Goal: Task Accomplishment & Management: Use online tool/utility

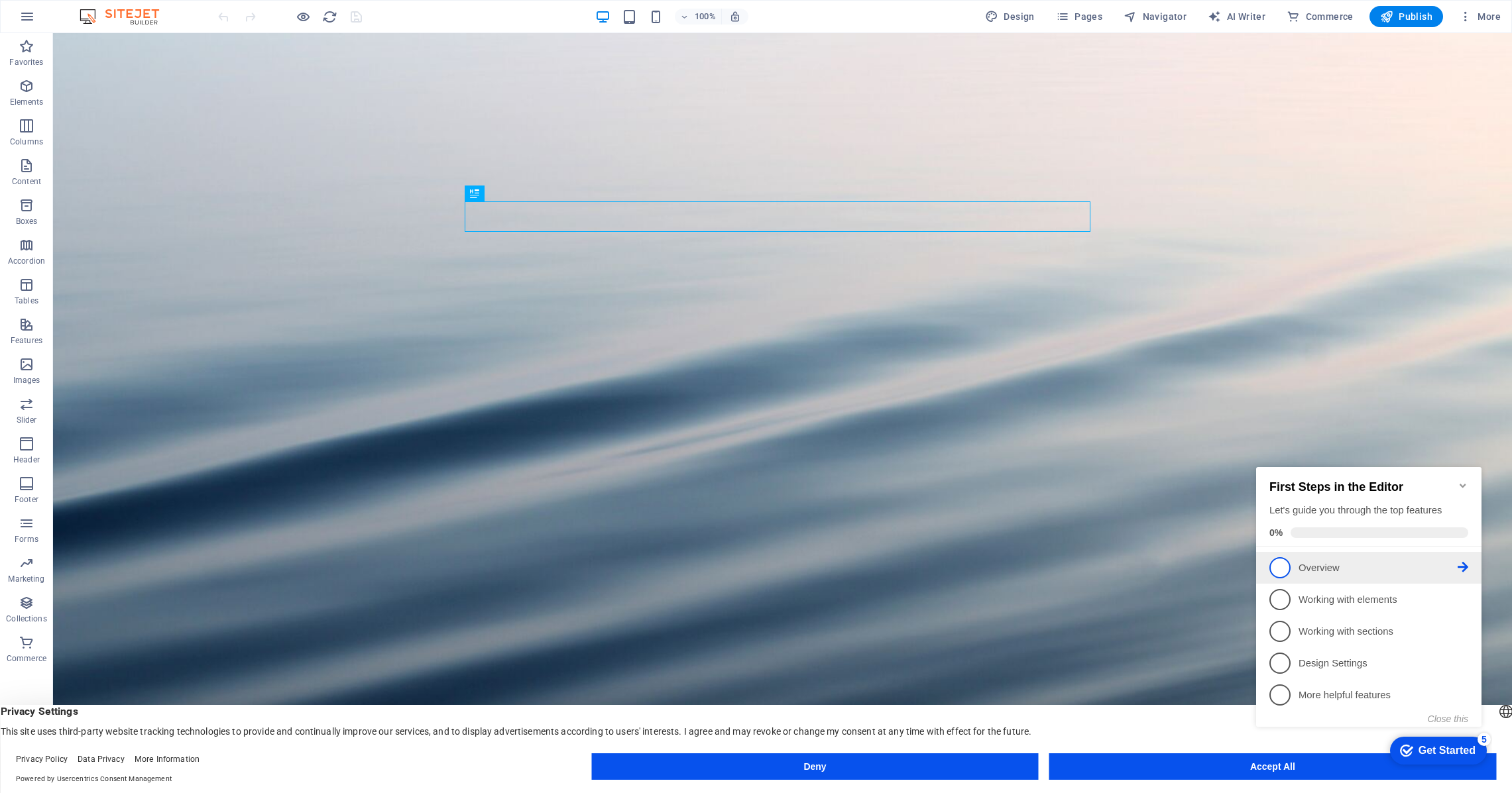
click at [1460, 564] on icon at bounding box center [1462, 567] width 11 height 11
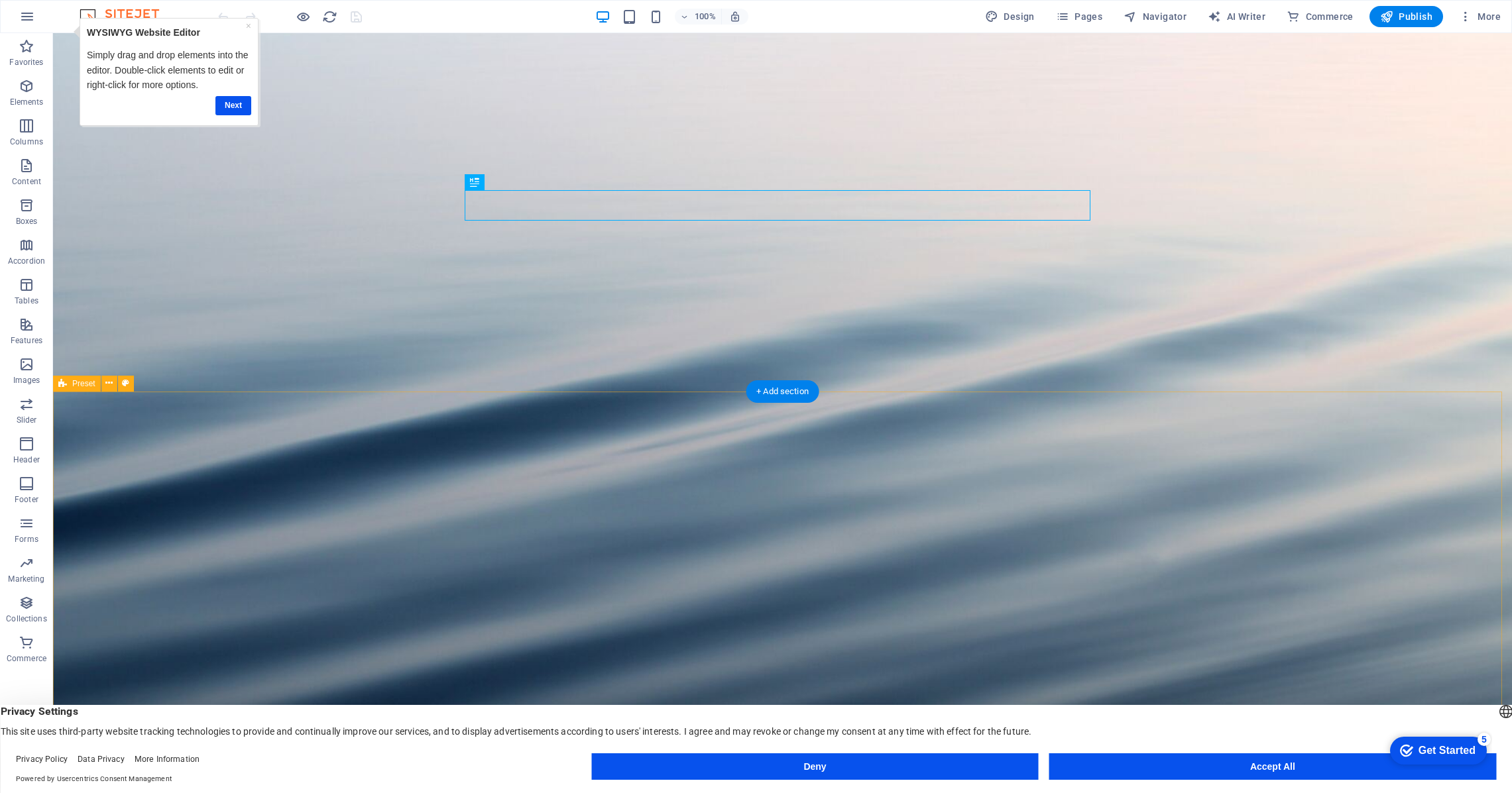
scroll to position [12, 0]
click at [238, 108] on link "Next" at bounding box center [233, 106] width 36 height 20
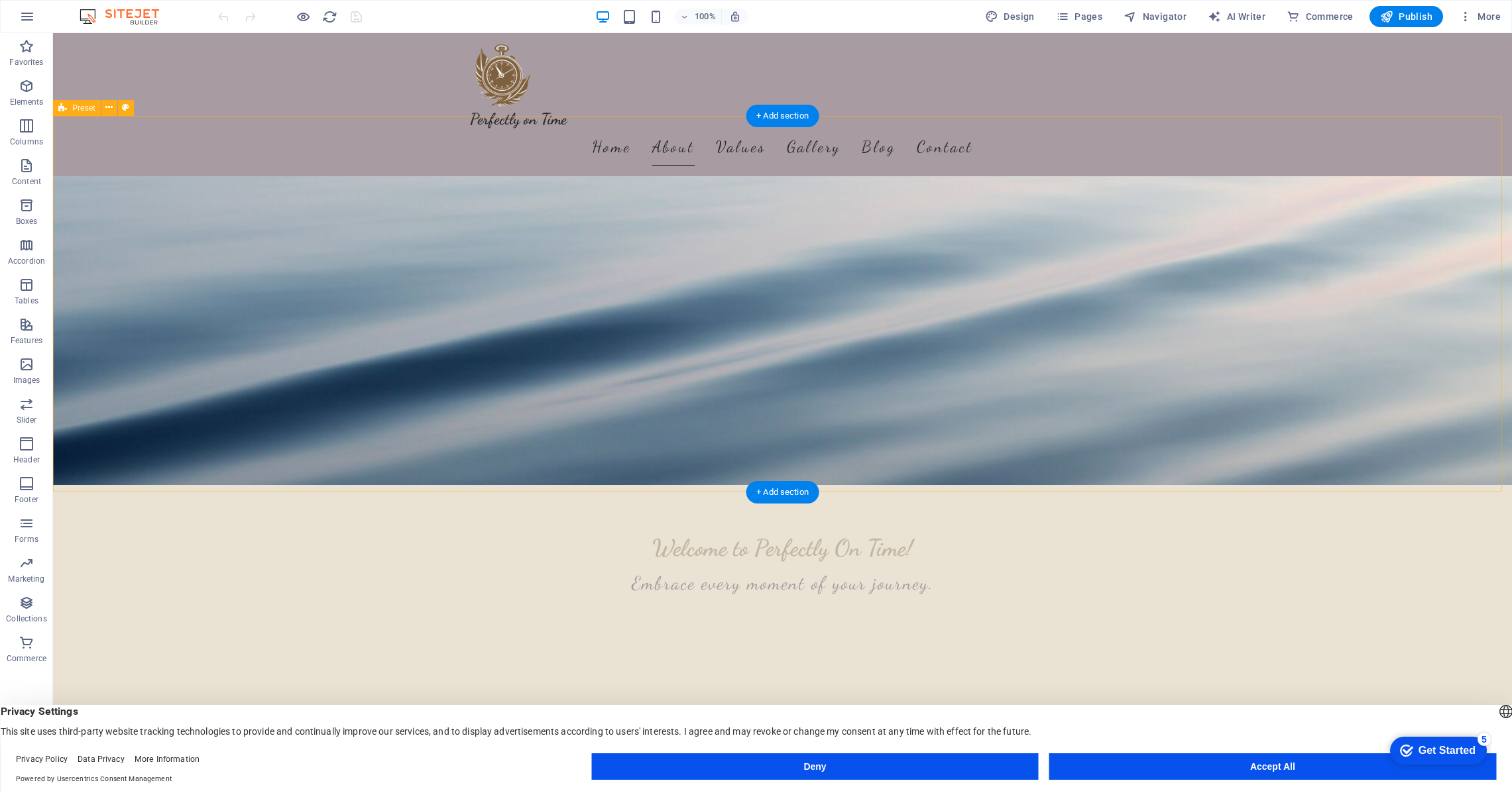
scroll to position [288, 0]
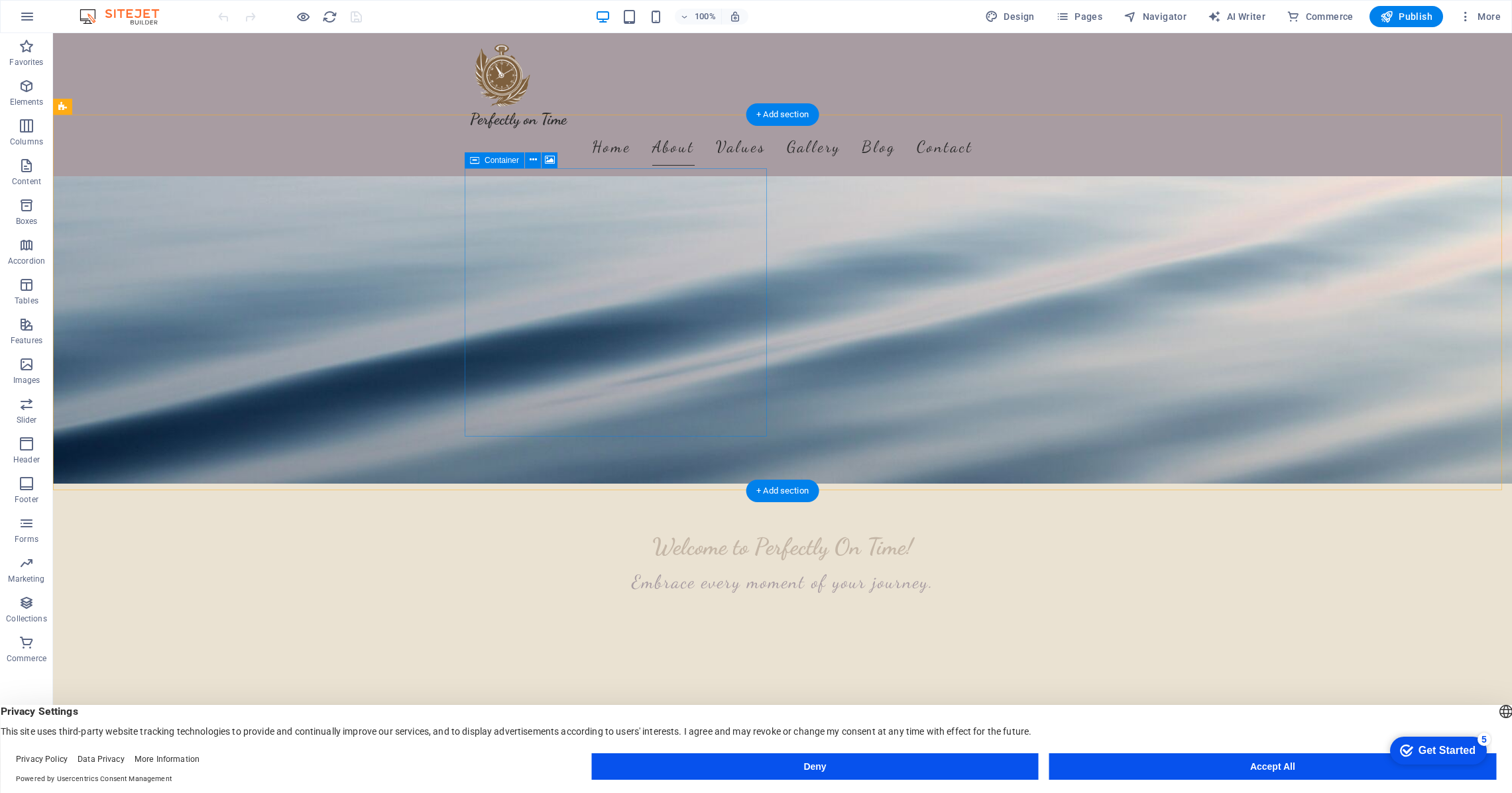
click at [536, 161] on button at bounding box center [533, 160] width 16 height 16
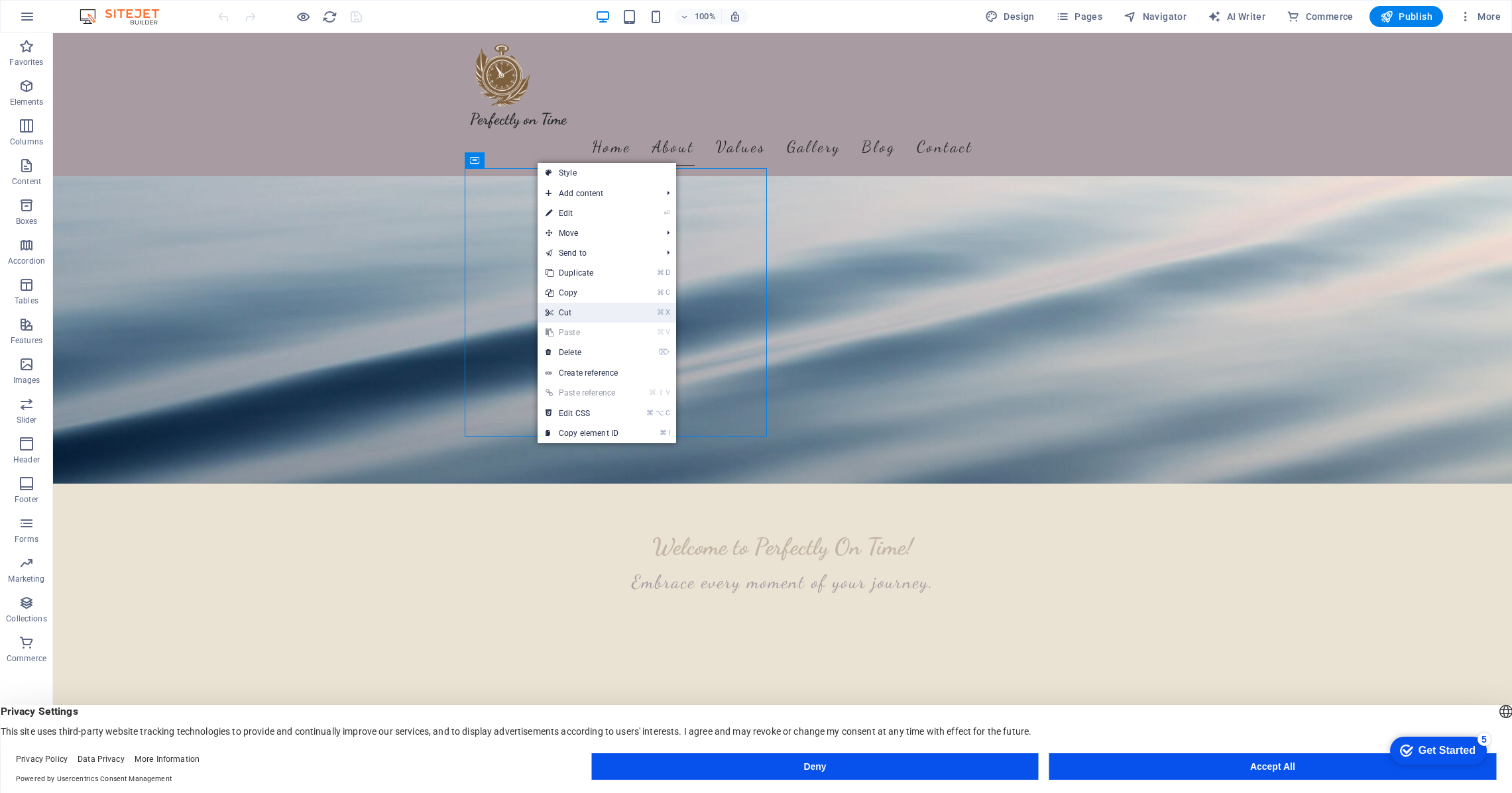
click at [566, 312] on link "⌘ X Cut" at bounding box center [582, 313] width 89 height 20
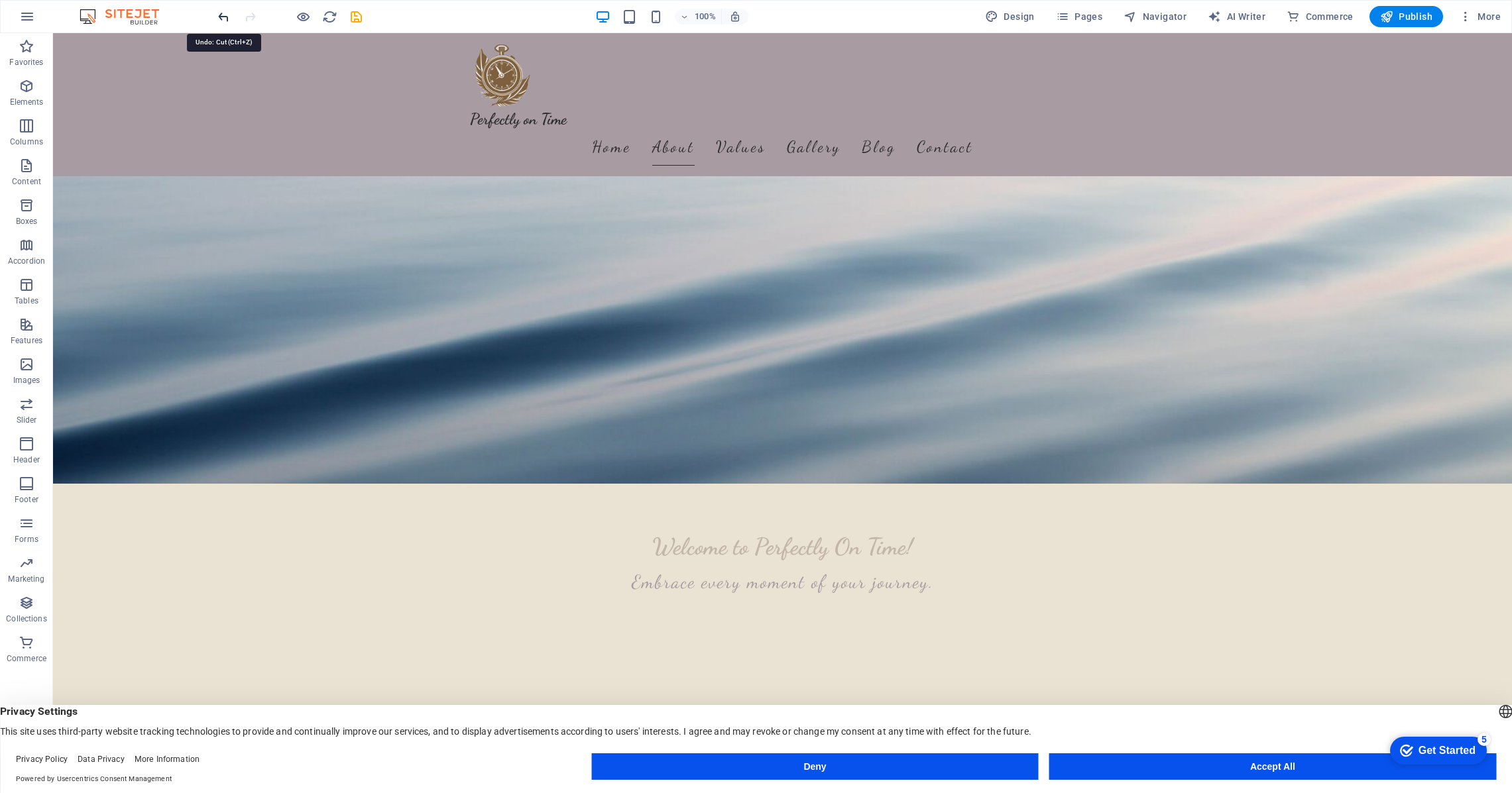
click at [226, 16] on icon "undo" at bounding box center [224, 17] width 16 height 16
click at [533, 160] on icon at bounding box center [533, 160] width 7 height 14
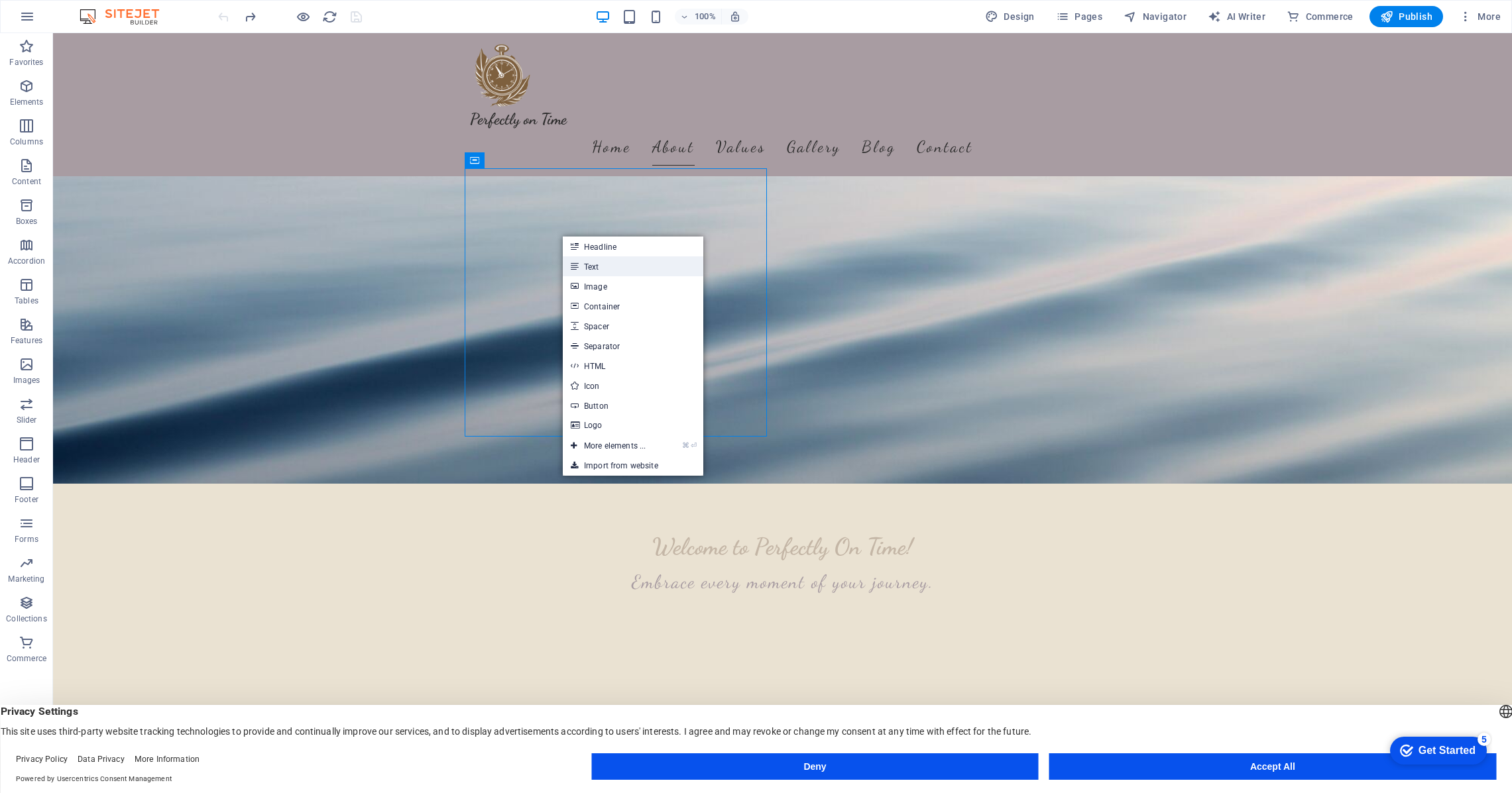
click at [592, 268] on link "Text" at bounding box center [633, 266] width 141 height 20
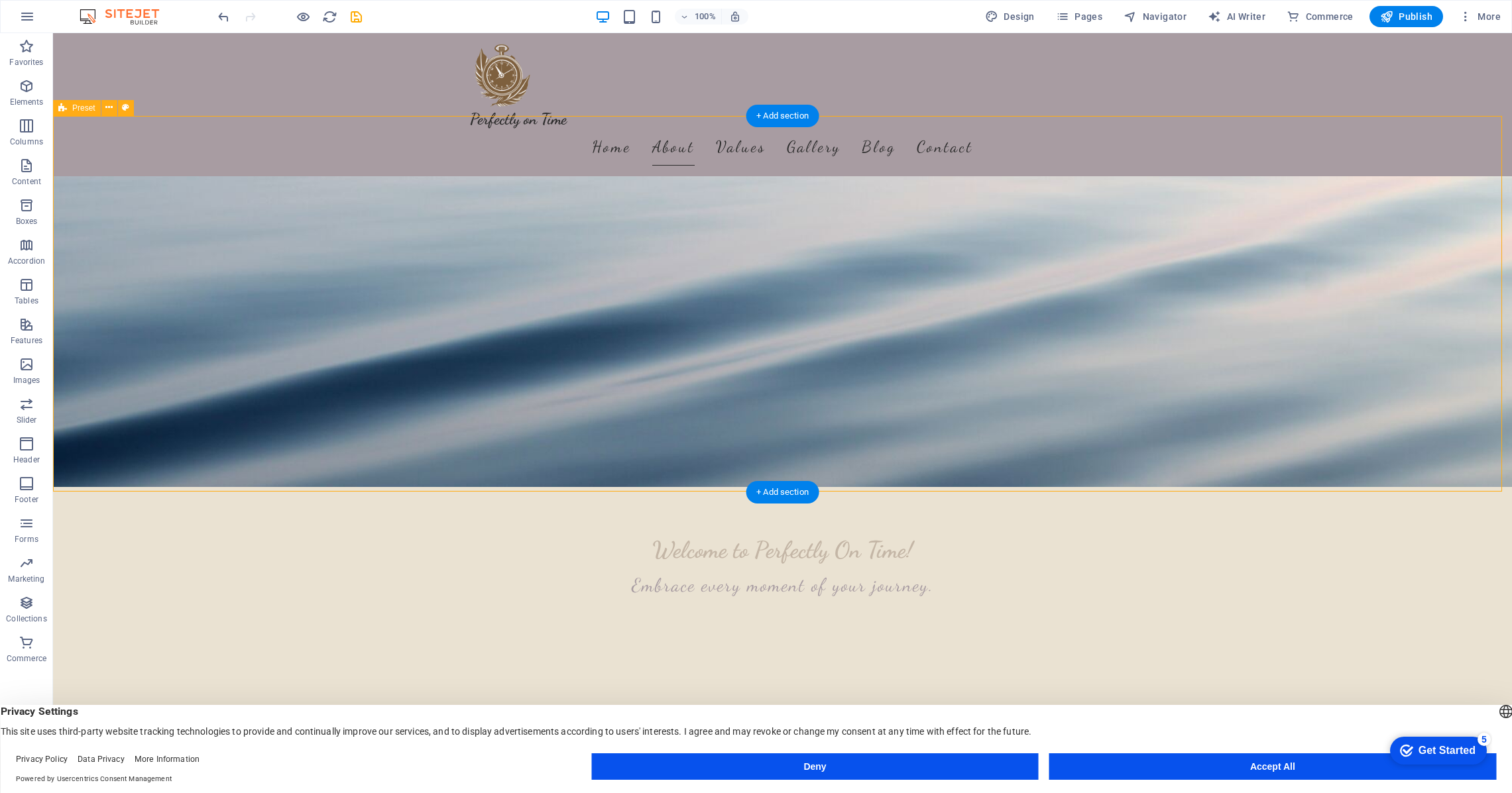
drag, startPoint x: 270, startPoint y: 281, endPoint x: 503, endPoint y: 281, distance: 233.0
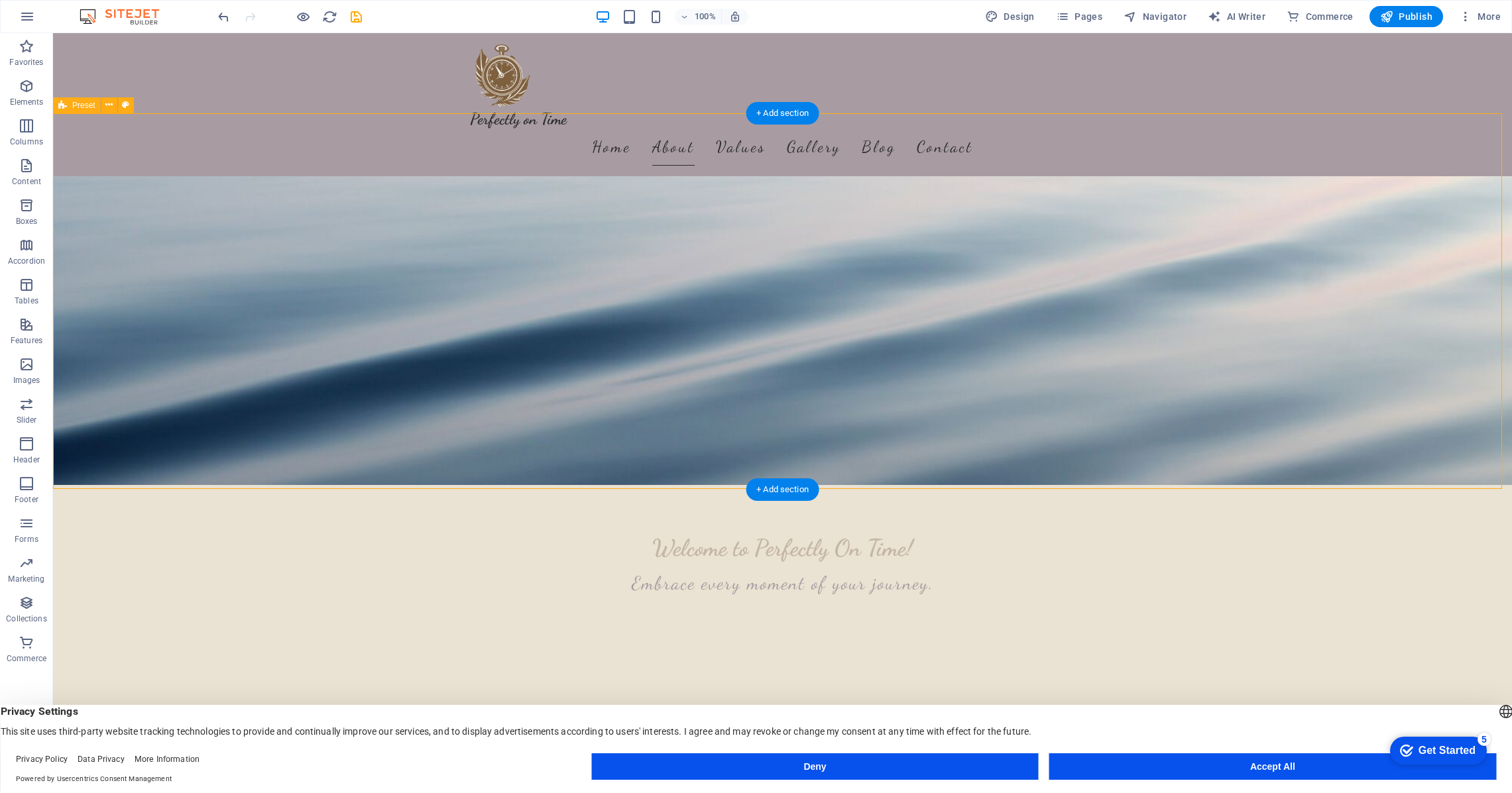
scroll to position [291, 0]
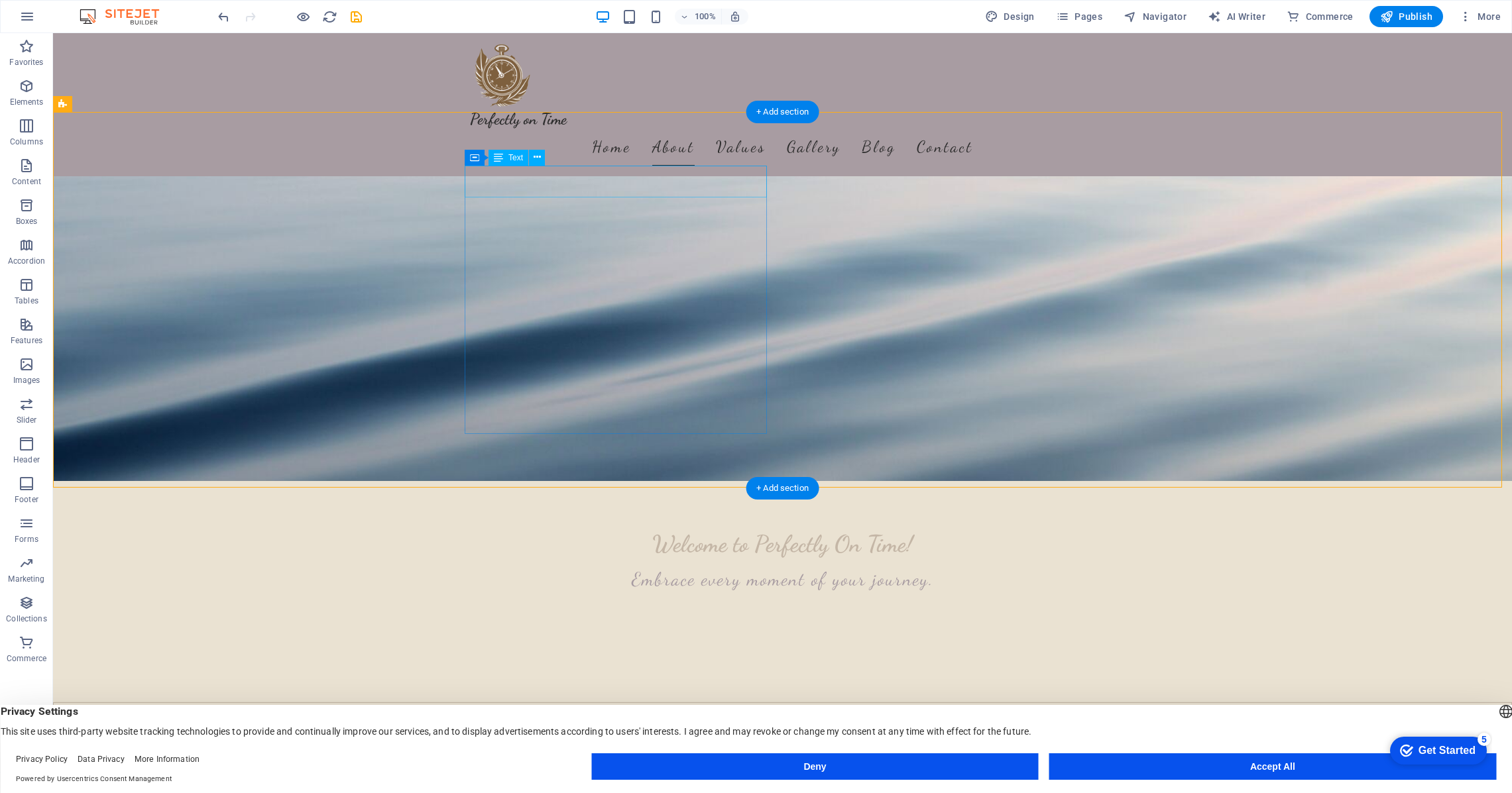
click at [515, 157] on span "Text" at bounding box center [515, 157] width 15 height 8
click at [501, 153] on icon at bounding box center [498, 157] width 9 height 16
click at [536, 155] on icon at bounding box center [537, 157] width 7 height 14
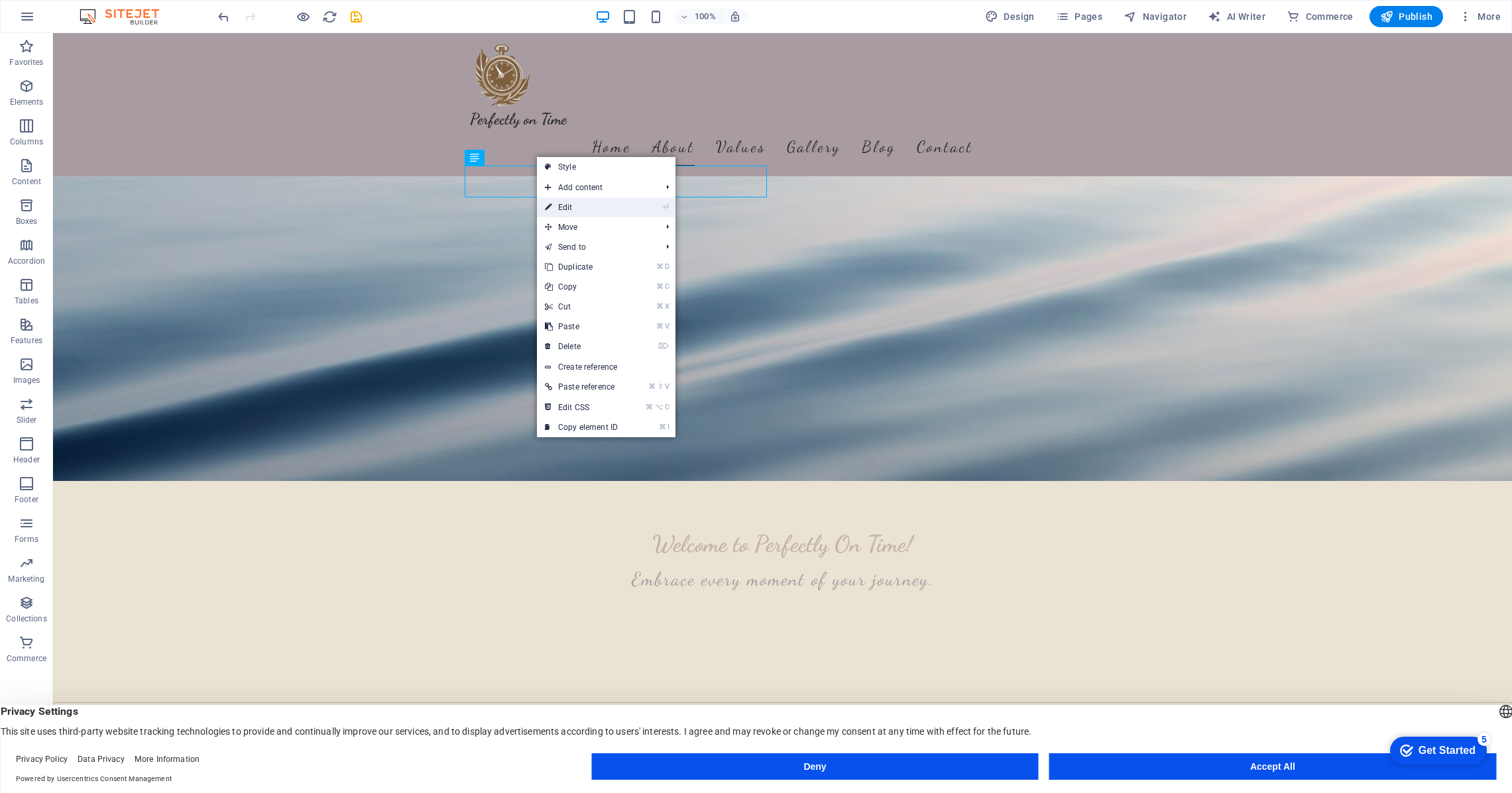
click at [573, 205] on link "⏎ Edit" at bounding box center [581, 207] width 89 height 20
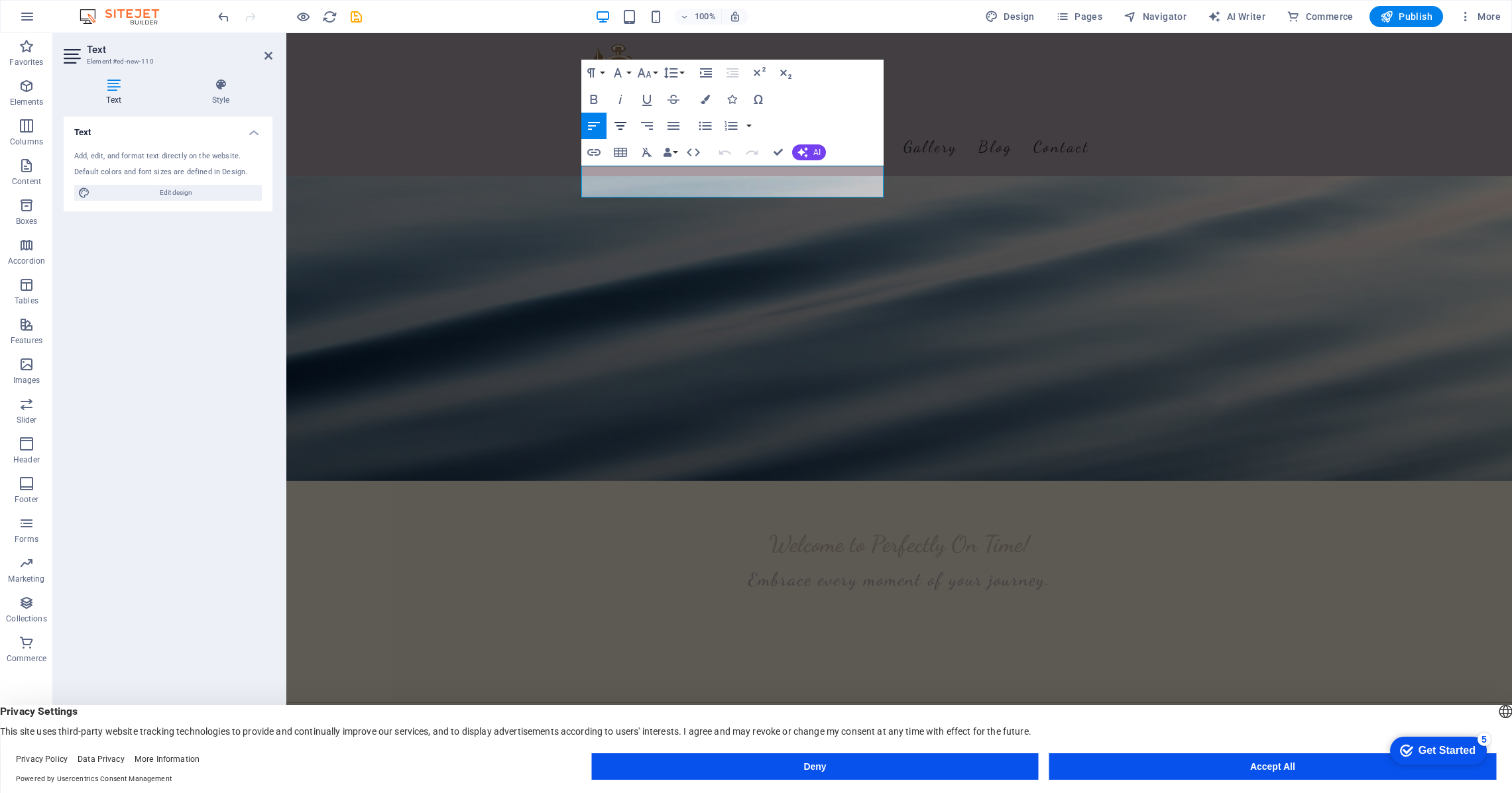
click at [620, 126] on icon "button" at bounding box center [620, 126] width 16 height 16
click at [707, 71] on icon "button" at bounding box center [706, 72] width 12 height 9
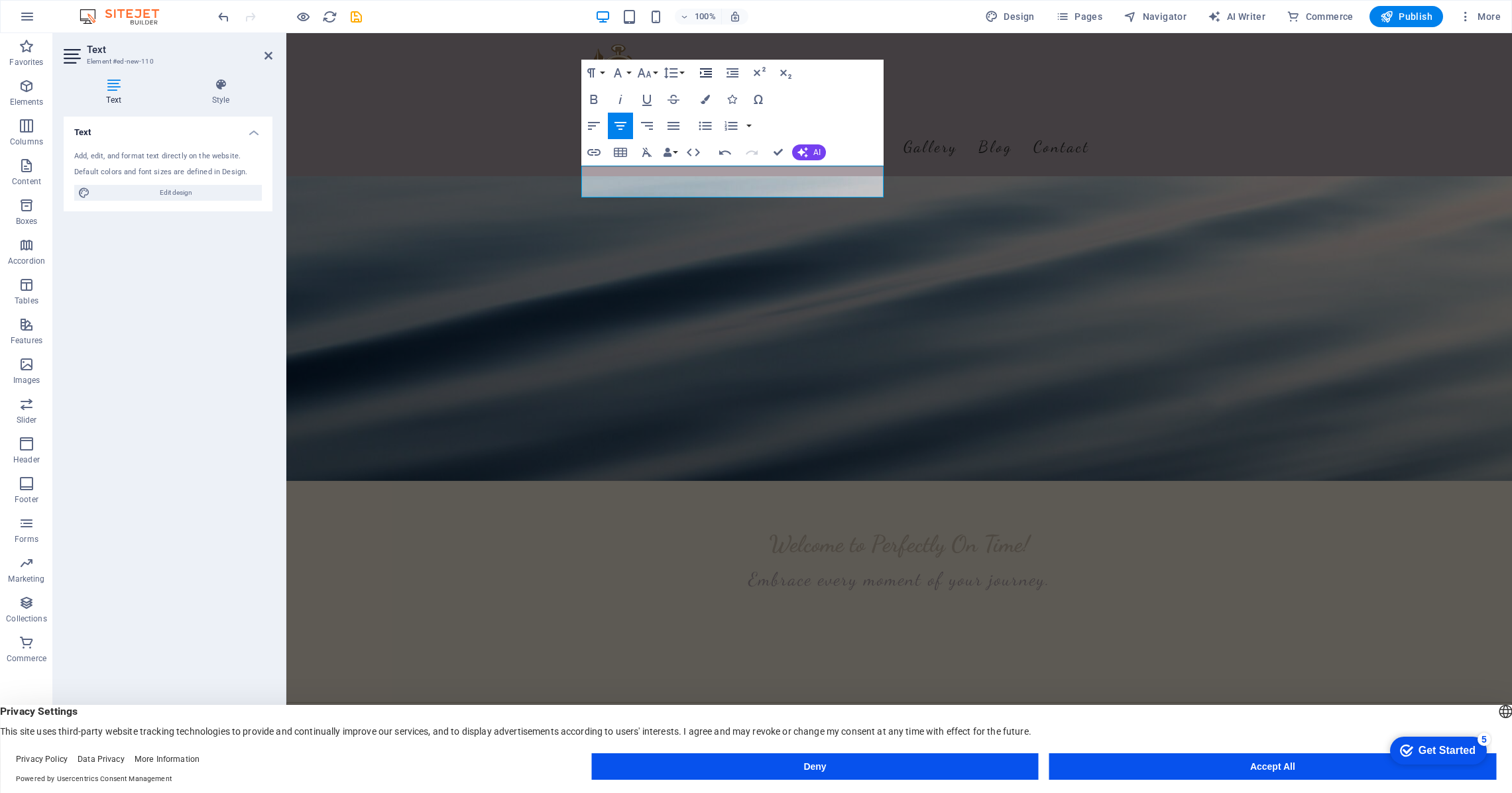
click at [707, 71] on icon "button" at bounding box center [706, 72] width 12 height 9
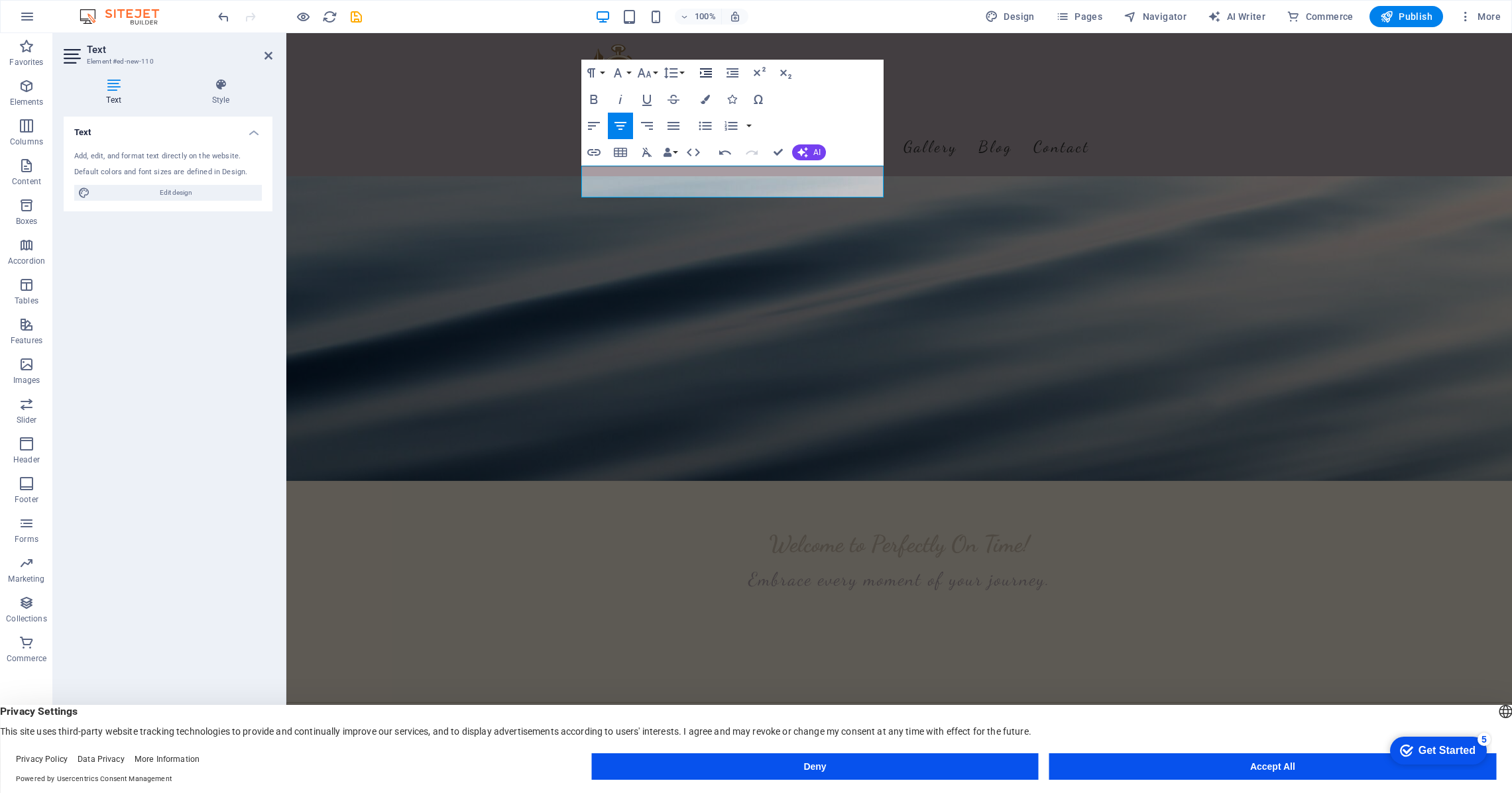
click at [707, 71] on icon "button" at bounding box center [706, 72] width 12 height 9
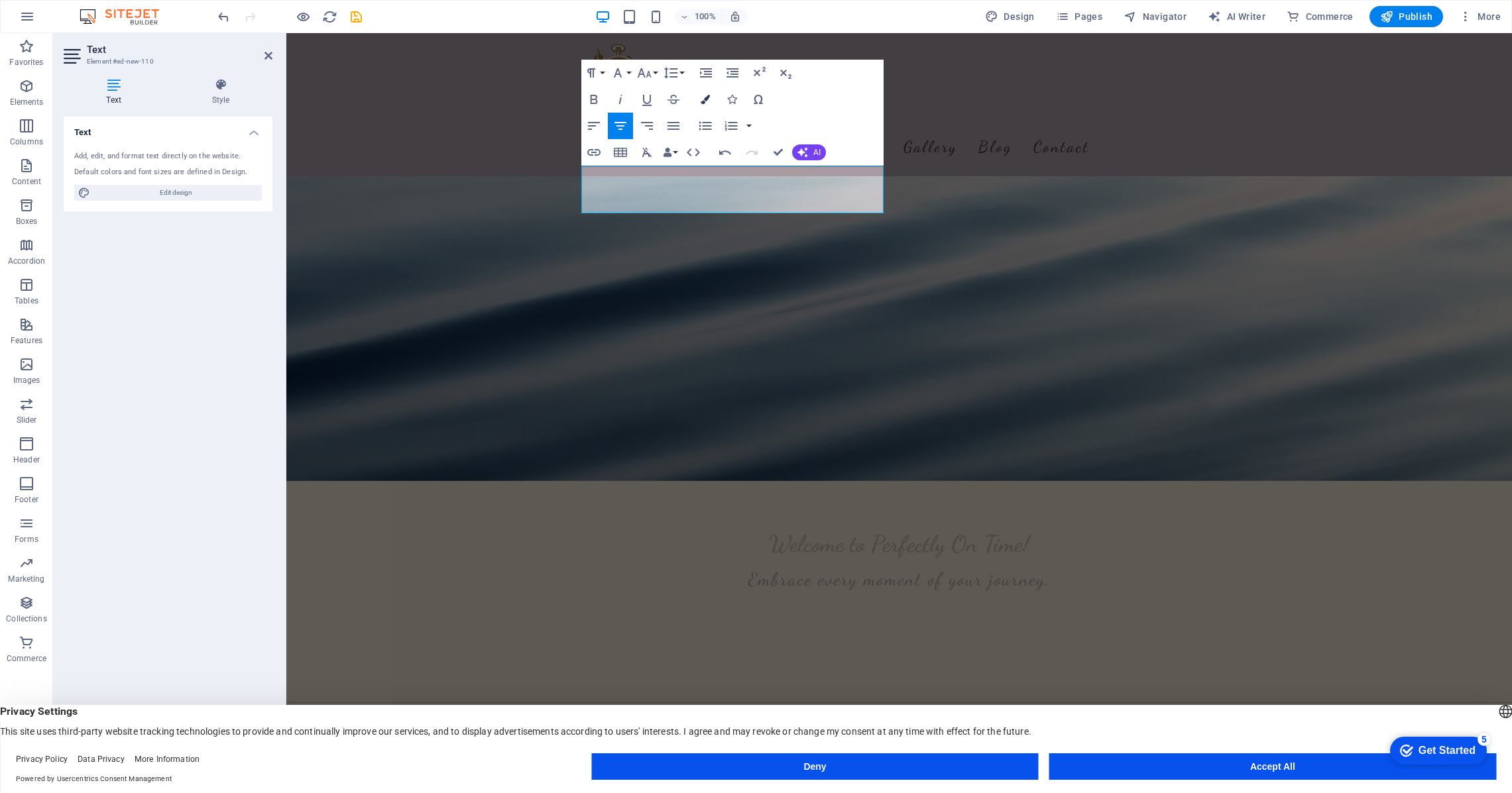
click at [702, 98] on icon "button" at bounding box center [704, 99] width 9 height 9
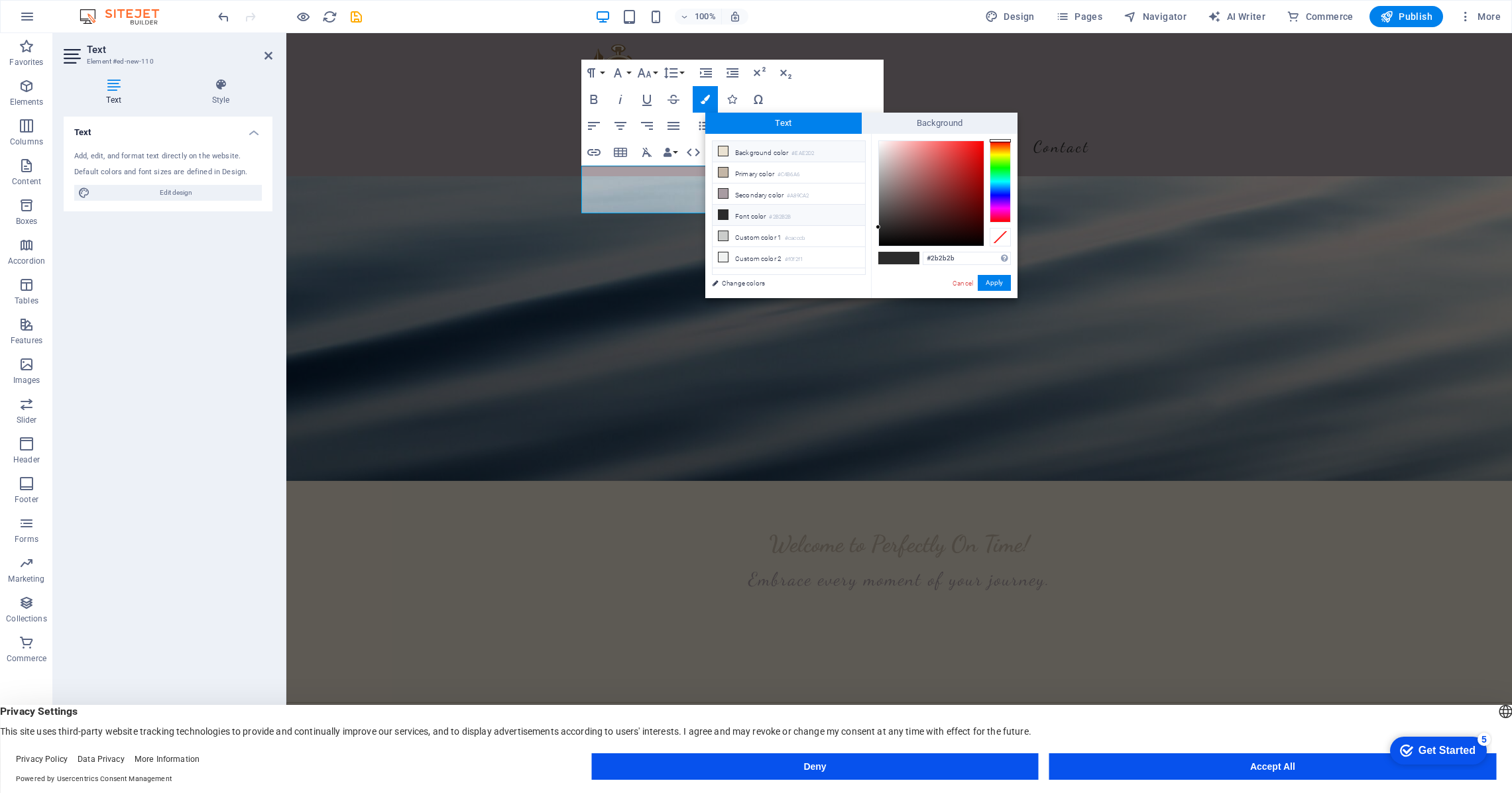
click at [723, 150] on icon at bounding box center [723, 151] width 9 height 9
type input "#eae2d2"
click at [991, 286] on button "Apply" at bounding box center [995, 283] width 33 height 16
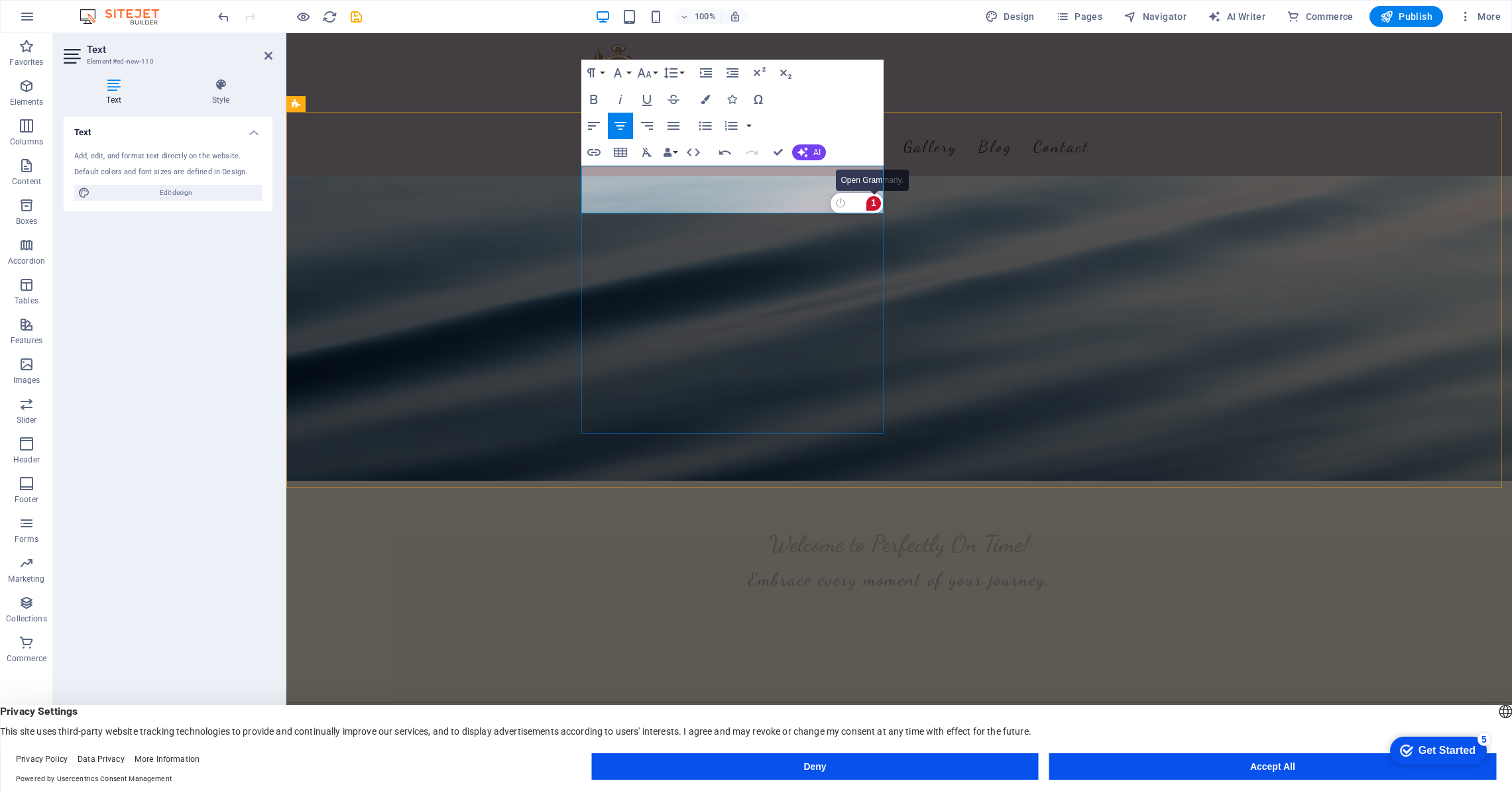
drag, startPoint x: 771, startPoint y: 176, endPoint x: 874, endPoint y: 202, distance: 106.2
click at [706, 96] on icon "button" at bounding box center [704, 99] width 9 height 9
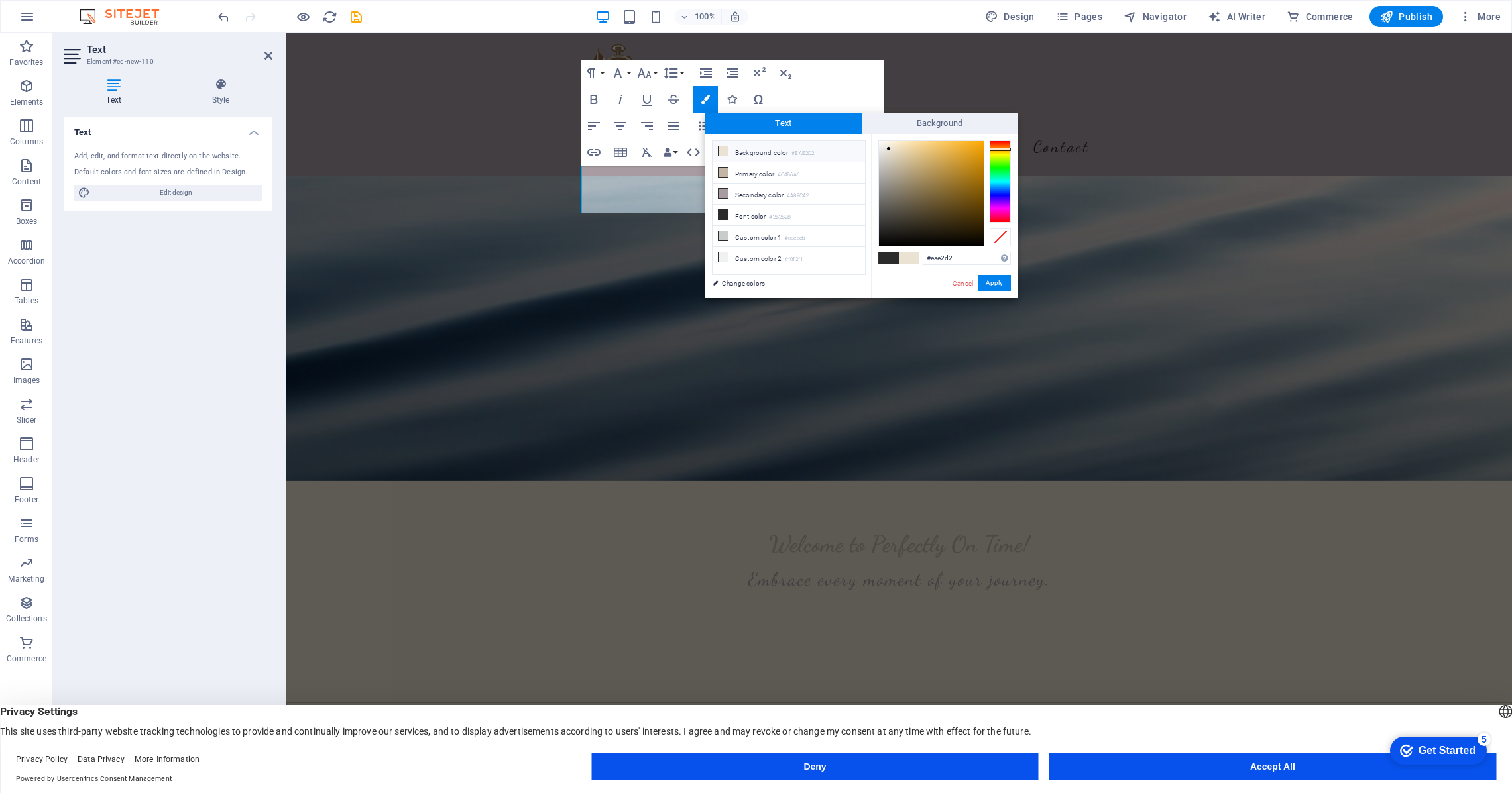
click at [723, 150] on icon at bounding box center [723, 151] width 9 height 9
click at [997, 285] on button "Apply" at bounding box center [995, 283] width 33 height 16
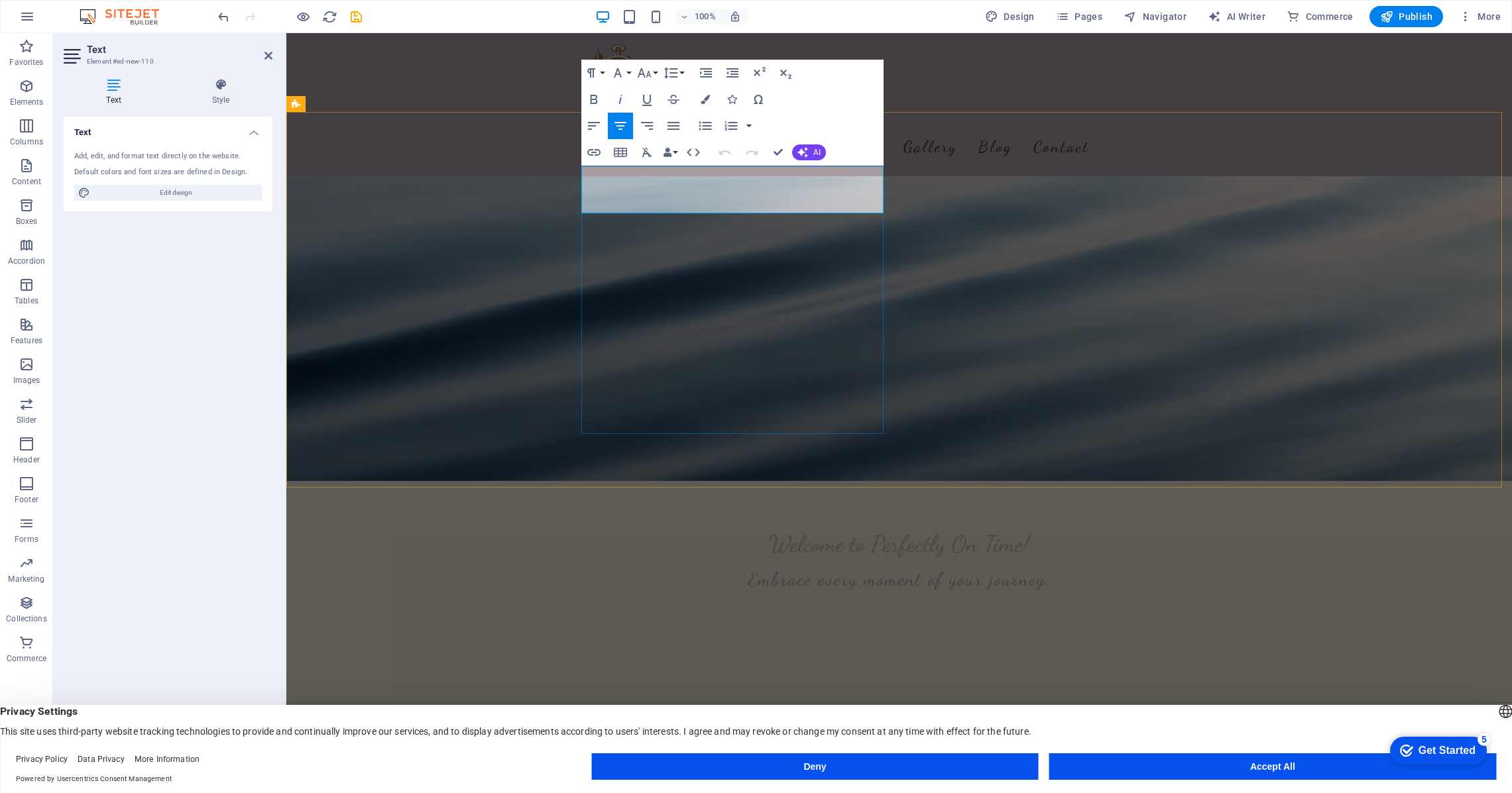
drag, startPoint x: 769, startPoint y: 172, endPoint x: 863, endPoint y: 201, distance: 98.4
drag, startPoint x: 768, startPoint y: 176, endPoint x: 859, endPoint y: 207, distance: 96.1
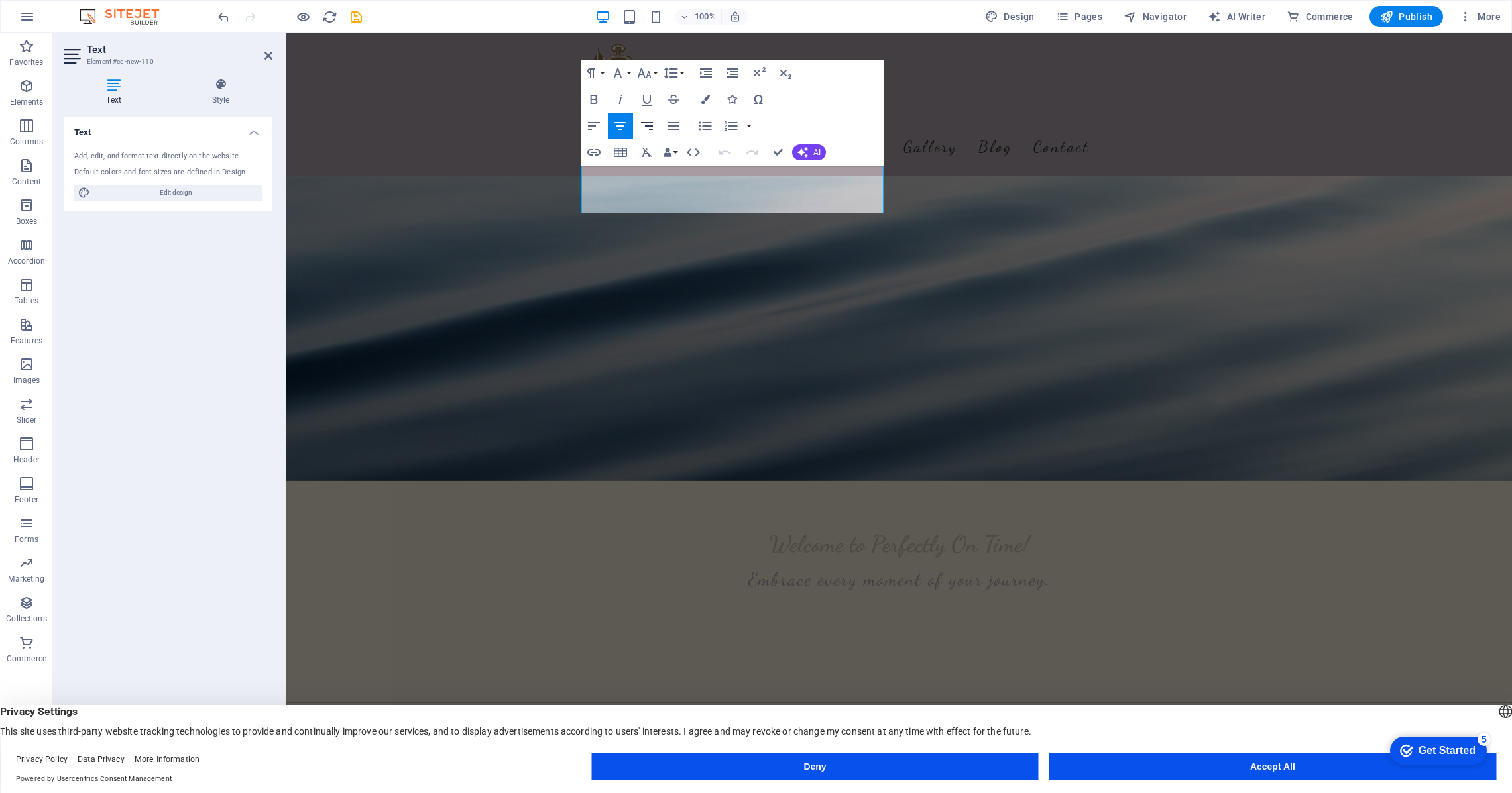
click at [646, 127] on icon "button" at bounding box center [646, 126] width 16 height 16
click at [621, 122] on icon "button" at bounding box center [620, 126] width 12 height 8
click at [595, 100] on icon "button" at bounding box center [594, 100] width 16 height 16
drag, startPoint x: 771, startPoint y: 176, endPoint x: 760, endPoint y: 180, distance: 11.7
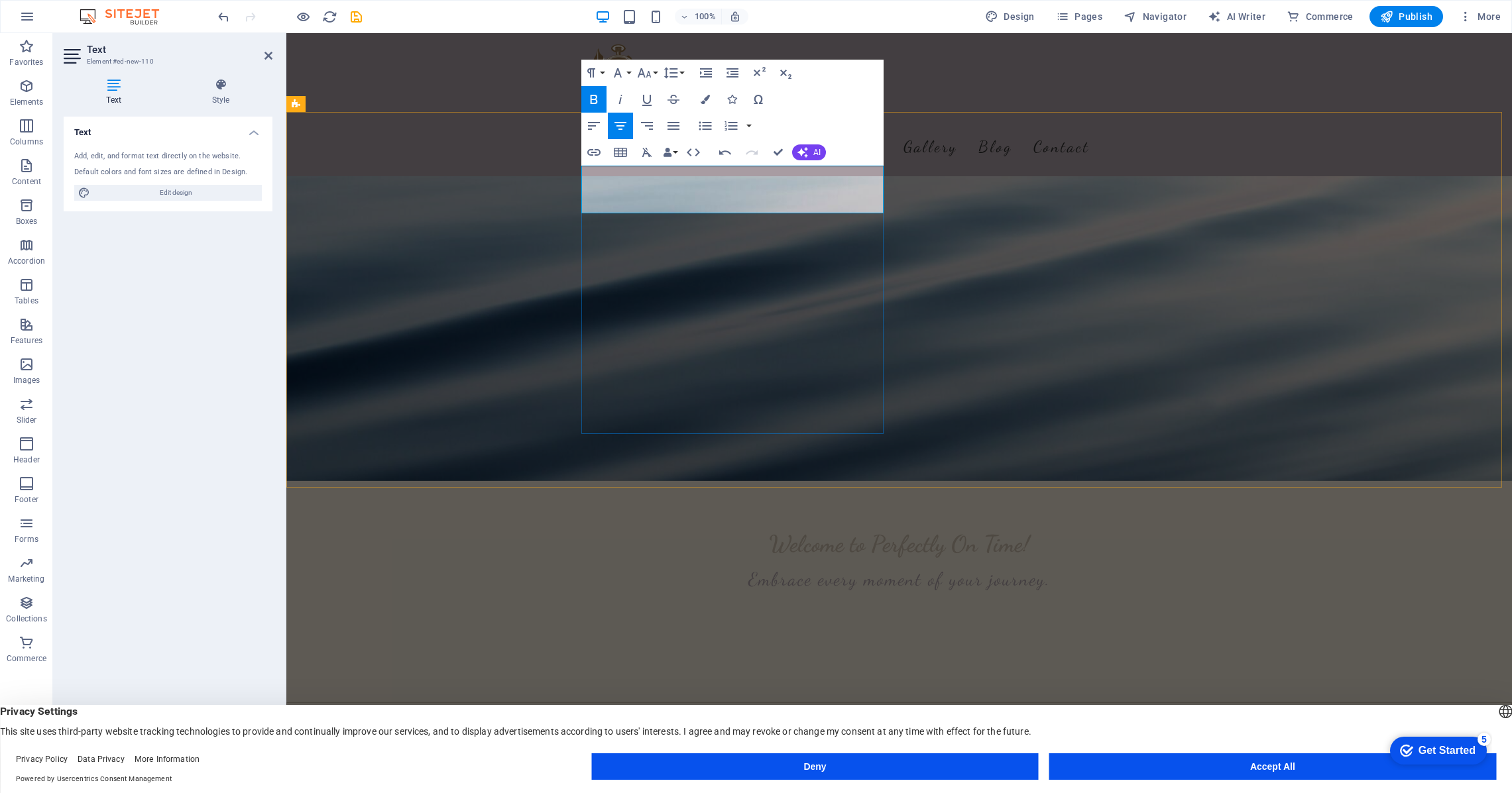
click at [630, 72] on button "Font Family" at bounding box center [620, 72] width 25 height 26
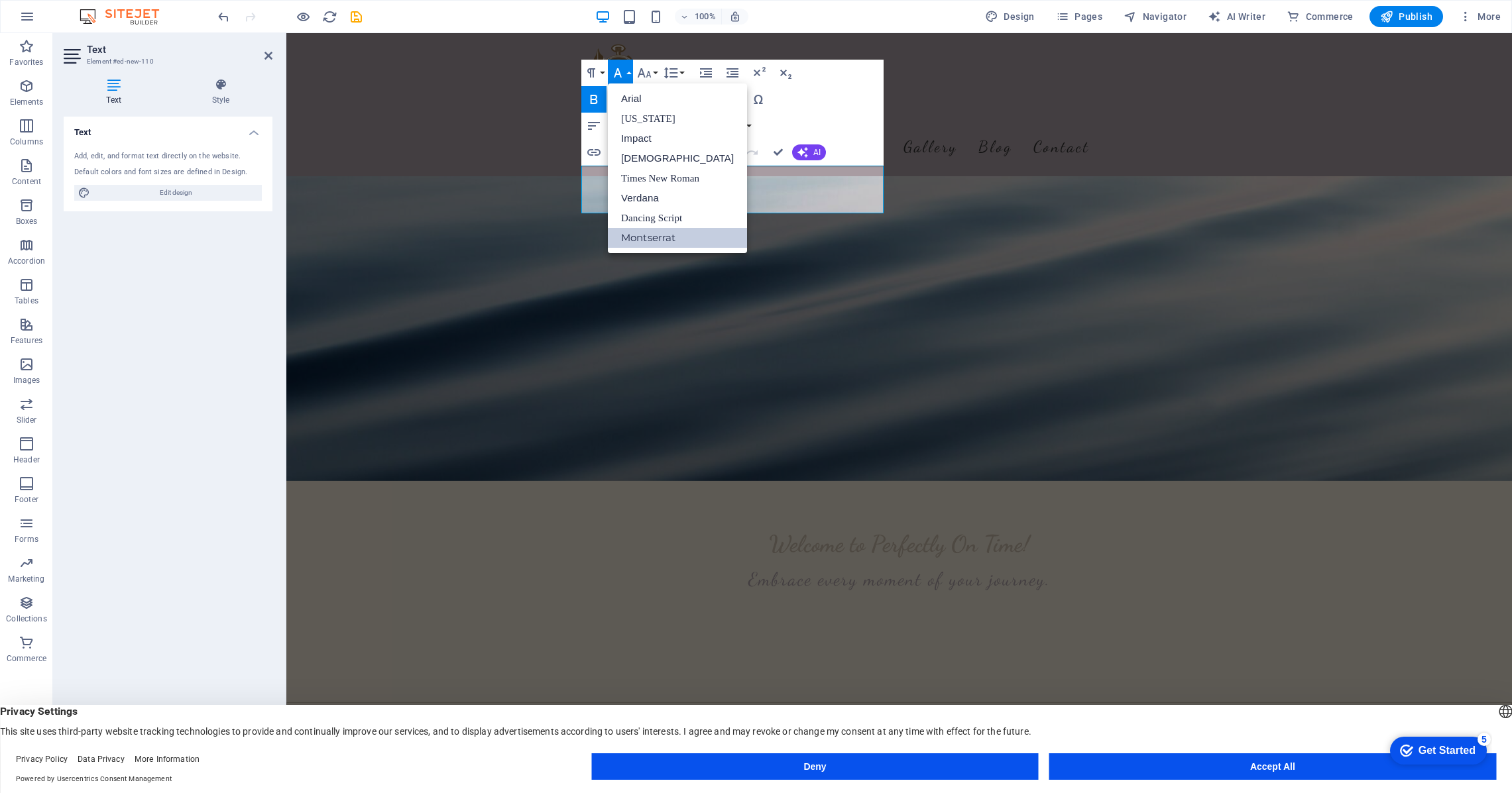
scroll to position [0, 0]
click at [645, 214] on link "Dancing Script" at bounding box center [677, 218] width 139 height 20
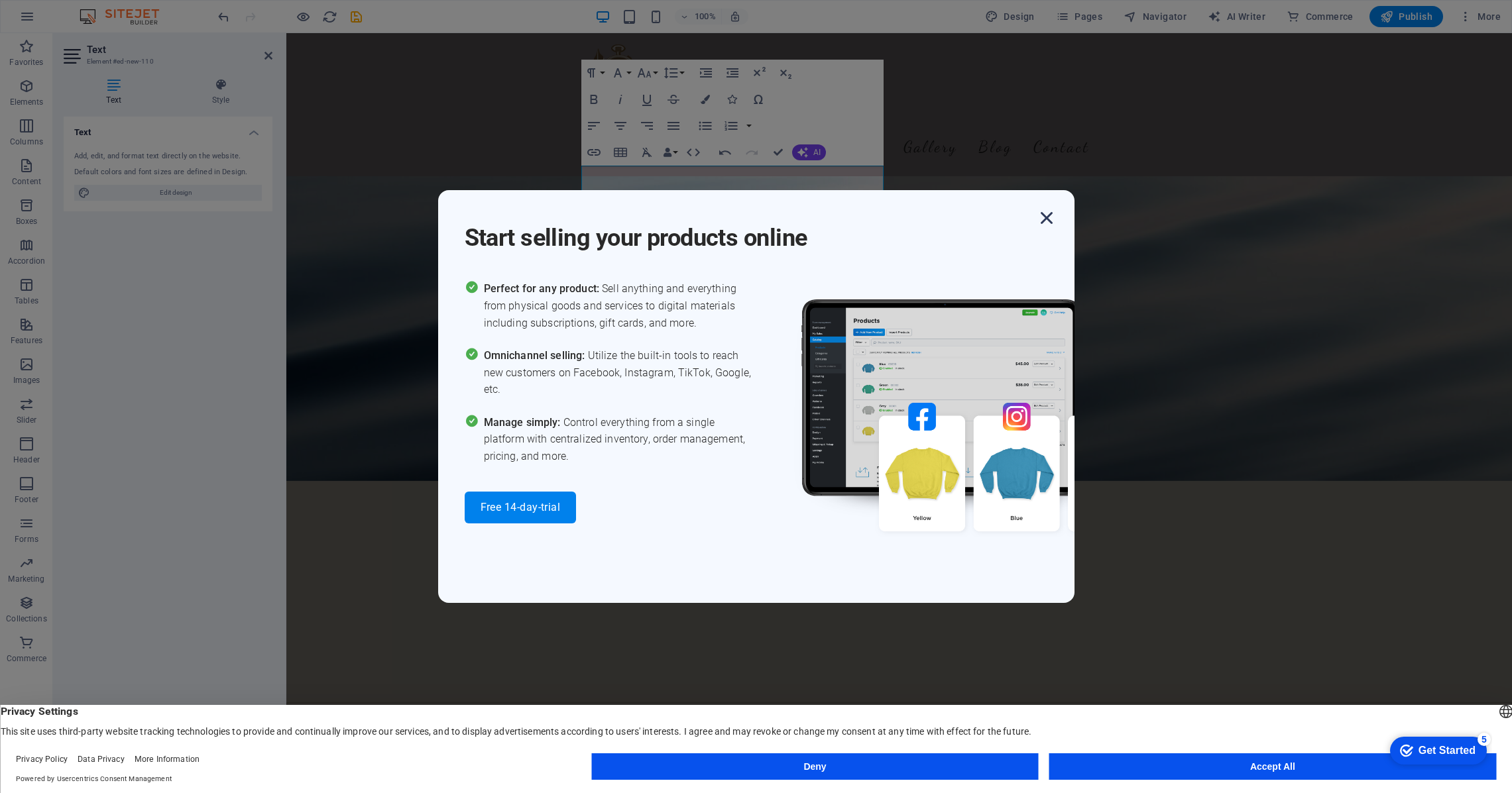
click at [1046, 215] on icon "button" at bounding box center [1046, 218] width 23 height 23
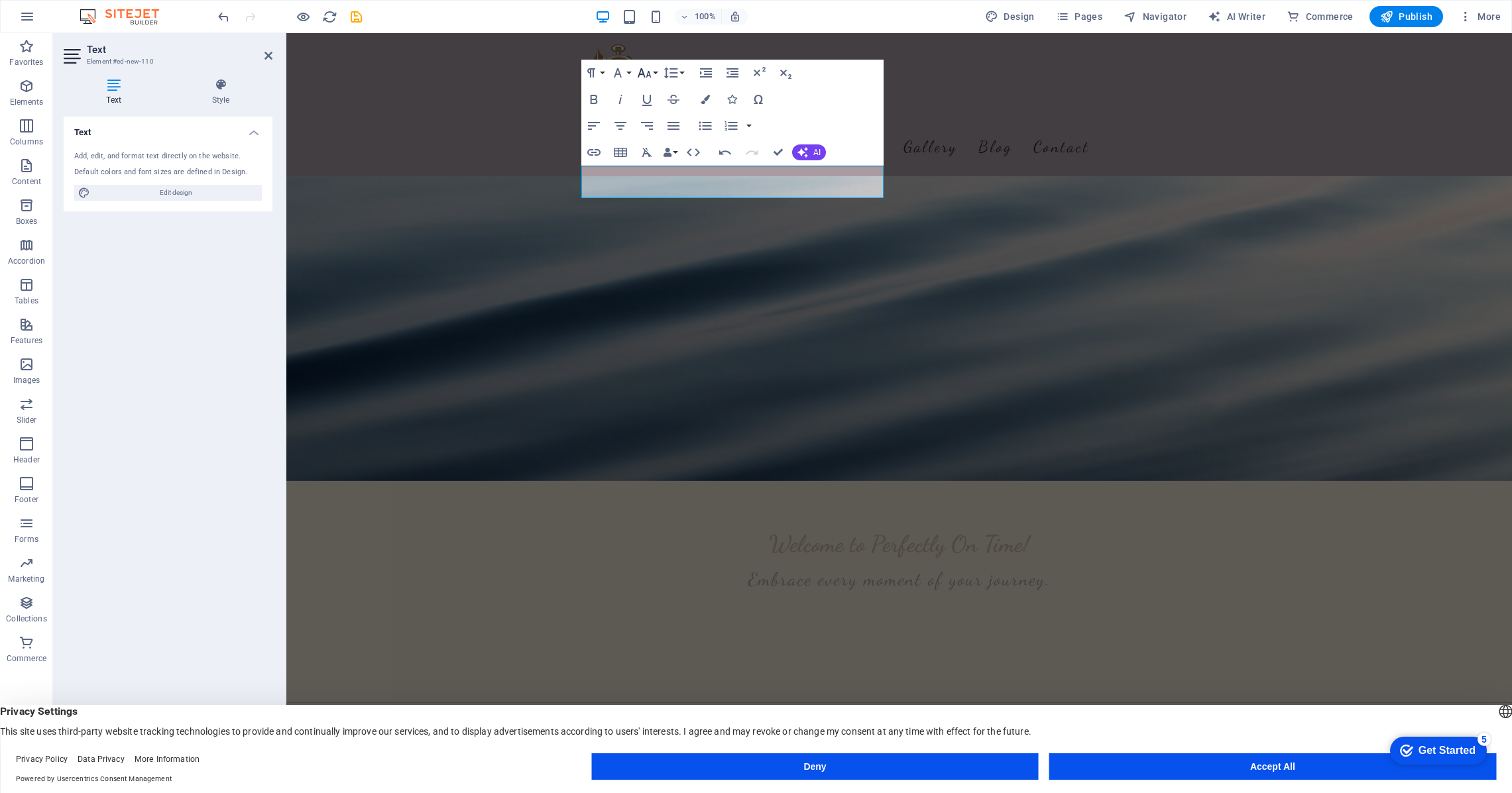
click at [653, 73] on button "Font Size" at bounding box center [647, 72] width 25 height 26
click at [661, 176] on link "12" at bounding box center [658, 178] width 48 height 20
click at [657, 71] on button "Font Size" at bounding box center [647, 72] width 25 height 26
click at [652, 174] on link "36" at bounding box center [658, 183] width 48 height 20
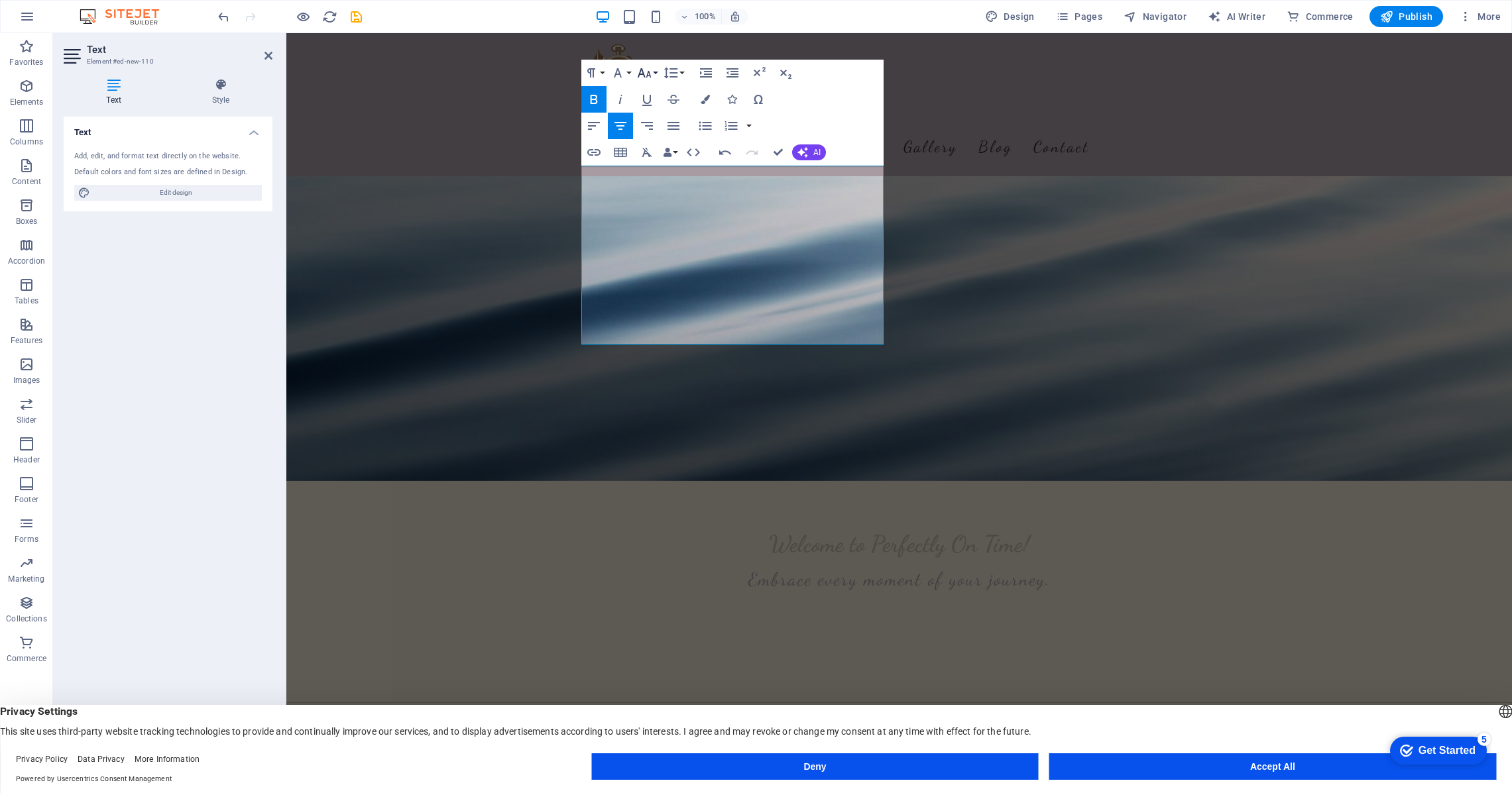
click at [656, 71] on button "Font Size" at bounding box center [647, 72] width 25 height 26
click at [656, 153] on link "30" at bounding box center [658, 151] width 48 height 20
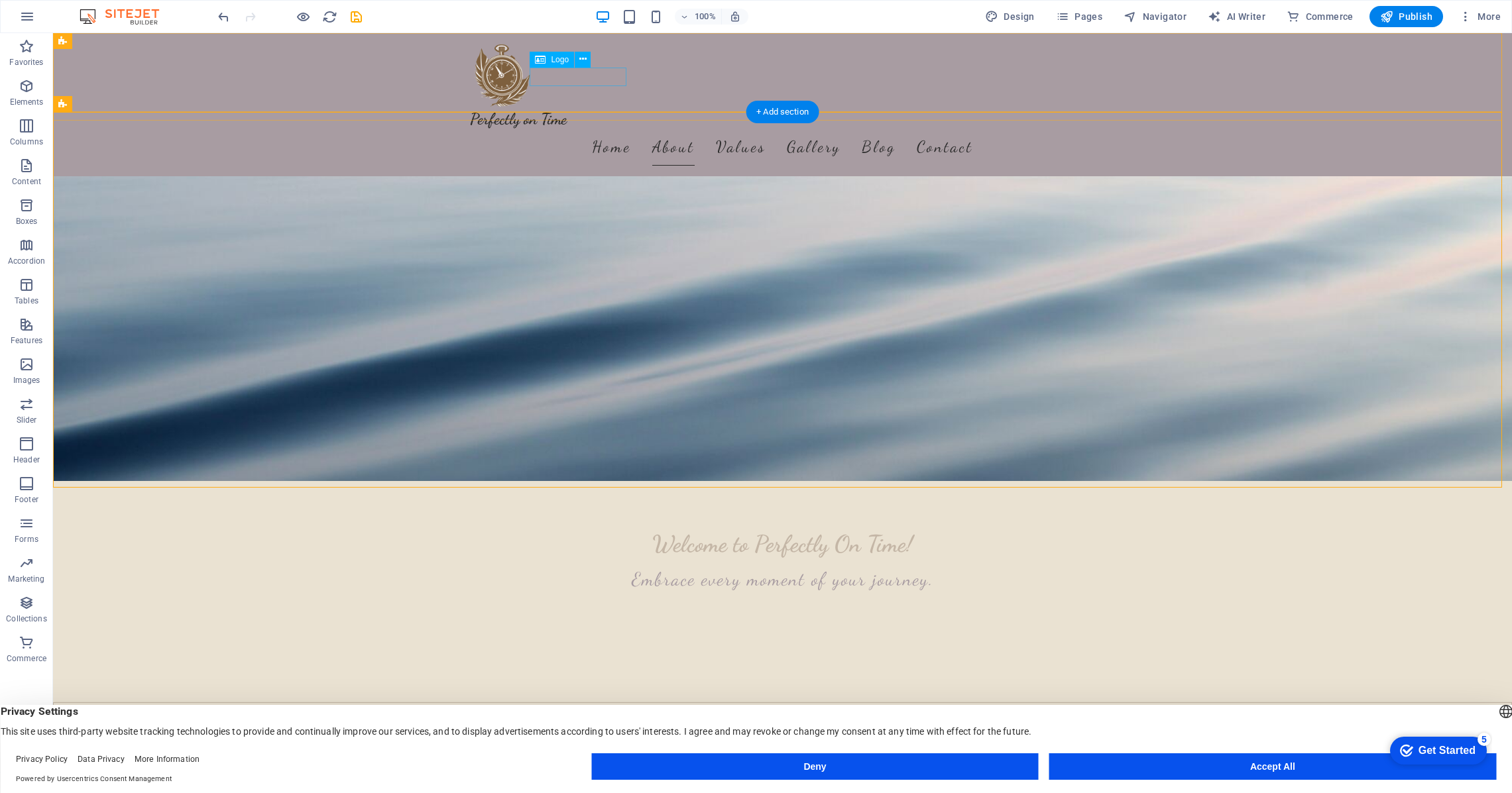
click at [564, 110] on div "Perfectly on Time" at bounding box center [783, 119] width 626 height 19
click at [584, 59] on icon at bounding box center [582, 60] width 7 height 14
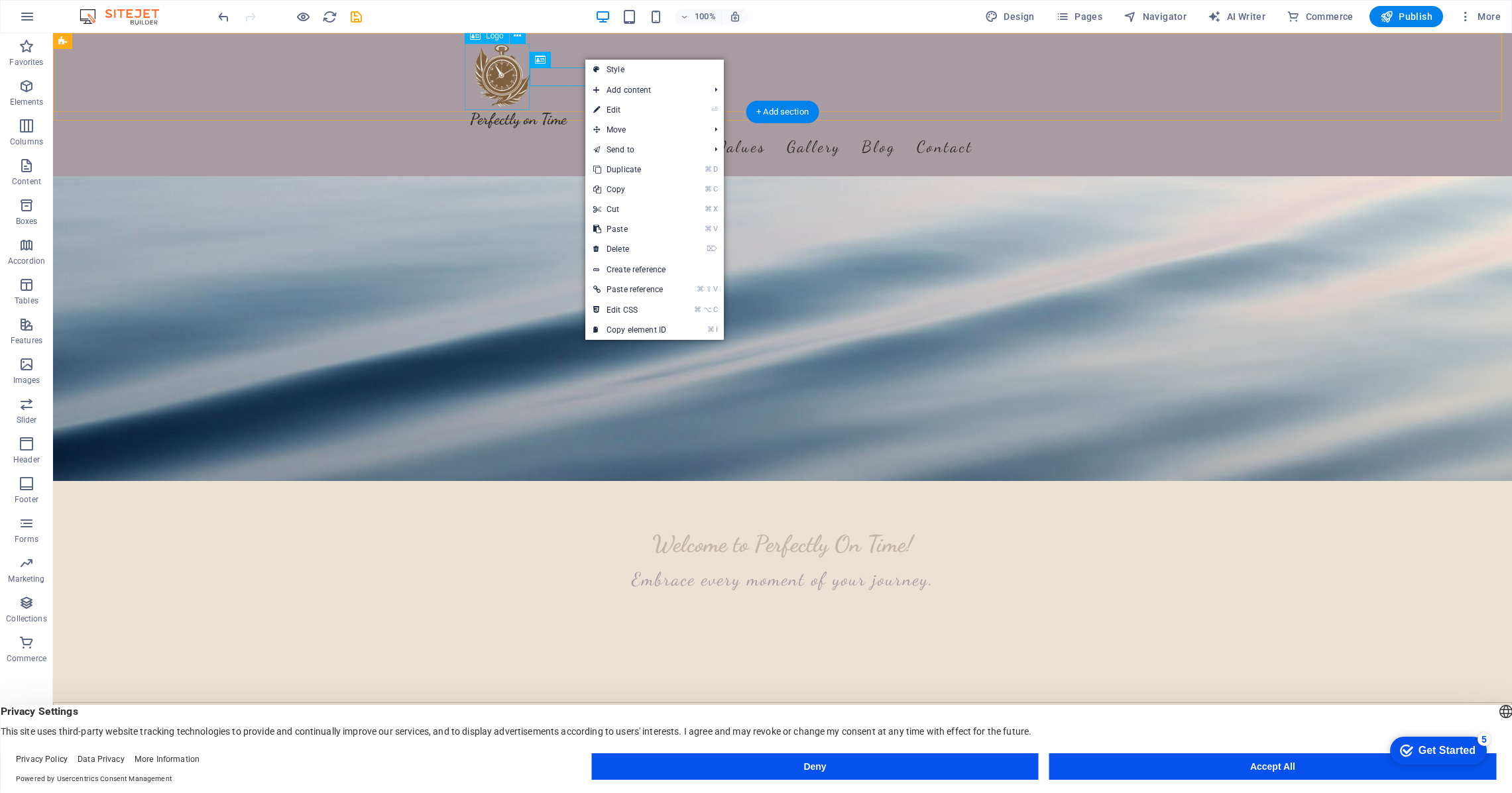
click at [503, 79] on div at bounding box center [783, 77] width 626 height 66
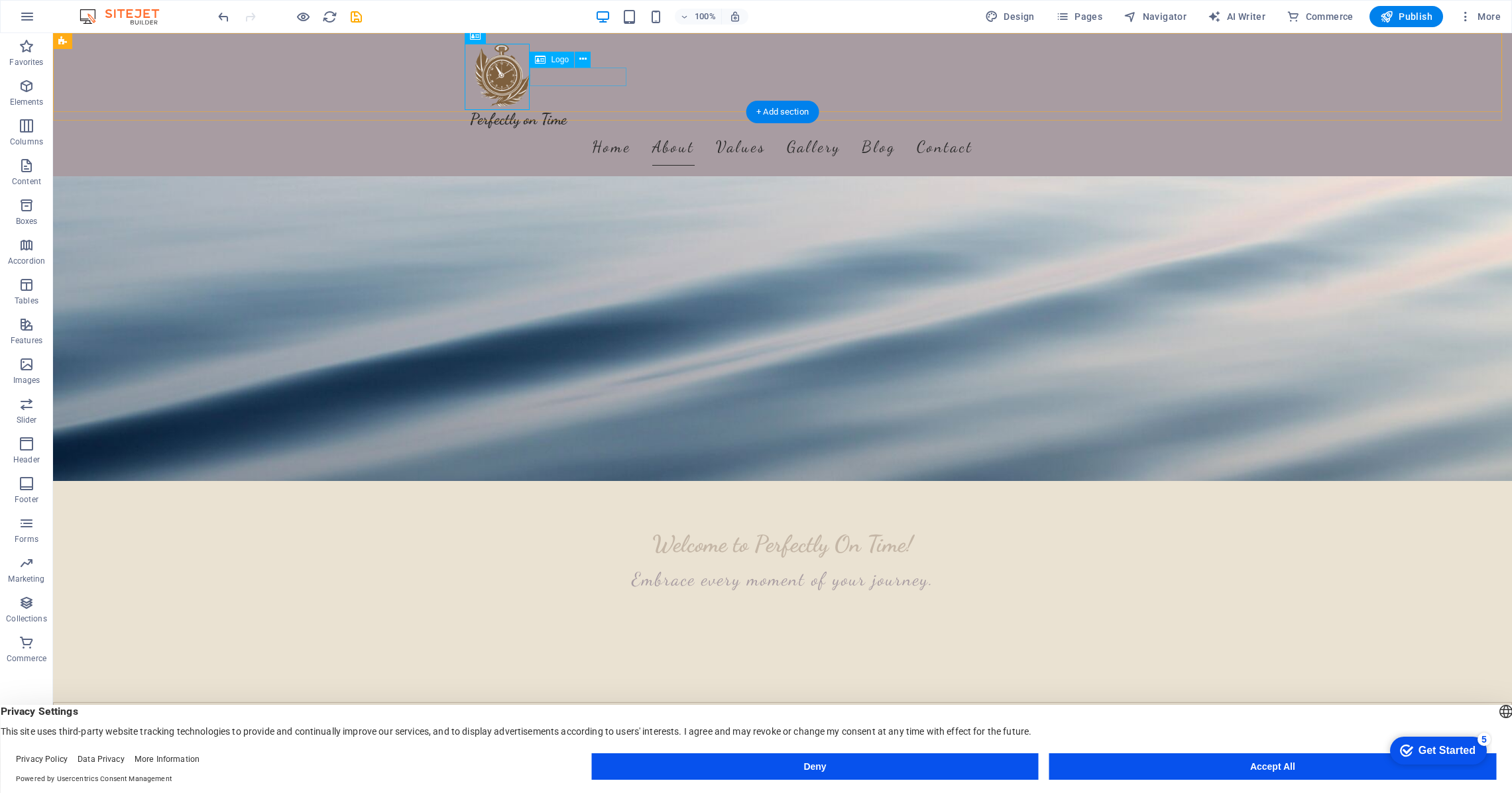
click at [584, 110] on div "Perfectly on Time" at bounding box center [783, 119] width 626 height 19
click at [585, 62] on icon at bounding box center [582, 60] width 7 height 14
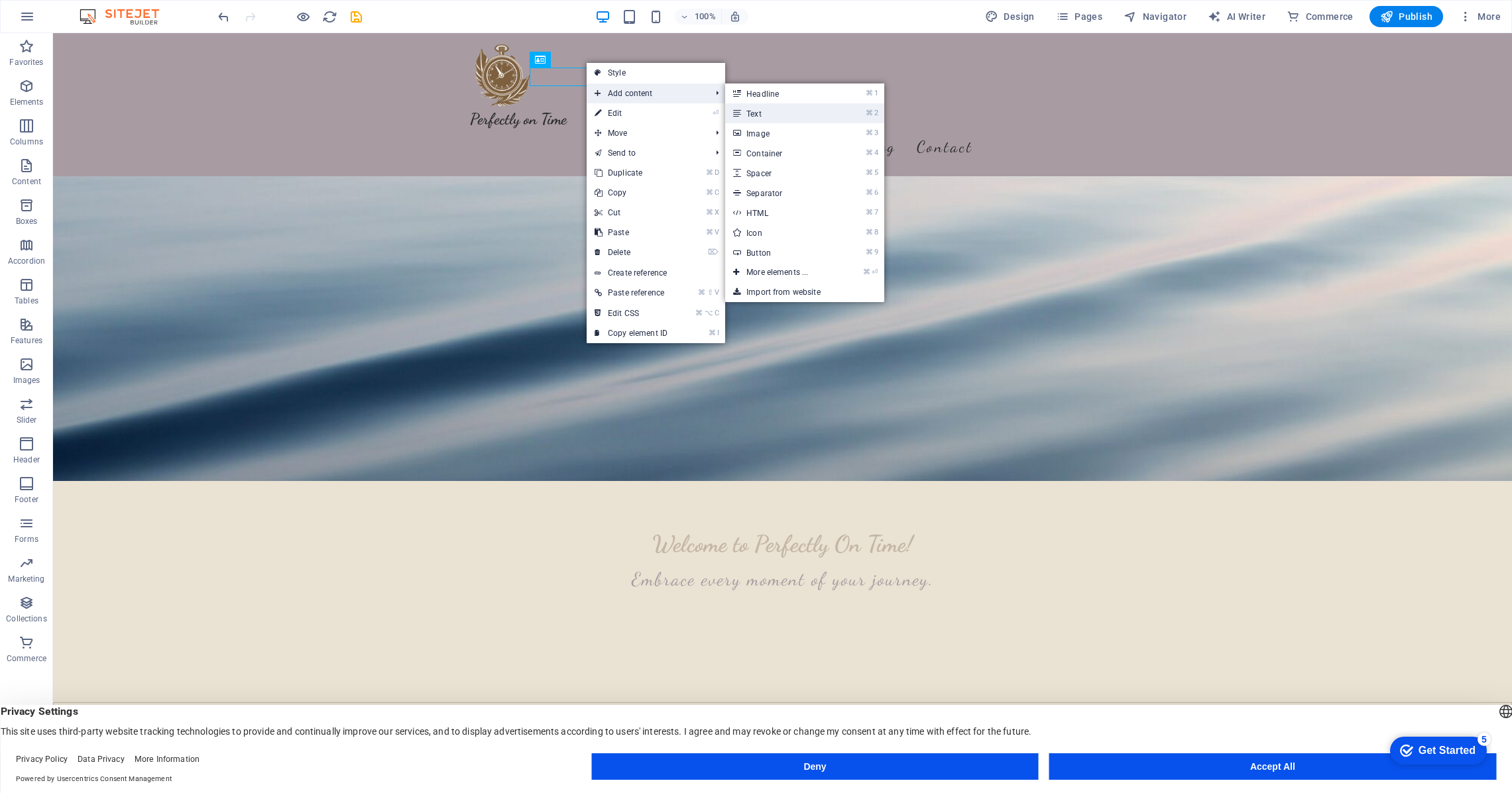
click at [753, 111] on link "⌘ 2 Text" at bounding box center [779, 113] width 110 height 20
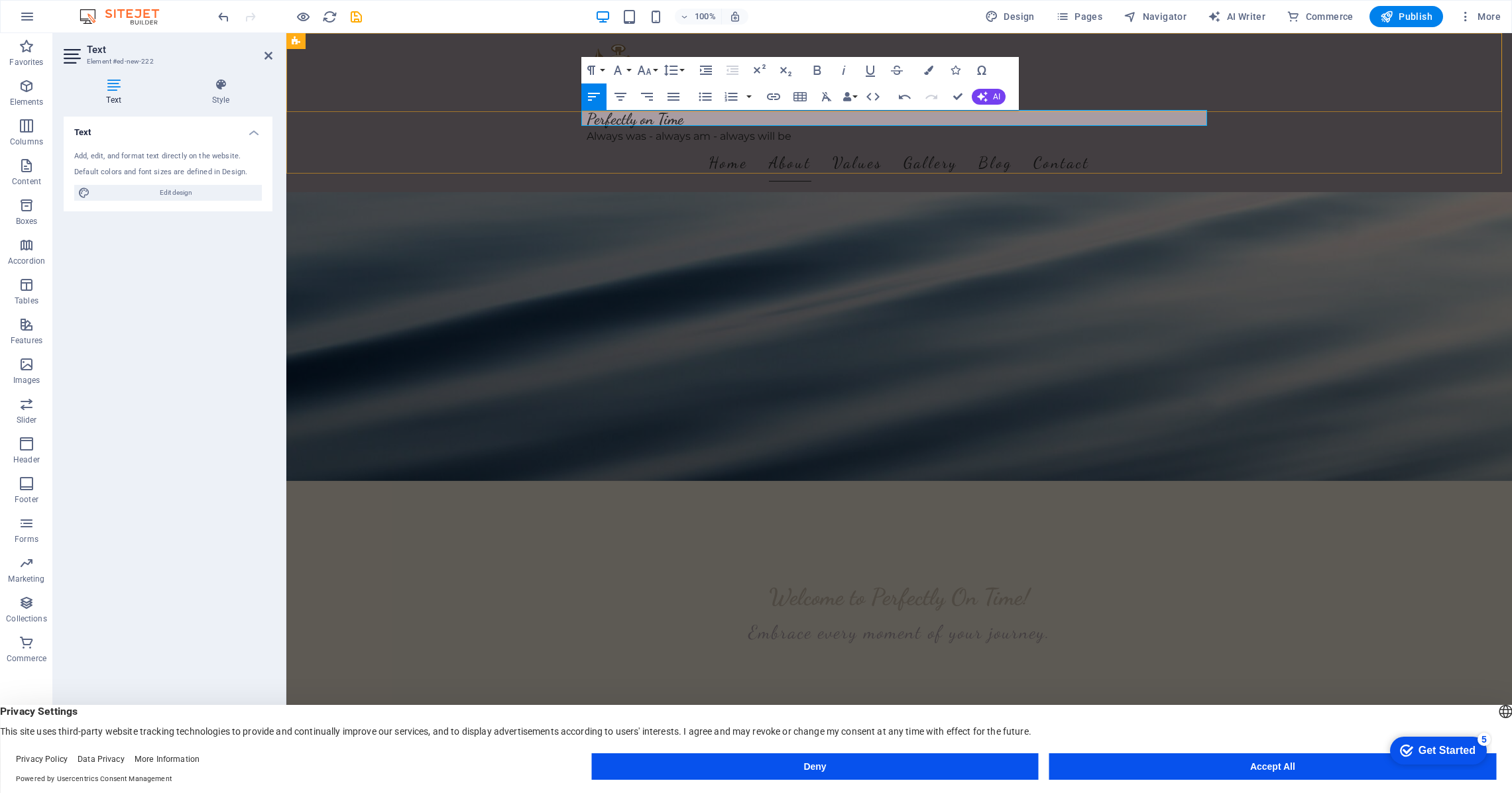
click at [503, 147] on div "Perfectly on Time Always was - always am - always will be Home About Values Gal…" at bounding box center [899, 112] width 1225 height 159
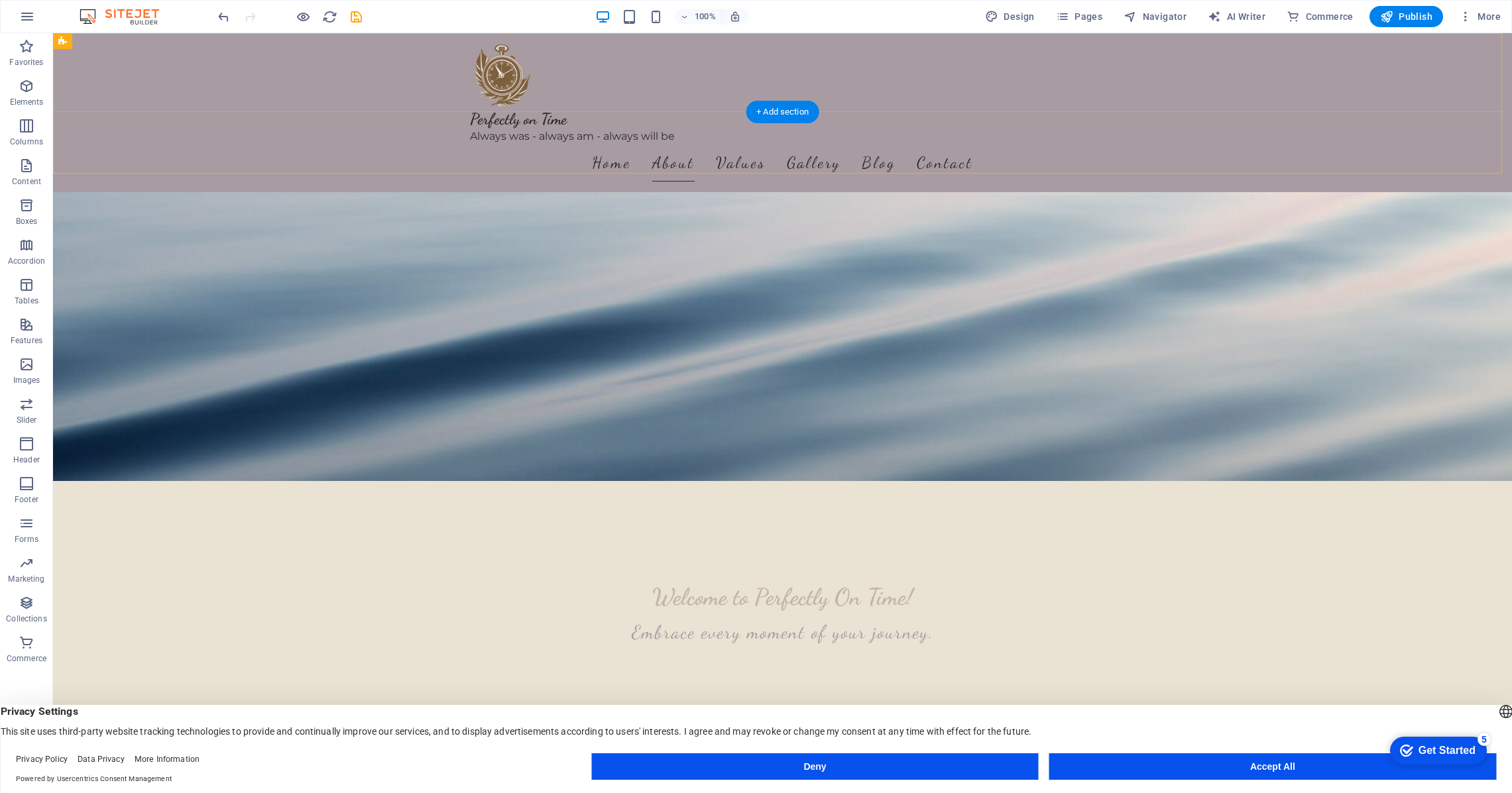
click at [415, 50] on div "Perfectly on Time Always was - always am - always will be Home About Values Gal…" at bounding box center [782, 112] width 1459 height 159
click at [637, 85] on div "Perfectly on Time Always was - always am - always will be Home About Values Gal…" at bounding box center [782, 112] width 1459 height 159
click at [634, 128] on div "Always was - always am - always will be" at bounding box center [783, 136] width 626 height 16
click at [225, 16] on icon "undo" at bounding box center [224, 17] width 16 height 16
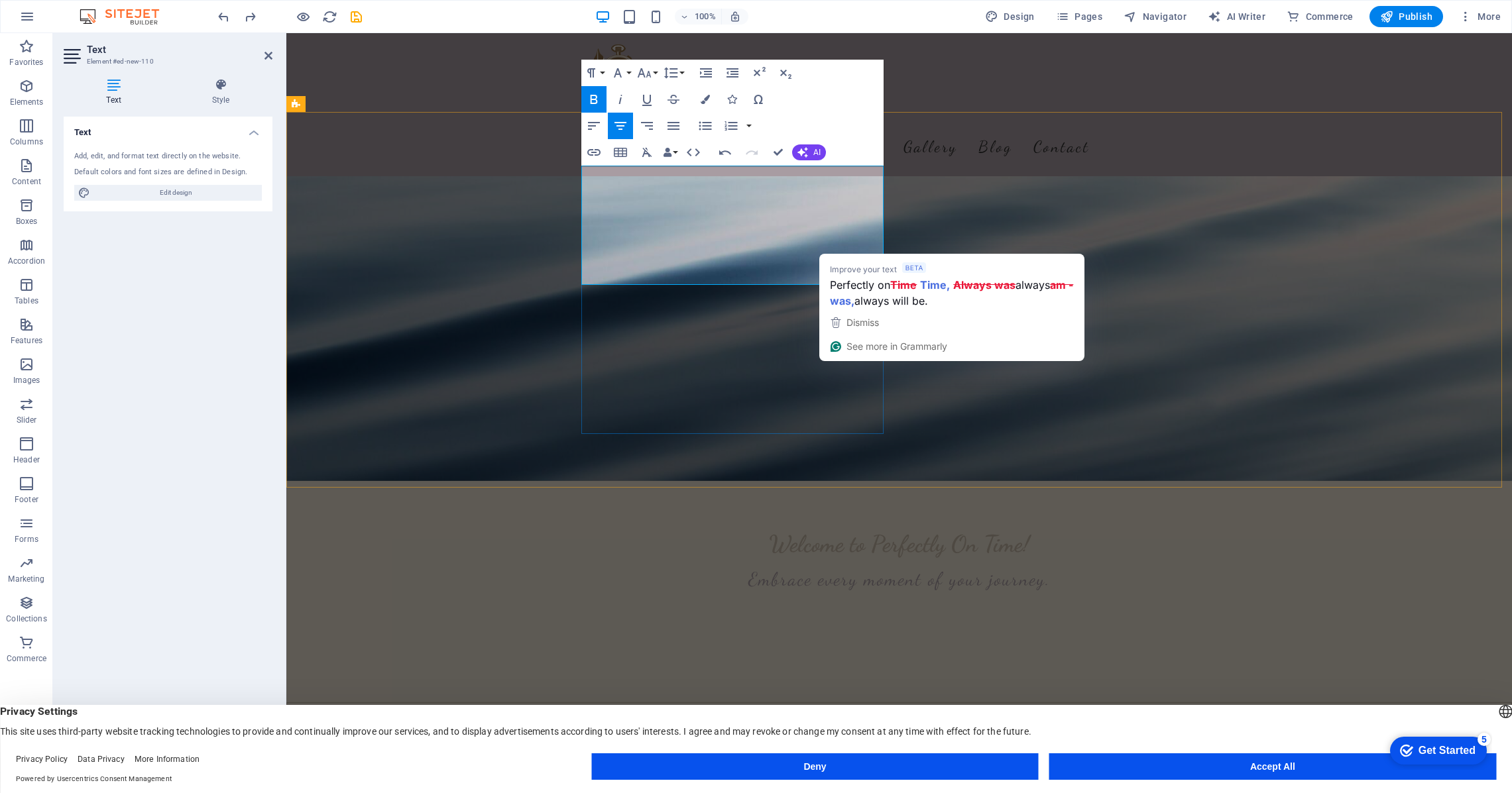
drag, startPoint x: 863, startPoint y: 242, endPoint x: 882, endPoint y: 243, distance: 19.0
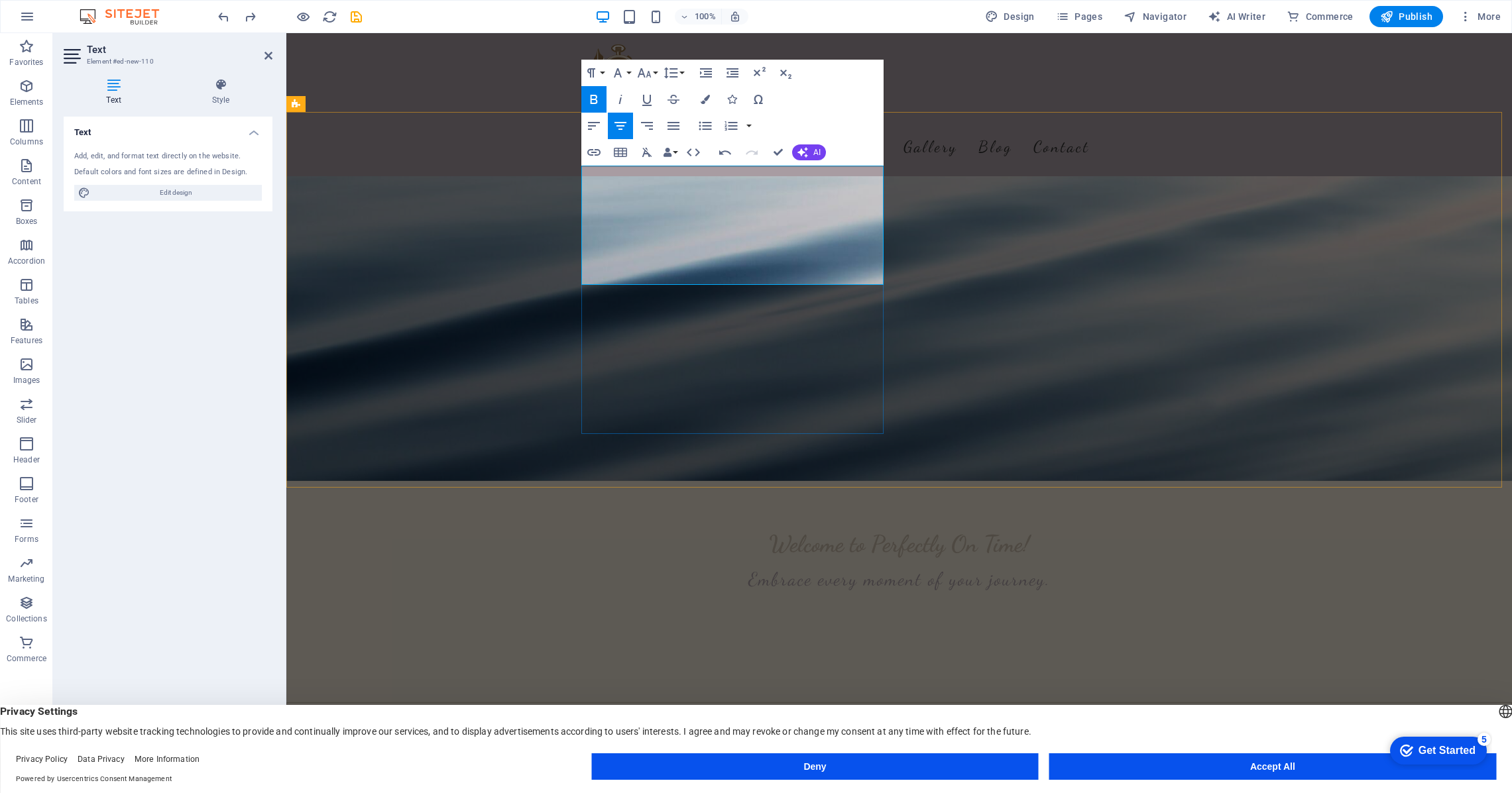
drag, startPoint x: 859, startPoint y: 210, endPoint x: 878, endPoint y: 217, distance: 20.2
drag, startPoint x: 752, startPoint y: 178, endPoint x: 1149, endPoint y: 197, distance: 397.5
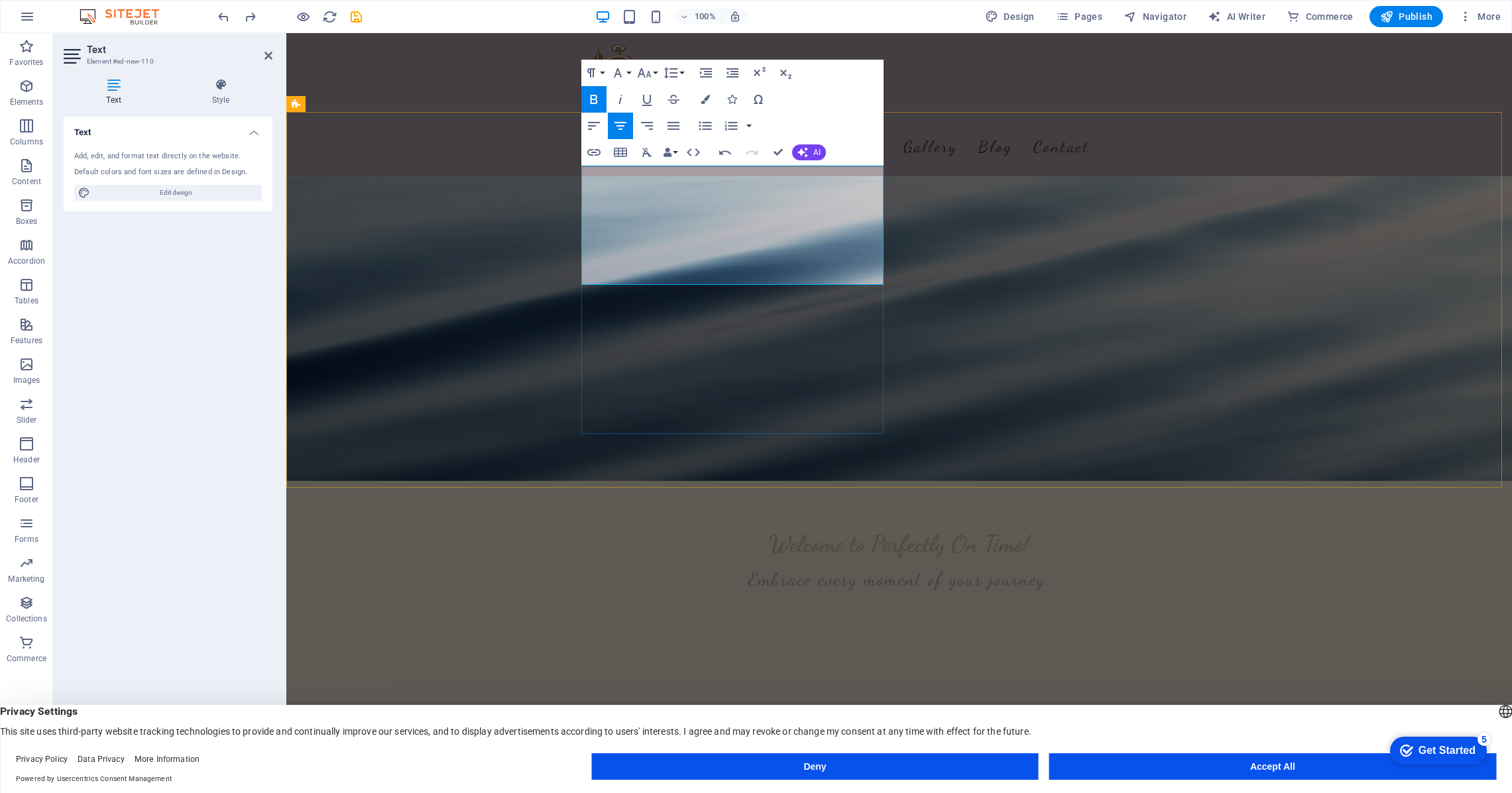
click at [656, 70] on button "Font Size" at bounding box center [647, 72] width 25 height 26
click at [658, 169] on link "36" at bounding box center [658, 171] width 48 height 20
click at [733, 70] on icon "button" at bounding box center [733, 72] width 12 height 9
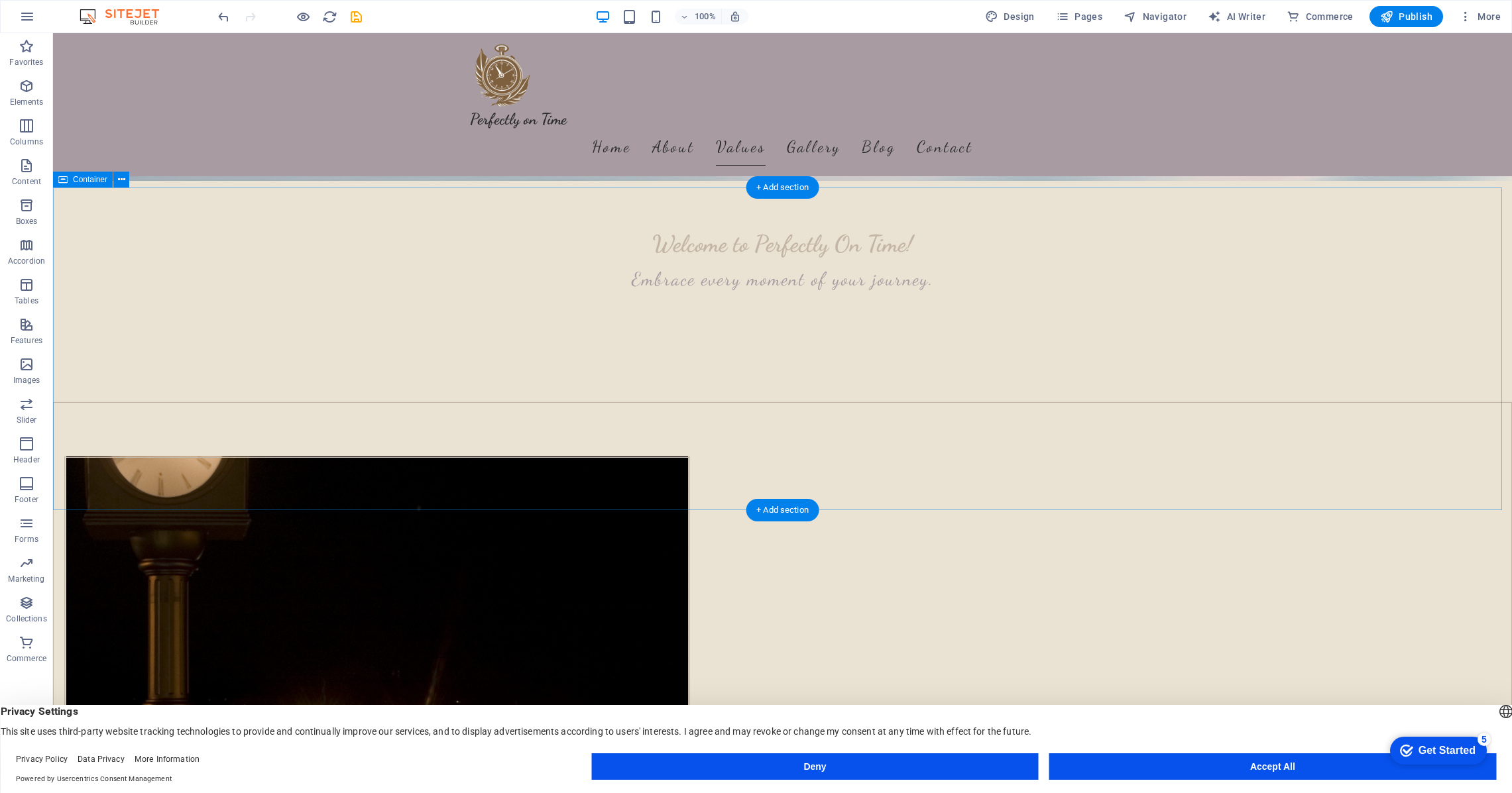
scroll to position [594, 0]
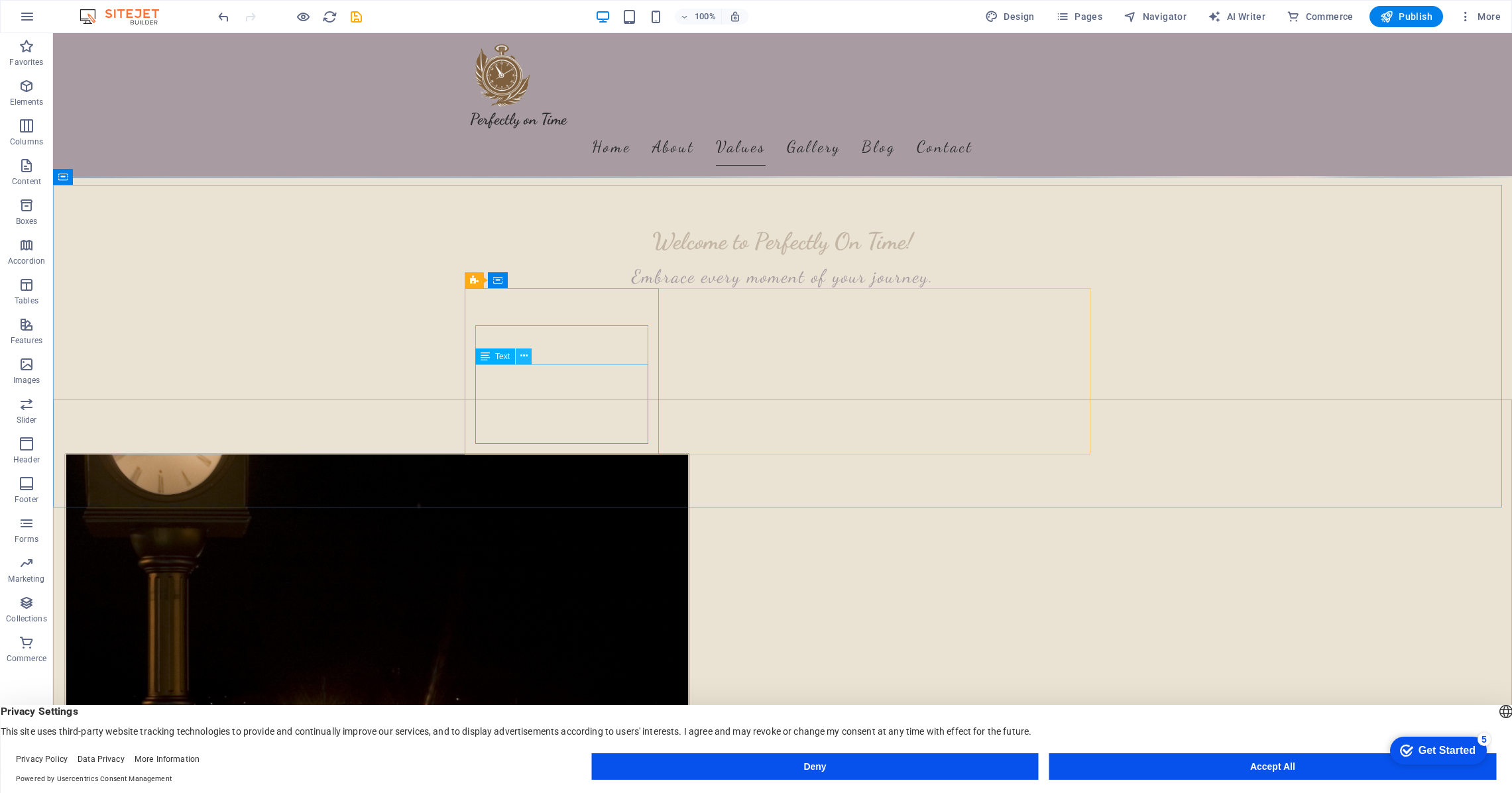
click at [521, 355] on icon at bounding box center [523, 356] width 7 height 14
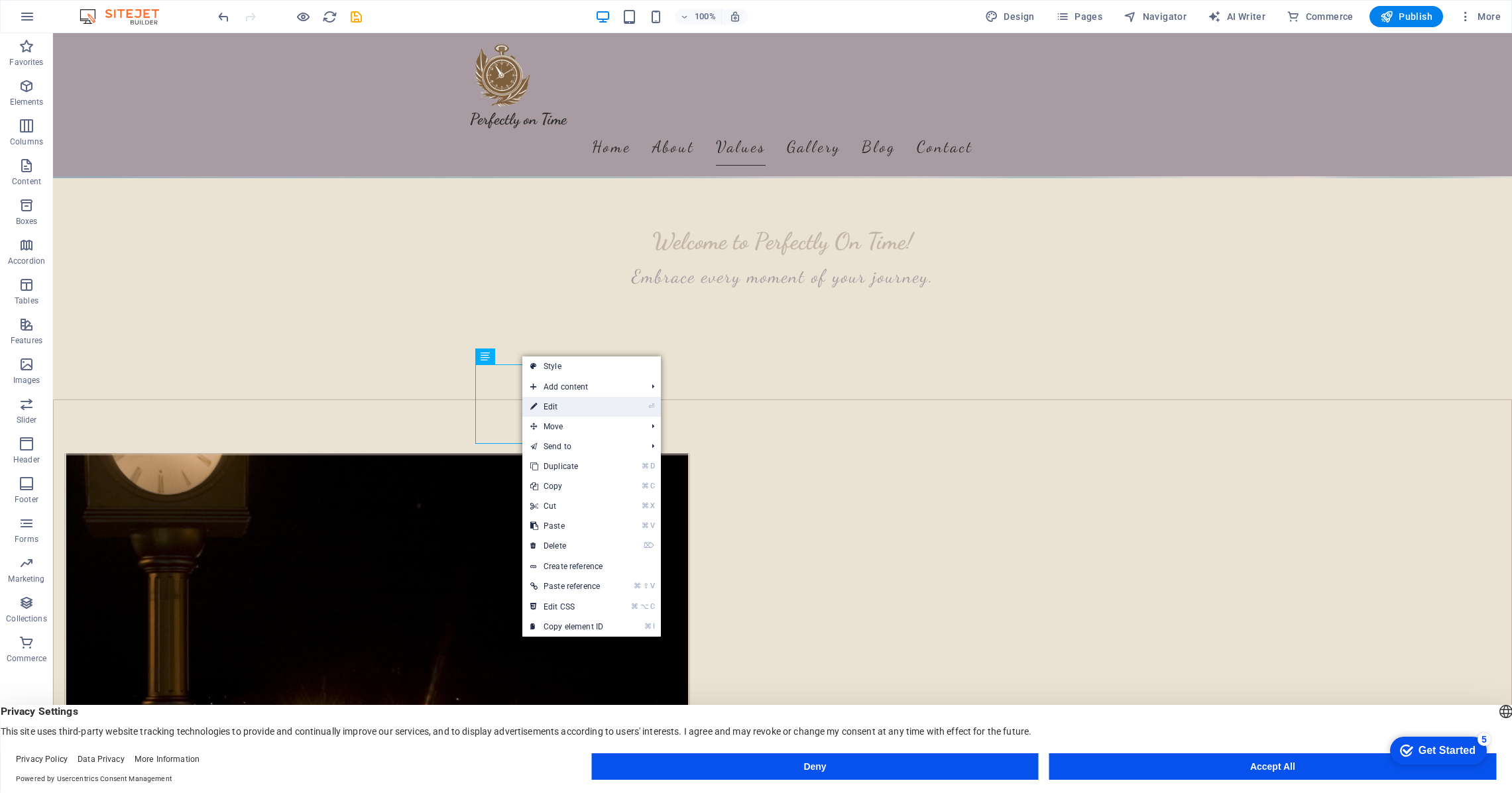
click at [540, 407] on link "⏎ Edit" at bounding box center [566, 407] width 89 height 20
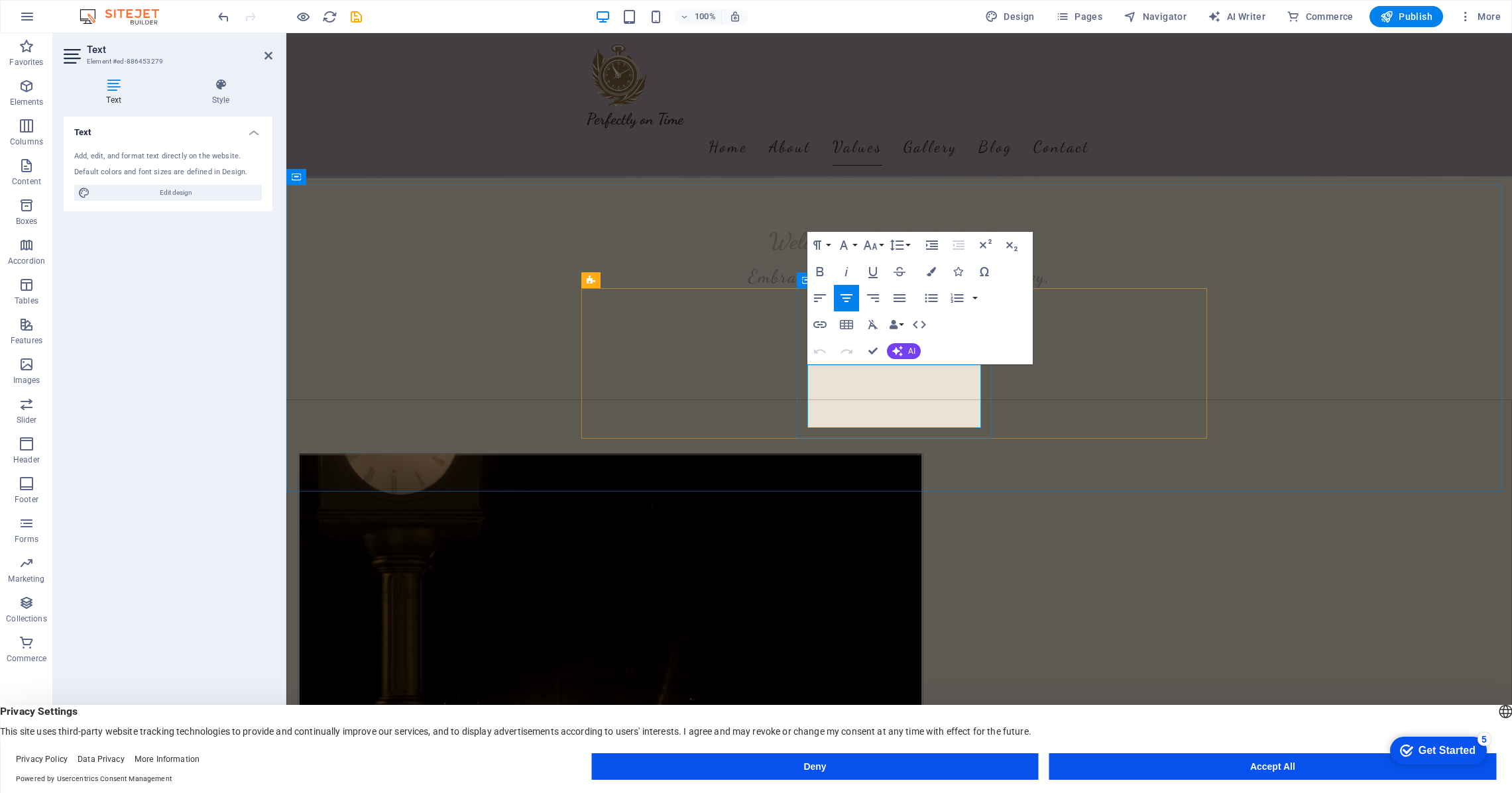
drag, startPoint x: 879, startPoint y: 369, endPoint x: 834, endPoint y: 372, distance: 45.1
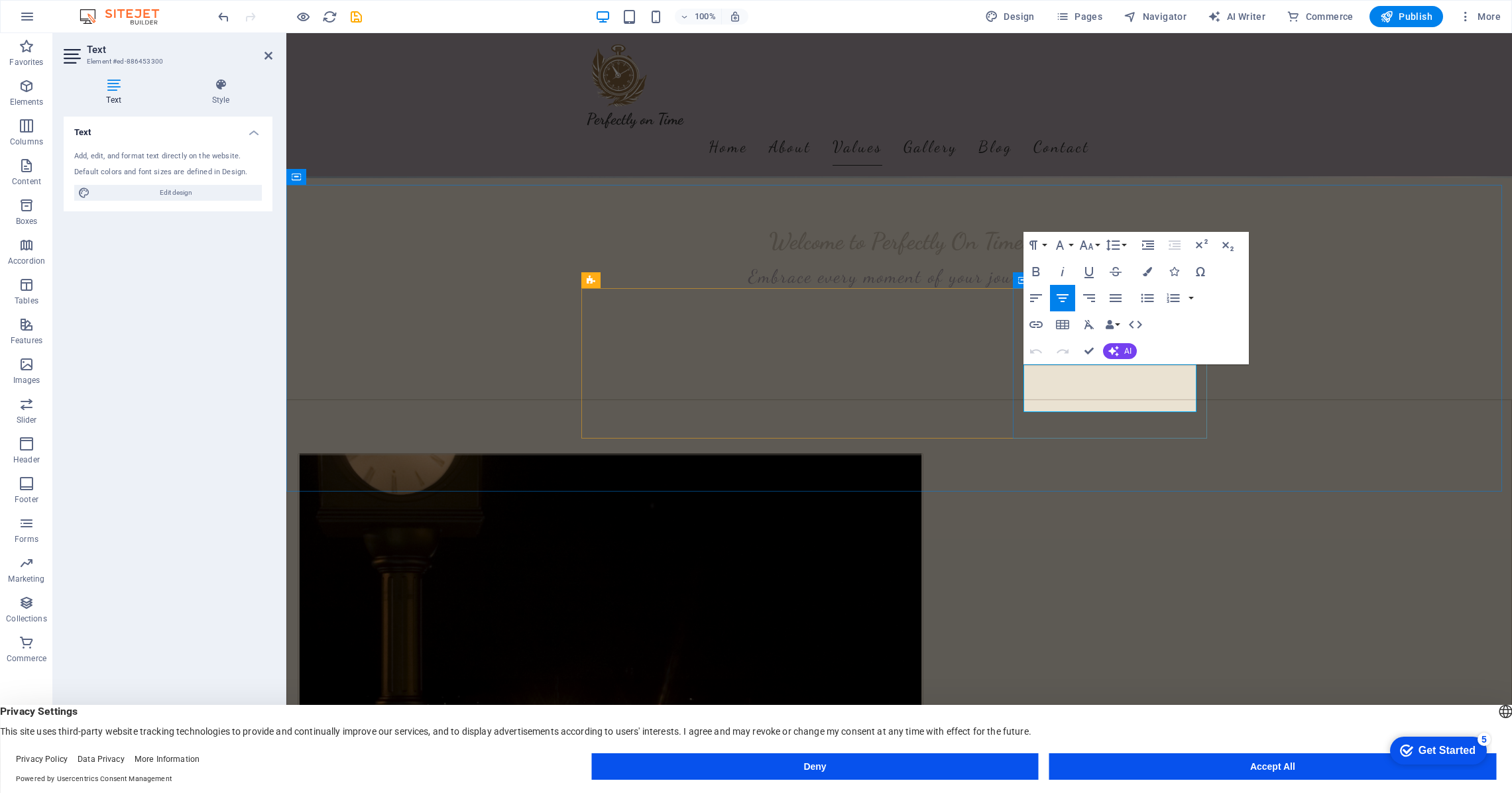
drag, startPoint x: 1128, startPoint y: 371, endPoint x: 1090, endPoint y: 374, distance: 38.1
drag, startPoint x: 1124, startPoint y: 371, endPoint x: 1141, endPoint y: 371, distance: 17.0
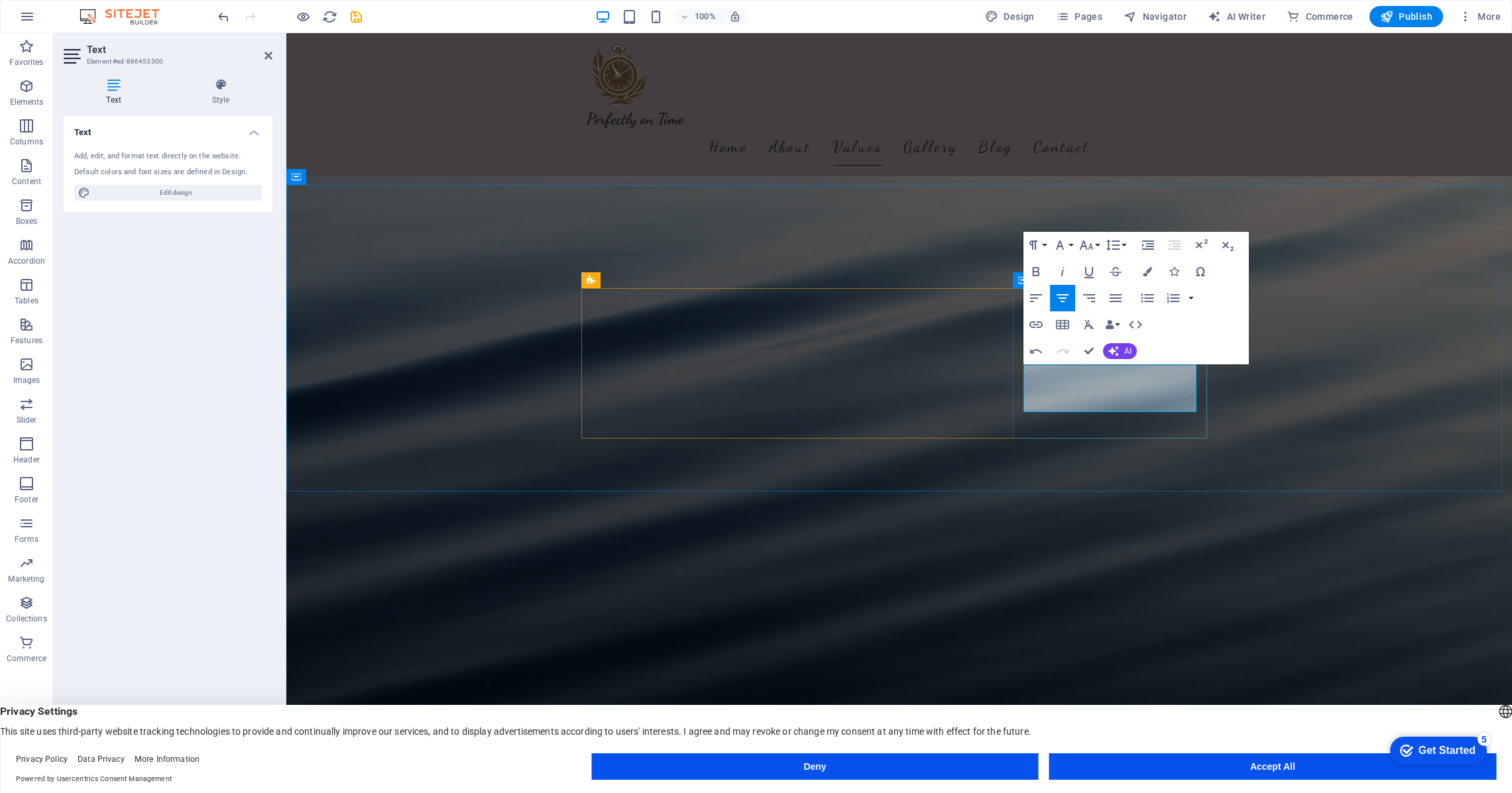
scroll to position [594, 0]
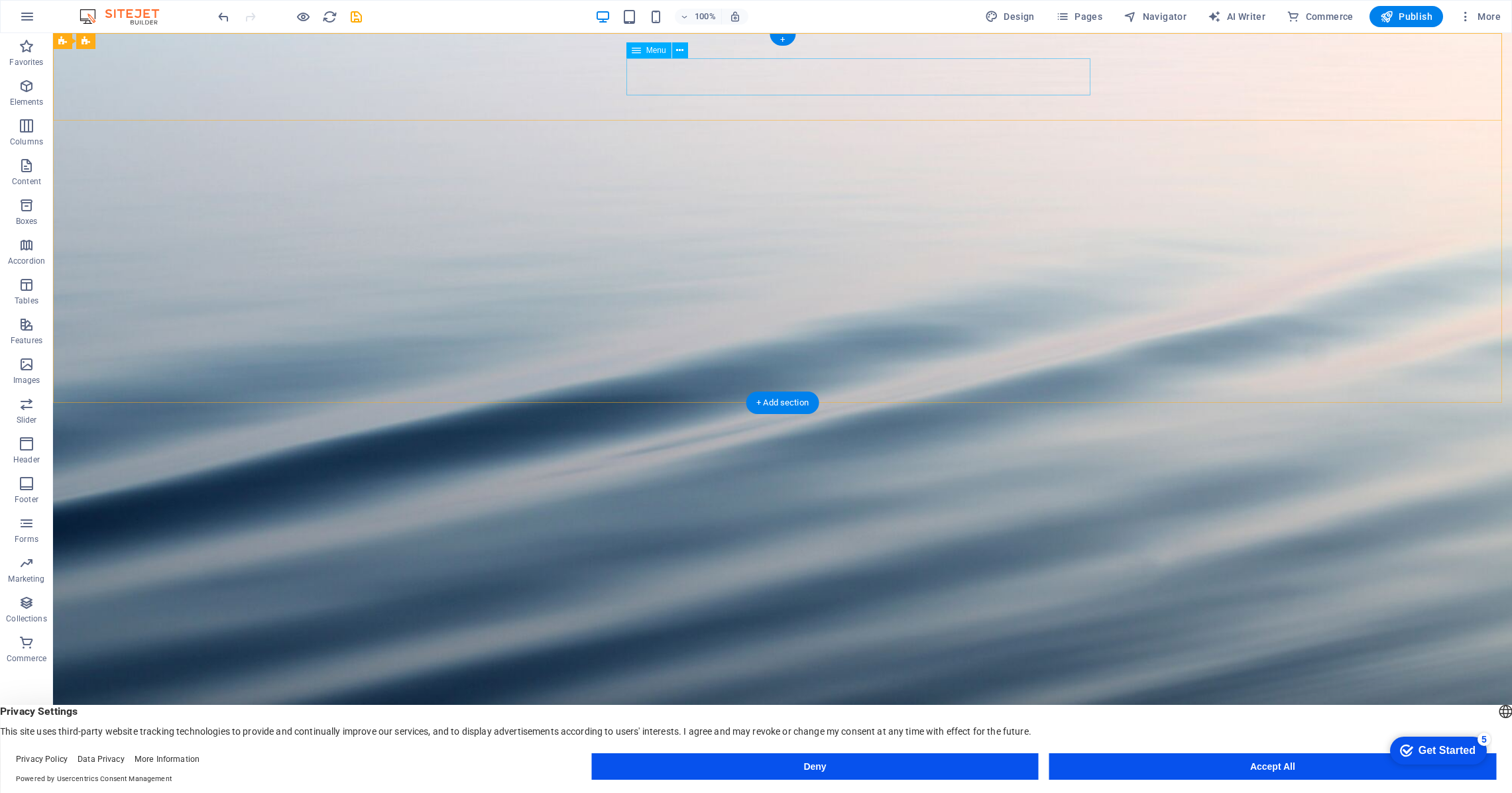
scroll to position [1, 0]
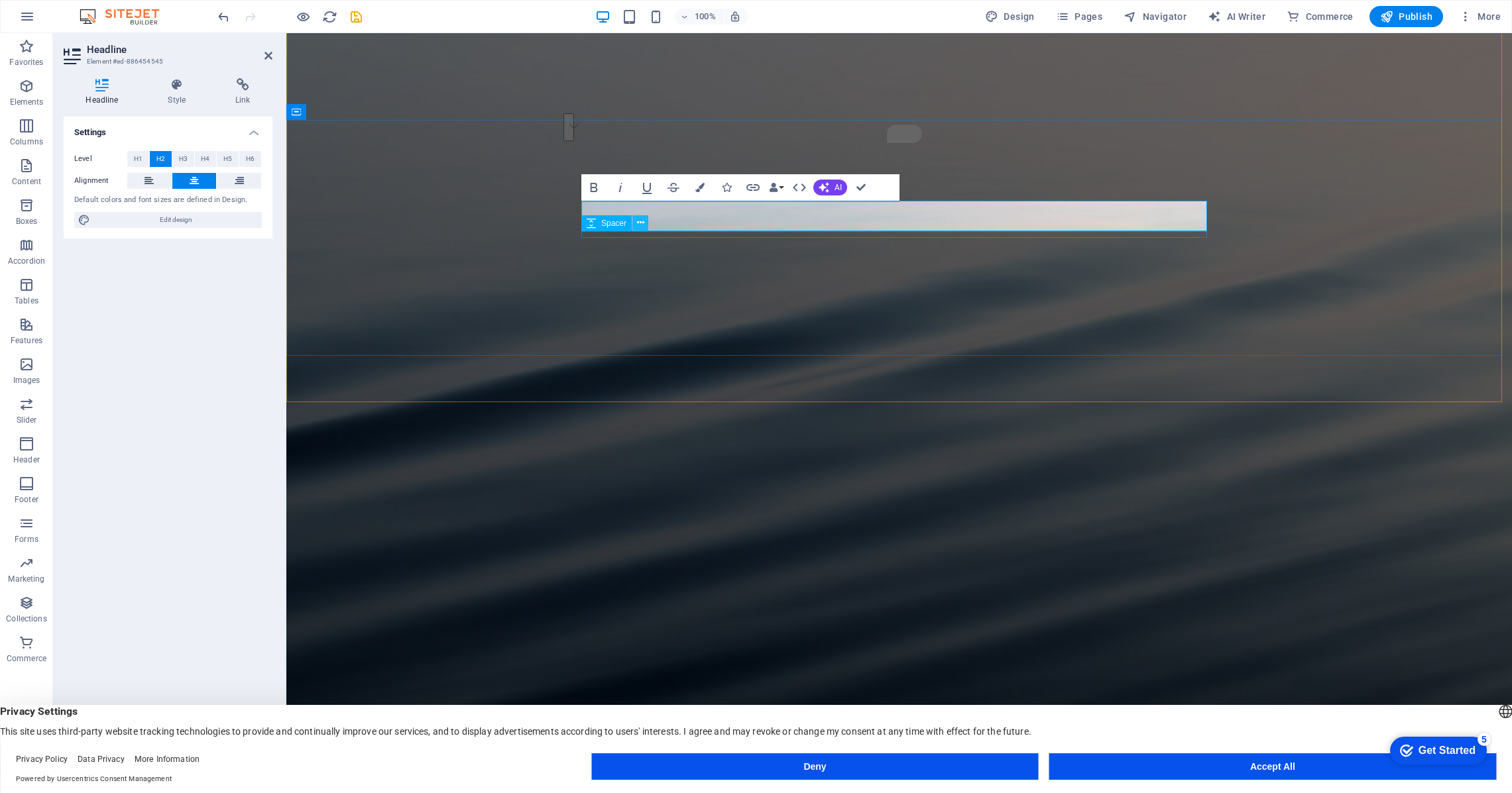
click at [641, 223] on icon at bounding box center [640, 223] width 7 height 14
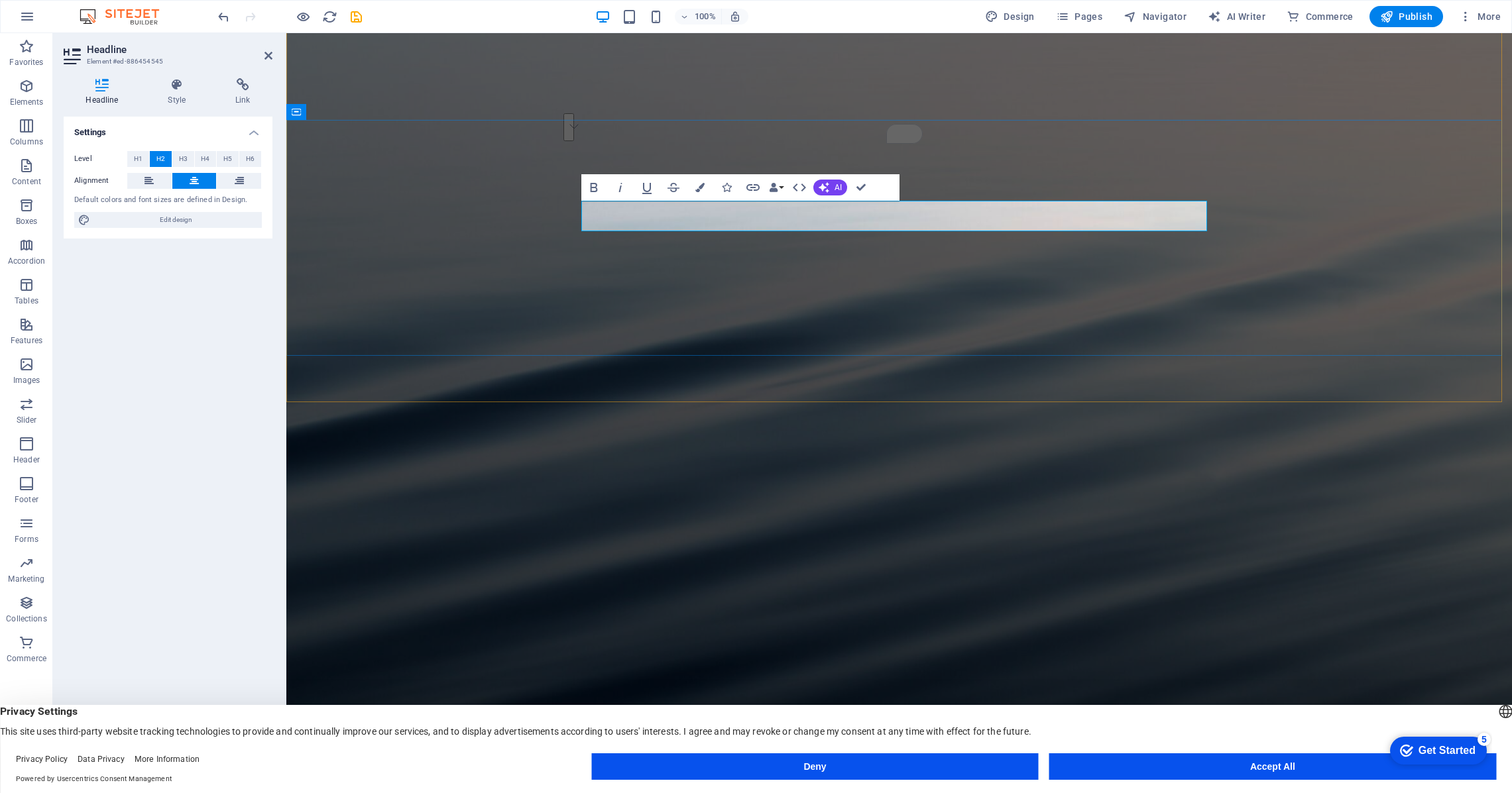
drag, startPoint x: 1033, startPoint y: 215, endPoint x: 774, endPoint y: 216, distance: 259.0
click at [596, 186] on icon "button" at bounding box center [594, 187] width 7 height 9
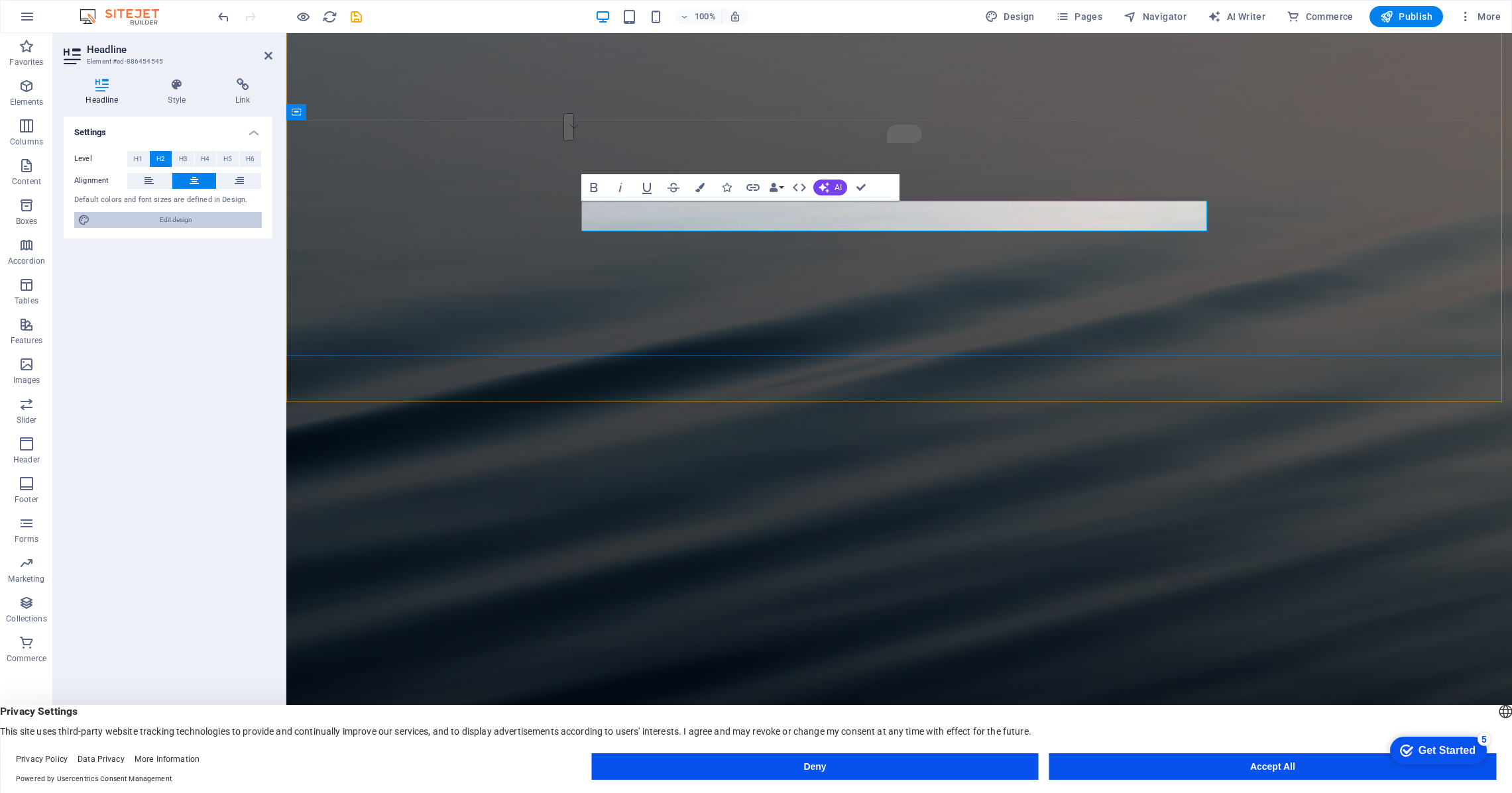
drag, startPoint x: 624, startPoint y: 182, endPoint x: 164, endPoint y: 221, distance: 461.7
click at [170, 217] on span "Edit design" at bounding box center [175, 220] width 163 height 16
select select "px"
select select "200"
select select "px"
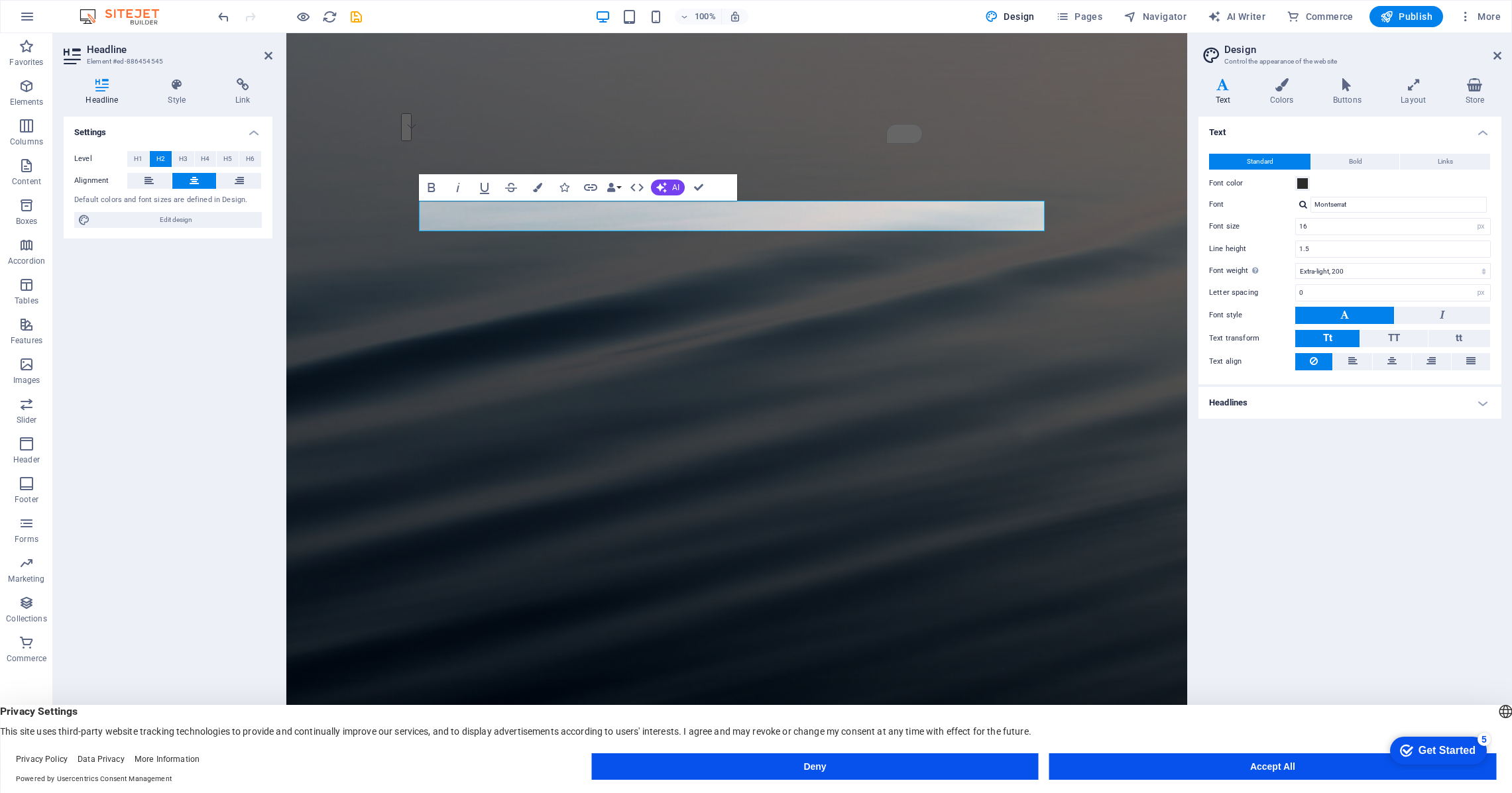
click at [1489, 402] on h4 "Headlines" at bounding box center [1350, 403] width 303 height 32
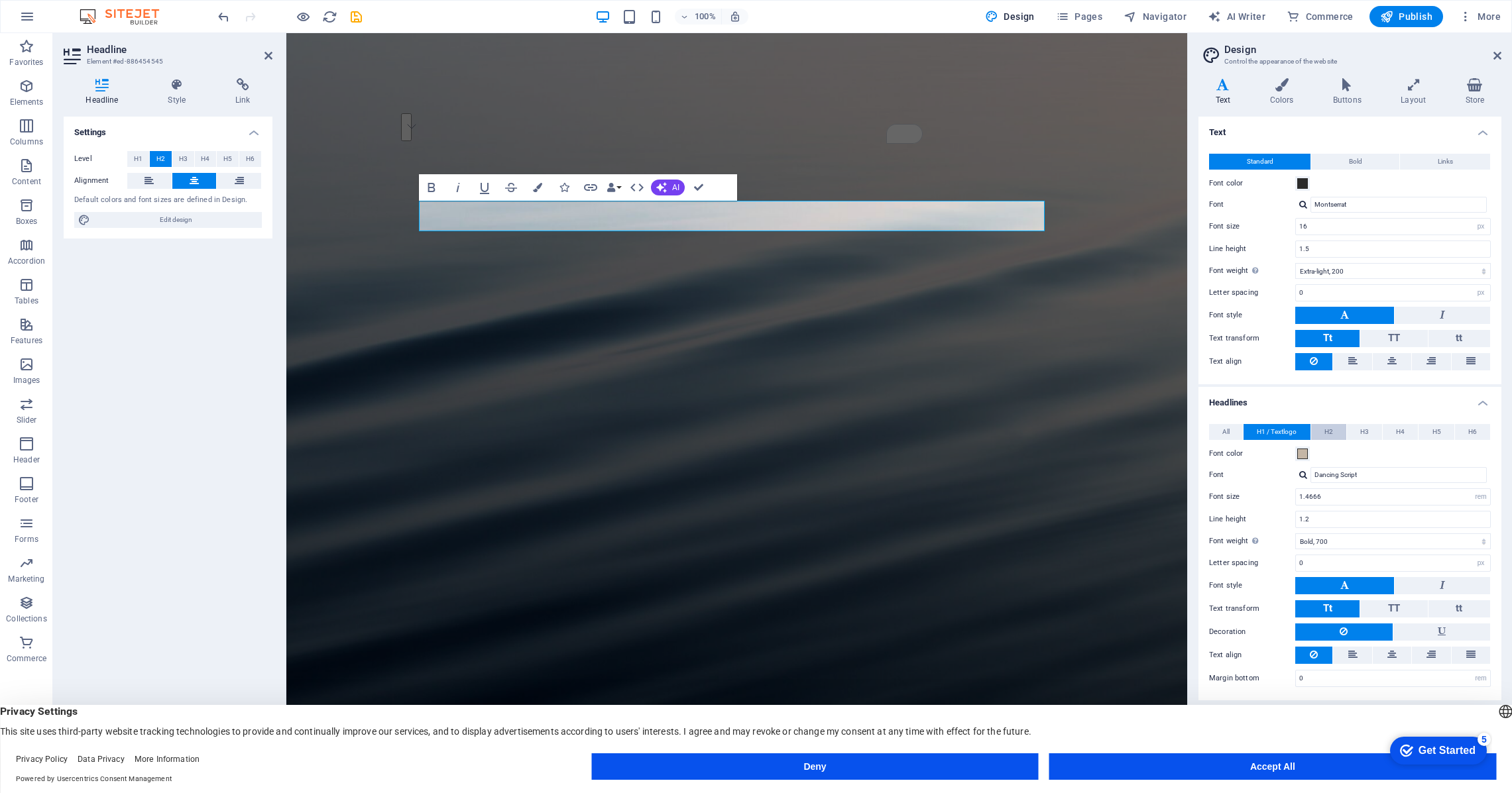
click at [1330, 429] on span "H2" at bounding box center [1328, 432] width 9 height 16
drag, startPoint x: 1328, startPoint y: 496, endPoint x: 1276, endPoint y: 491, distance: 52.2
click at [1276, 491] on div "Font size 35 rem px em %" at bounding box center [1350, 498] width 282 height 18
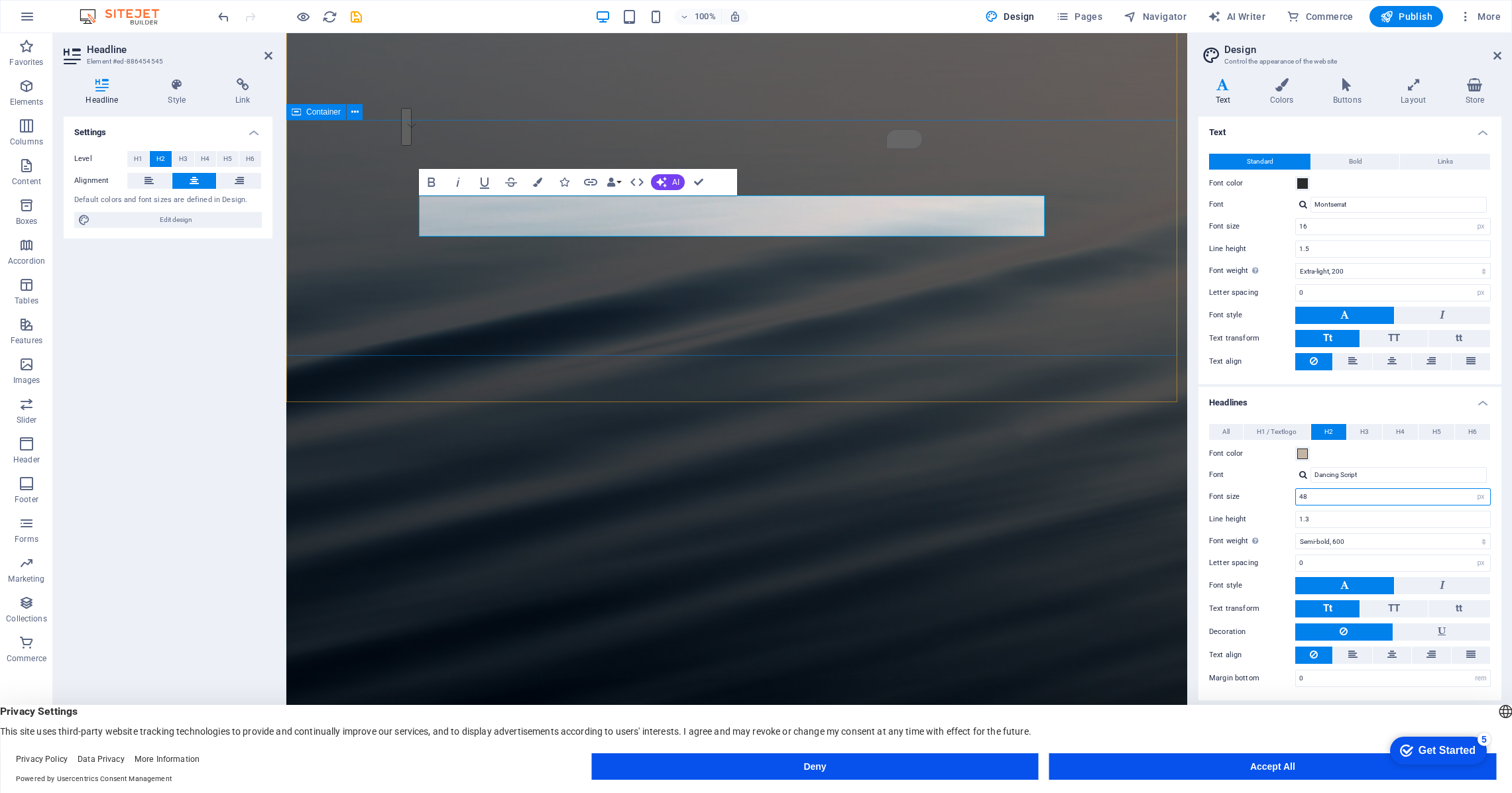
type input "48"
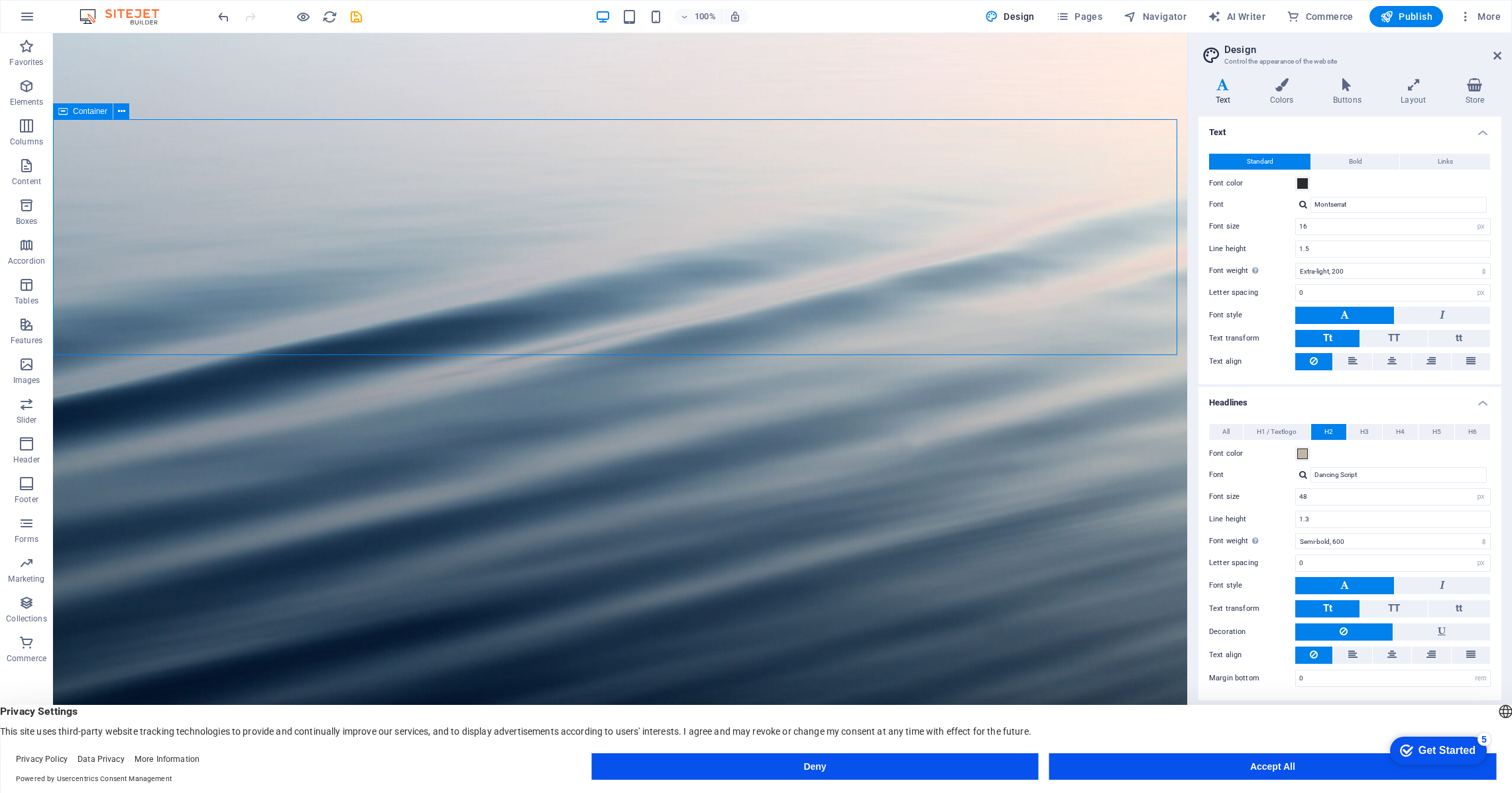
scroll to position [0, 0]
click at [1364, 432] on span "H3" at bounding box center [1364, 432] width 9 height 16
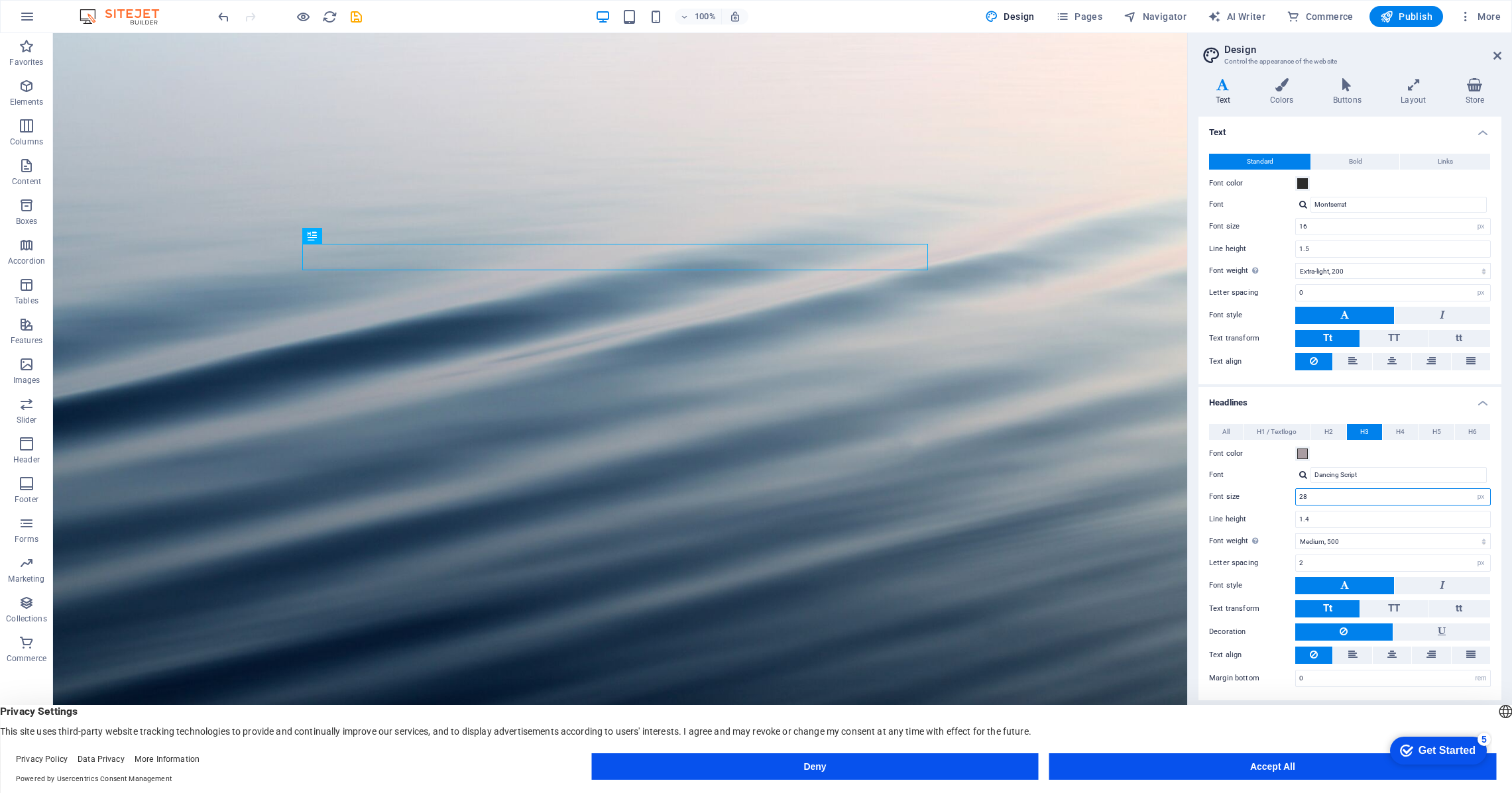
drag, startPoint x: 1316, startPoint y: 499, endPoint x: 1287, endPoint y: 498, distance: 29.0
click at [1287, 498] on div "Font size 28 rem px em %" at bounding box center [1350, 498] width 282 height 18
type input "36"
click at [1400, 454] on div "Font color" at bounding box center [1350, 454] width 282 height 16
click at [970, 357] on figure at bounding box center [620, 403] width 1134 height 739
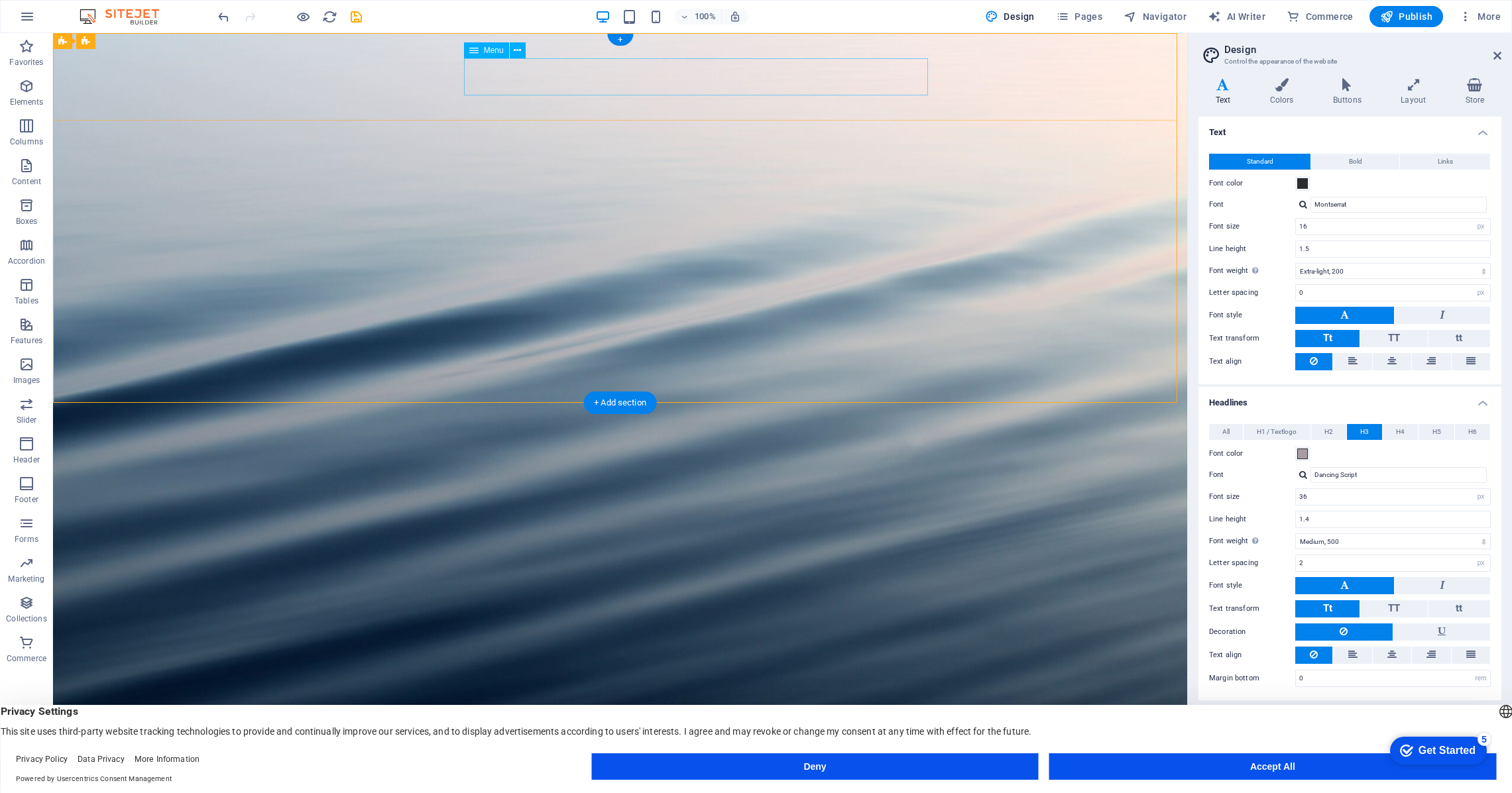
click at [600, 775] on nav "Home About Values Gallery Blog Contact" at bounding box center [620, 794] width 626 height 37
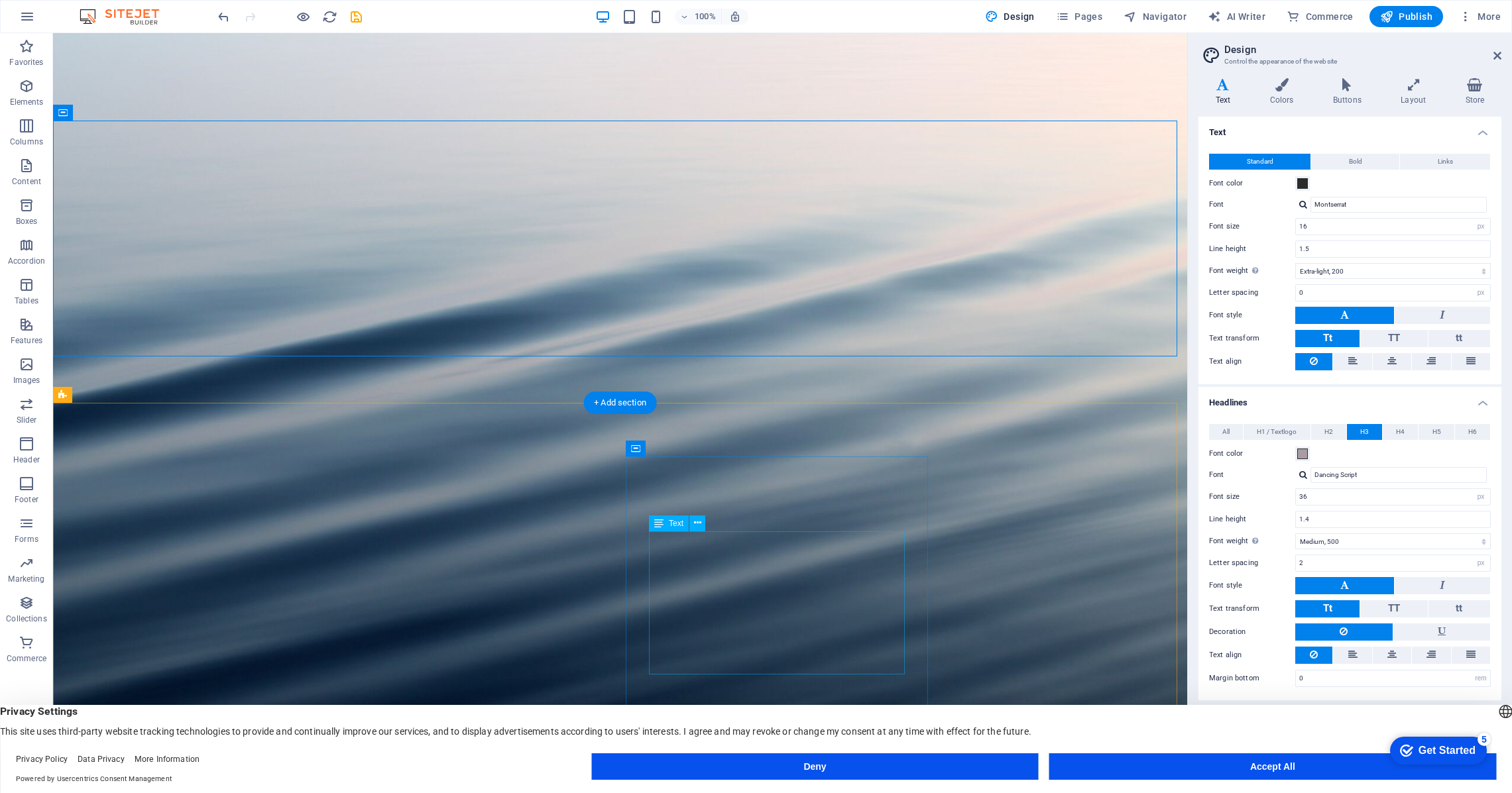
click at [697, 523] on icon at bounding box center [697, 523] width 7 height 14
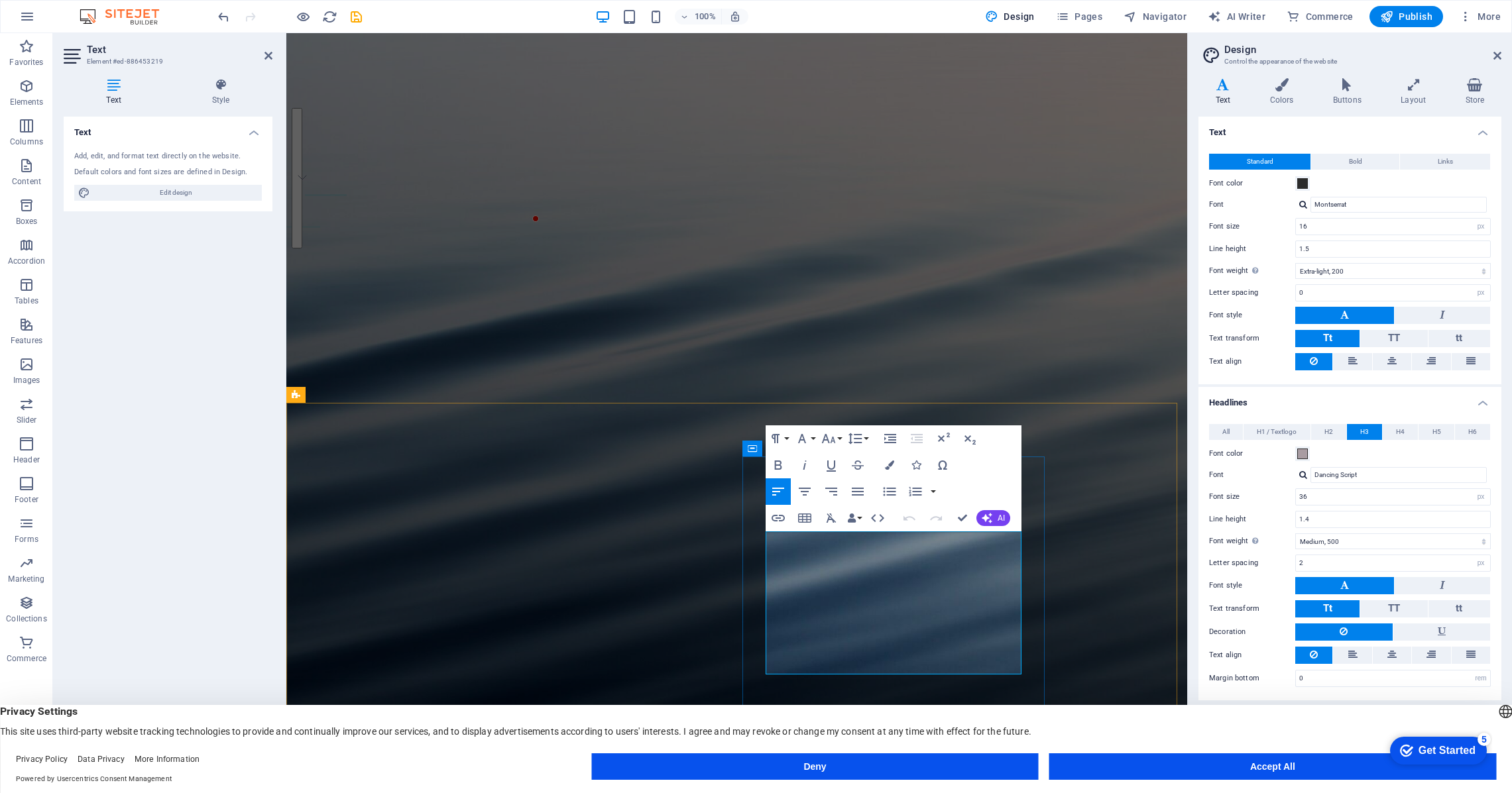
drag, startPoint x: 814, startPoint y: 670, endPoint x: 768, endPoint y: 540, distance: 137.9
click at [1373, 206] on input "Montserrat" at bounding box center [1399, 204] width 176 height 16
click at [816, 437] on button "Font Family" at bounding box center [805, 438] width 25 height 26
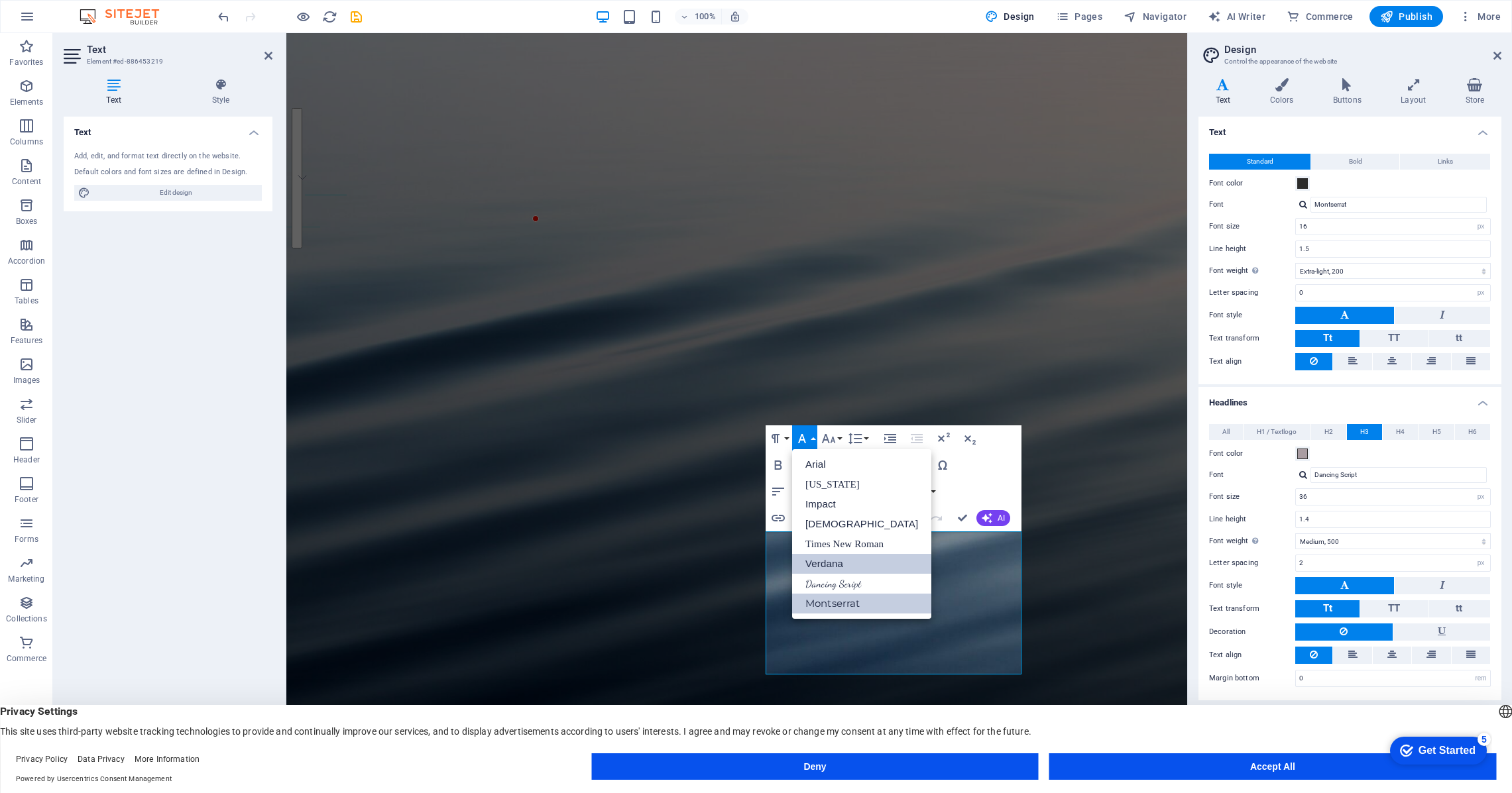
click at [833, 565] on link "Verdana" at bounding box center [862, 564] width 139 height 20
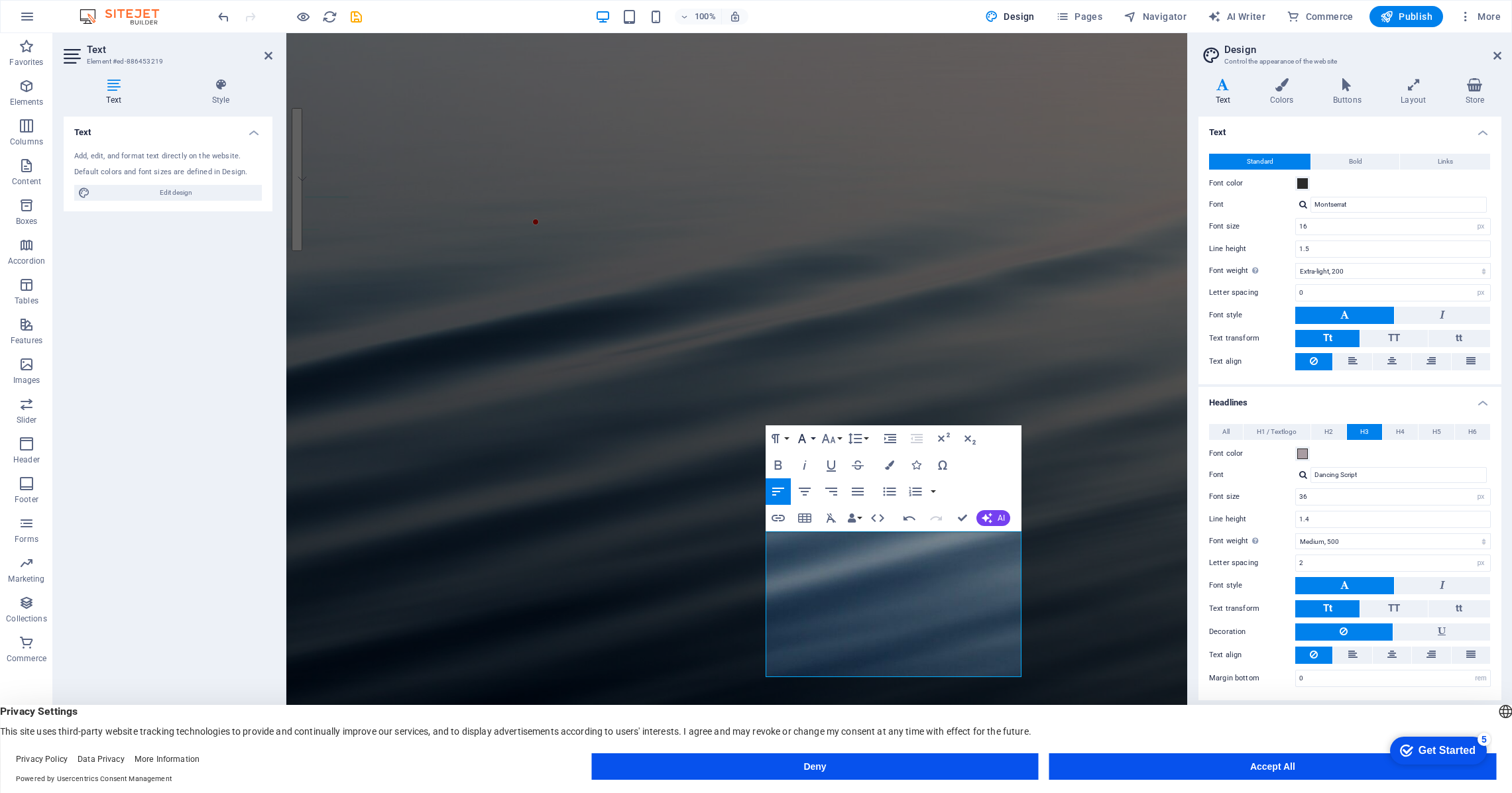
click at [813, 438] on button "Font Family" at bounding box center [805, 438] width 25 height 26
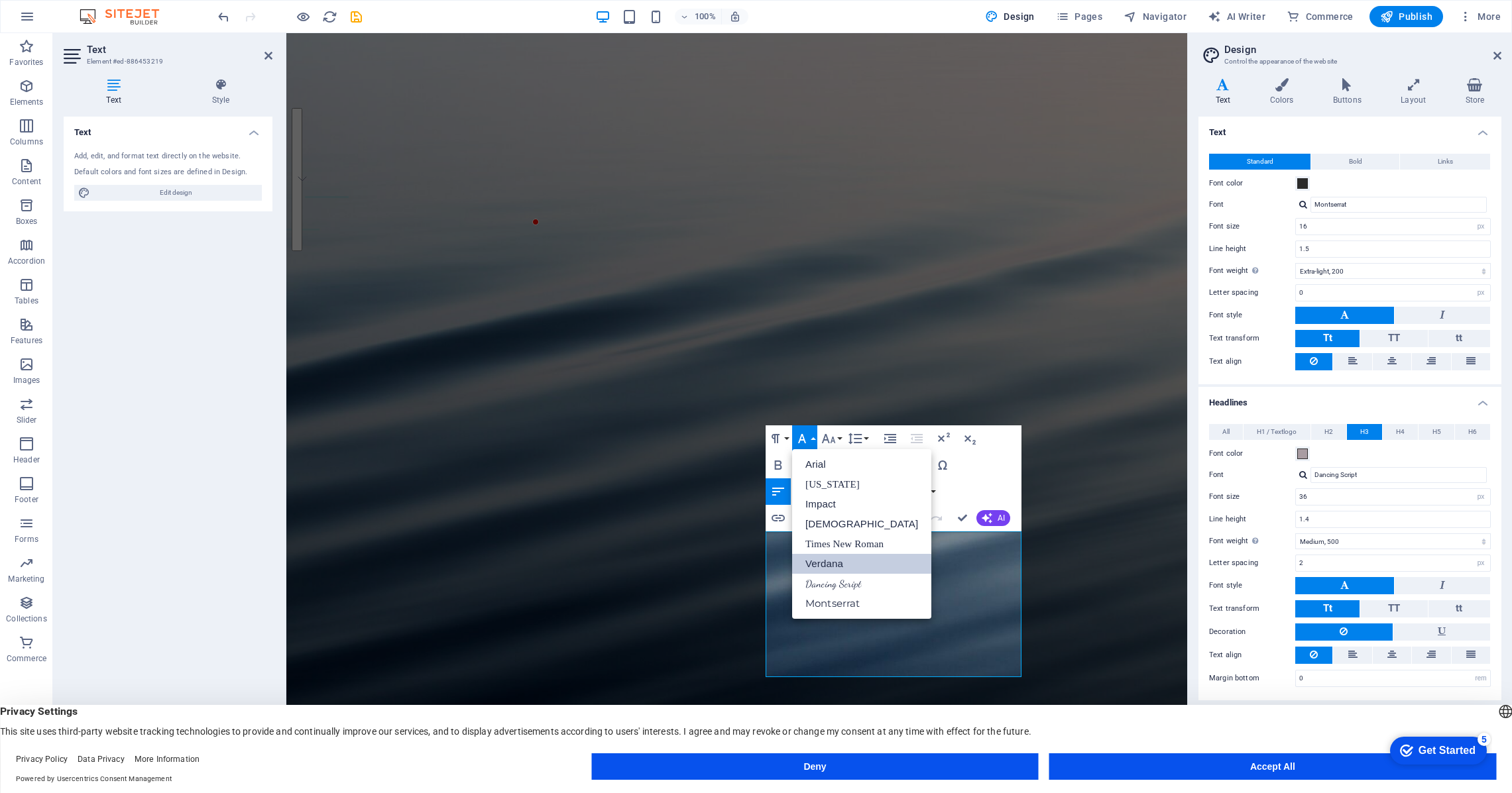
click at [822, 565] on link "Verdana" at bounding box center [862, 564] width 139 height 20
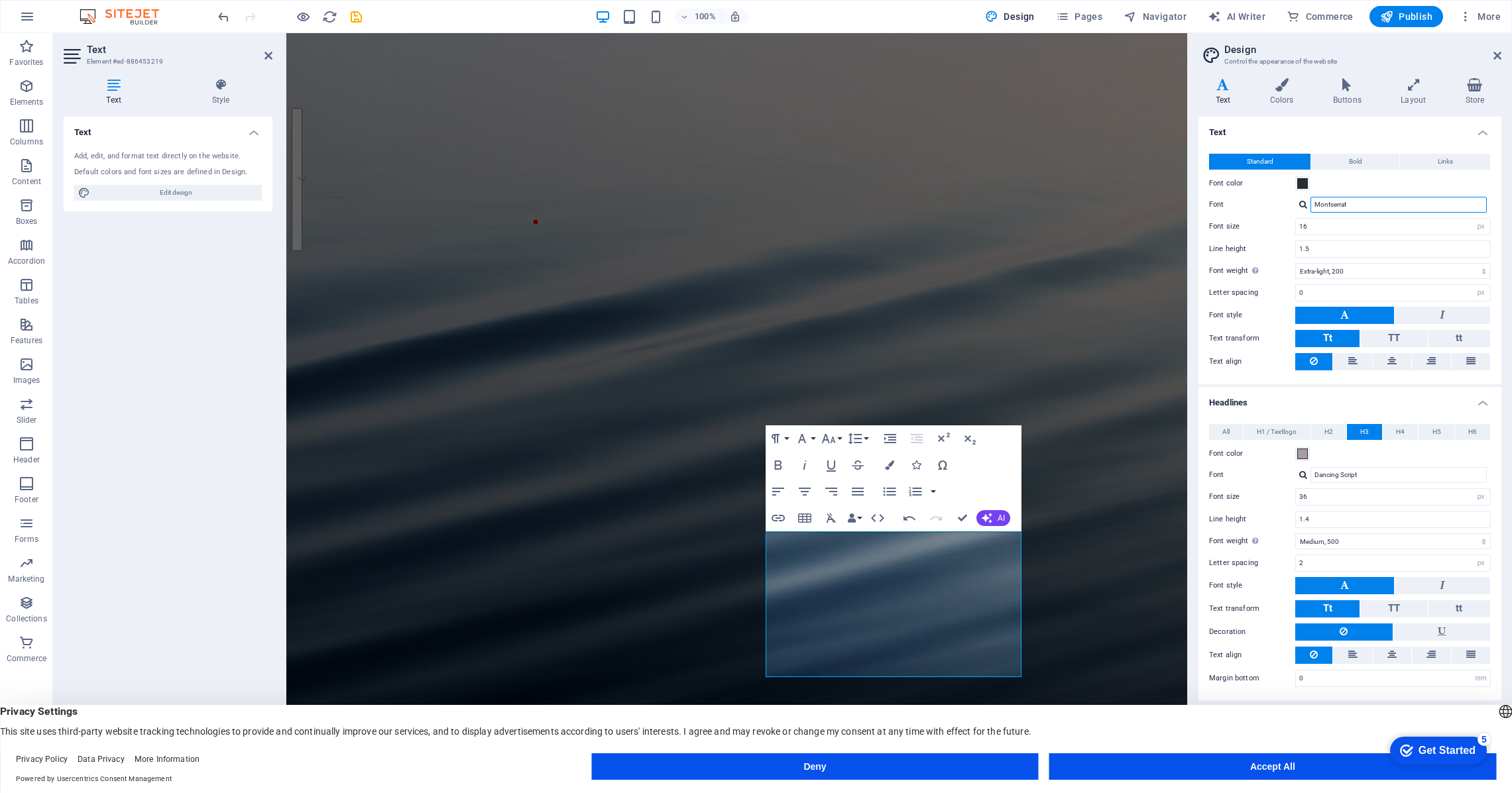
click at [1313, 202] on input "Montserrat" at bounding box center [1399, 204] width 176 height 16
click at [1305, 206] on div at bounding box center [1303, 204] width 8 height 9
click at [1372, 258] on div "Manage fonts →" at bounding box center [1401, 256] width 175 height 17
select select "popularity"
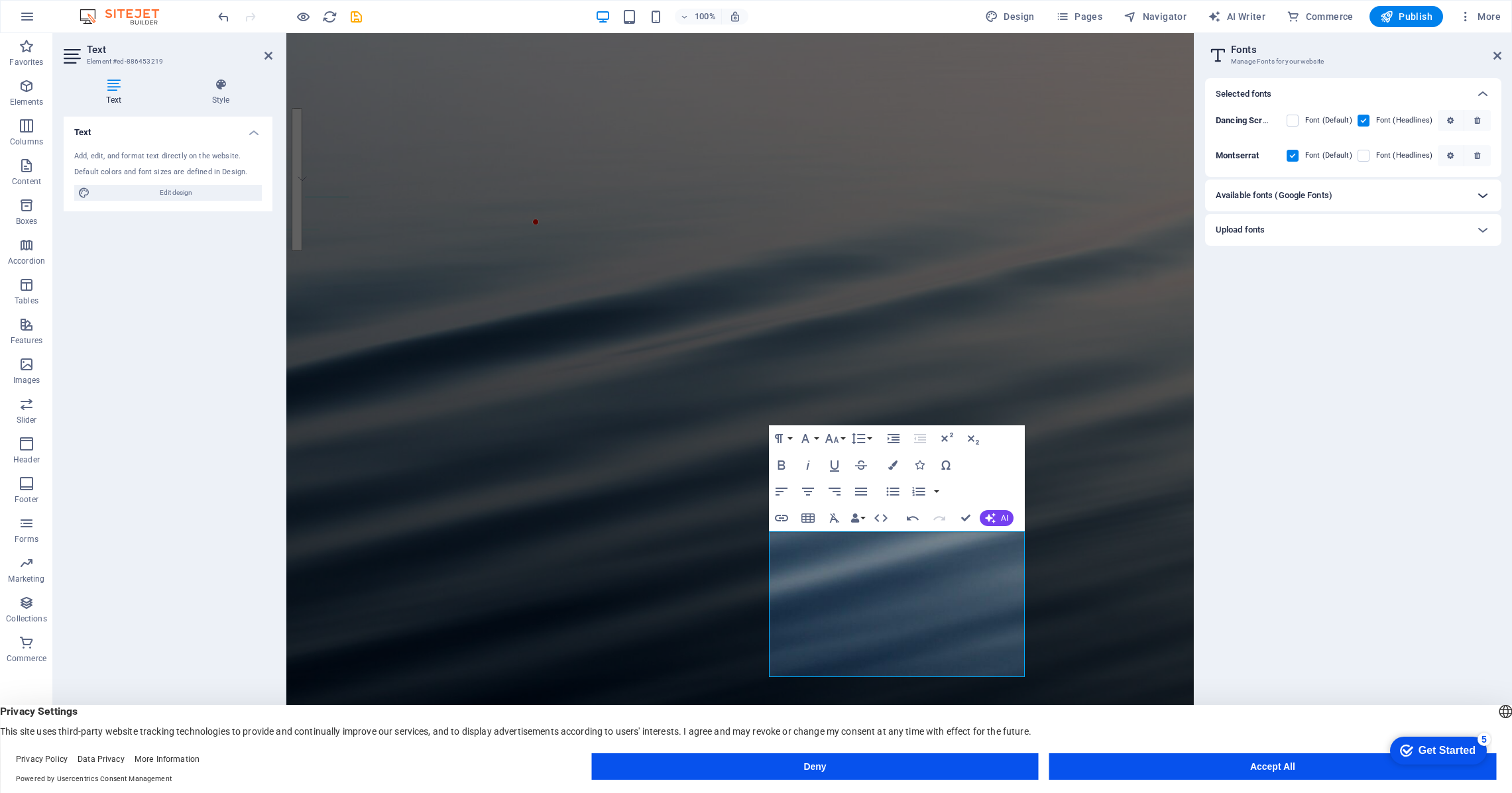
click at [1487, 197] on icon at bounding box center [1483, 196] width 16 height 16
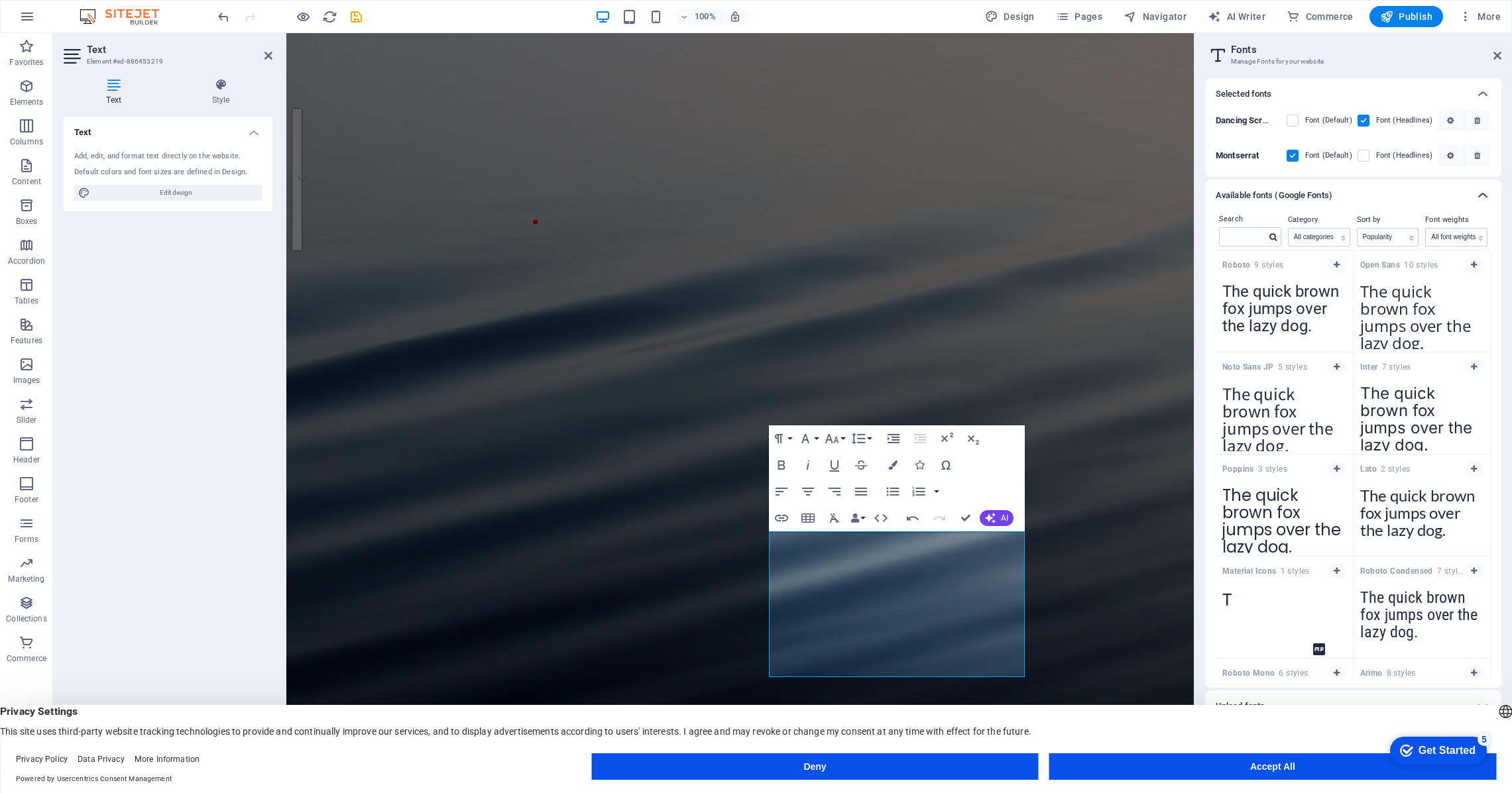
click at [1484, 195] on icon at bounding box center [1483, 196] width 16 height 16
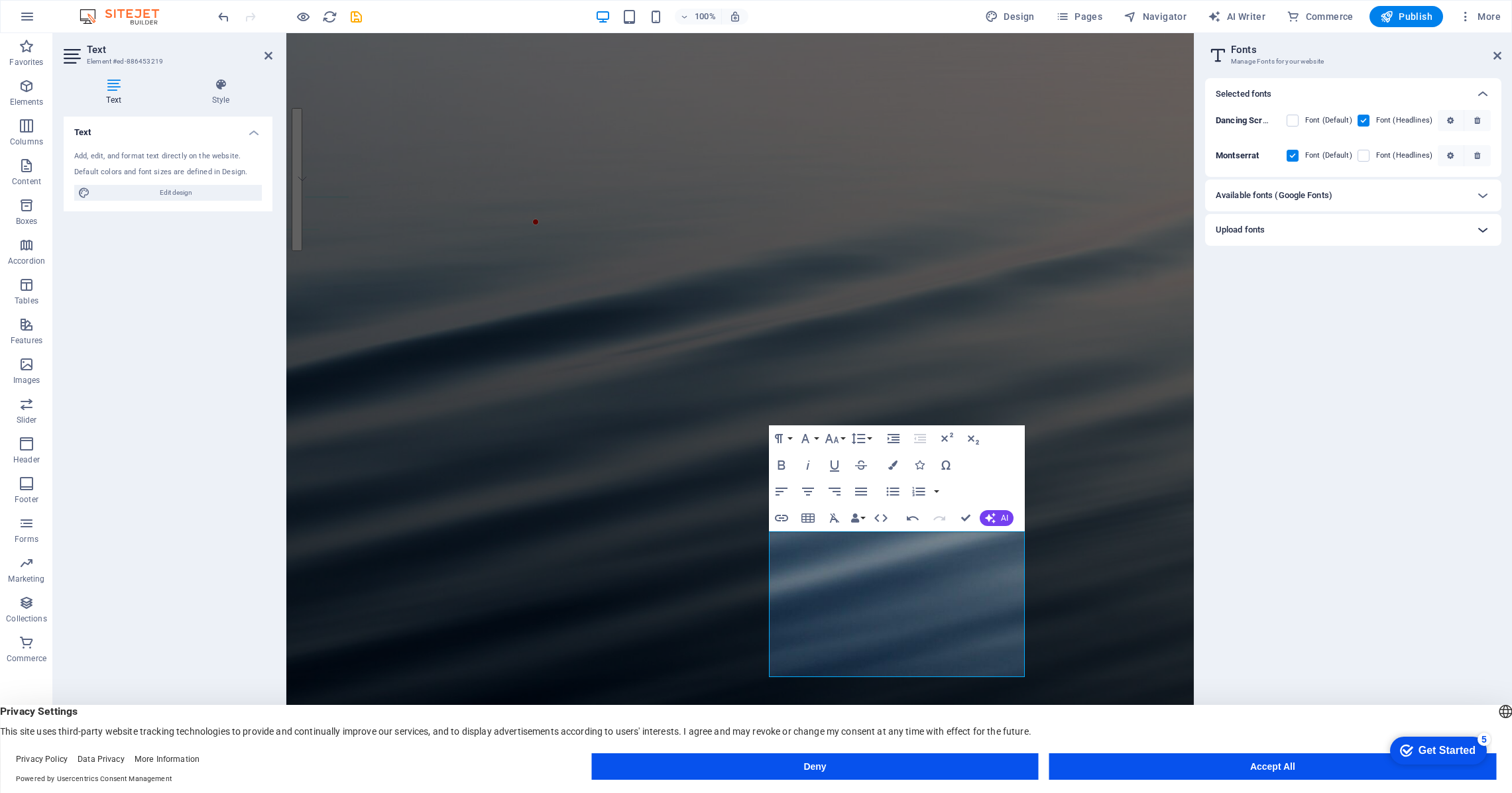
click at [1479, 230] on icon at bounding box center [1483, 230] width 16 height 16
click at [1451, 157] on icon "button" at bounding box center [1450, 155] width 7 height 8
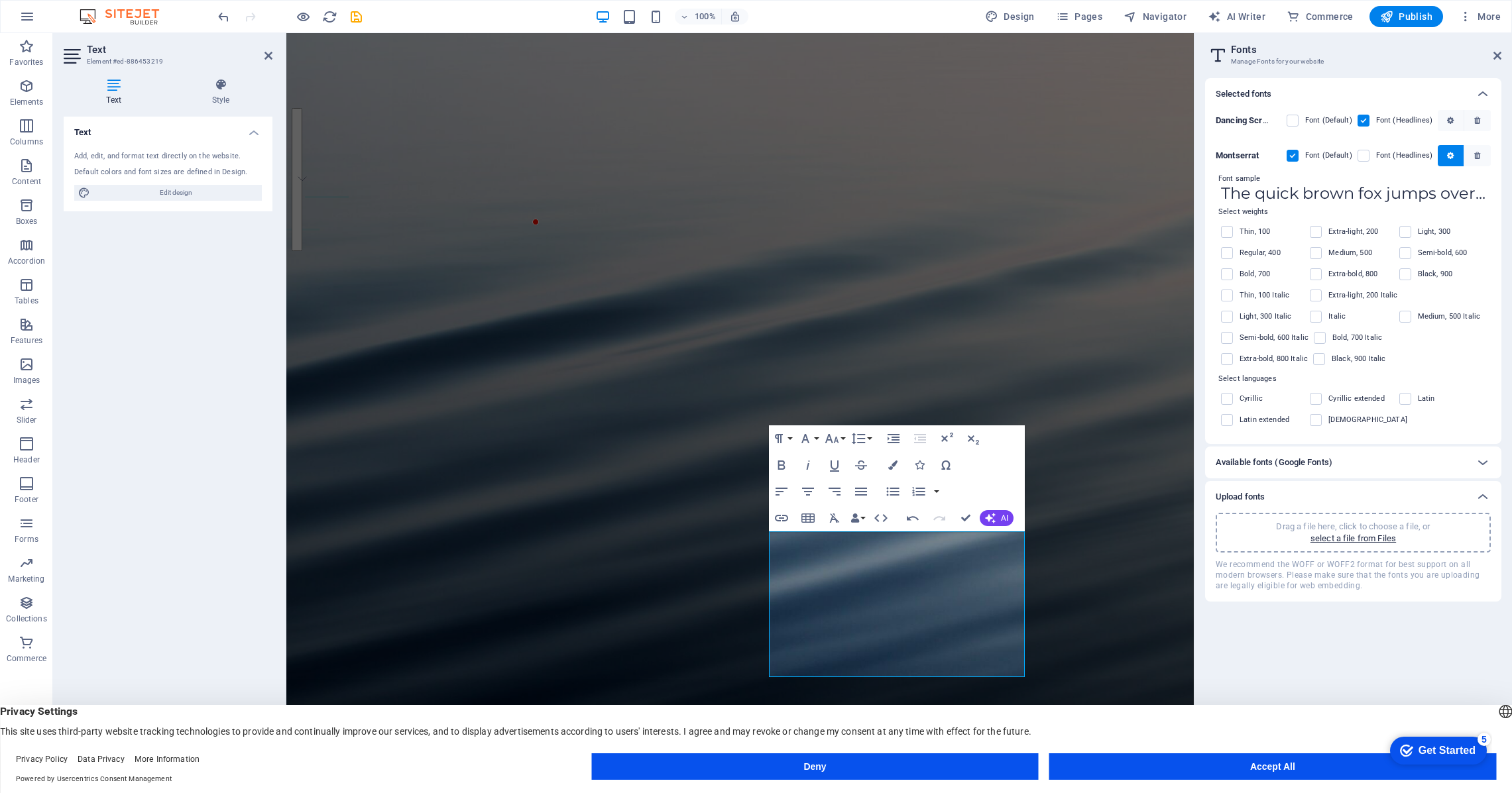
click at [1324, 174] on div "Font sample" at bounding box center [1353, 179] width 275 height 12
click at [1481, 93] on icon at bounding box center [1483, 94] width 16 height 16
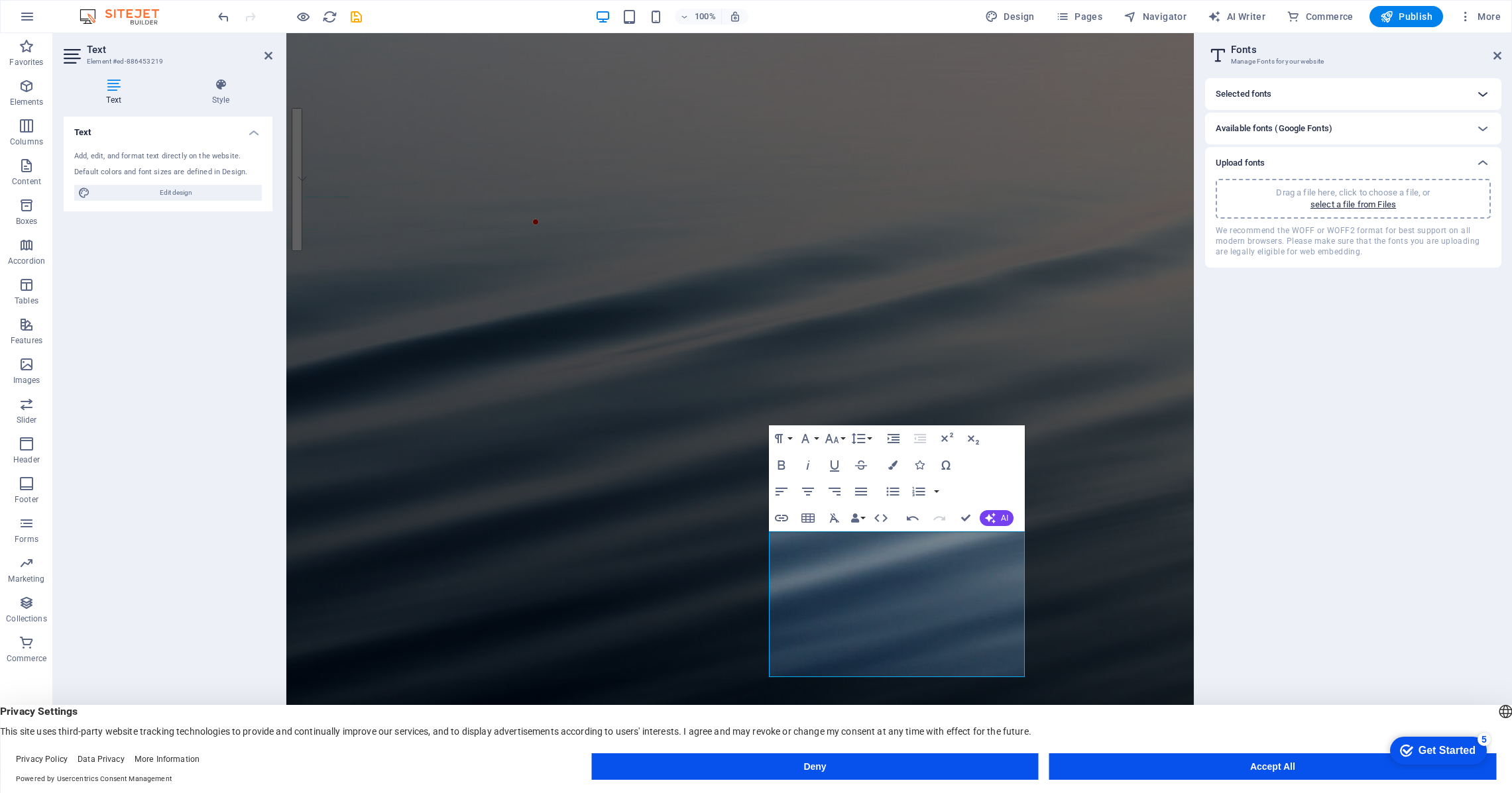
click at [1481, 93] on icon at bounding box center [1483, 94] width 16 height 16
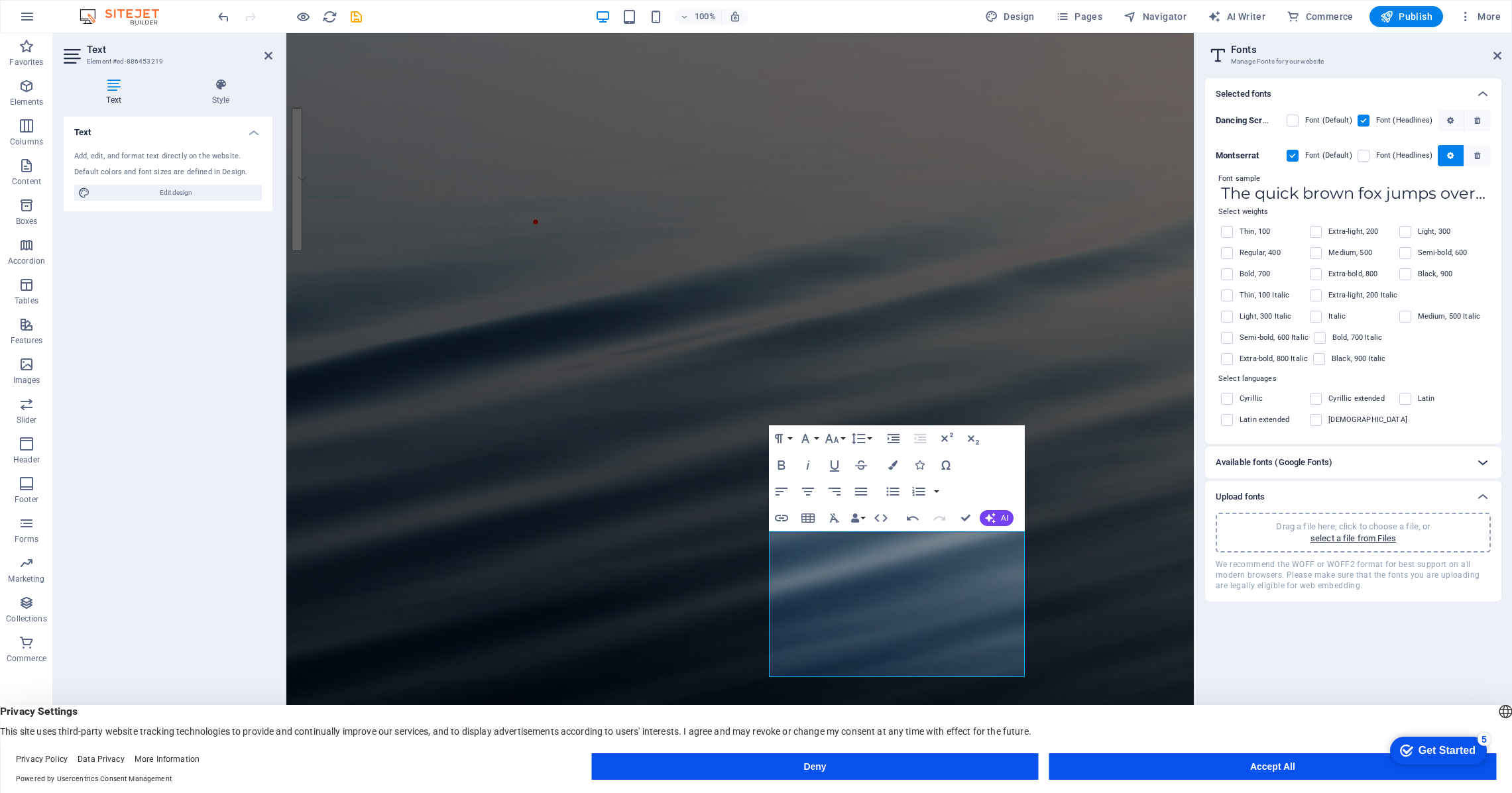
click at [1485, 455] on icon at bounding box center [1483, 463] width 16 height 16
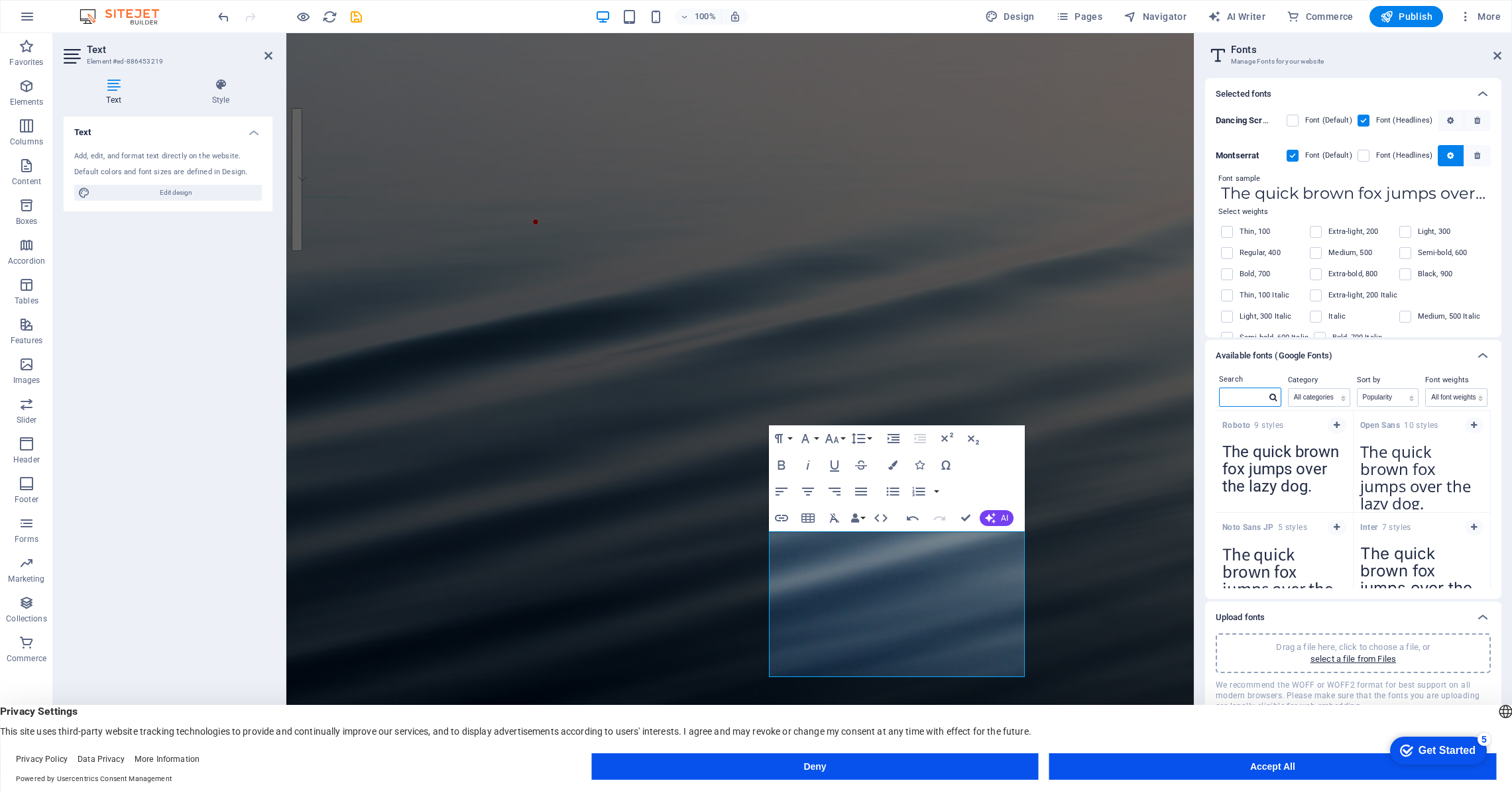
click at [1231, 399] on input "text" at bounding box center [1242, 397] width 46 height 18
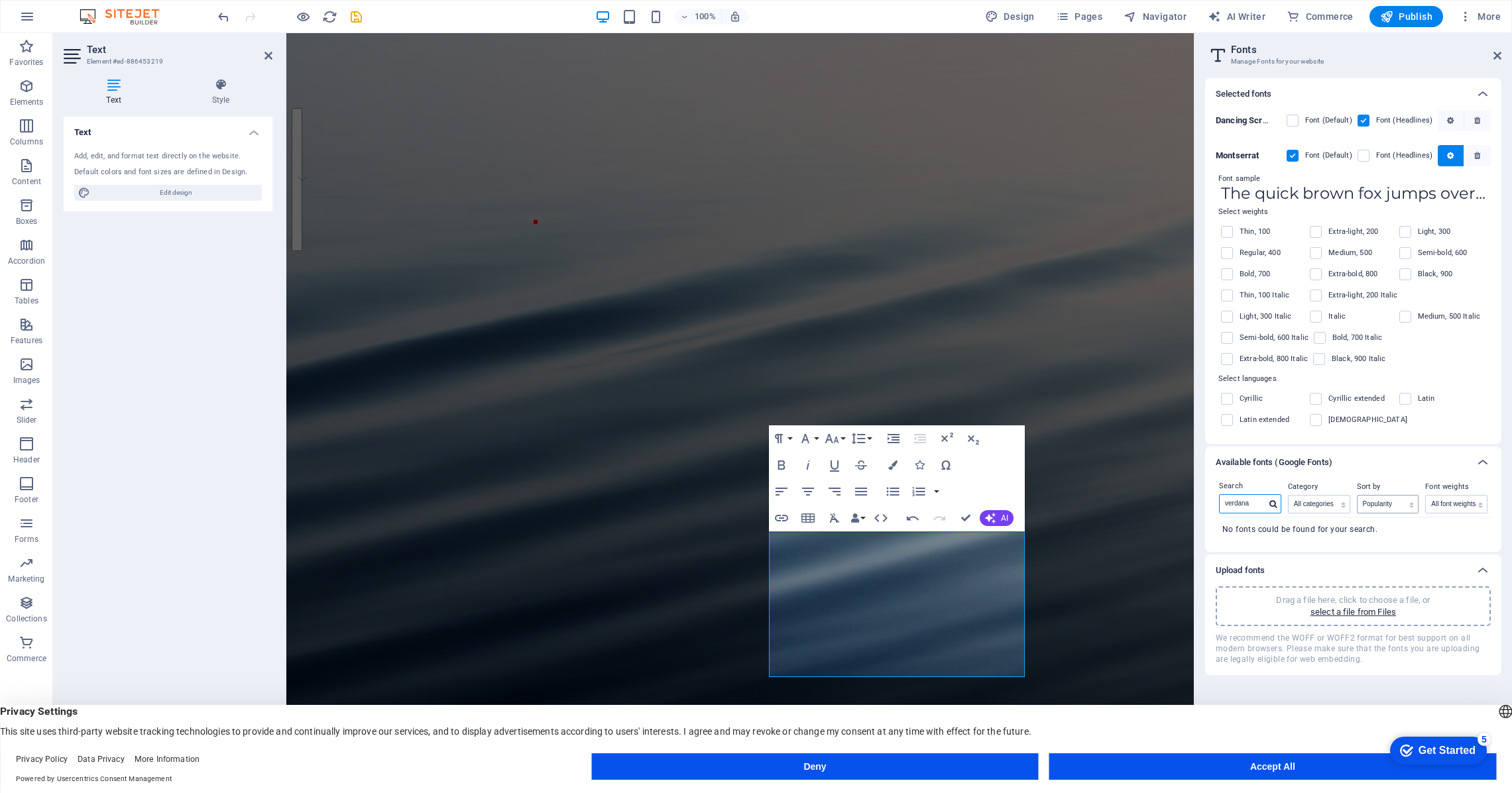
type input "verdana"
click at [1370, 496] on select "Name Category Popularity" at bounding box center [1388, 505] width 61 height 18
select select "name"
click at [1357, 496] on select "Name Category Popularity" at bounding box center [1388, 505] width 61 height 18
drag, startPoint x: 1542, startPoint y: 515, endPoint x: 1141, endPoint y: 478, distance: 402.7
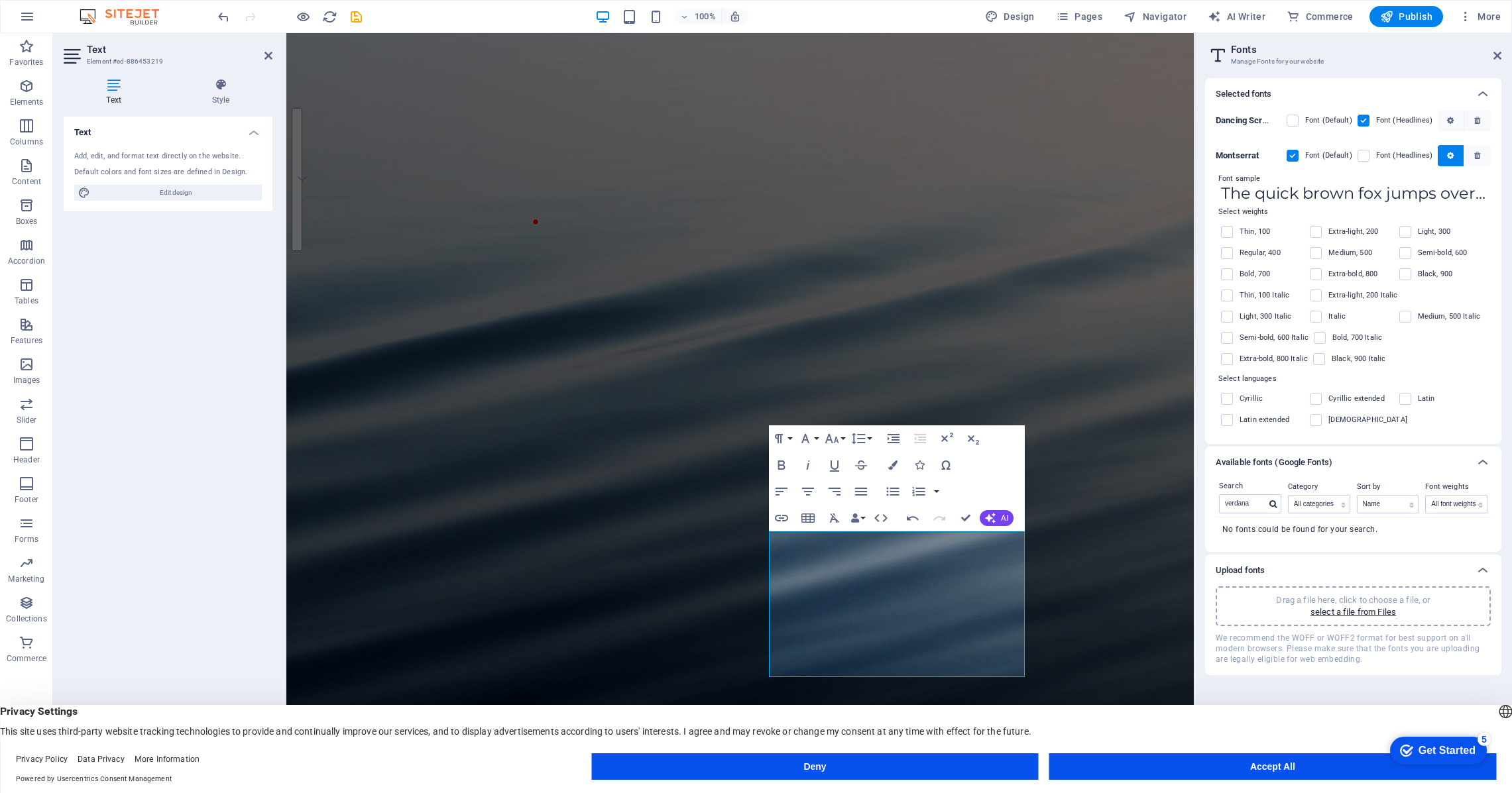
click at [1257, 495] on input "verdana" at bounding box center [1242, 504] width 46 height 18
type input "v"
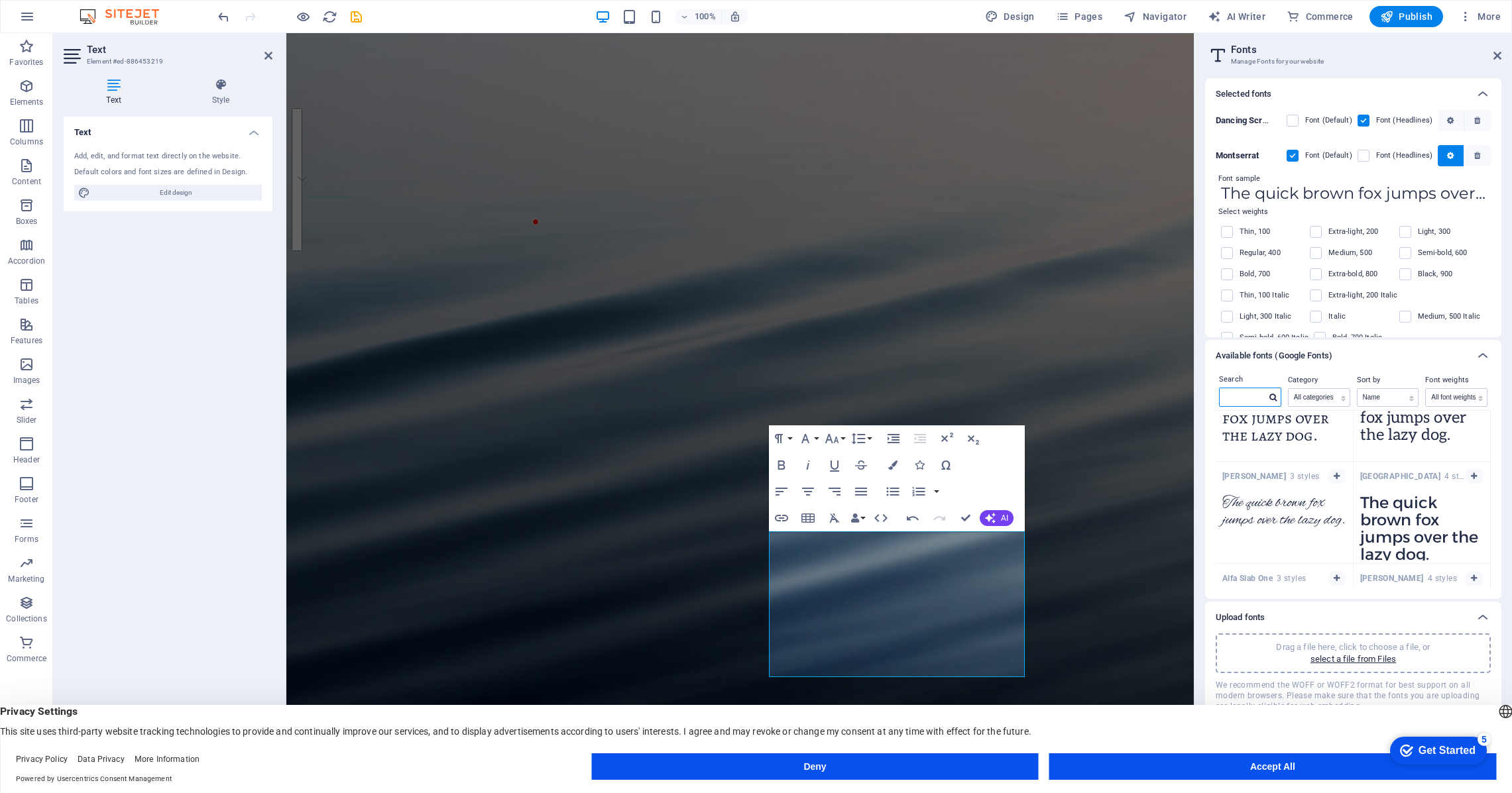
scroll to position [1738, 0]
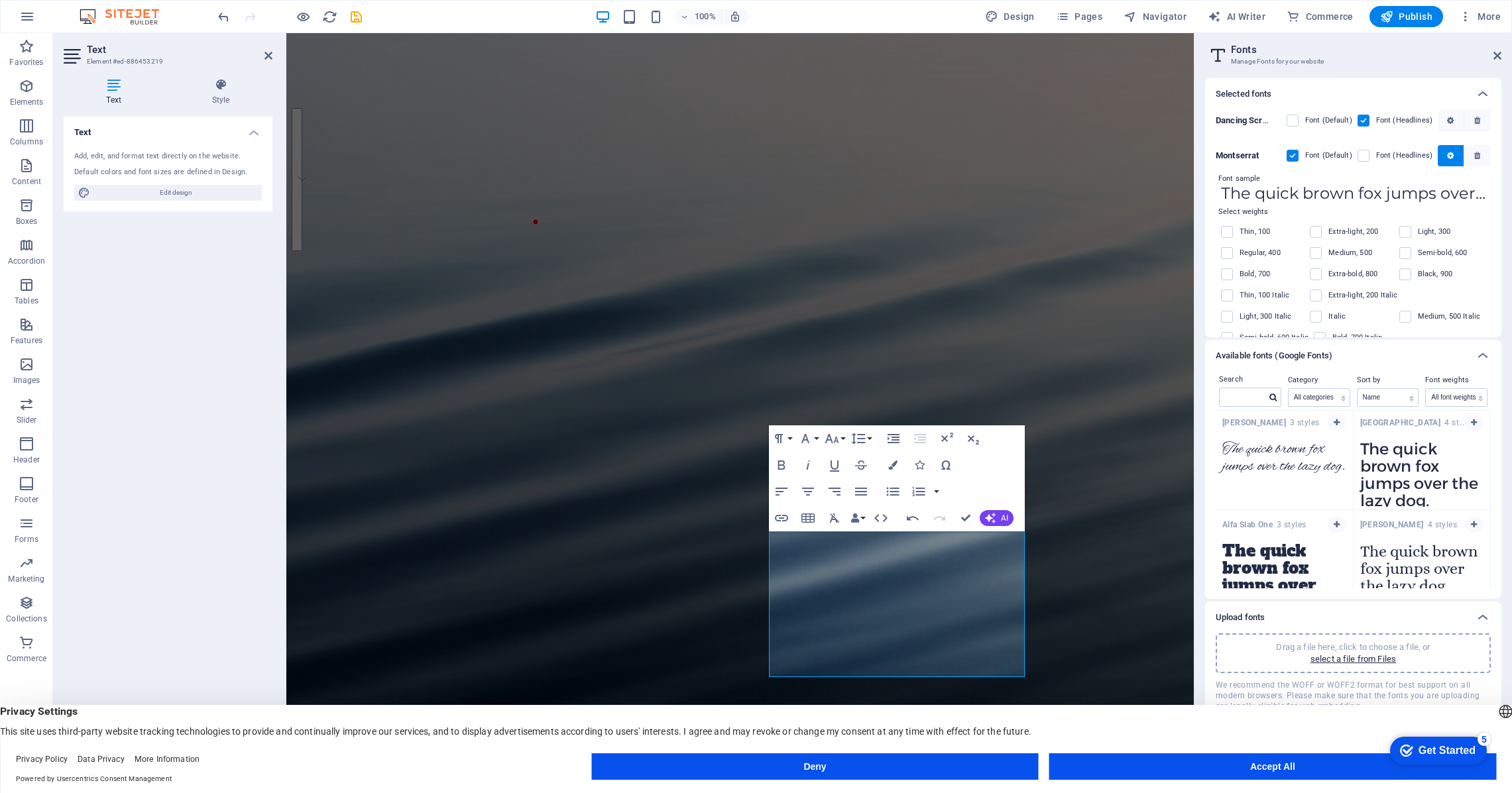
drag, startPoint x: 1490, startPoint y: 573, endPoint x: 1491, endPoint y: 599, distance: 26.0
click at [1491, 599] on div "Selected fonts Dancing Script Font (Default) Font (Headlines) Montserrat Font (…" at bounding box center [1353, 400] width 296 height 644
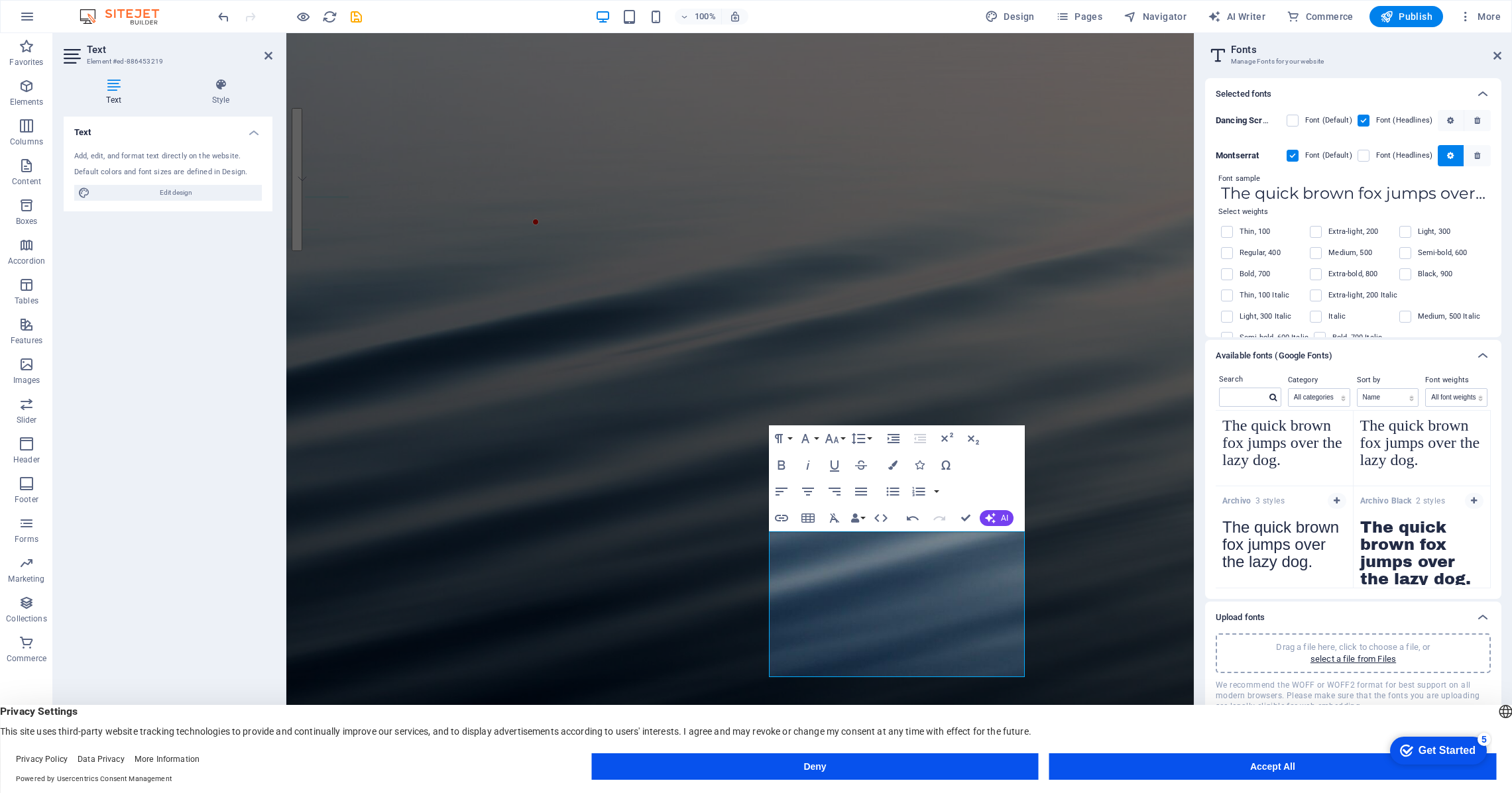
scroll to position [6928, 0]
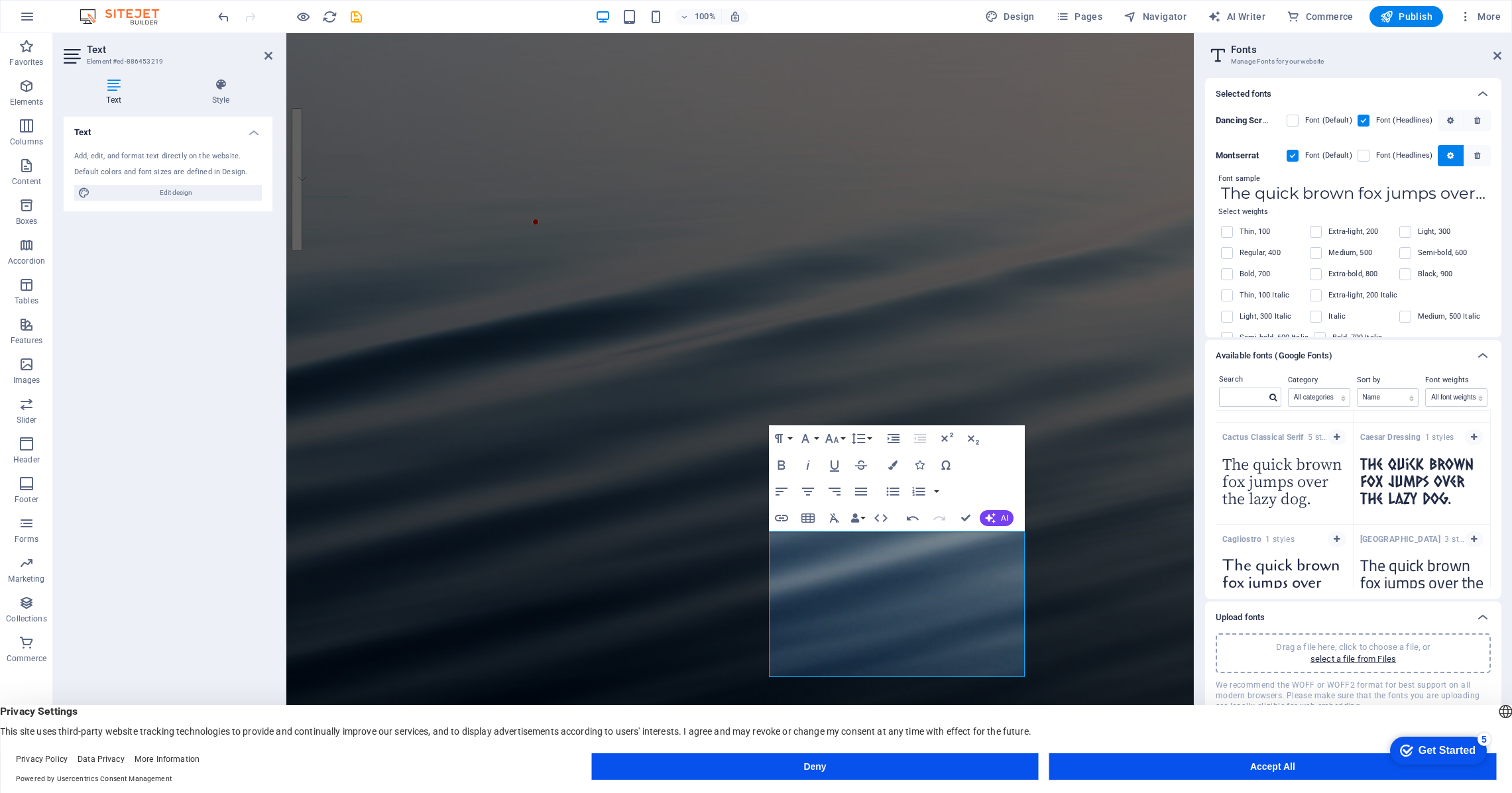
scroll to position [13152, 0]
click at [1343, 400] on select "All categories serif display monospace sans-serif handwriting" at bounding box center [1319, 398] width 61 height 18
select select "sans-serif"
click at [1289, 389] on select "All categories serif display monospace sans-serif handwriting" at bounding box center [1319, 398] width 61 height 18
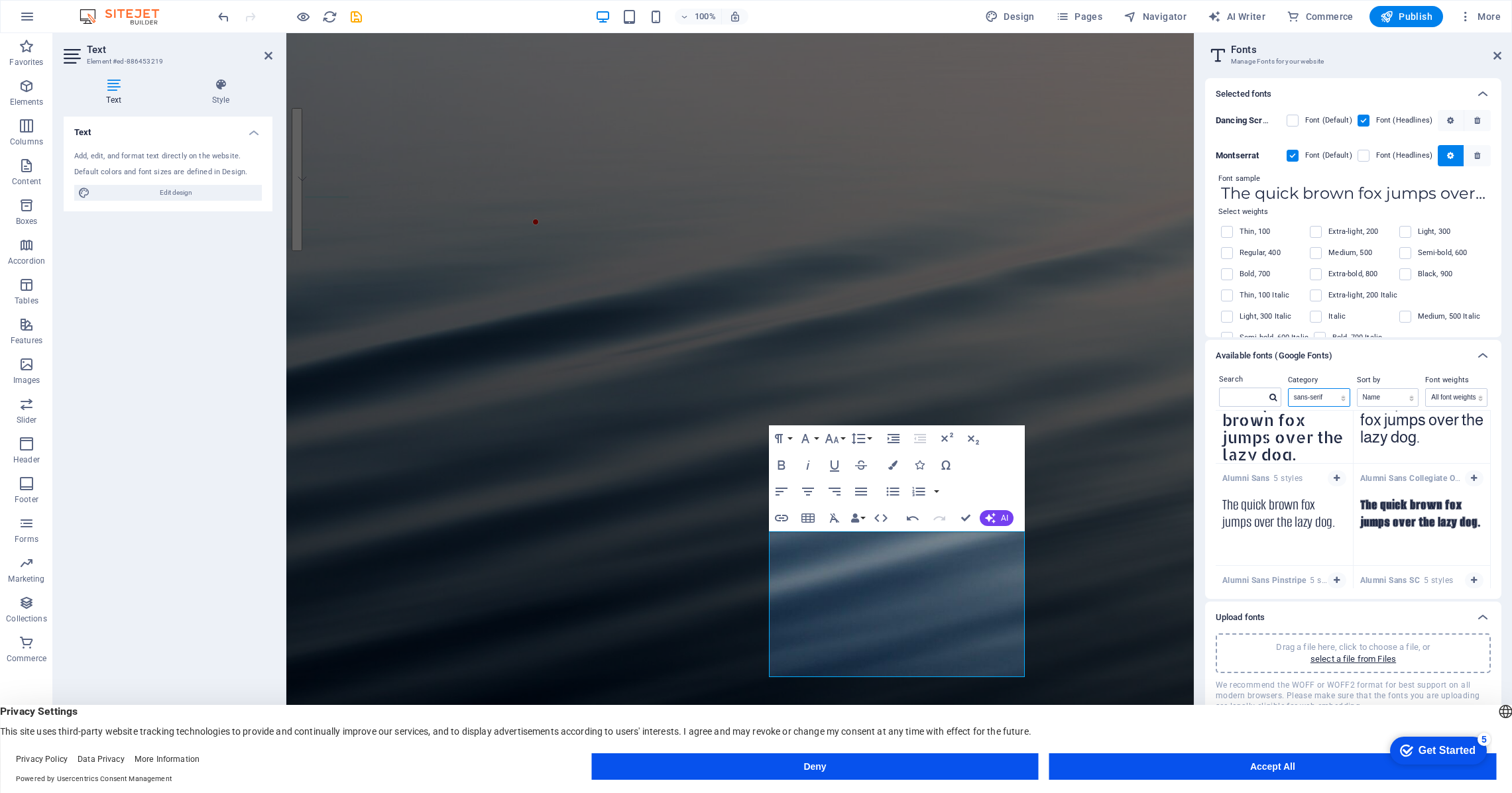
scroll to position [1071, 0]
click at [1257, 400] on input "text" at bounding box center [1242, 397] width 46 height 18
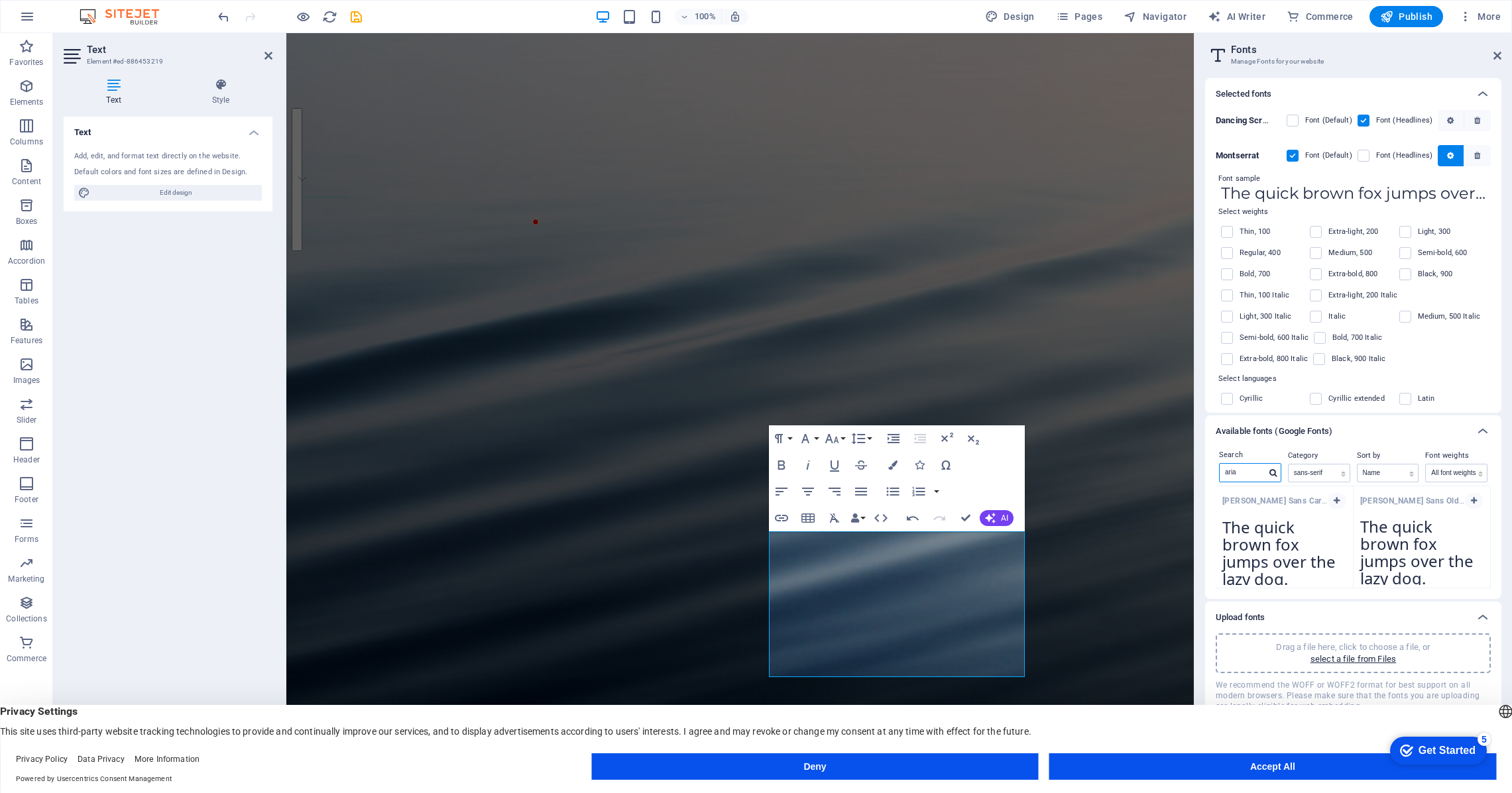
scroll to position [0, 0]
type input "arial"
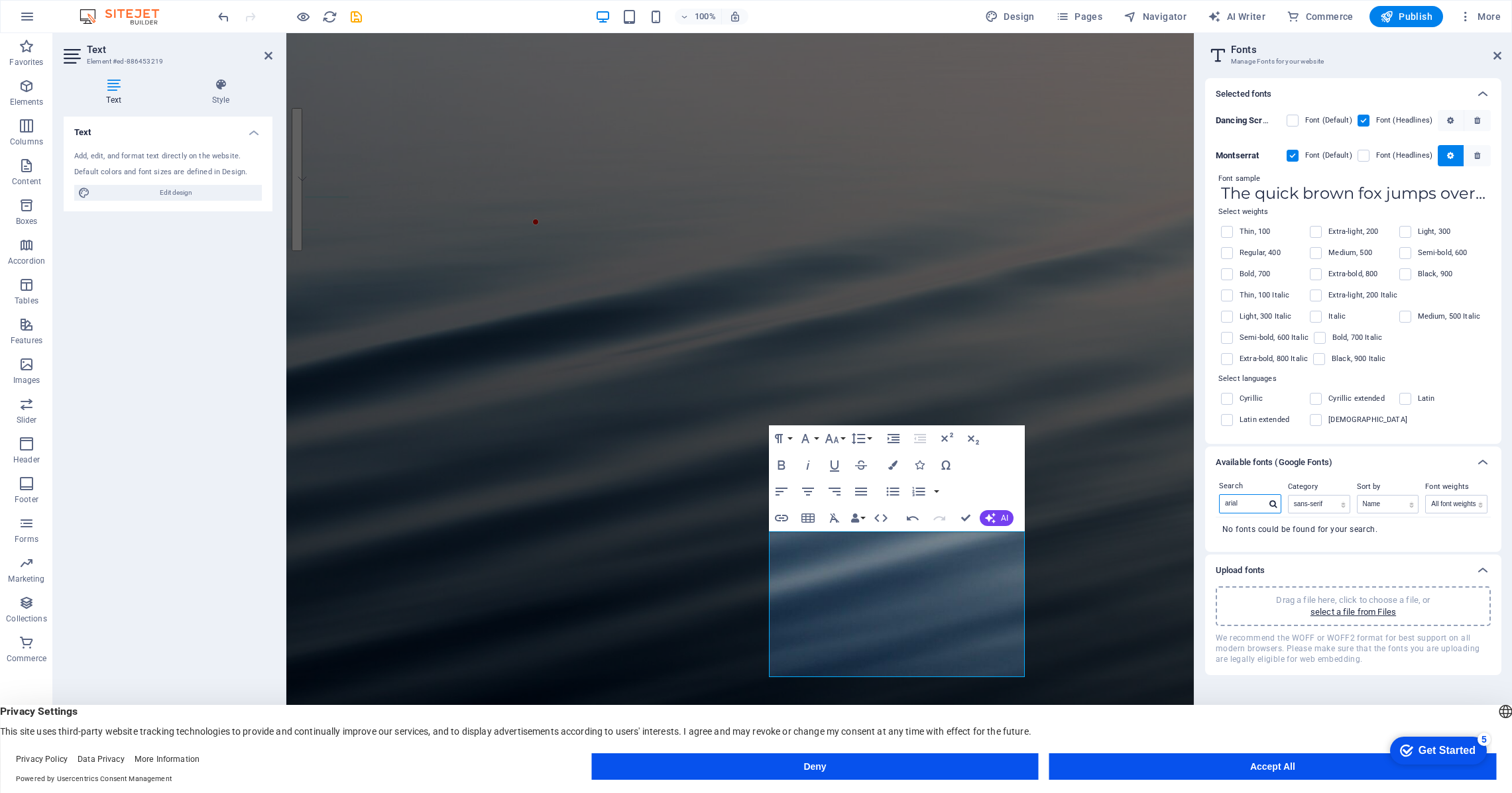
drag, startPoint x: 1236, startPoint y: 482, endPoint x: 1207, endPoint y: 482, distance: 29.0
click at [1207, 482] on div "Search arial Category All categories serif display monospace sans-serif handwri…" at bounding box center [1353, 514] width 296 height 73
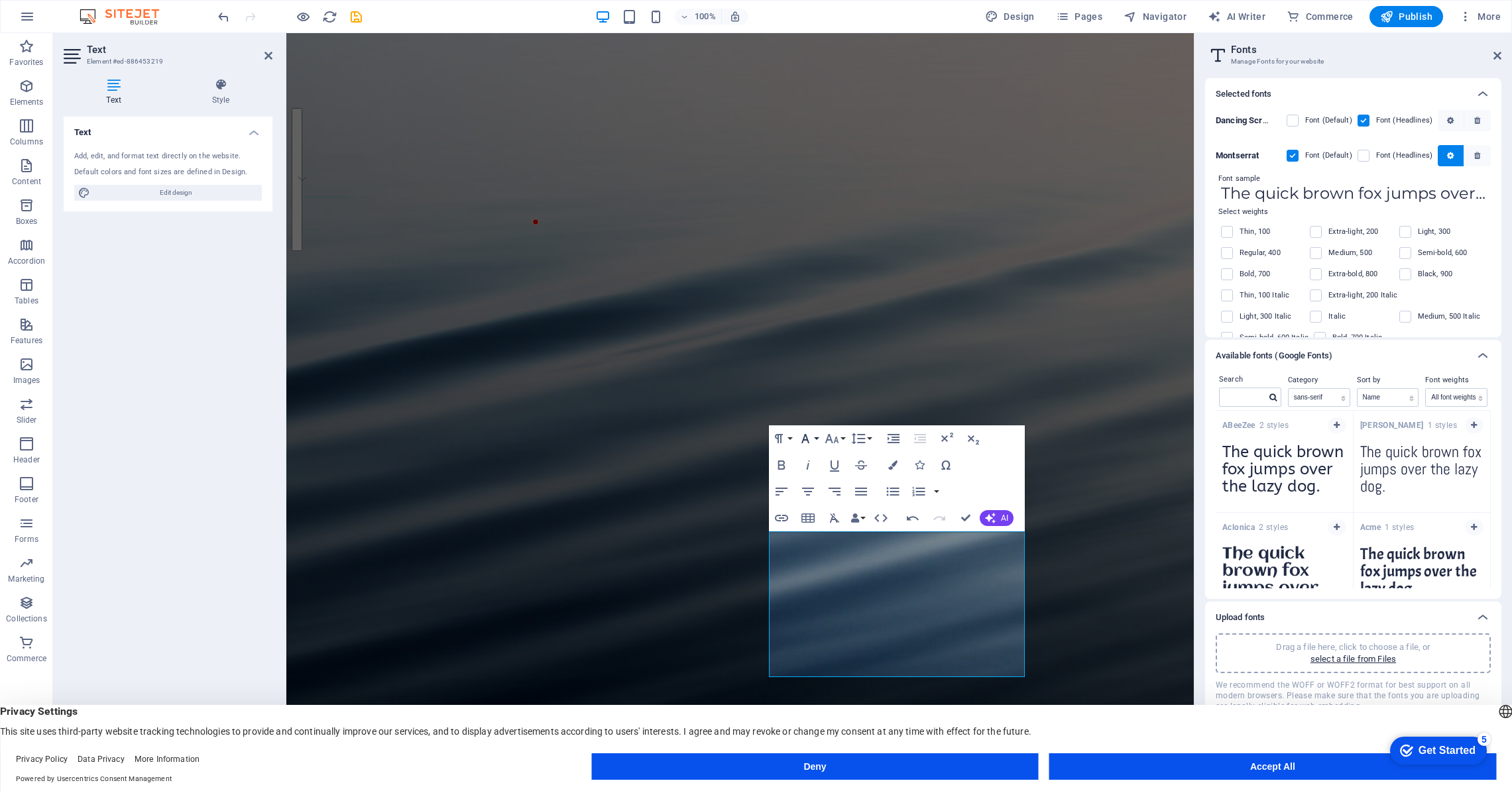
click at [815, 438] on button "Font Family" at bounding box center [808, 438] width 25 height 26
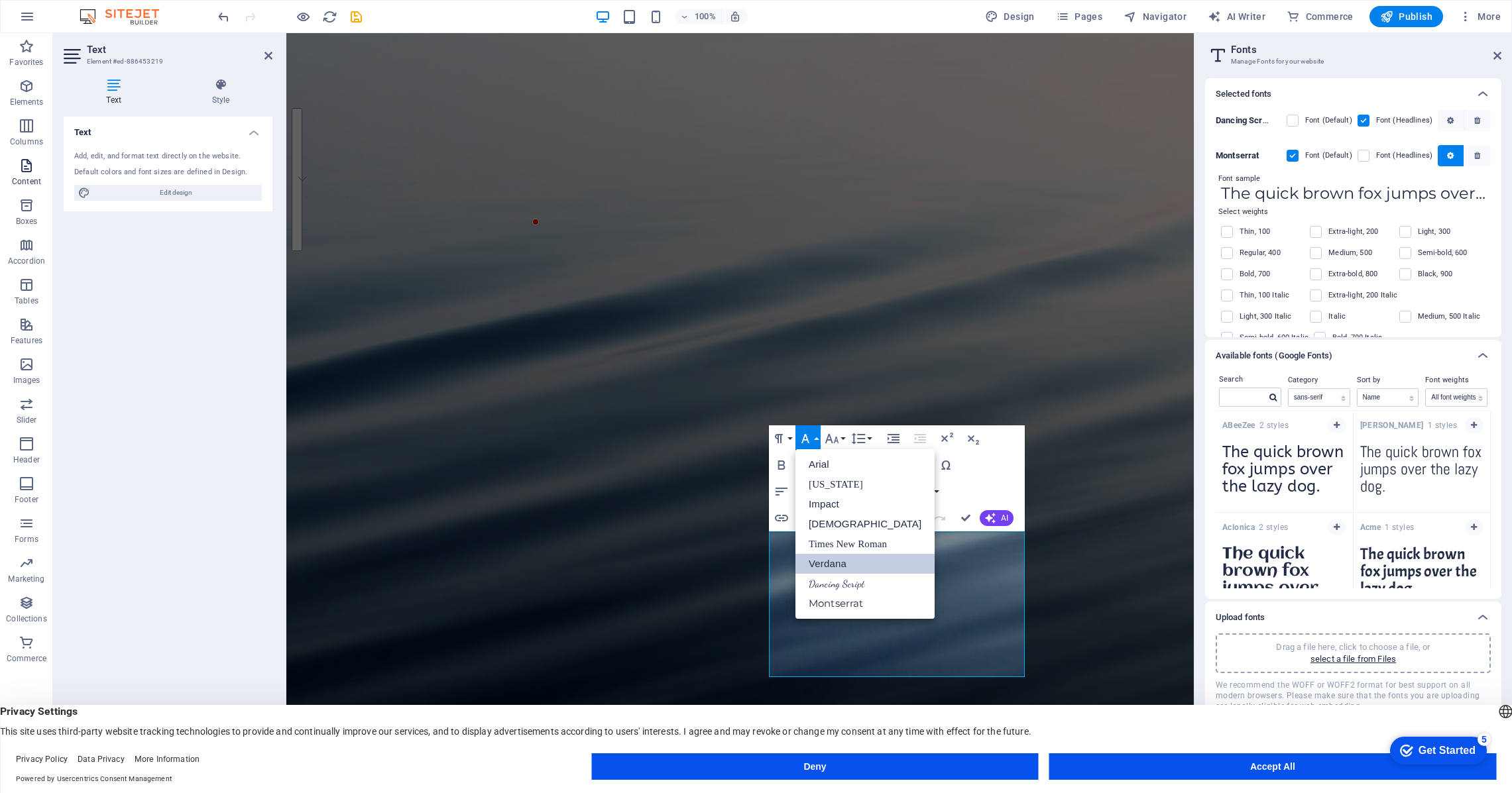
click at [25, 165] on icon "button" at bounding box center [26, 165] width 16 height 16
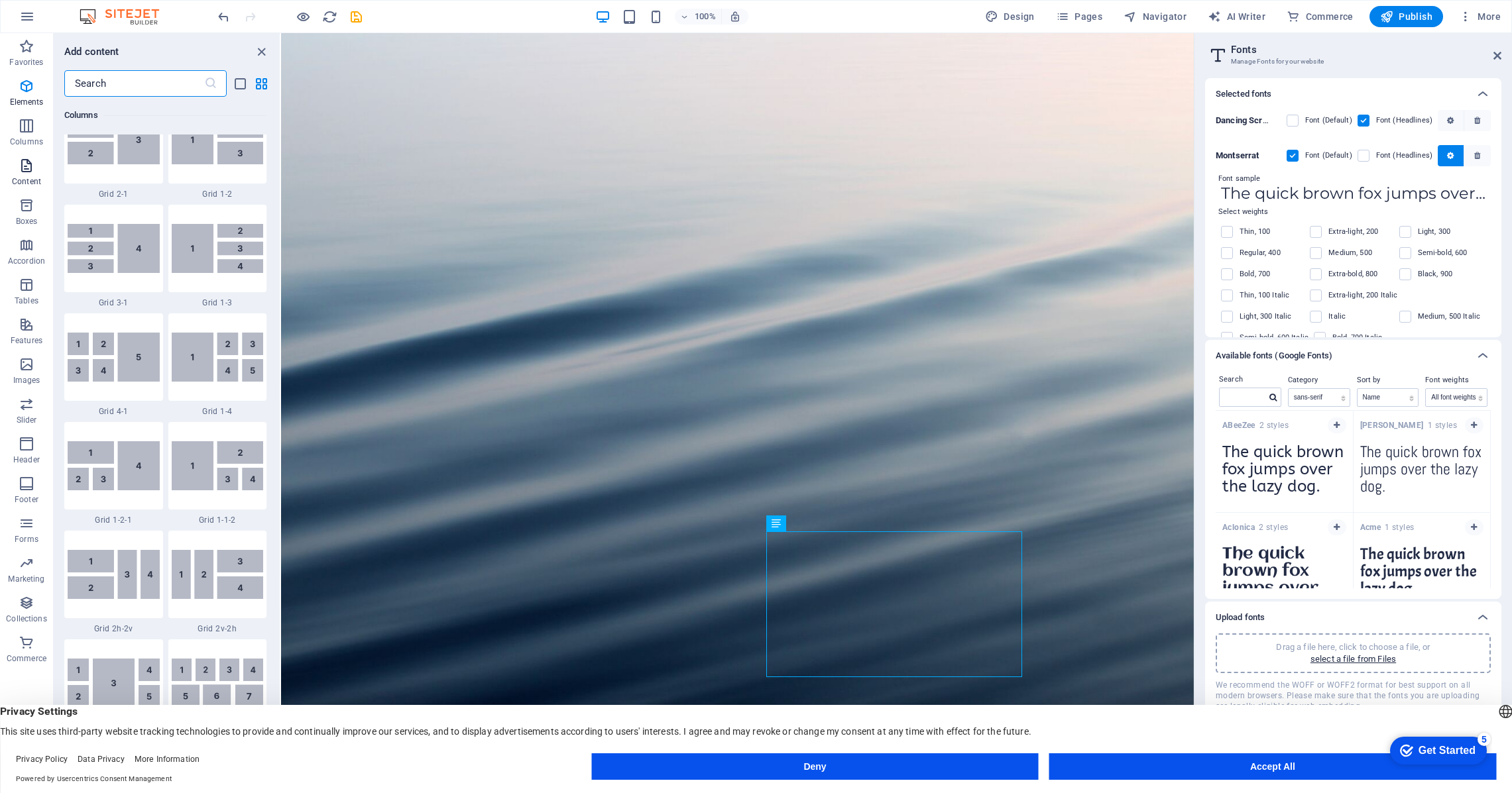
scroll to position [2318, 0]
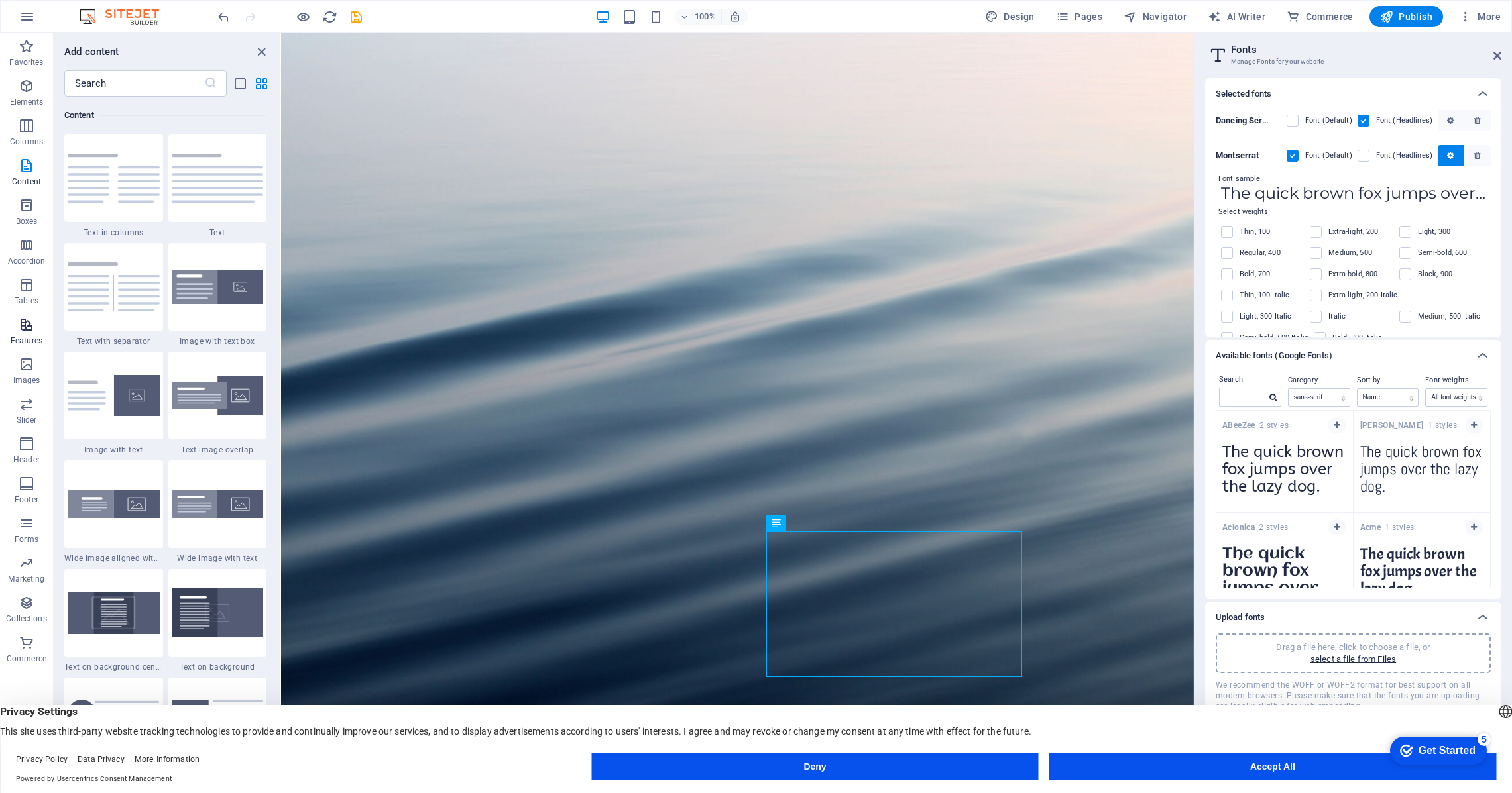
click at [29, 327] on icon "button" at bounding box center [26, 325] width 16 height 16
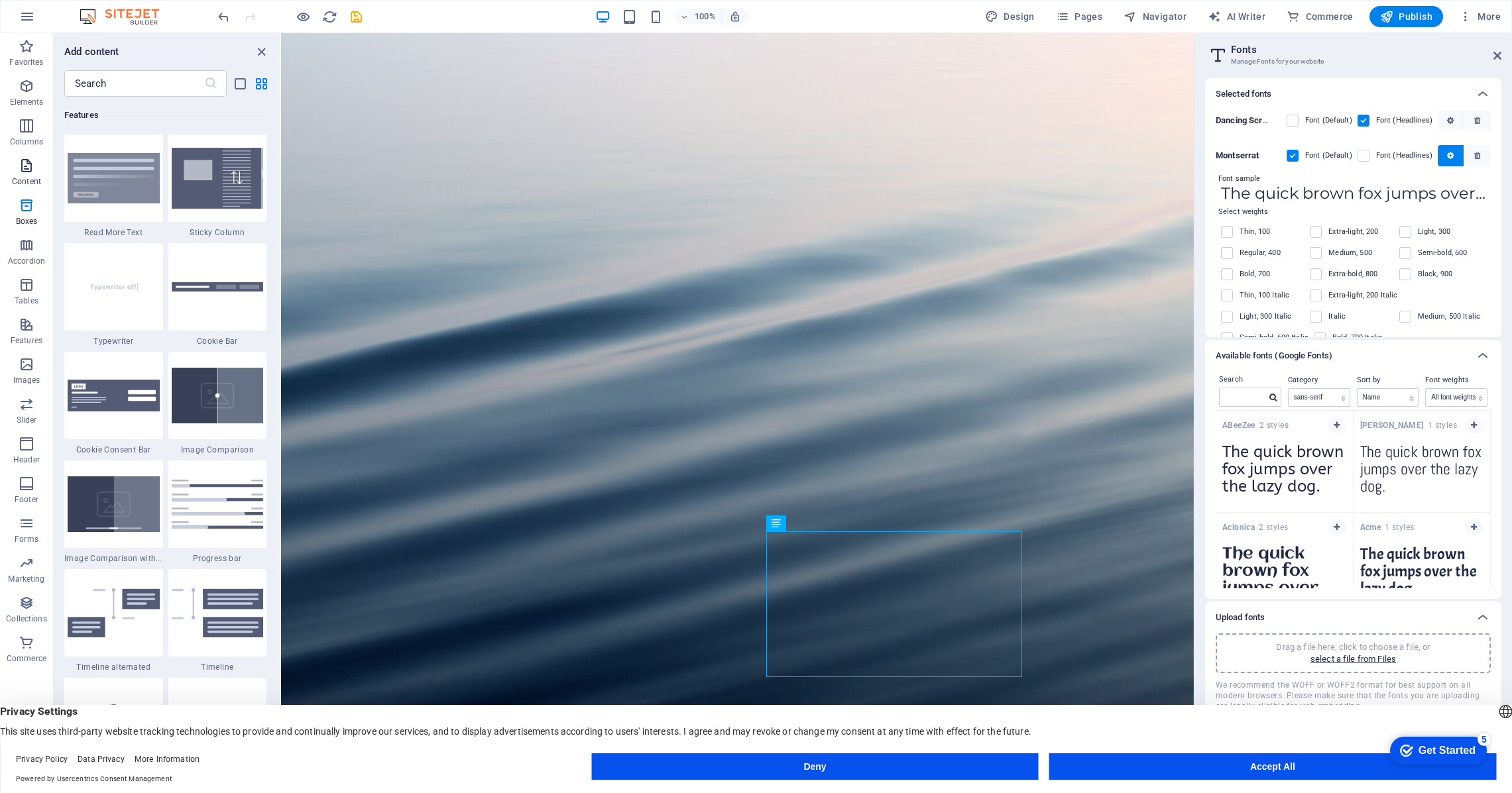
scroll to position [5166, 0]
click at [22, 85] on icon "button" at bounding box center [26, 86] width 16 height 16
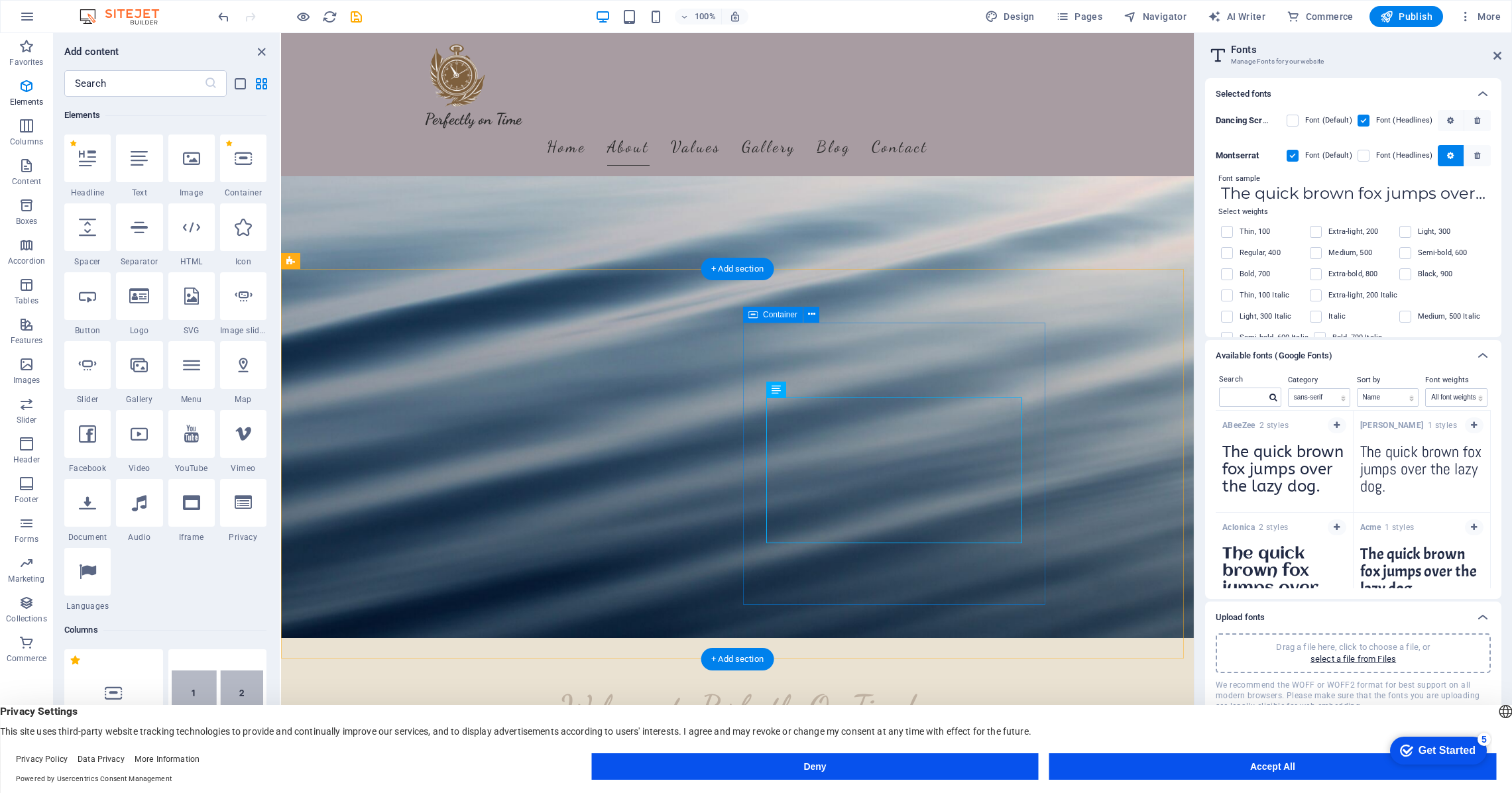
scroll to position [135, 0]
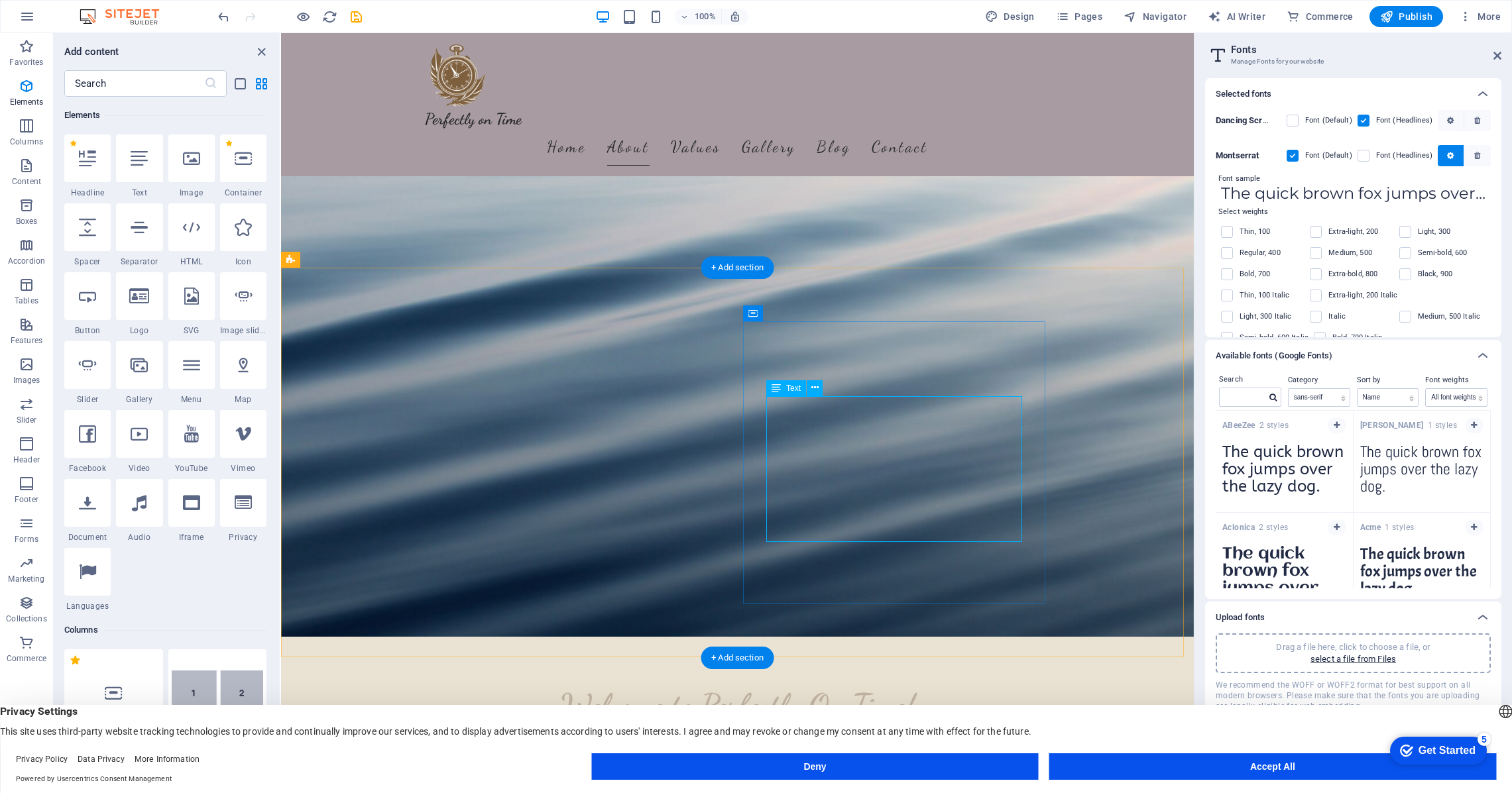
click at [1364, 712] on span "Privacy Settings" at bounding box center [756, 712] width 1512 height 14
click at [1481, 354] on icon at bounding box center [1483, 356] width 16 height 16
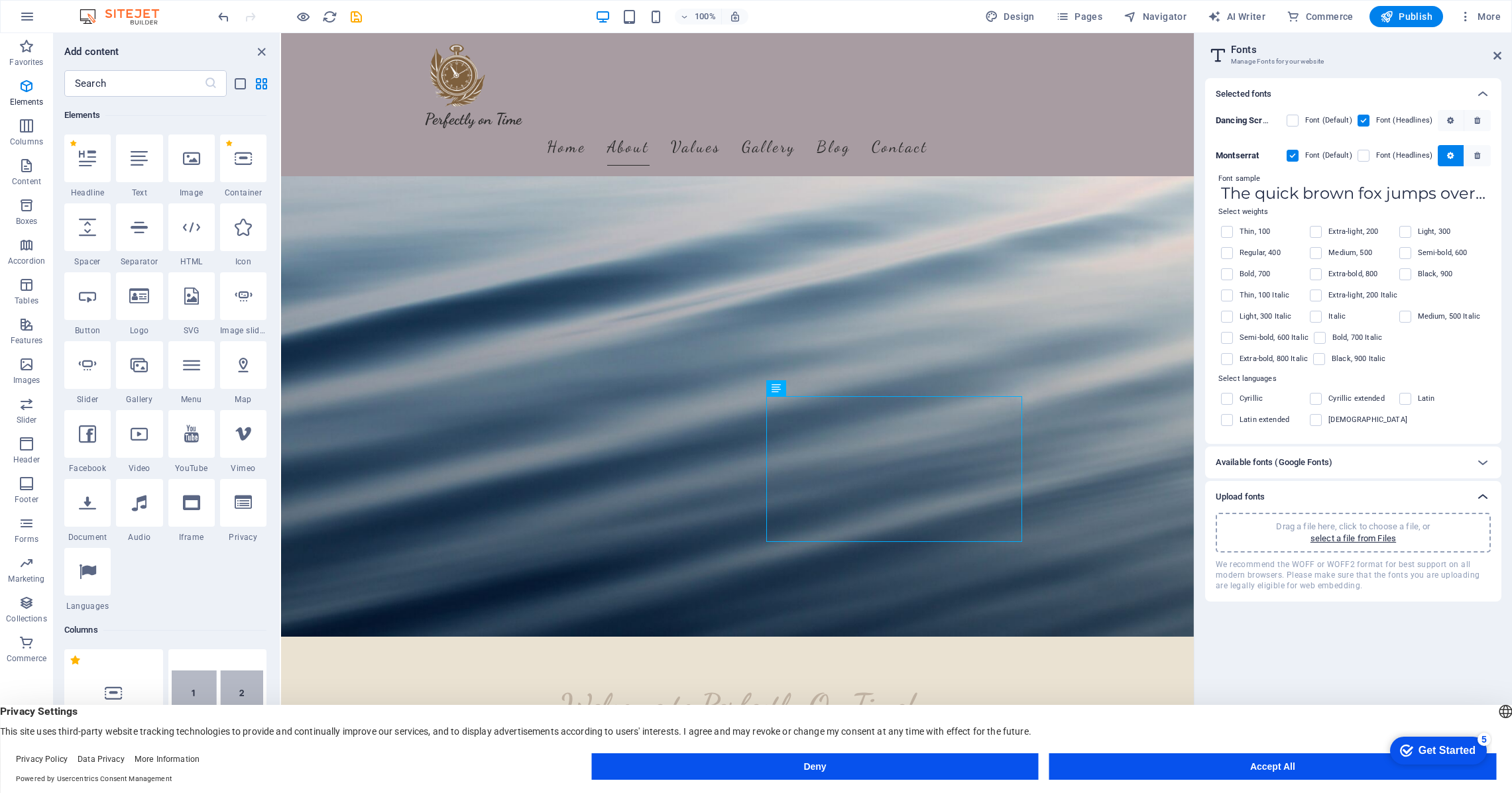
click at [1485, 489] on icon at bounding box center [1483, 497] width 16 height 16
click at [1293, 176] on div "Font sample" at bounding box center [1353, 179] width 275 height 12
click at [1480, 94] on icon at bounding box center [1483, 94] width 16 height 16
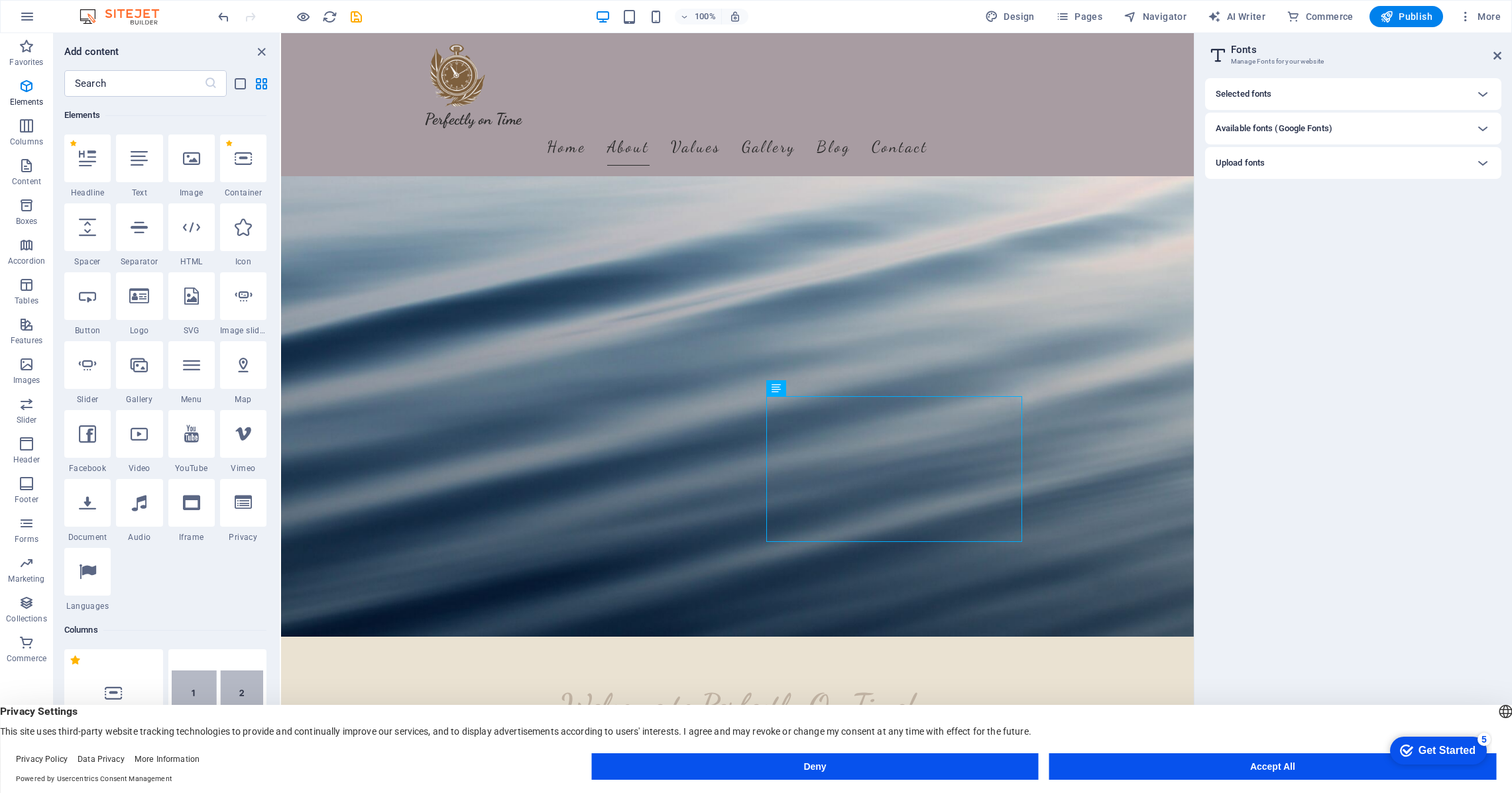
click at [1315, 63] on h3 "Manage Fonts for your website" at bounding box center [1353, 62] width 244 height 12
click at [1435, 592] on div "Selected fonts Dancing Script Font (Default) Font (Headlines) [PERSON_NAME] (De…" at bounding box center [1353, 400] width 296 height 644
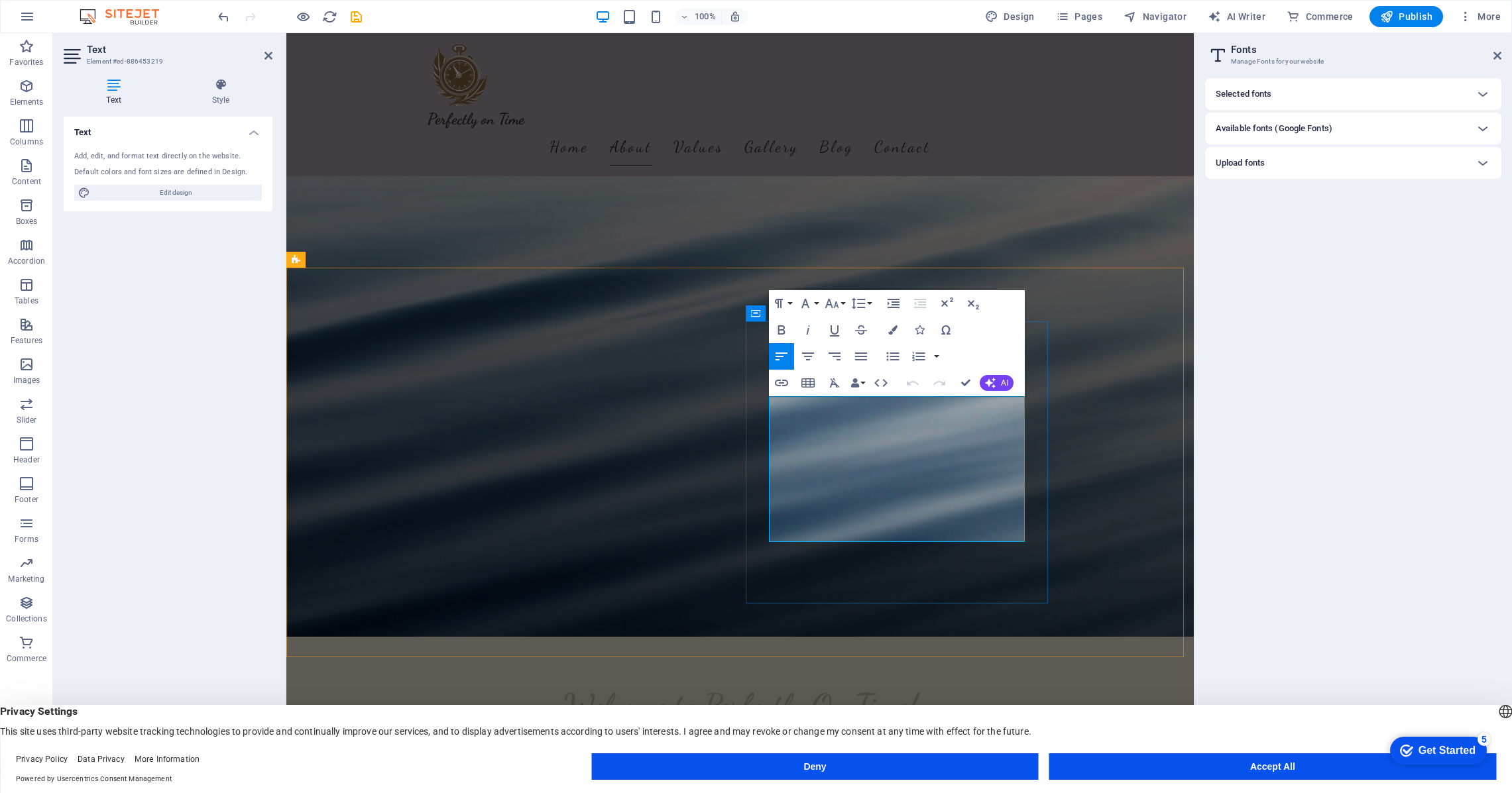
drag, startPoint x: 810, startPoint y: 533, endPoint x: 771, endPoint y: 406, distance: 132.9
click at [805, 305] on icon "button" at bounding box center [805, 303] width 8 height 9
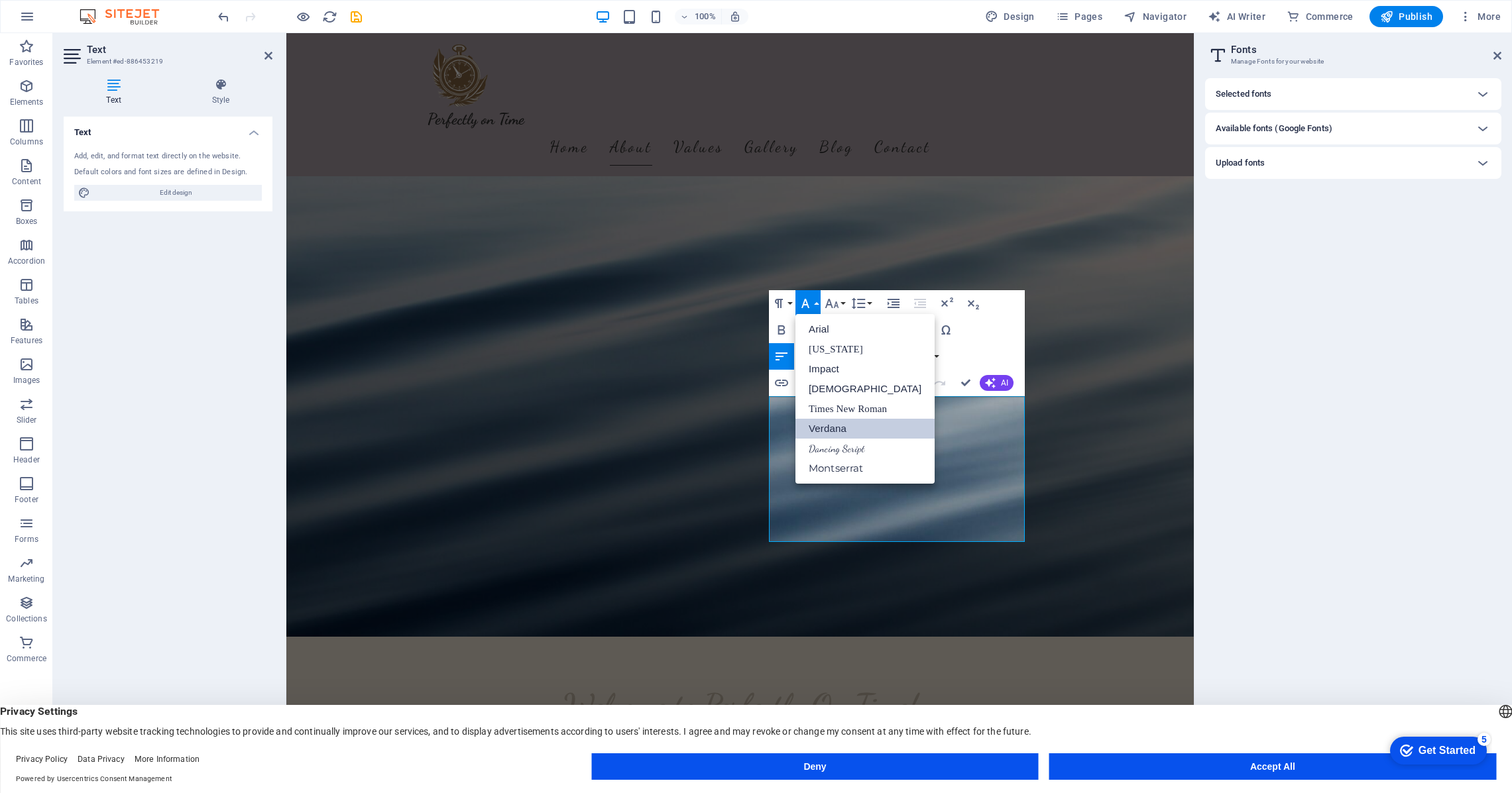
scroll to position [0, 0]
click at [838, 465] on link "Montserrat" at bounding box center [865, 468] width 139 height 20
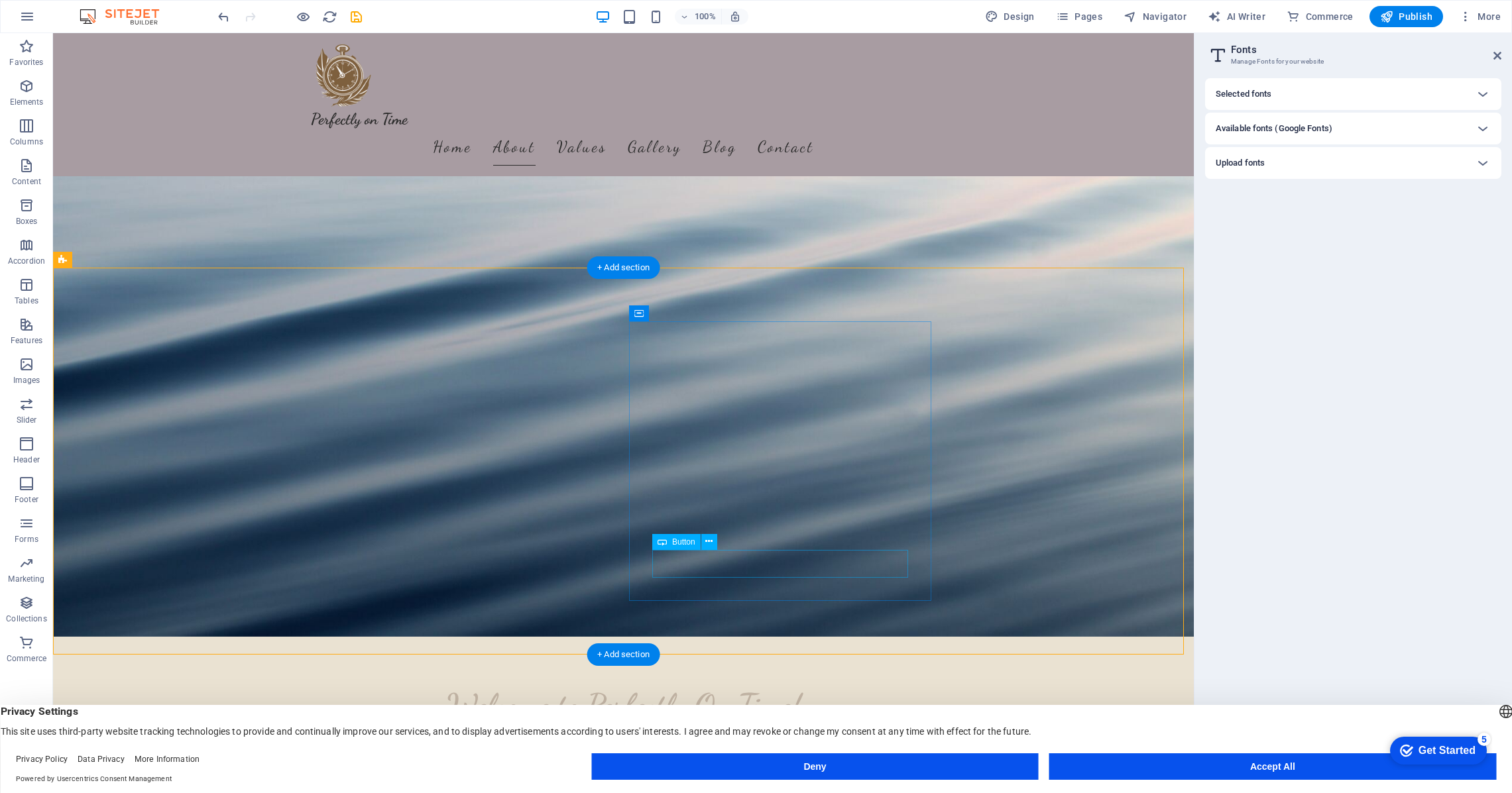
click at [711, 542] on icon at bounding box center [708, 542] width 7 height 14
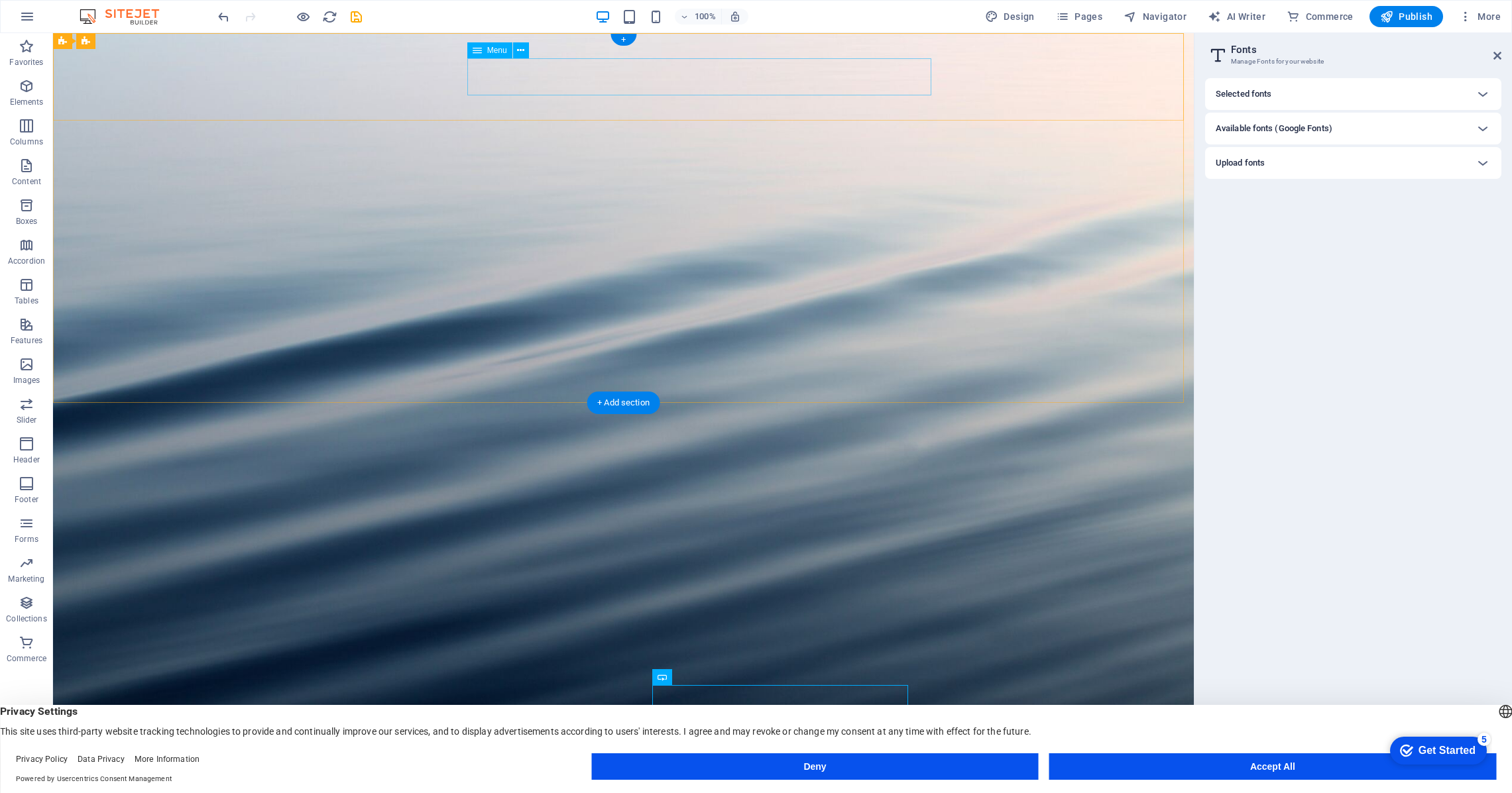
click at [589, 775] on nav "Home About Values Gallery Blog Contact" at bounding box center [624, 794] width 626 height 37
click at [651, 775] on nav "Home About Values Gallery Blog Contact" at bounding box center [624, 794] width 626 height 37
click at [740, 775] on nav "Home About Values Gallery Blog Contact" at bounding box center [624, 794] width 626 height 37
click at [802, 775] on nav "Home About Values Gallery Blog Contact" at bounding box center [624, 794] width 626 height 37
click at [861, 775] on nav "Home About Values Gallery Blog Contact" at bounding box center [624, 794] width 626 height 37
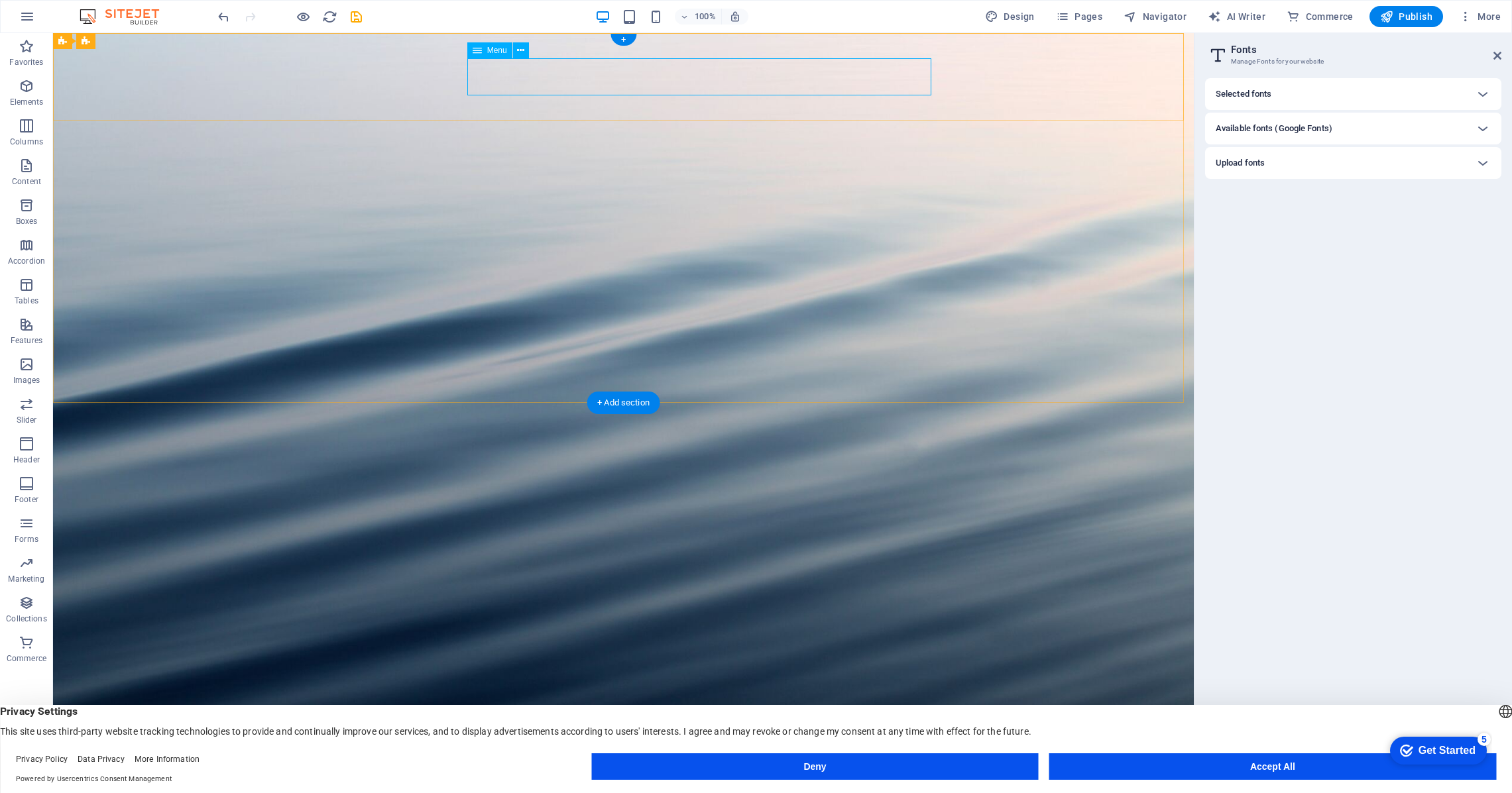
click at [737, 775] on nav "Home About Values Gallery Blog Contact" at bounding box center [624, 794] width 626 height 37
drag, startPoint x: 1498, startPoint y: 55, endPoint x: 1445, endPoint y: 22, distance: 62.4
click at [1498, 55] on icon at bounding box center [1497, 56] width 8 height 11
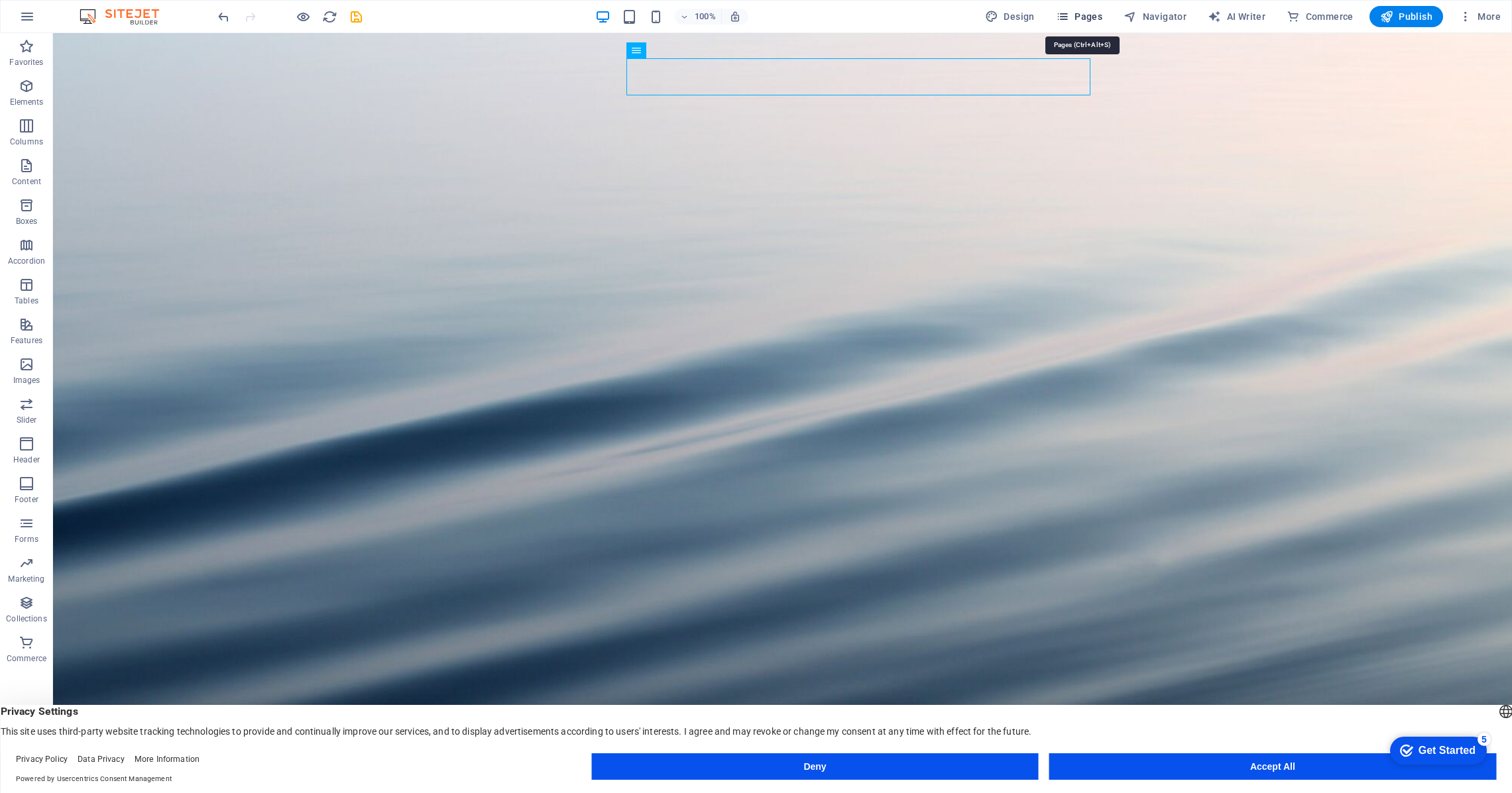
click at [1084, 18] on span "Pages" at bounding box center [1079, 17] width 46 height 14
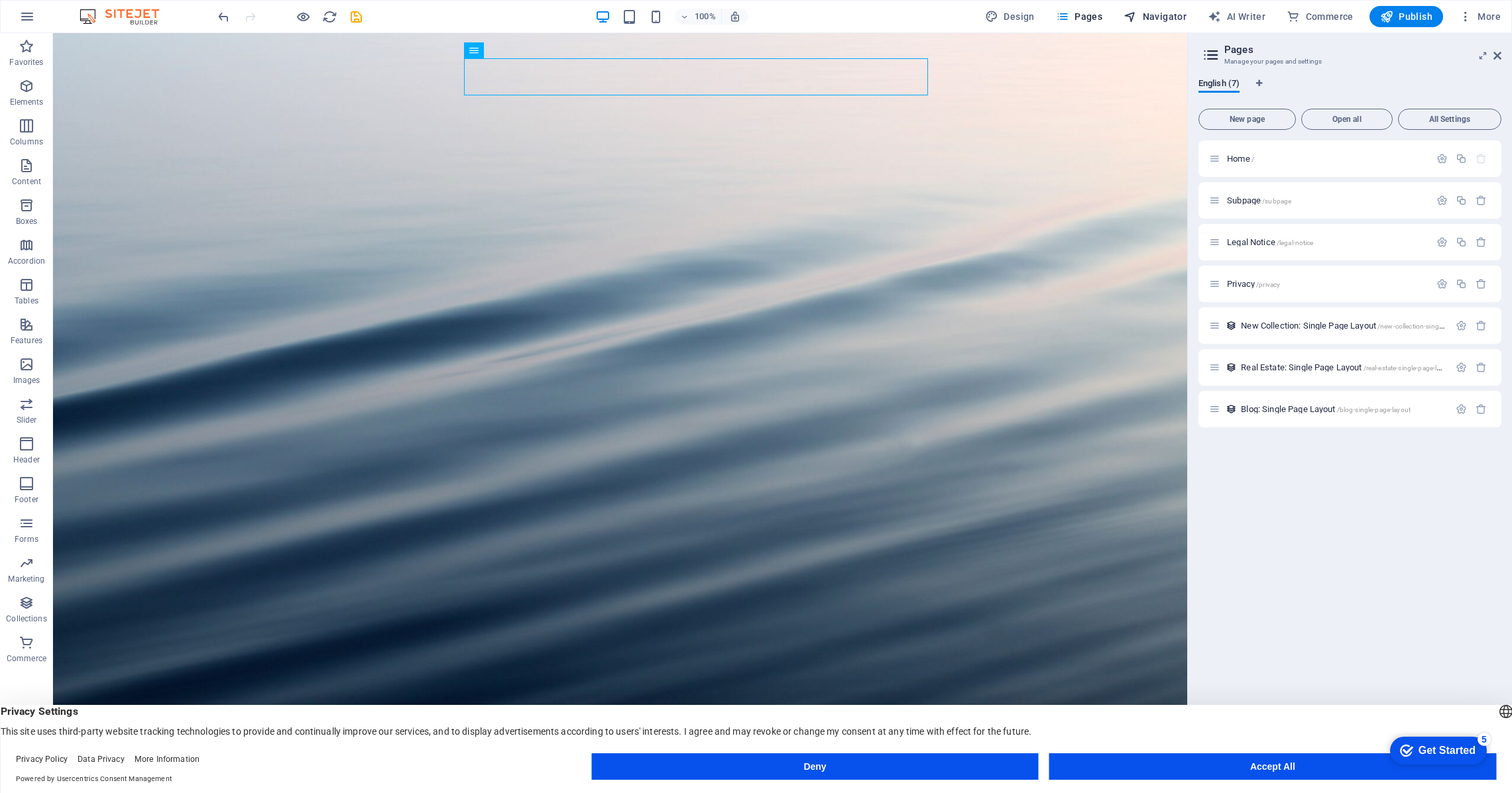
click at [1152, 19] on span "Navigator" at bounding box center [1155, 17] width 63 height 14
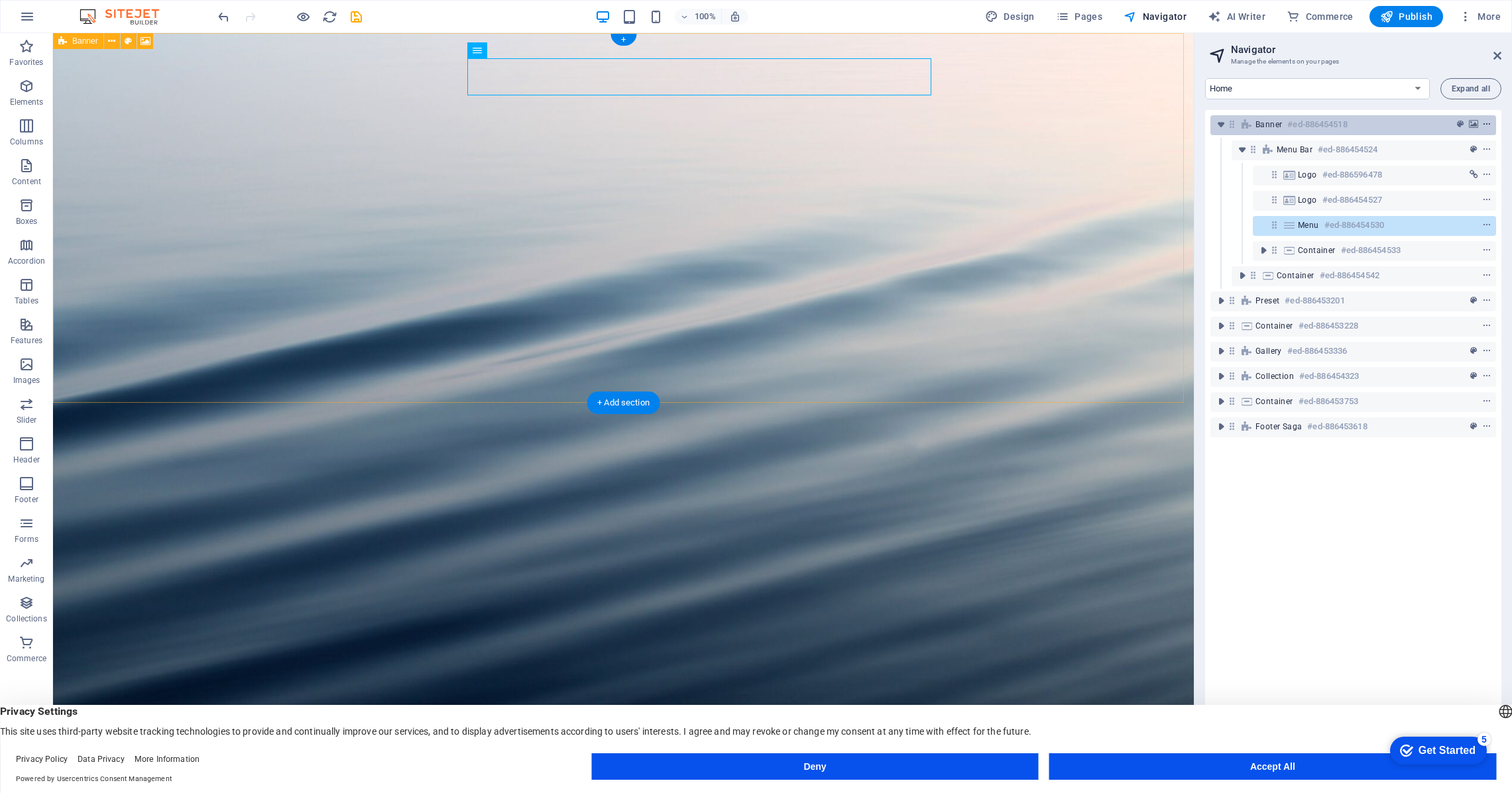
click at [1487, 125] on icon "context-menu" at bounding box center [1486, 124] width 9 height 9
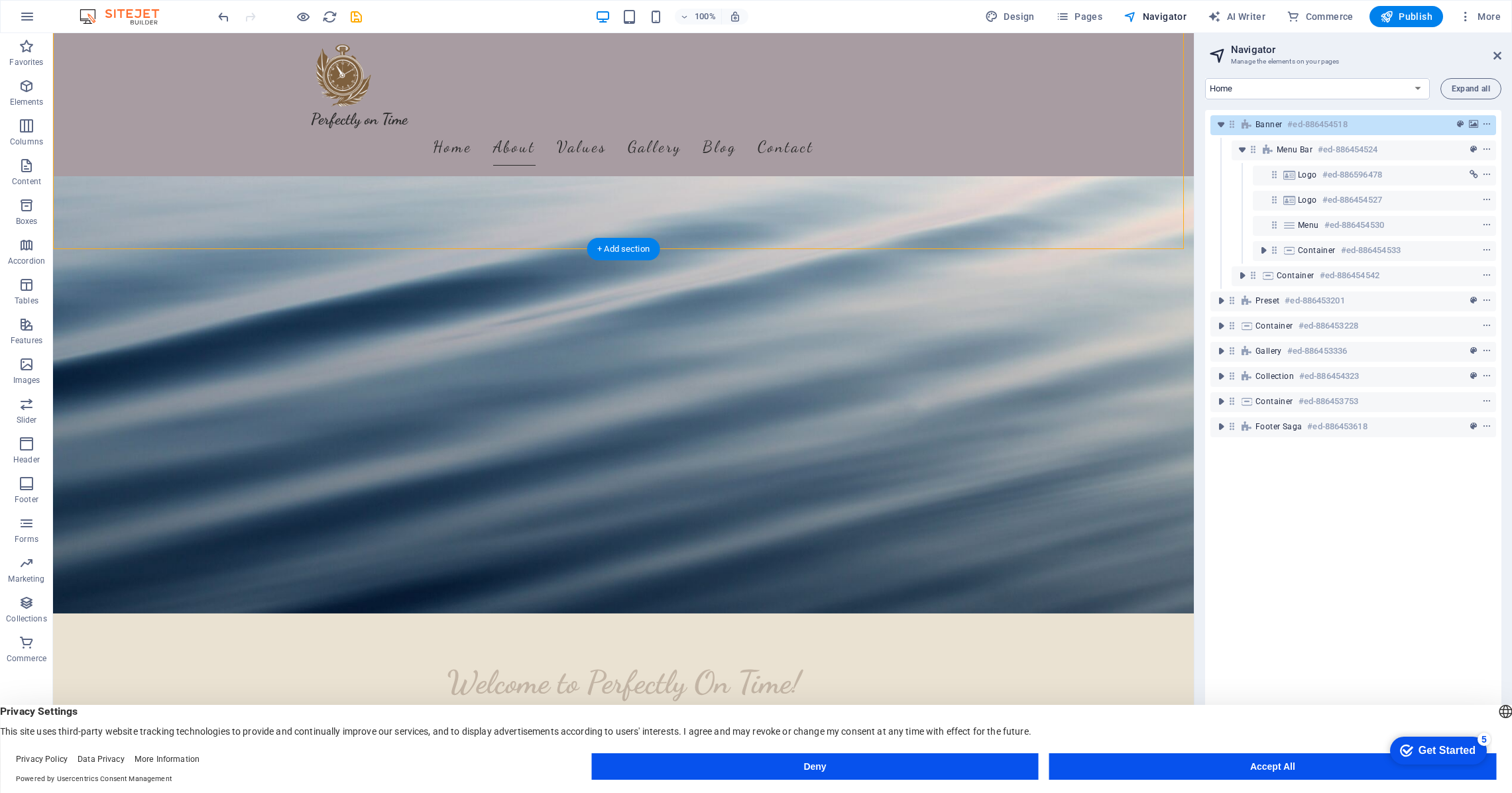
scroll to position [159, 0]
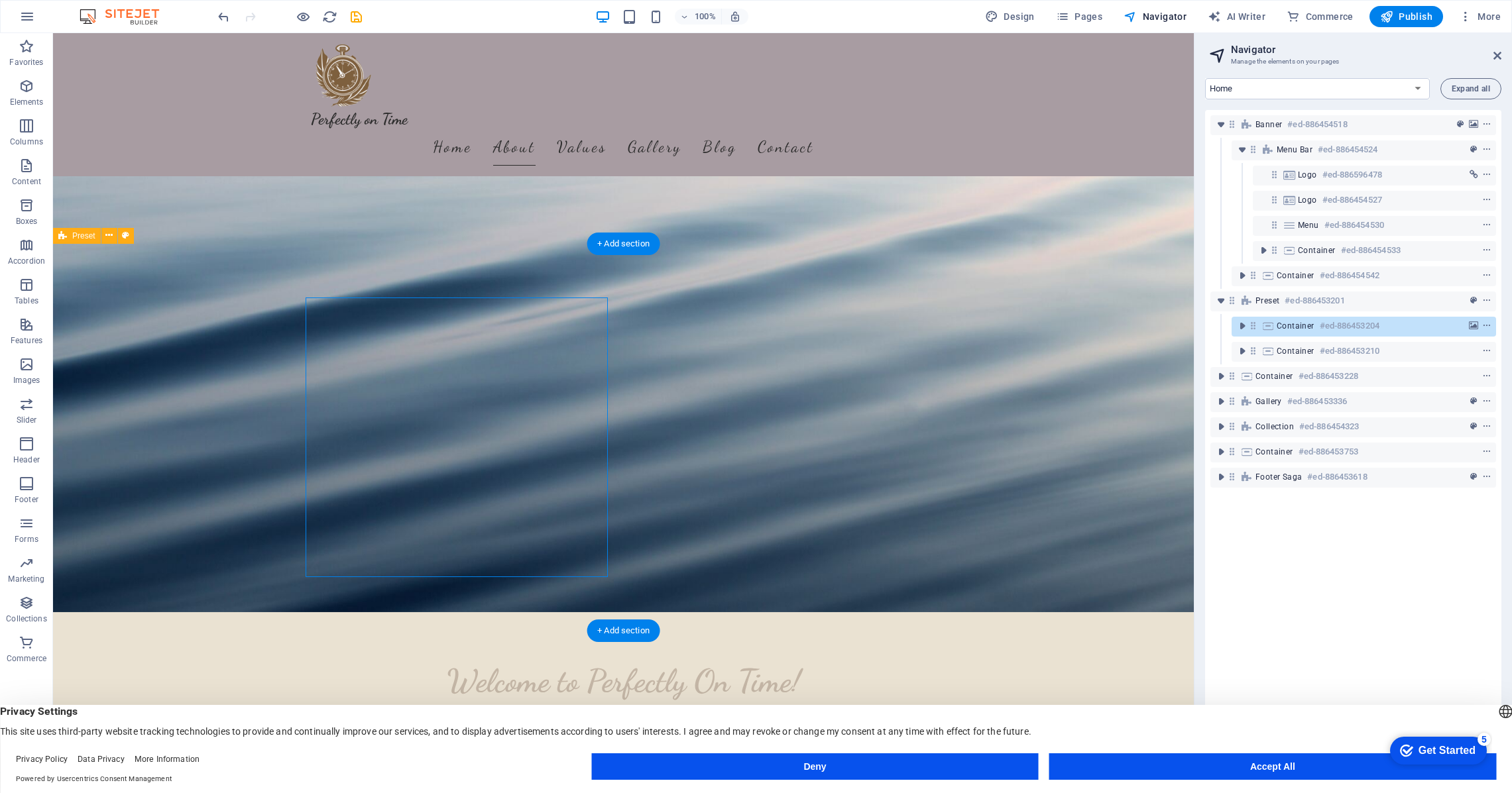
scroll to position [157, 0]
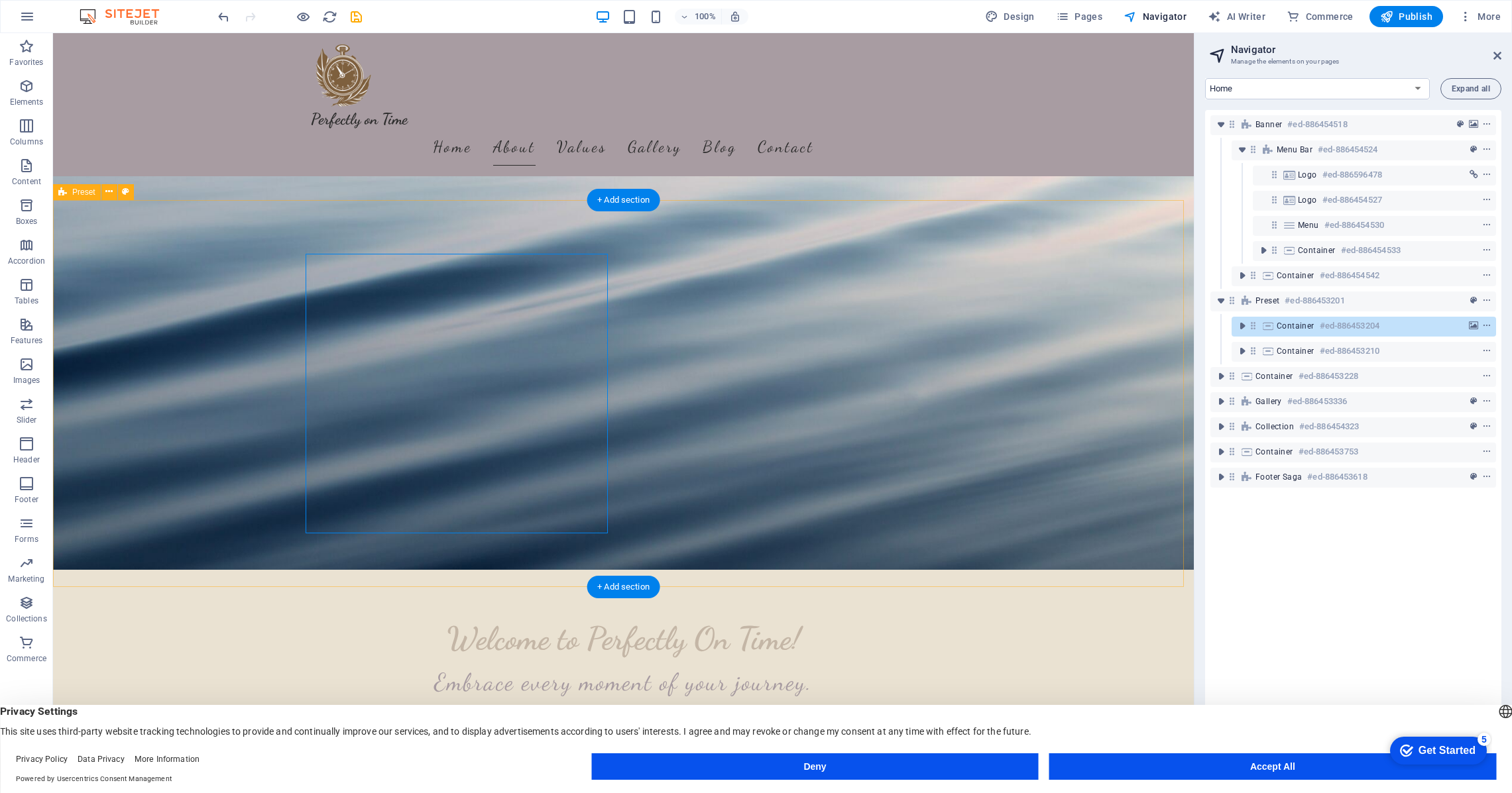
scroll to position [202, 0]
click at [799, 128] on nav "Home About Values Gallery Blog Contact" at bounding box center [624, 147] width 626 height 37
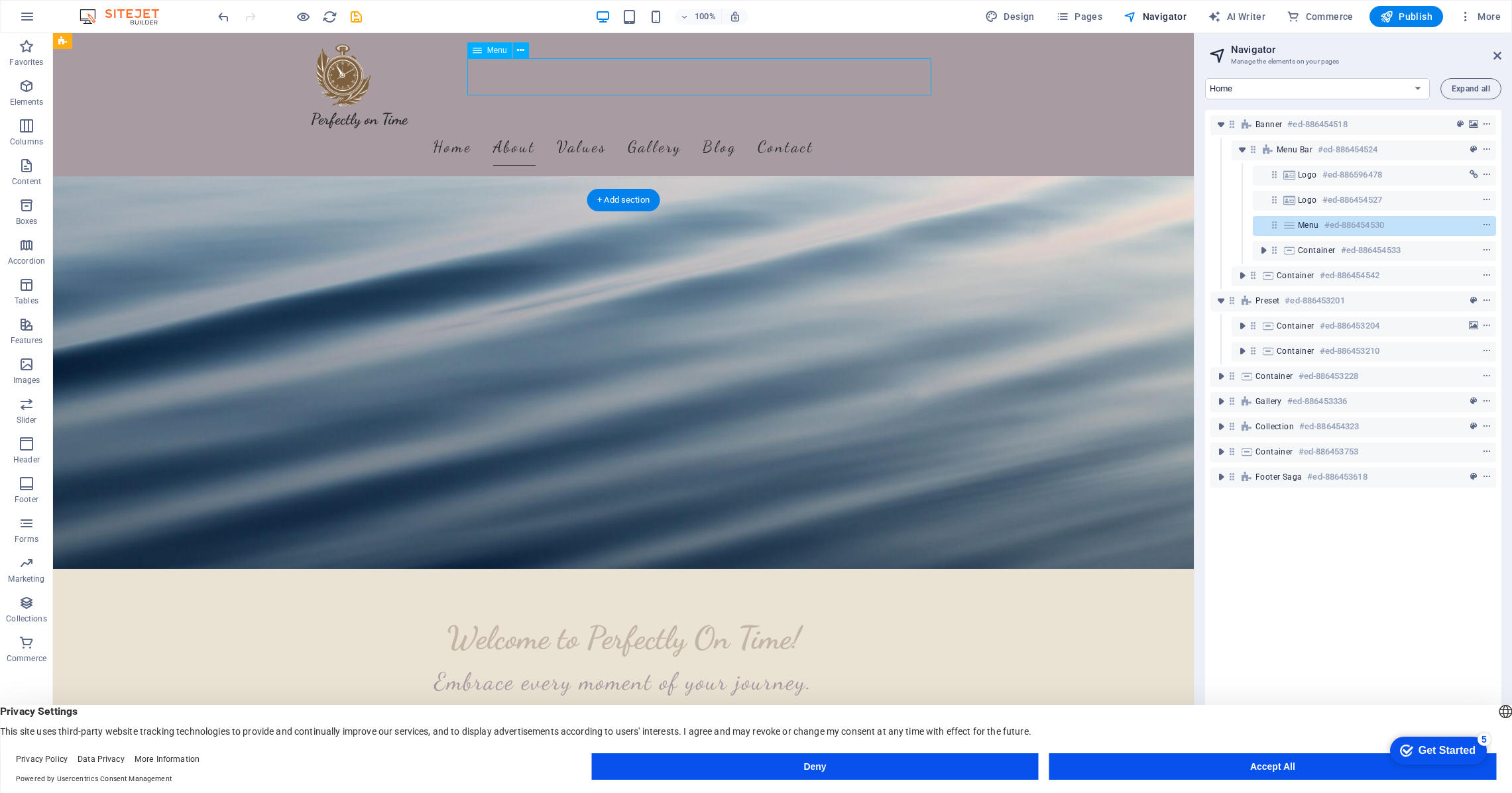
click at [799, 128] on nav "Home About Values Gallery Blog Contact" at bounding box center [624, 147] width 626 height 37
click at [1175, 17] on span "Navigator" at bounding box center [1155, 17] width 63 height 14
click at [1418, 88] on select "Home Subpage Legal Notice Privacy New Collection: Single Page Layout Real Estat…" at bounding box center [1317, 89] width 225 height 22
click at [1487, 400] on icon "context-menu" at bounding box center [1486, 401] width 9 height 9
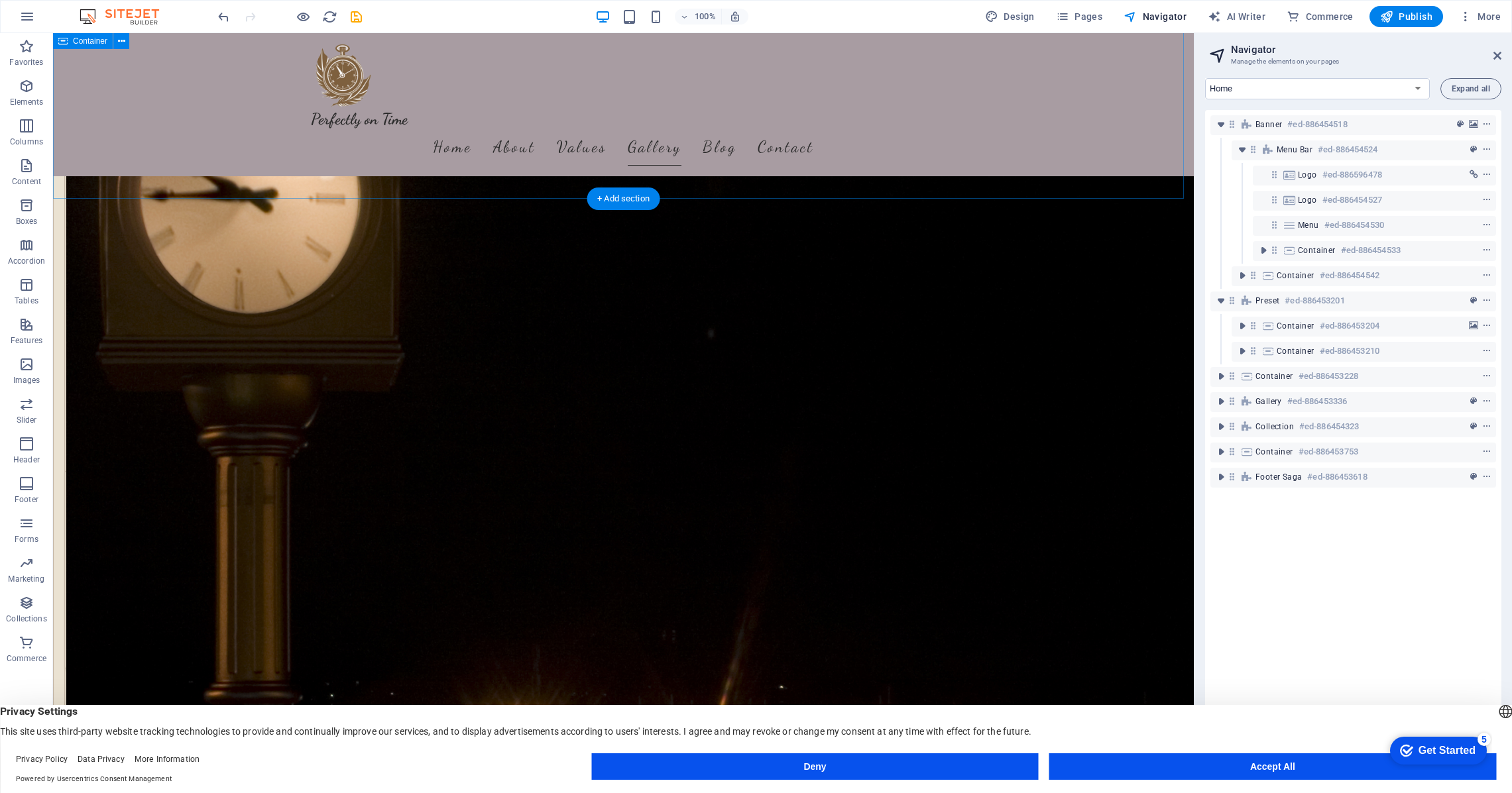
scroll to position [949, 0]
click at [796, 128] on nav "Home About Values Gallery Blog Contact" at bounding box center [624, 147] width 626 height 37
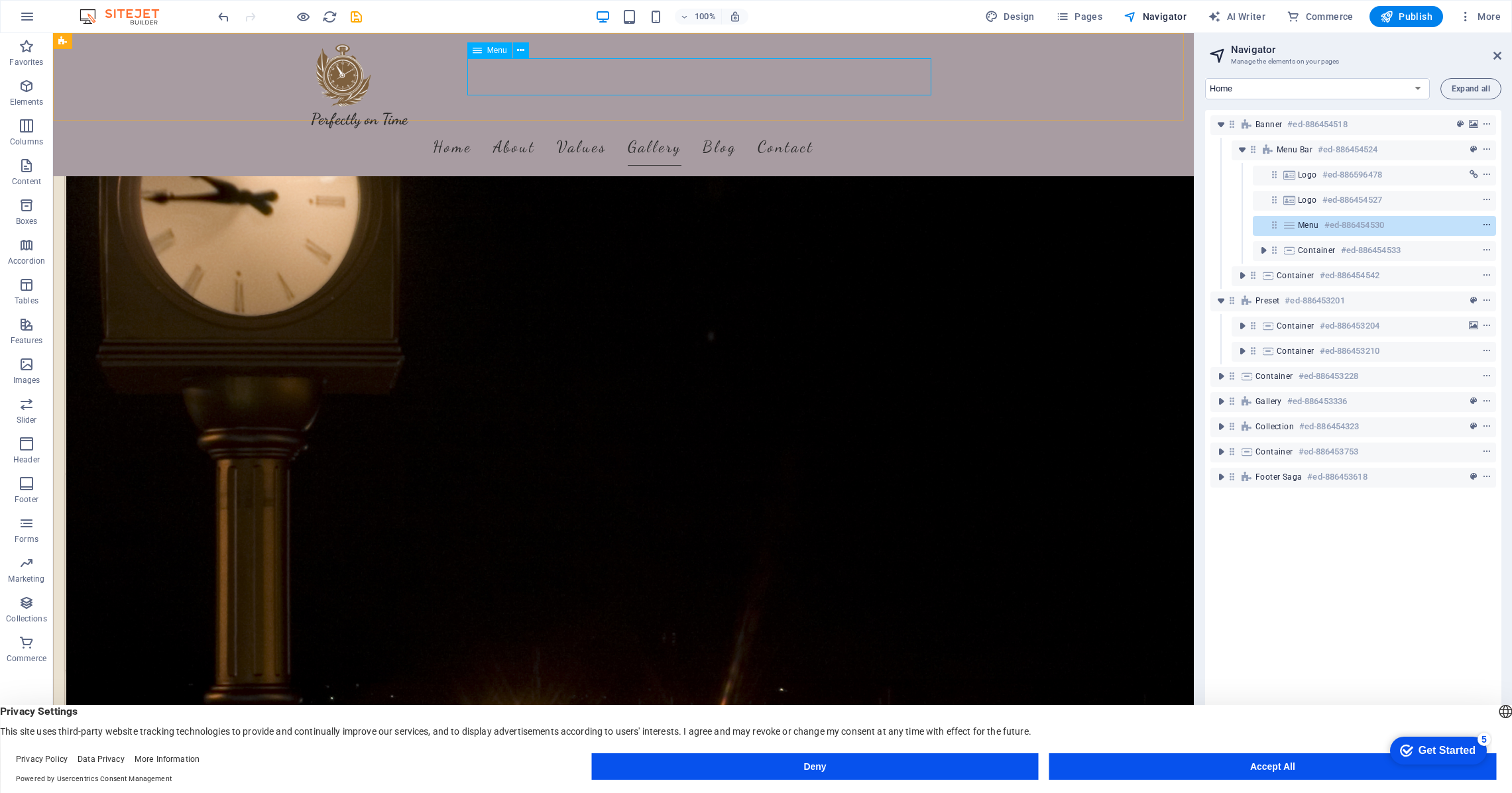
click at [1488, 227] on icon "context-menu" at bounding box center [1486, 225] width 9 height 9
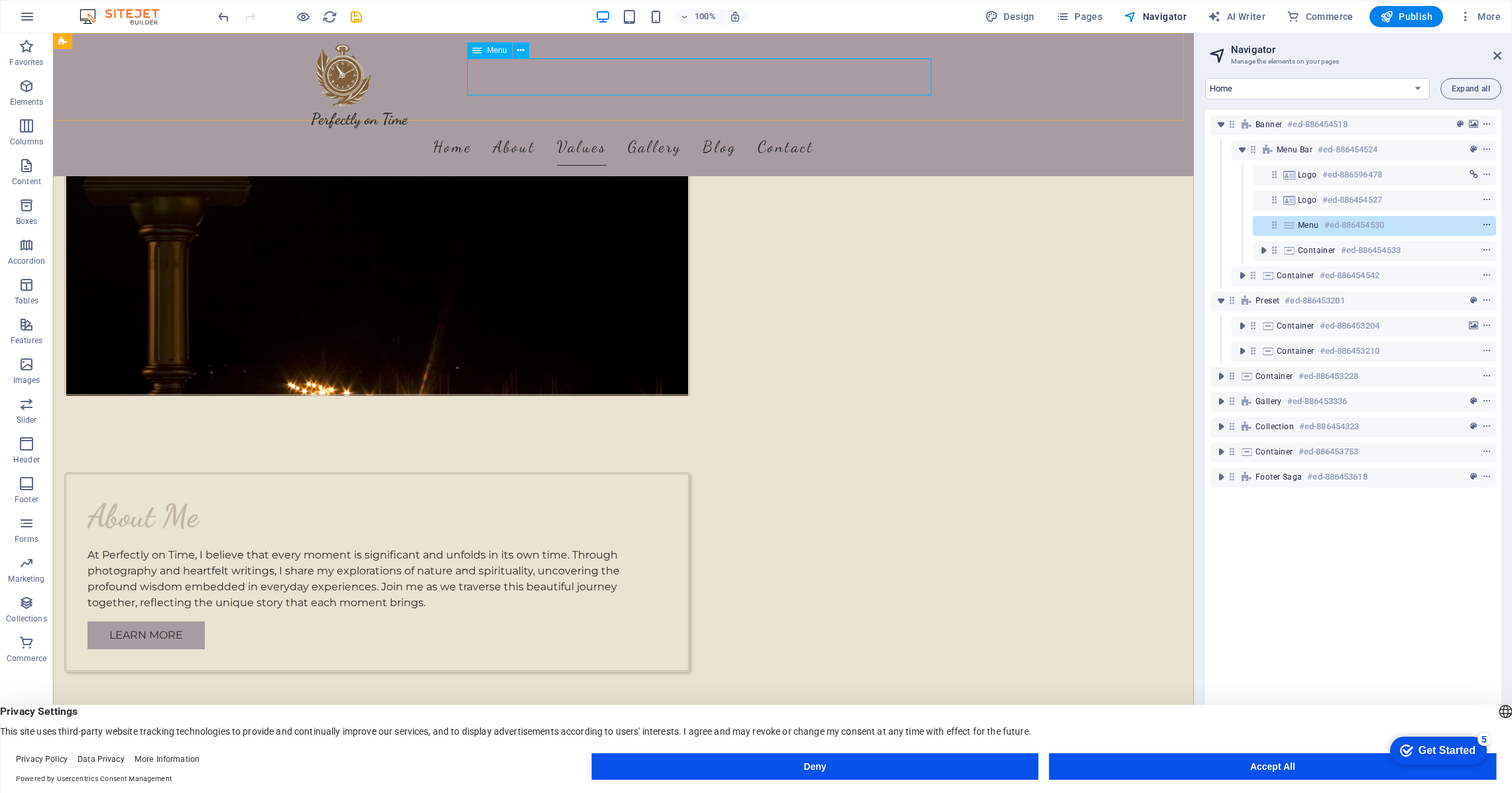
scroll to position [623, 0]
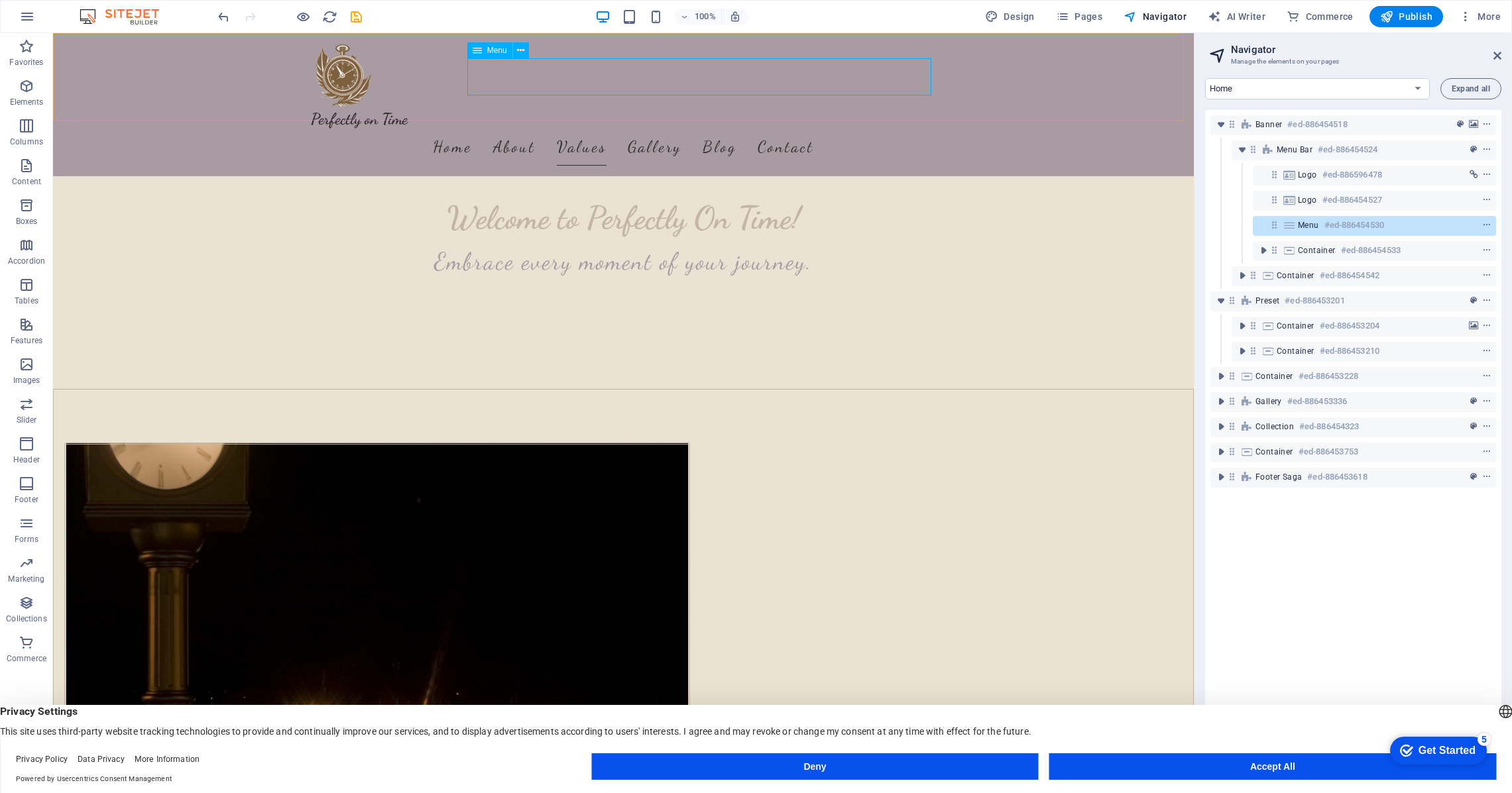
click at [799, 128] on nav "Home About Values Gallery Blog Contact" at bounding box center [624, 147] width 626 height 37
click at [1482, 452] on icon "context-menu" at bounding box center [1486, 451] width 9 height 9
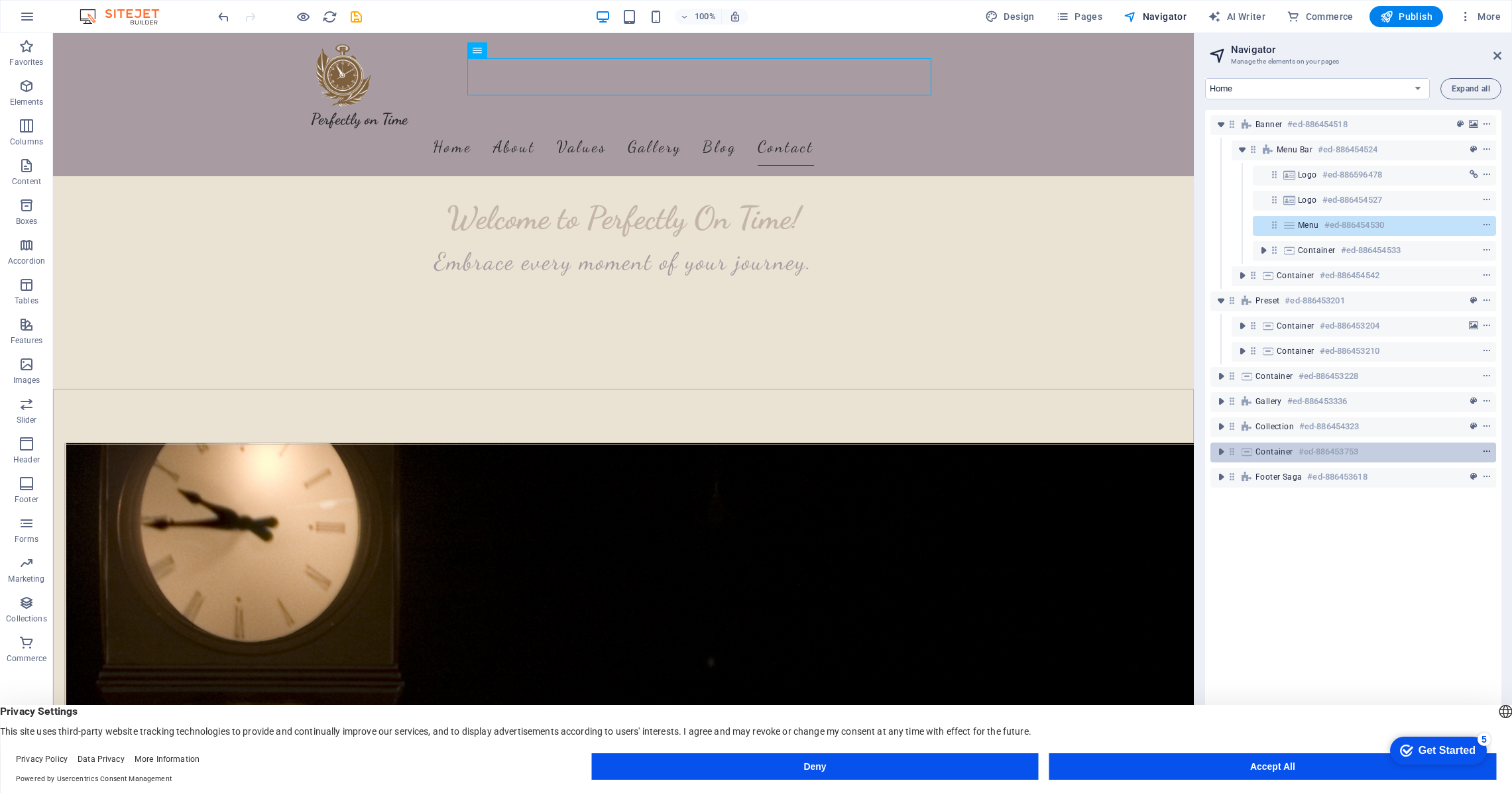
scroll to position [2743, 0]
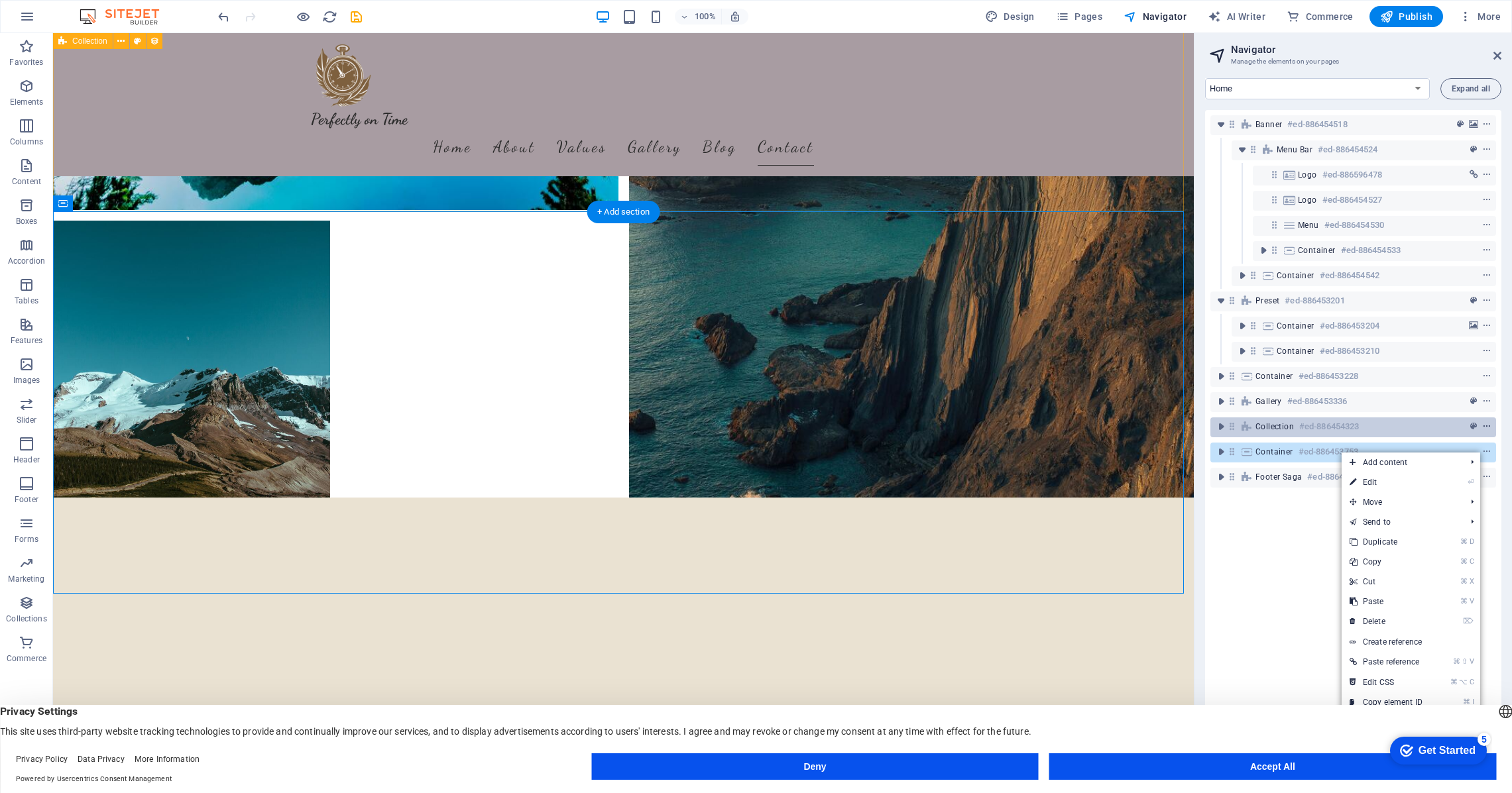
click at [1486, 424] on icon "context-menu" at bounding box center [1486, 426] width 9 height 9
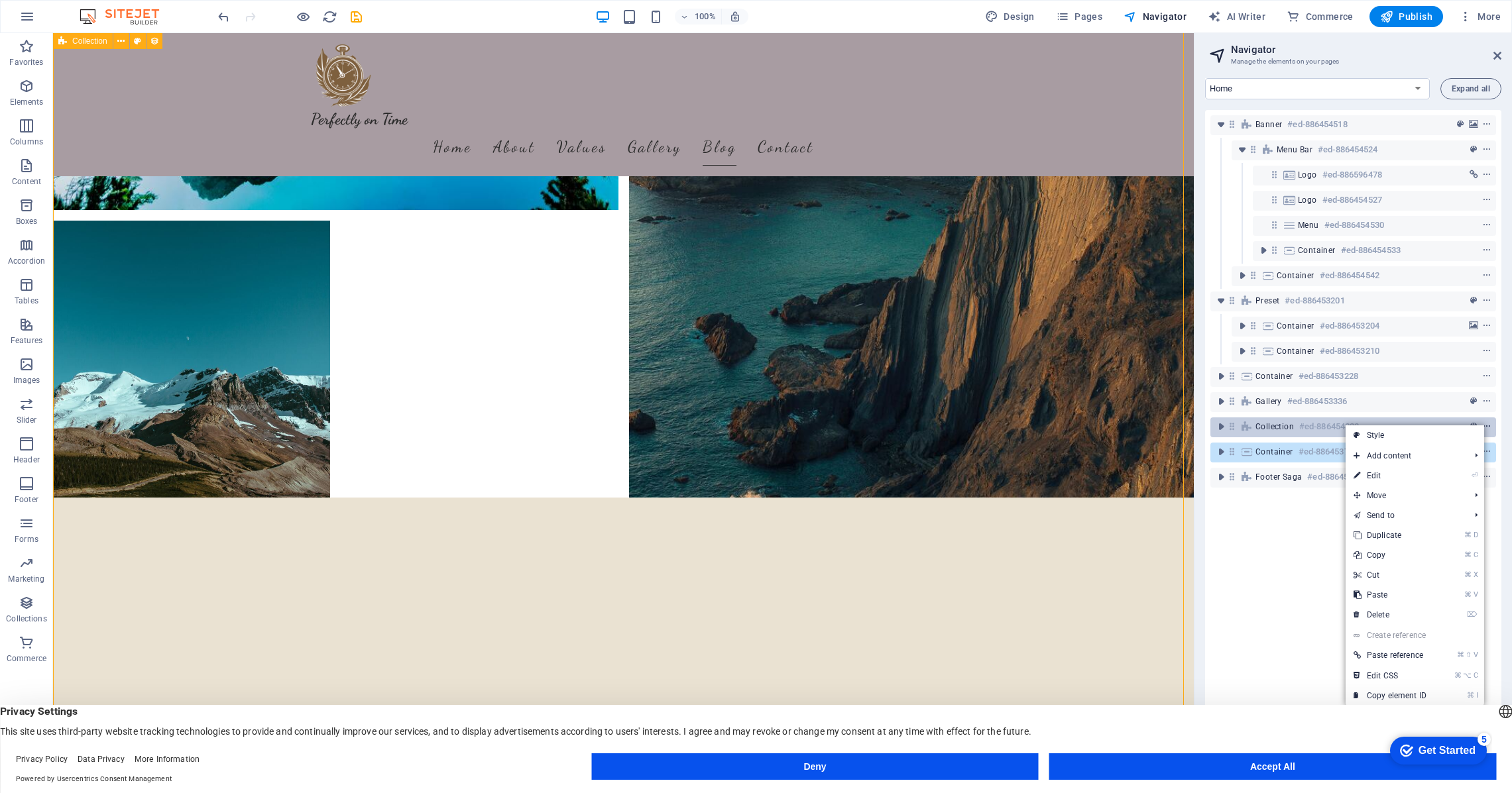
scroll to position [2071, 0]
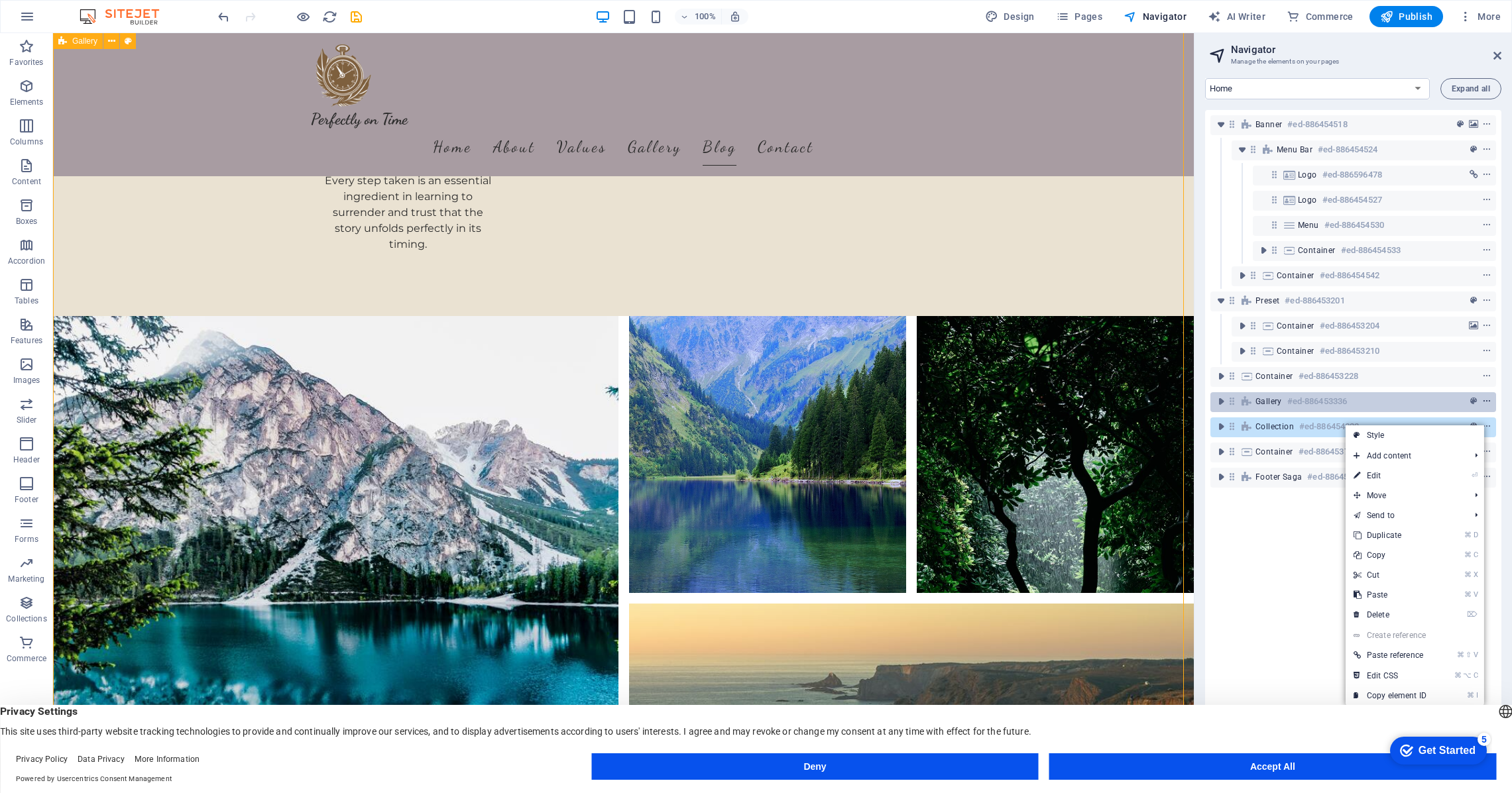
click at [1489, 404] on icon "context-menu" at bounding box center [1486, 401] width 9 height 9
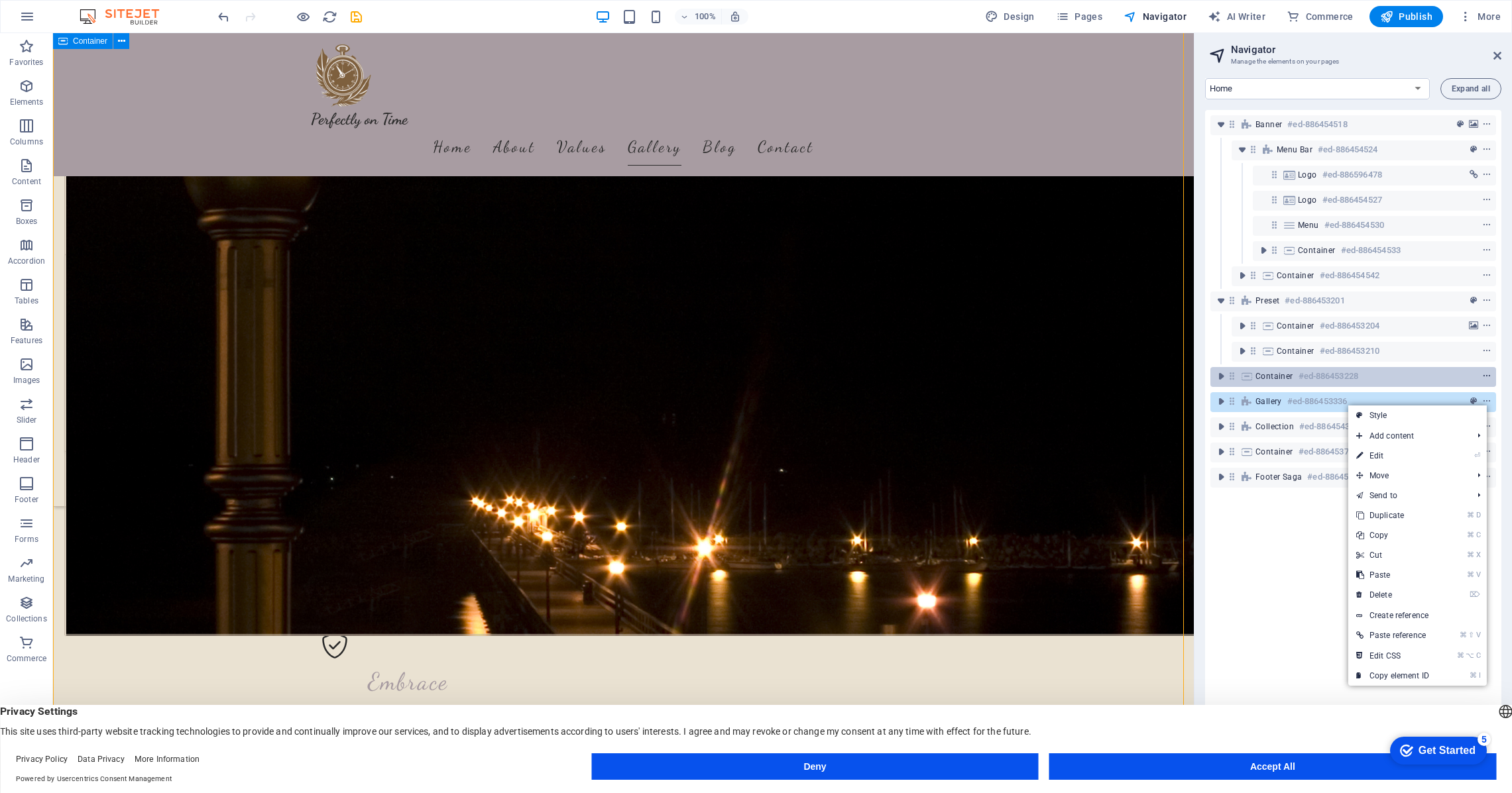
click at [1484, 378] on icon "context-menu" at bounding box center [1486, 375] width 9 height 9
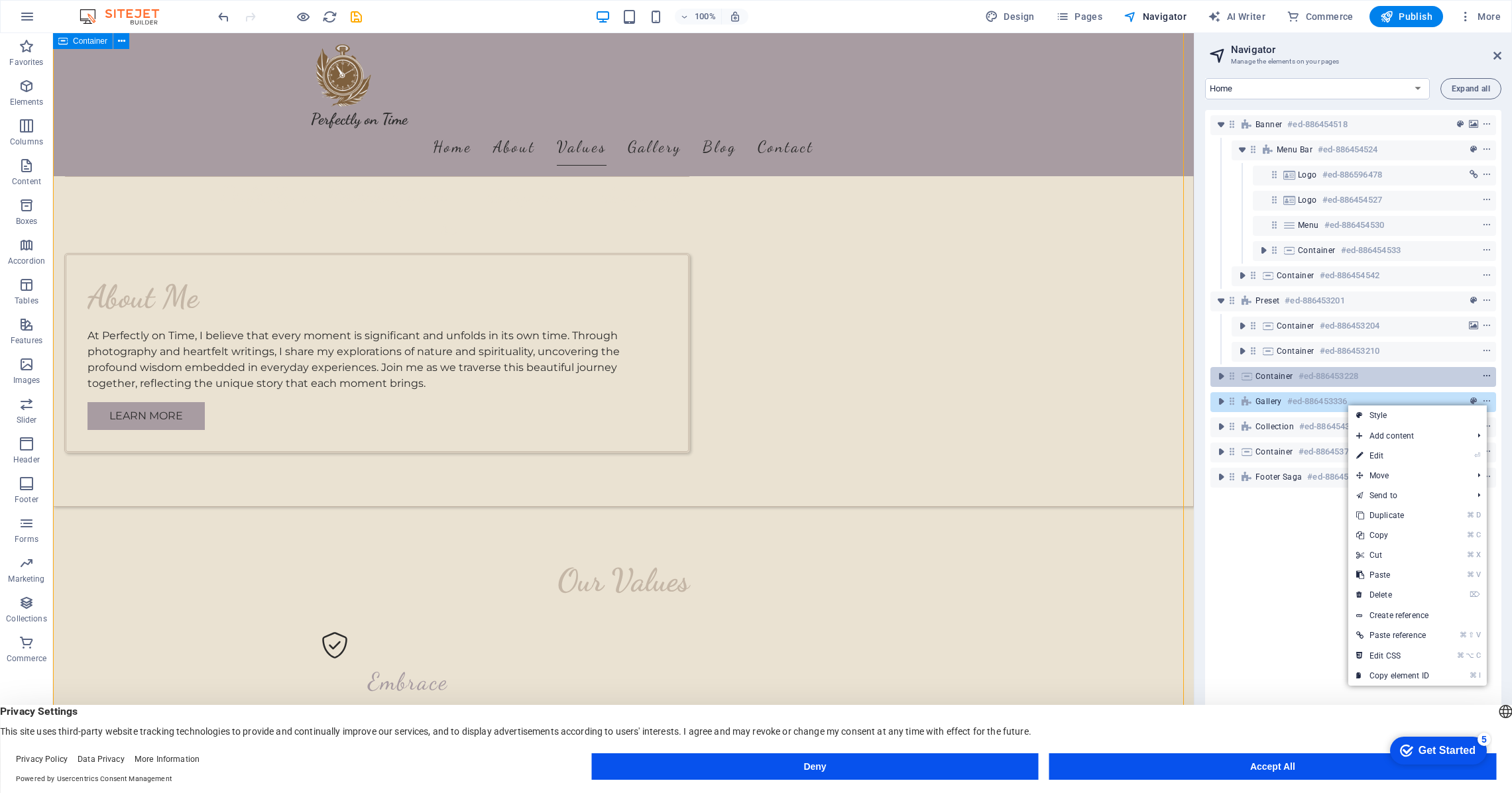
scroll to position [566, 0]
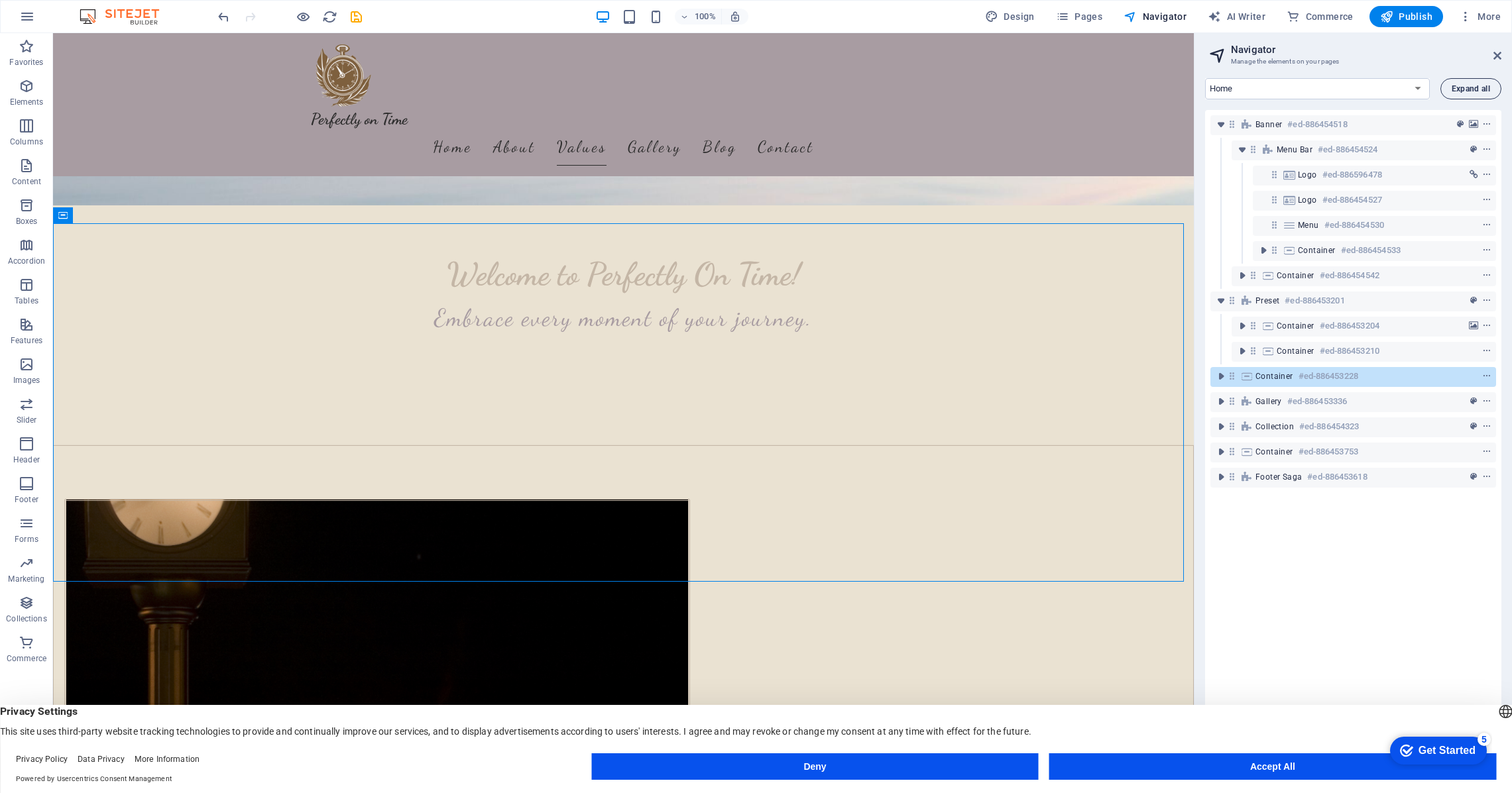
click at [1480, 86] on span "Expand all" at bounding box center [1470, 89] width 38 height 8
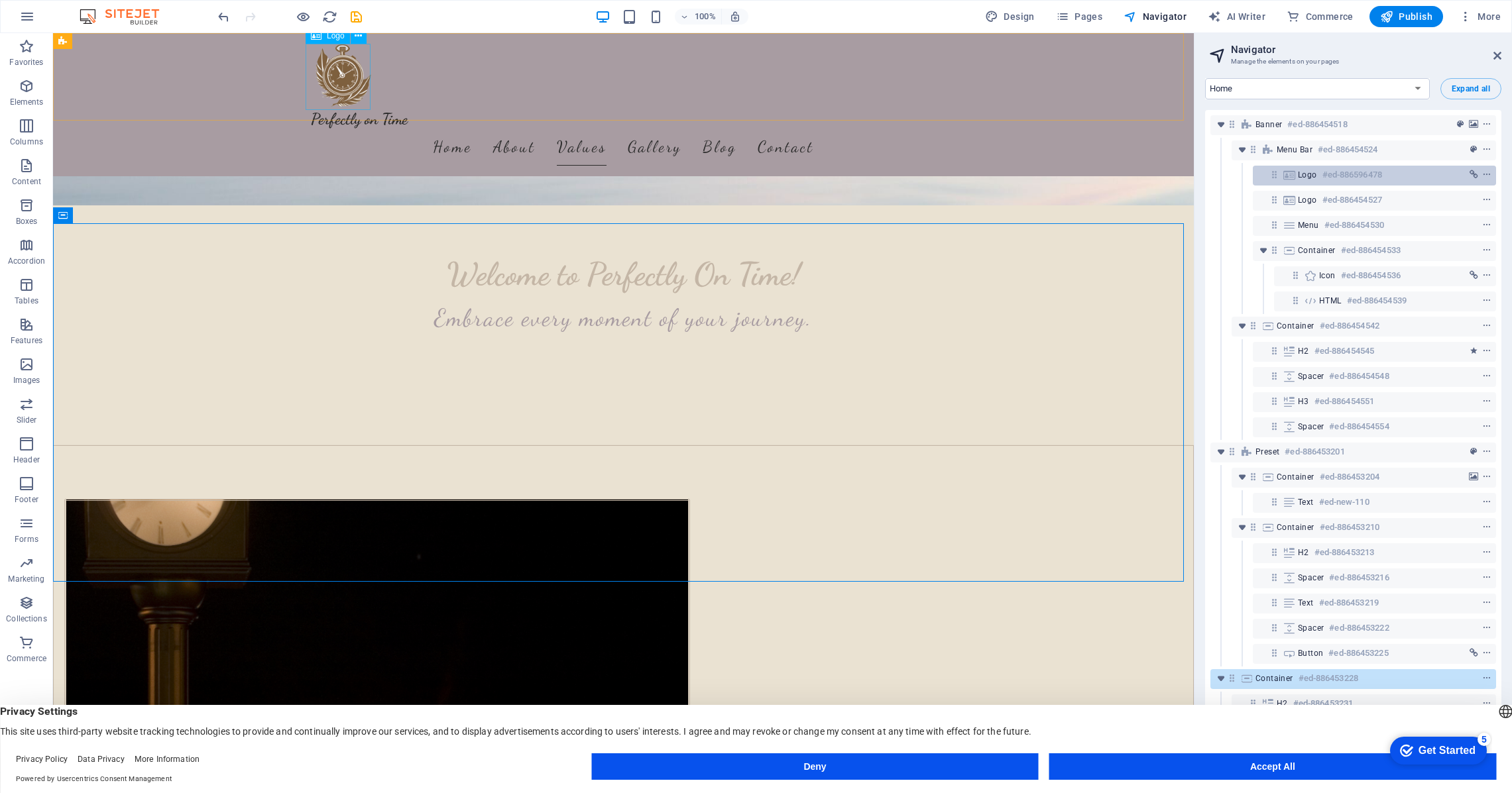
click at [1320, 178] on div "Logo #ed-886596478" at bounding box center [1363, 175] width 132 height 16
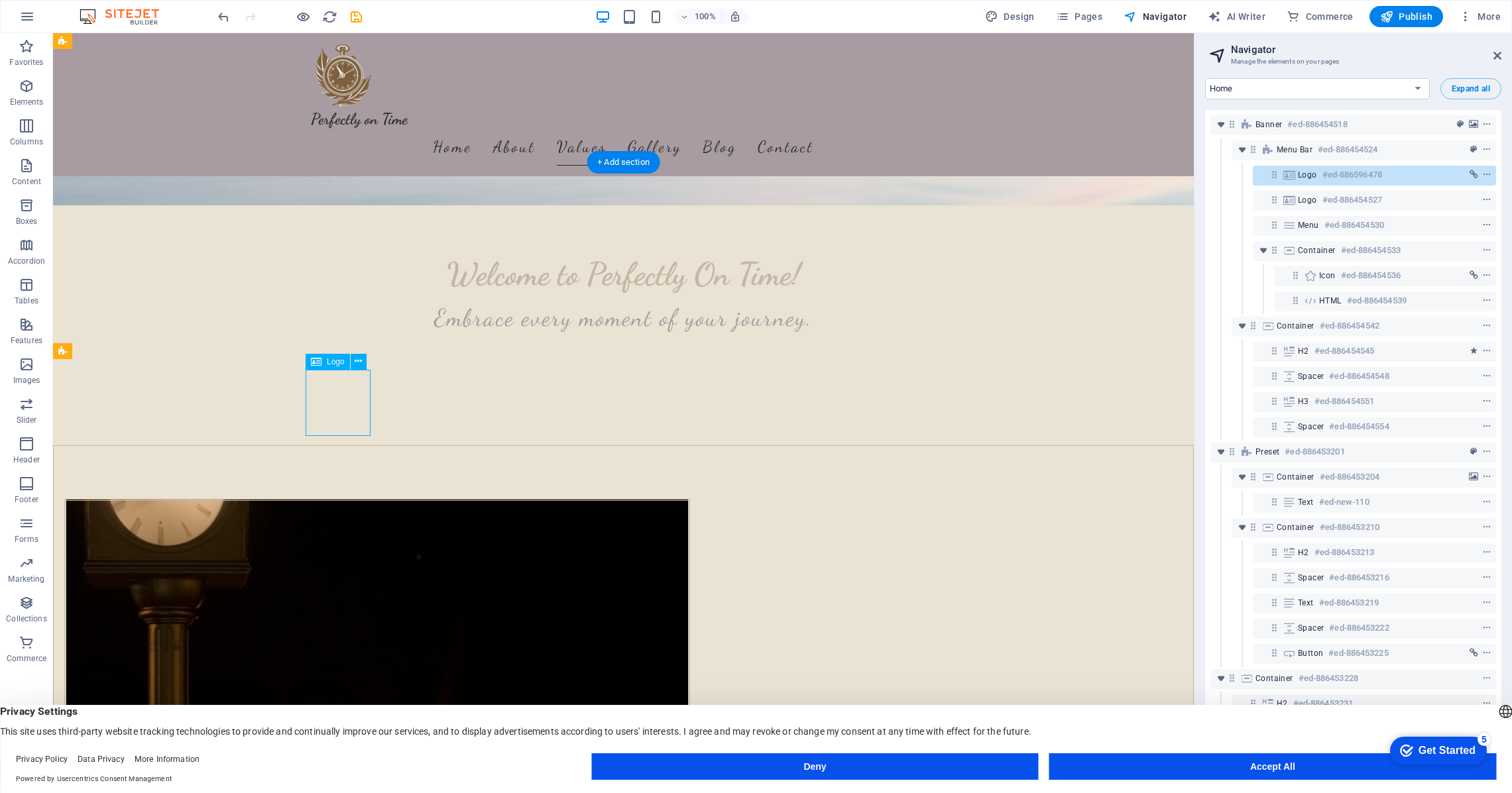
scroll to position [241, 0]
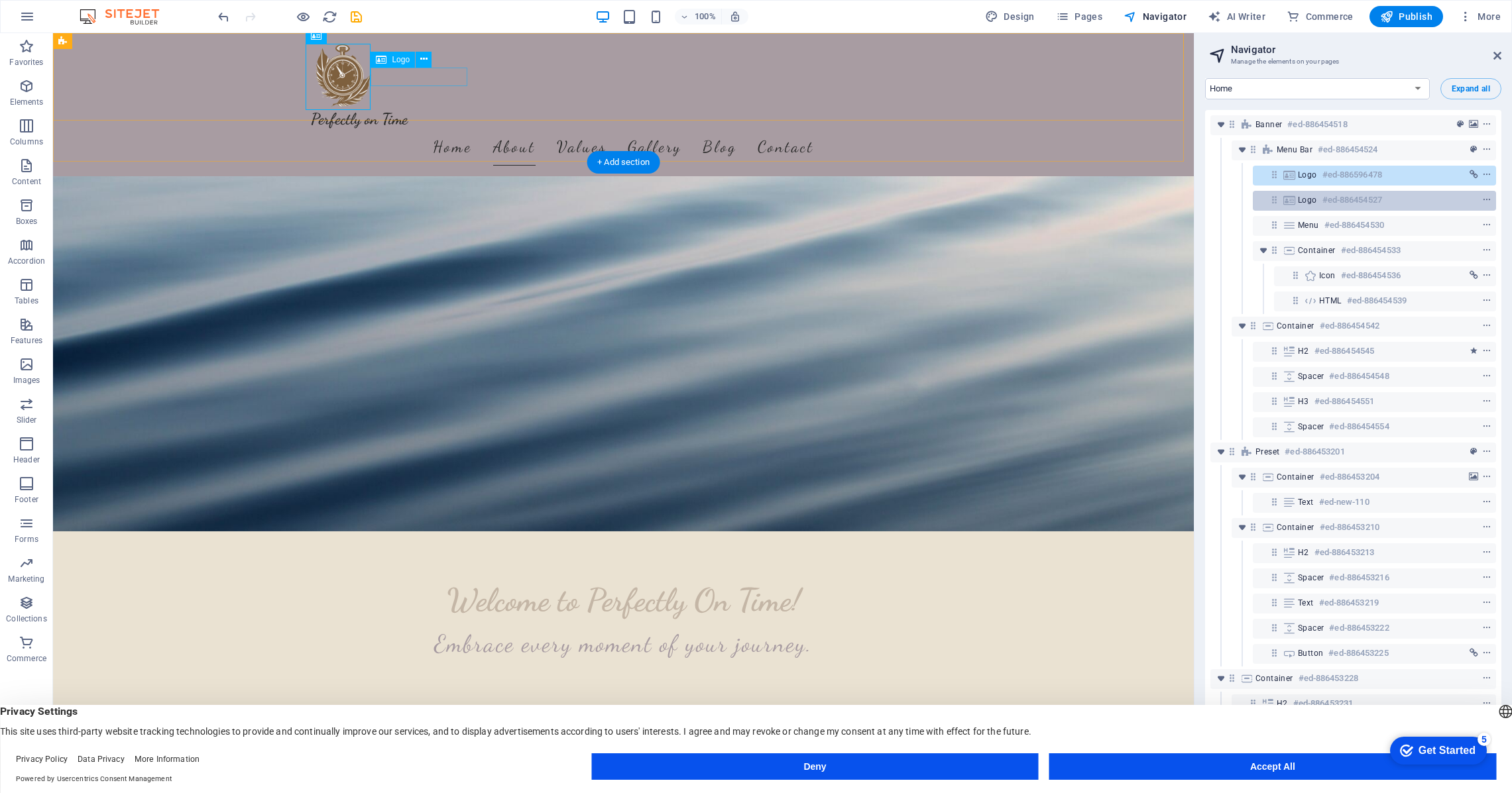
click at [1317, 196] on div "Logo #ed-886454527" at bounding box center [1363, 200] width 132 height 16
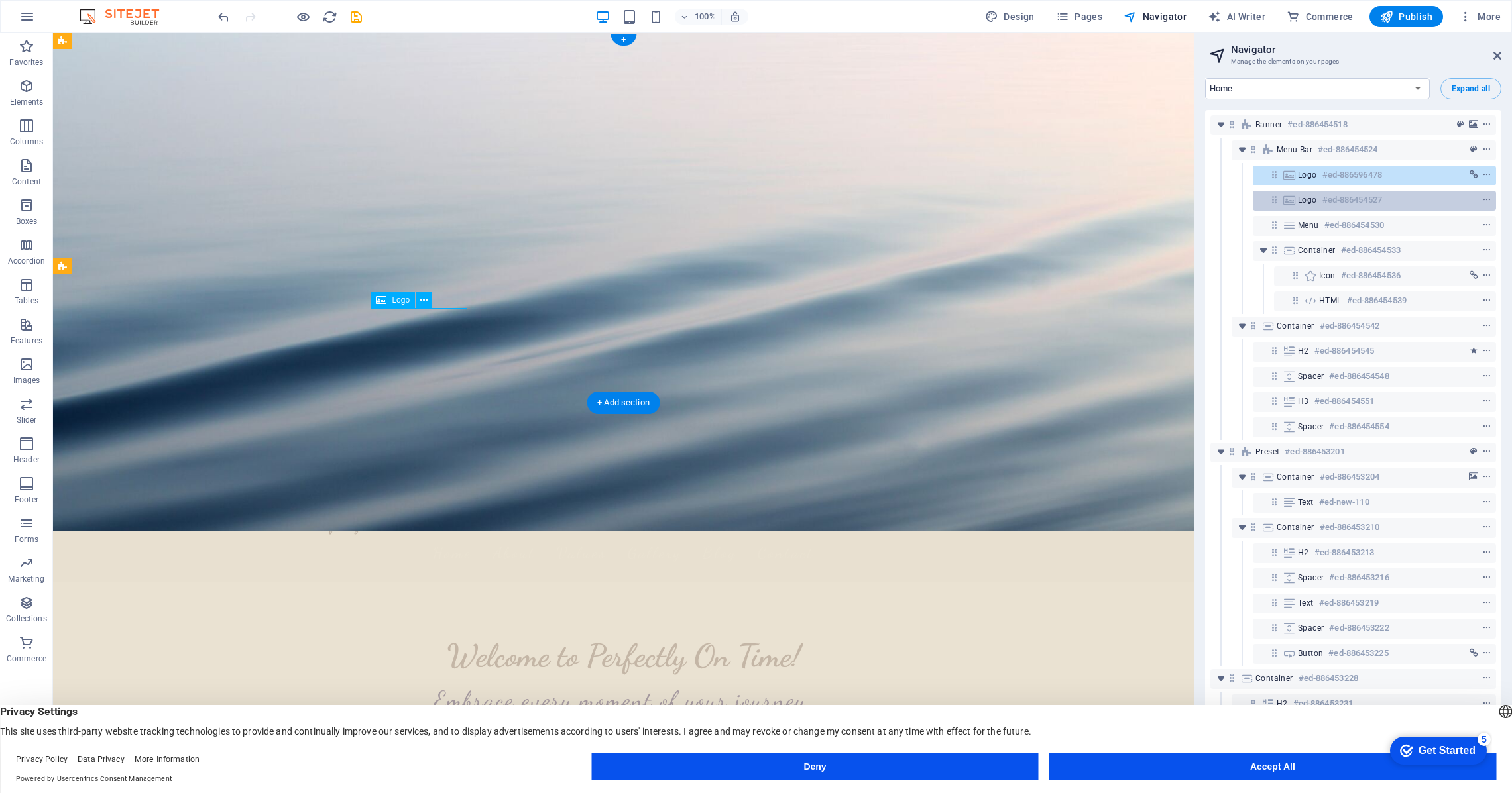
scroll to position [0, 0]
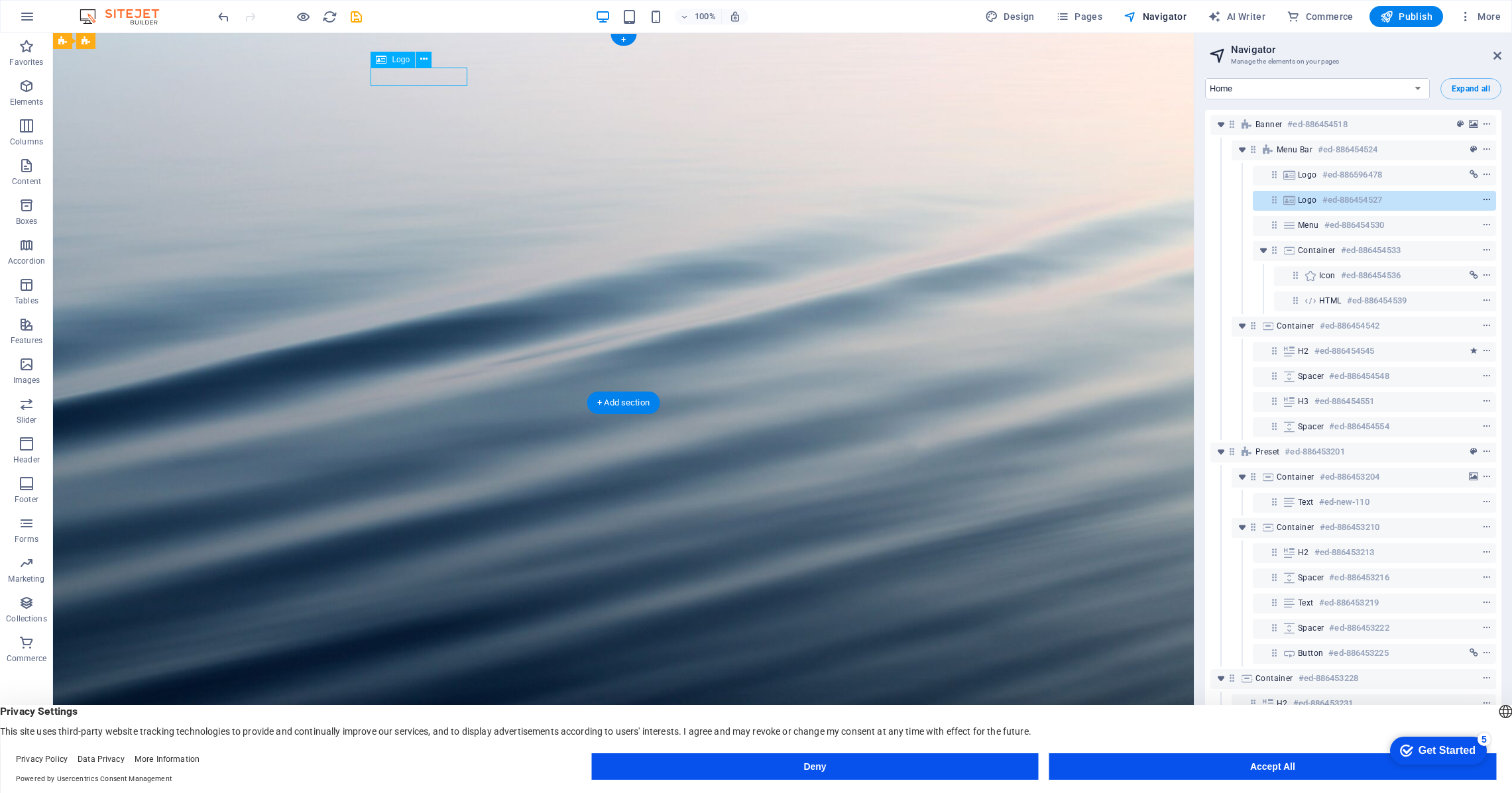
click at [1489, 198] on span "context-menu" at bounding box center [1487, 199] width 14 height 9
click at [1480, 200] on span "context-menu" at bounding box center [1487, 199] width 14 height 9
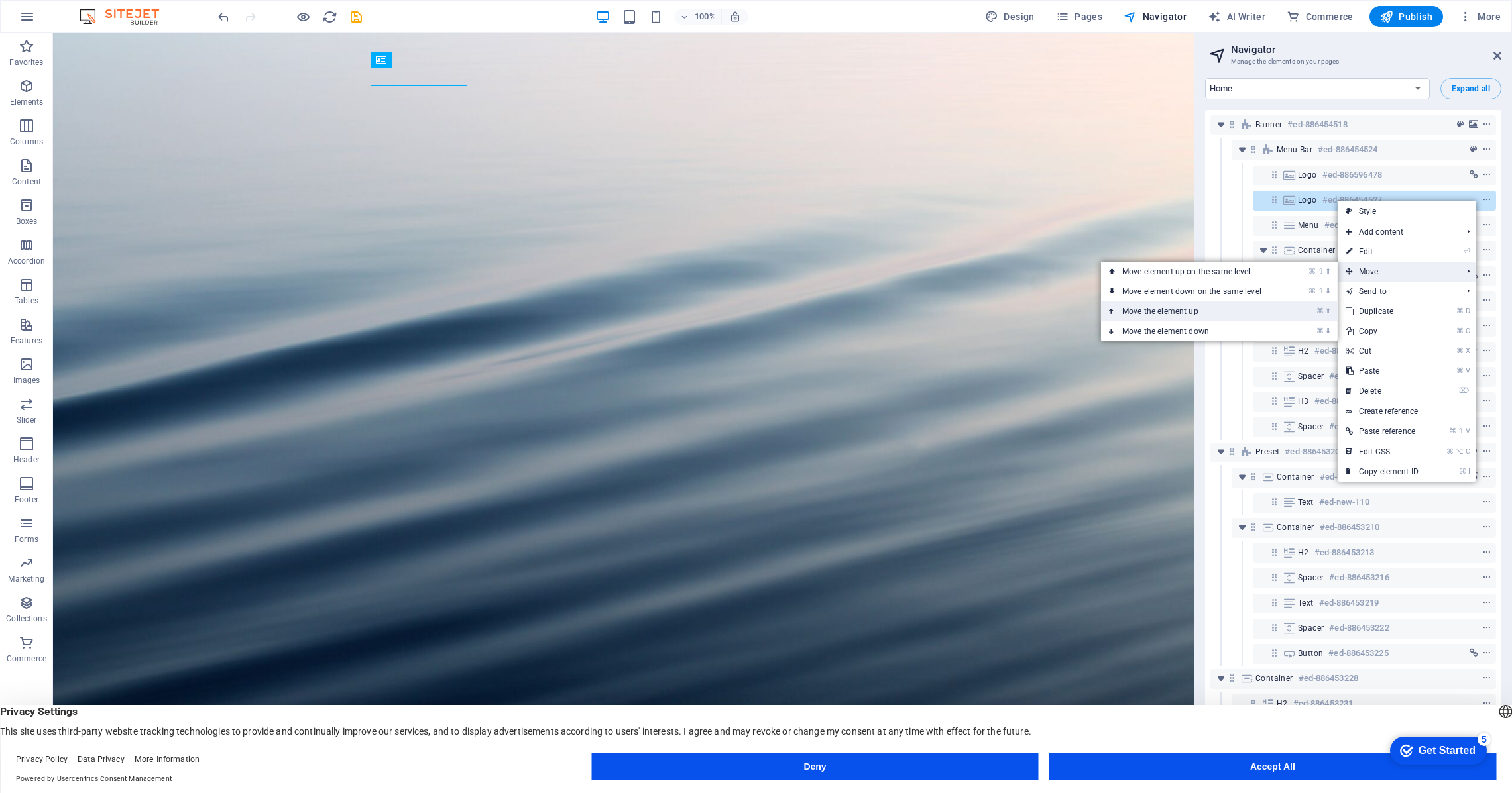
click at [1264, 308] on link "⌘ ⬆ Move the element up" at bounding box center [1194, 311] width 187 height 20
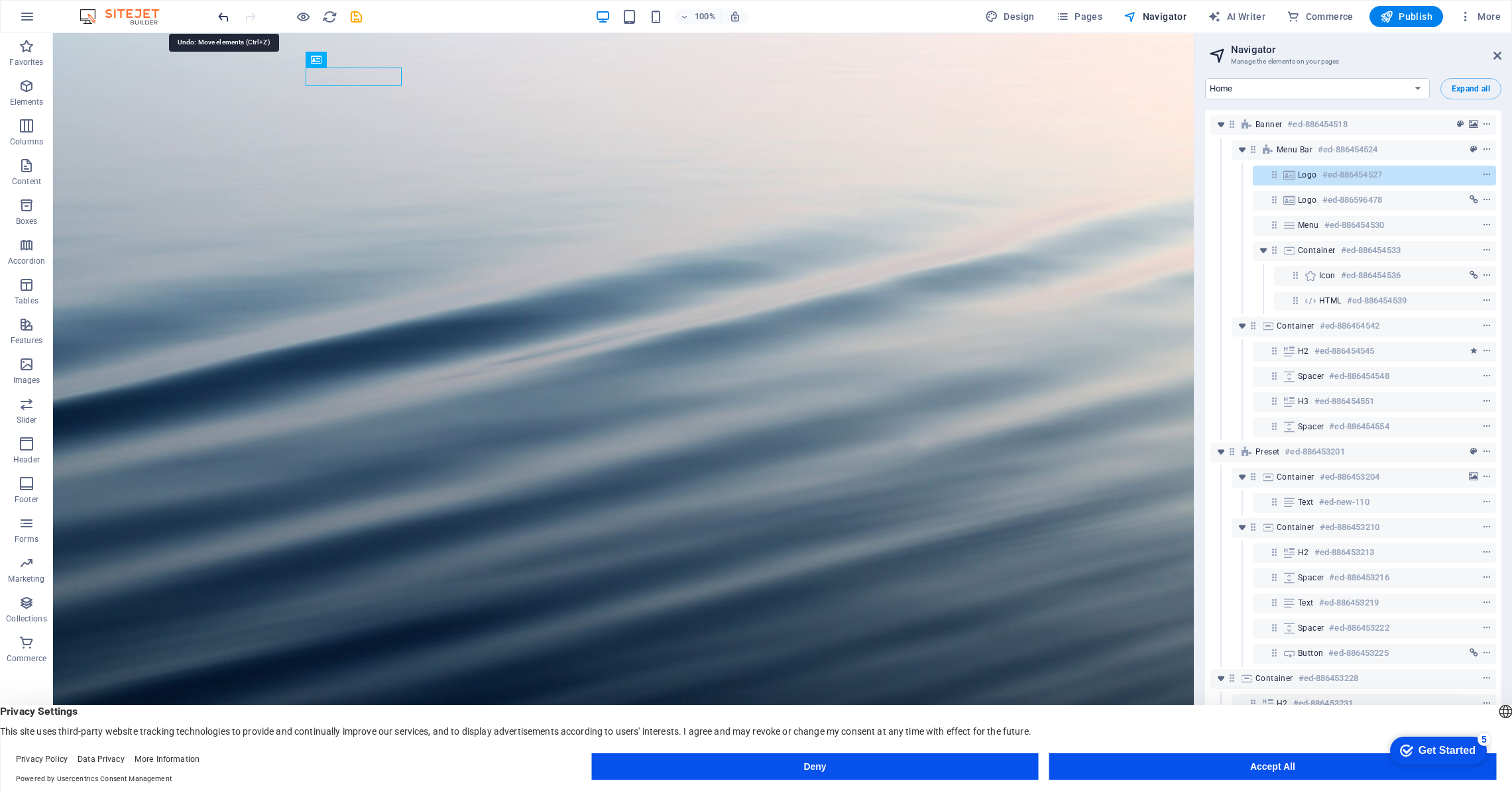
click at [219, 16] on icon "undo" at bounding box center [224, 17] width 16 height 16
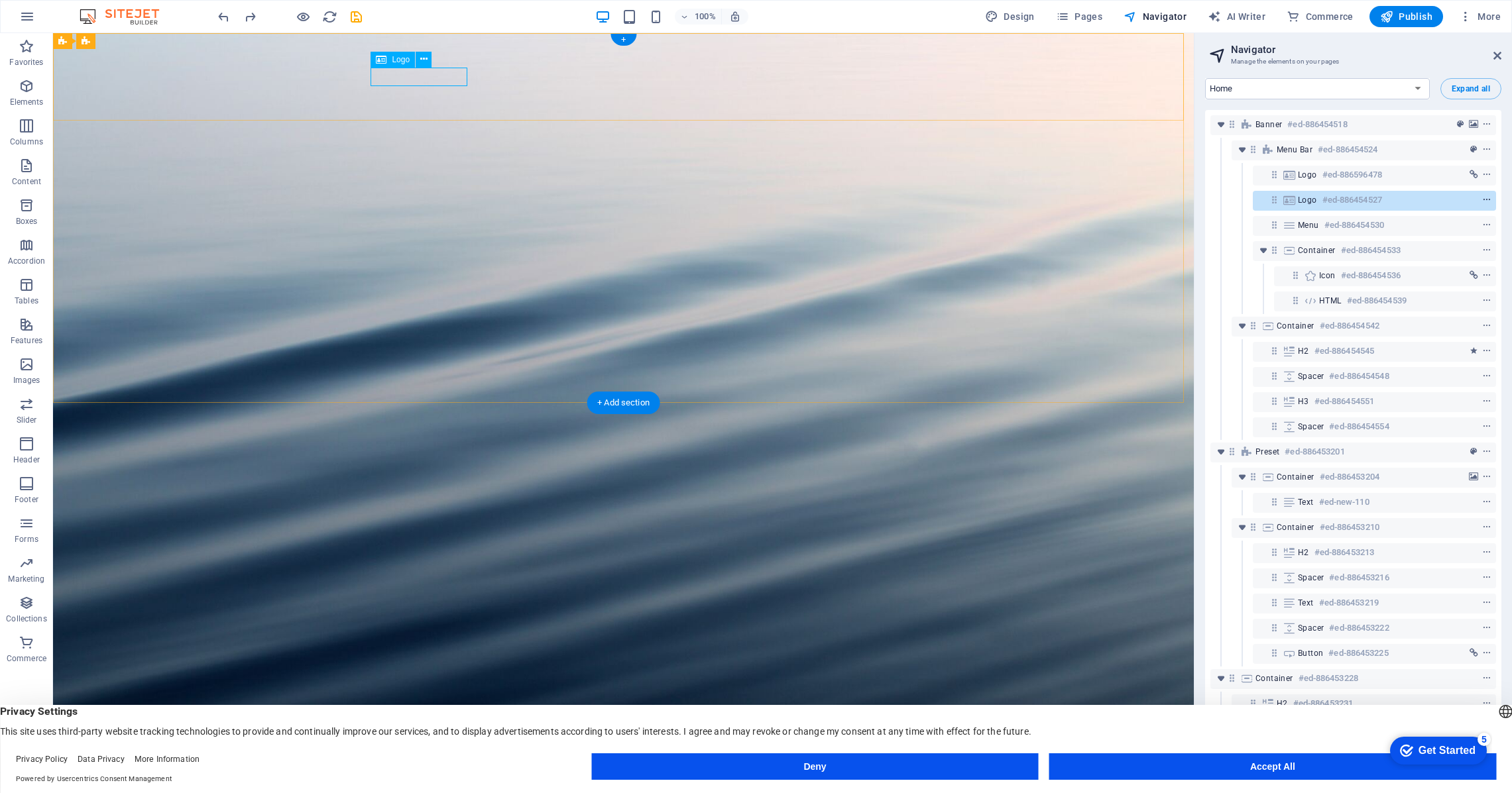
click at [1485, 200] on icon "context-menu" at bounding box center [1486, 199] width 9 height 9
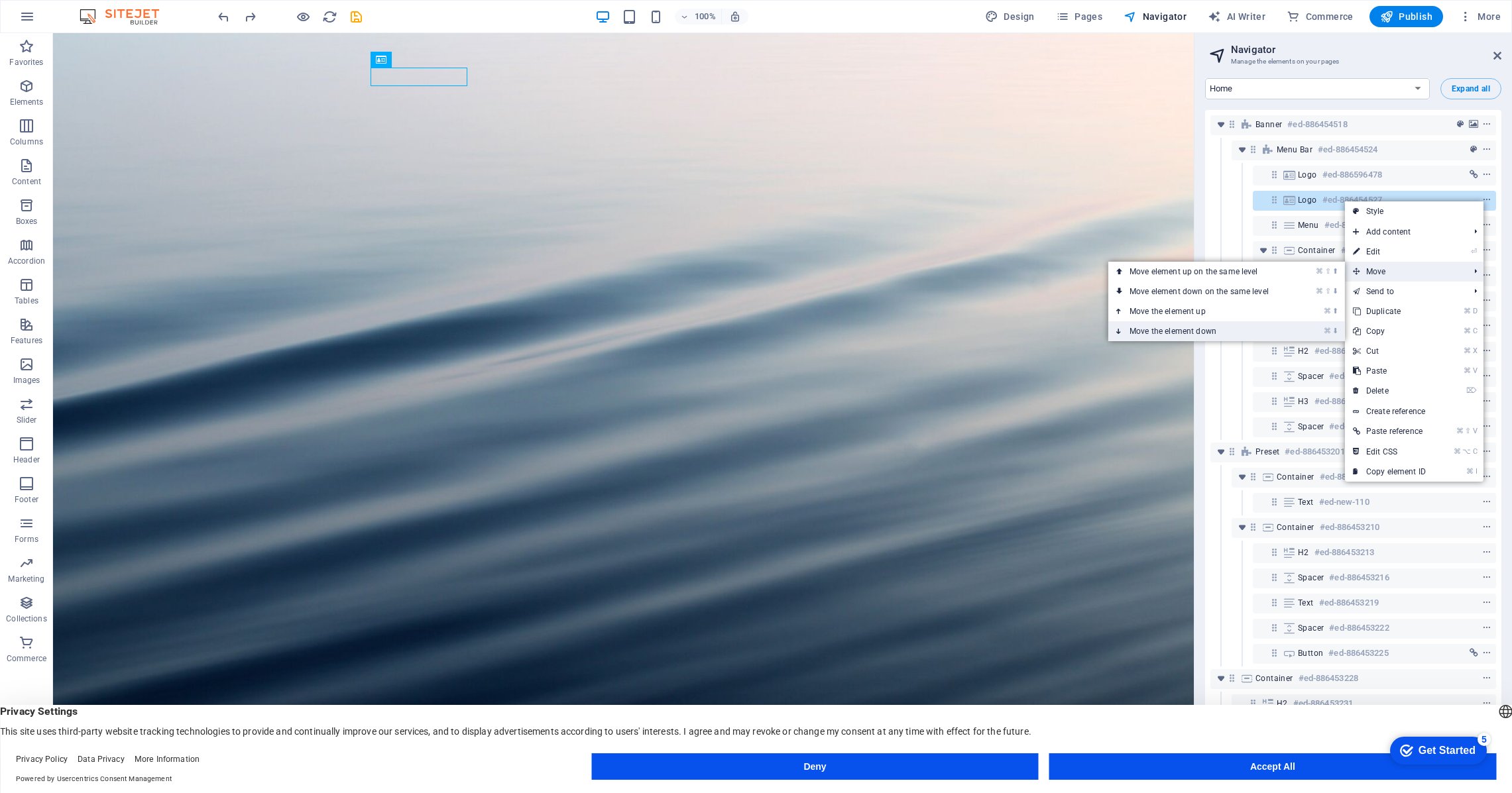
click at [1250, 335] on link "⌘ ⬇ Move the element down" at bounding box center [1201, 331] width 187 height 20
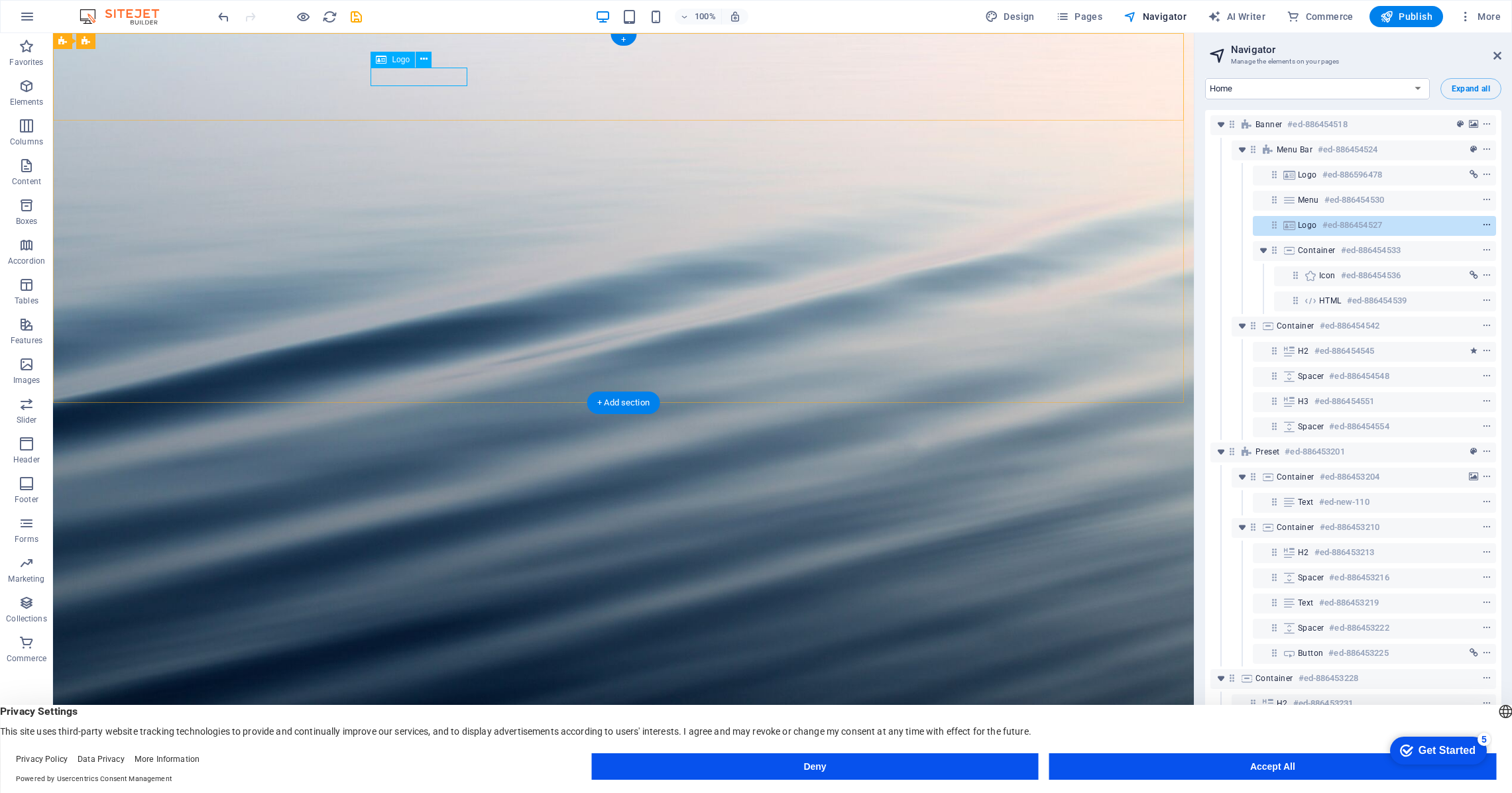
click at [1482, 223] on icon "context-menu" at bounding box center [1486, 225] width 9 height 9
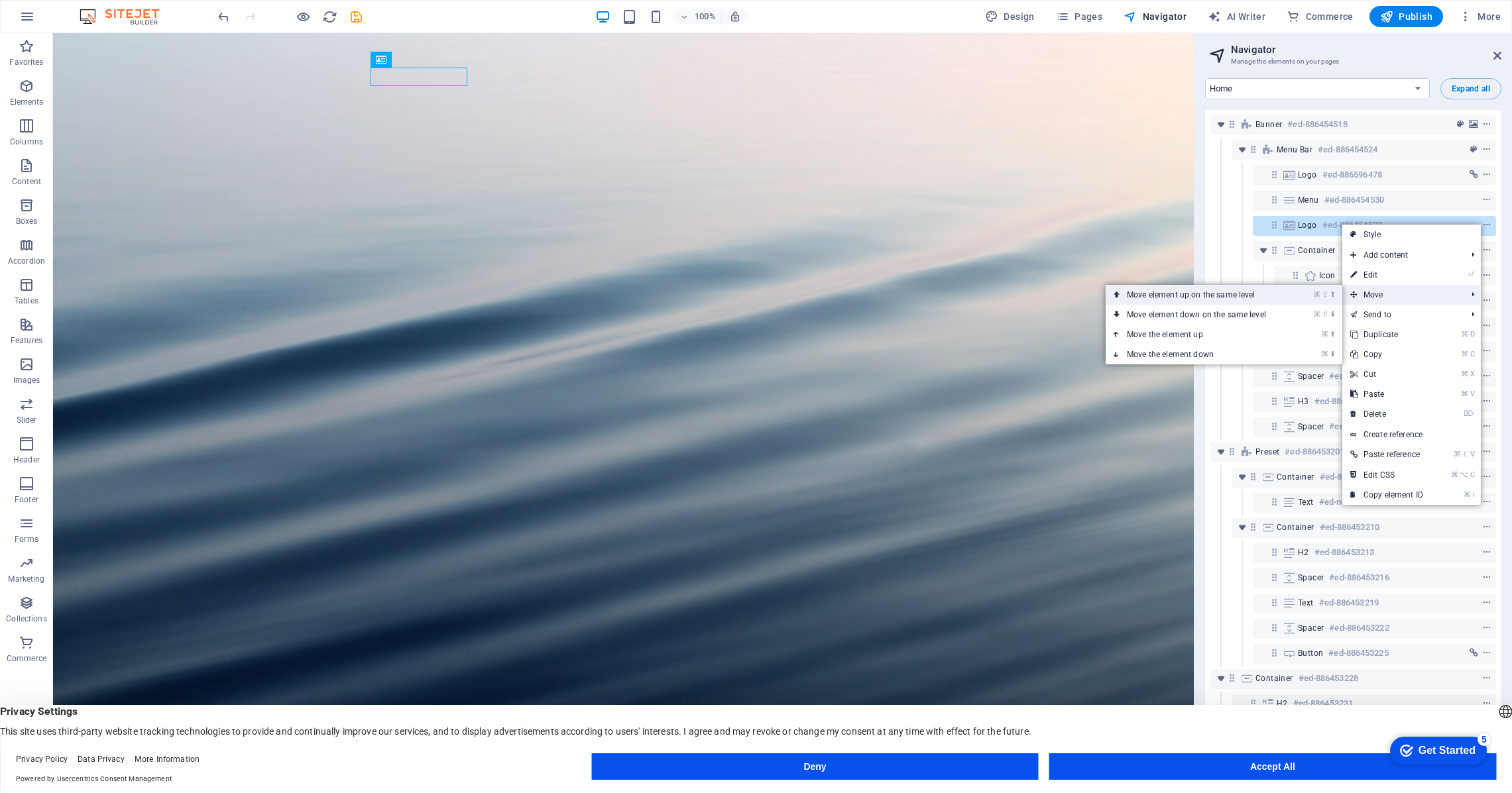
click at [1276, 293] on link "⌘ ⇧ ⬆ Move element up on the same level" at bounding box center [1198, 294] width 187 height 20
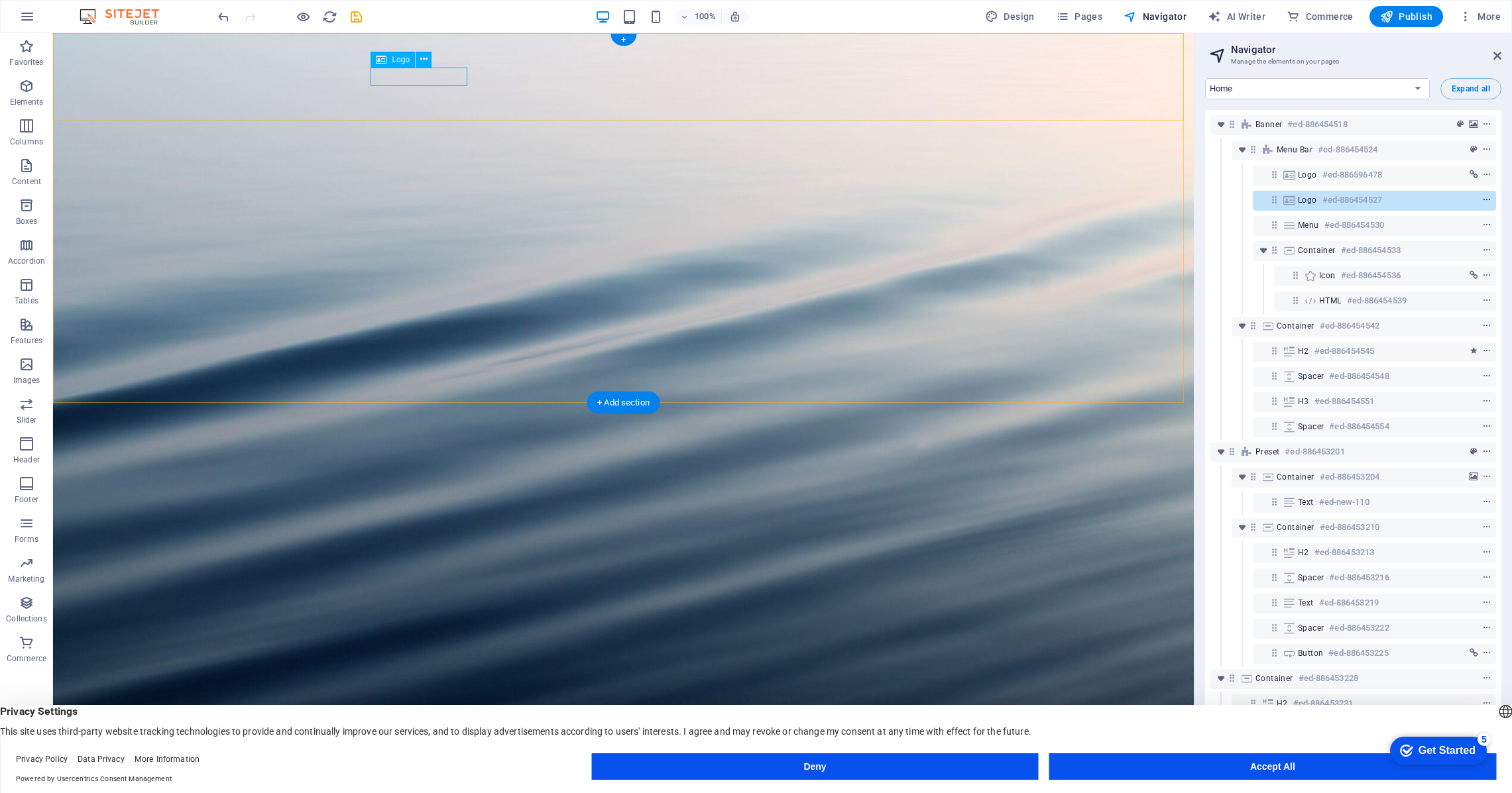
click at [1490, 197] on span "context-menu" at bounding box center [1487, 199] width 14 height 9
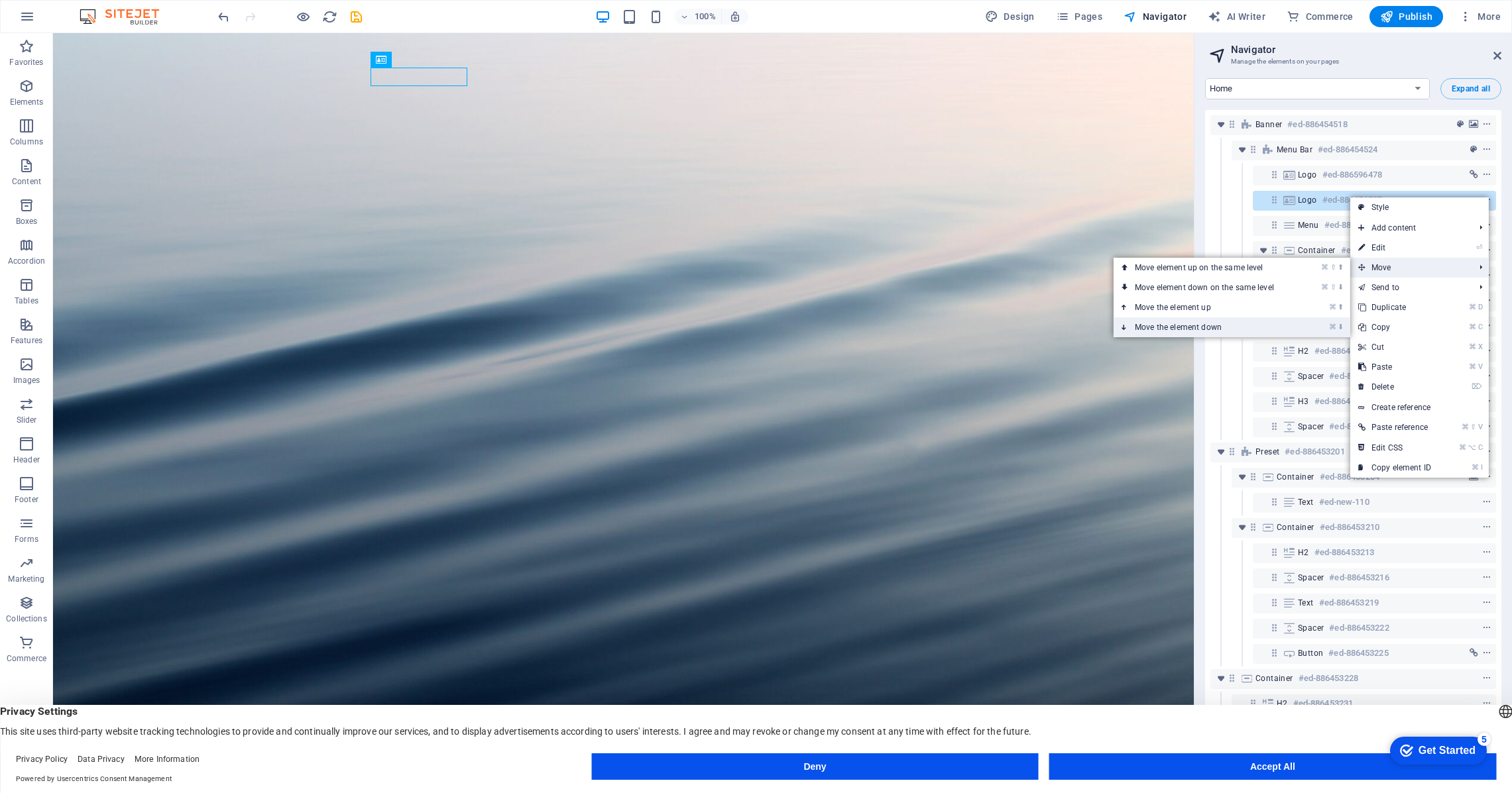
click at [1146, 326] on link "⌘ ⬇ Move the element down" at bounding box center [1207, 328] width 187 height 20
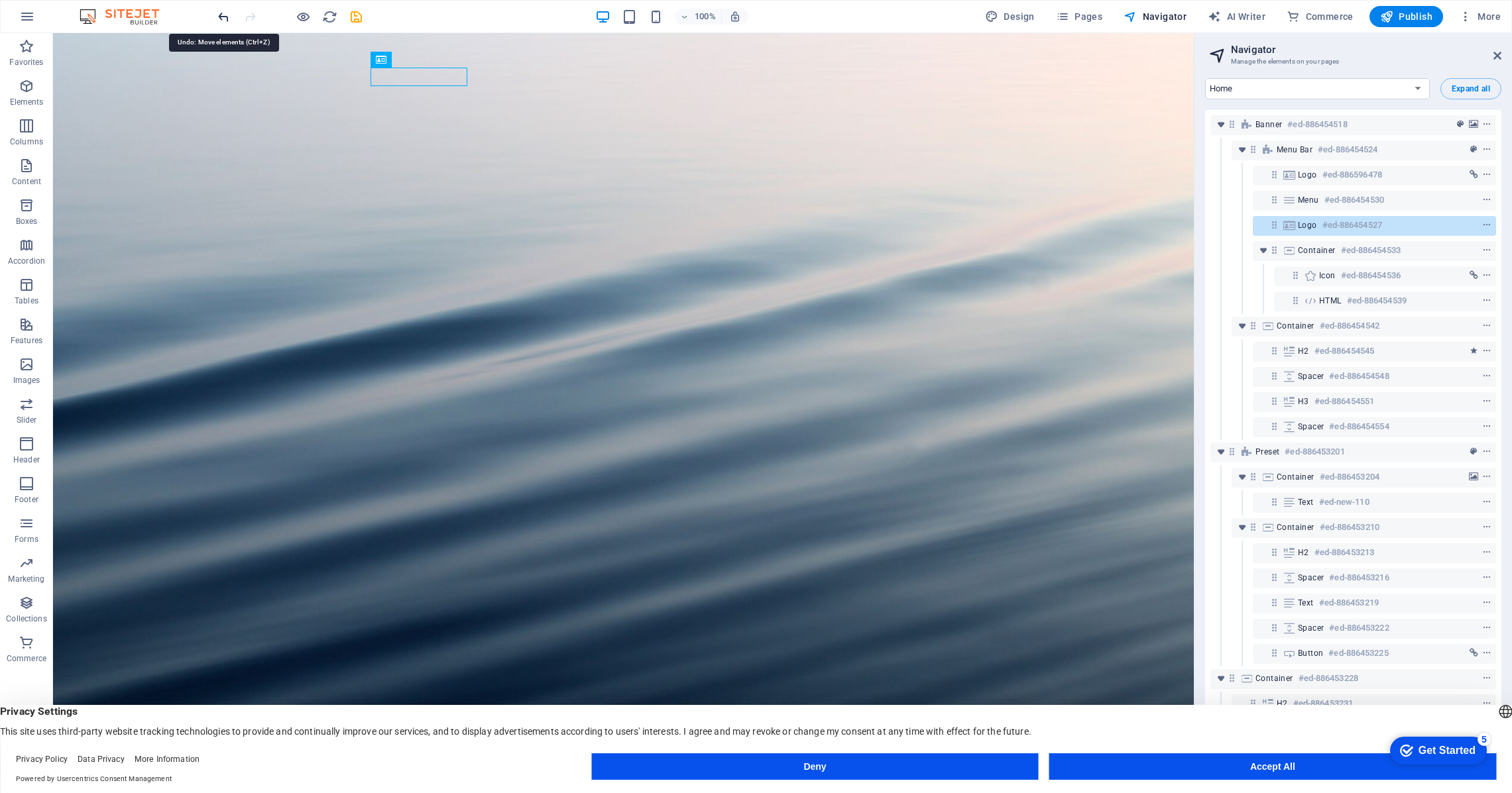
click at [223, 14] on icon "undo" at bounding box center [224, 17] width 16 height 16
click at [244, 17] on icon "redo" at bounding box center [250, 17] width 16 height 16
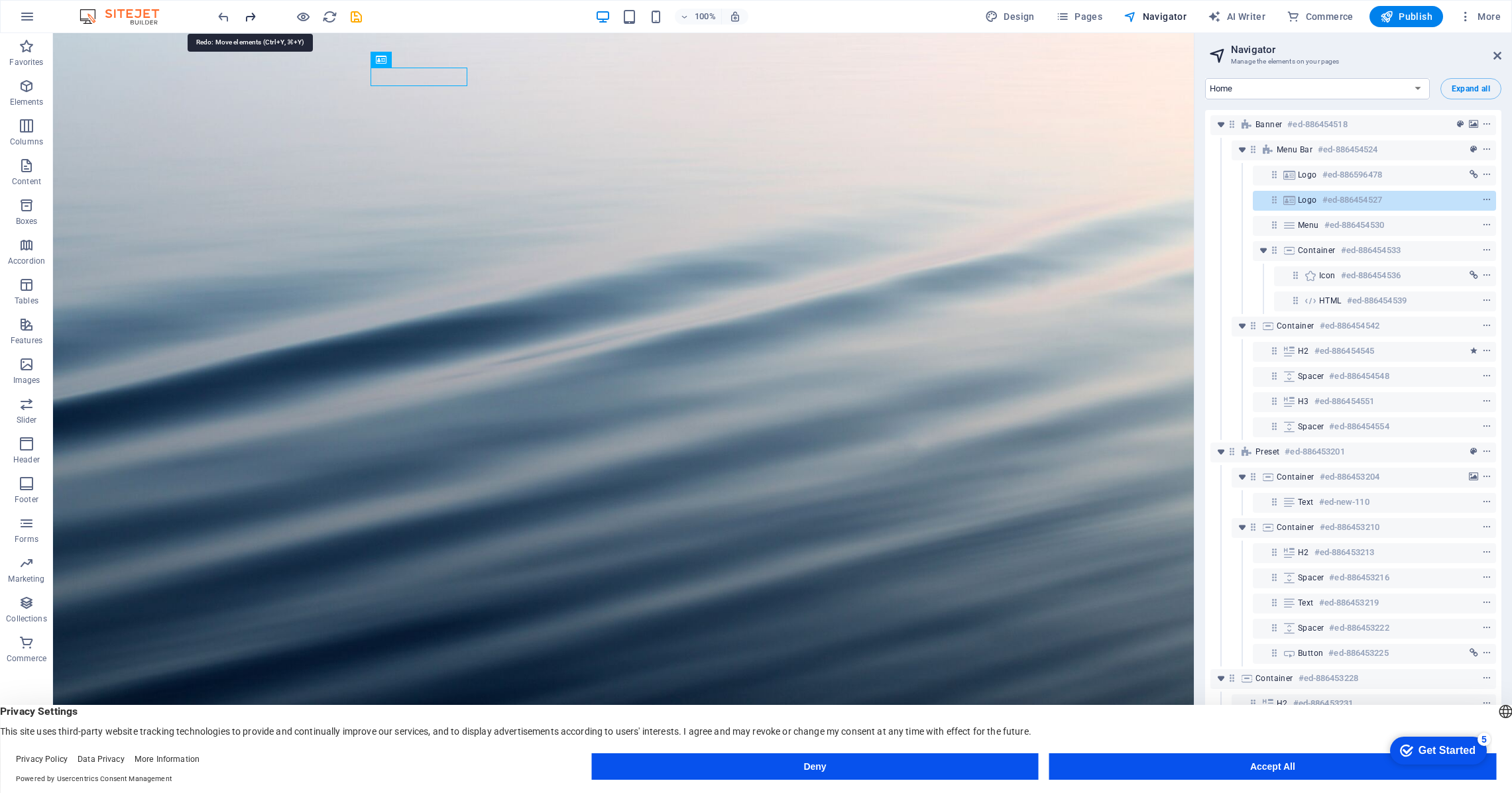
click at [245, 16] on icon "redo" at bounding box center [250, 17] width 16 height 16
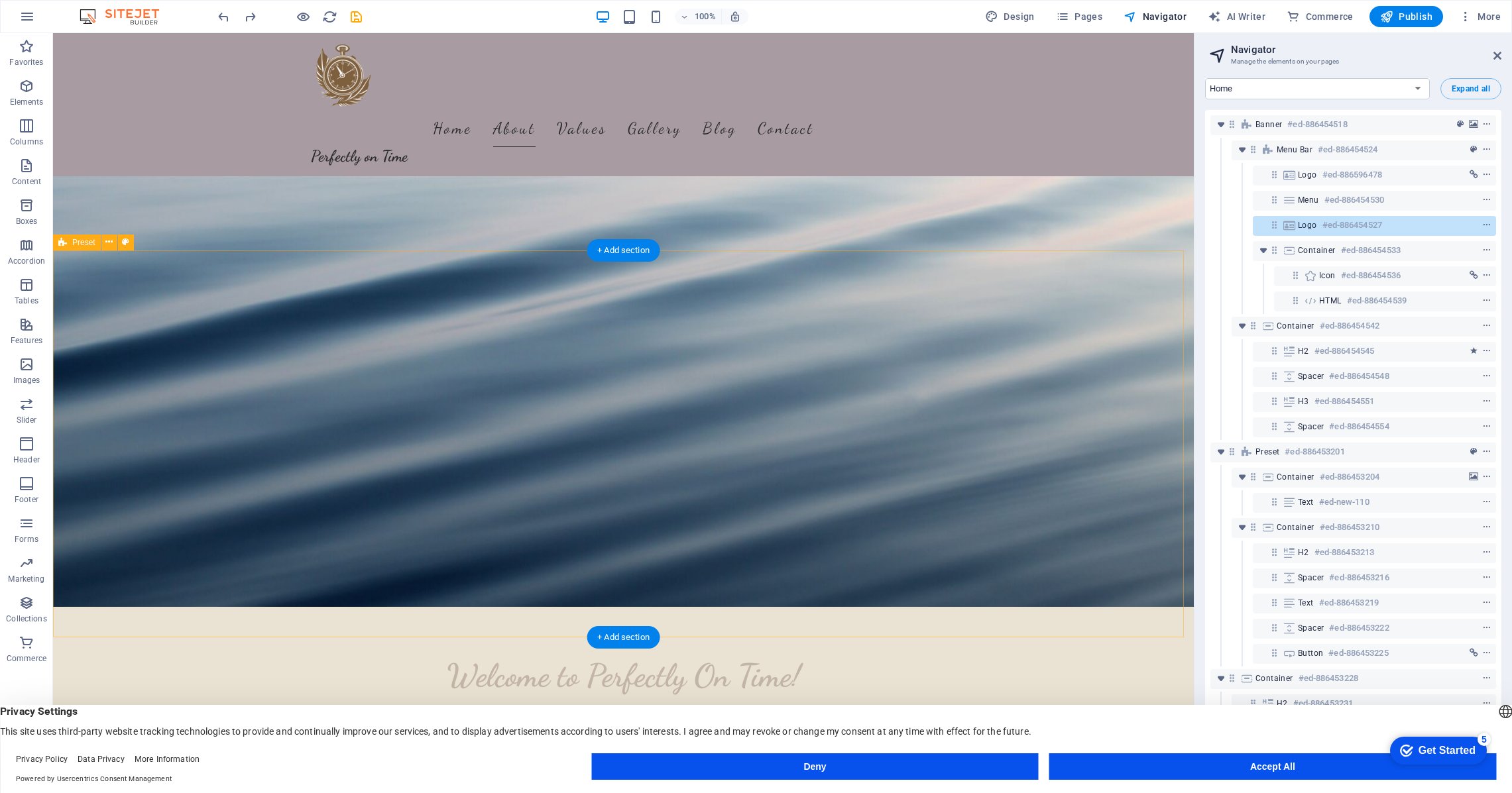
scroll to position [208, 0]
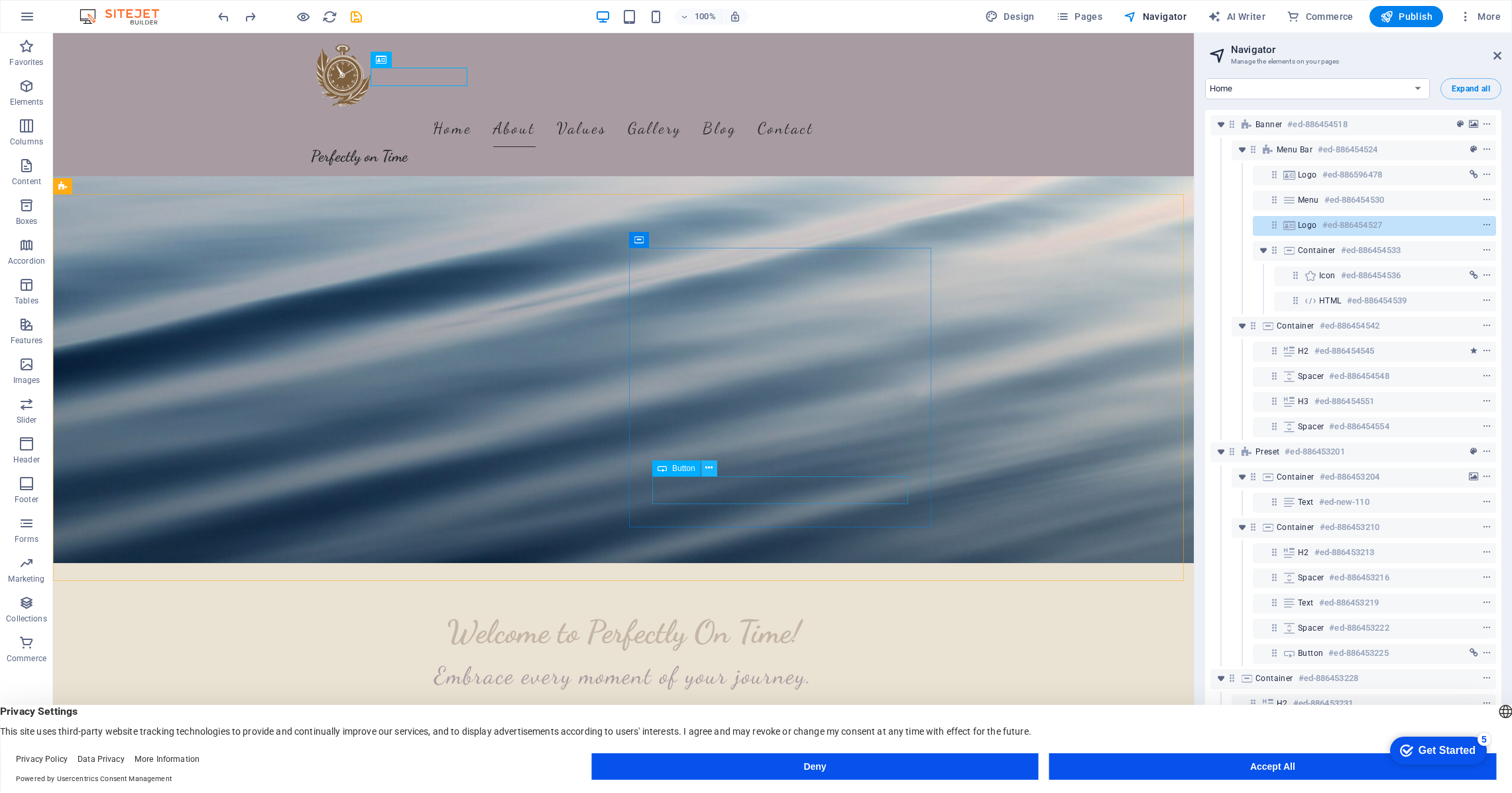
click at [708, 468] on icon at bounding box center [708, 468] width 7 height 14
click at [711, 467] on icon at bounding box center [708, 468] width 7 height 14
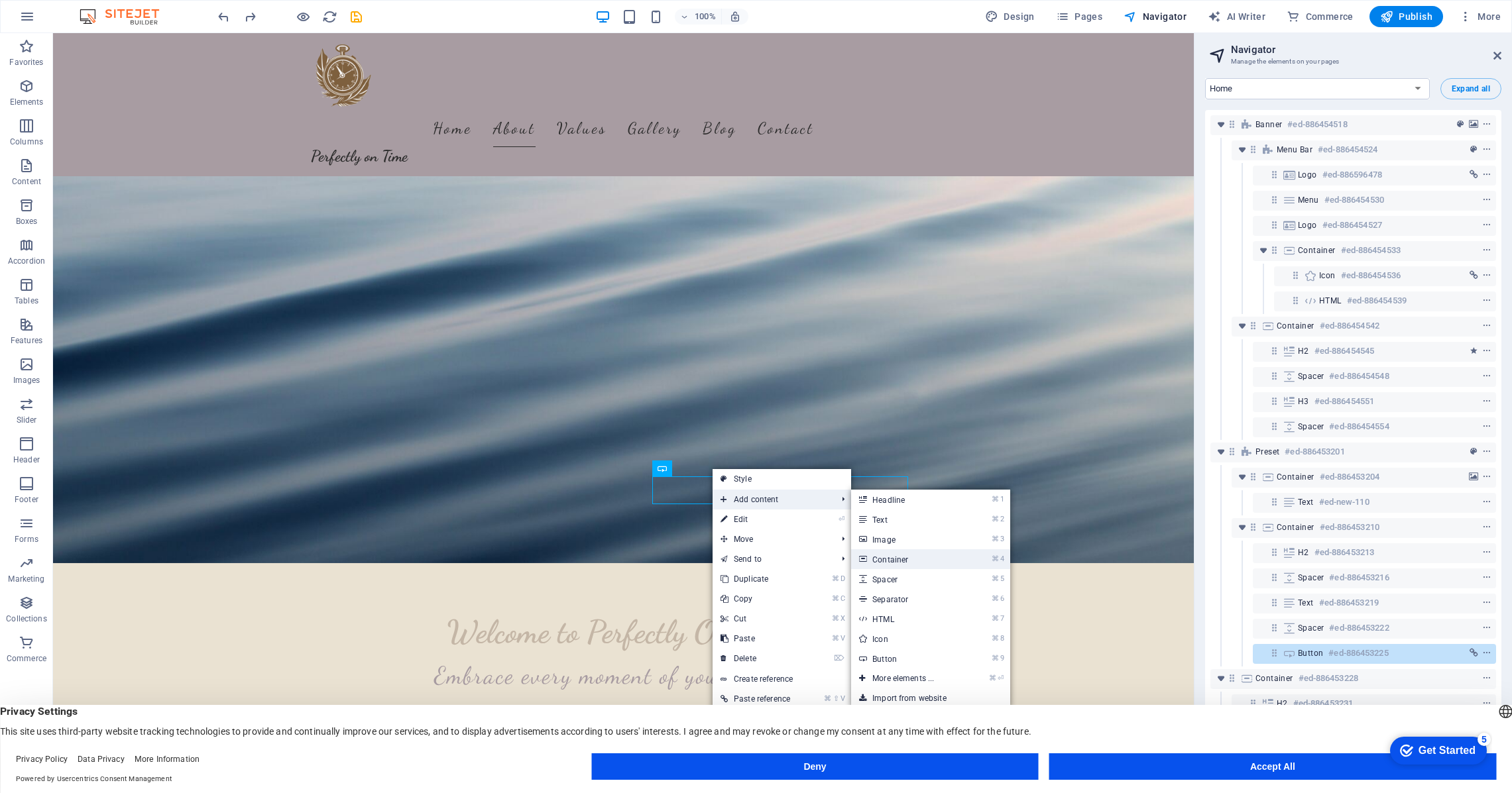
click at [893, 561] on link "⌘ 4 Container" at bounding box center [906, 559] width 110 height 20
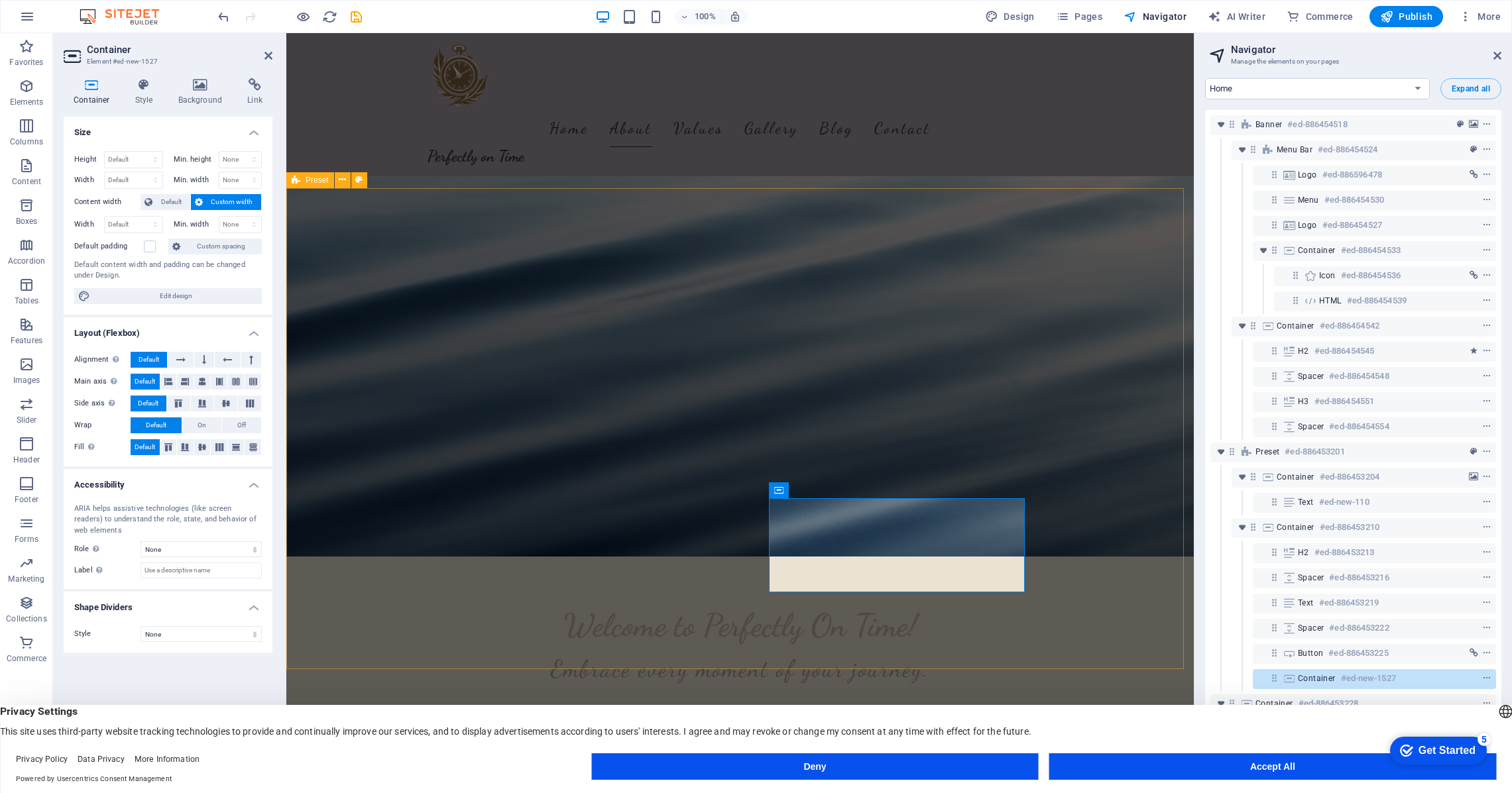
scroll to position [215, 0]
click at [227, 14] on icon "undo" at bounding box center [224, 17] width 16 height 16
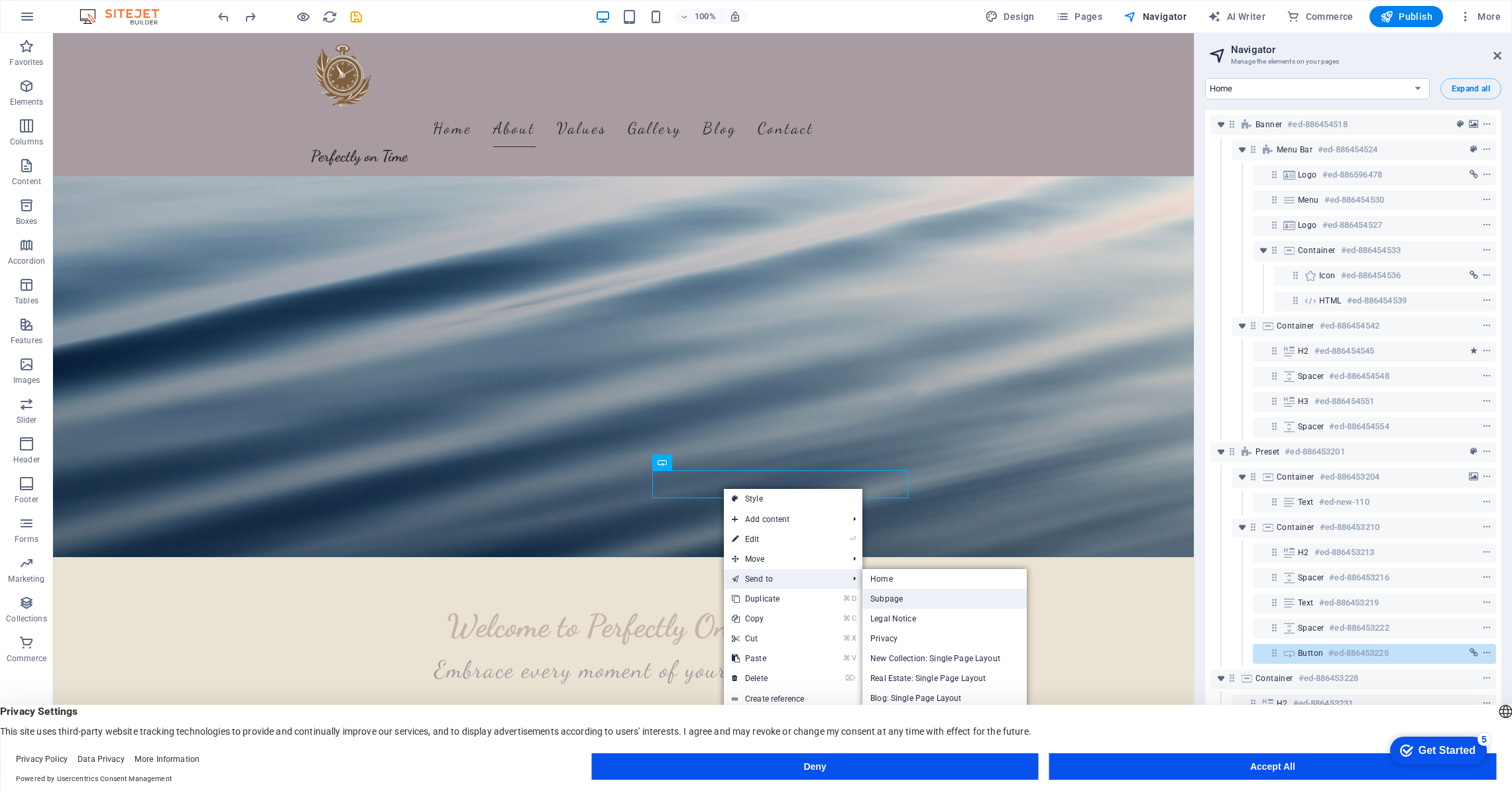
click at [892, 599] on link "Subpage" at bounding box center [945, 599] width 164 height 20
select select "16751986-en"
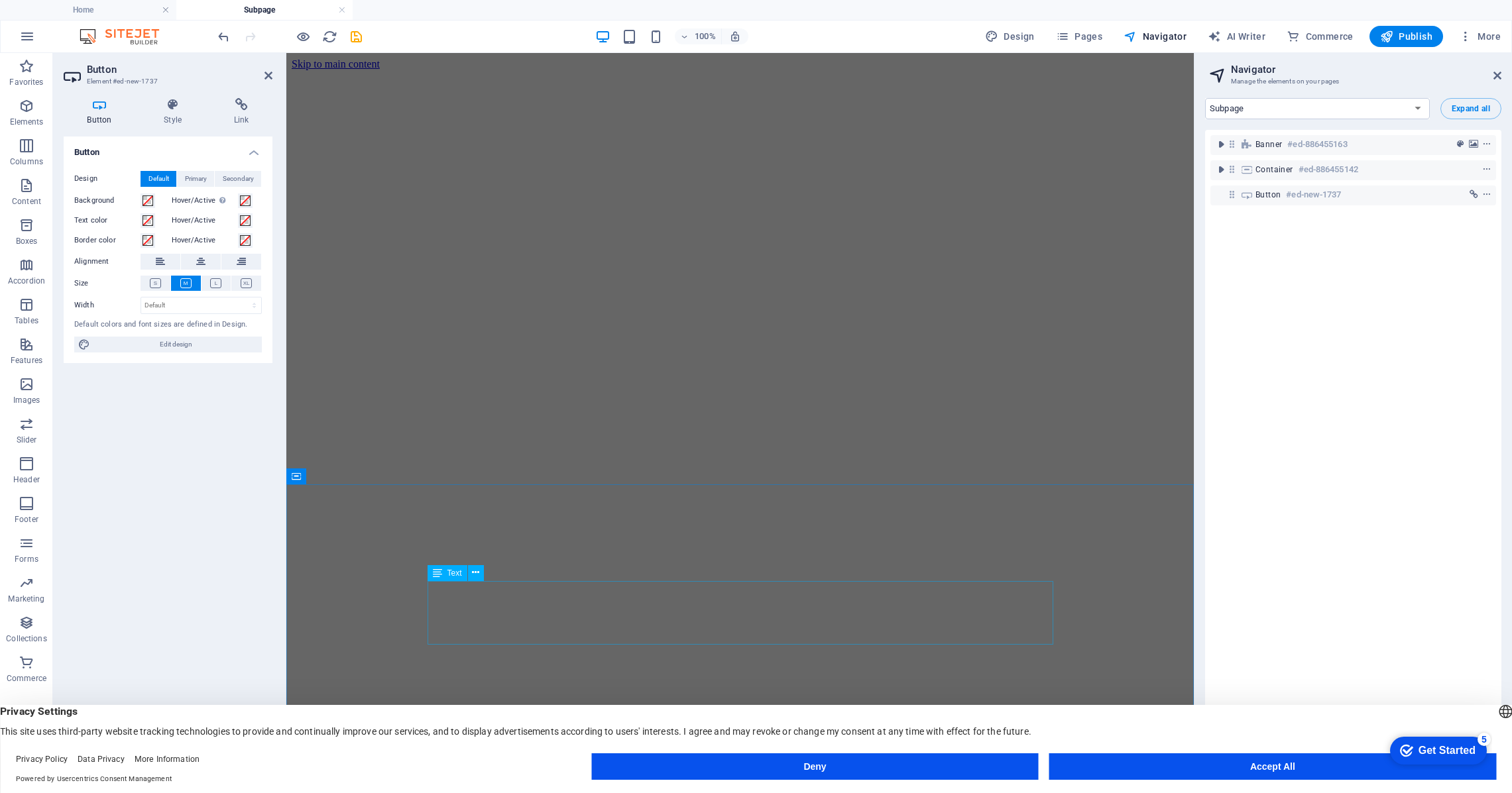
scroll to position [0, 0]
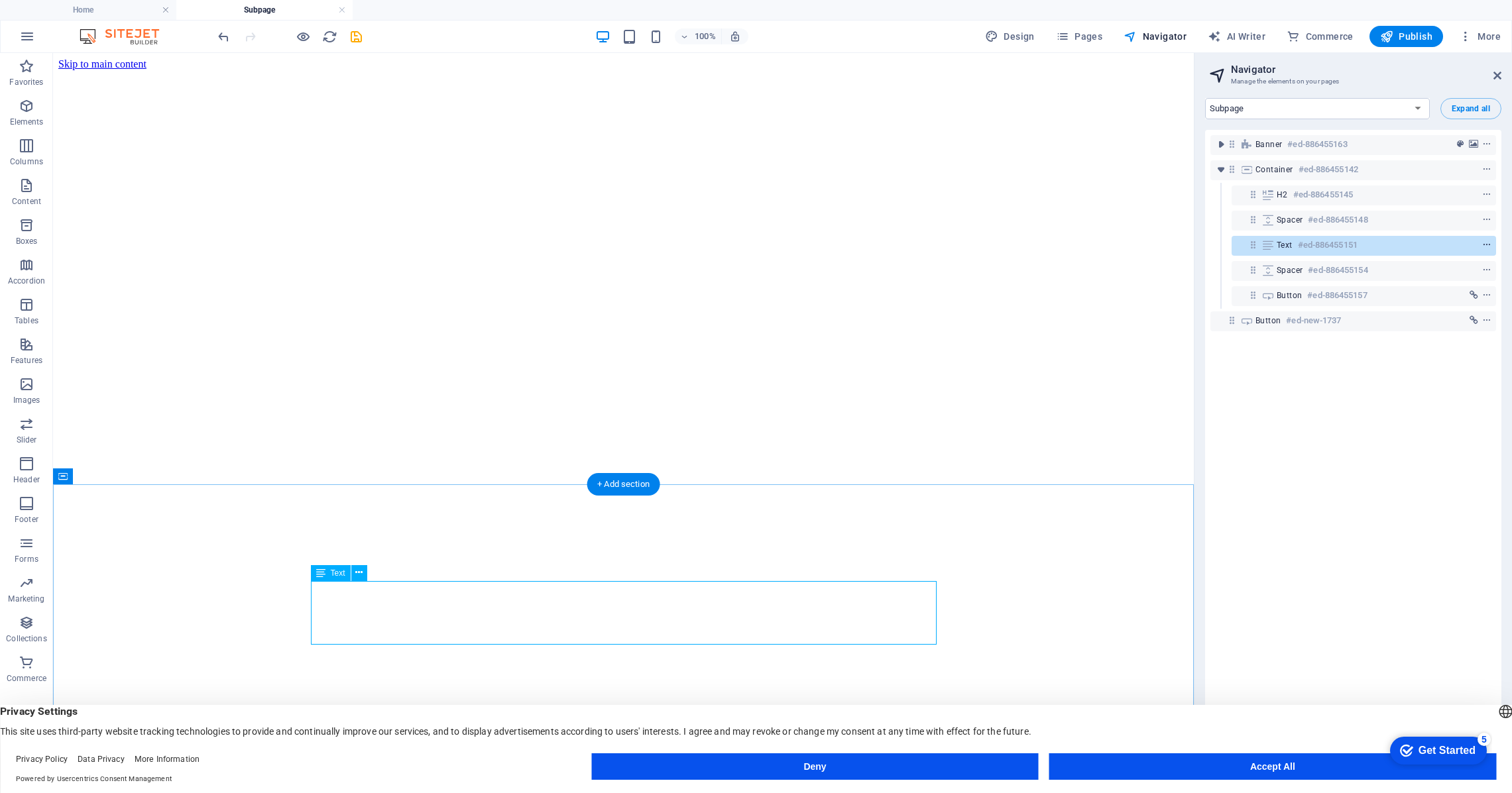
click at [1485, 245] on icon "context-menu" at bounding box center [1486, 244] width 9 height 9
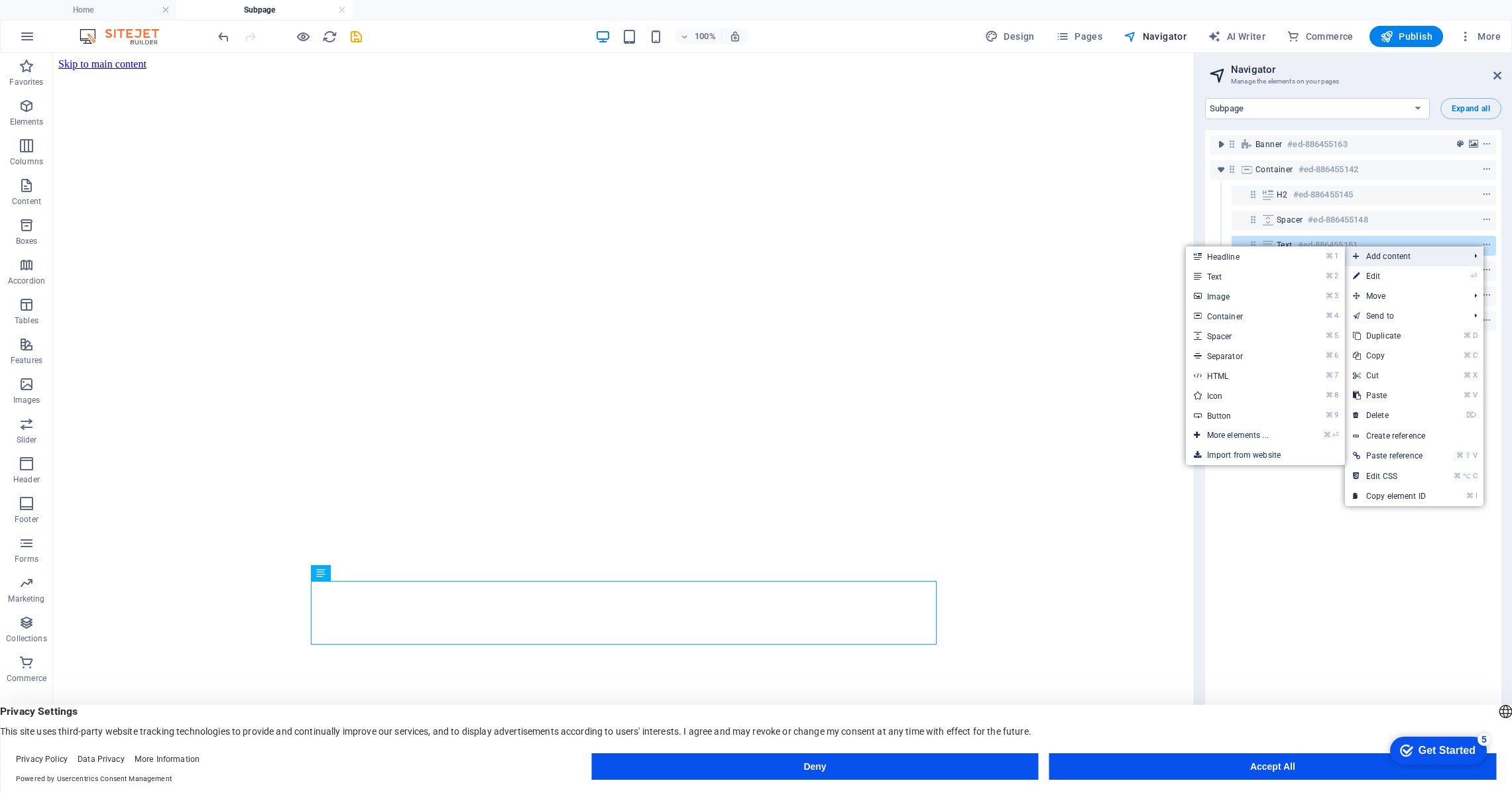
click at [1407, 253] on span "Add content" at bounding box center [1403, 256] width 118 height 20
click at [1258, 277] on link "⌘ 2 Text" at bounding box center [1240, 276] width 110 height 20
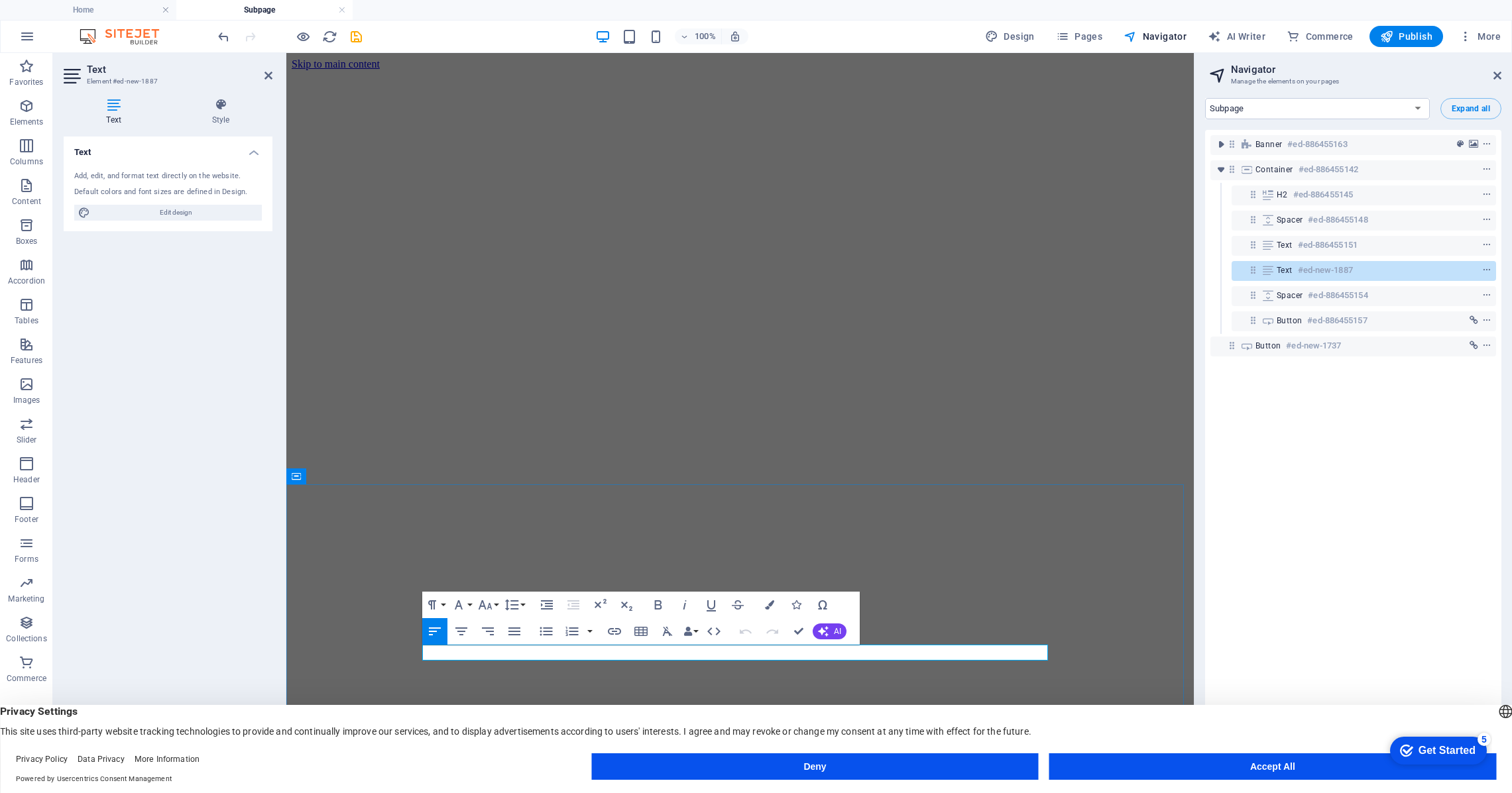
drag, startPoint x: 543, startPoint y: 654, endPoint x: 388, endPoint y: 651, distance: 155.0
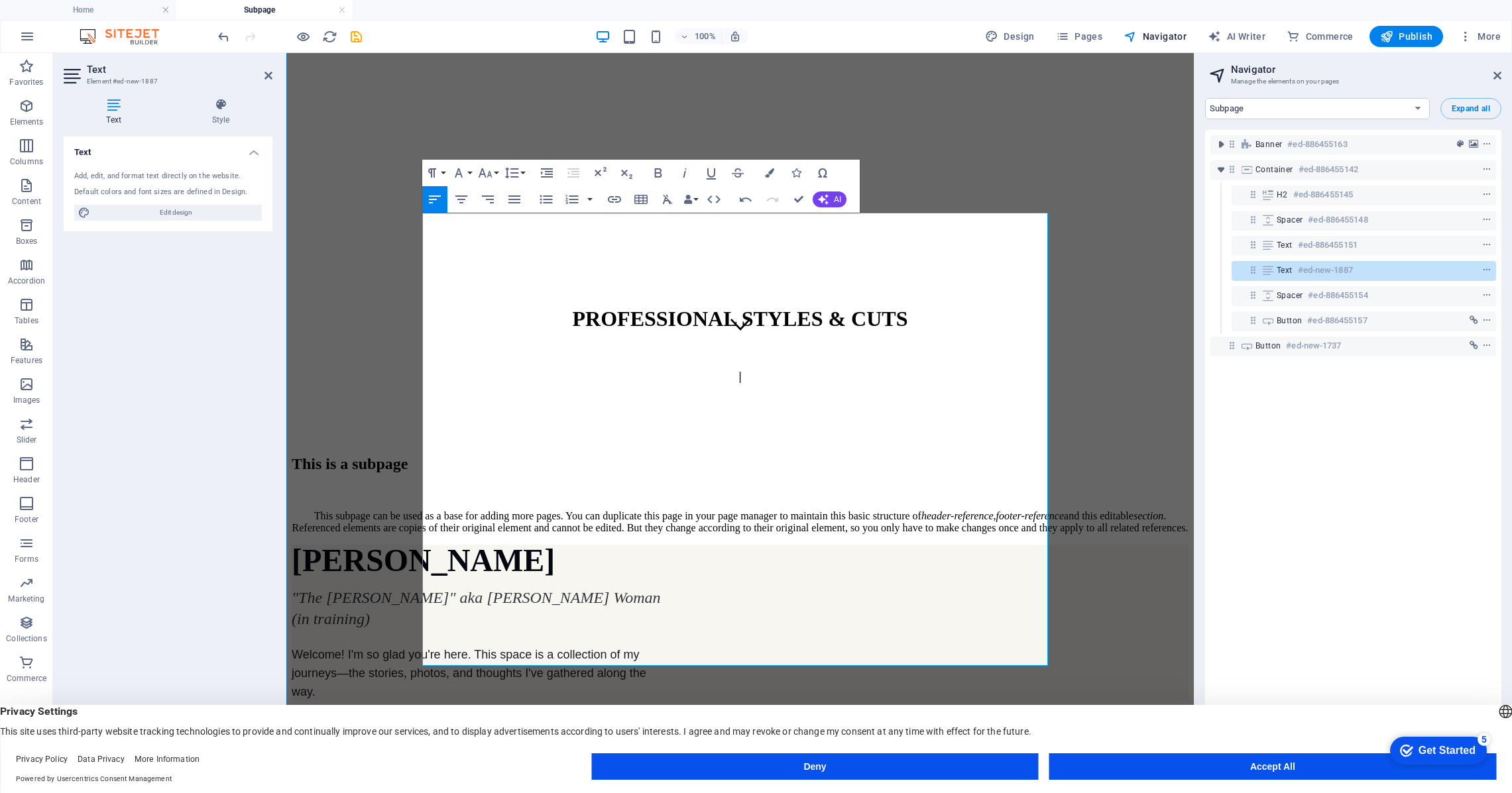
scroll to position [451, 0]
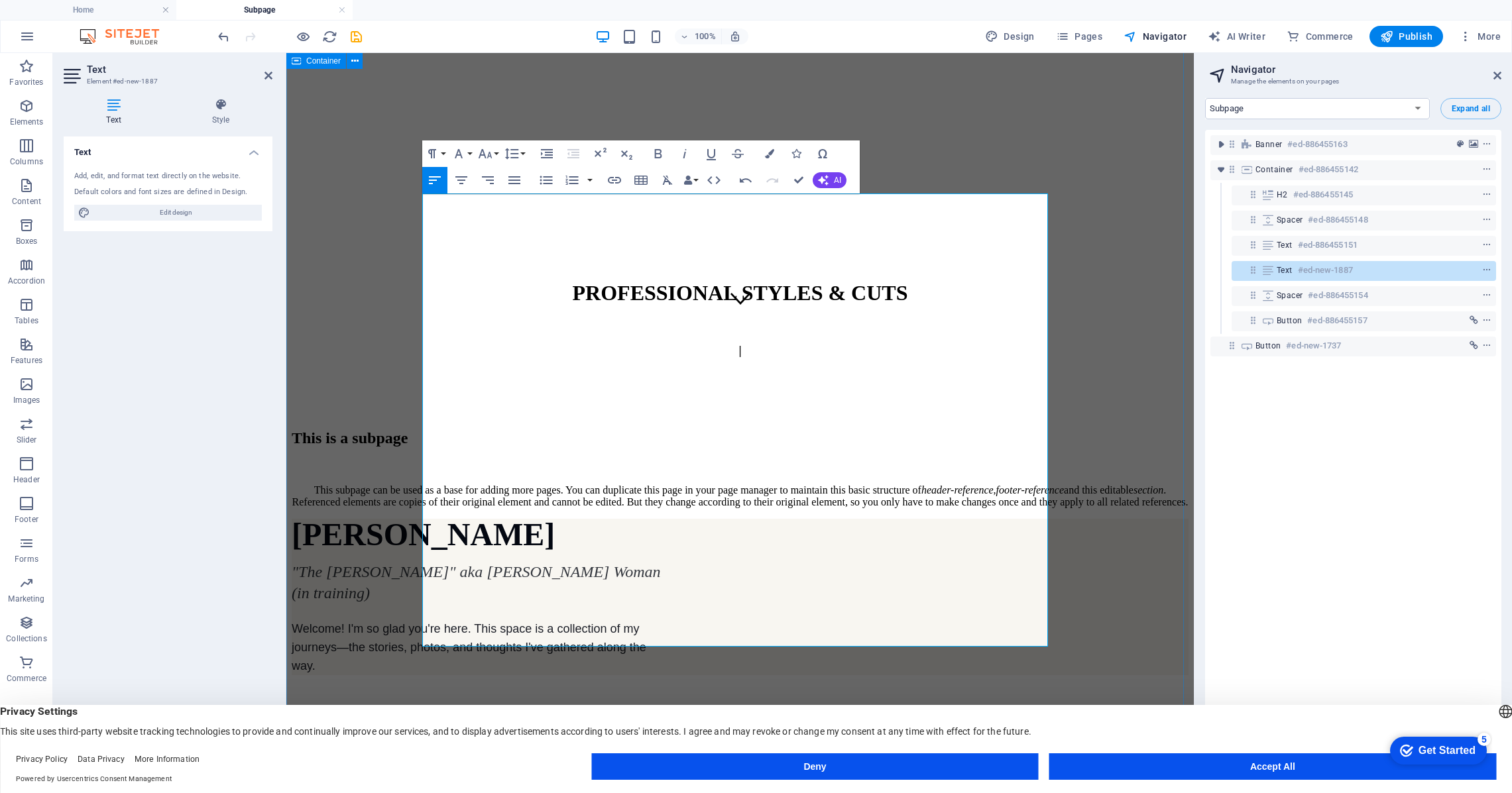
click at [1157, 557] on div "This is a subpage This subpage can be used as a base for adding more pages. You…" at bounding box center [739, 689] width 897 height 521
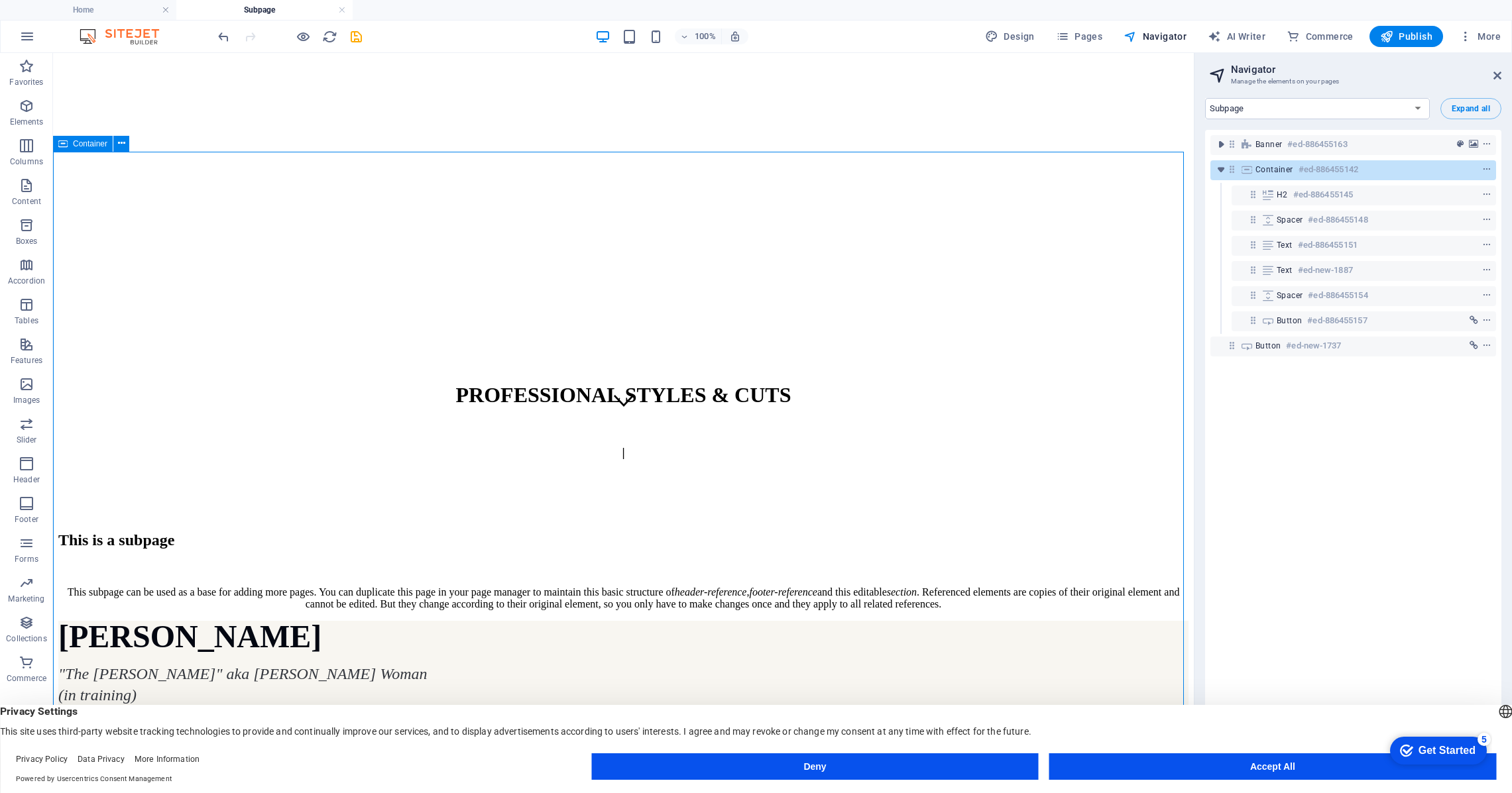
scroll to position [353, 0]
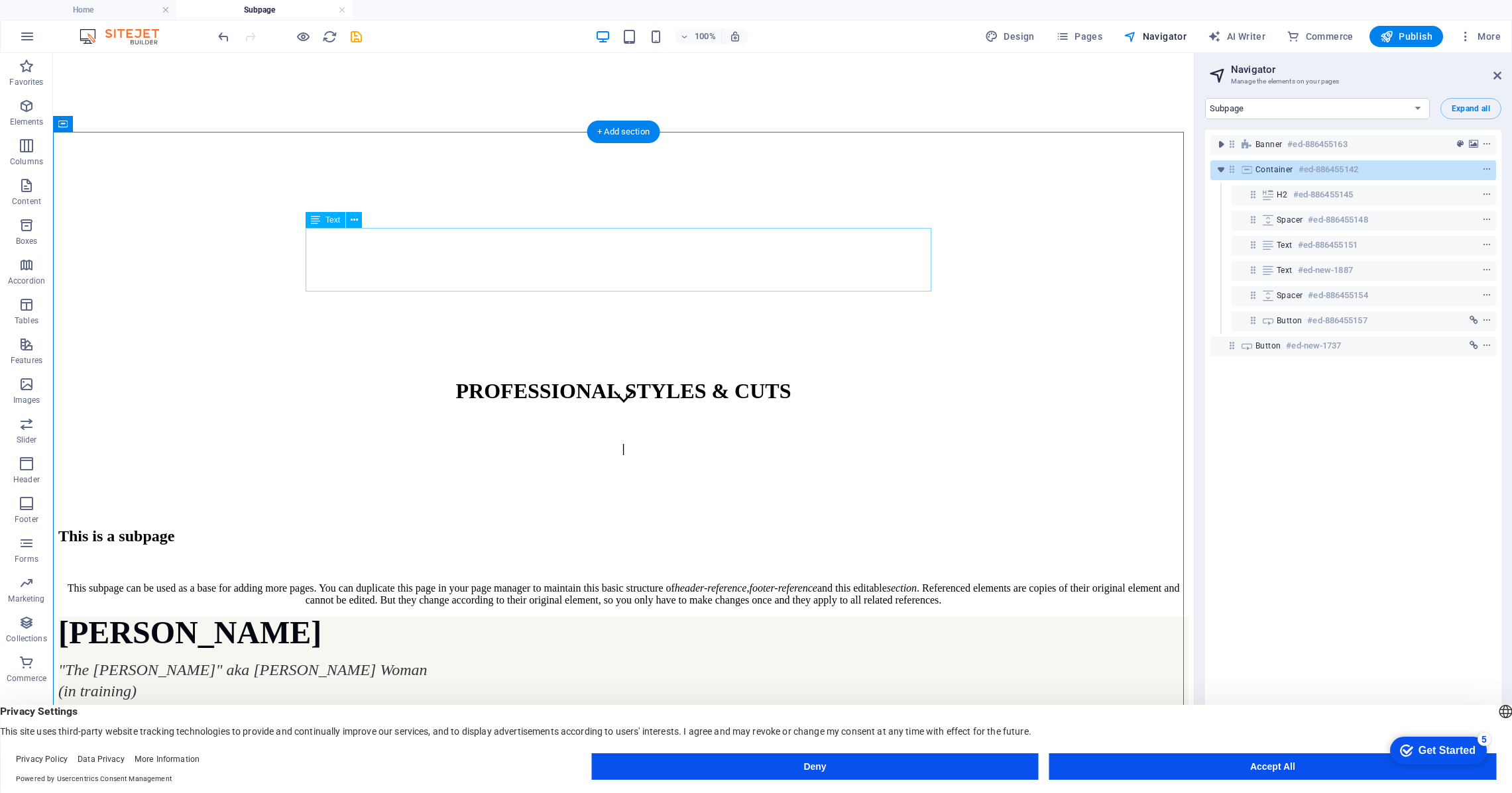
click at [828, 583] on div "This subpage can be used as a base for adding more pages. You can duplicate thi…" at bounding box center [624, 595] width 1131 height 23
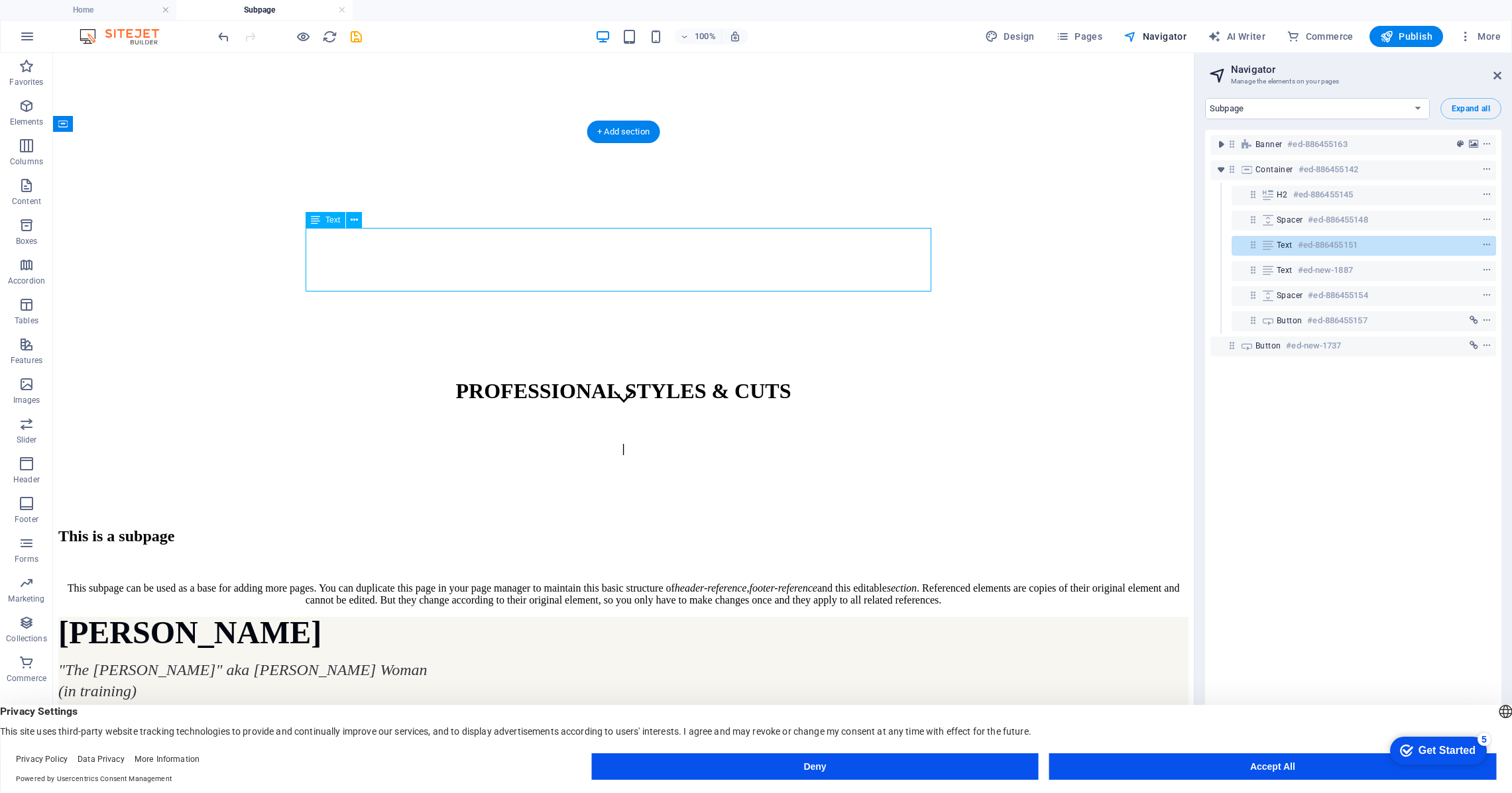
click at [823, 583] on div "This subpage can be used as a base for adding more pages. You can duplicate thi…" at bounding box center [624, 595] width 1131 height 23
click at [812, 583] on div "This subpage can be used as a base for adding more pages. You can duplicate thi…" at bounding box center [624, 595] width 1131 height 23
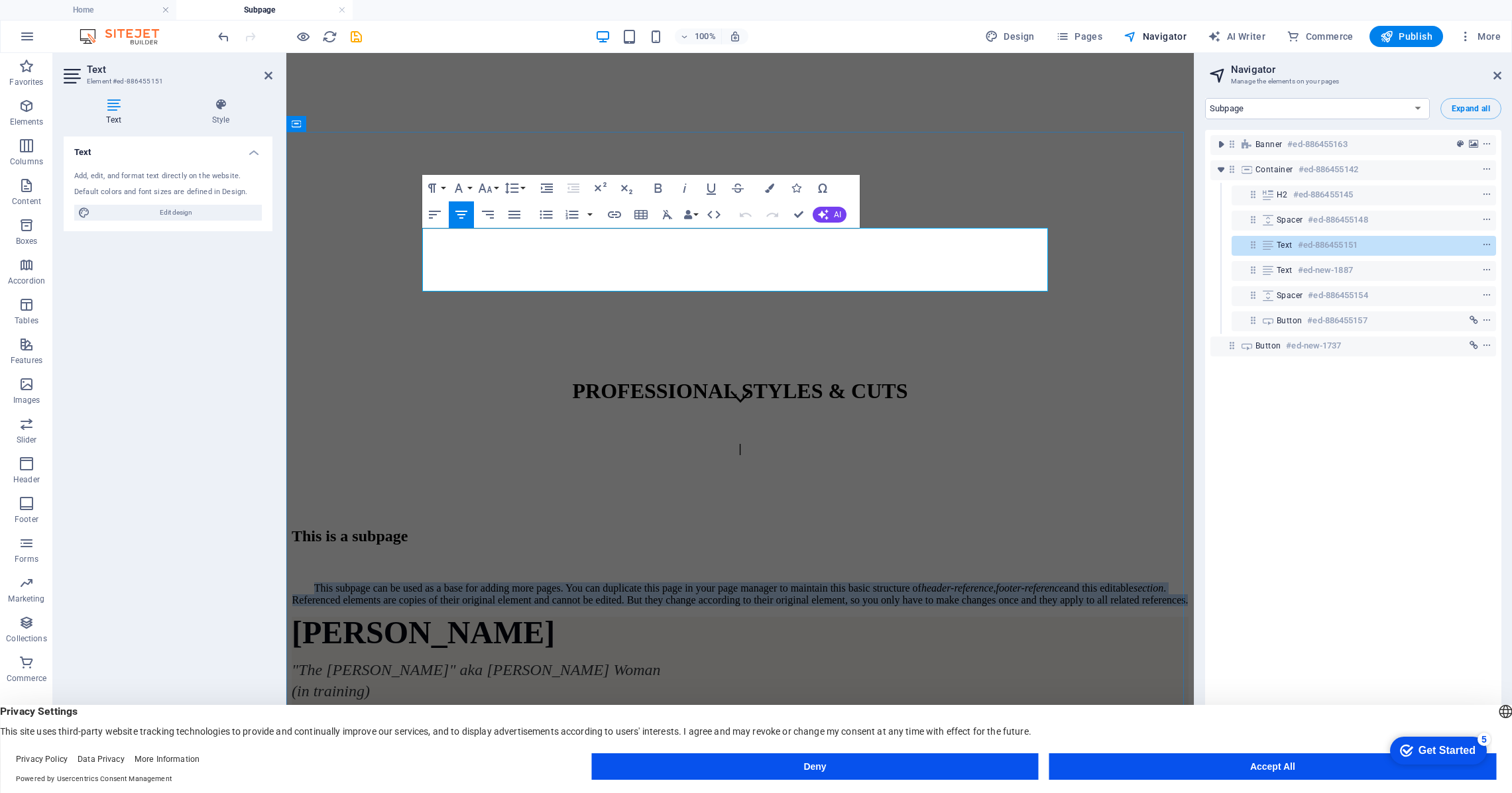
drag, startPoint x: 950, startPoint y: 283, endPoint x: 434, endPoint y: 231, distance: 518.6
click at [434, 583] on p "This subpage can be used as a base for adding more pages. You can duplicate thi…" at bounding box center [739, 595] width 897 height 23
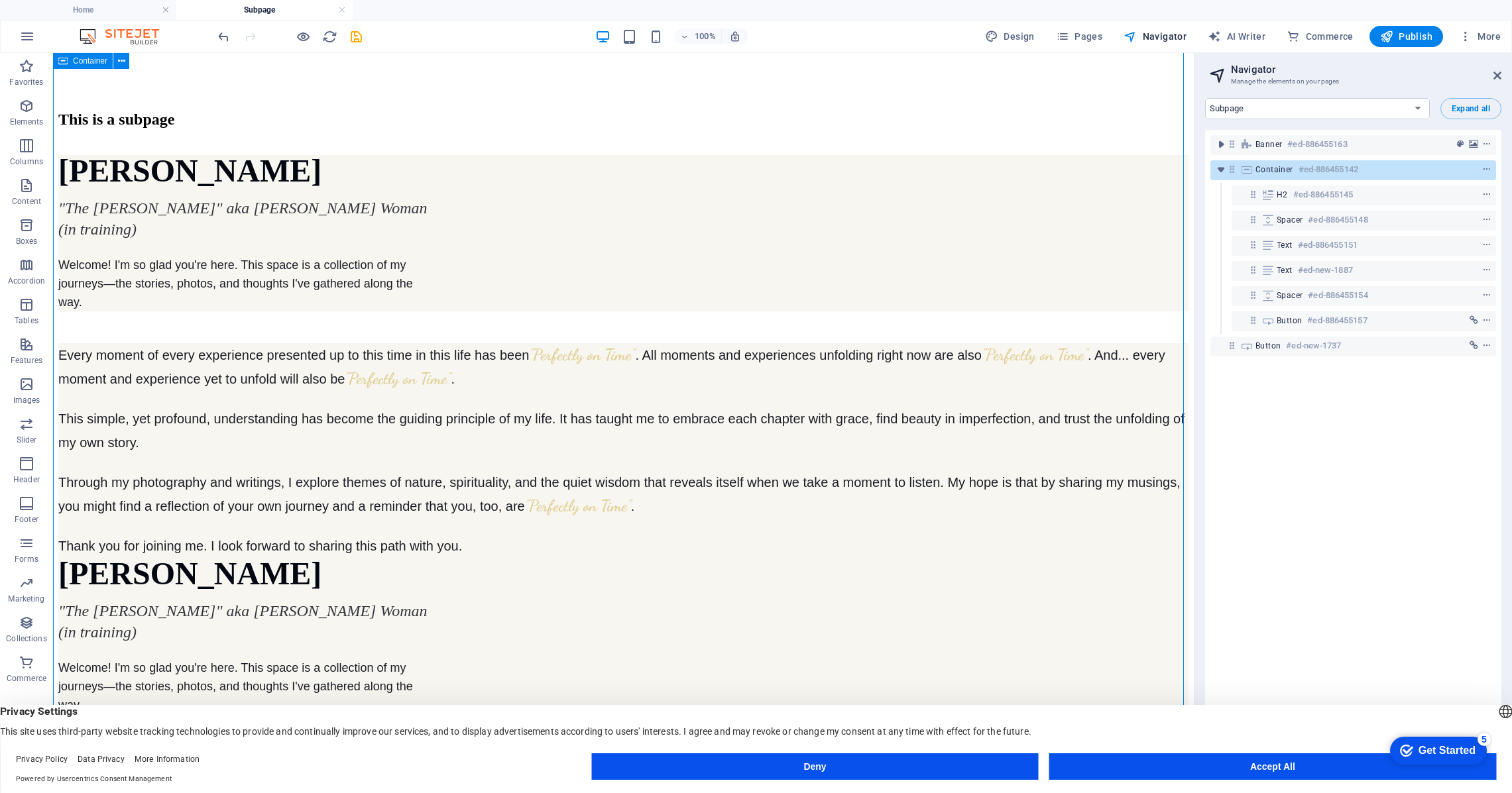
scroll to position [771, 0]
click at [519, 556] on div "Marilyn Thom "The Crone" aka Wise Woman (in training) Welcome! I'm so glad you'…" at bounding box center [624, 758] width 1131 height 403
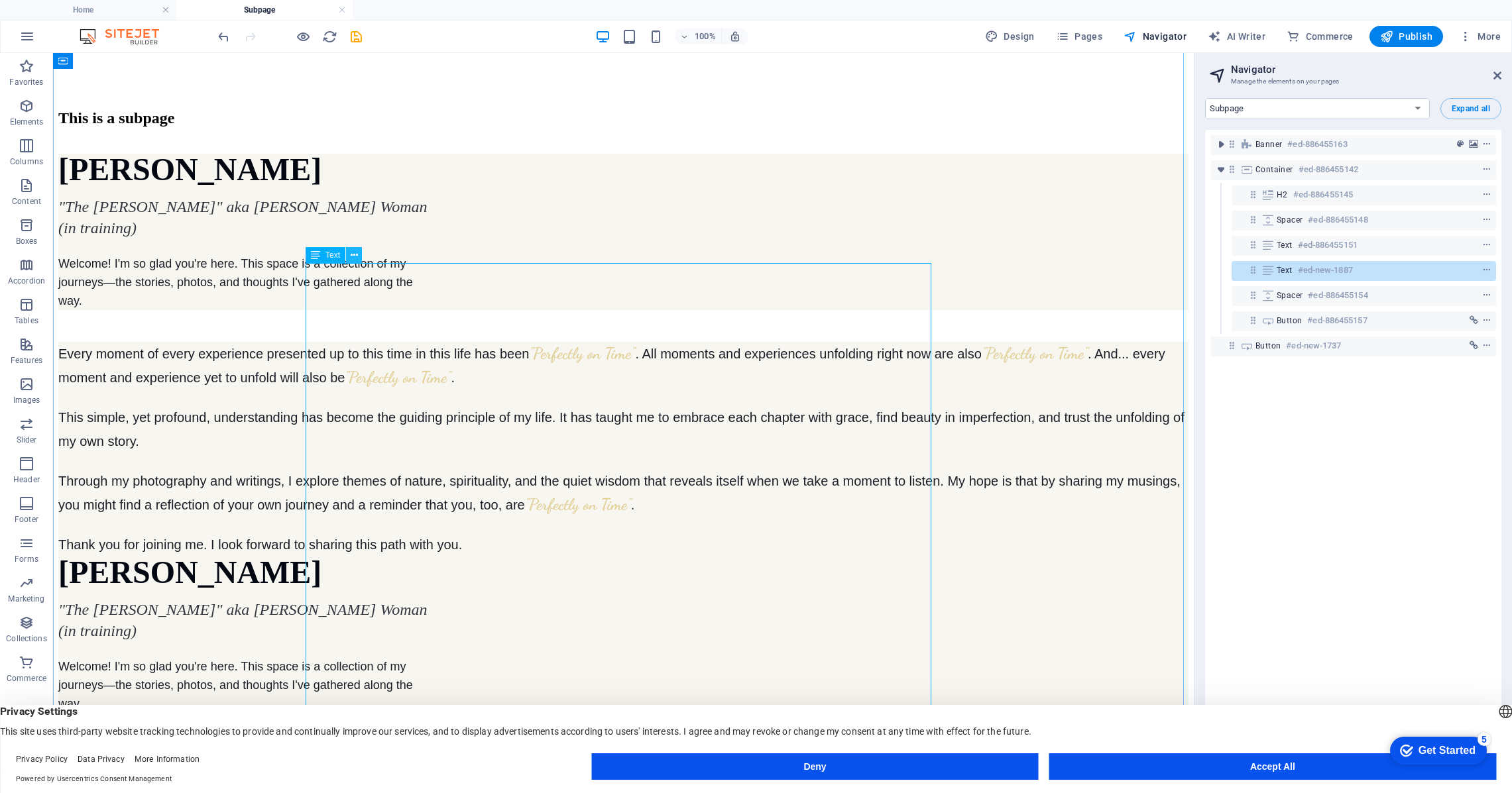
click at [354, 254] on icon at bounding box center [354, 255] width 7 height 14
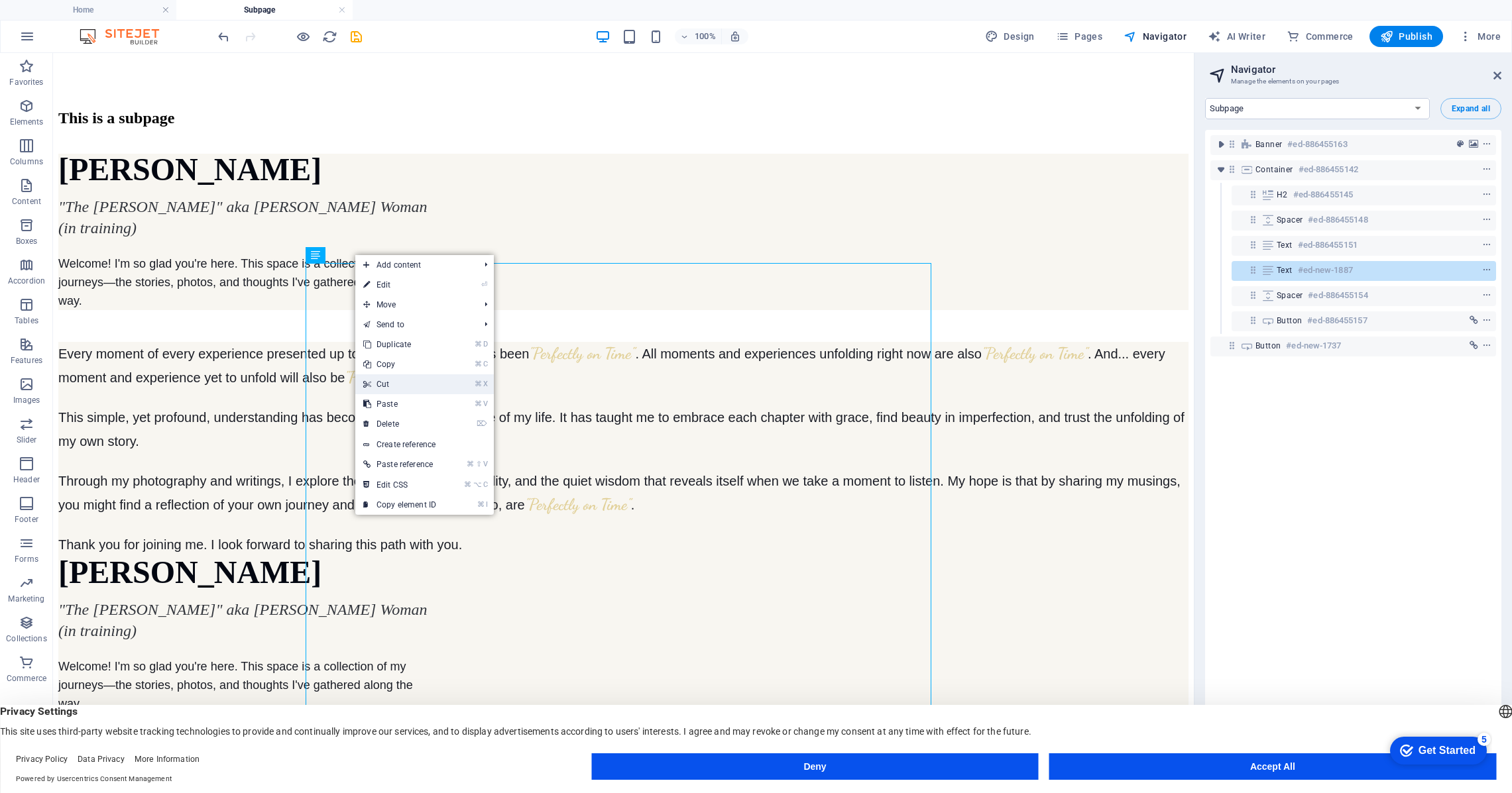
click at [404, 385] on link "⌘ X Cut" at bounding box center [399, 384] width 89 height 20
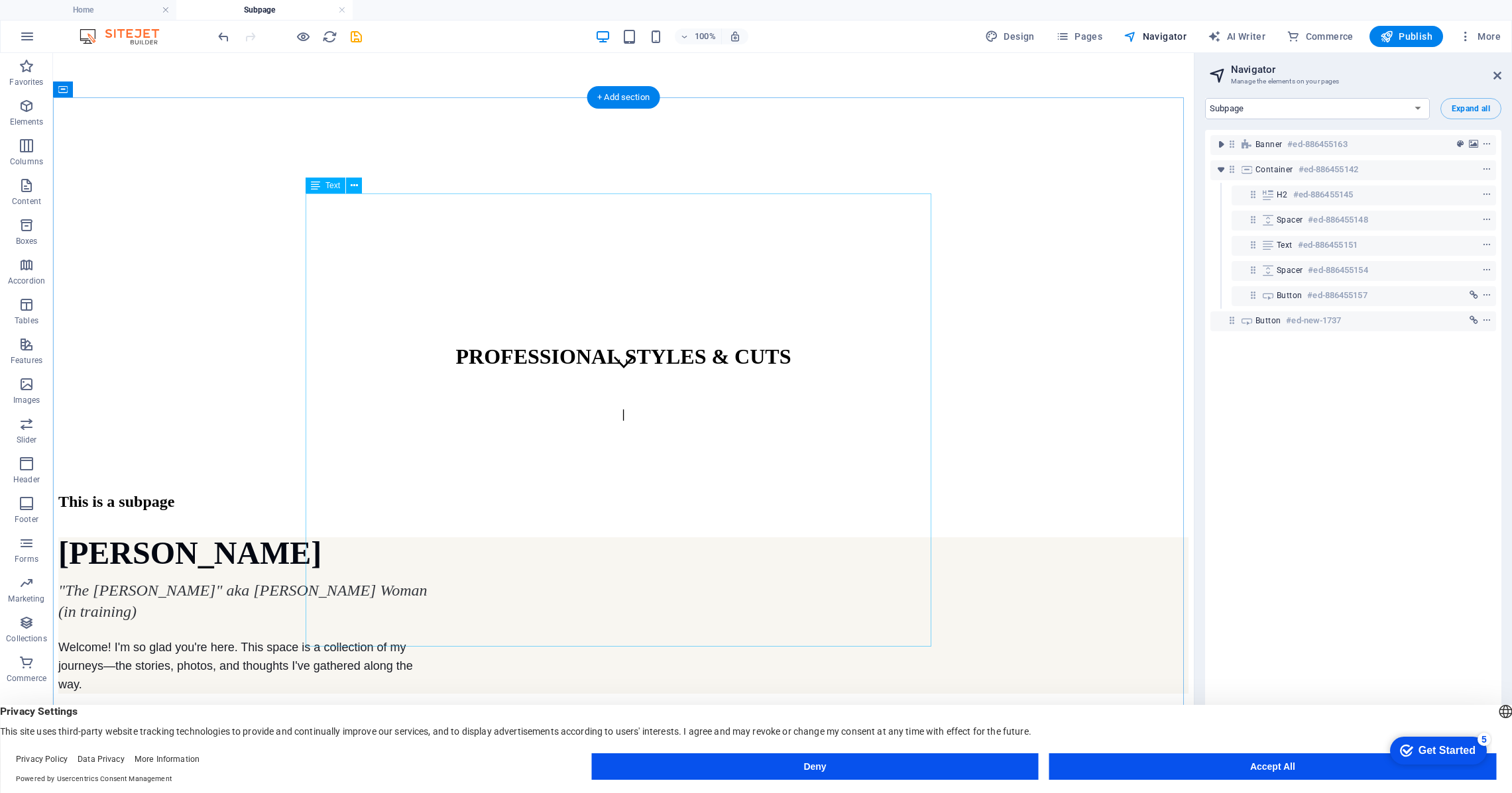
click at [506, 538] on div "Marilyn Thom "The Crone" aka Wise Woman (in training) Welcome! I'm so glad you'…" at bounding box center [624, 739] width 1131 height 403
click at [347, 538] on div "Marilyn Thom "The Crone" aka Wise Woman (in training) Welcome! I'm so glad you'…" at bounding box center [624, 739] width 1131 height 403
click at [507, 538] on div "Marilyn Thom "The Crone" aka Wise Woman (in training) Welcome! I'm so glad you'…" at bounding box center [624, 739] width 1131 height 403
click at [355, 185] on icon at bounding box center [354, 186] width 7 height 14
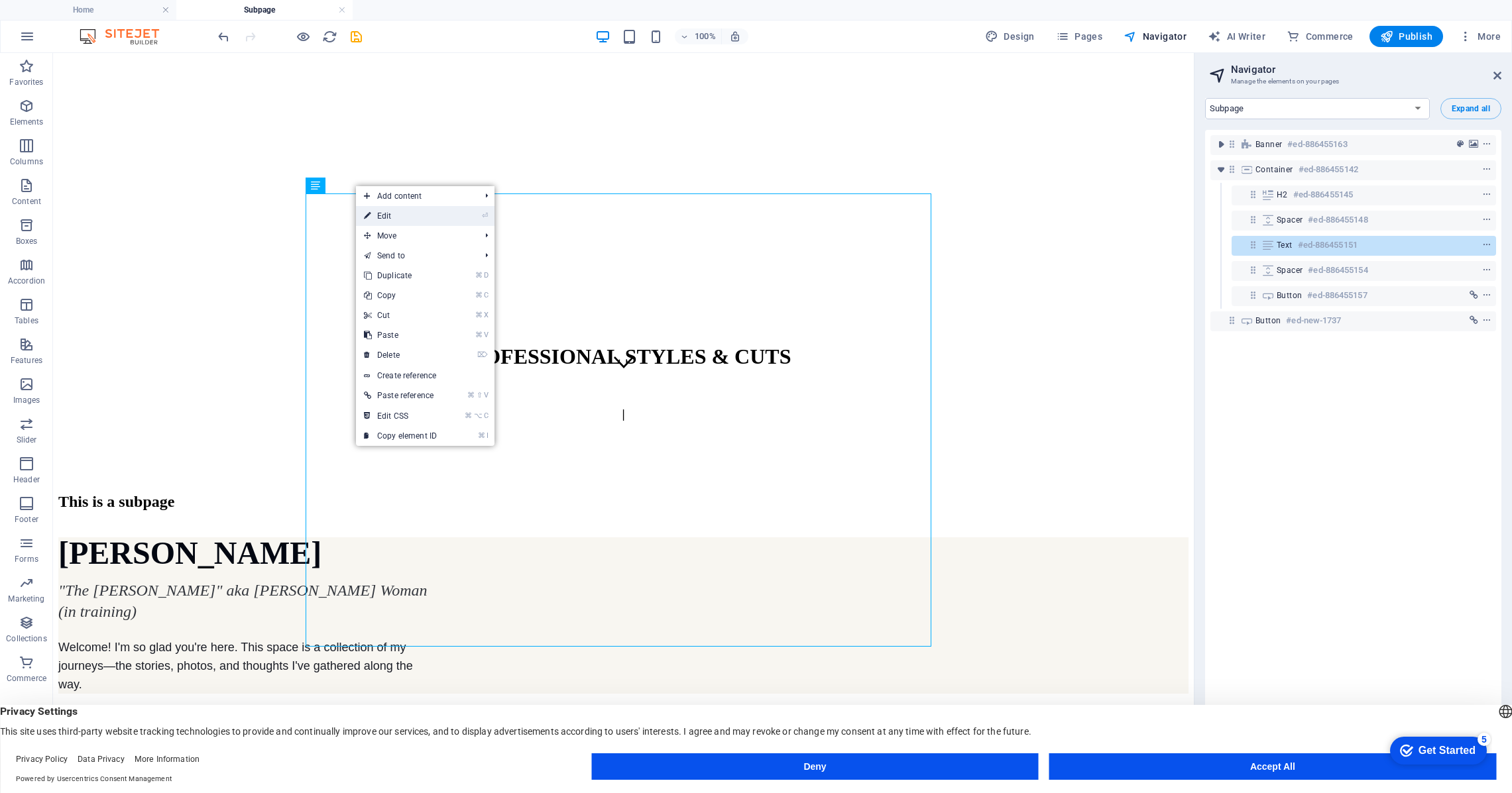
click at [381, 215] on link "⏎ Edit" at bounding box center [400, 216] width 89 height 20
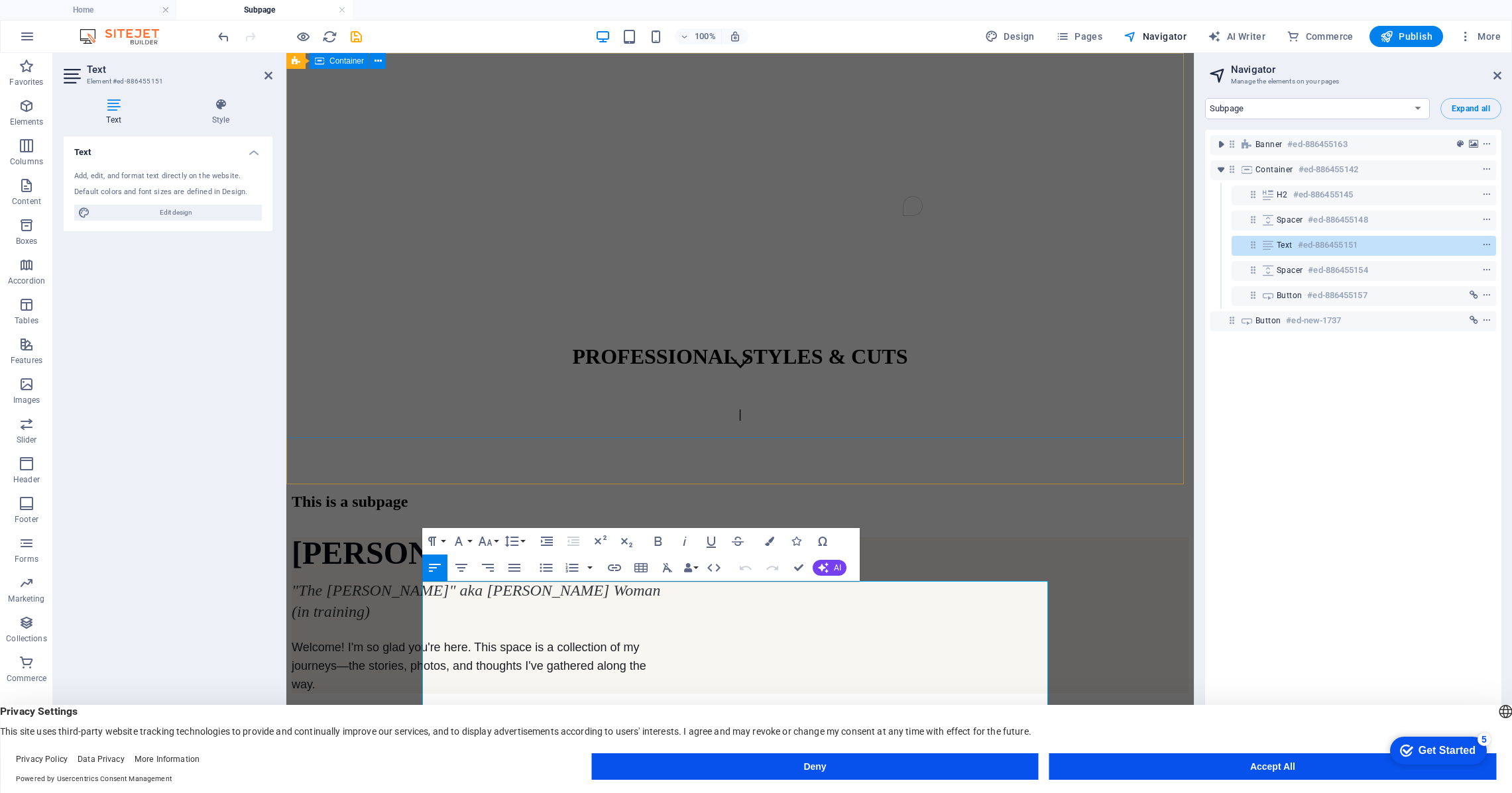
scroll to position [0, 0]
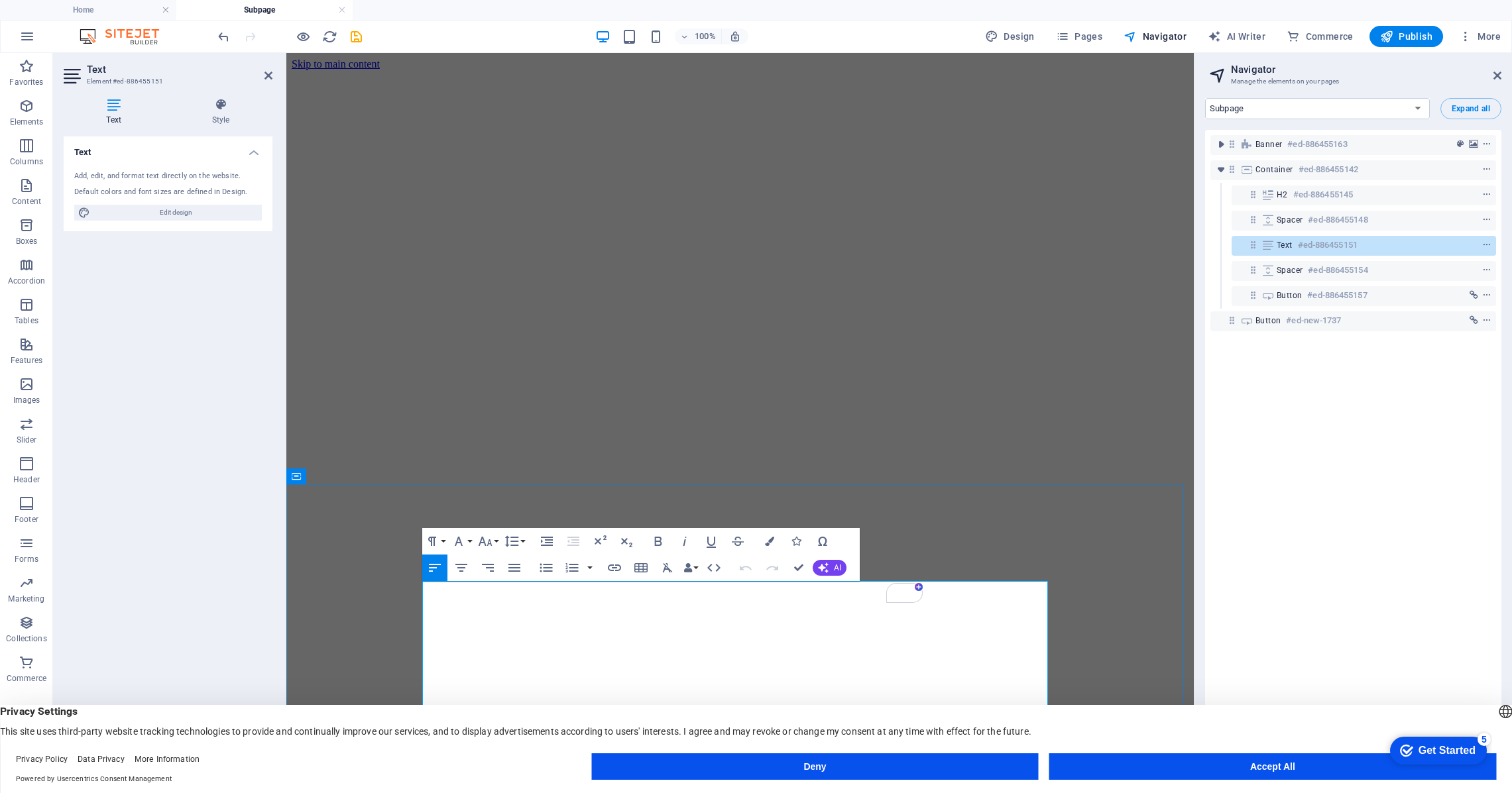
click at [985, 718] on div "PROFESSIONAL STYLES & CUTS |" at bounding box center [739, 769] width 897 height 103
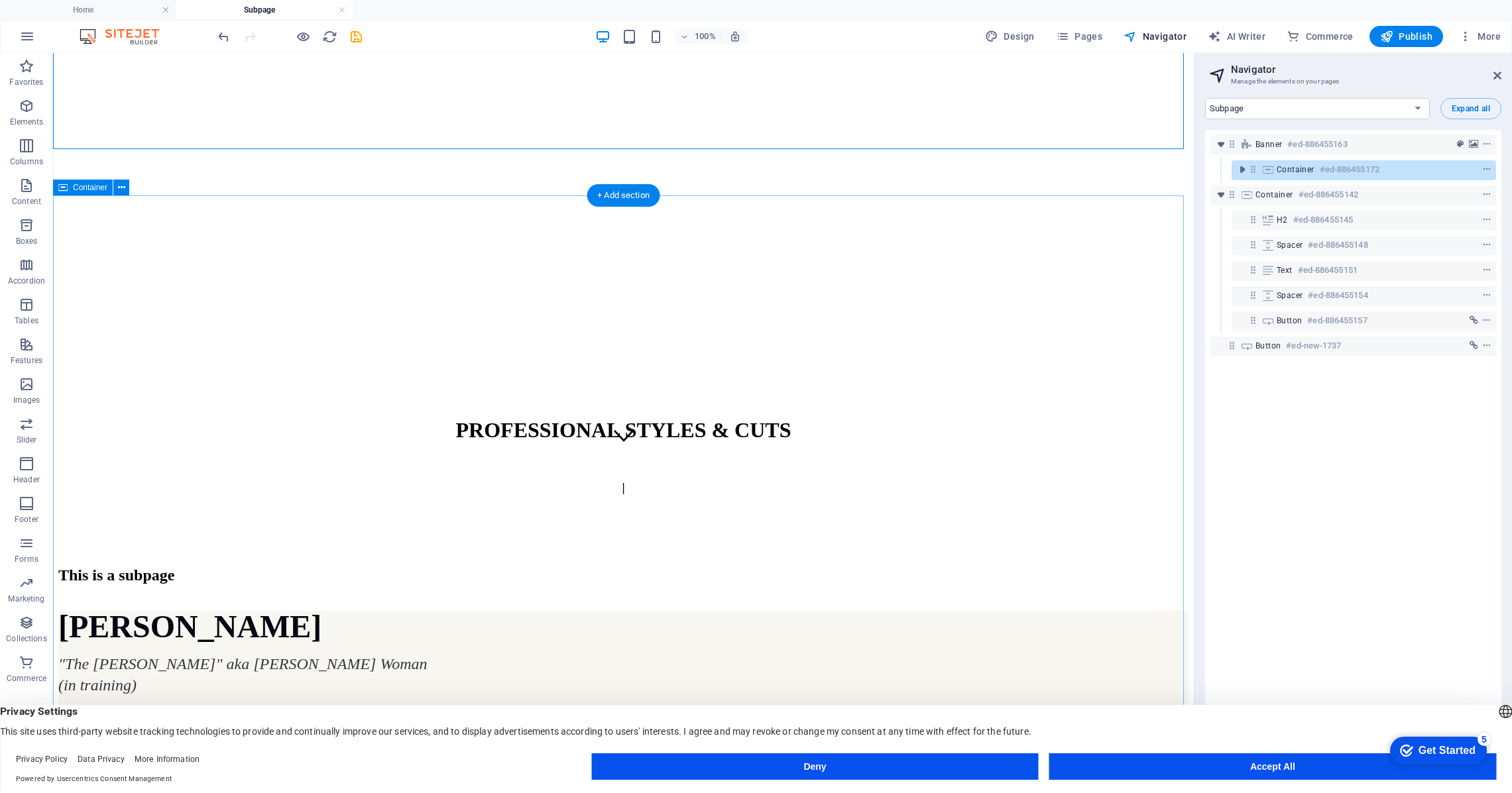
scroll to position [318, 0]
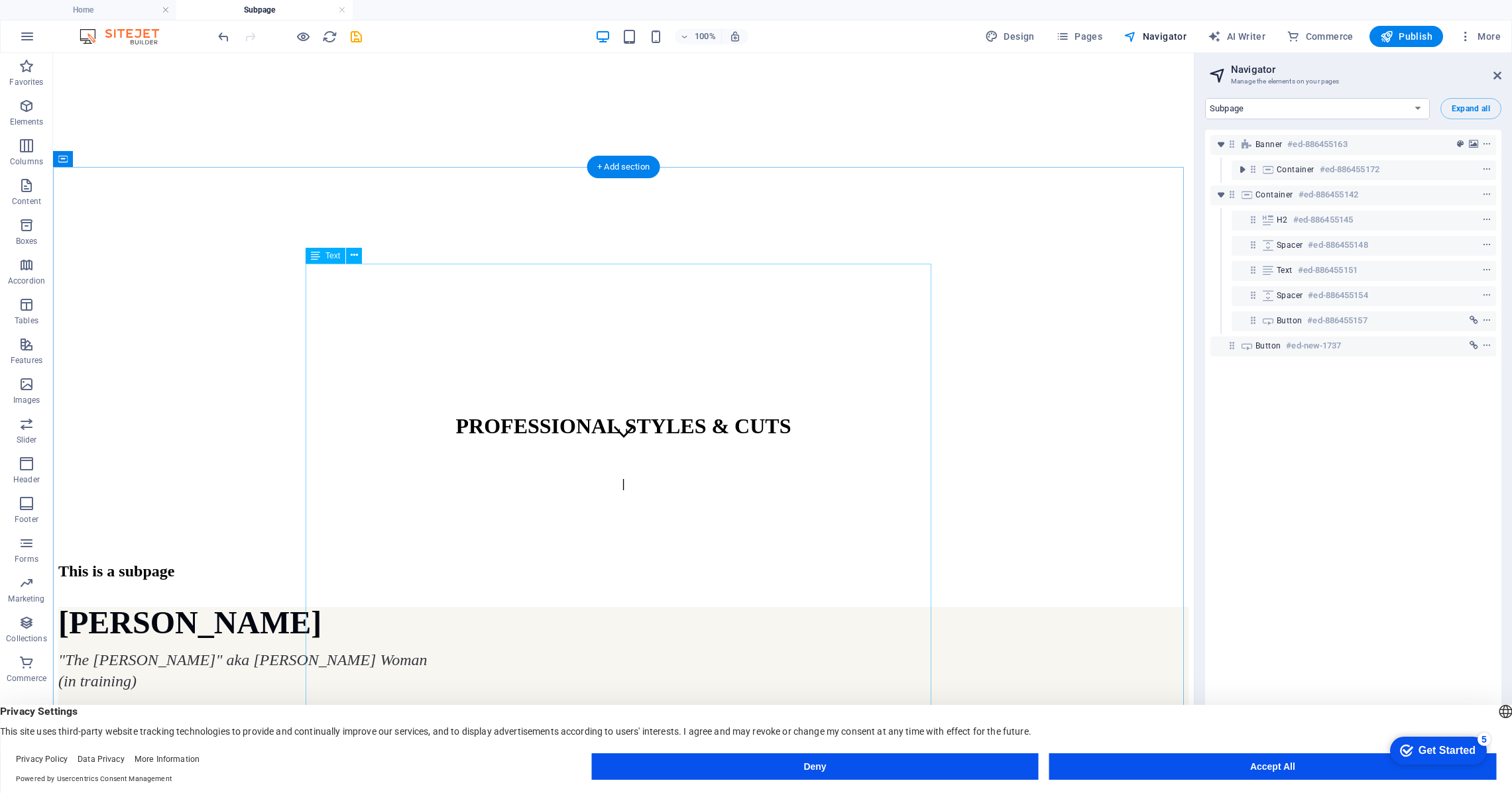
click at [310, 607] on div "Marilyn Thom "The Crone" aka Wise Woman (in training) Welcome! I'm so glad you'…" at bounding box center [624, 809] width 1131 height 403
click at [149, 562] on div "This is a subpage Marilyn Thom "The Crone" aka Wise Woman (in training) Welcome…" at bounding box center [624, 800] width 1131 height 476
click at [30, 110] on icon "button" at bounding box center [26, 106] width 16 height 16
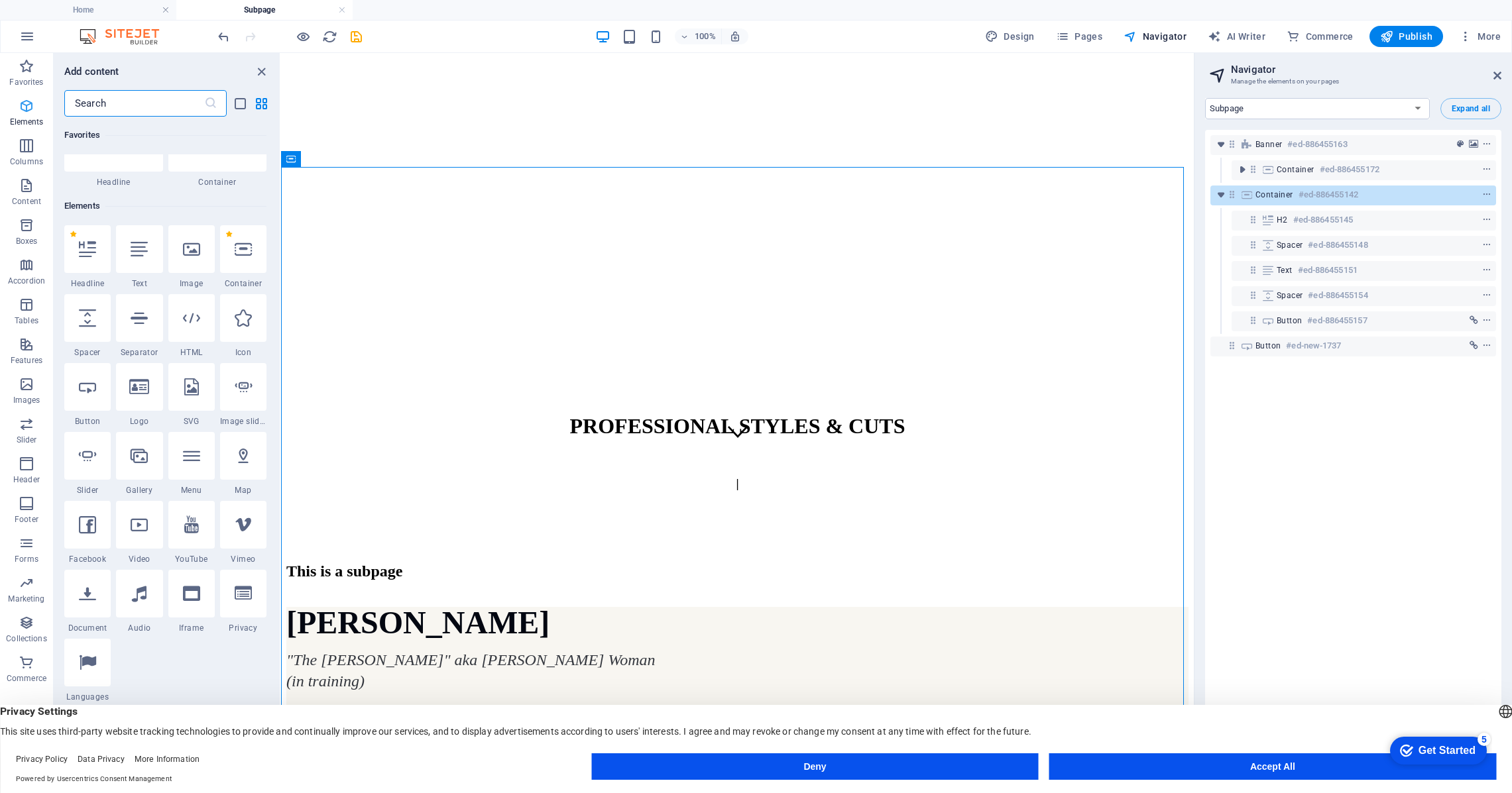
scroll to position [141, 0]
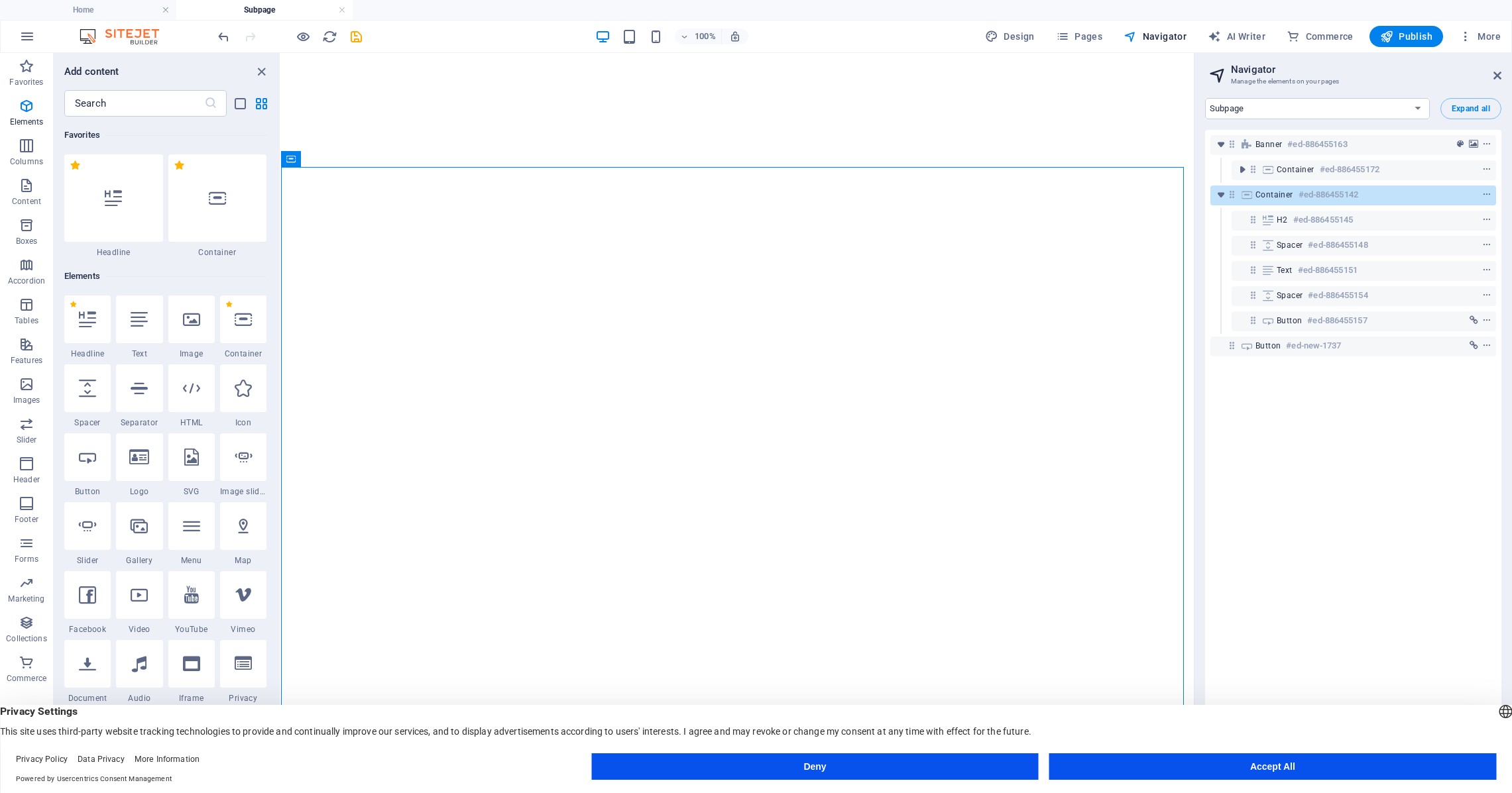
select select "16751986-en"
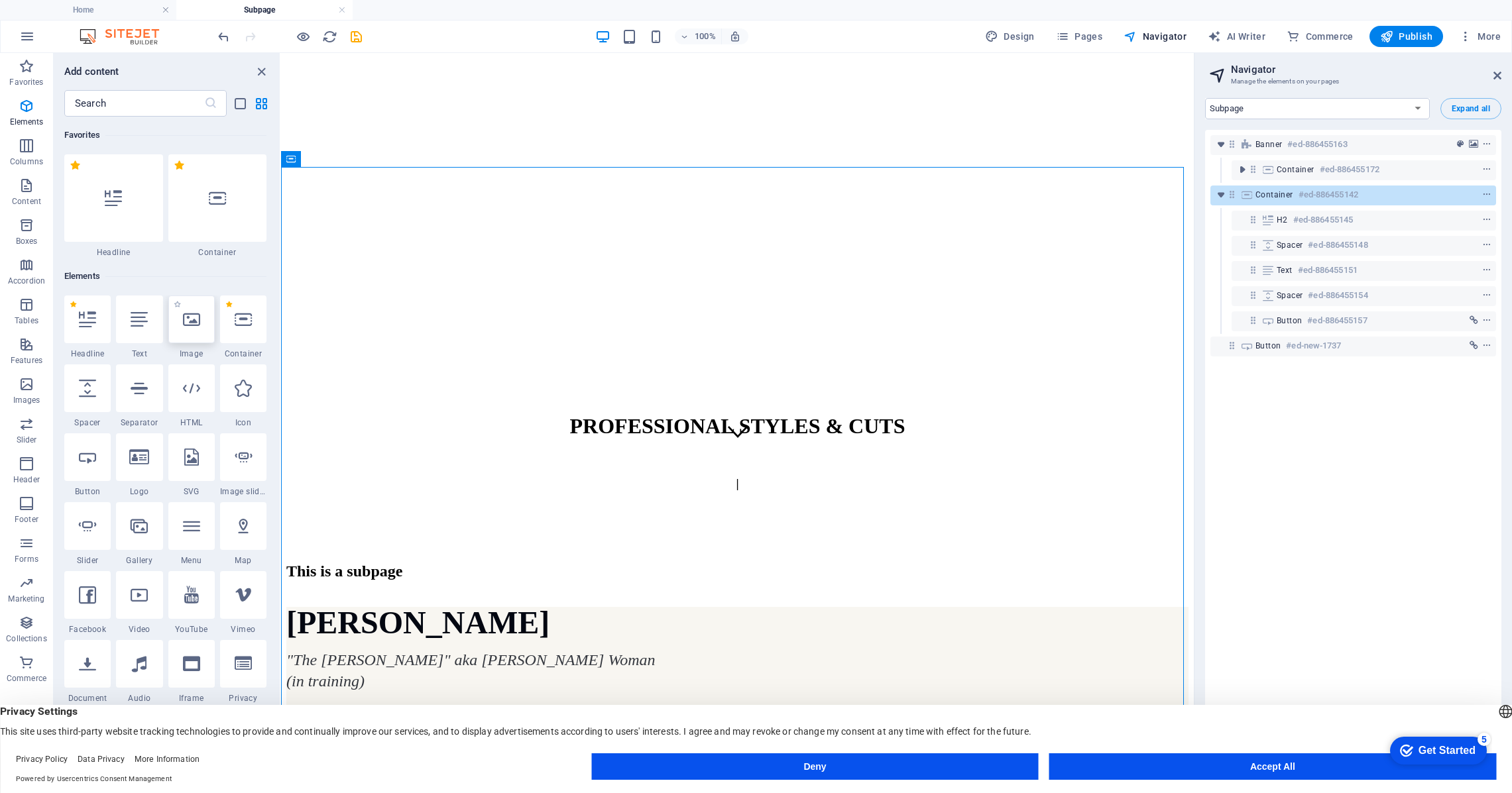
scroll to position [141, 0]
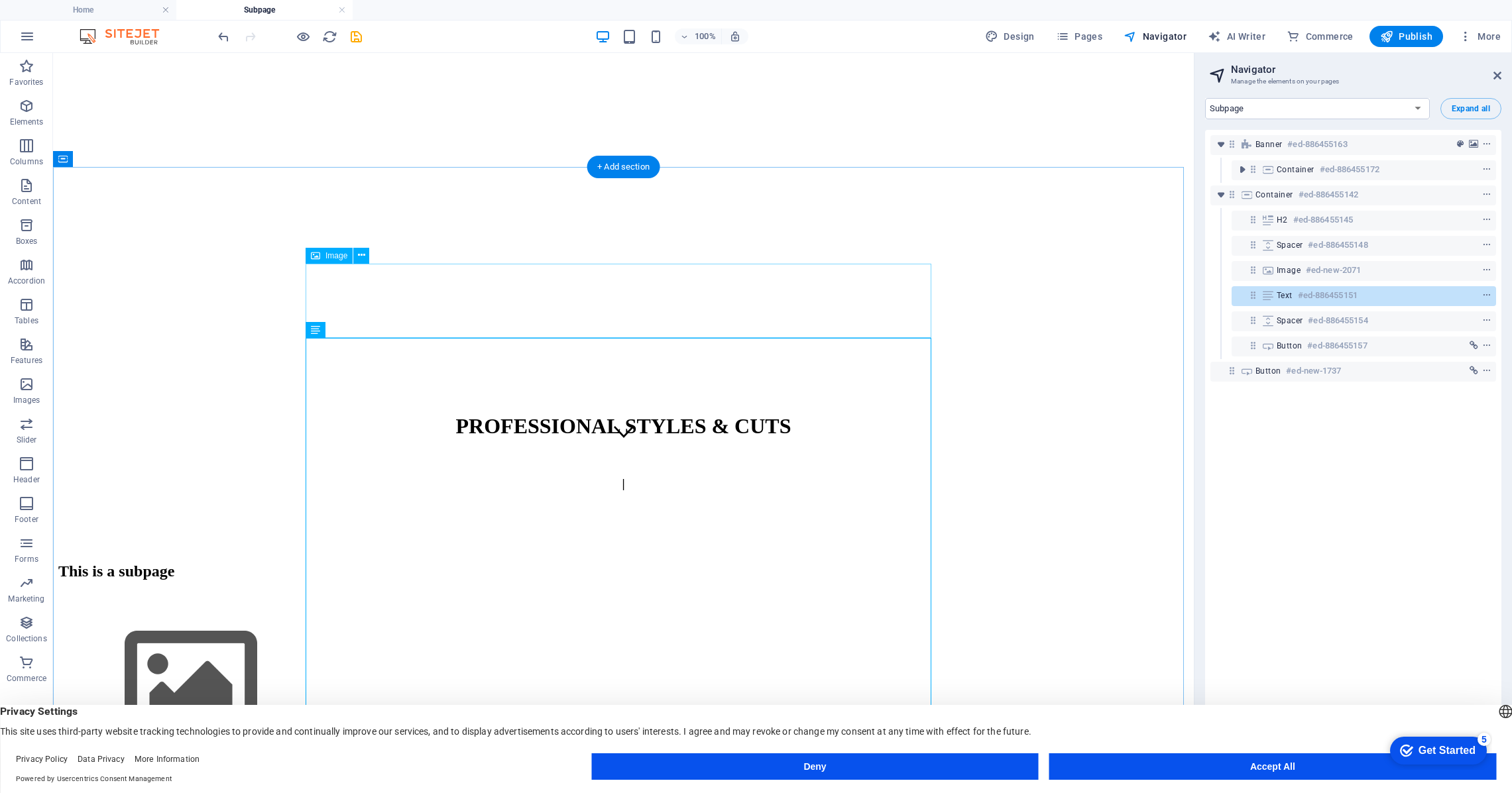
click at [437, 607] on figure at bounding box center [624, 683] width 1131 height 152
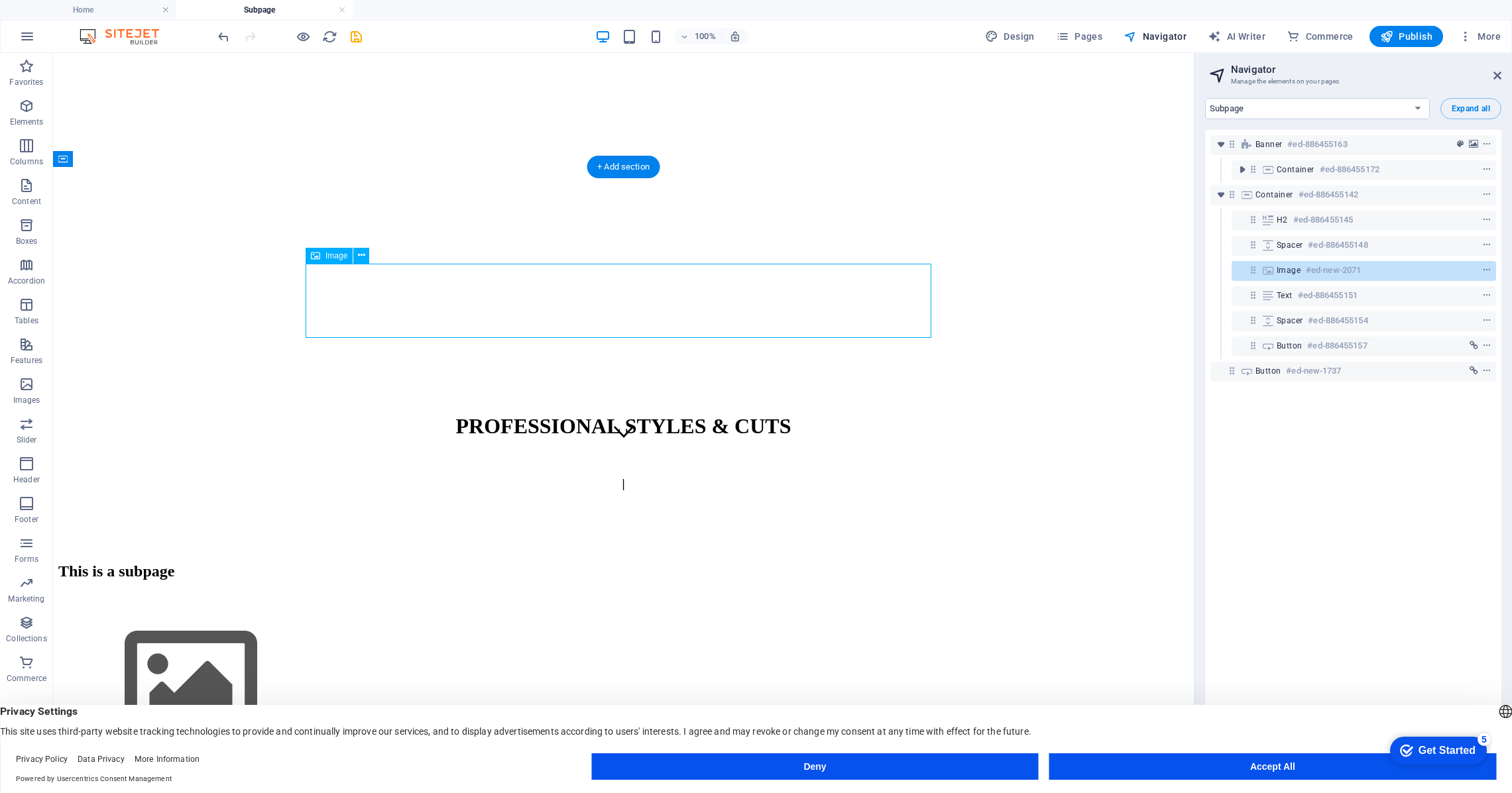
click at [438, 607] on figure at bounding box center [624, 683] width 1131 height 152
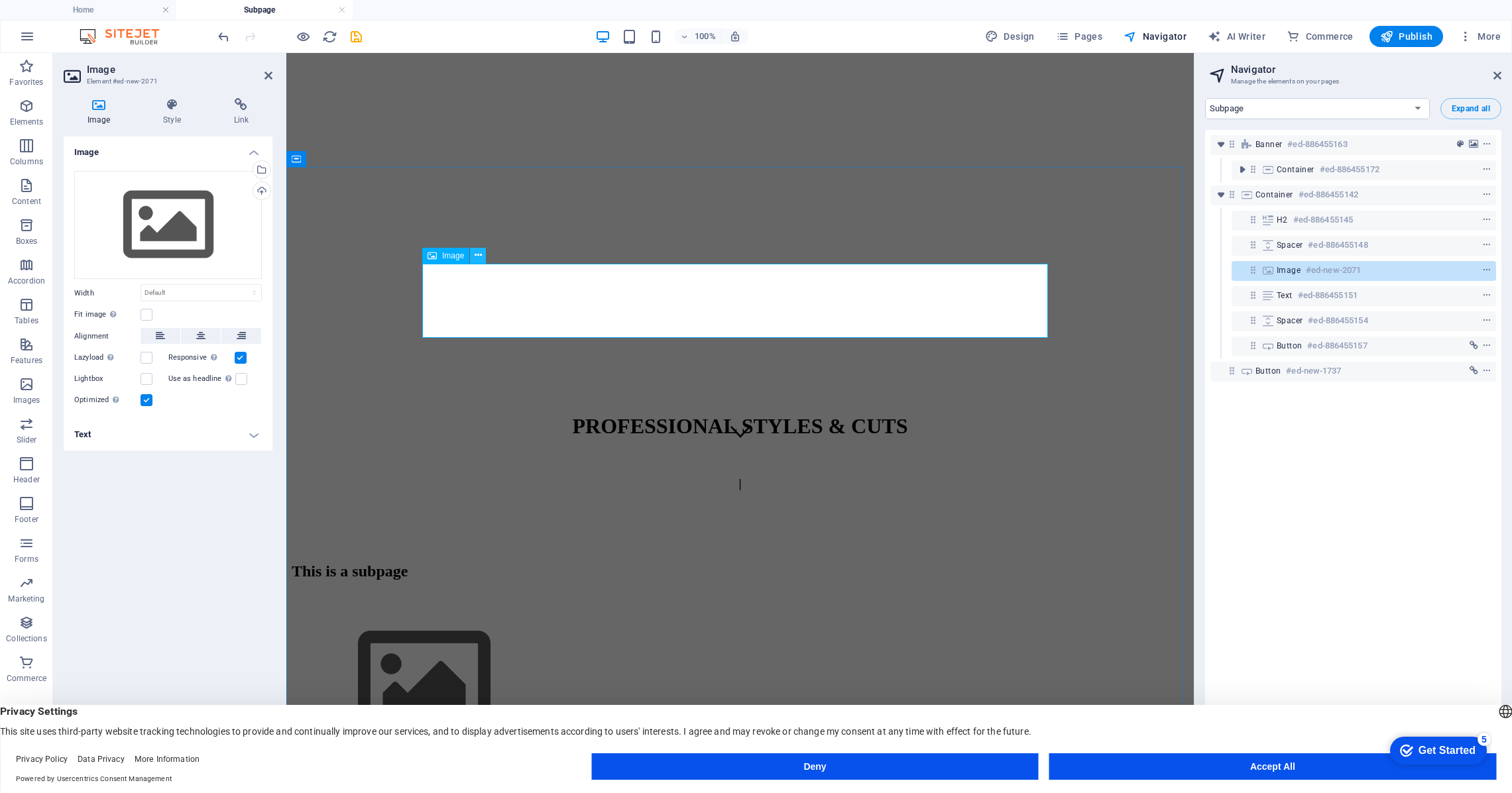
click at [481, 252] on icon at bounding box center [477, 255] width 7 height 14
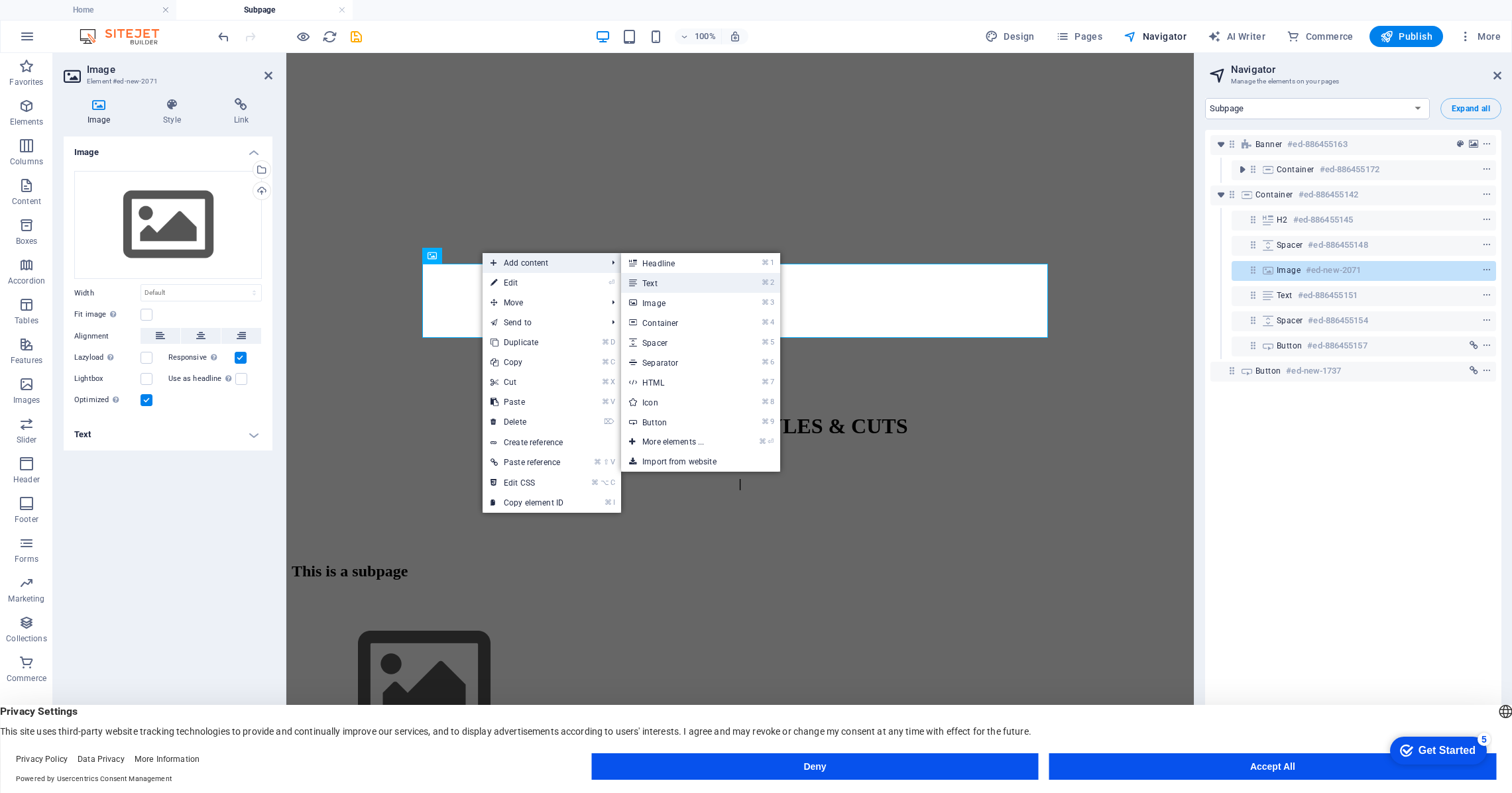
click at [651, 284] on link "⌘ 2 Text" at bounding box center [676, 283] width 110 height 20
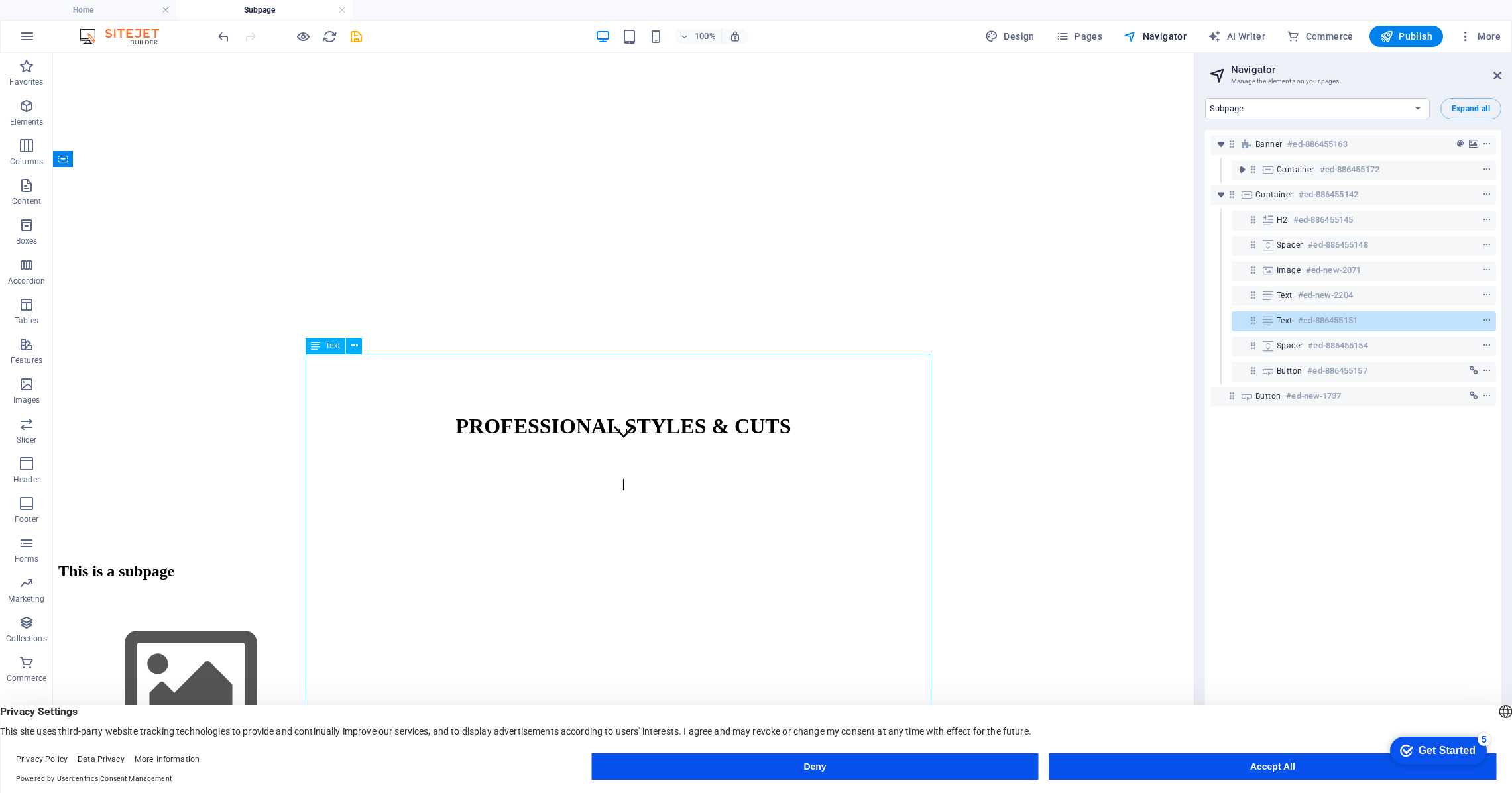
drag, startPoint x: 357, startPoint y: 479, endPoint x: 325, endPoint y: 439, distance: 51.2
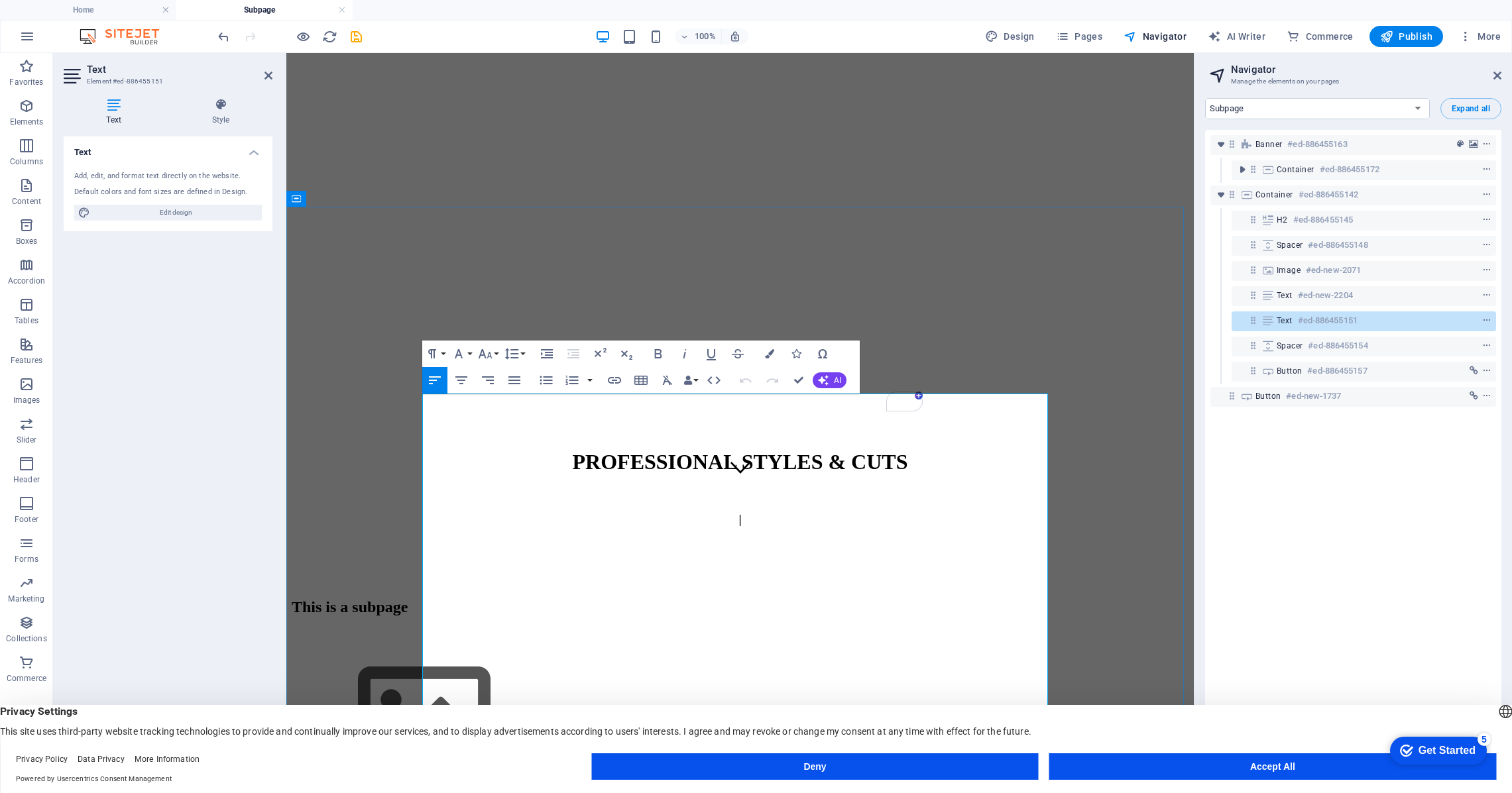
scroll to position [292, 0]
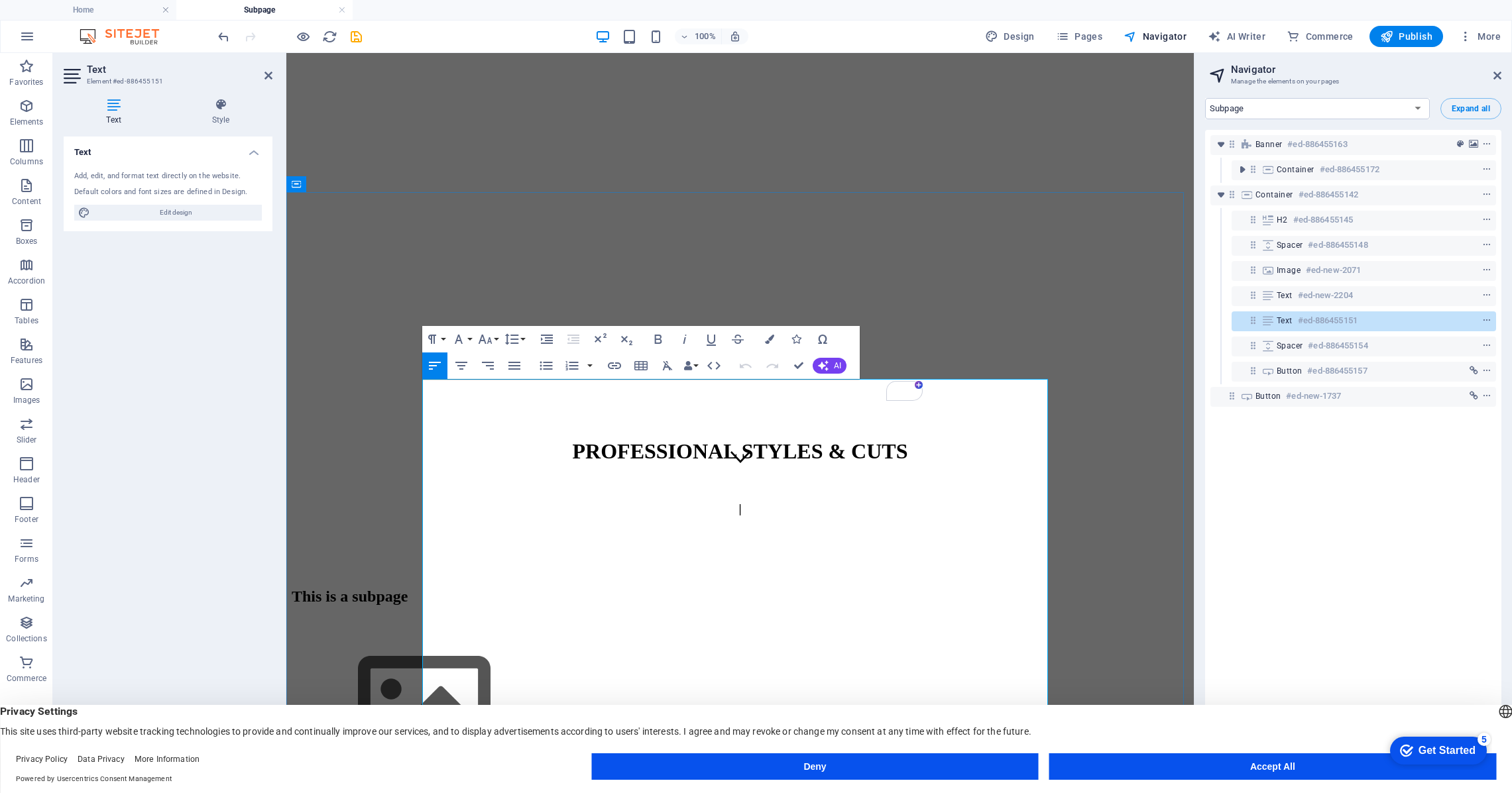
drag, startPoint x: 460, startPoint y: 506, endPoint x: 428, endPoint y: 398, distance: 112.6
copy div "Marilyn Thom "The Crone" aka Wise Woman (in training) Welcome! I'm so glad you'…"
click at [571, 633] on figure at bounding box center [739, 708] width 897 height 152
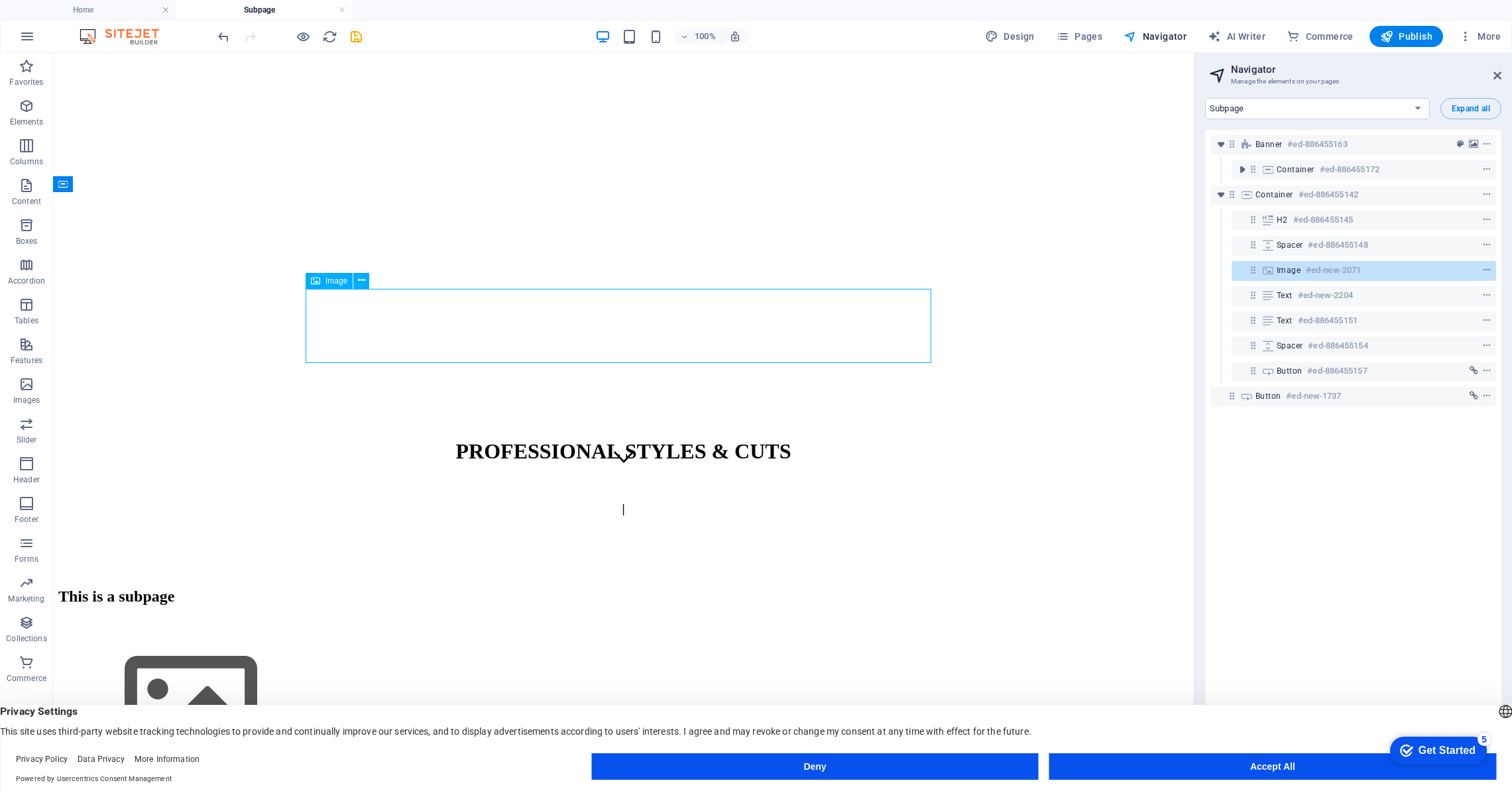
drag, startPoint x: 470, startPoint y: 327, endPoint x: 460, endPoint y: 326, distance: 10.0
click at [470, 633] on figure at bounding box center [624, 708] width 1131 height 152
click at [447, 633] on figure at bounding box center [624, 708] width 1131 height 152
click at [362, 281] on icon at bounding box center [361, 281] width 7 height 14
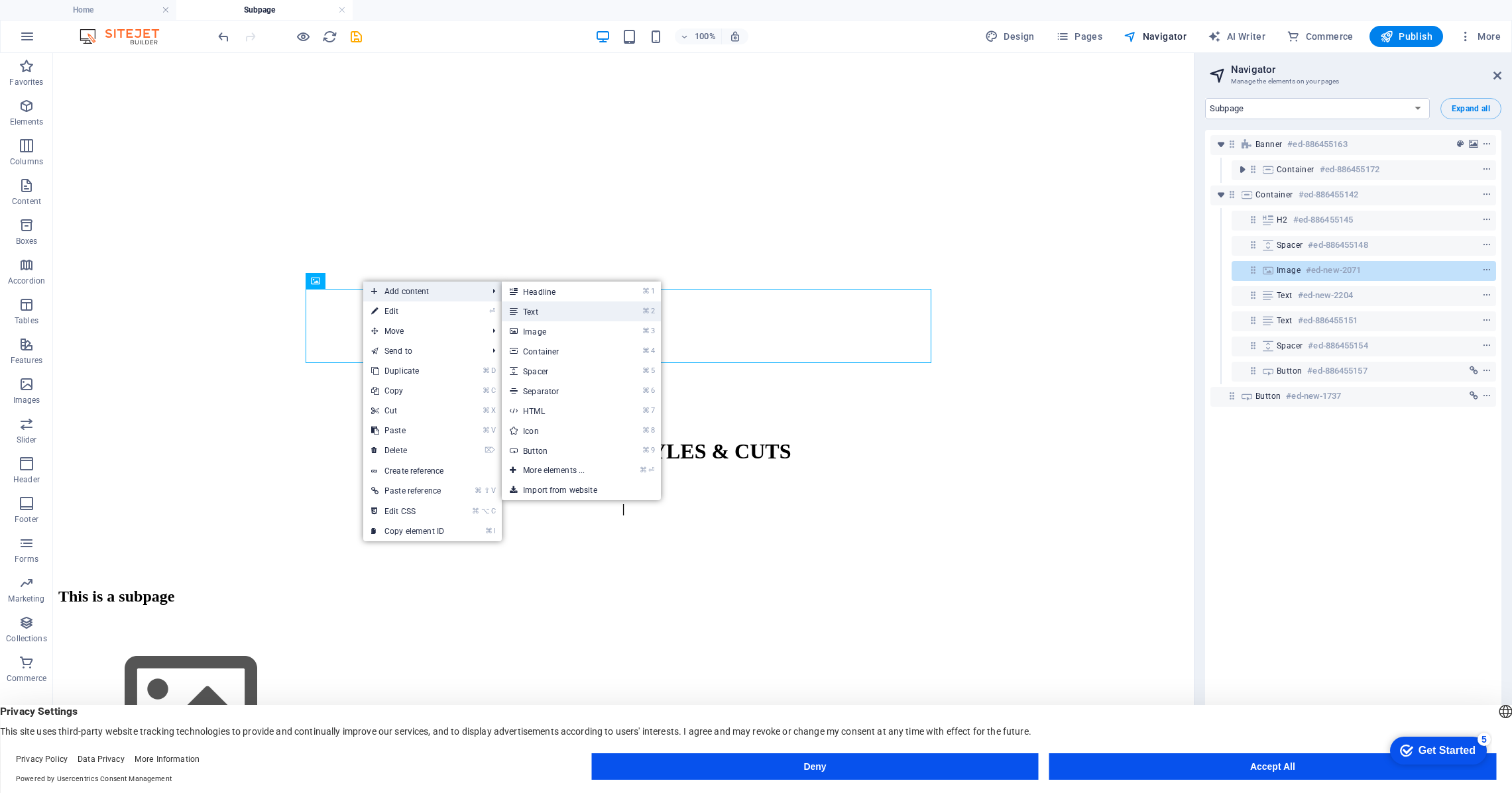
click at [531, 312] on link "⌘ 2 Text" at bounding box center [556, 311] width 110 height 20
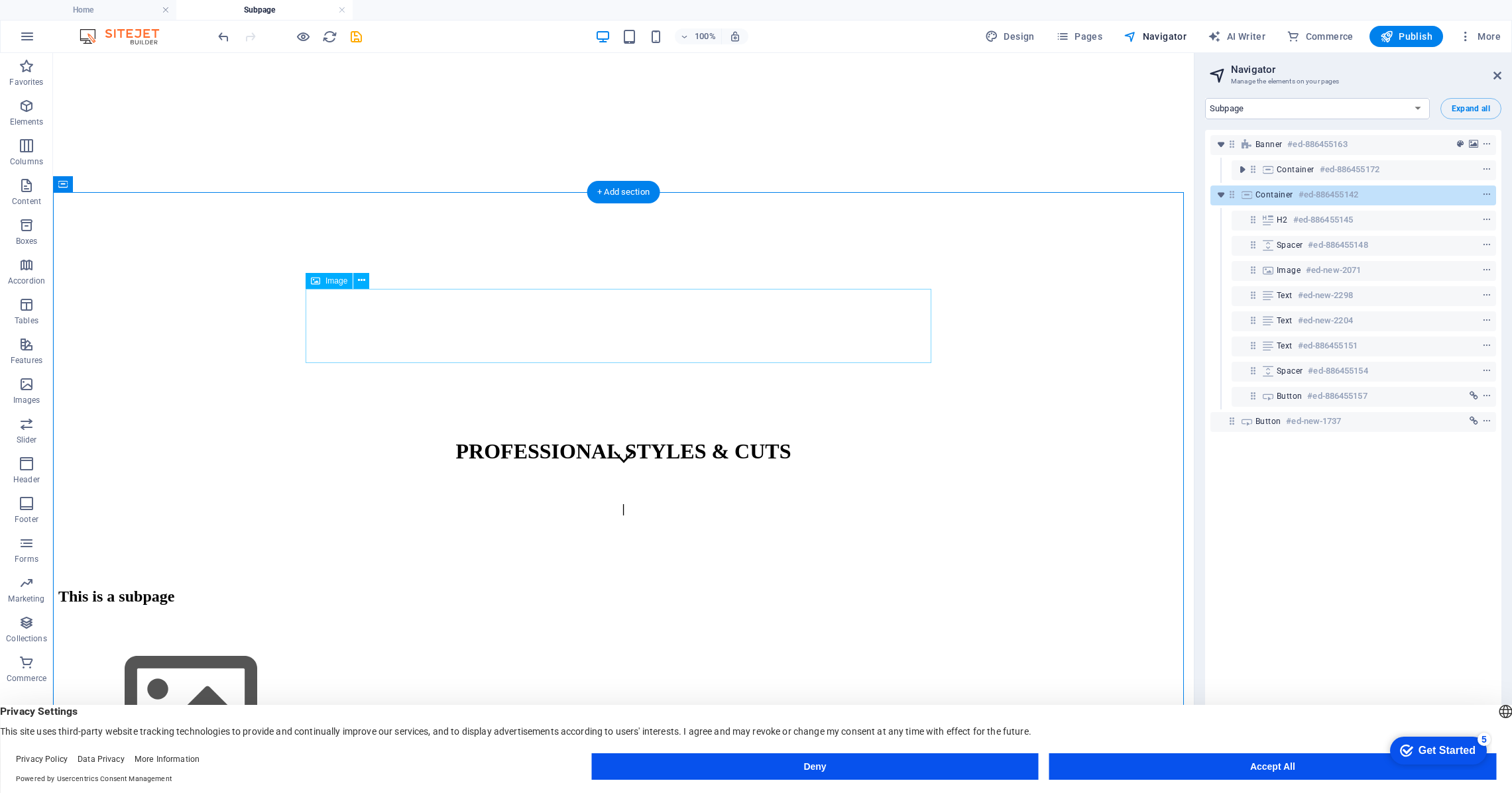
click at [360, 633] on figure at bounding box center [624, 708] width 1131 height 152
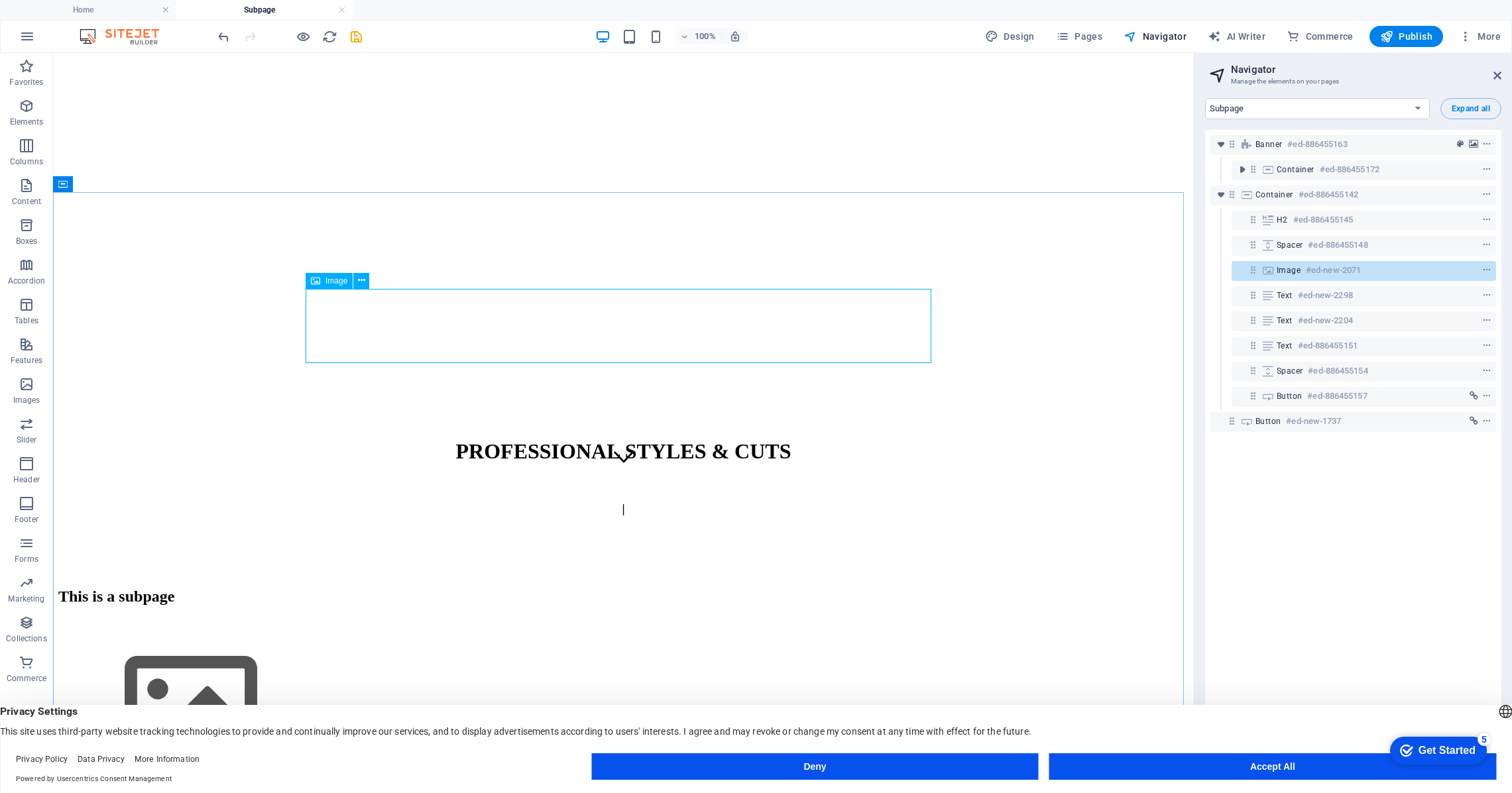
click at [323, 282] on div "Image" at bounding box center [329, 281] width 47 height 16
click at [388, 633] on figure at bounding box center [624, 708] width 1131 height 152
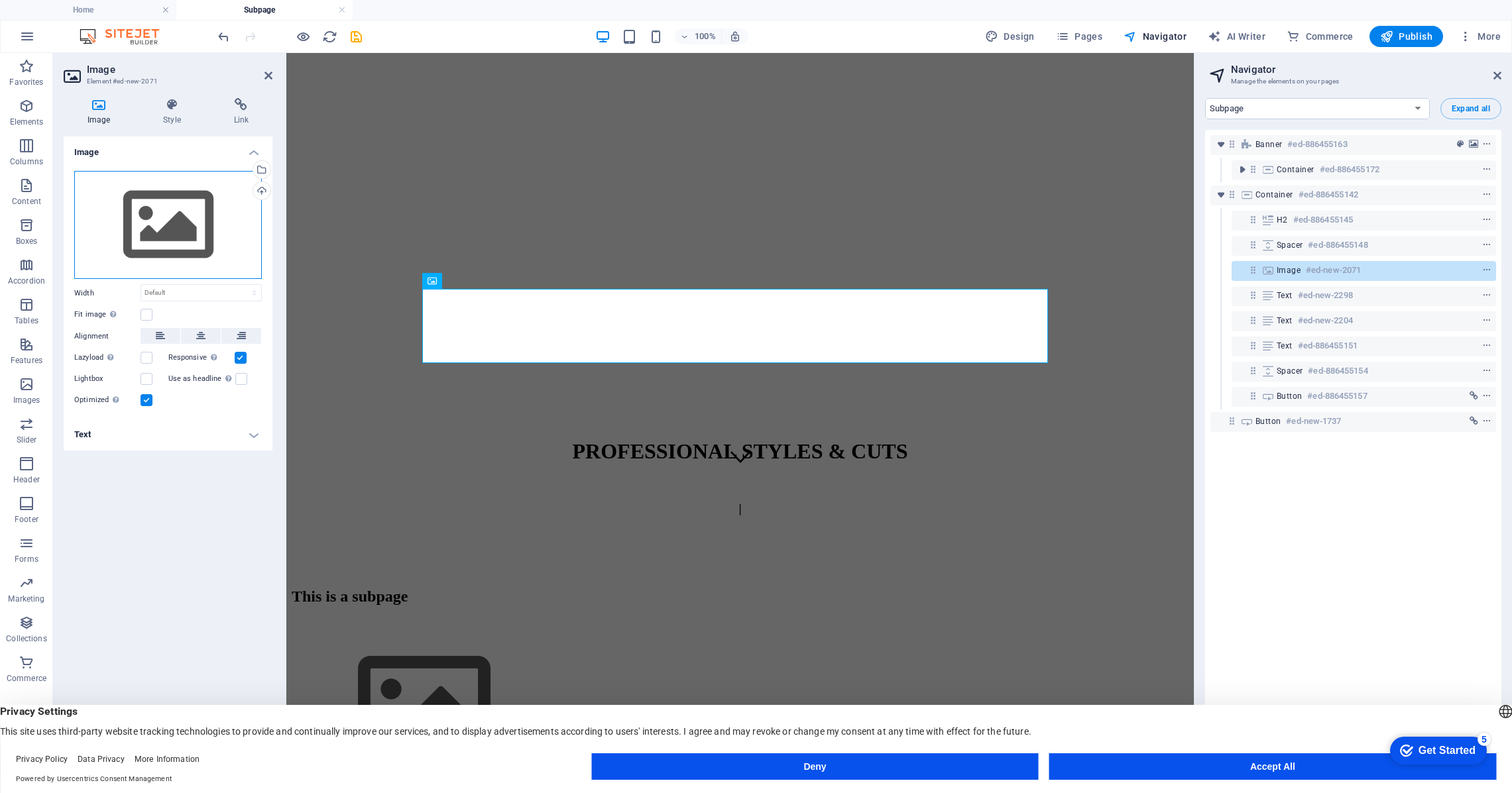
click at [154, 234] on div "Drag files here, click to choose files or select files from Files or our free s…" at bounding box center [168, 225] width 188 height 109
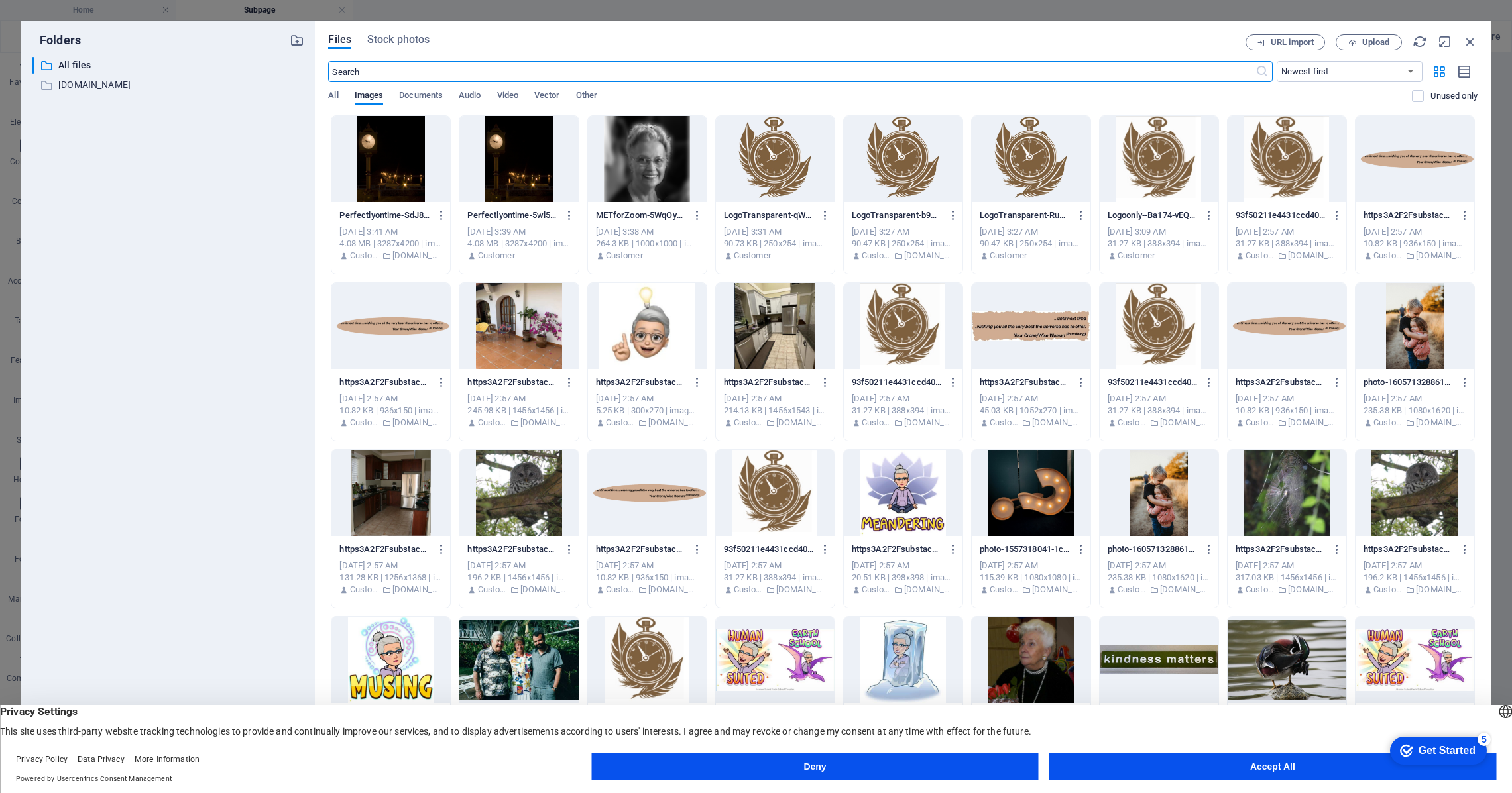
click at [627, 185] on div at bounding box center [646, 159] width 118 height 86
click at [1262, 727] on div "Privacy Settings This site uses third-party website tracking technologies to pr…" at bounding box center [756, 721] width 1512 height 32
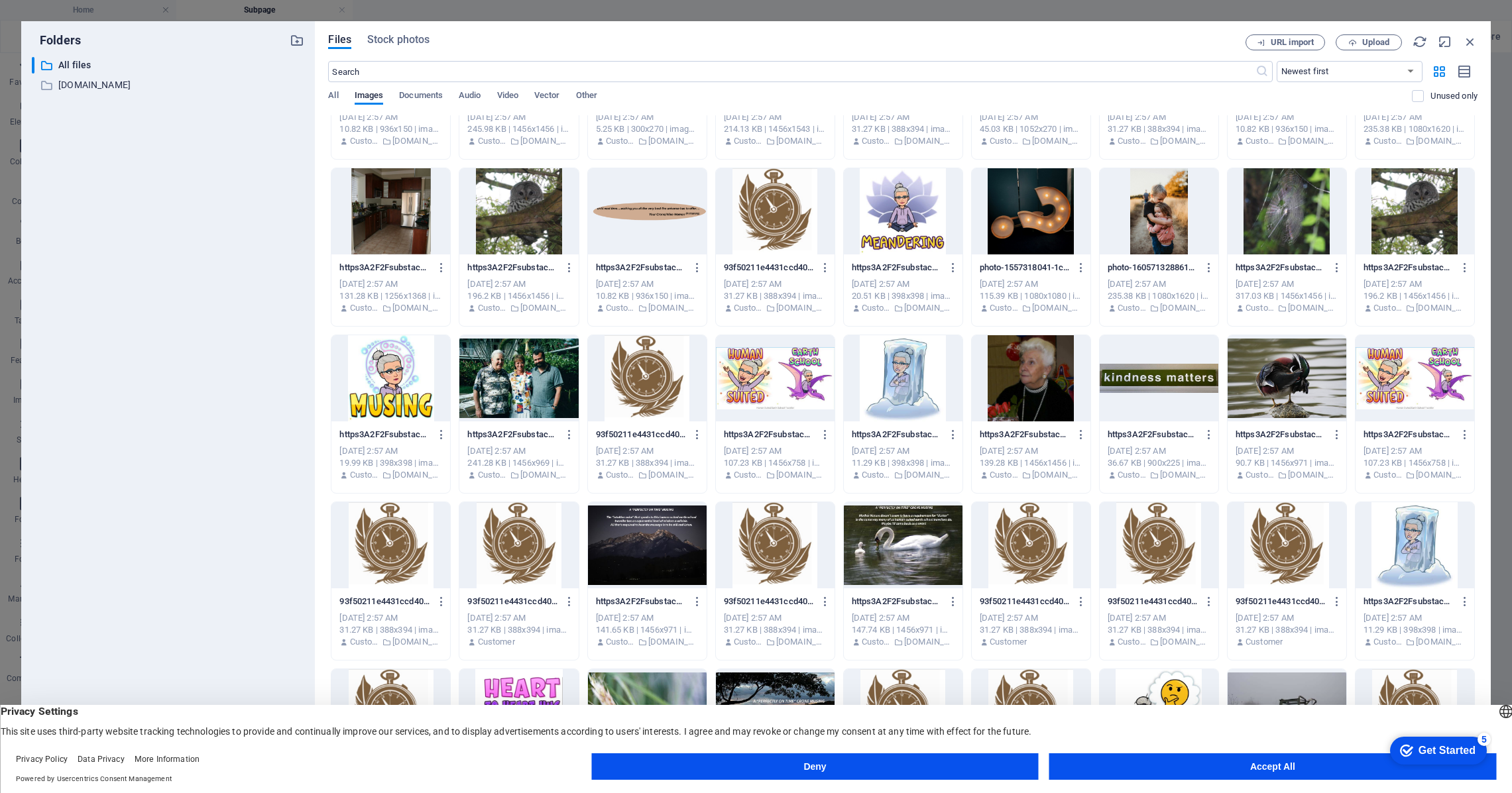
scroll to position [886, 0]
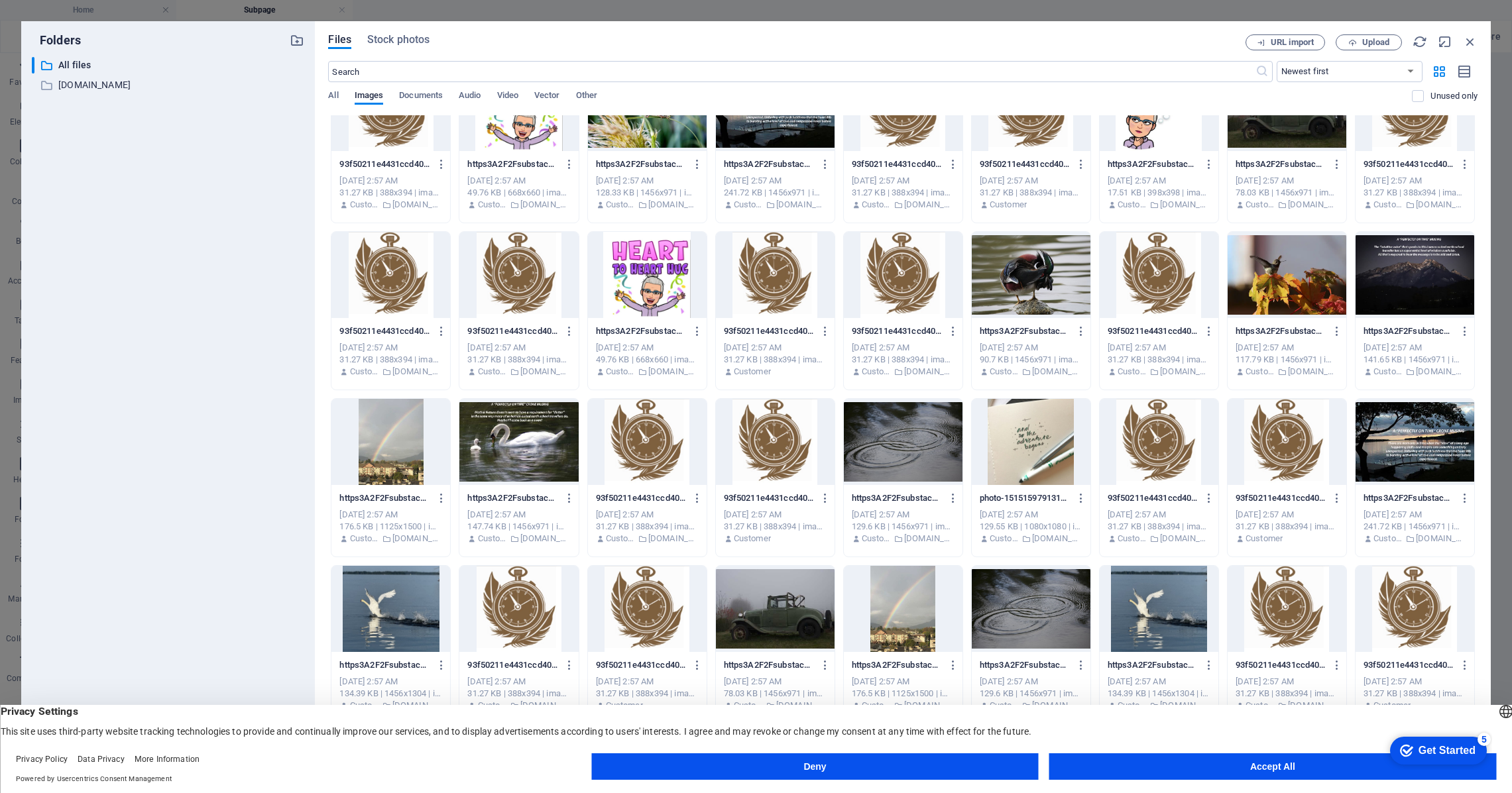
click at [1290, 713] on span "Privacy Settings" at bounding box center [756, 712] width 1512 height 14
click at [1252, 766] on button "Accept All" at bounding box center [1272, 767] width 447 height 26
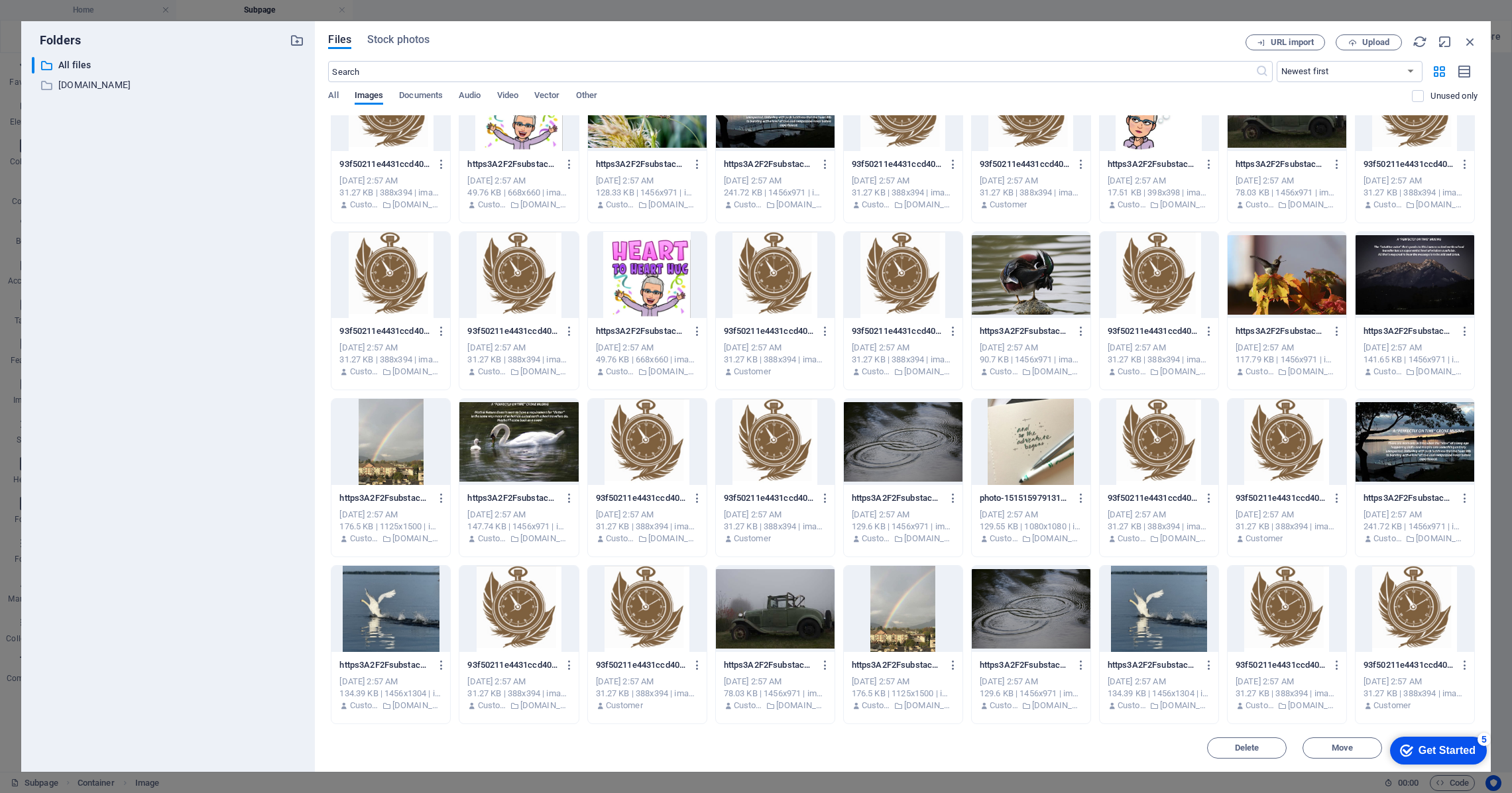
drag, startPoint x: 1158, startPoint y: 761, endPoint x: 1088, endPoint y: 752, distance: 70.6
click at [1088, 752] on div "Files Stock photos URL import Upload ​ Newest first Oldest first Name (A-Z) Nam…" at bounding box center [903, 397] width 1176 height 751
click at [455, 11] on div "Folders ​ All files All files ​ perfectlyontime.ca perfectlyontime.ca Files Sto…" at bounding box center [756, 396] width 1512 height 793
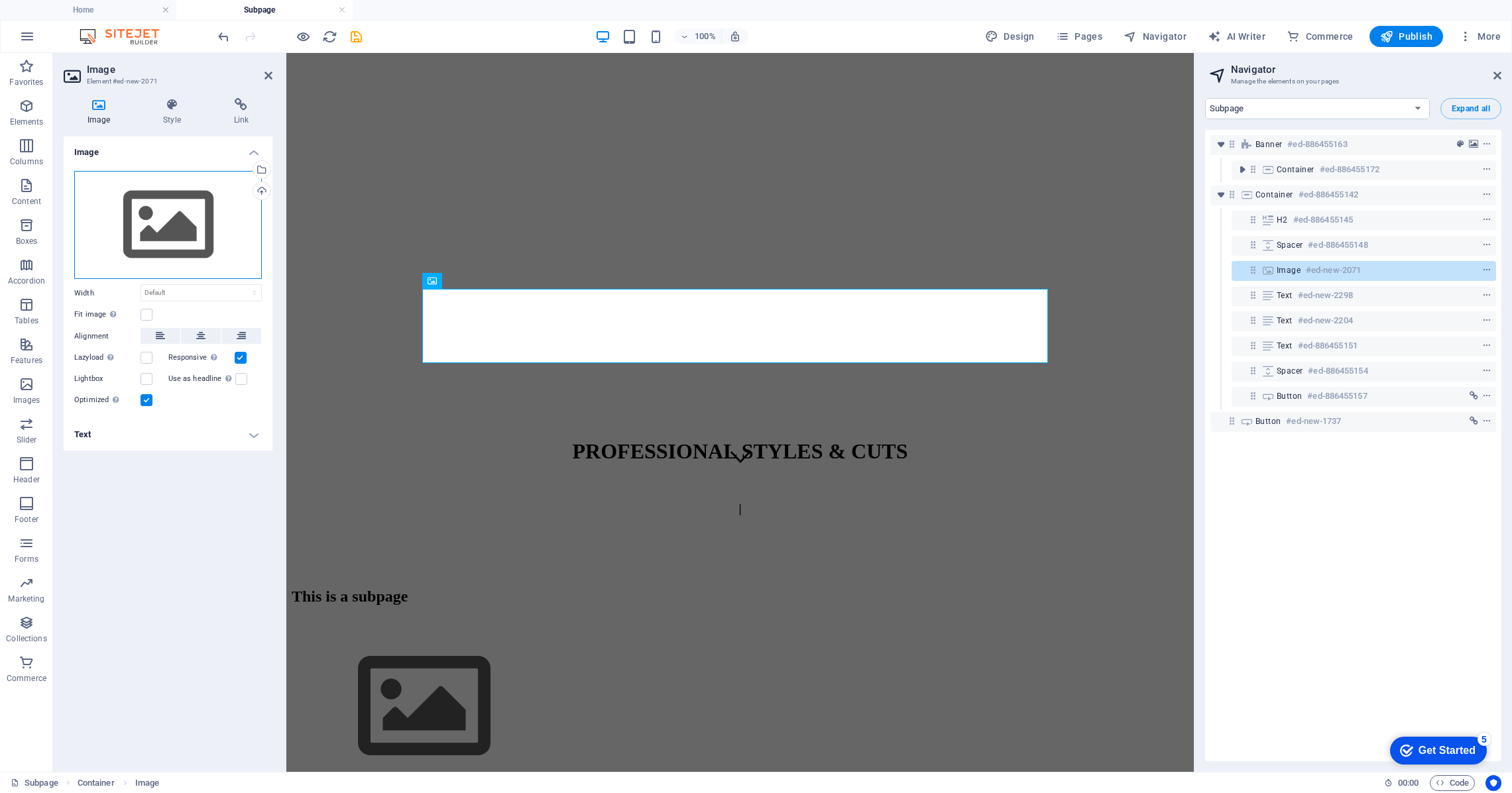
click at [168, 236] on div "Drag files here, click to choose files or select files from Files or our free s…" at bounding box center [168, 225] width 188 height 109
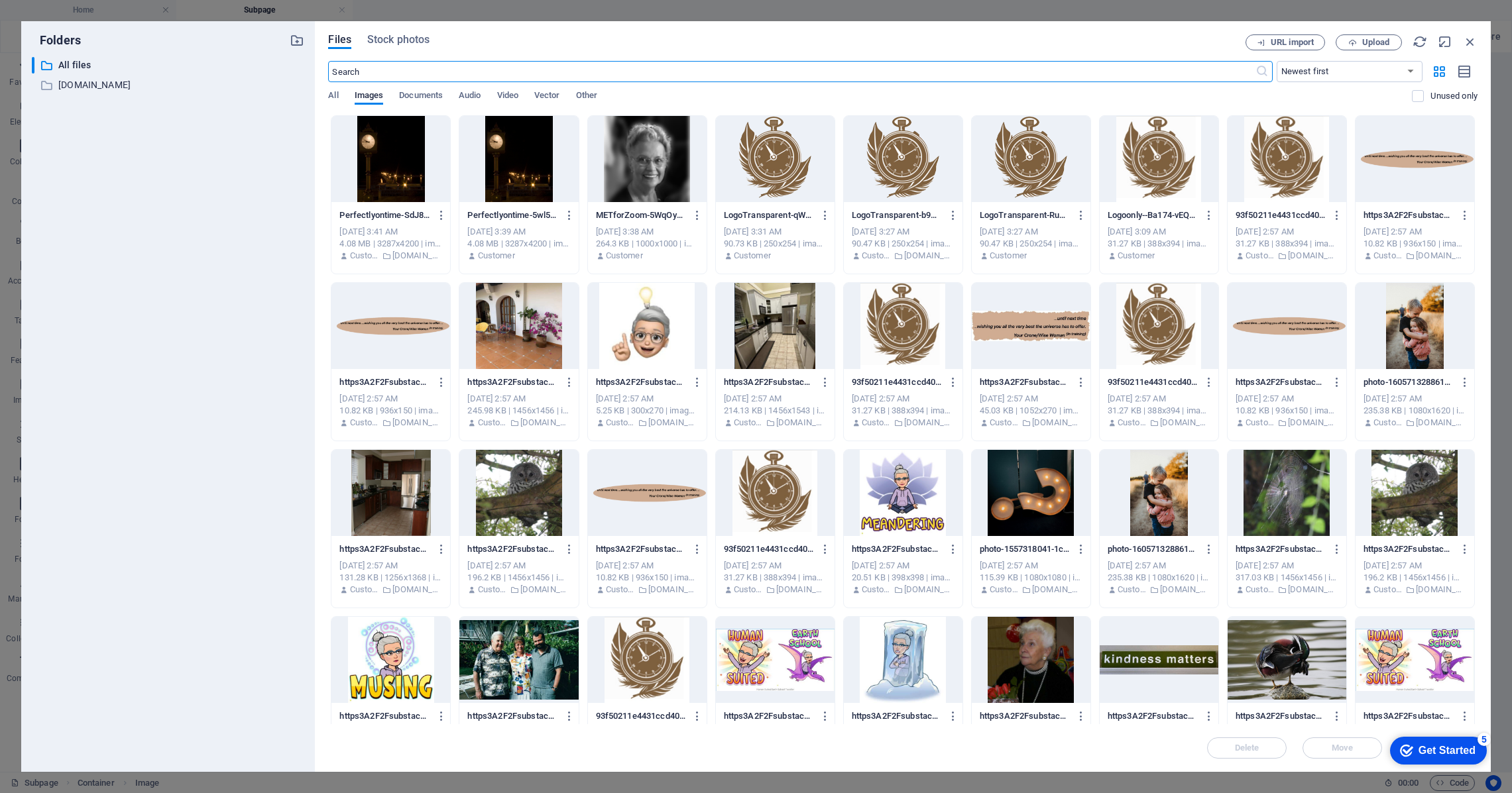
click at [638, 172] on div at bounding box center [646, 159] width 118 height 86
click at [696, 214] on icon "button" at bounding box center [697, 215] width 13 height 12
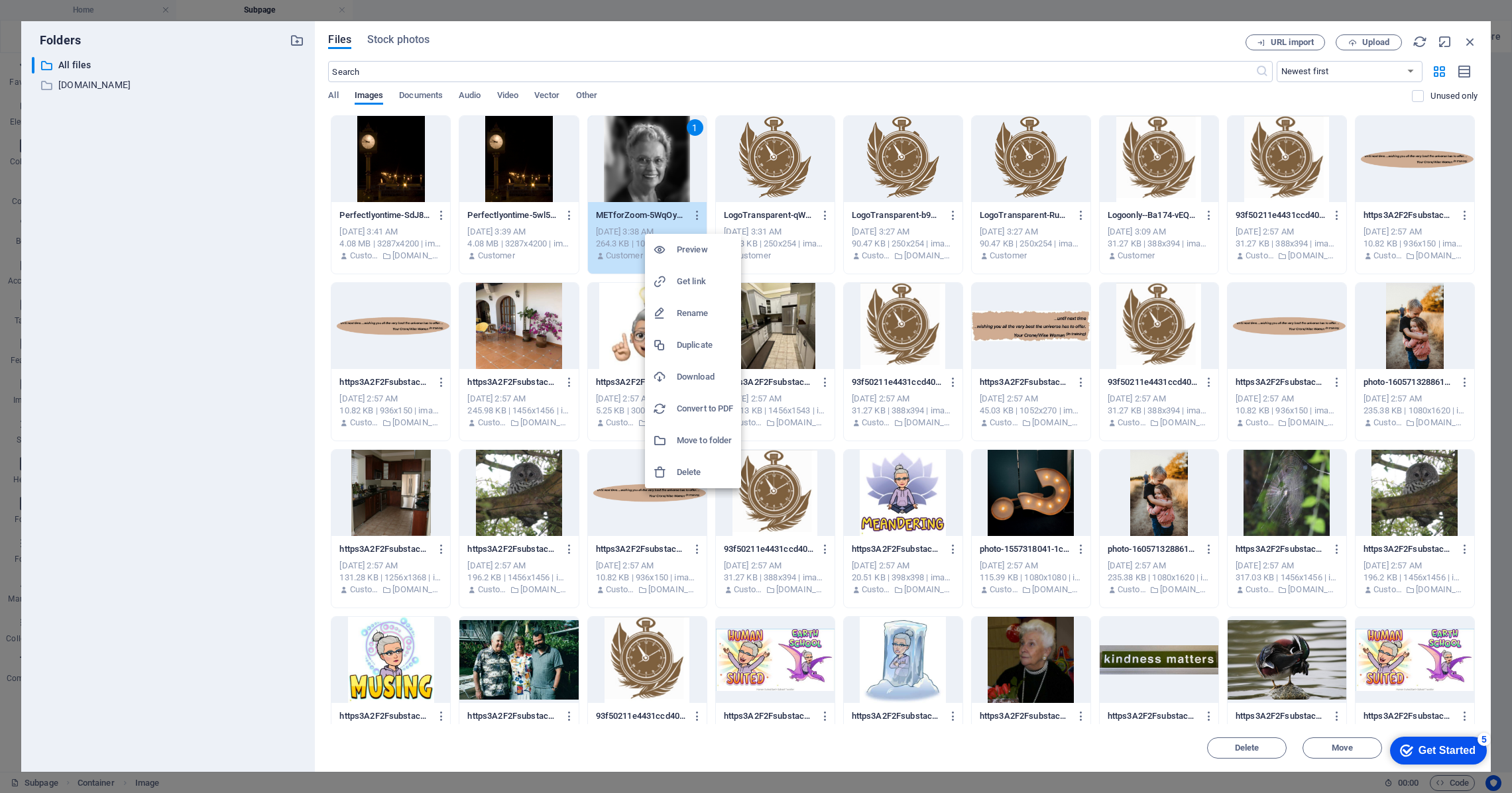
click at [1371, 40] on div at bounding box center [756, 396] width 1512 height 793
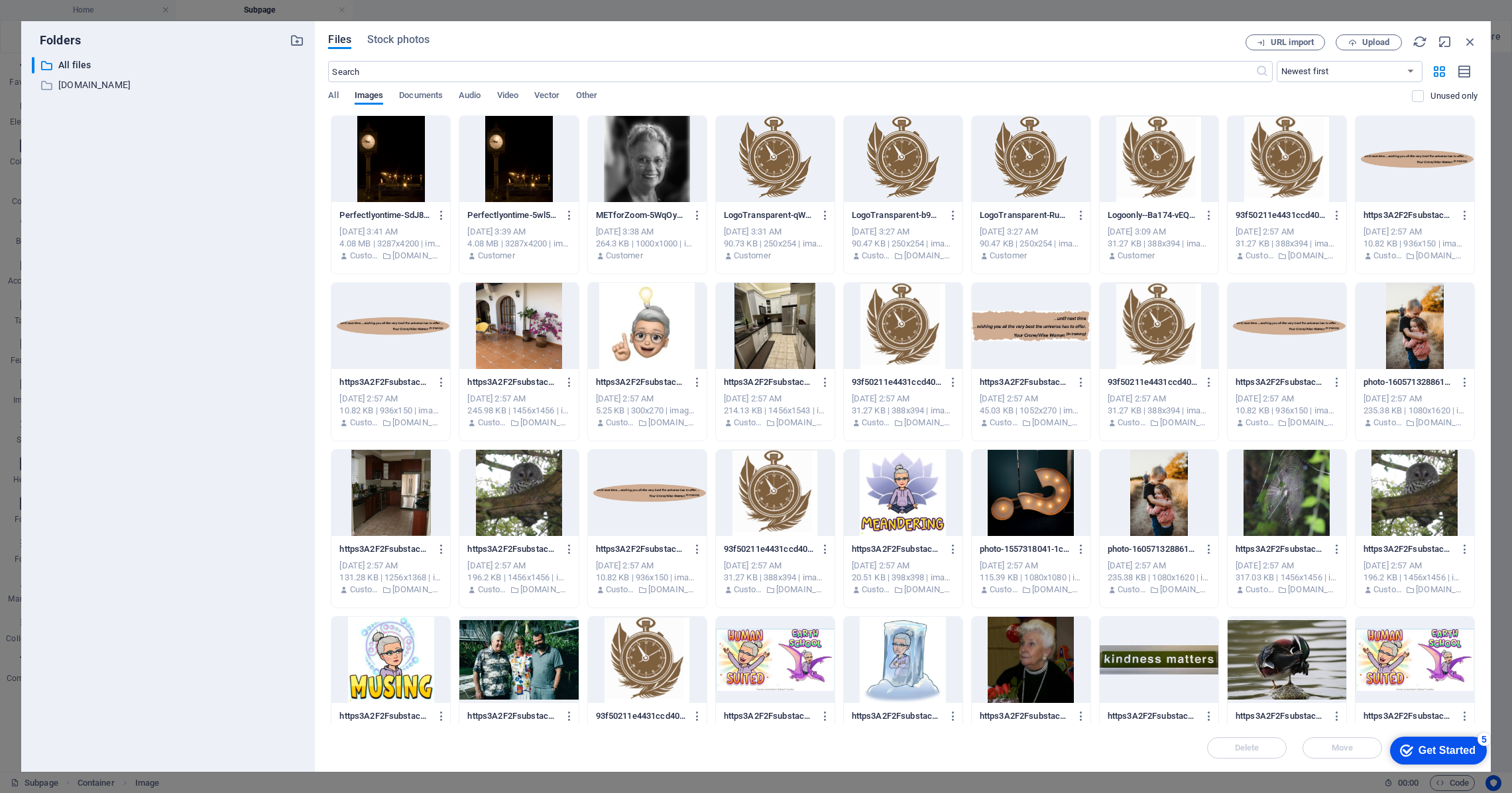
click at [312, 9] on div "Folders ​ All files All files ​ perfectlyontime.ca perfectlyontime.ca Files Sto…" at bounding box center [756, 396] width 1512 height 793
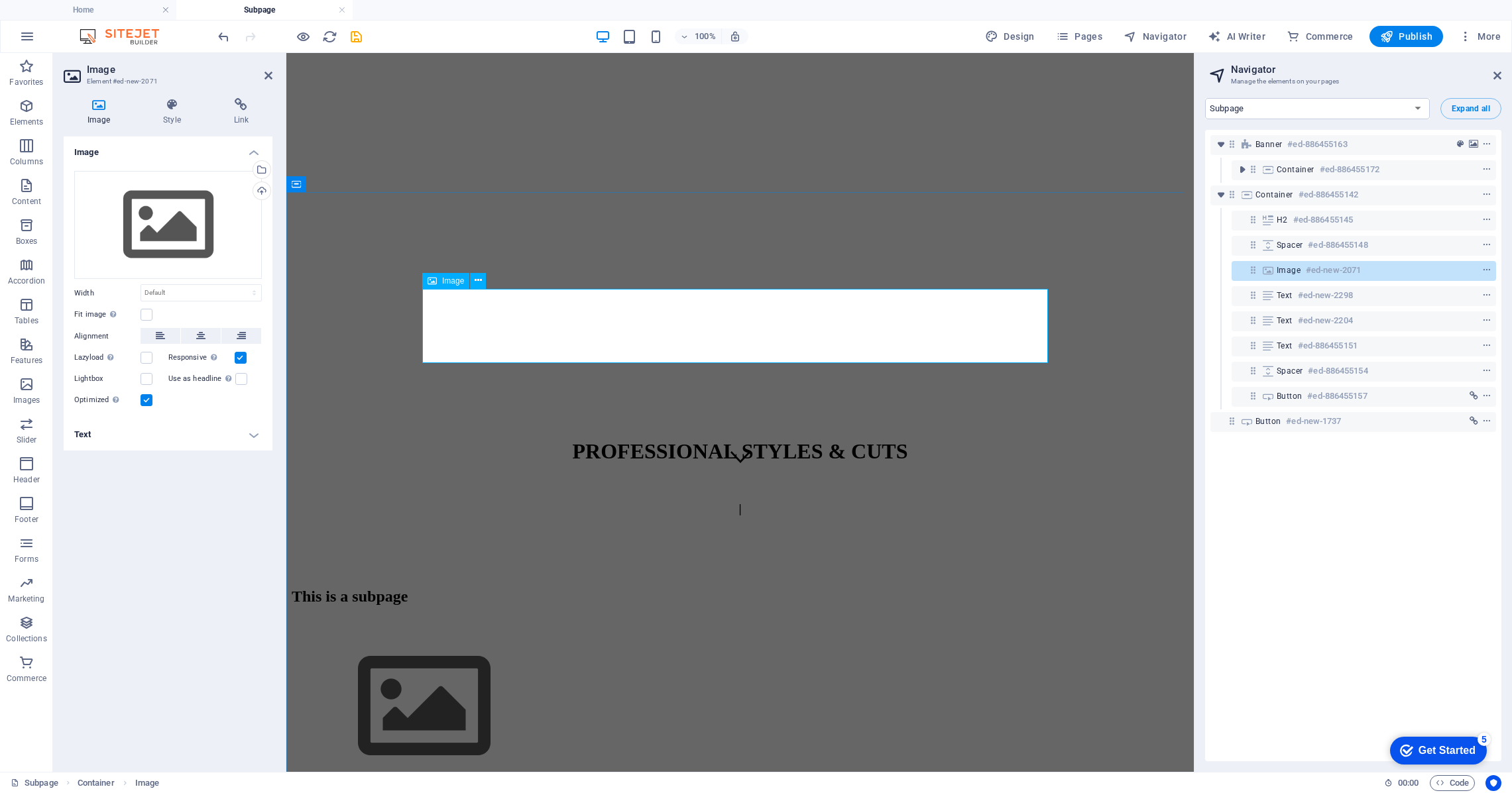
click at [489, 633] on figure at bounding box center [739, 708] width 897 height 152
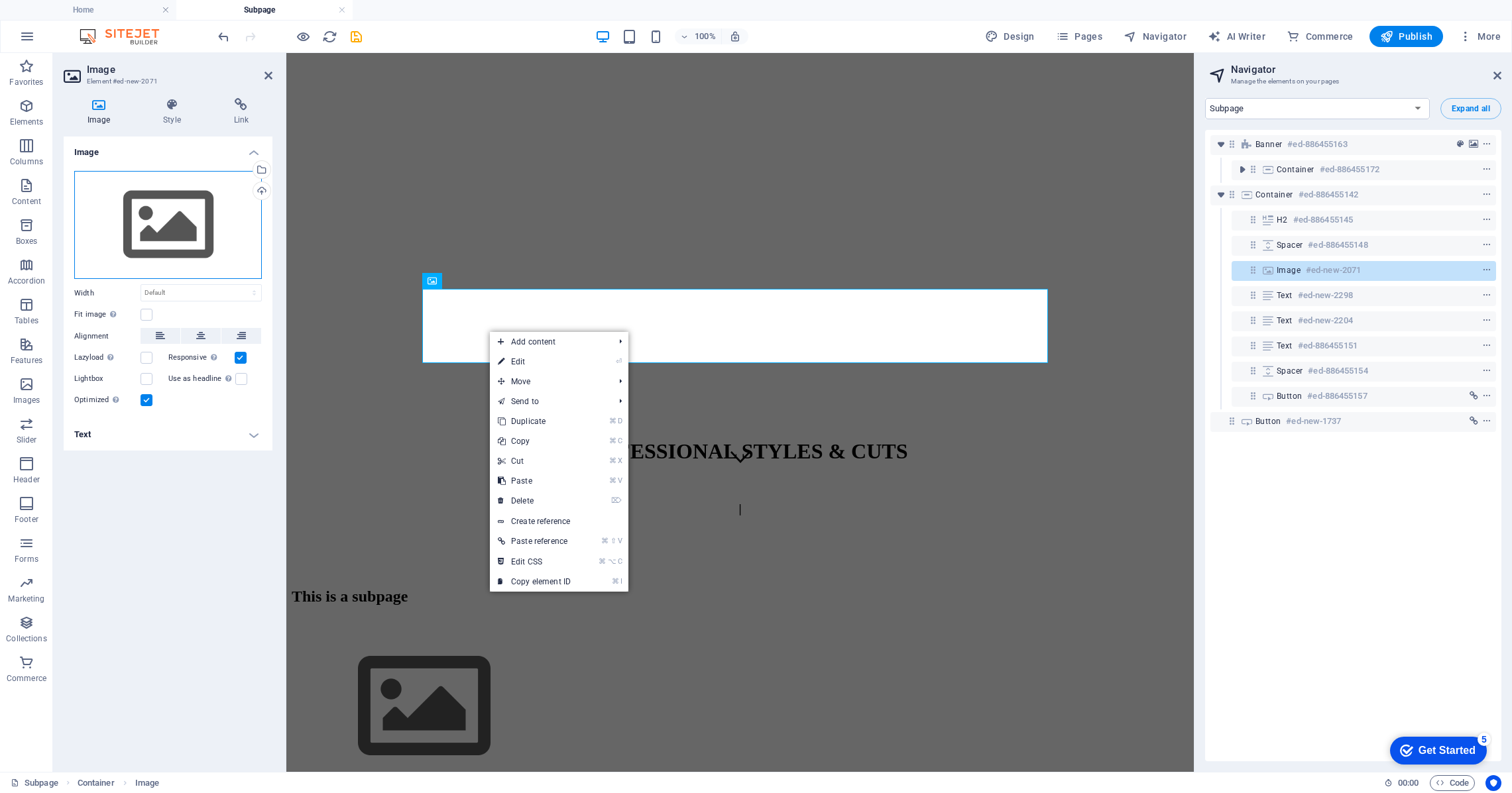
click at [172, 230] on div "Drag files here, click to choose files or select files from Files or our free s…" at bounding box center [168, 225] width 188 height 109
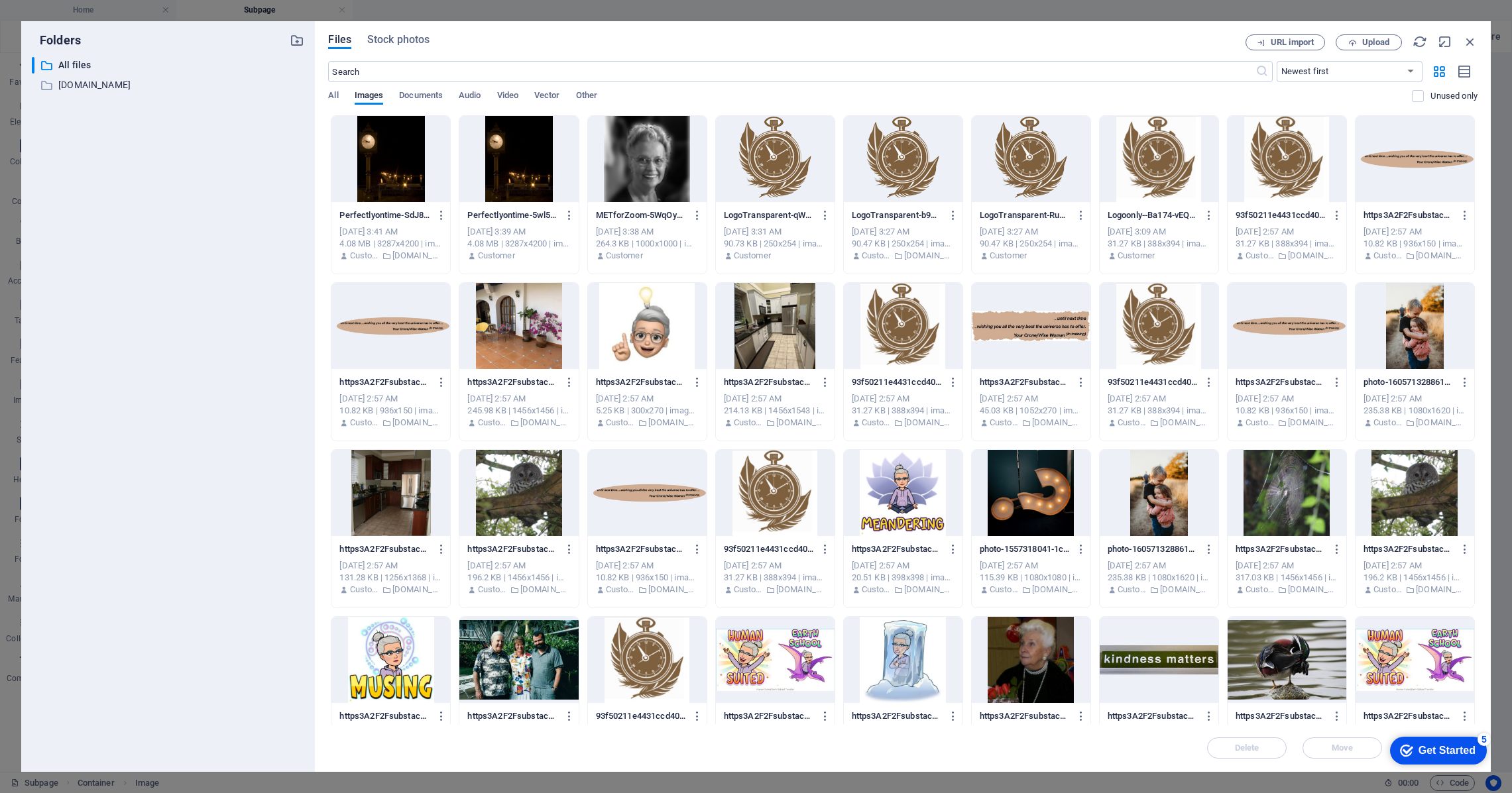
click at [127, 9] on div "Folders ​ All files All files ​ perfectlyontime.ca perfectlyontime.ca Files Sto…" at bounding box center [756, 396] width 1512 height 793
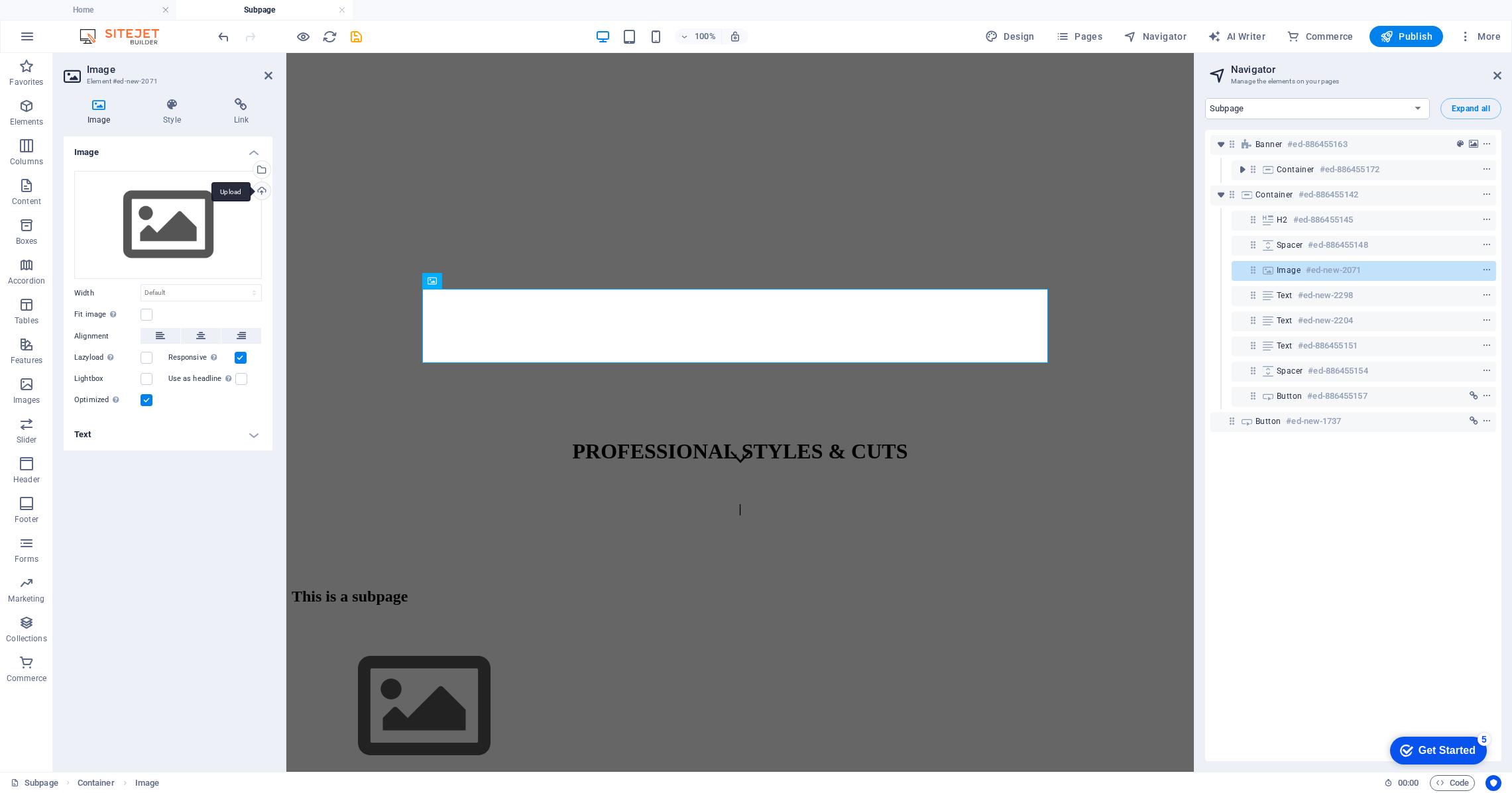
click at [263, 193] on div "Upload" at bounding box center [260, 192] width 20 height 20
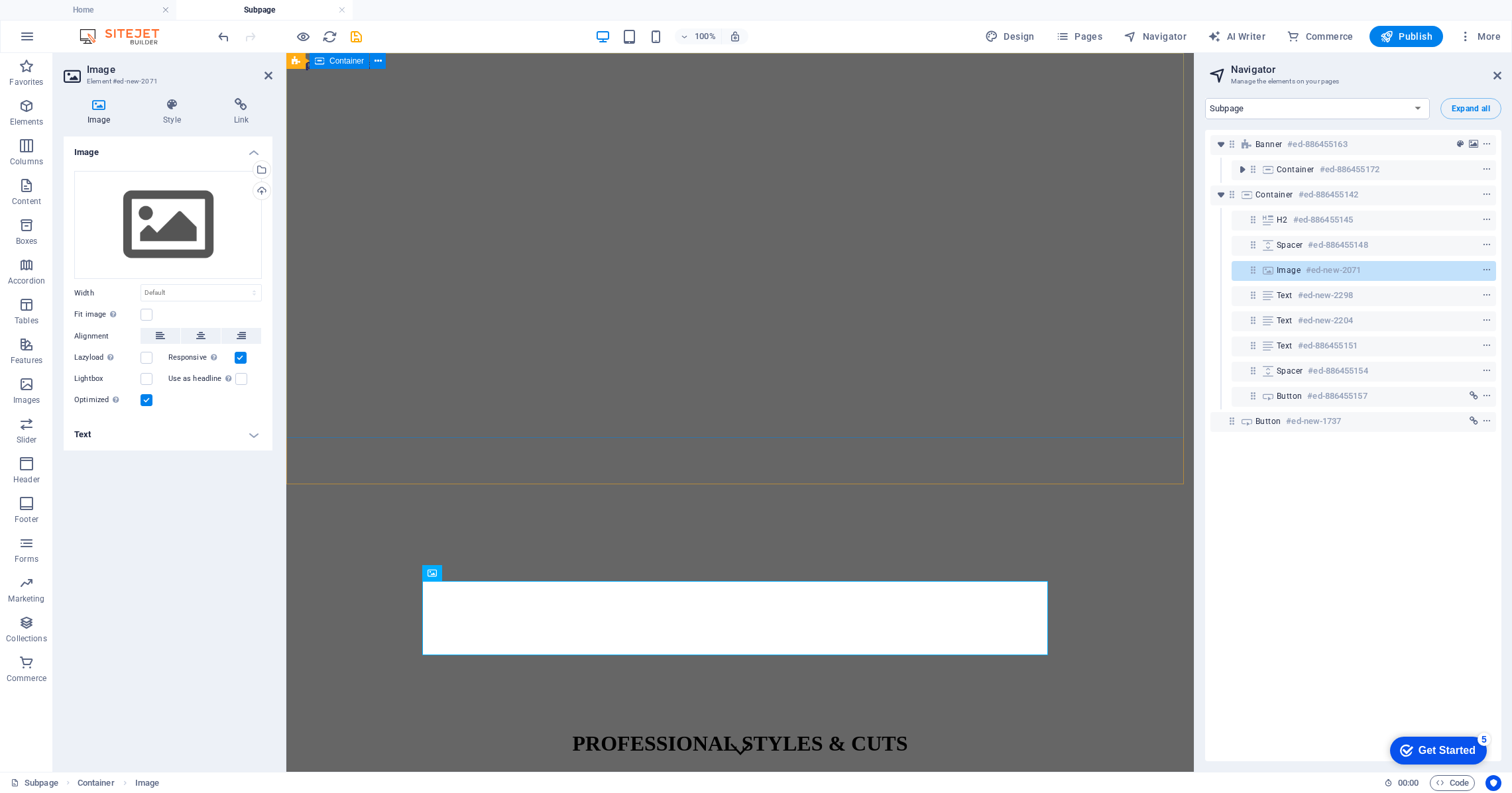
click at [600, 718] on div "PROFESSIONAL STYLES & CUTS |" at bounding box center [739, 769] width 897 height 103
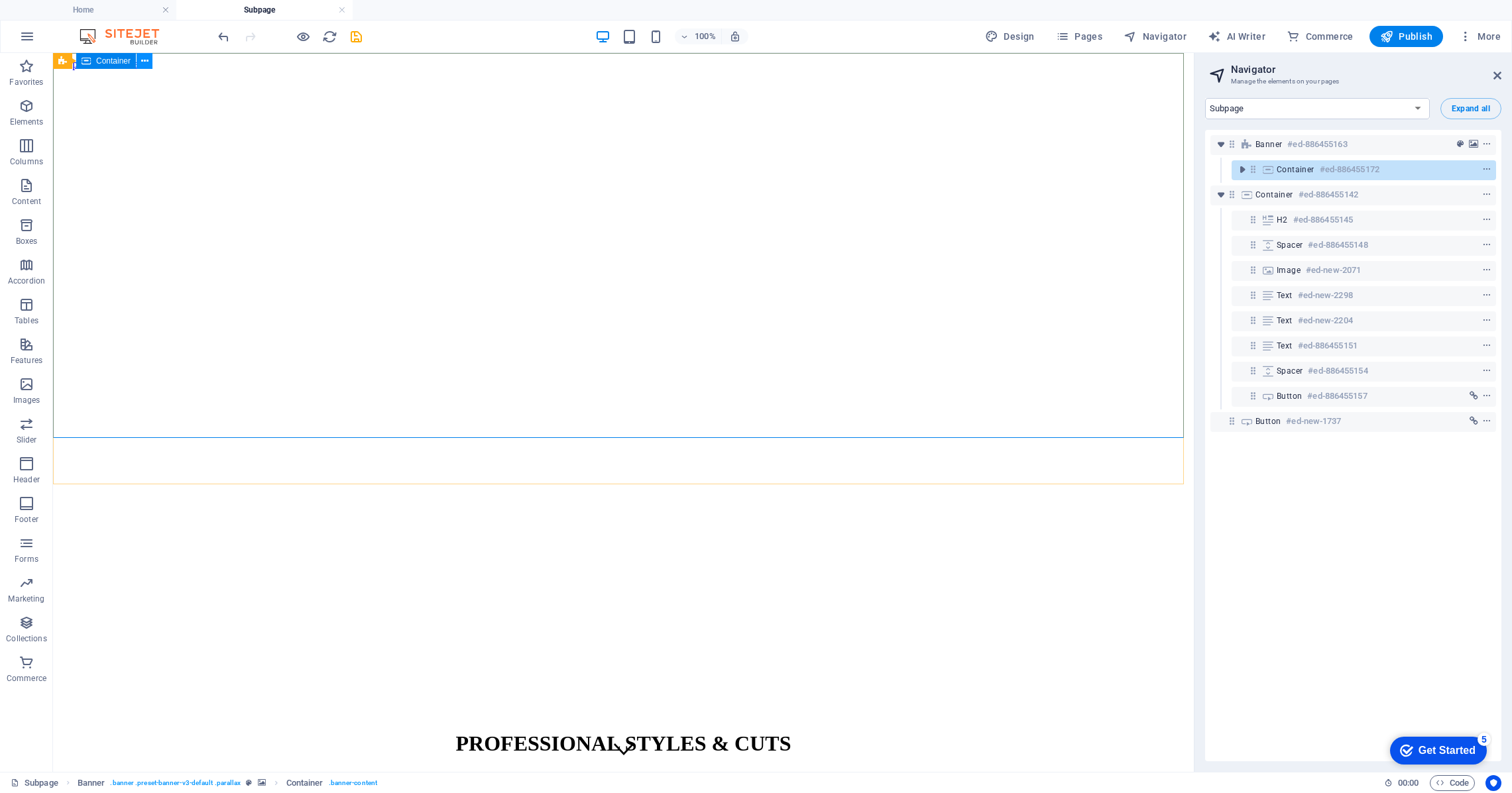
click at [149, 61] on button at bounding box center [145, 61] width 16 height 16
click at [619, 739] on figure at bounding box center [624, 750] width 20 height 22
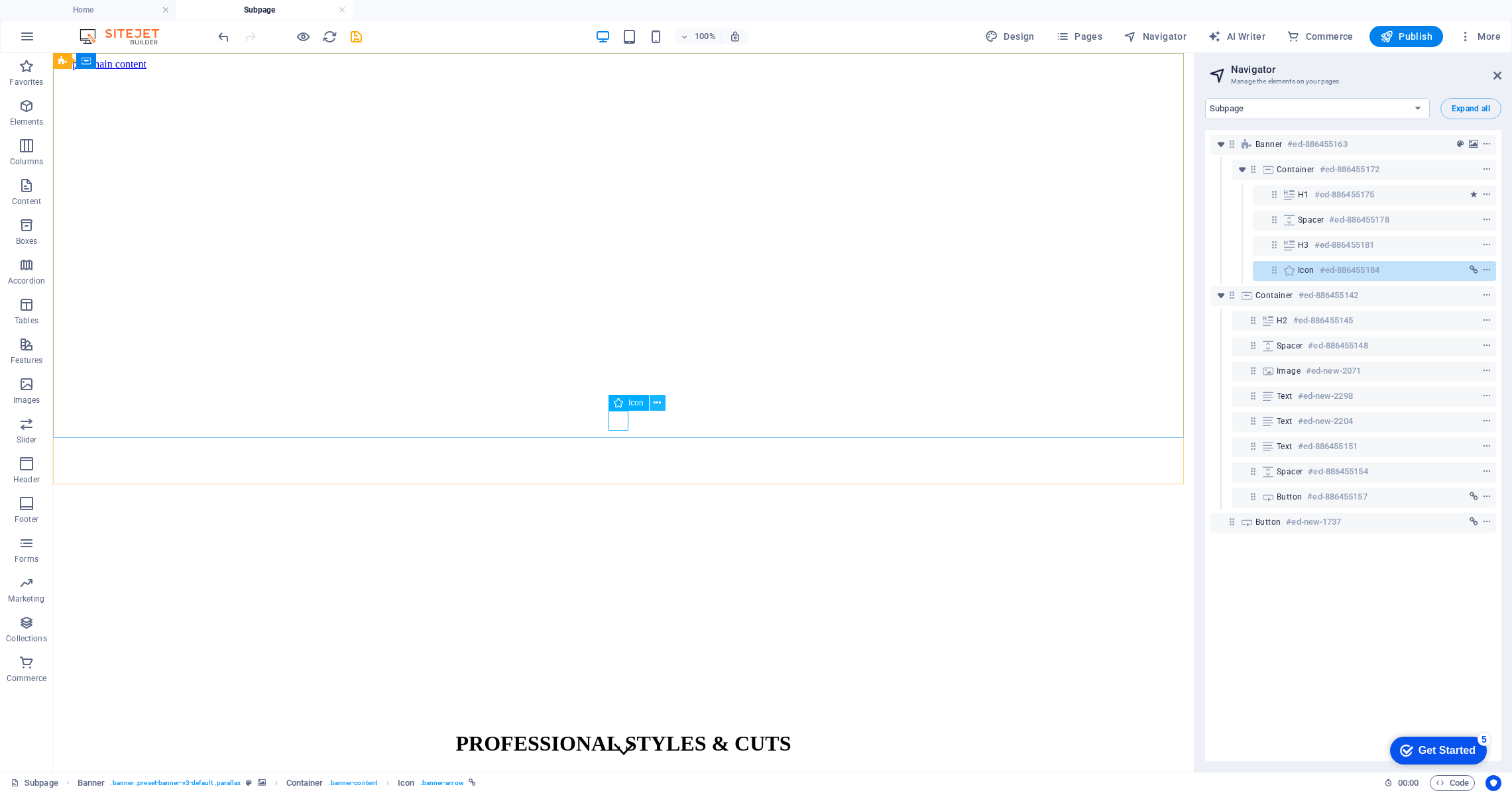
click at [656, 402] on icon at bounding box center [656, 403] width 7 height 14
click at [120, 63] on span "Container" at bounding box center [112, 61] width 34 height 8
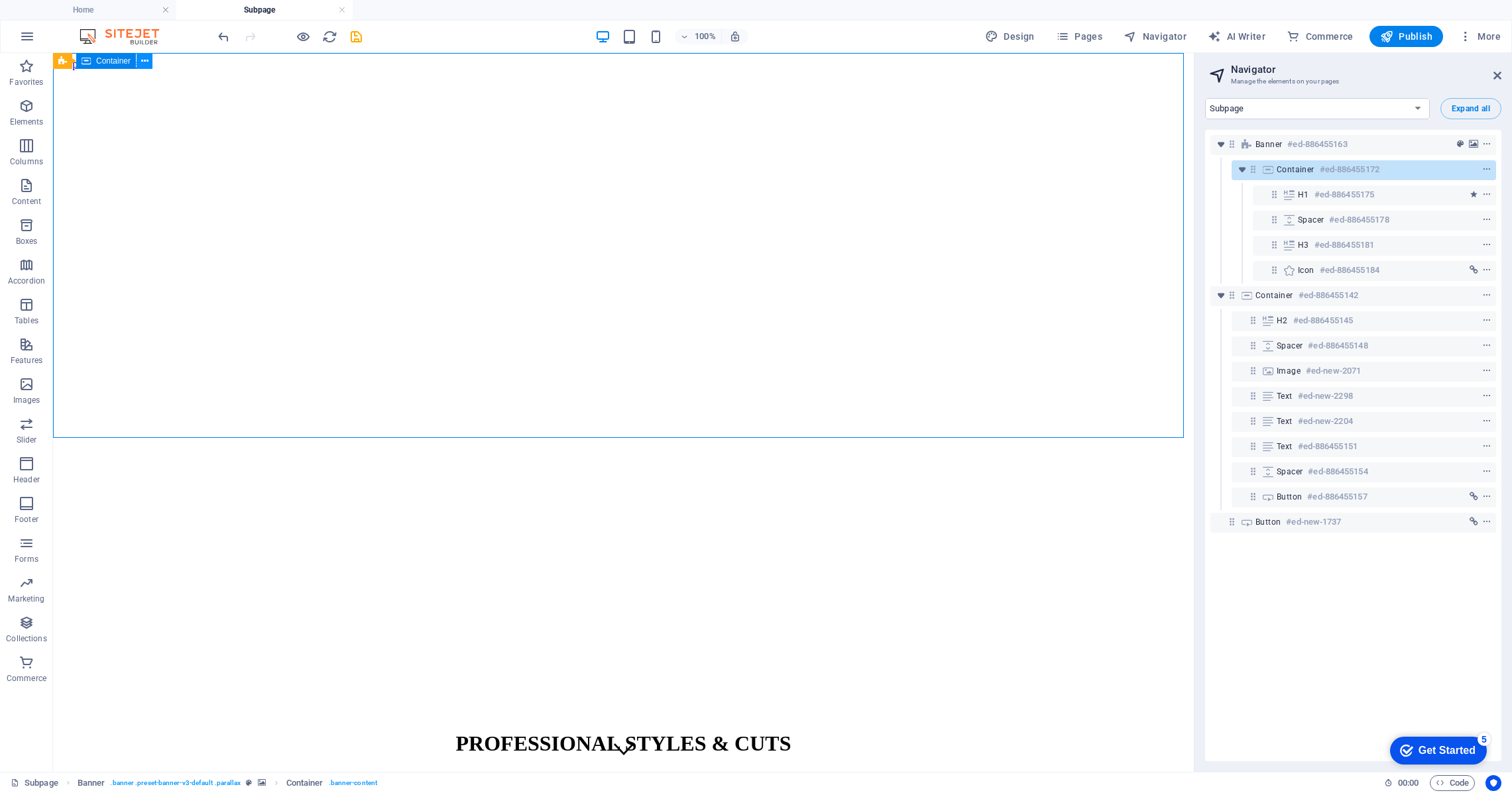
click at [147, 60] on icon at bounding box center [144, 62] width 7 height 14
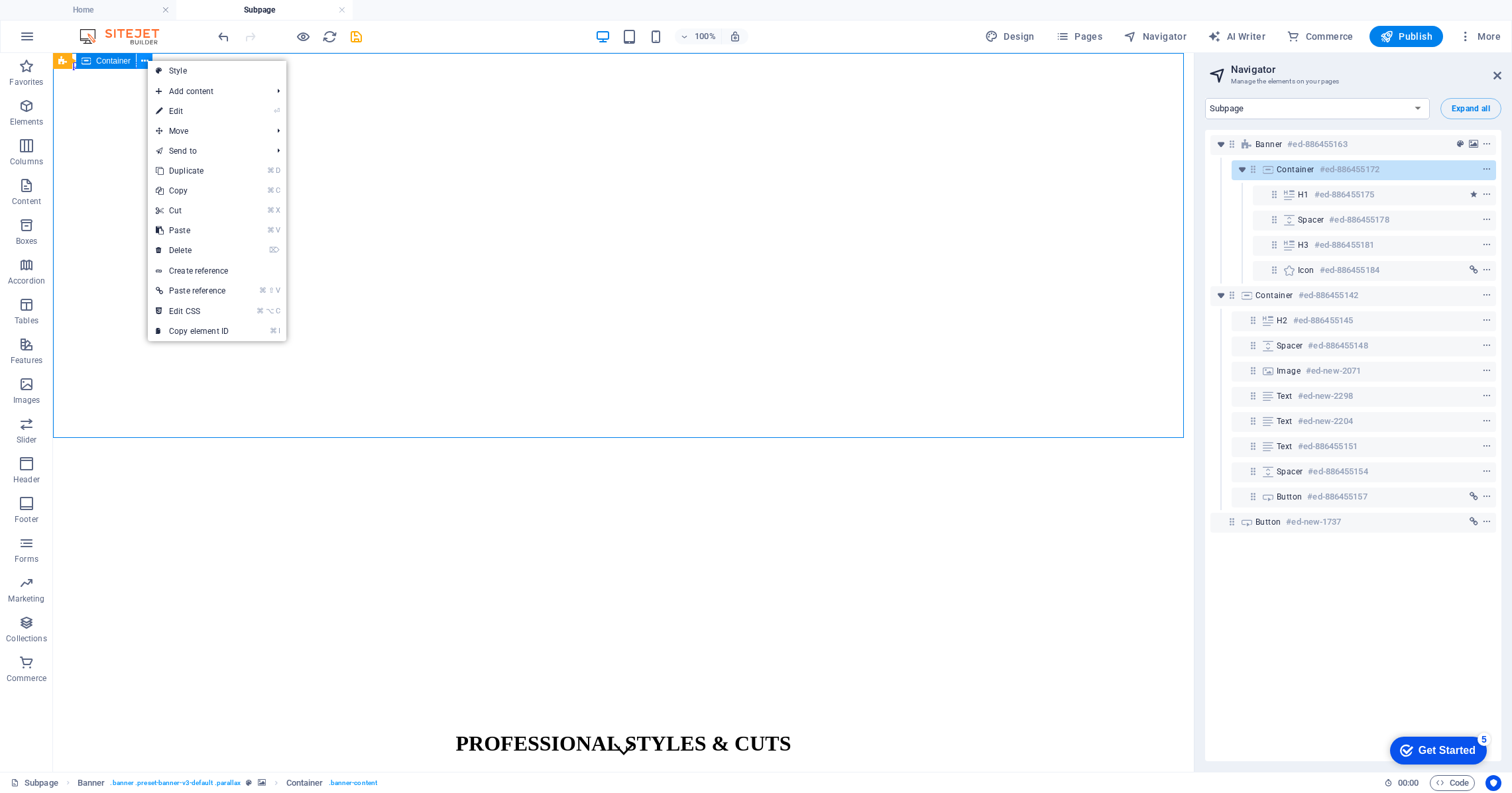
scroll to position [1, 0]
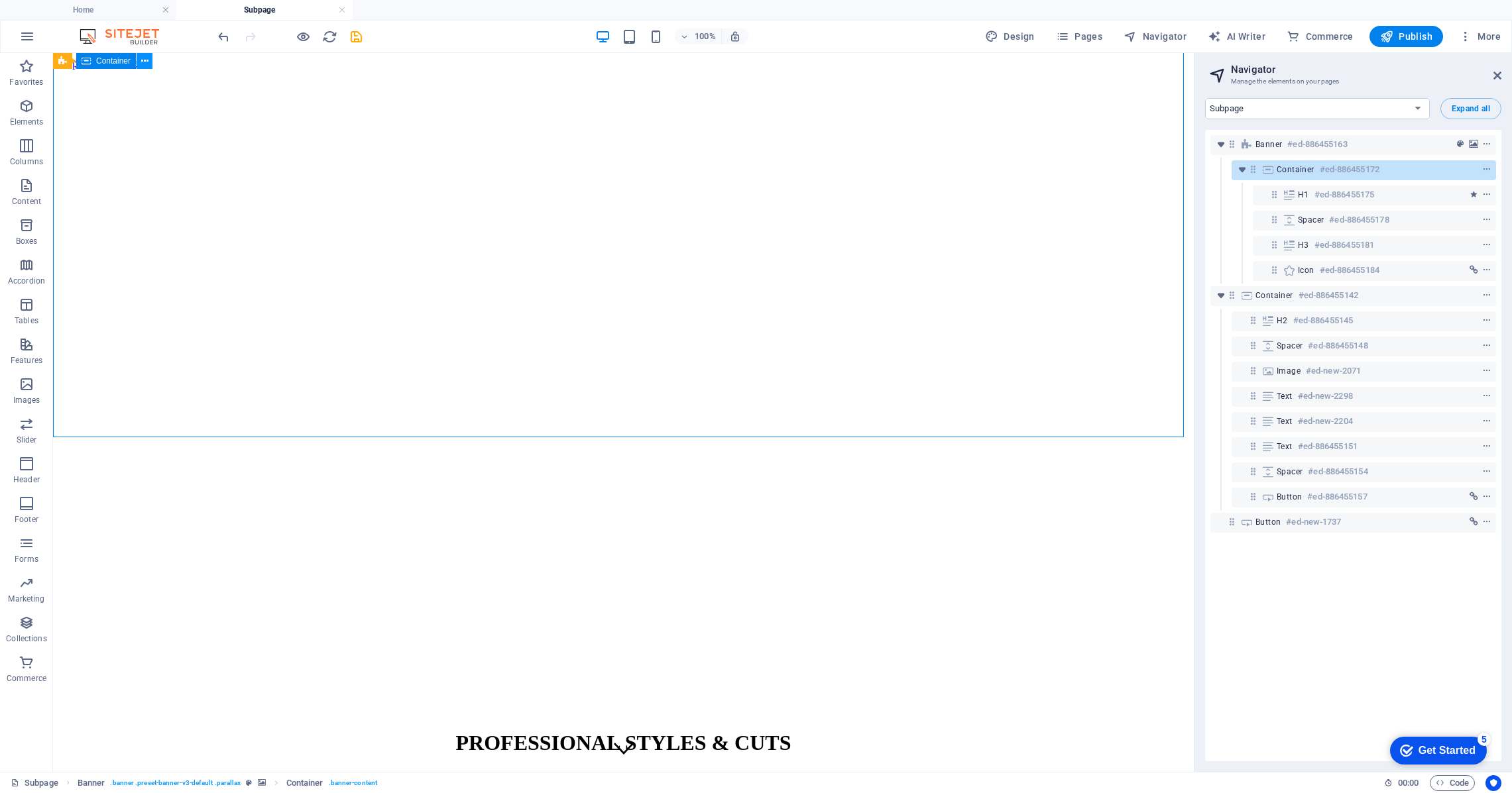
click at [147, 60] on icon at bounding box center [144, 62] width 7 height 14
click at [144, 58] on icon at bounding box center [144, 62] width 7 height 14
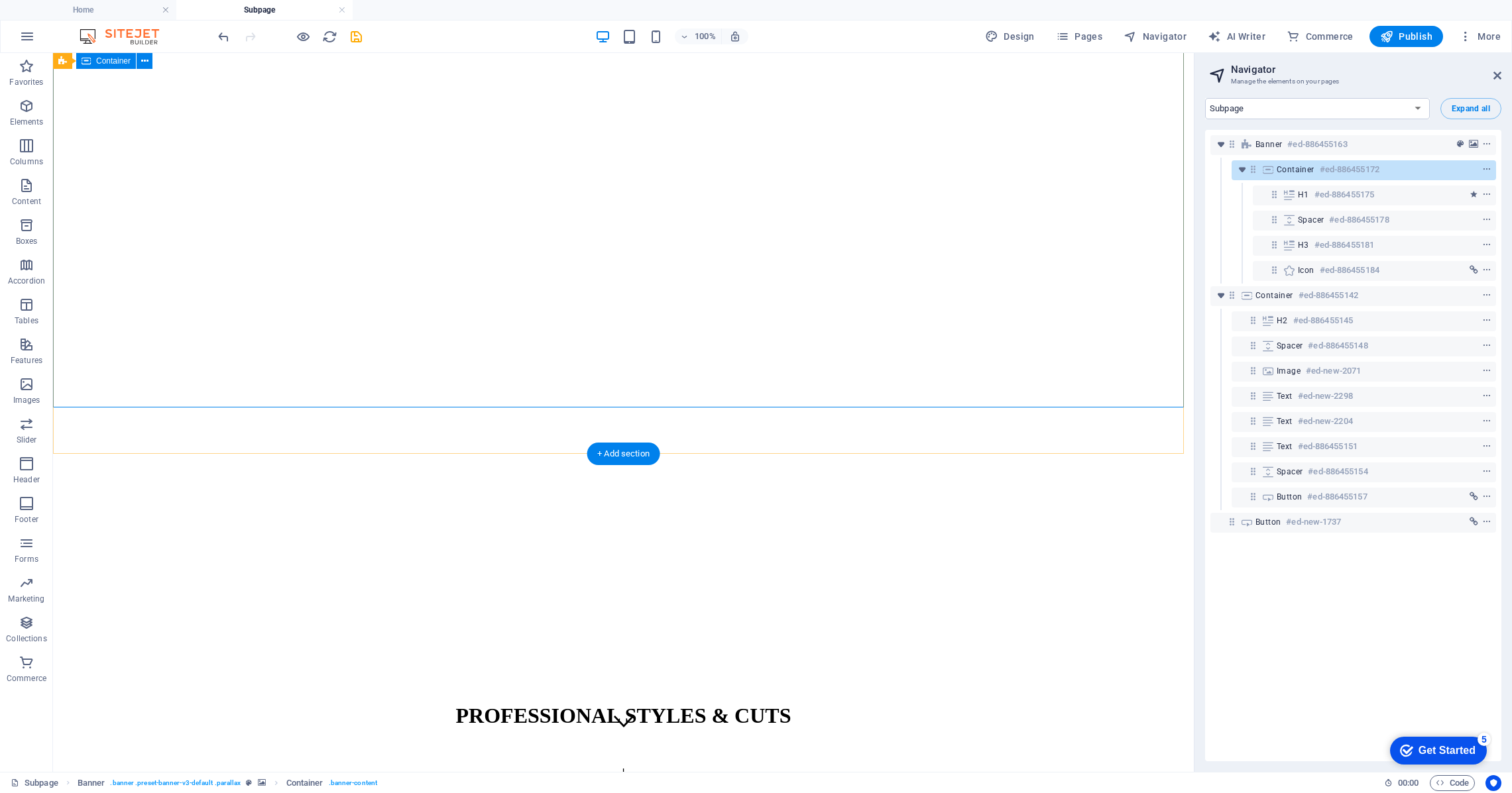
click at [229, 690] on div "PROFESSIONAL STYLES & CUTS |" at bounding box center [624, 741] width 1131 height 103
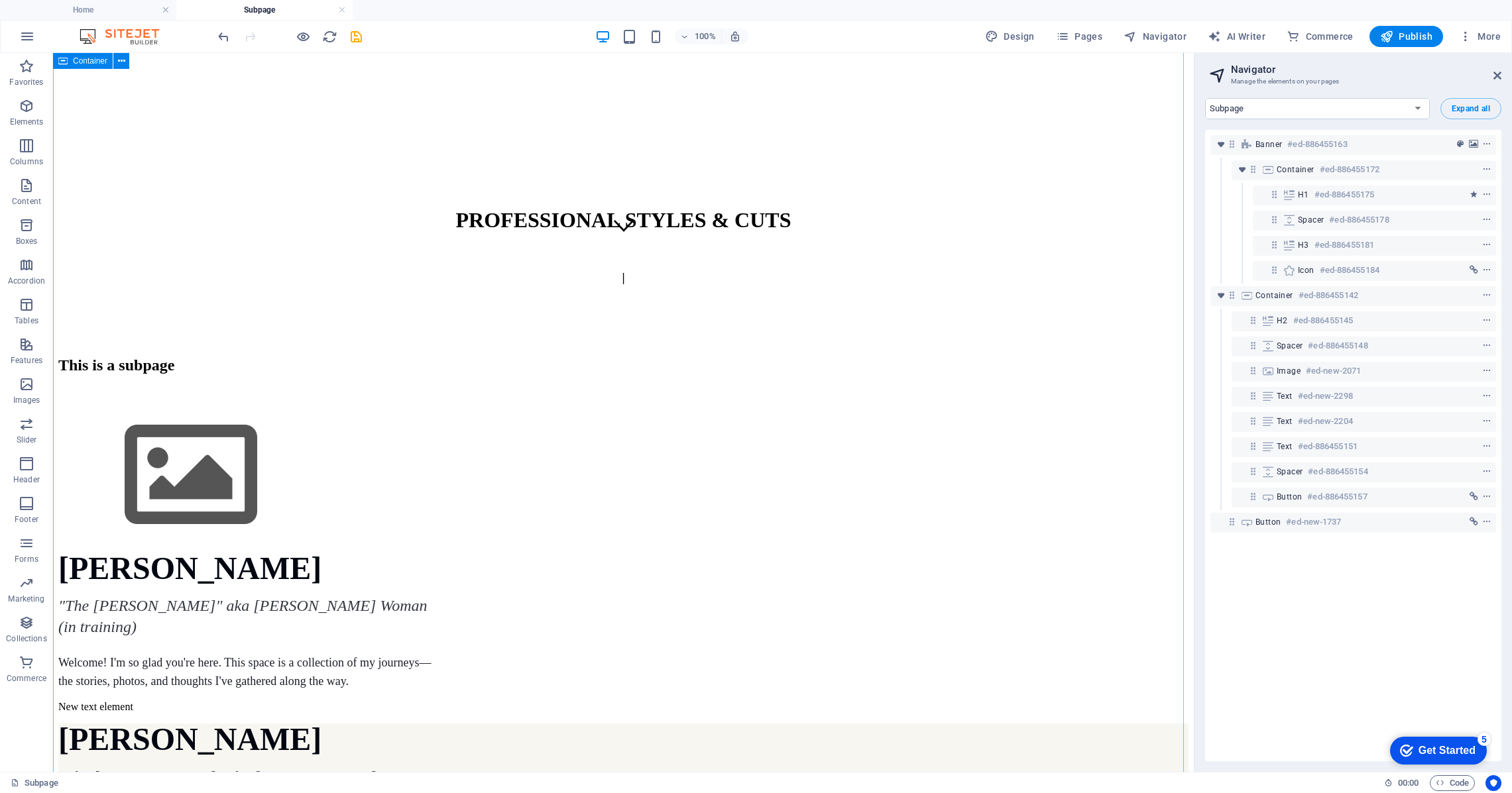
scroll to position [530, 0]
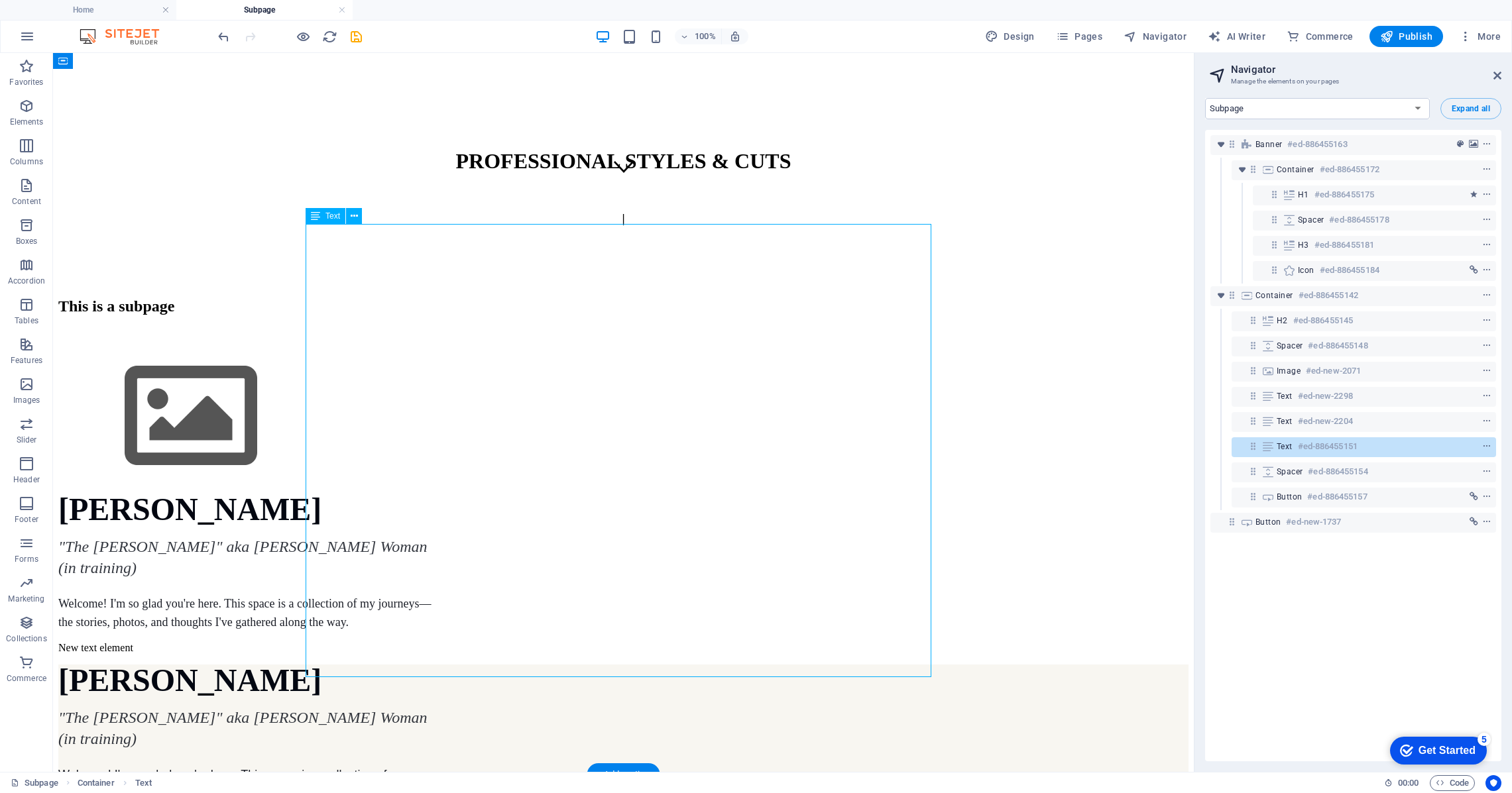
scroll to position [613, 0]
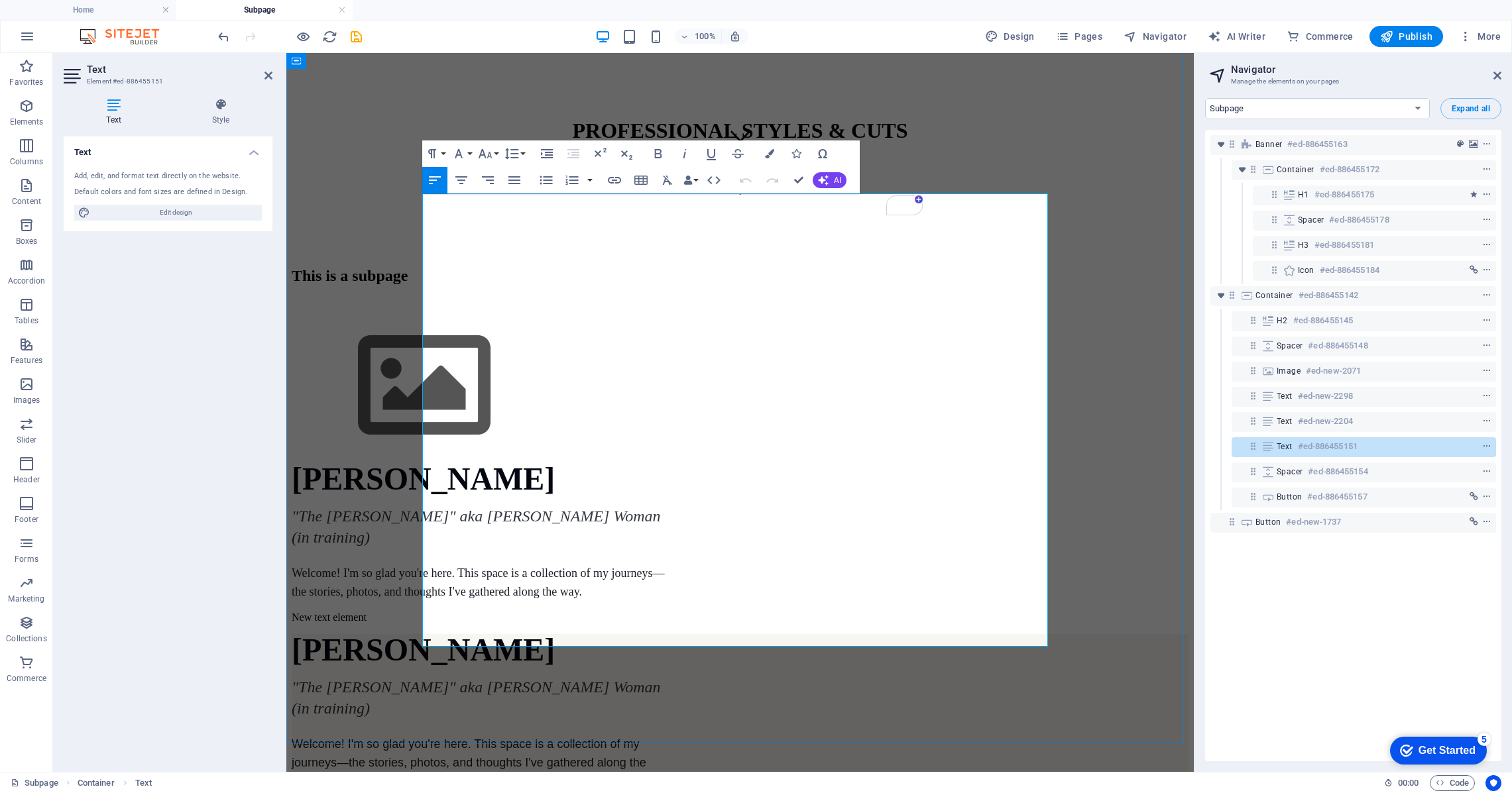
drag, startPoint x: 859, startPoint y: 639, endPoint x: 422, endPoint y: 374, distance: 511.1
copy div "Every moment of every experience presented up to this time in this life has bee…"
click at [355, 267] on div "This is a subpage Marilyn Thom "The Crone" aka Wise Woman (in training) Welcome…" at bounding box center [739, 666] width 897 height 799
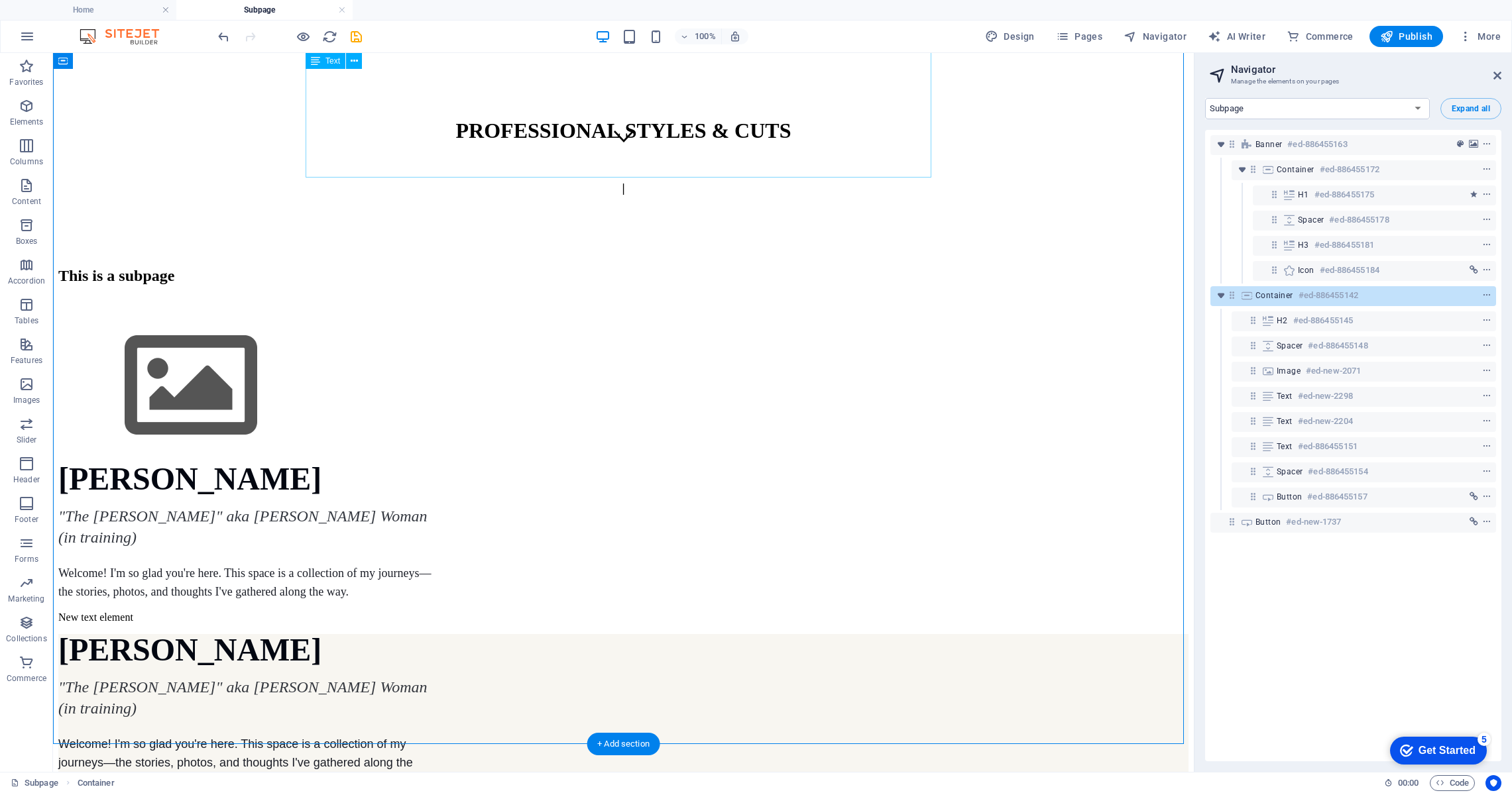
click at [445, 463] on div "Marilyn Thom "The Crone" aka Wise Woman (in training) Welcome! I'm so glad you'…" at bounding box center [624, 532] width 1131 height 138
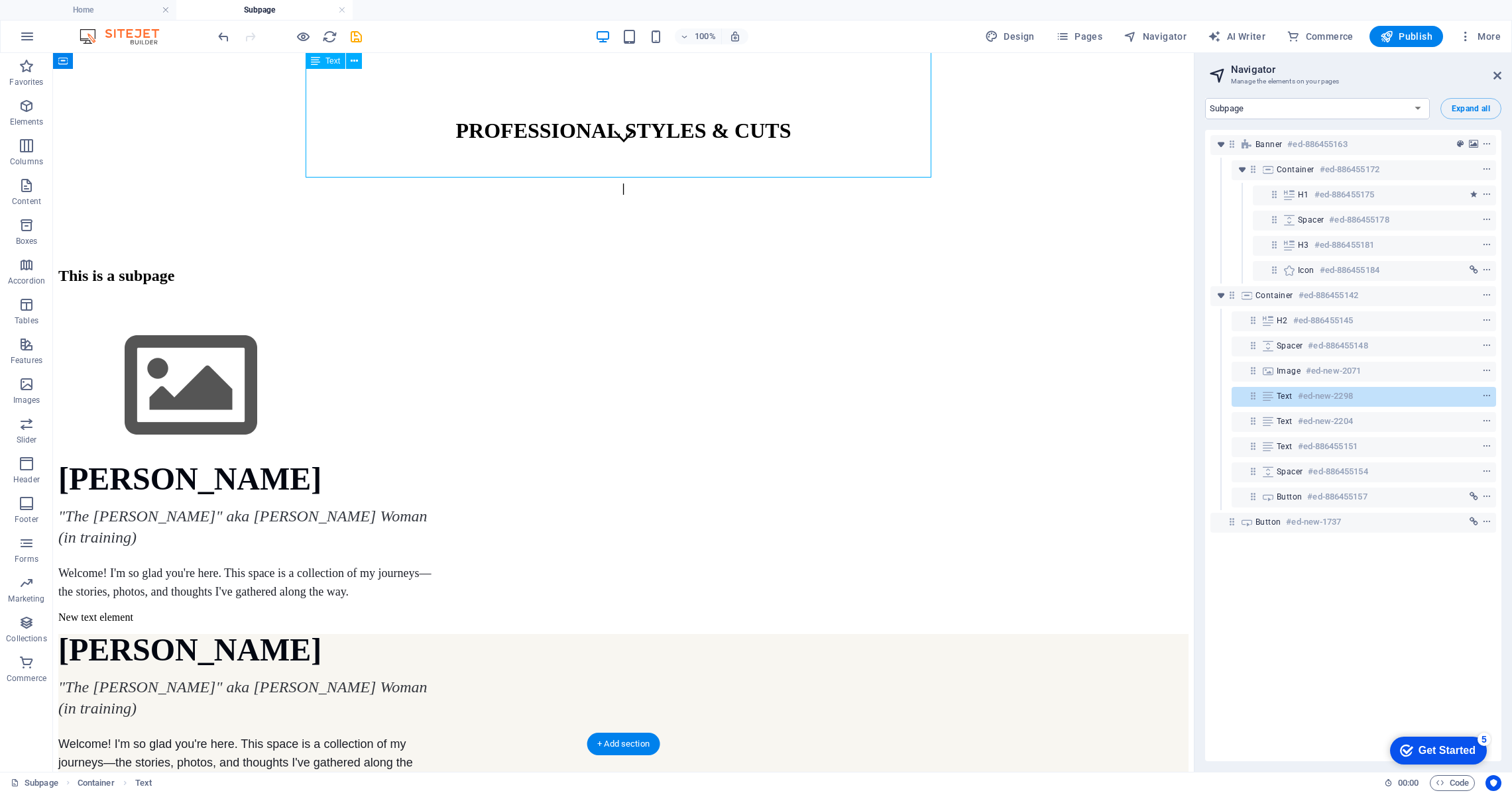
click at [402, 463] on div "Marilyn Thom "The Crone" aka Wise Woman (in training) Welcome! I'm so glad you'…" at bounding box center [624, 532] width 1131 height 138
click at [400, 463] on div "Marilyn Thom "The Crone" aka Wise Woman (in training) Welcome! I'm so glad you'…" at bounding box center [624, 532] width 1131 height 138
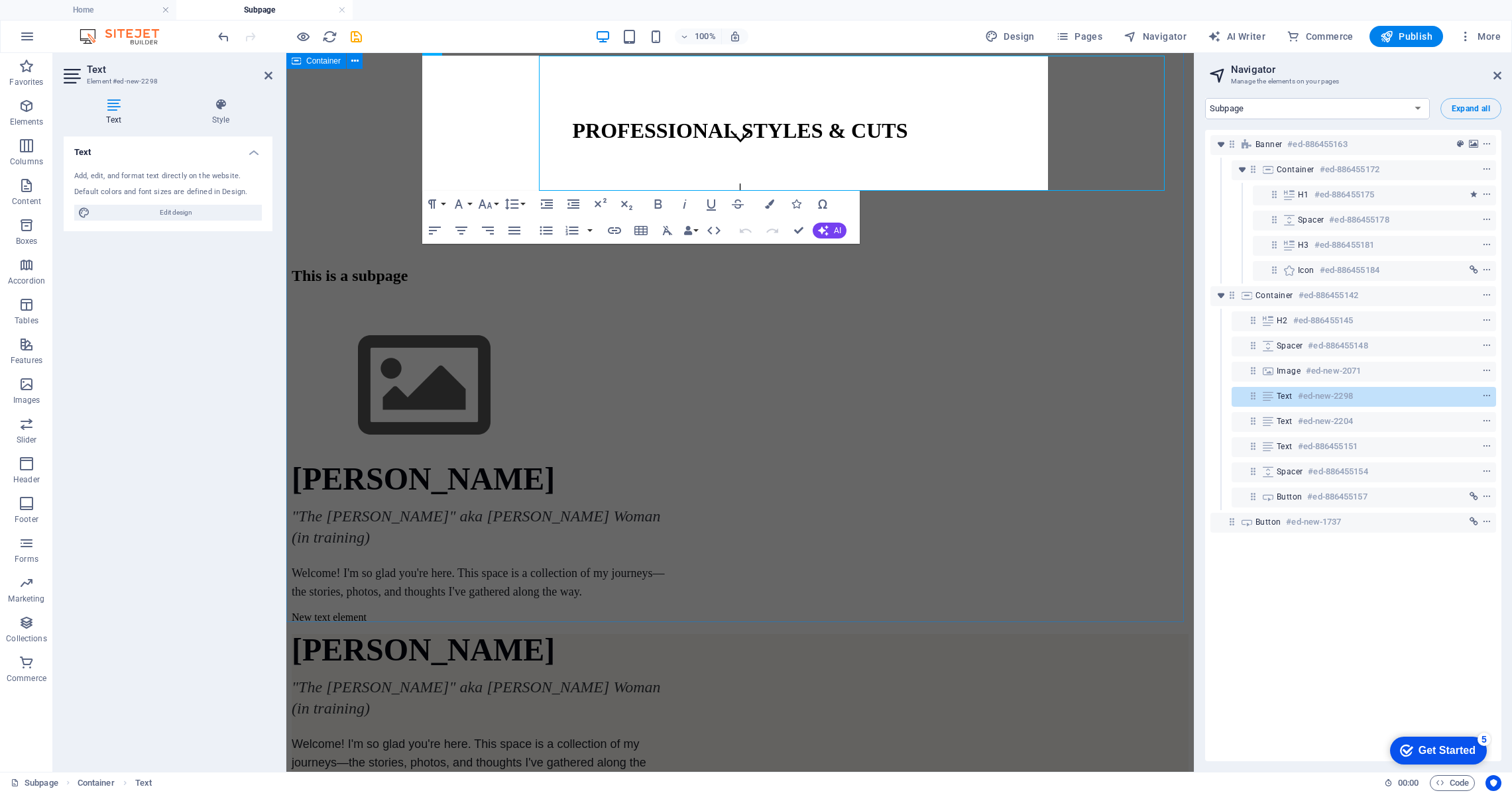
scroll to position [599, 0]
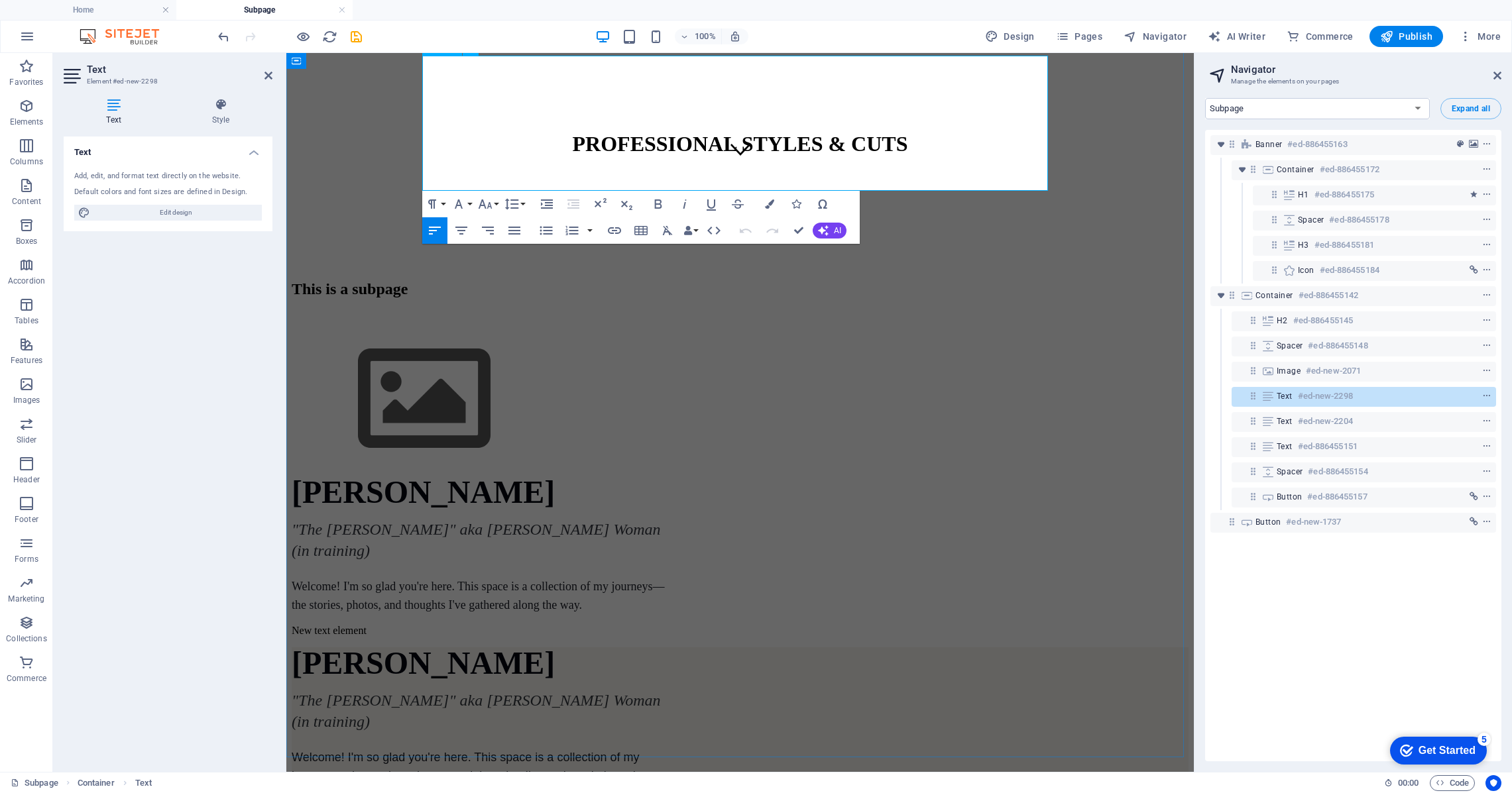
click at [520, 577] on p "Welcome! I'm so glad you're here. This space is a collection of my journeys—the…" at bounding box center [478, 595] width 375 height 37
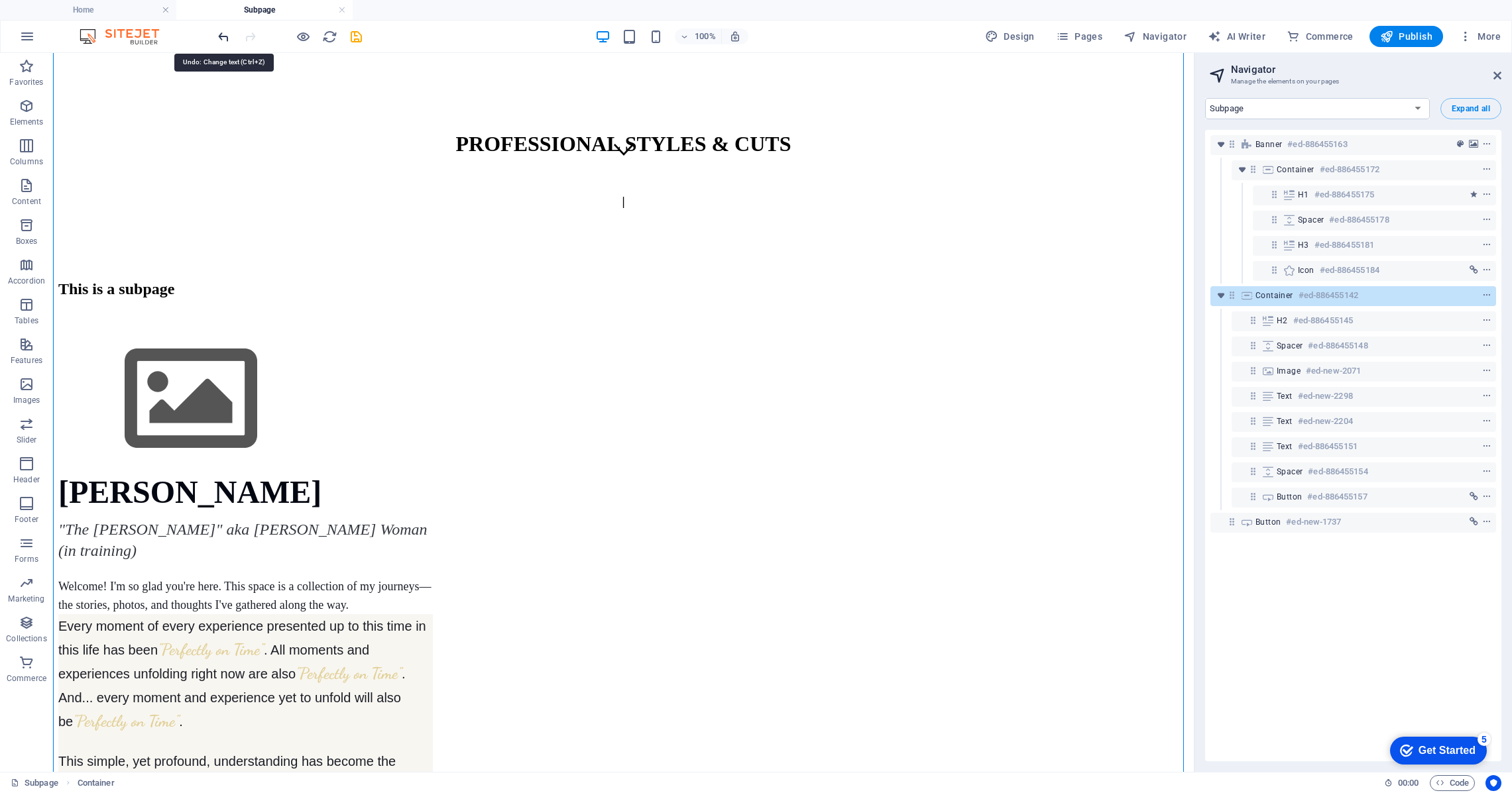
click at [219, 36] on icon "undo" at bounding box center [224, 37] width 16 height 16
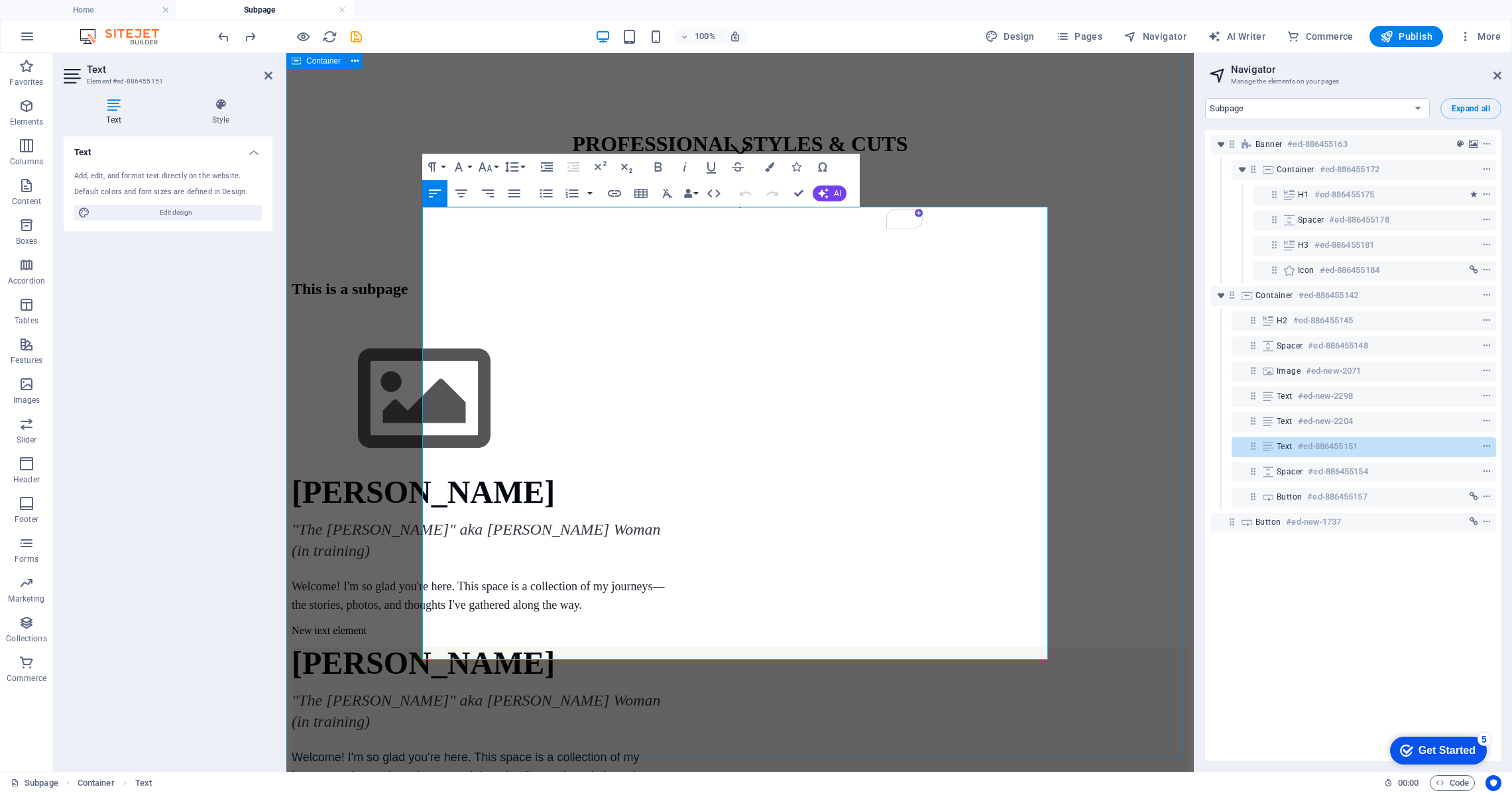
click at [363, 311] on div "This is a subpage [PERSON_NAME] "The [PERSON_NAME]" aka [PERSON_NAME] Woman (in…" at bounding box center [739, 680] width 897 height 799
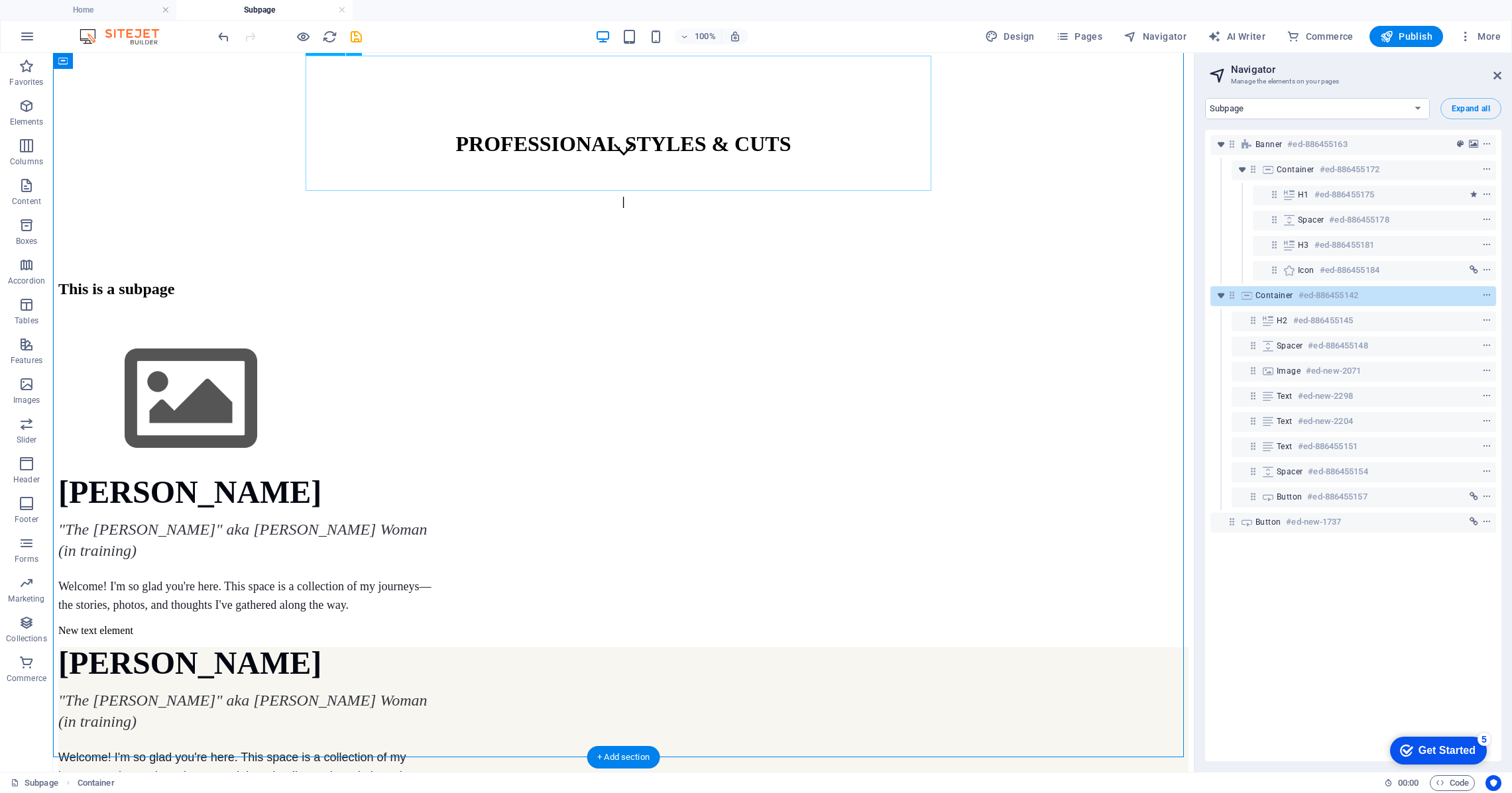
click at [478, 476] on div "[PERSON_NAME] "The [PERSON_NAME]" aka [PERSON_NAME] Woman (in training) Welcome…" at bounding box center [624, 545] width 1131 height 138
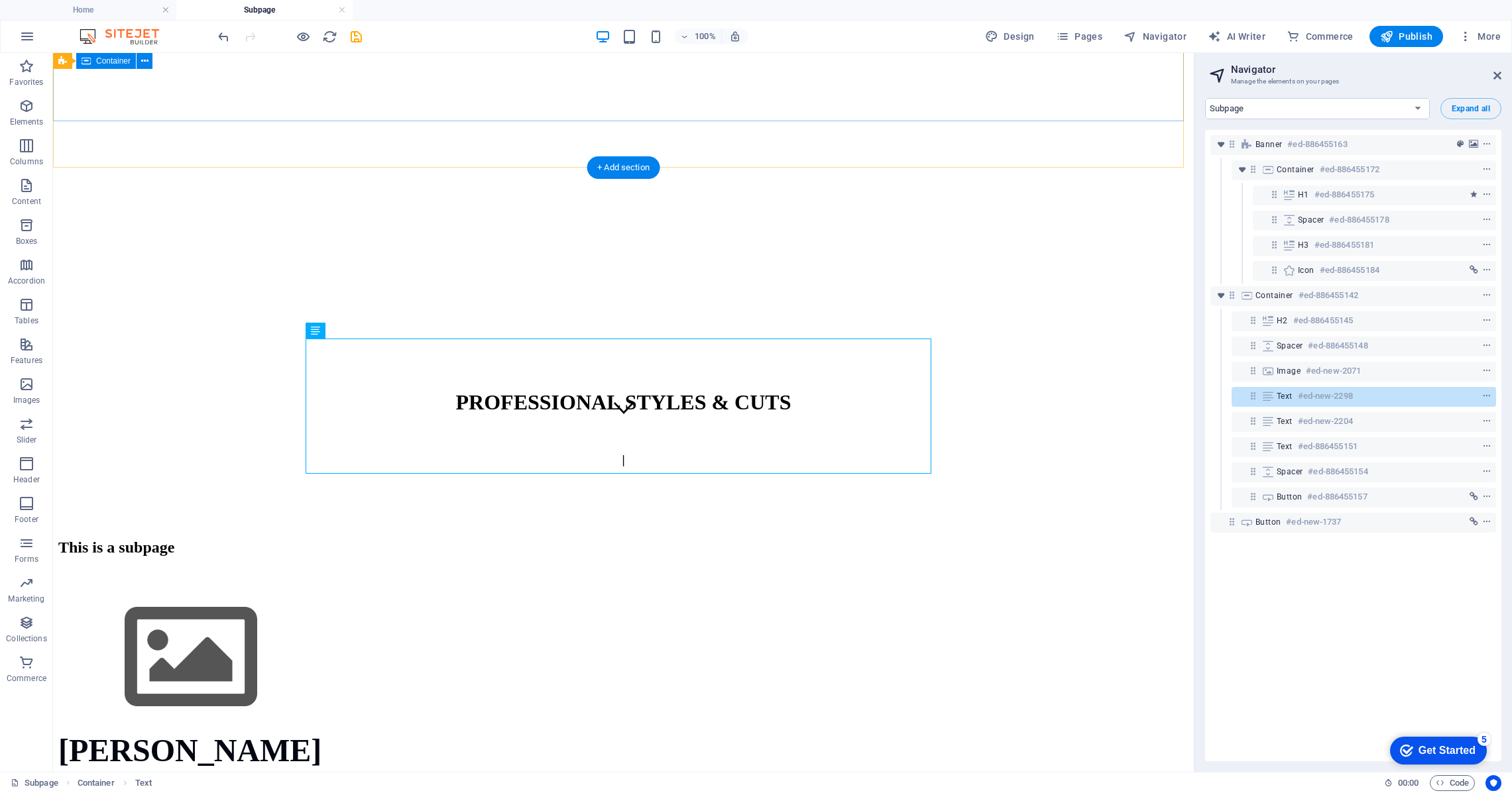
scroll to position [315, 0]
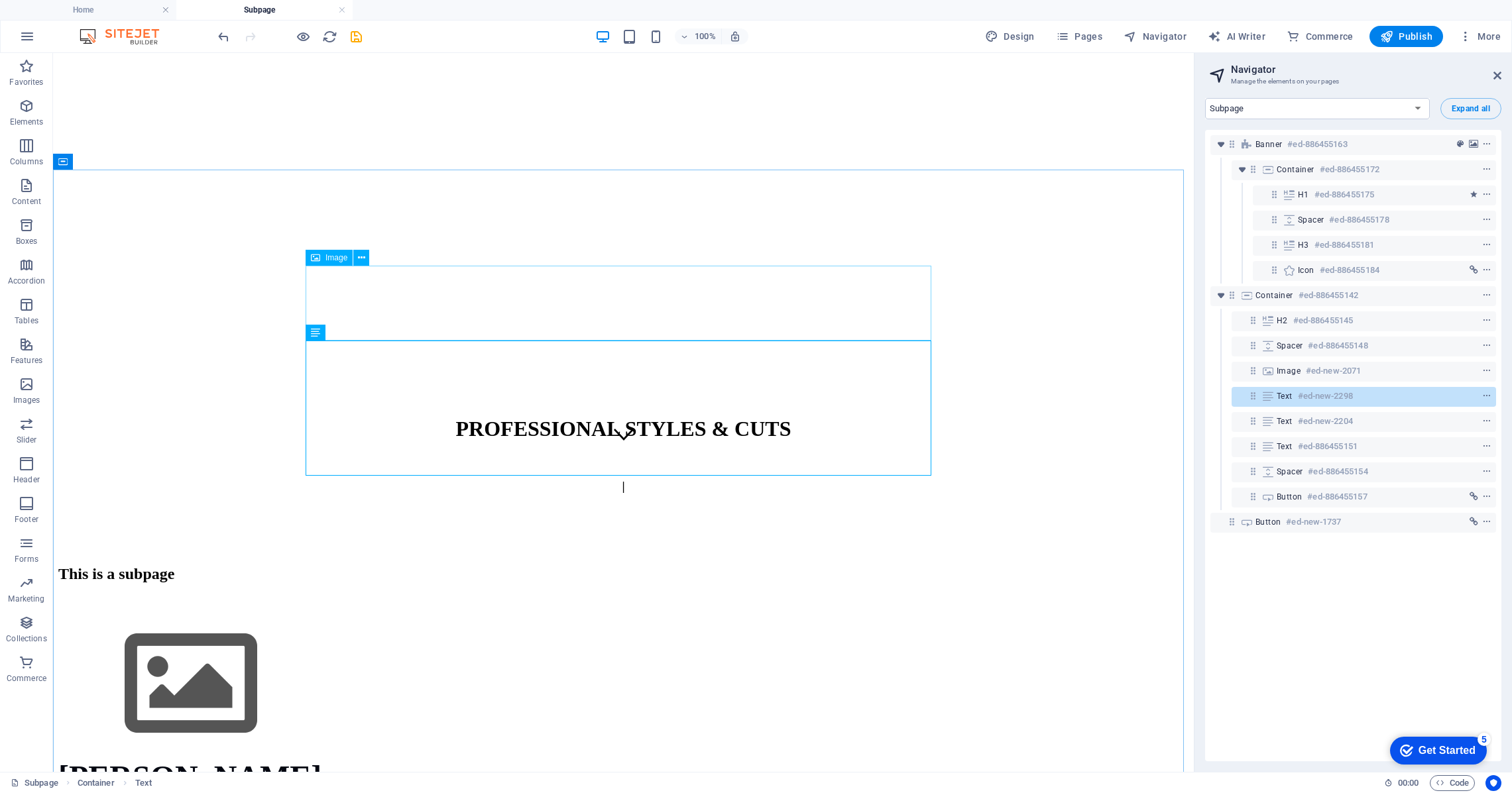
click at [338, 258] on span "Image" at bounding box center [336, 258] width 22 height 8
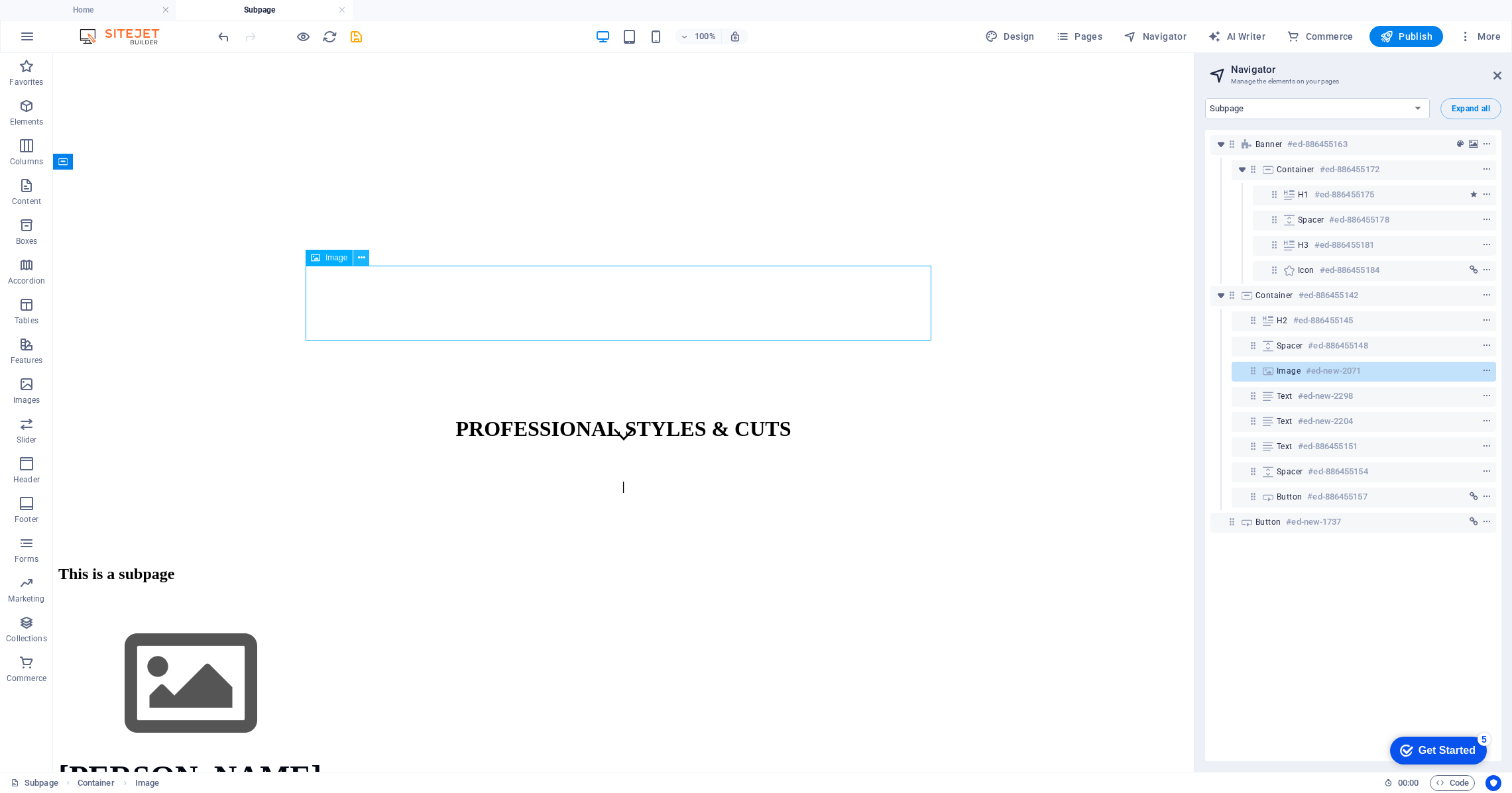
click at [360, 258] on icon at bounding box center [361, 258] width 7 height 14
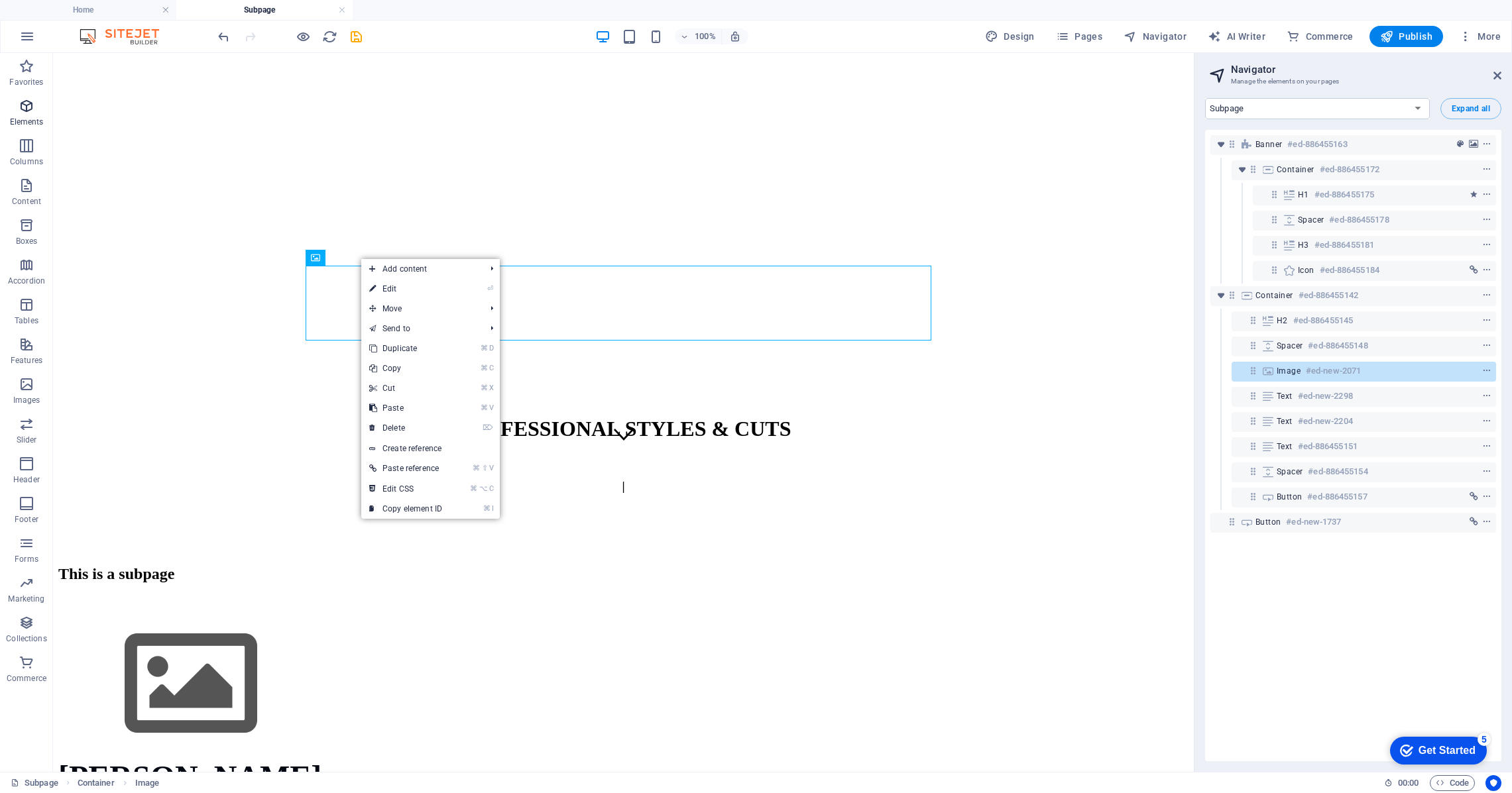
click at [25, 104] on icon "button" at bounding box center [26, 106] width 16 height 16
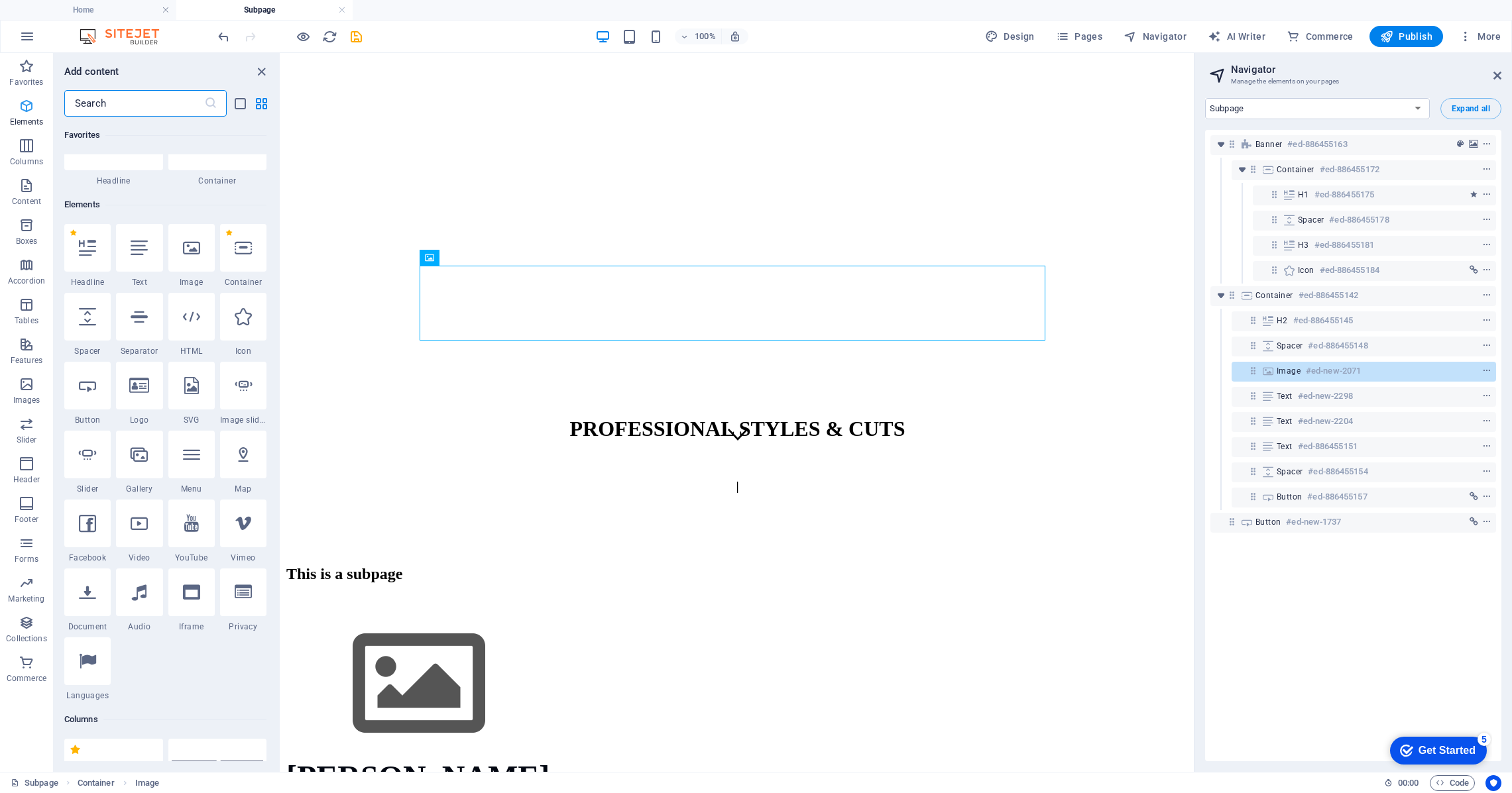
scroll to position [141, 0]
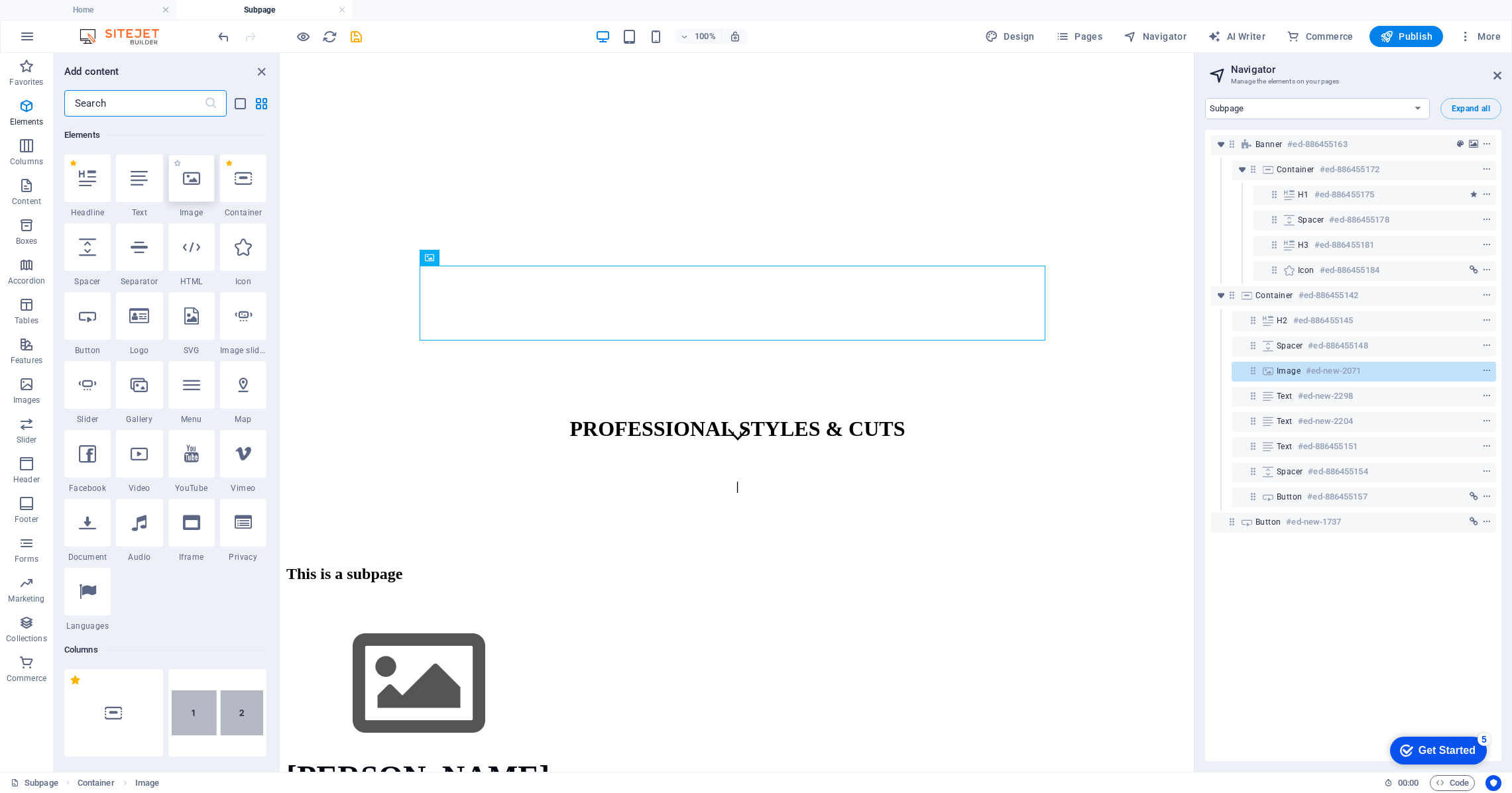
click at [195, 193] on div at bounding box center [191, 178] width 46 height 48
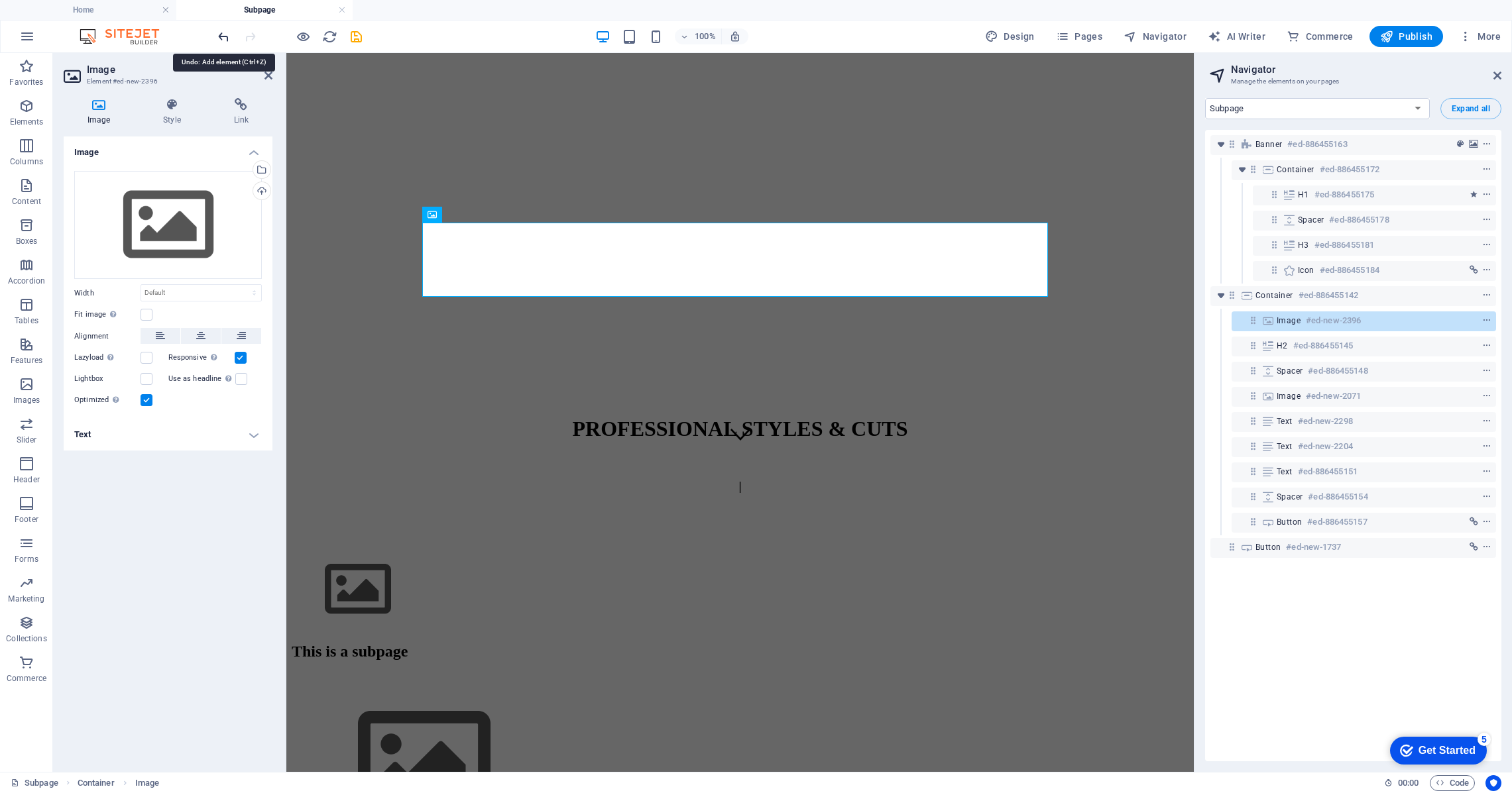
click at [225, 39] on icon "undo" at bounding box center [224, 37] width 16 height 16
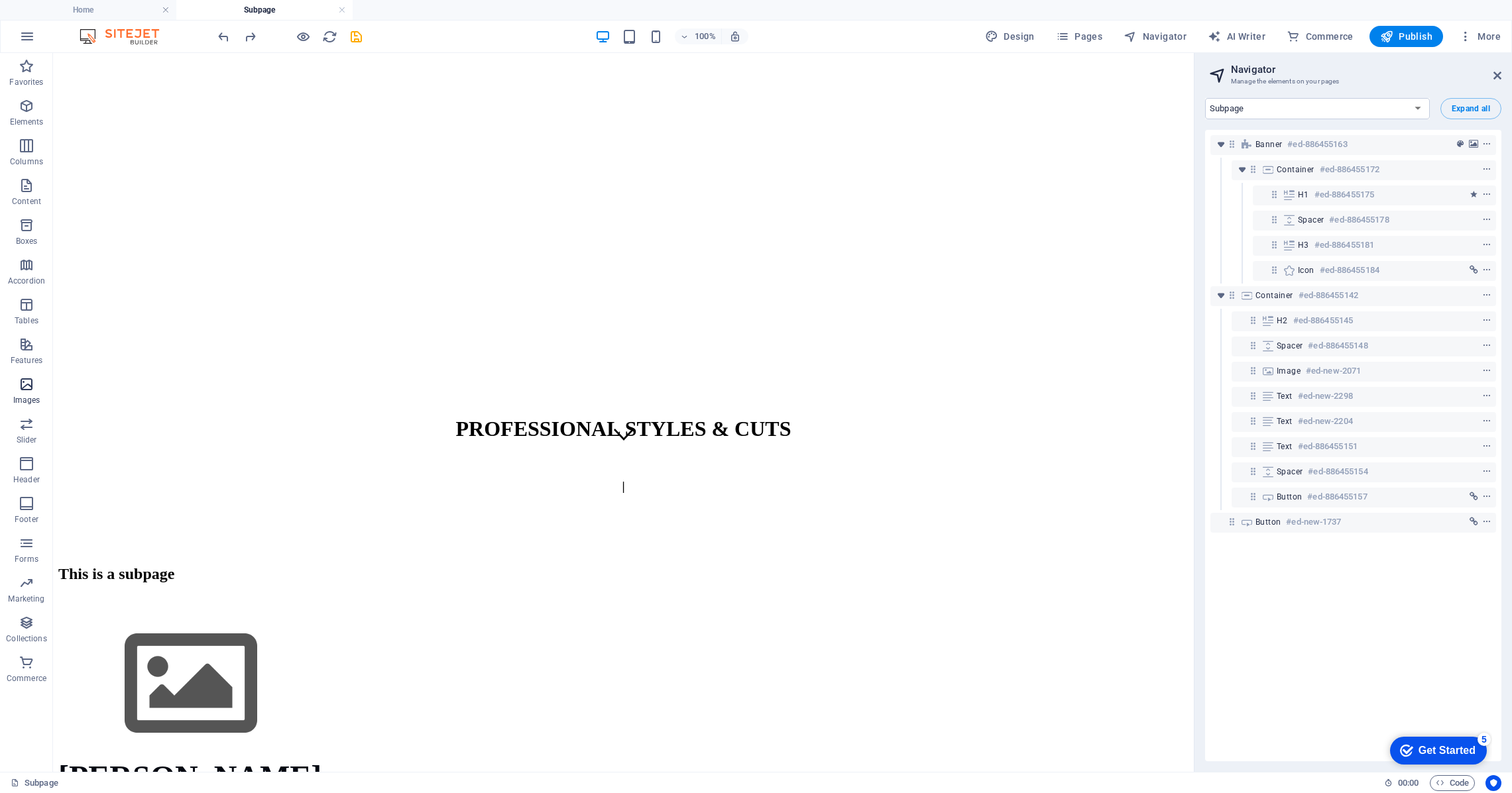
click at [21, 385] on icon "button" at bounding box center [26, 384] width 16 height 16
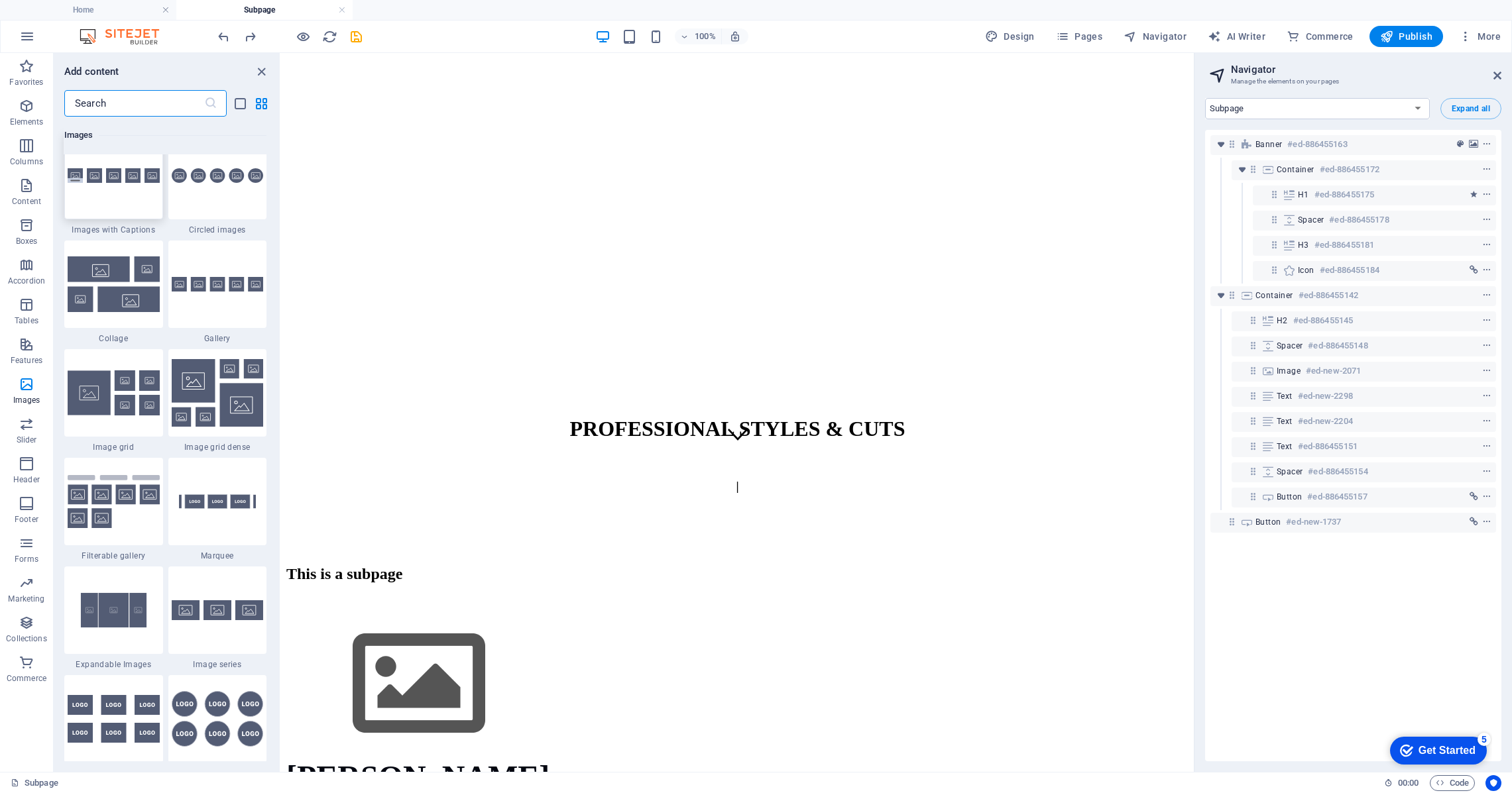
scroll to position [6744, 0]
click at [202, 200] on div at bounding box center [217, 174] width 99 height 87
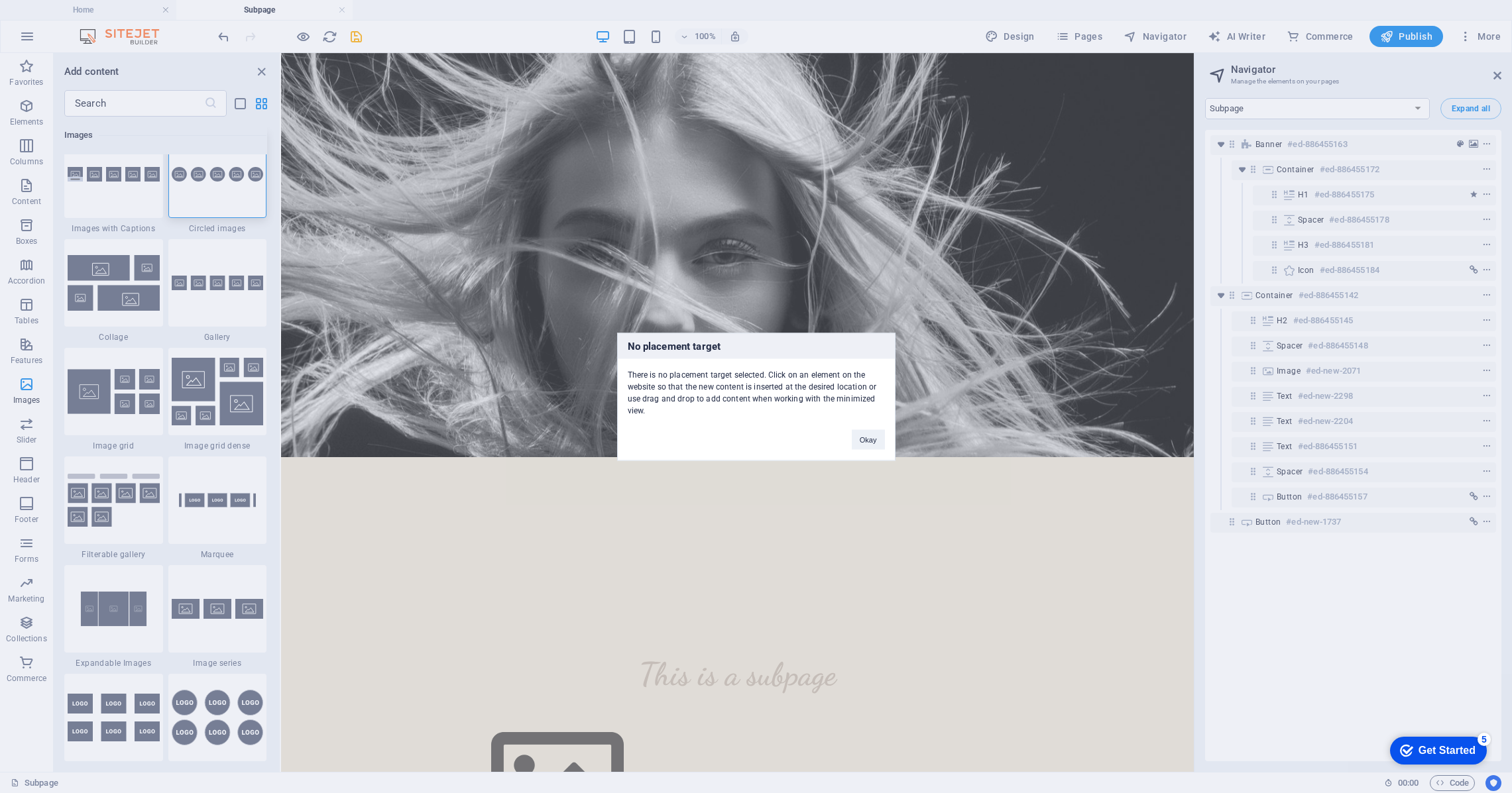
click at [214, 175] on div "No placement target There is no placement target selected. Click on an element …" at bounding box center [756, 396] width 1512 height 793
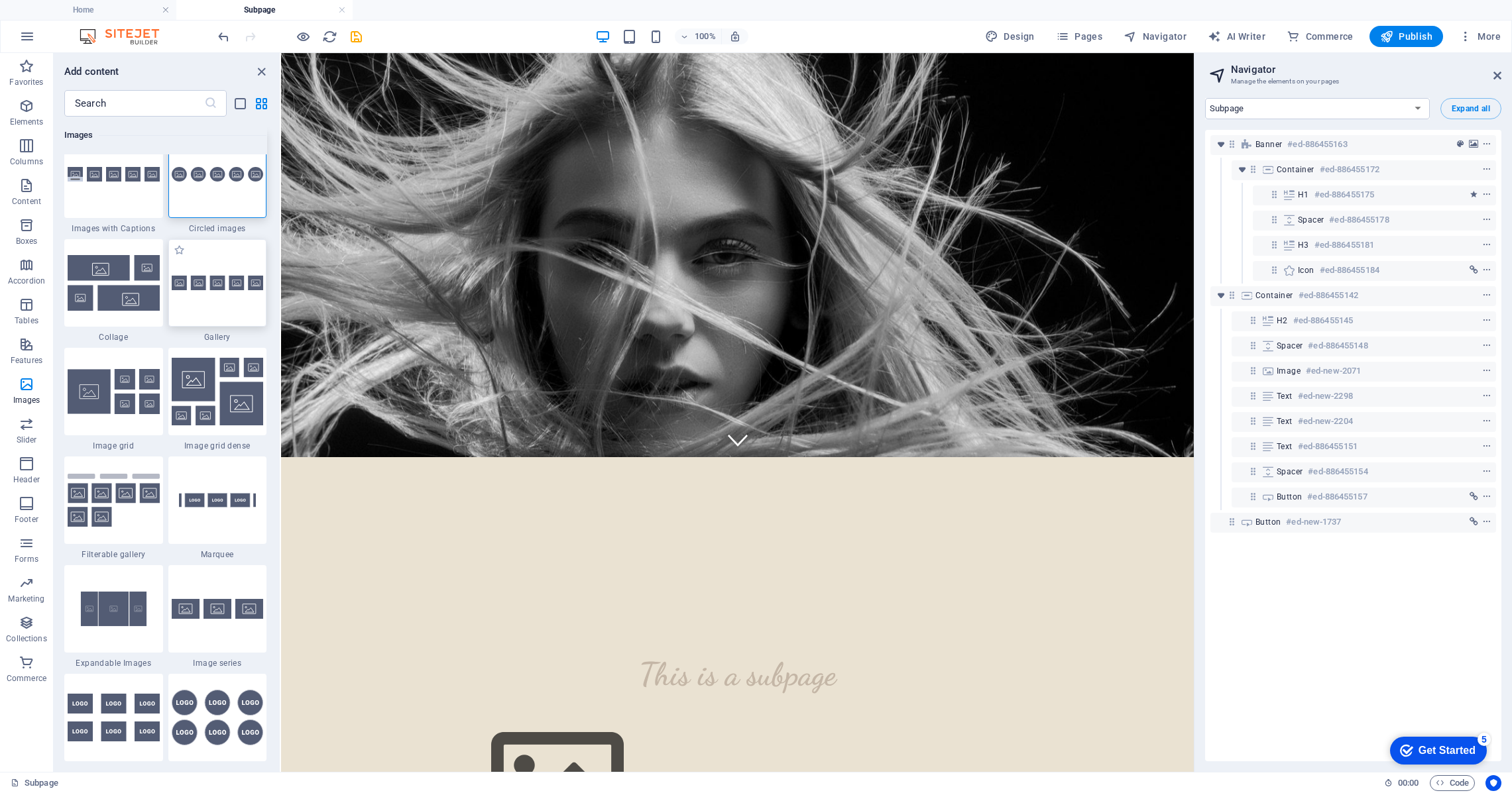
click at [222, 320] on div at bounding box center [217, 283] width 99 height 87
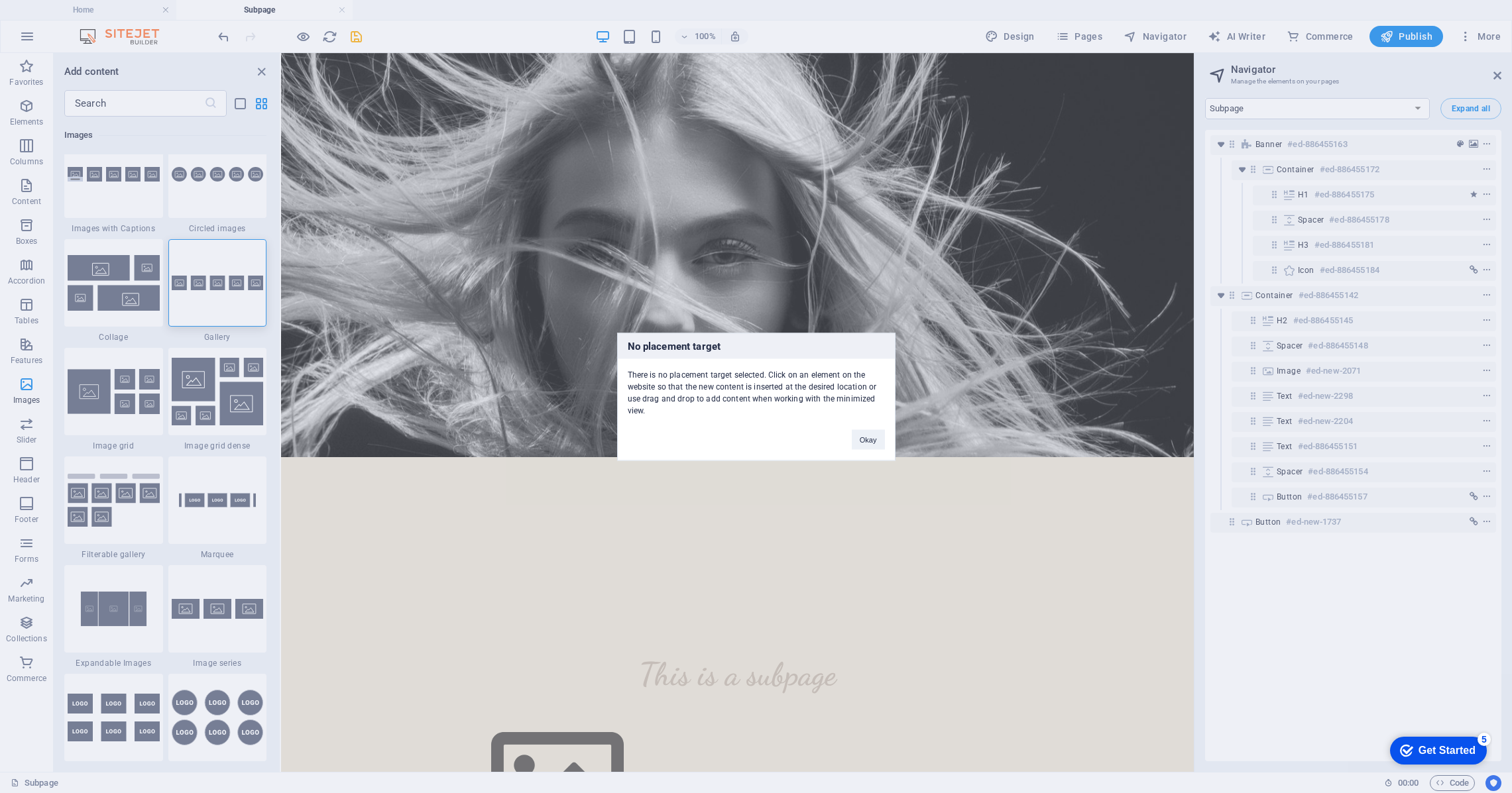
click at [124, 133] on div "No placement target There is no placement target selected. Click on an element …" at bounding box center [756, 396] width 1512 height 793
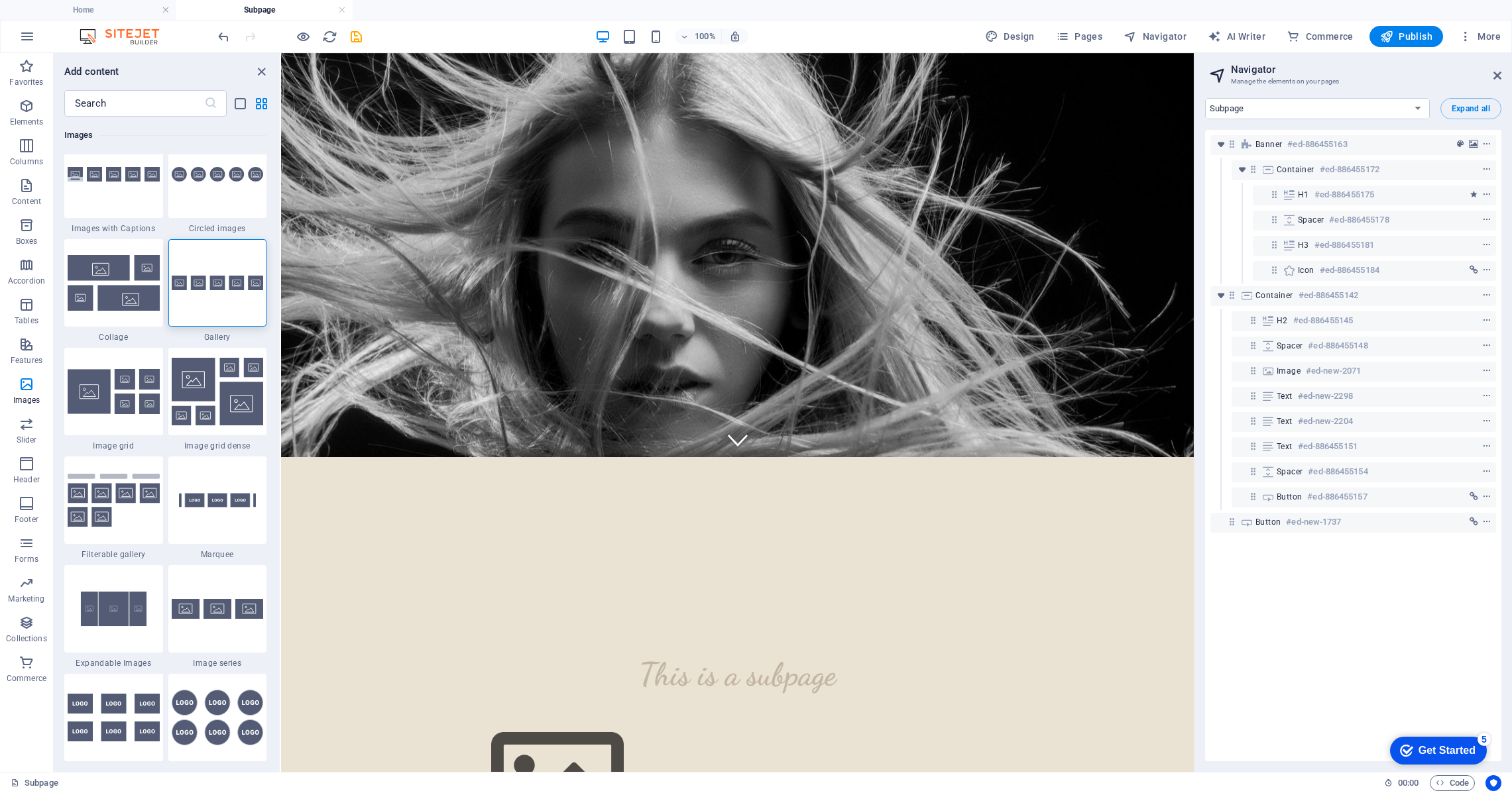
click at [98, 68] on h6 "Add content" at bounding box center [92, 71] width 55 height 16
click at [258, 104] on icon "grid-view" at bounding box center [262, 104] width 16 height 16
click at [244, 104] on icon "list-view" at bounding box center [241, 104] width 16 height 16
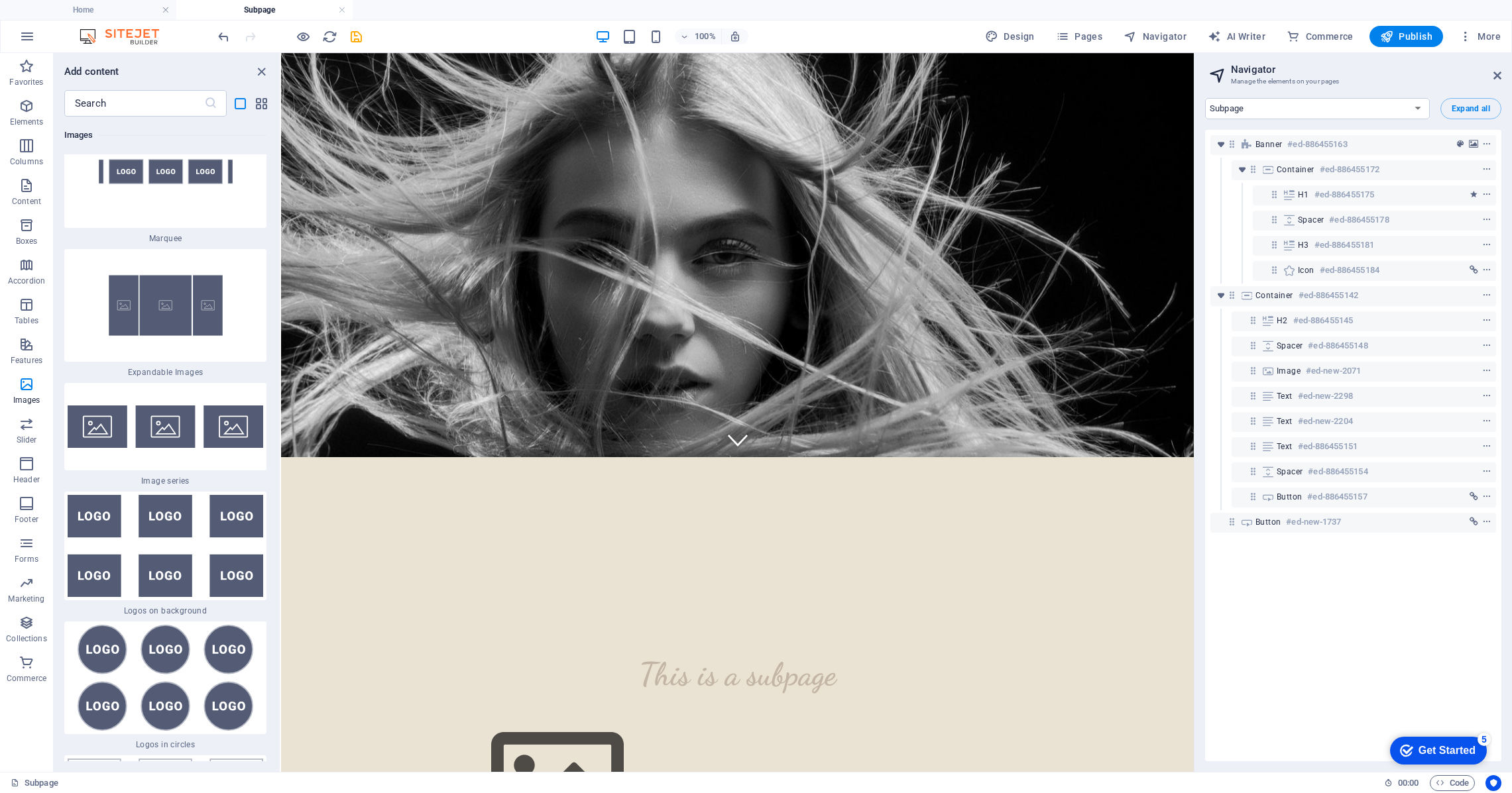
scroll to position [16854, 0]
click at [30, 385] on icon "button" at bounding box center [26, 384] width 16 height 16
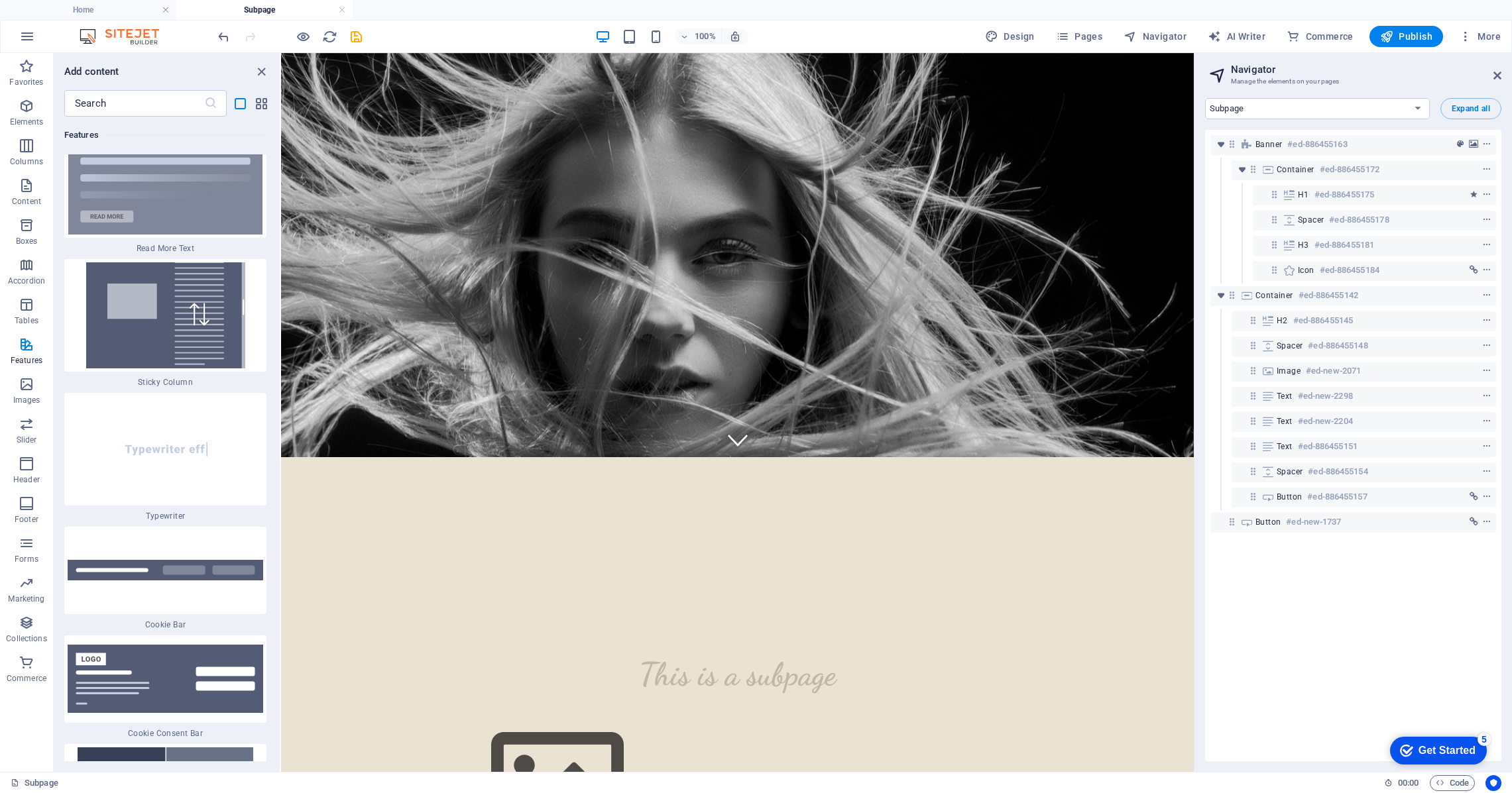
scroll to position [12754, 0]
click at [26, 390] on icon "button" at bounding box center [26, 384] width 16 height 16
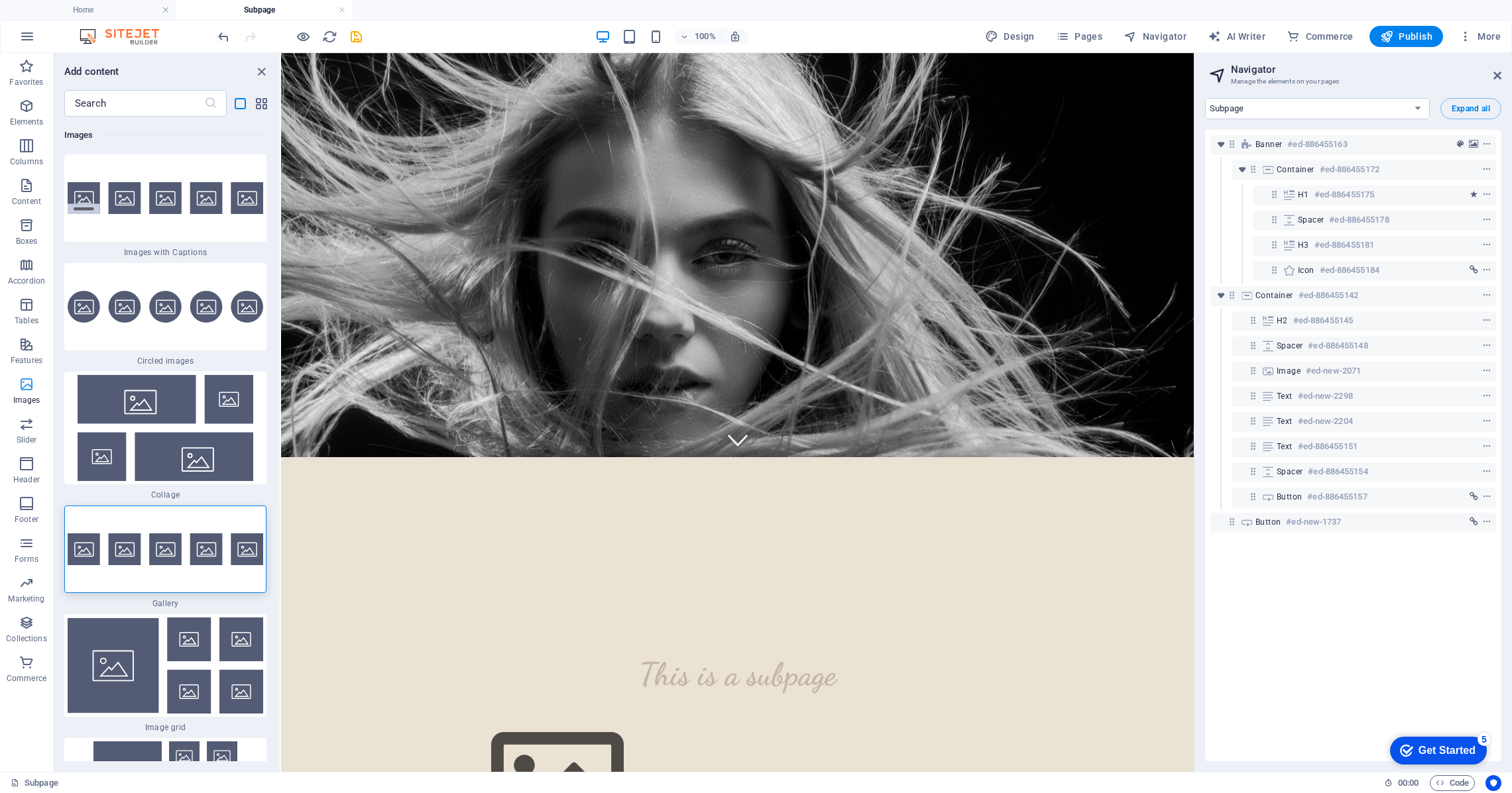
scroll to position [15966, 0]
click at [126, 276] on div at bounding box center [165, 306] width 202 height 87
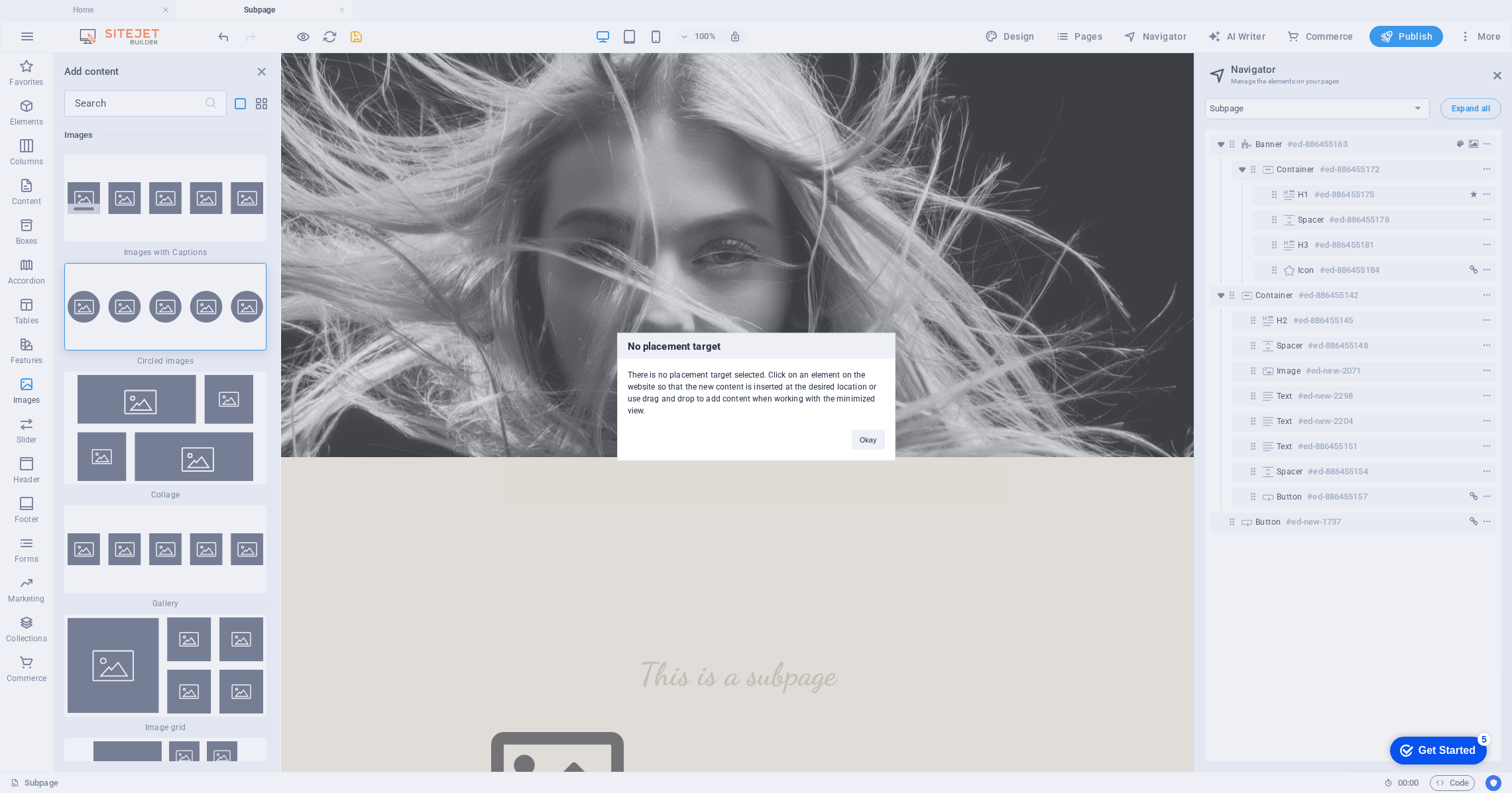
click at [24, 106] on div "No placement target There is no placement target selected. Click on an element …" at bounding box center [756, 396] width 1512 height 793
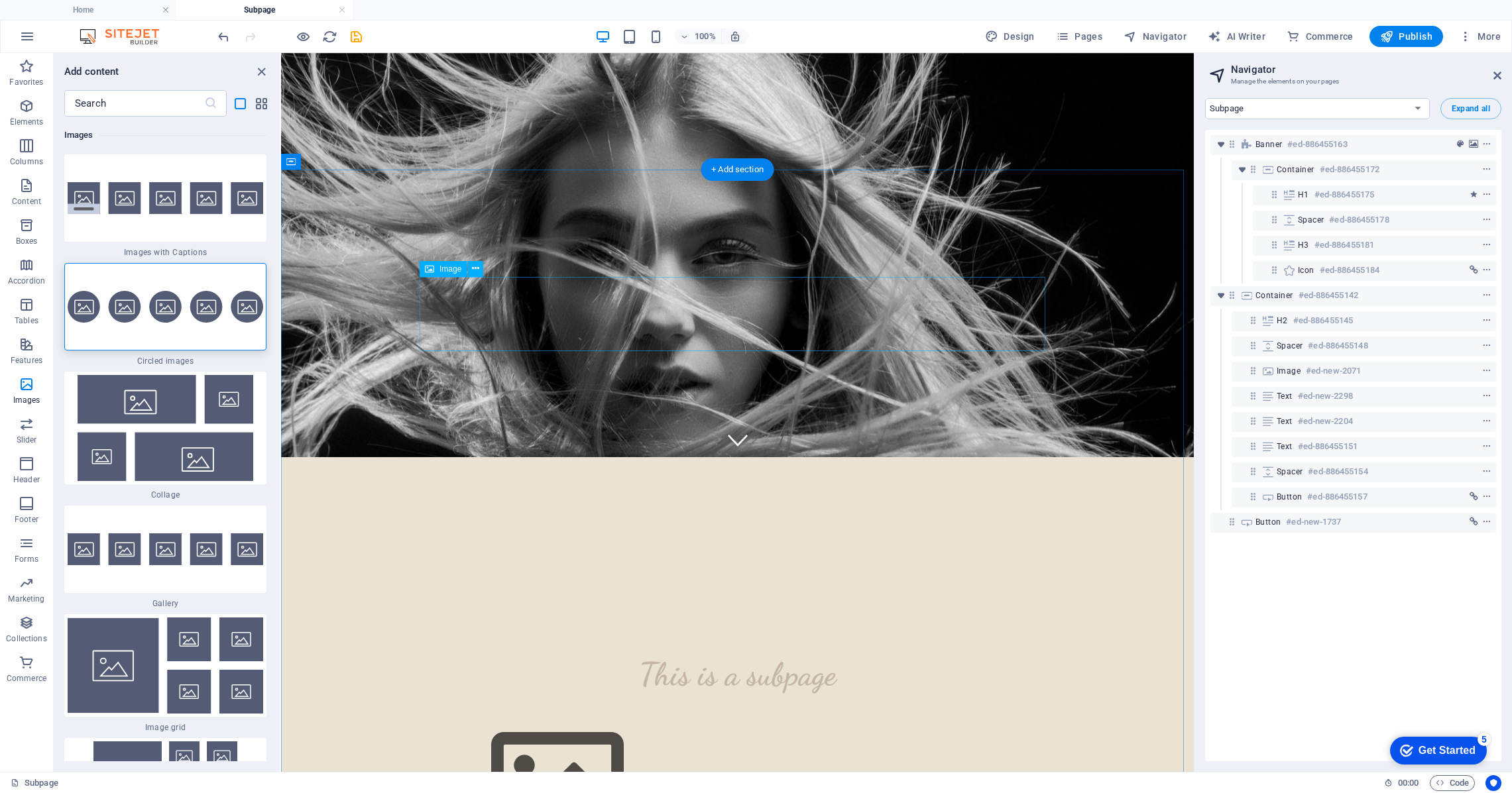
click at [483, 709] on figure at bounding box center [737, 783] width 626 height 149
click at [476, 270] on icon at bounding box center [475, 269] width 7 height 14
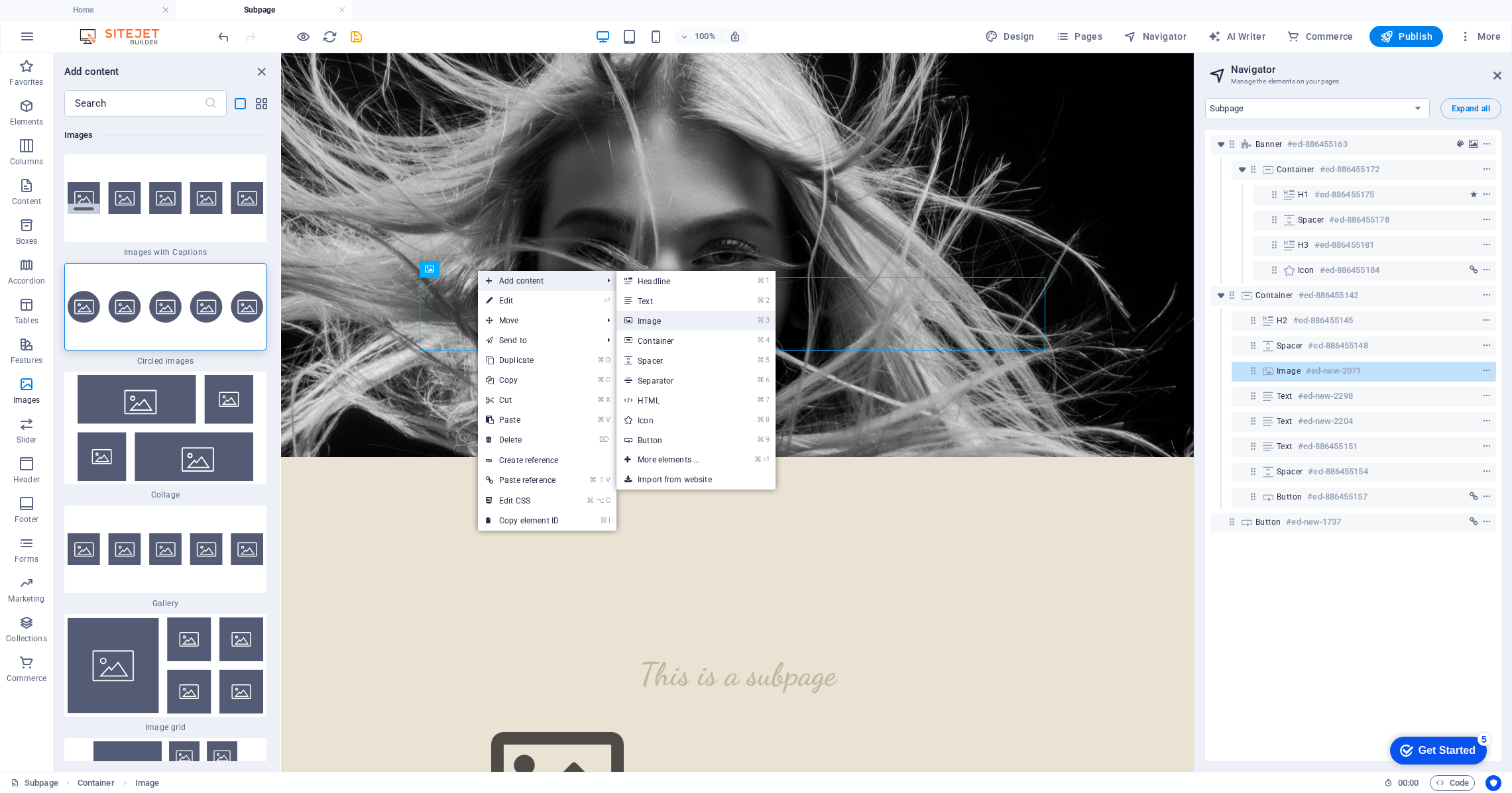
click at [663, 322] on link "⌘ 3 Image" at bounding box center [671, 321] width 110 height 20
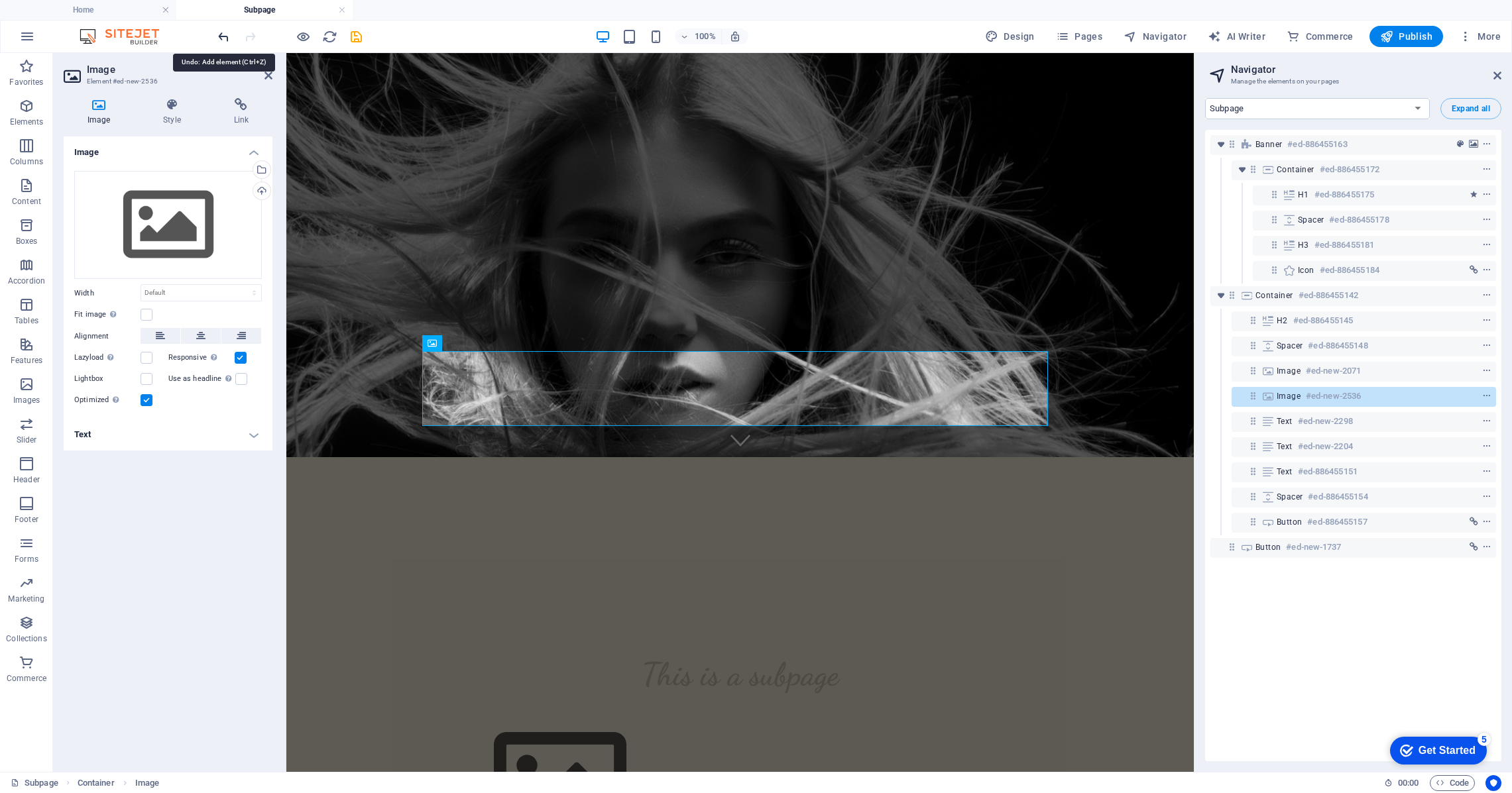
click at [225, 36] on icon "undo" at bounding box center [224, 37] width 16 height 16
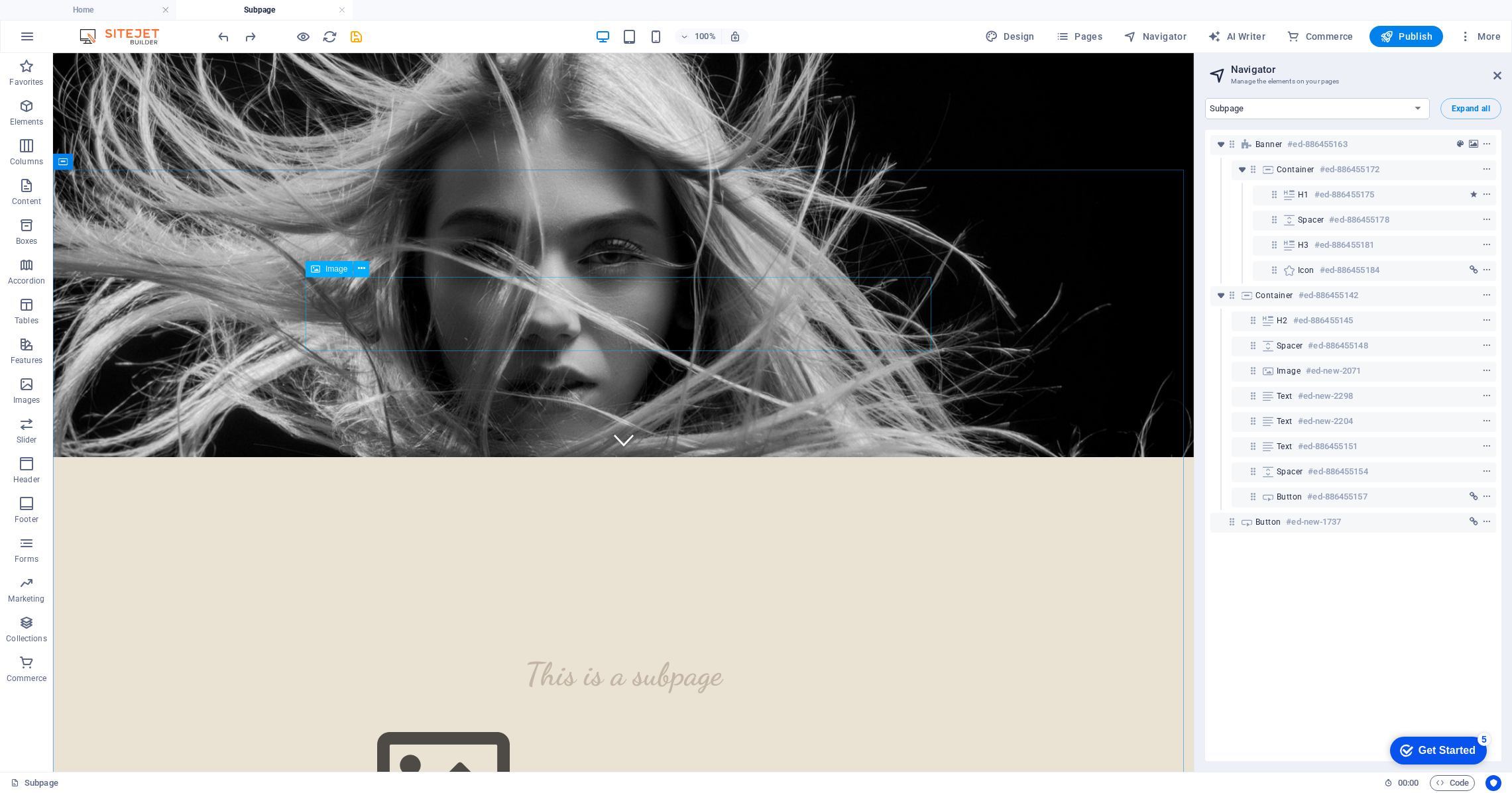
click at [317, 268] on icon at bounding box center [315, 269] width 9 height 16
click at [372, 709] on figure at bounding box center [624, 783] width 626 height 149
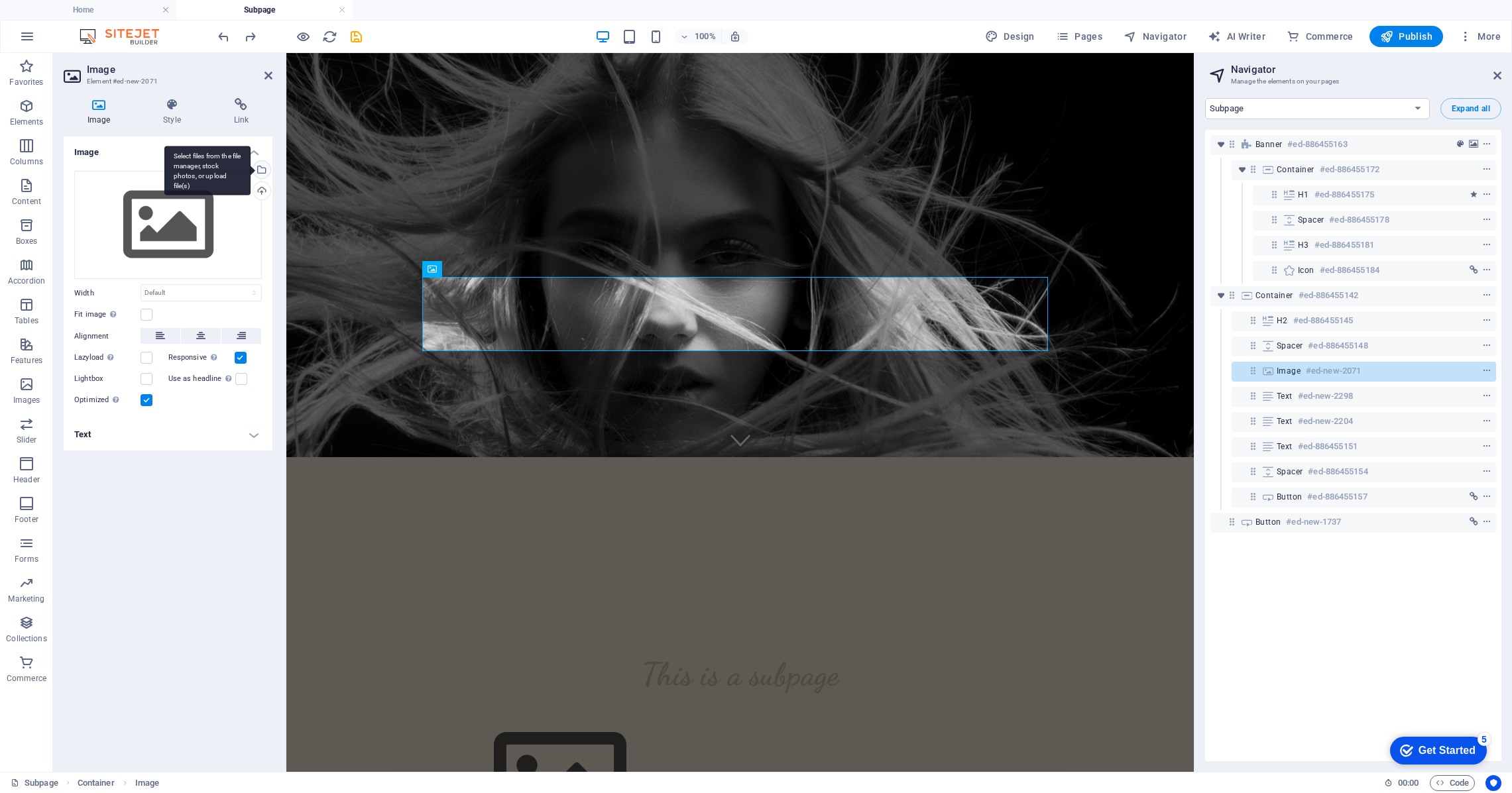
click at [264, 169] on div "Select files from the file manager, stock photos, or upload file(s)" at bounding box center [260, 171] width 20 height 20
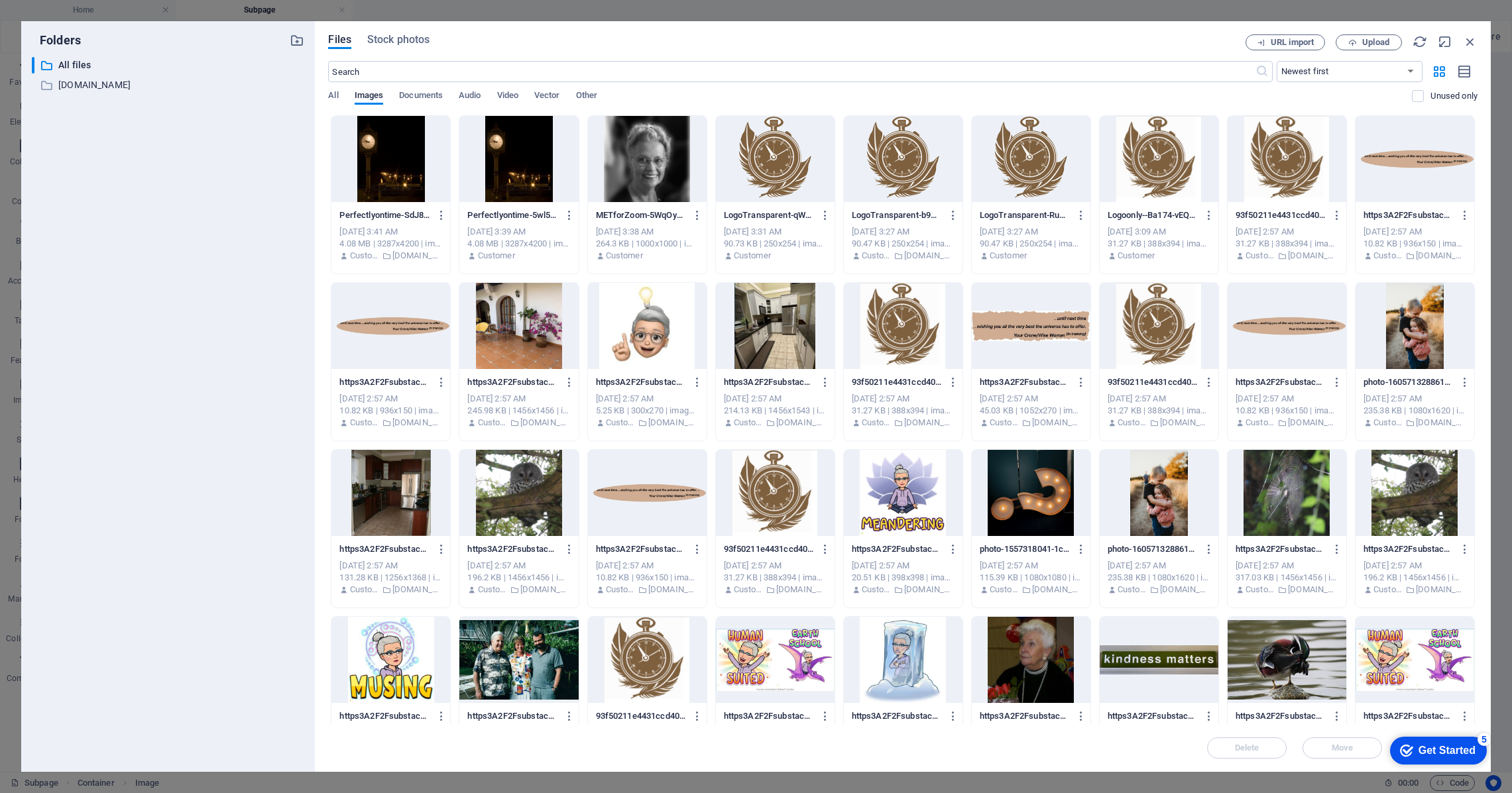
click at [627, 164] on div at bounding box center [646, 159] width 118 height 86
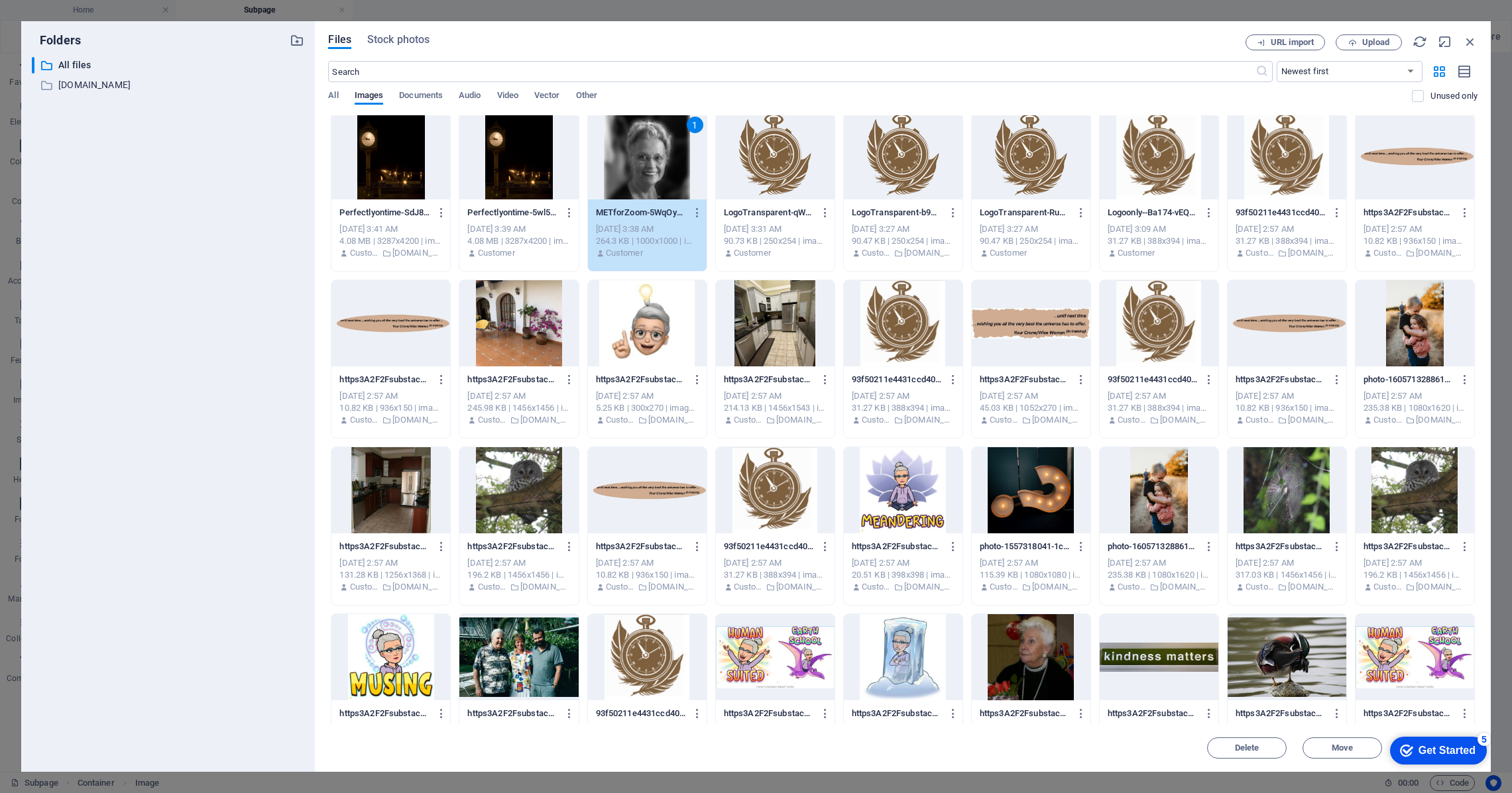
scroll to position [0, 0]
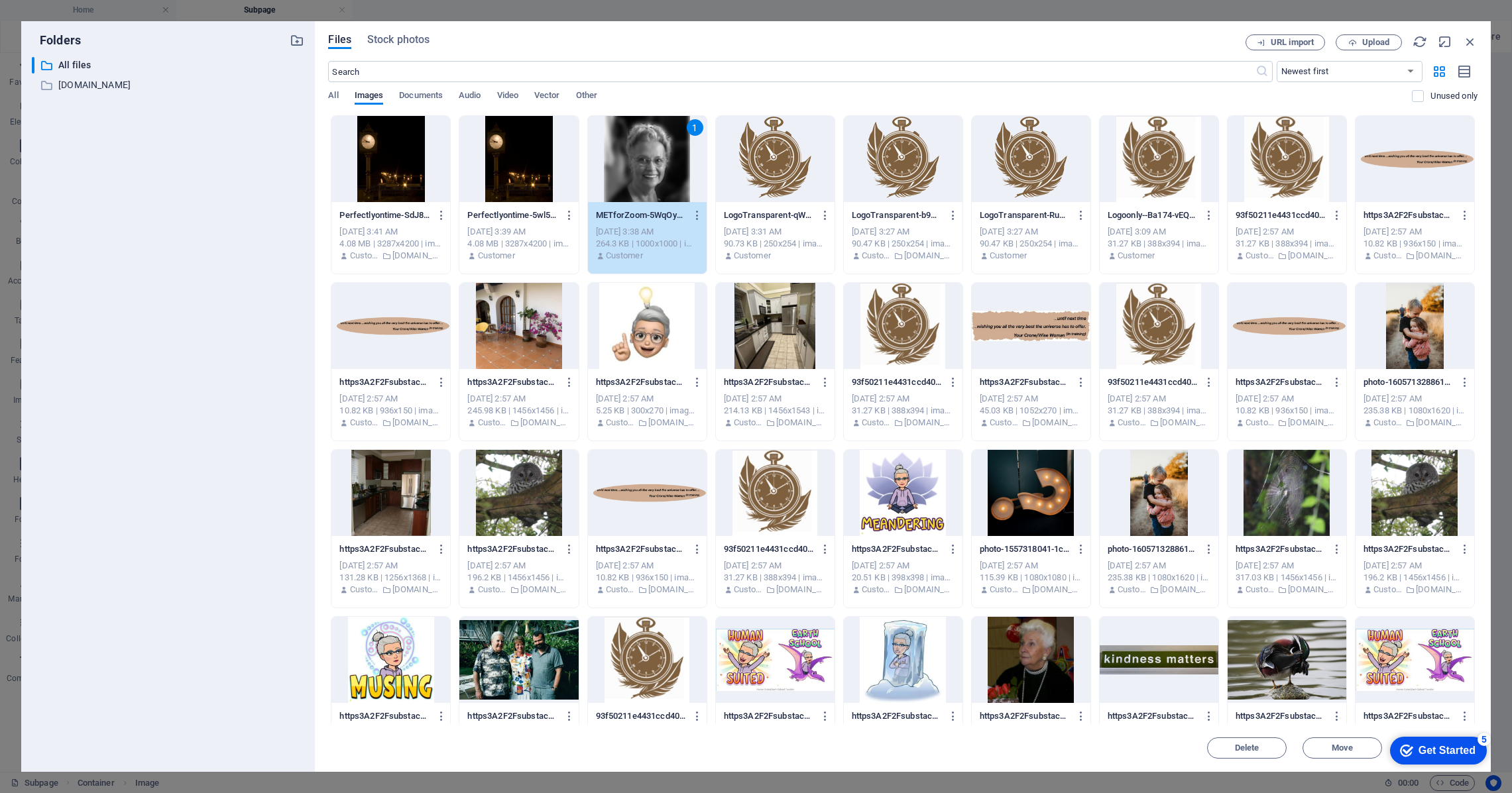
click at [1470, 745] on div "Get Started" at bounding box center [1446, 751] width 57 height 12
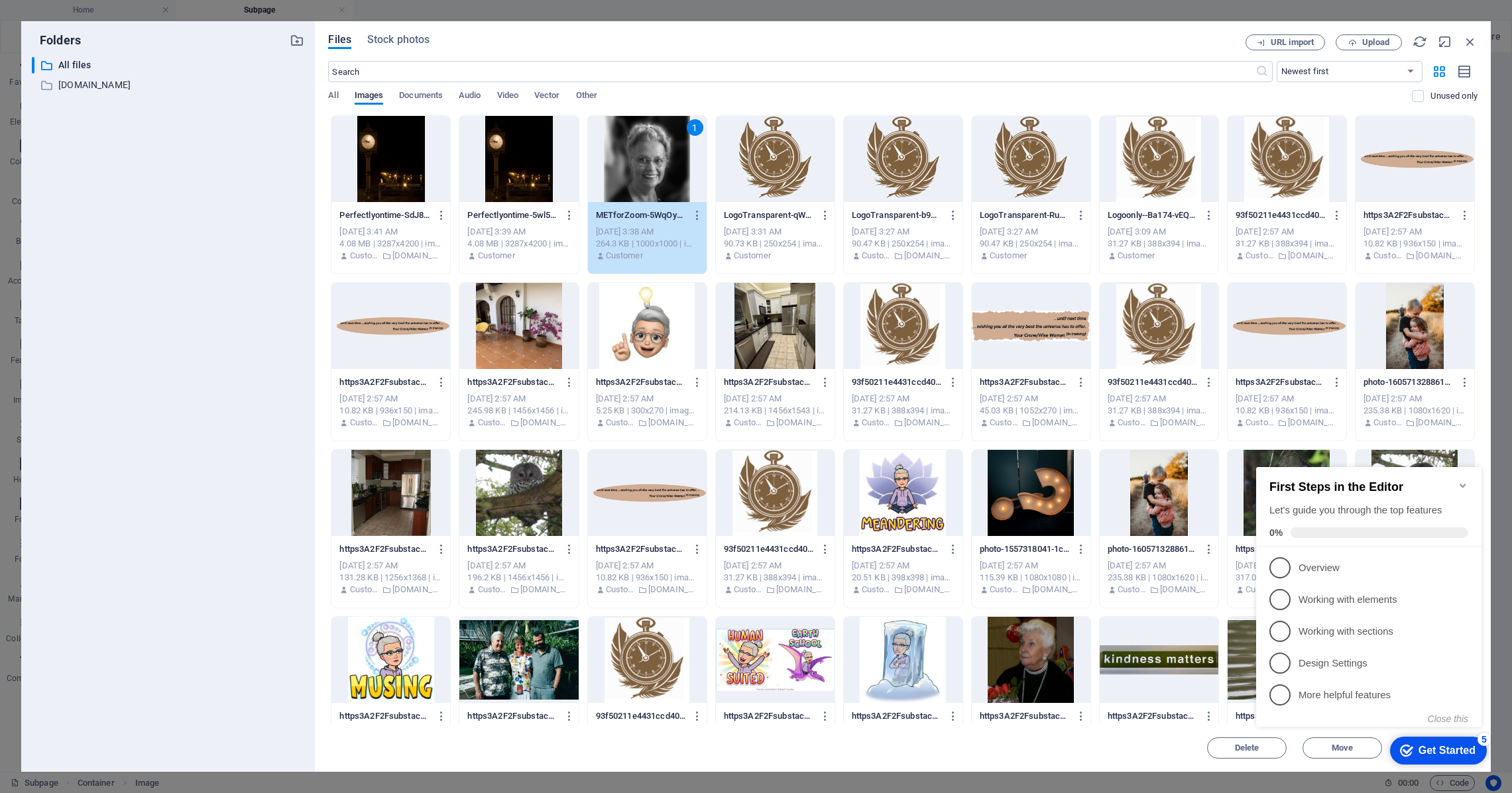
click at [1463, 480] on icon "Minimize checklist" at bounding box center [1462, 485] width 11 height 11
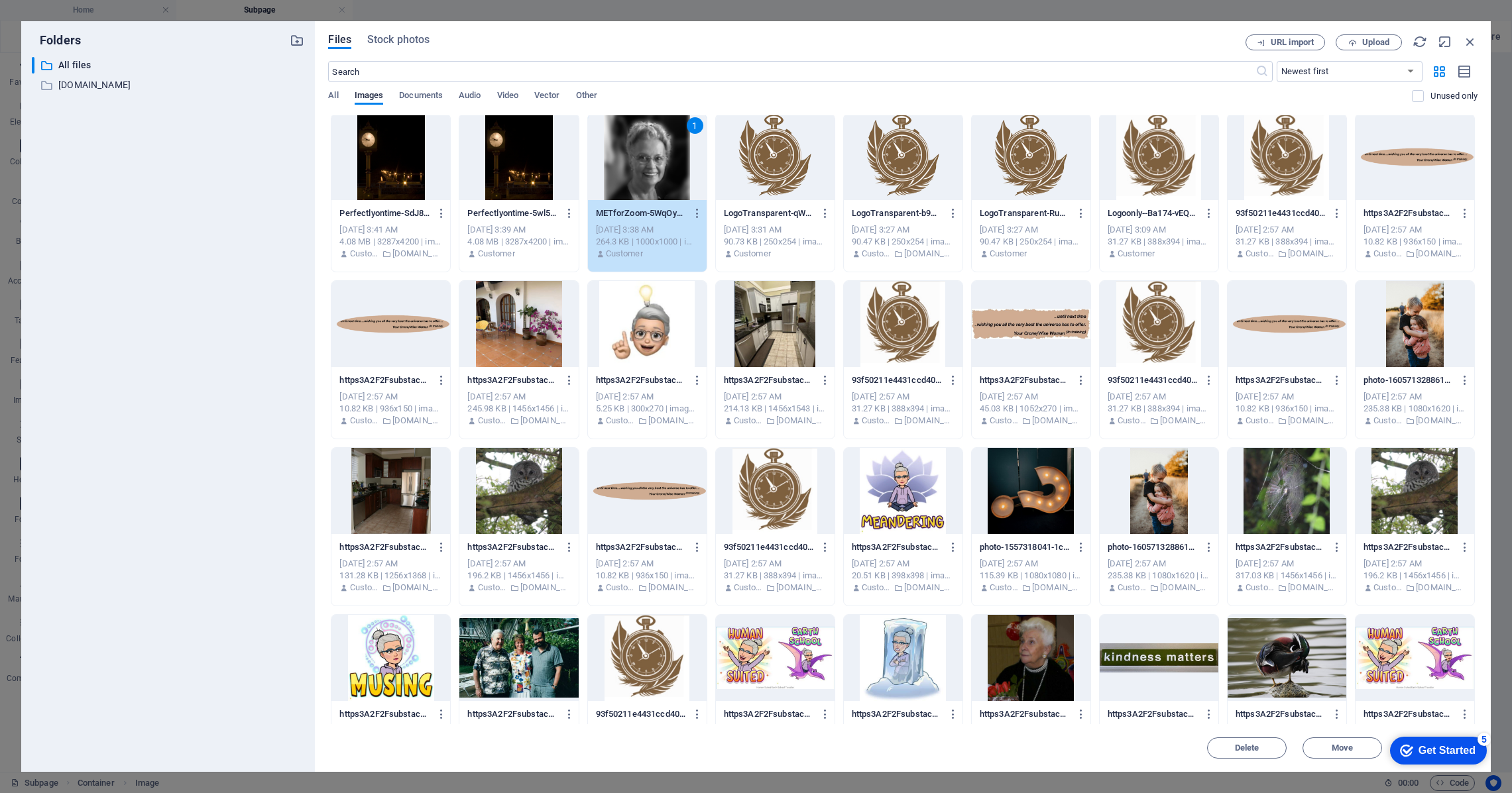
scroll to position [5, 0]
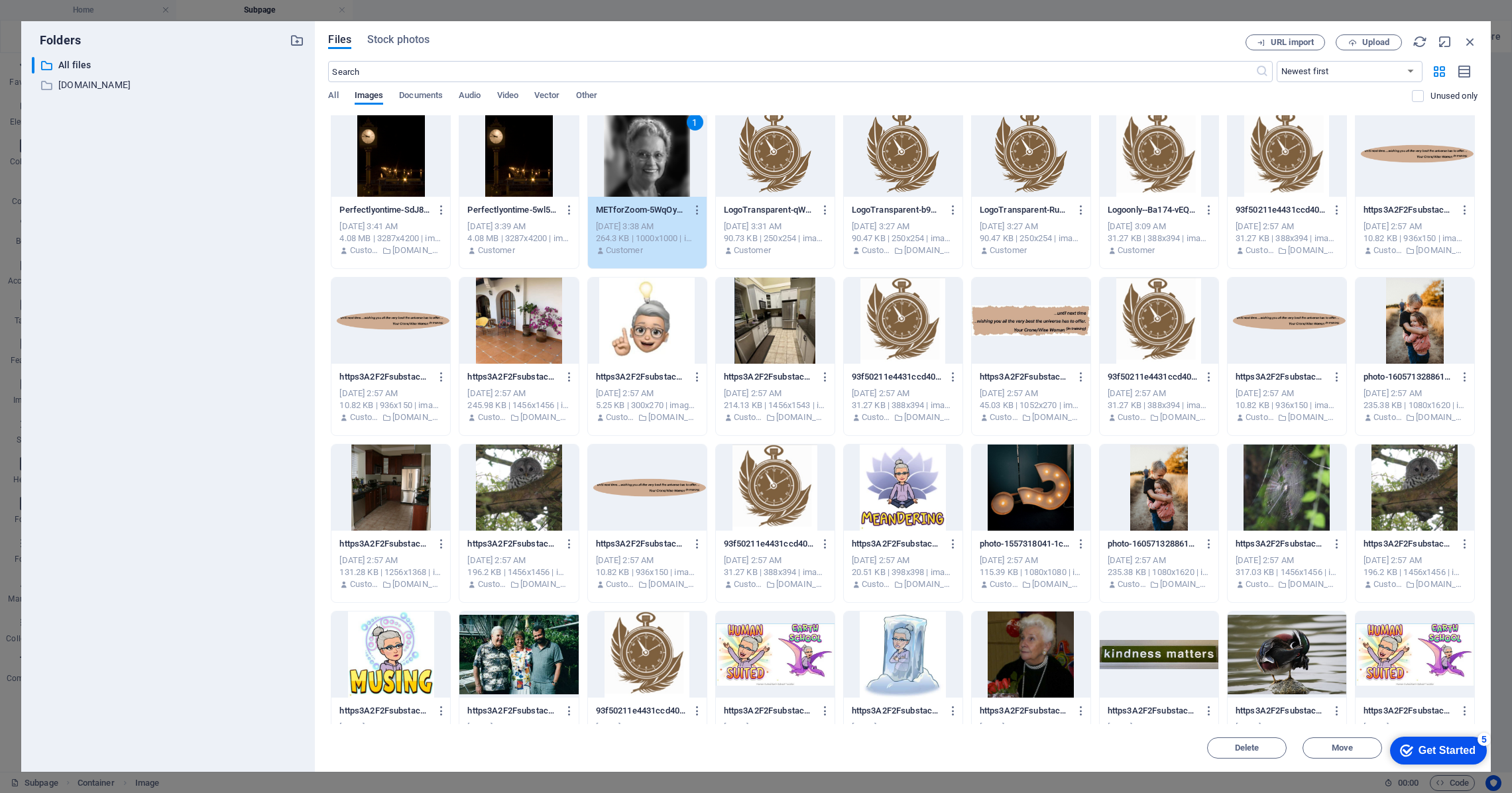
click at [638, 184] on div "1" at bounding box center [646, 154] width 118 height 86
click at [638, 184] on div at bounding box center [646, 154] width 118 height 86
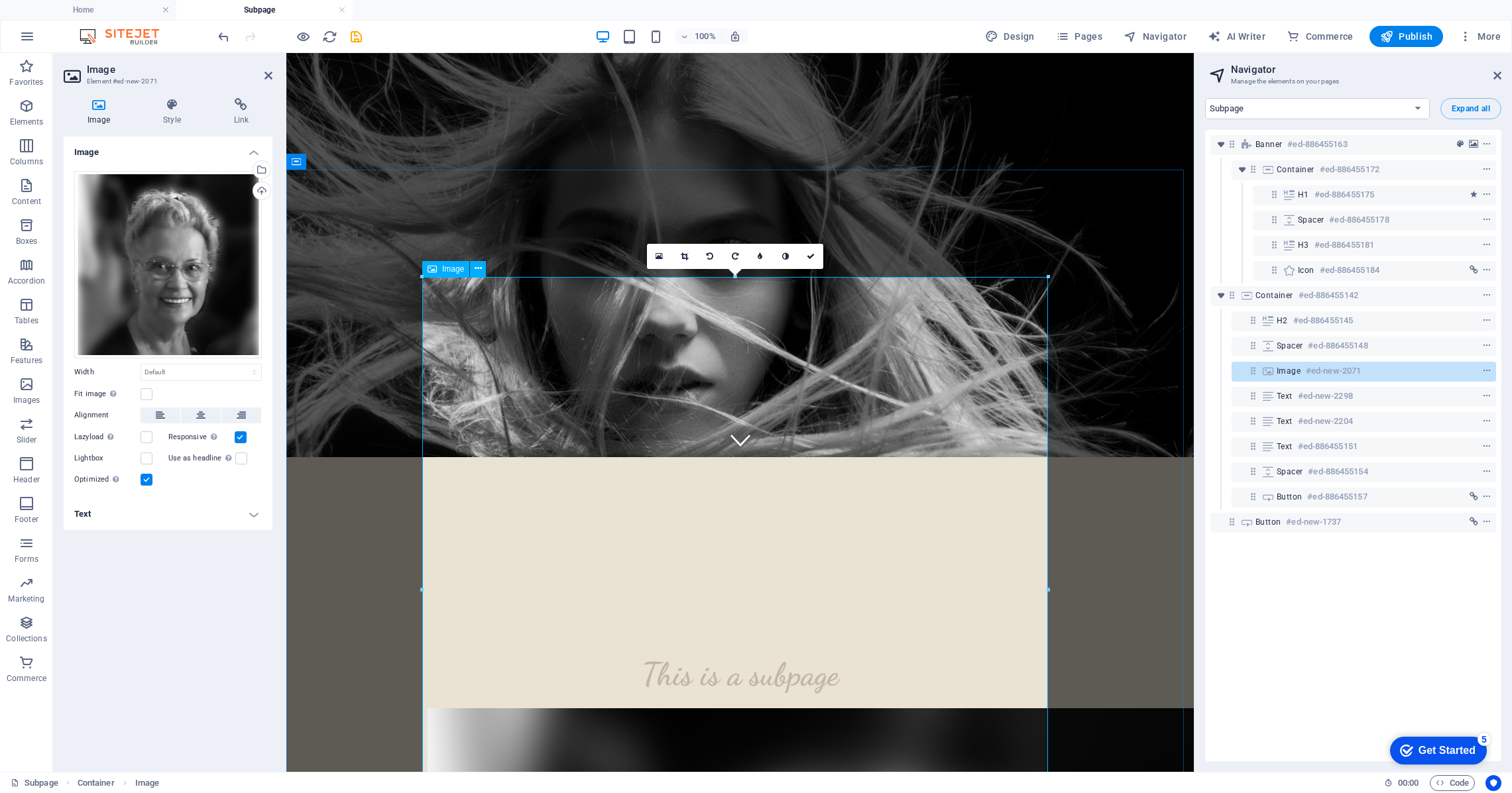
scroll to position [316, 0]
click at [238, 330] on div "Drag files here, click to choose files or select files from Files or our free s…" at bounding box center [168, 265] width 188 height 188
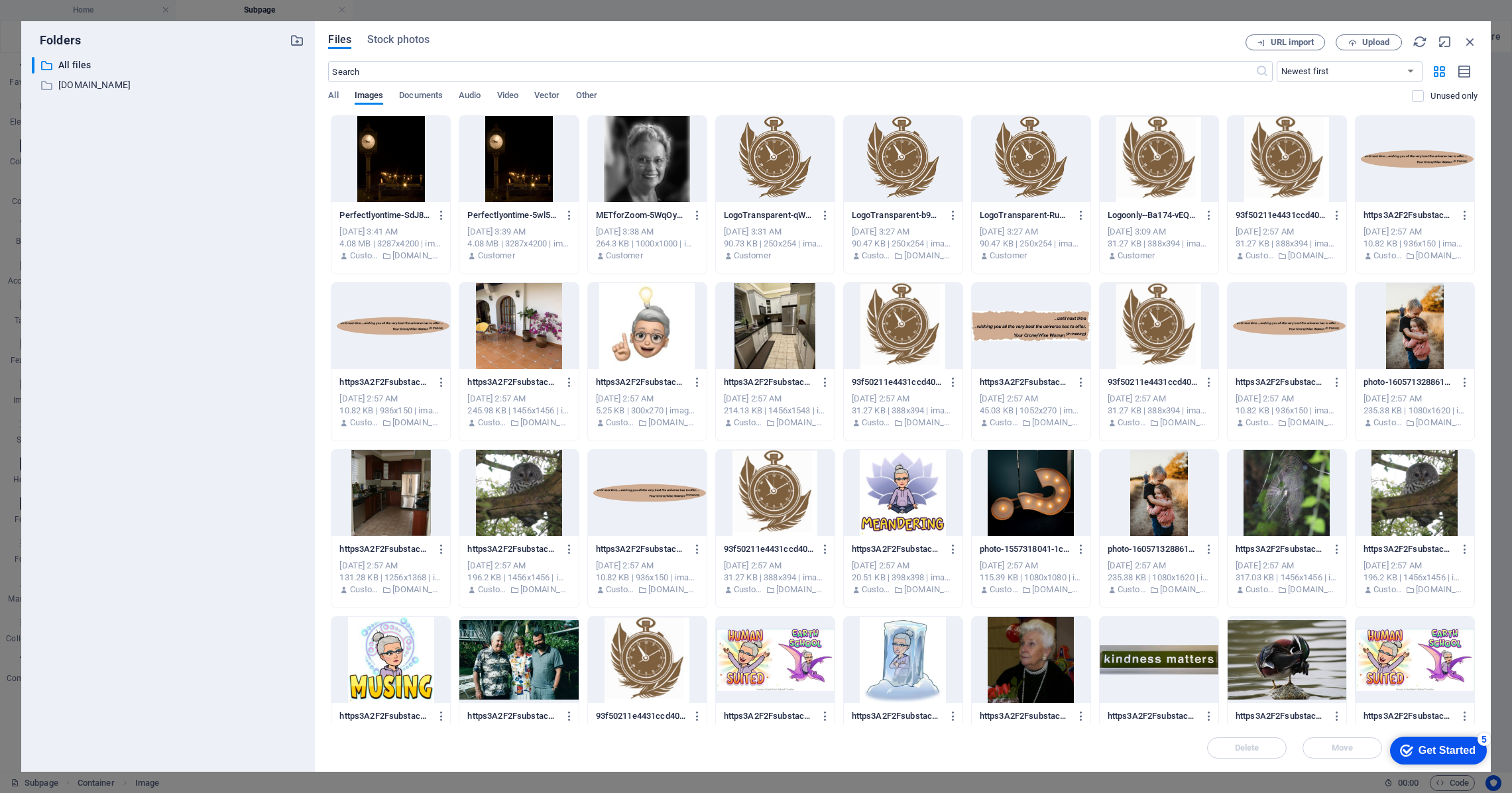
click at [7, 209] on div "Folders ​ All files All files ​ perfectlyontime.ca perfectlyontime.ca Files Sto…" at bounding box center [756, 396] width 1512 height 793
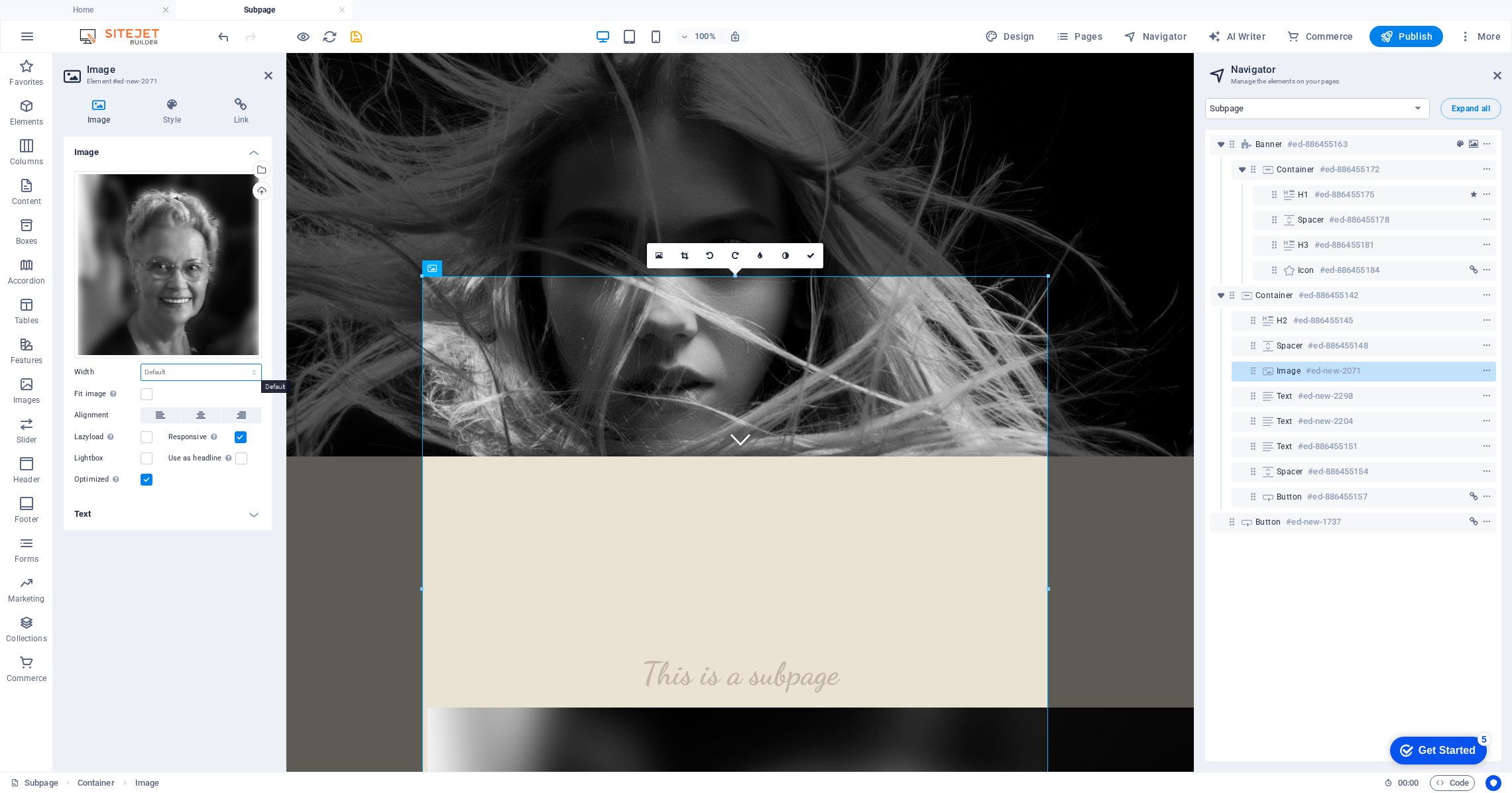
click at [254, 375] on select "Default auto px rem % em vh vw" at bounding box center [200, 373] width 120 height 16
select select "%"
click at [243, 365] on select "Default auto px rem % em vh vw" at bounding box center [200, 373] width 120 height 16
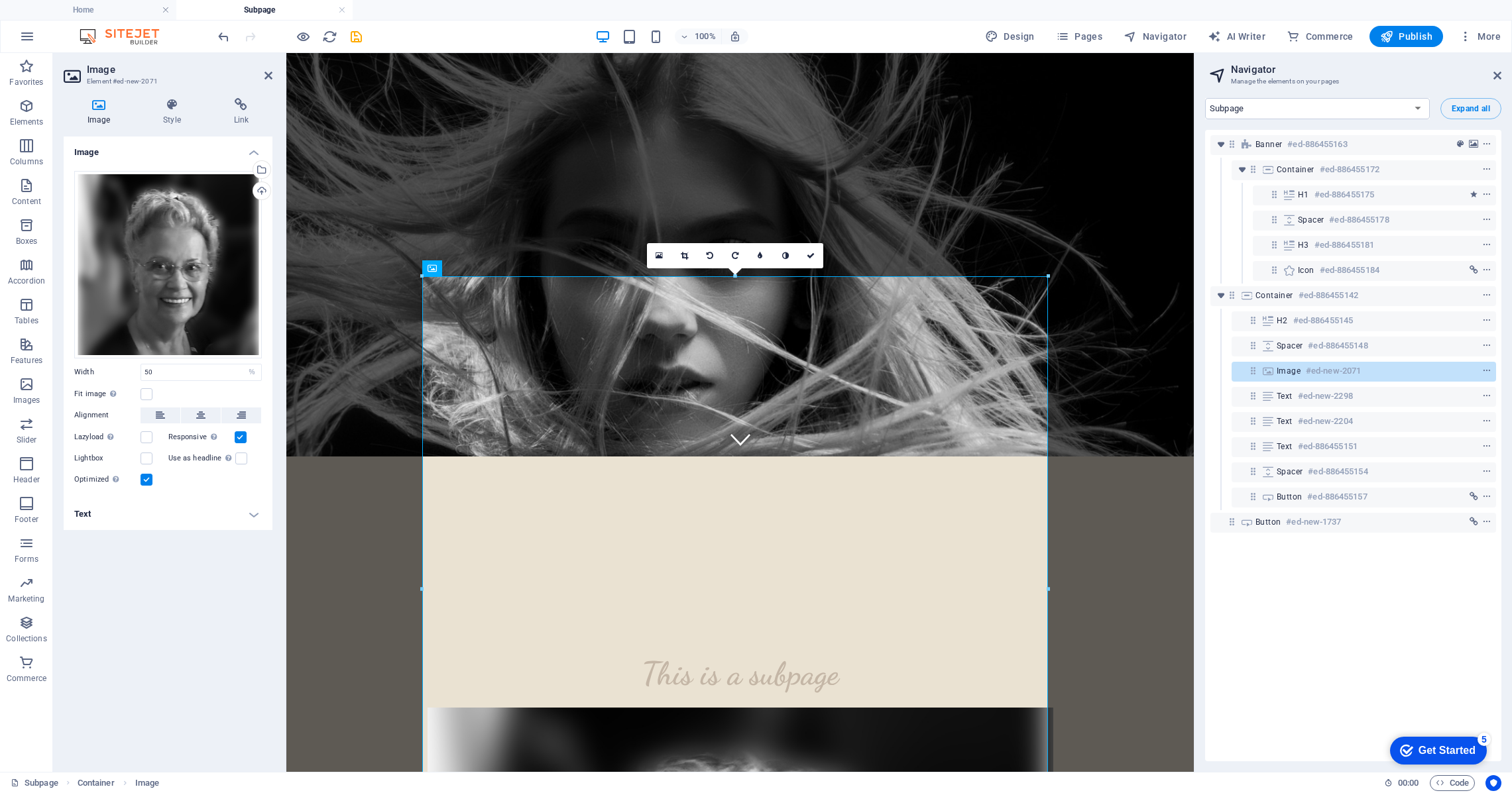
click at [223, 513] on h4 "Text" at bounding box center [167, 514] width 208 height 32
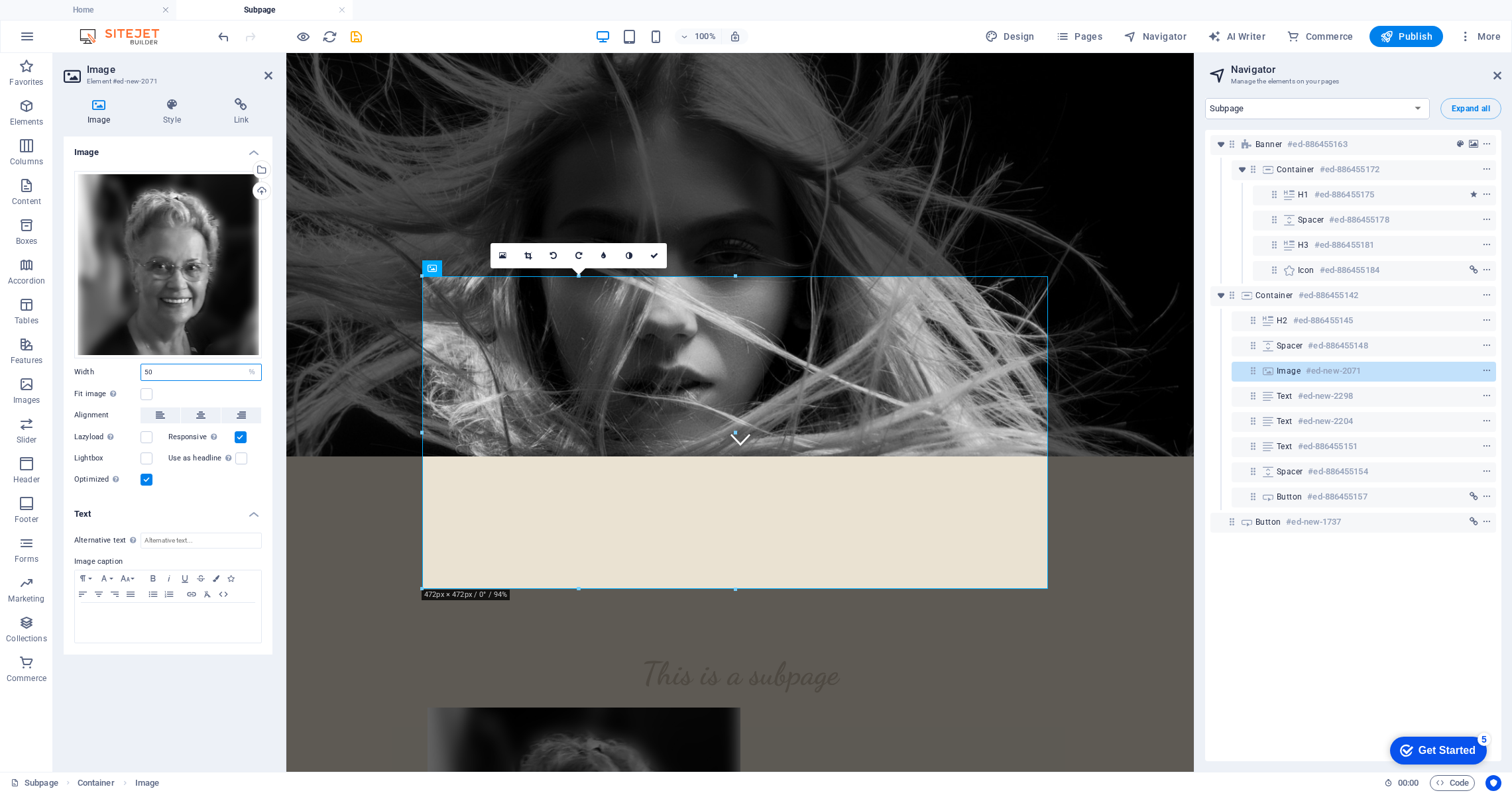
drag, startPoint x: 214, startPoint y: 372, endPoint x: 112, endPoint y: 369, distance: 102.0
click at [112, 369] on div "Width 50 Default auto px rem % em vh vw" at bounding box center [168, 373] width 188 height 18
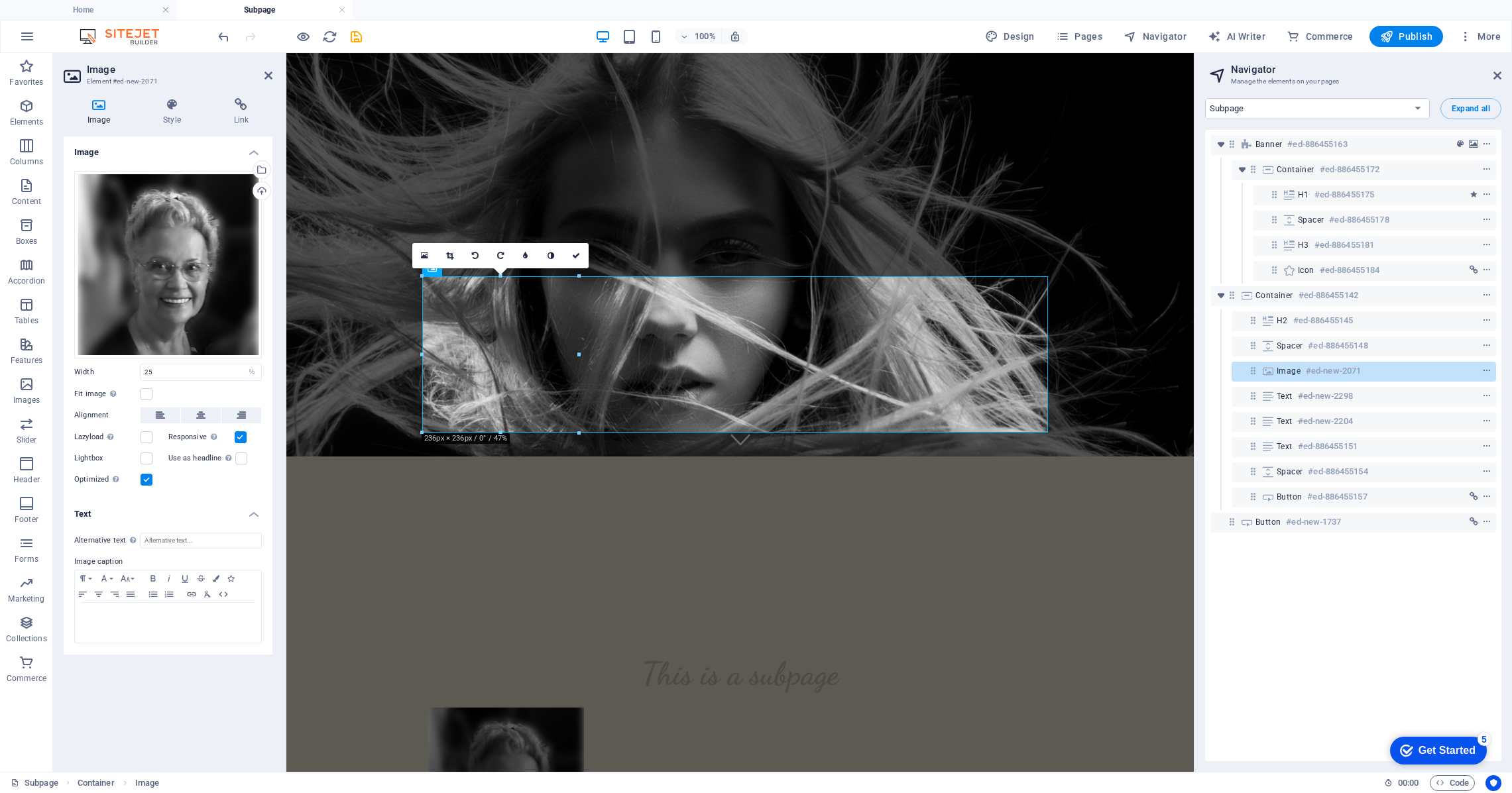
click at [225, 491] on div "Drag files here, click to choose files or select files from Files or our free s…" at bounding box center [167, 330] width 208 height 338
drag, startPoint x: 167, startPoint y: 374, endPoint x: 114, endPoint y: 367, distance: 53.5
click at [114, 367] on div "Width 25 Default auto px rem % em vh vw" at bounding box center [168, 373] width 188 height 18
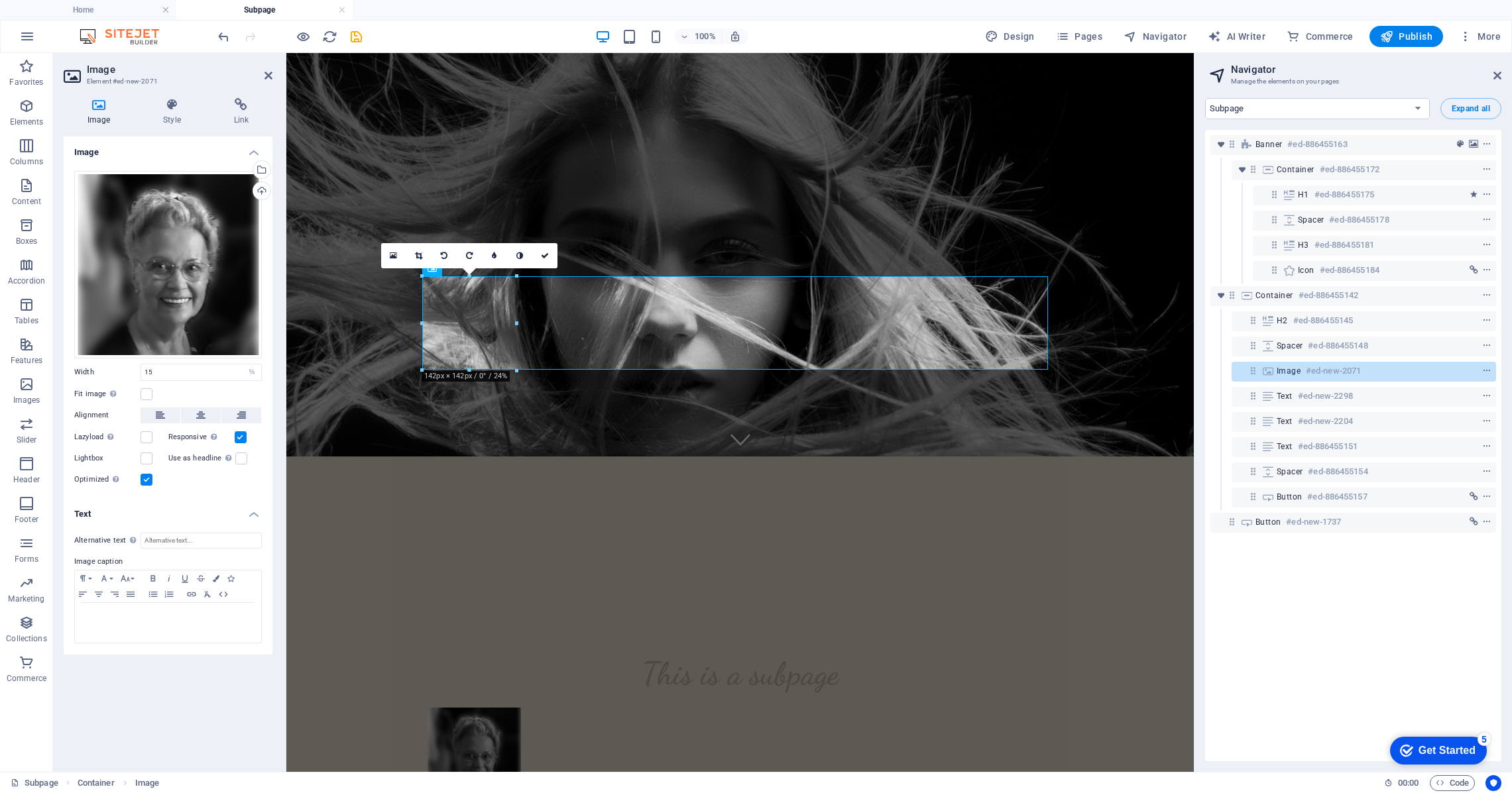
click at [223, 511] on h4 "Text" at bounding box center [167, 510] width 208 height 23
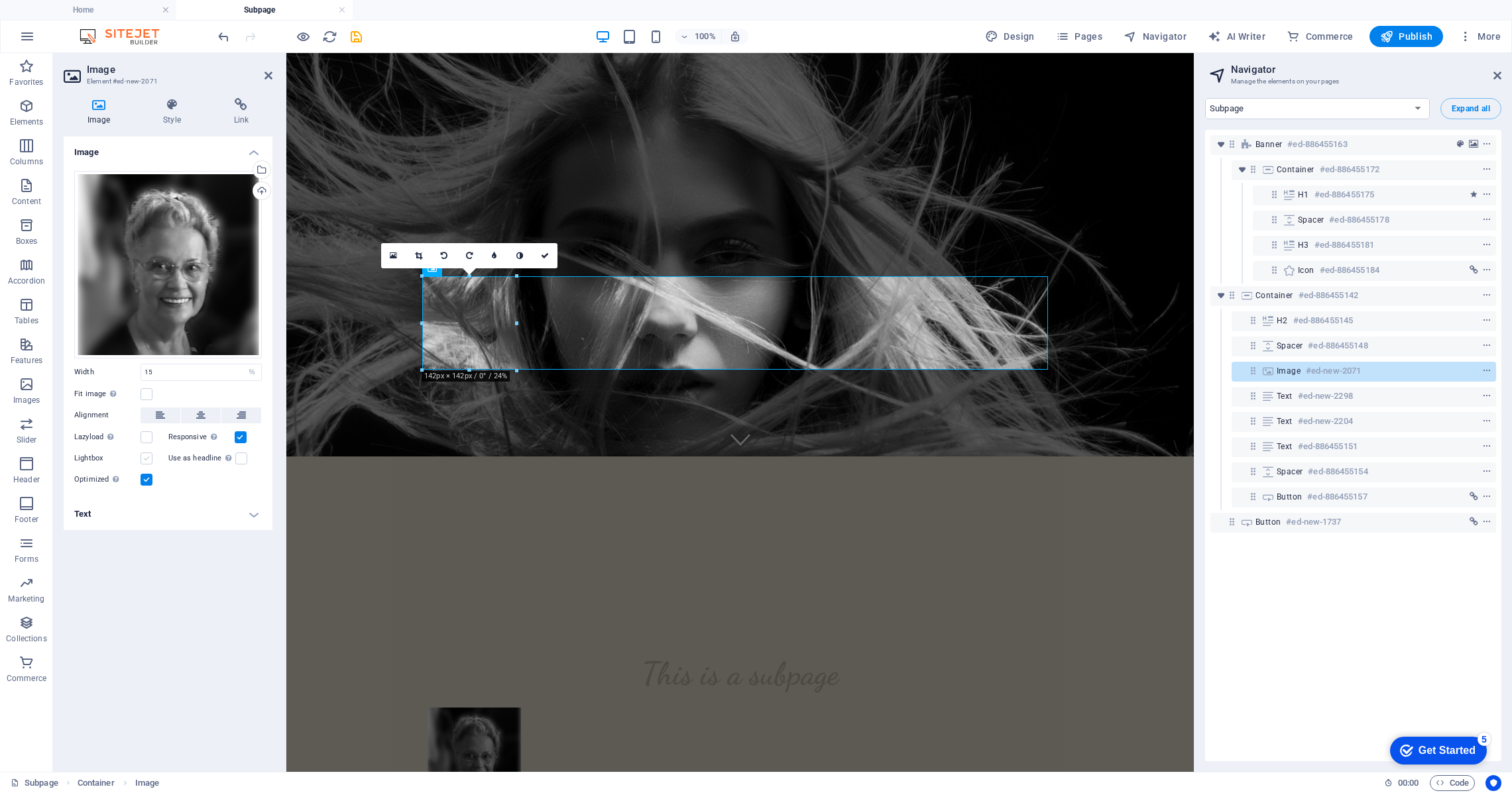
click at [145, 460] on label at bounding box center [147, 459] width 12 height 12
click at [0, 0] on input "Lightbox" at bounding box center [0, 0] width 0 height 0
click at [145, 460] on label at bounding box center [147, 459] width 12 height 12
click at [0, 0] on input "Lightbox" at bounding box center [0, 0] width 0 height 0
click at [259, 515] on h4 "Text" at bounding box center [167, 514] width 208 height 32
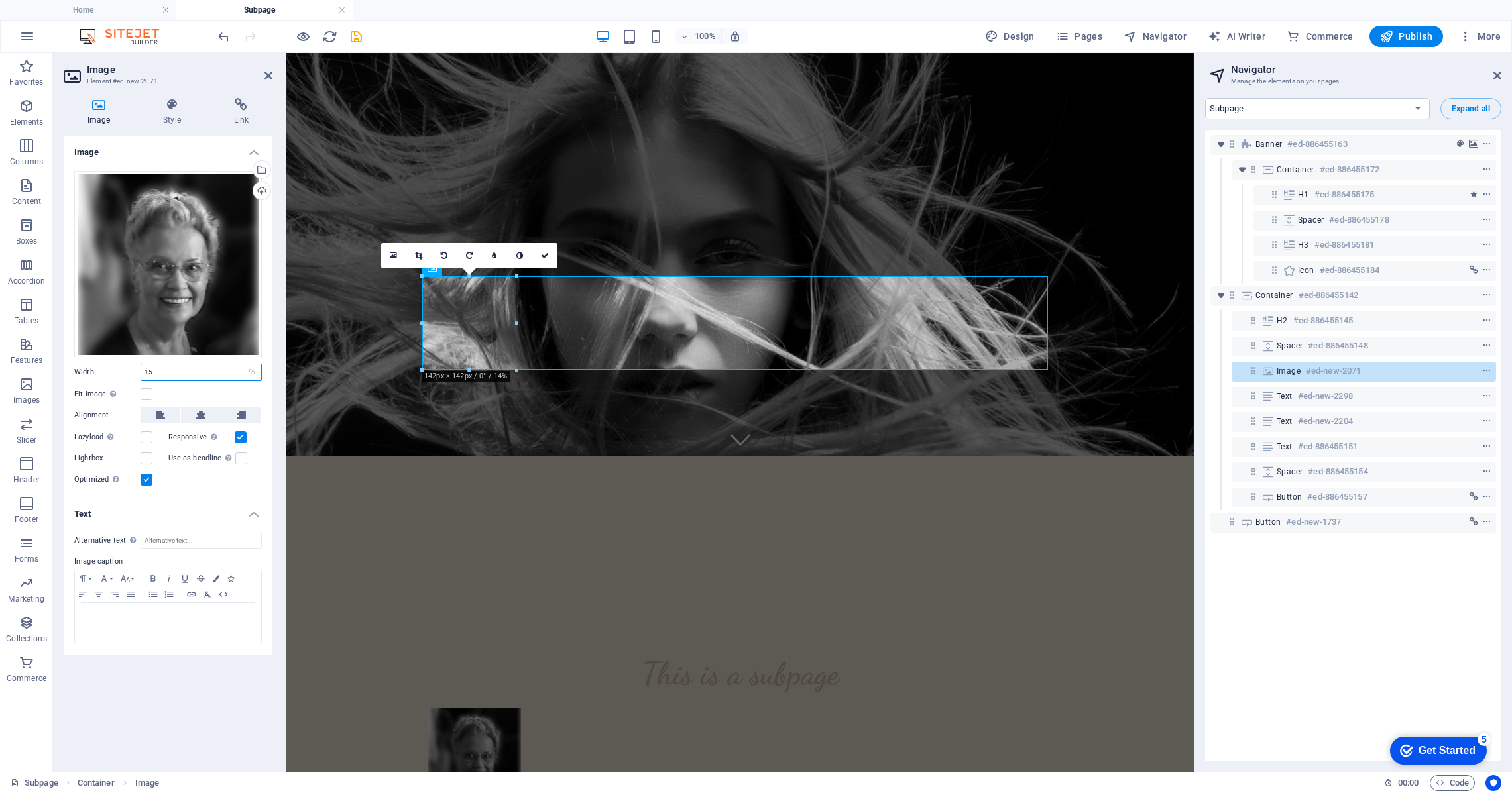
click at [178, 374] on input "15" at bounding box center [200, 373] width 120 height 16
click at [107, 371] on div "Width 15 Default auto px rem % em vh vw" at bounding box center [168, 373] width 188 height 18
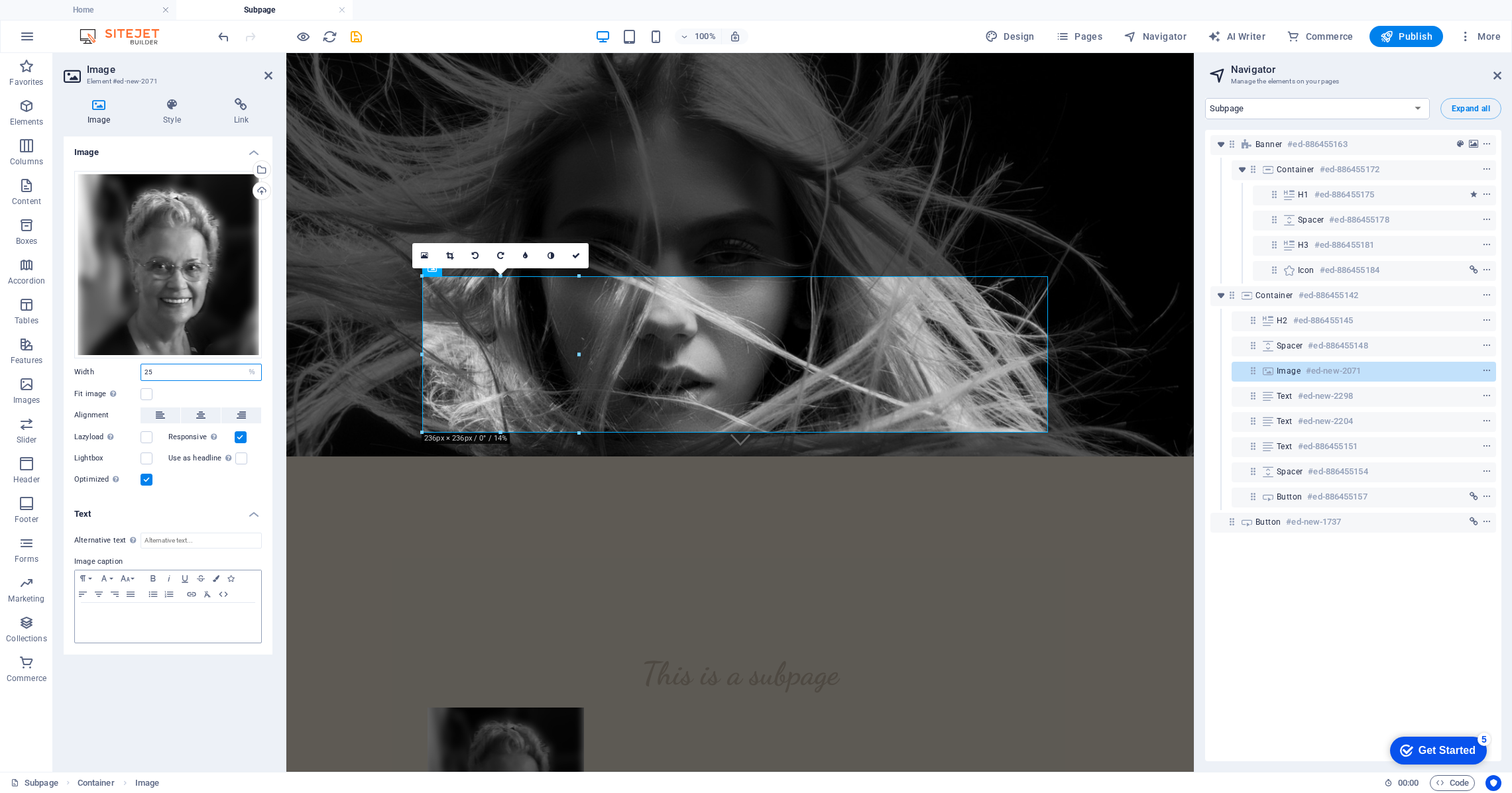
type input "25"
click at [208, 626] on div at bounding box center [168, 623] width 186 height 40
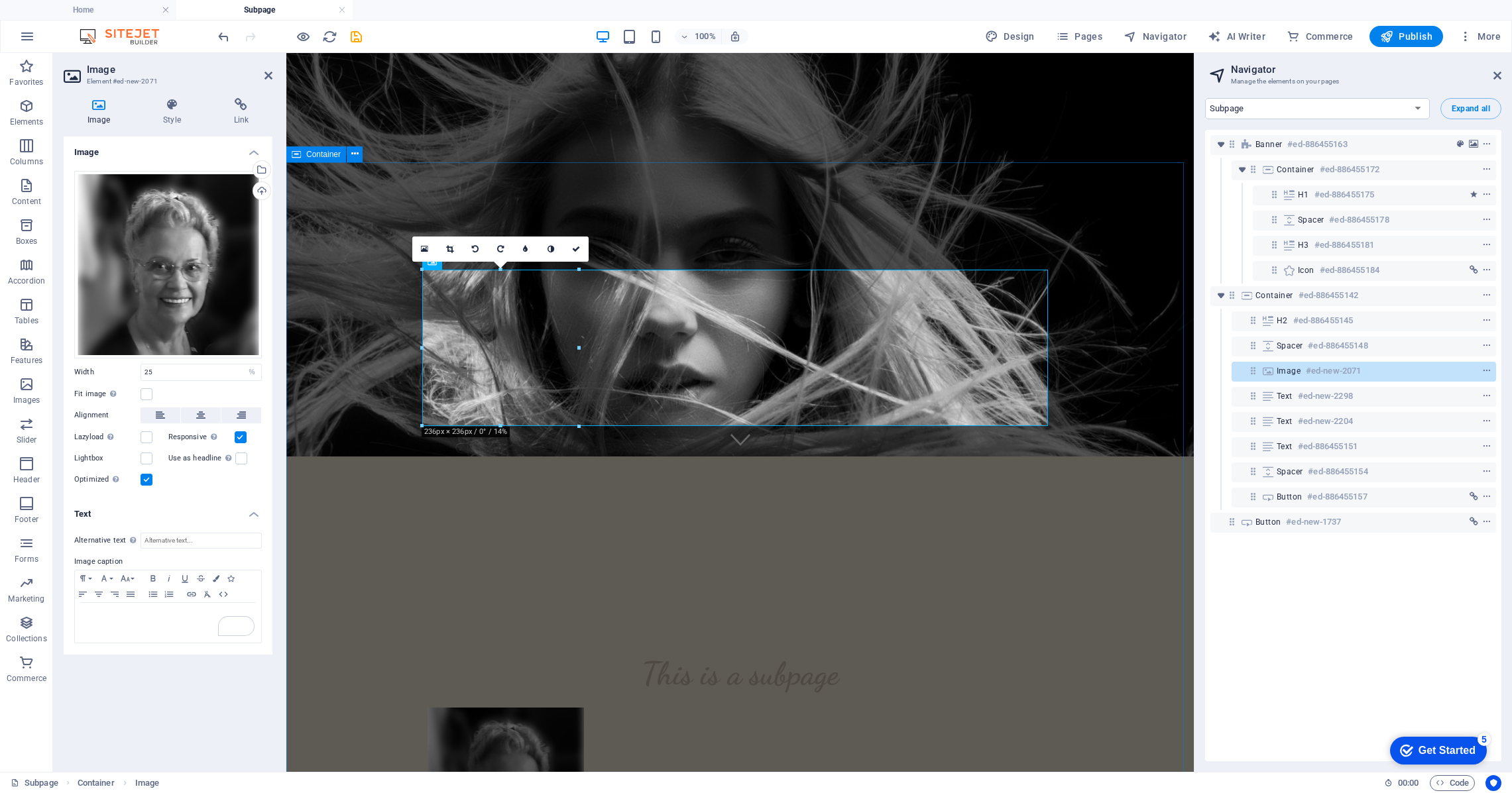
scroll to position [322, 0]
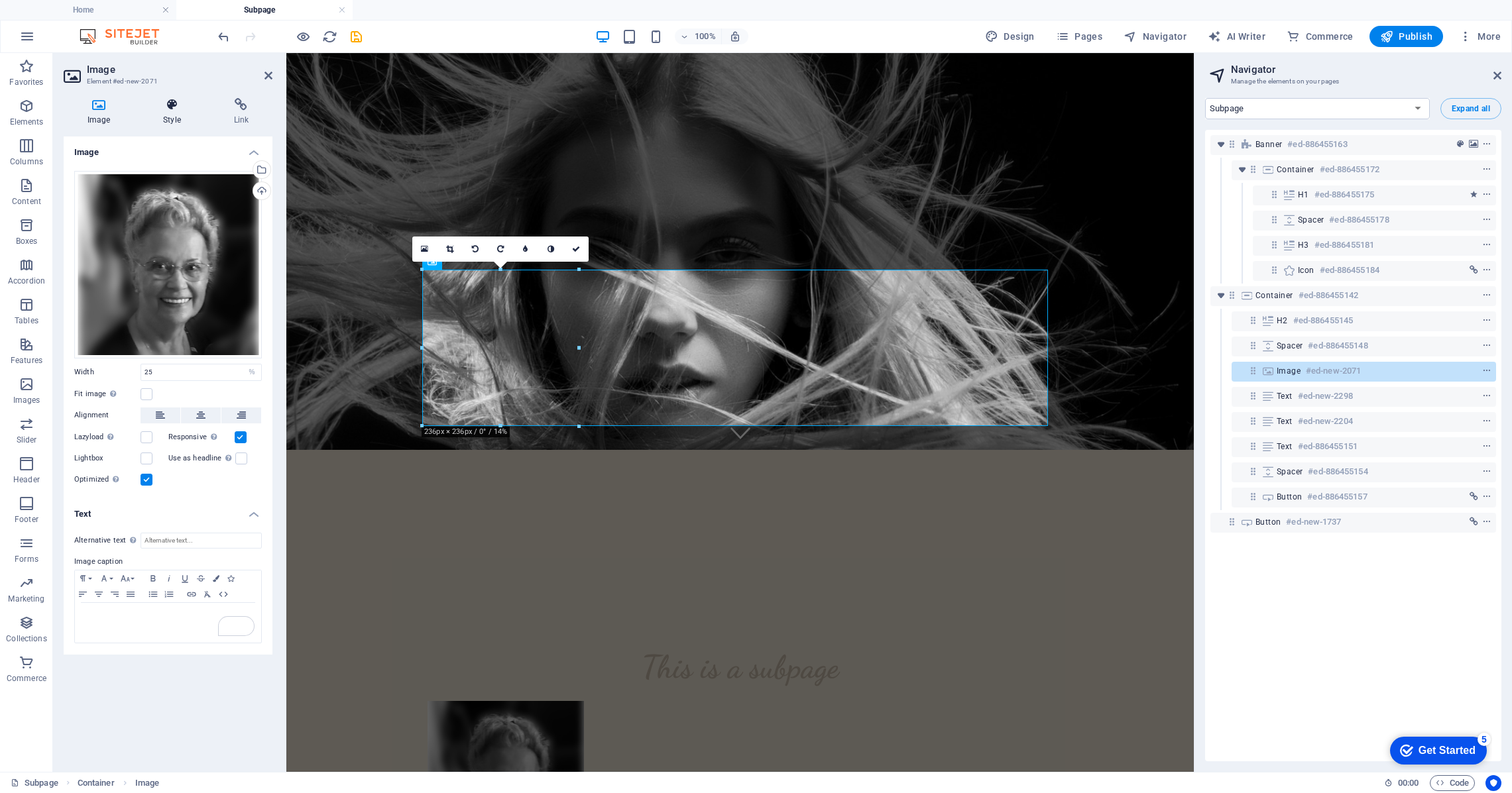
click at [170, 108] on icon at bounding box center [171, 105] width 65 height 14
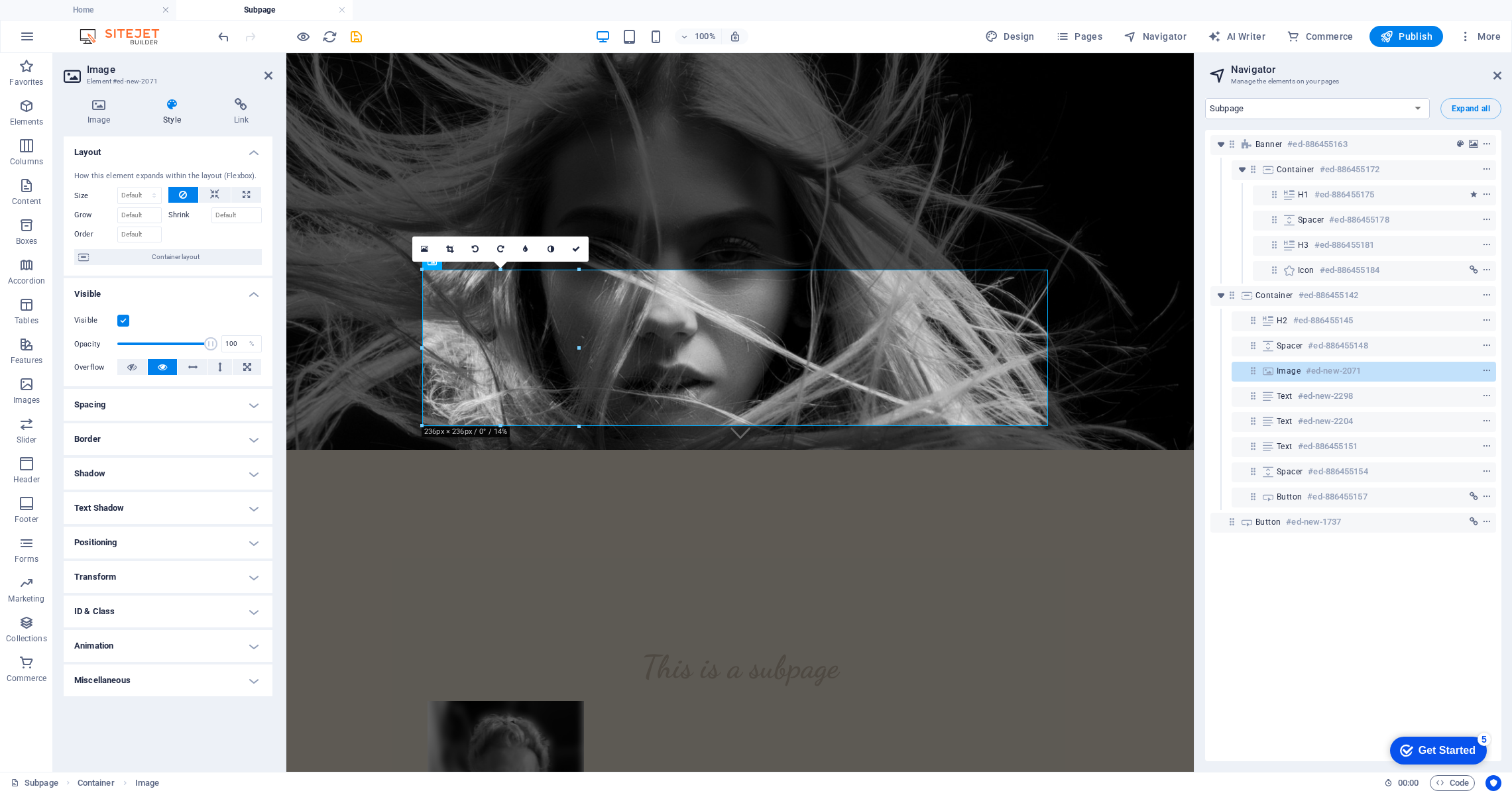
scroll to position [321, 0]
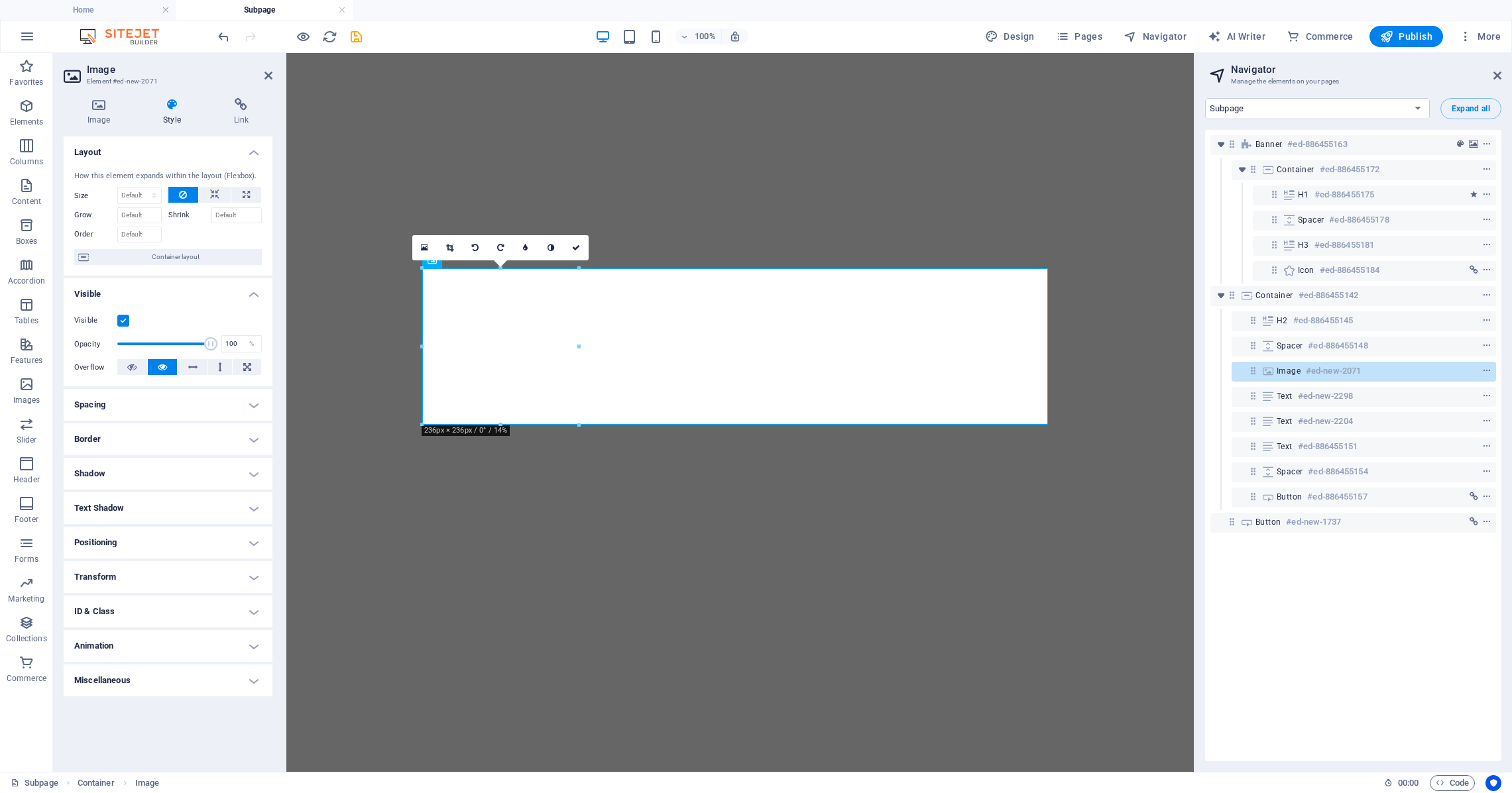
select select "16751986-en"
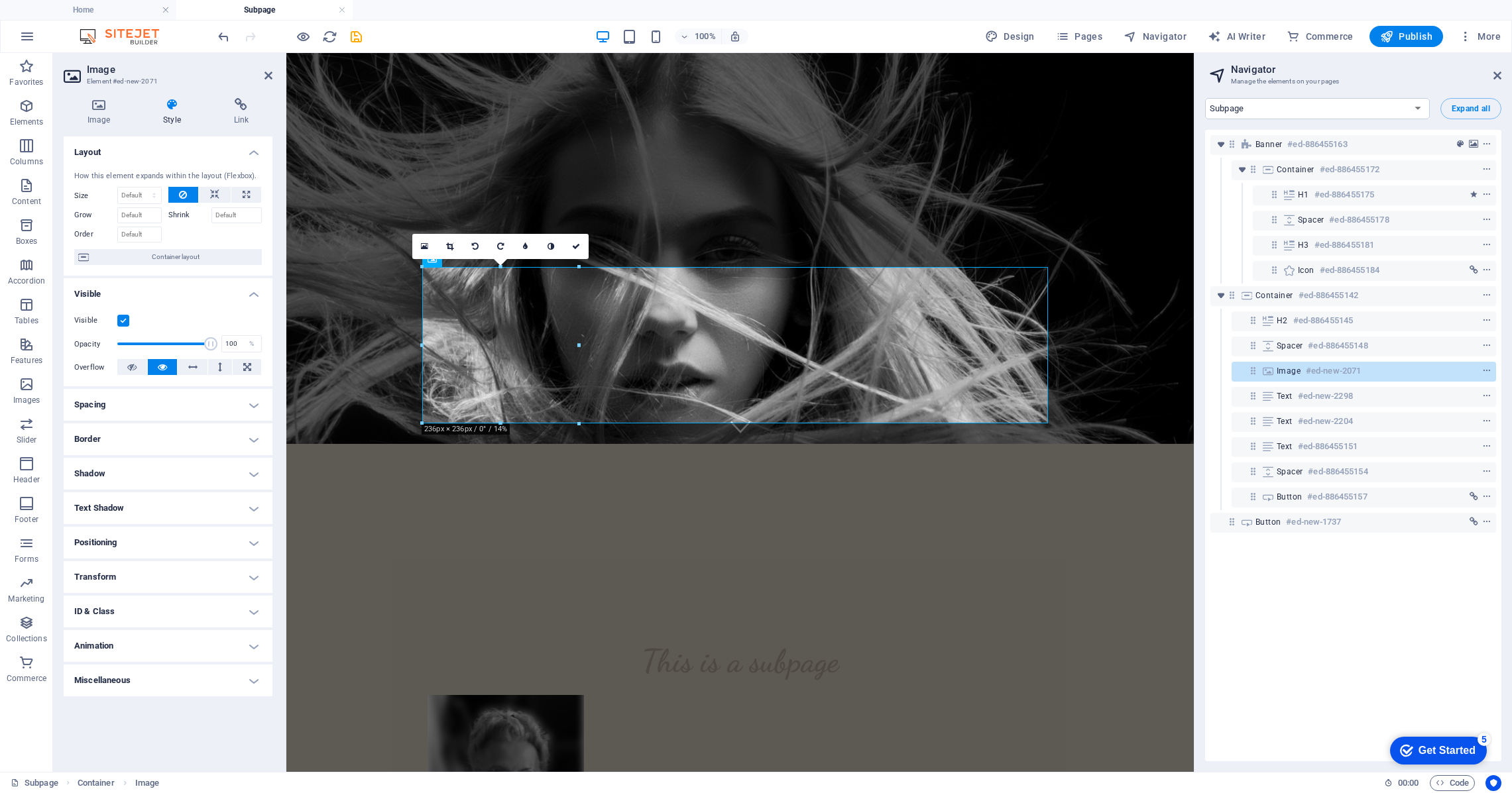
scroll to position [323, 0]
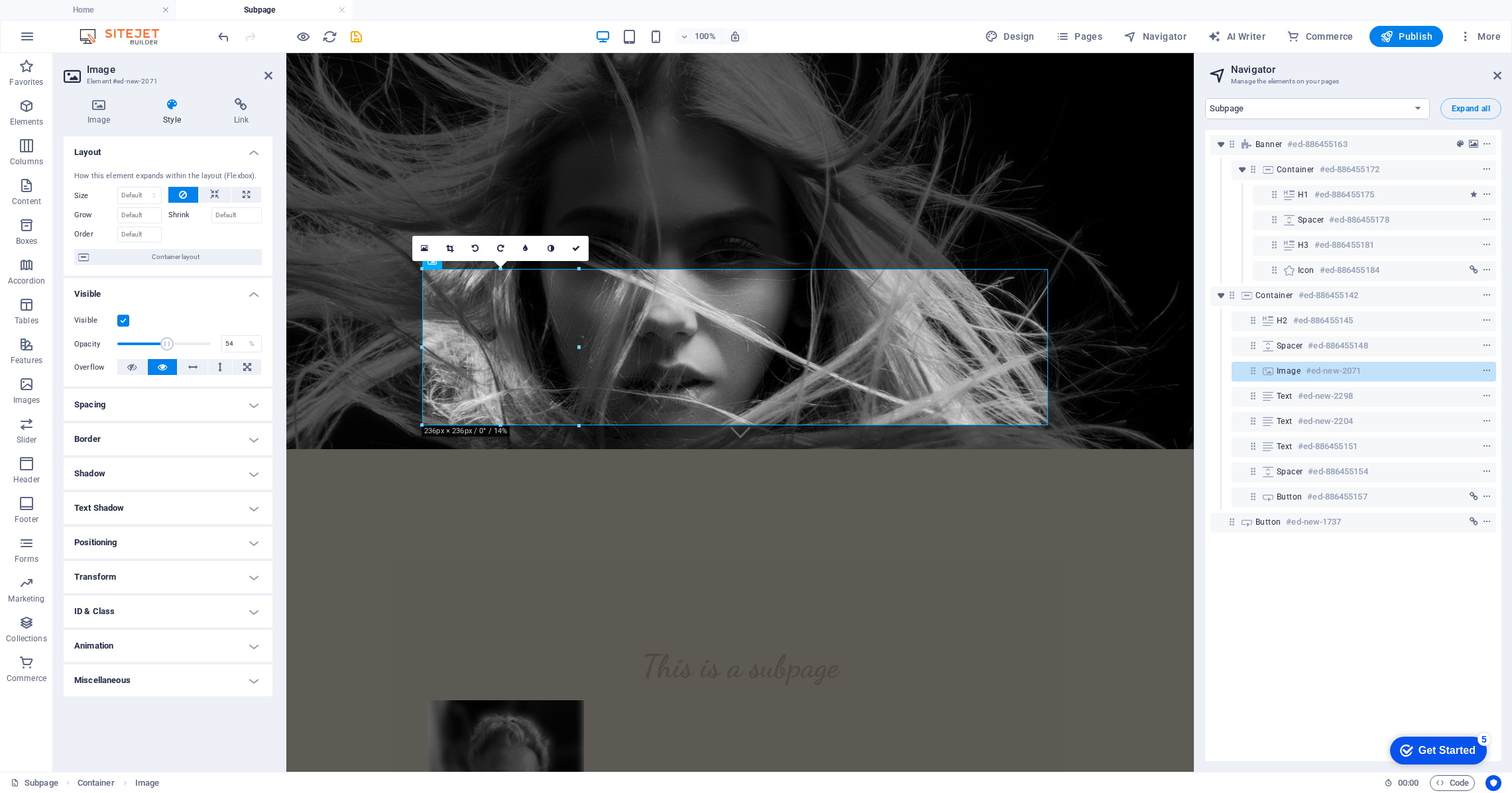
drag, startPoint x: 211, startPoint y: 344, endPoint x: 167, endPoint y: 344, distance: 44.0
click at [167, 344] on span at bounding box center [167, 344] width 14 height 14
drag, startPoint x: 170, startPoint y: 344, endPoint x: 184, endPoint y: 344, distance: 14.0
click at [184, 344] on span at bounding box center [185, 344] width 14 height 14
drag, startPoint x: 184, startPoint y: 344, endPoint x: 176, endPoint y: 344, distance: 8.0
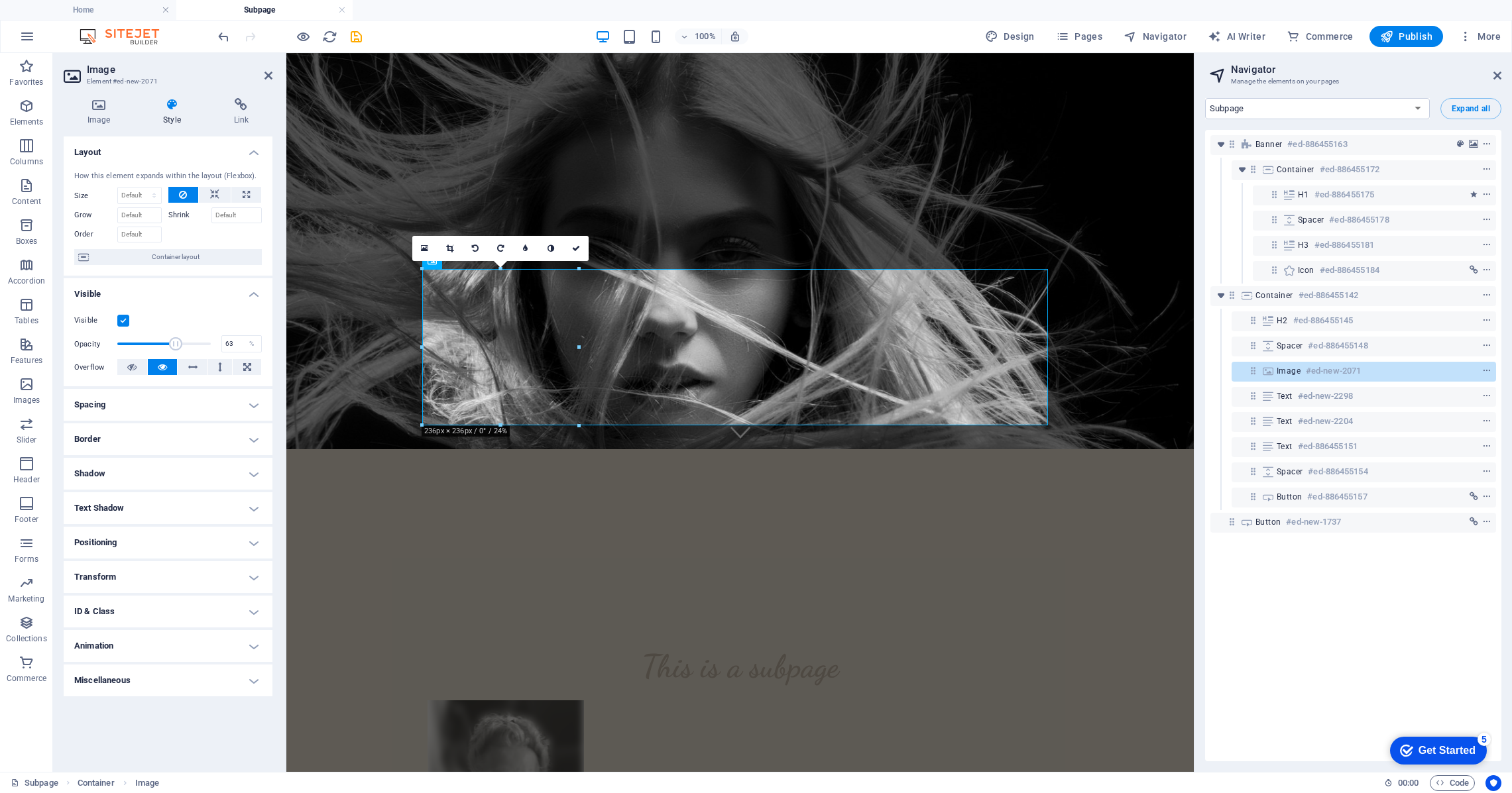
click at [176, 344] on span at bounding box center [176, 344] width 14 height 14
type input "73"
click at [185, 344] on span at bounding box center [186, 344] width 14 height 14
click at [254, 441] on h4 "Border" at bounding box center [167, 439] width 208 height 32
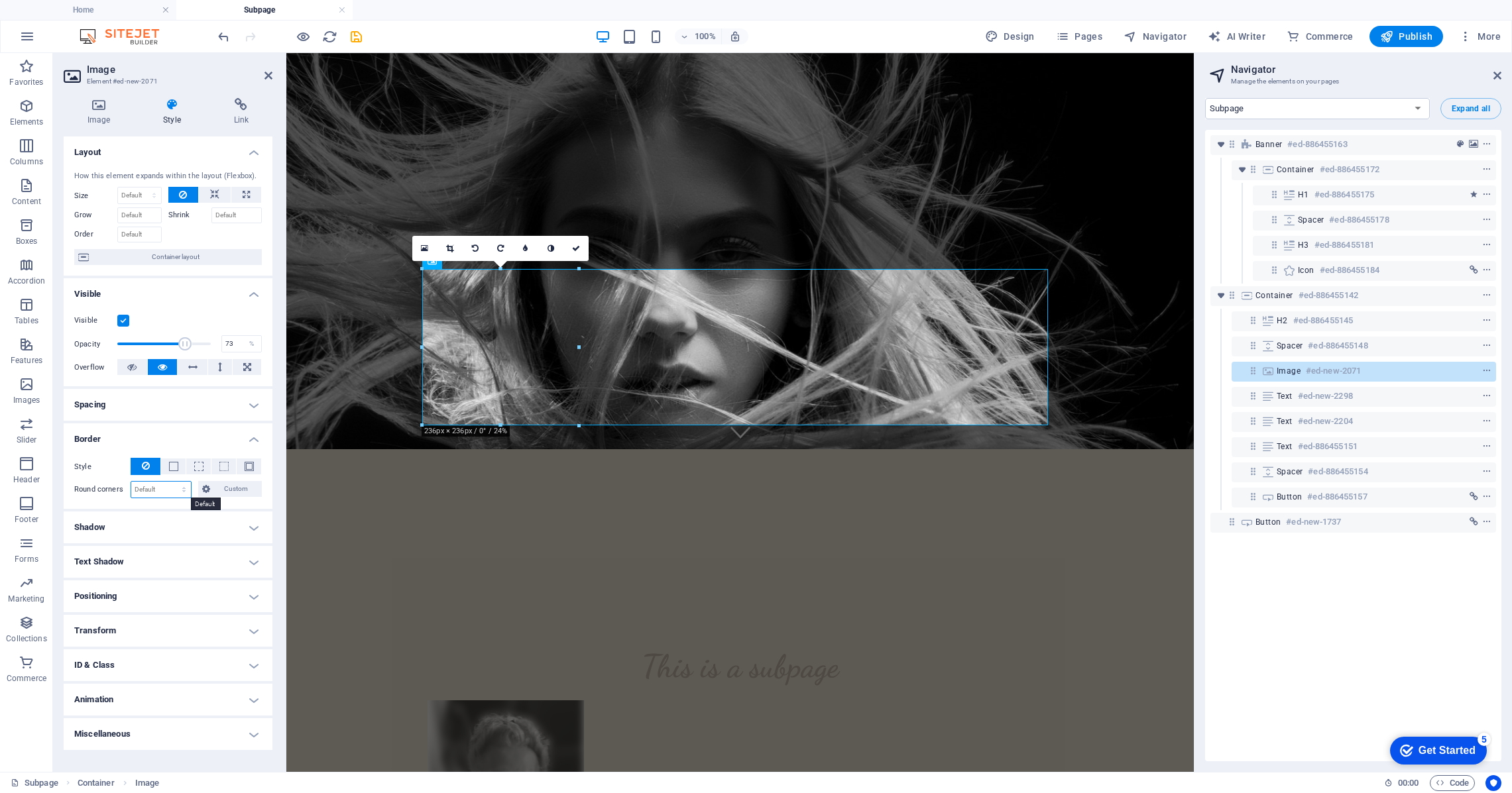
click at [145, 490] on select "Default px rem % vh vw Custom" at bounding box center [160, 490] width 60 height 16
select select "%"
click at [172, 482] on select "Default px rem % vh vw Custom" at bounding box center [160, 490] width 60 height 16
type input "100"
click at [243, 108] on icon at bounding box center [242, 105] width 63 height 14
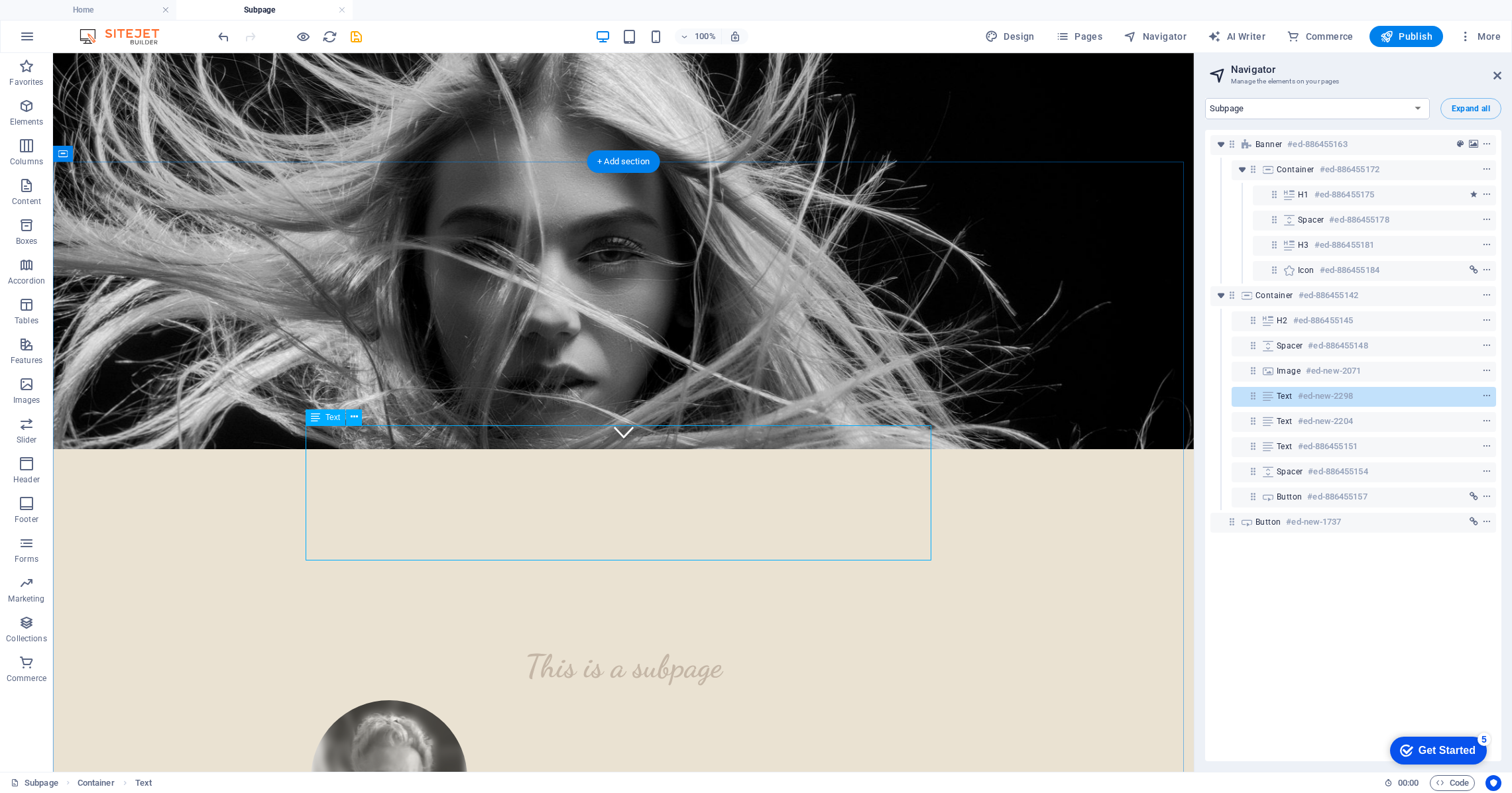
click at [1485, 398] on icon "context-menu" at bounding box center [1486, 396] width 9 height 9
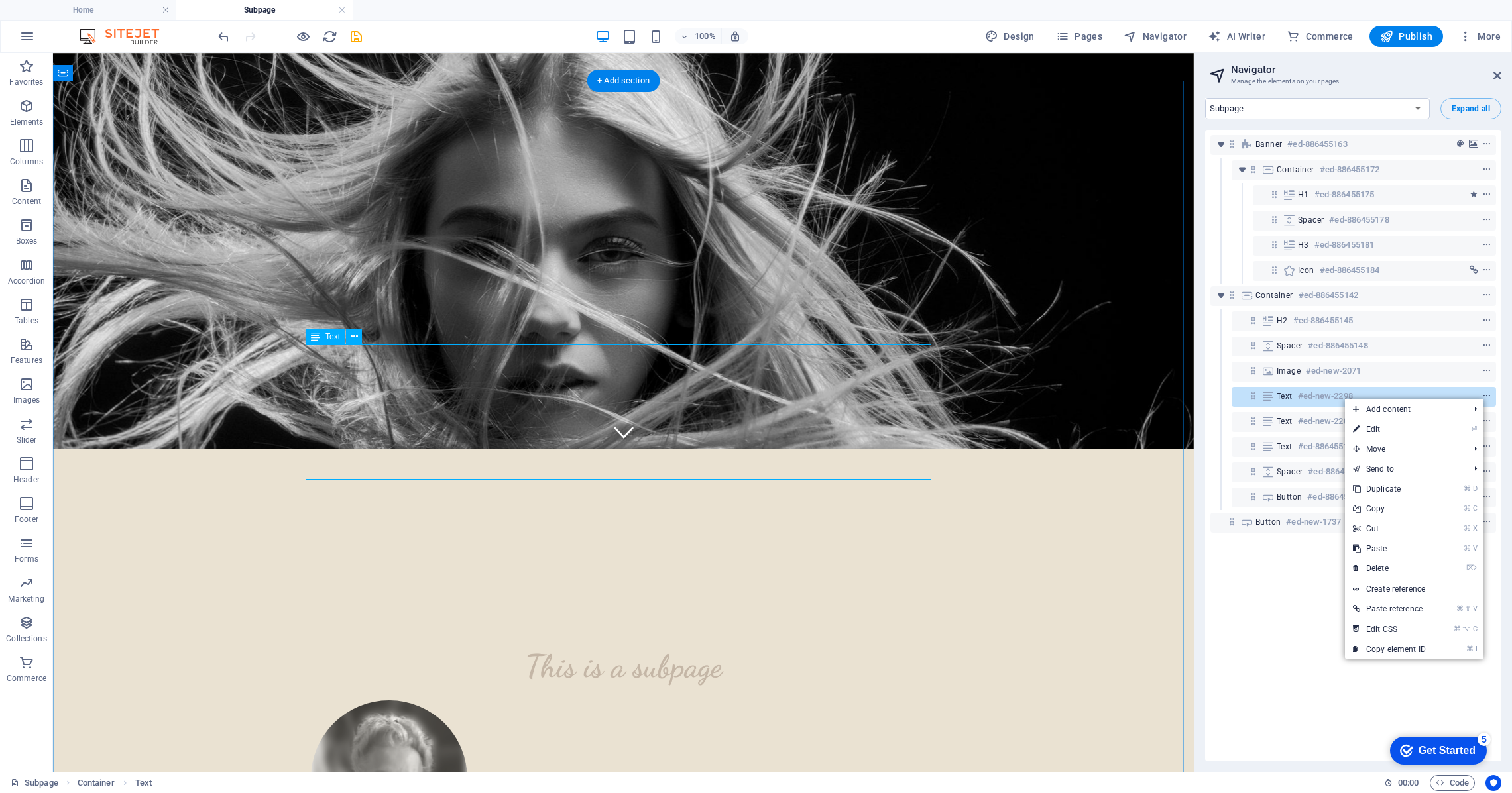
scroll to position [404, 0]
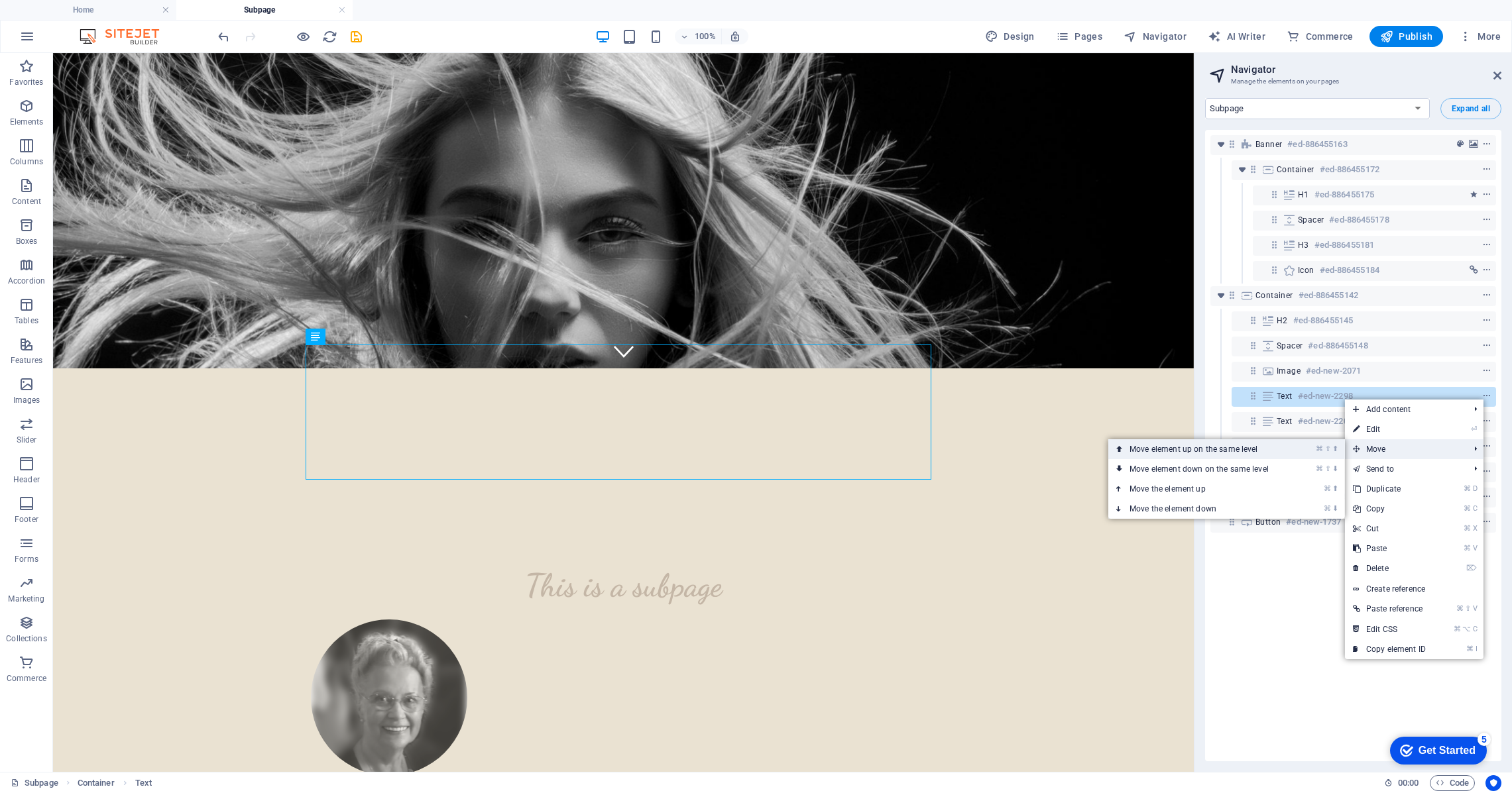
click at [1277, 448] on link "⌘ ⇧ ⬆ Move element up on the same level" at bounding box center [1201, 449] width 187 height 20
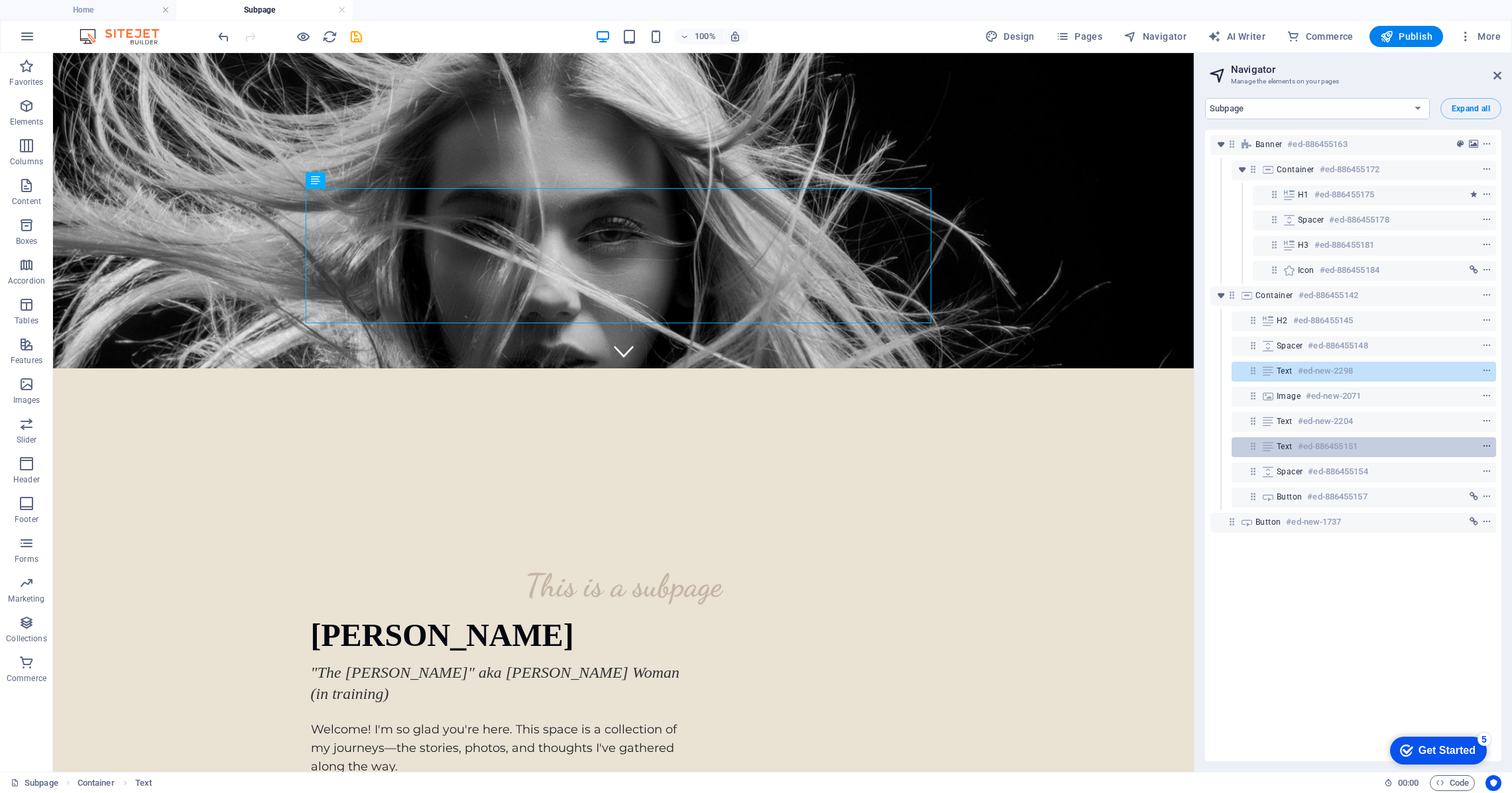
click at [1483, 446] on icon "context-menu" at bounding box center [1486, 446] width 9 height 9
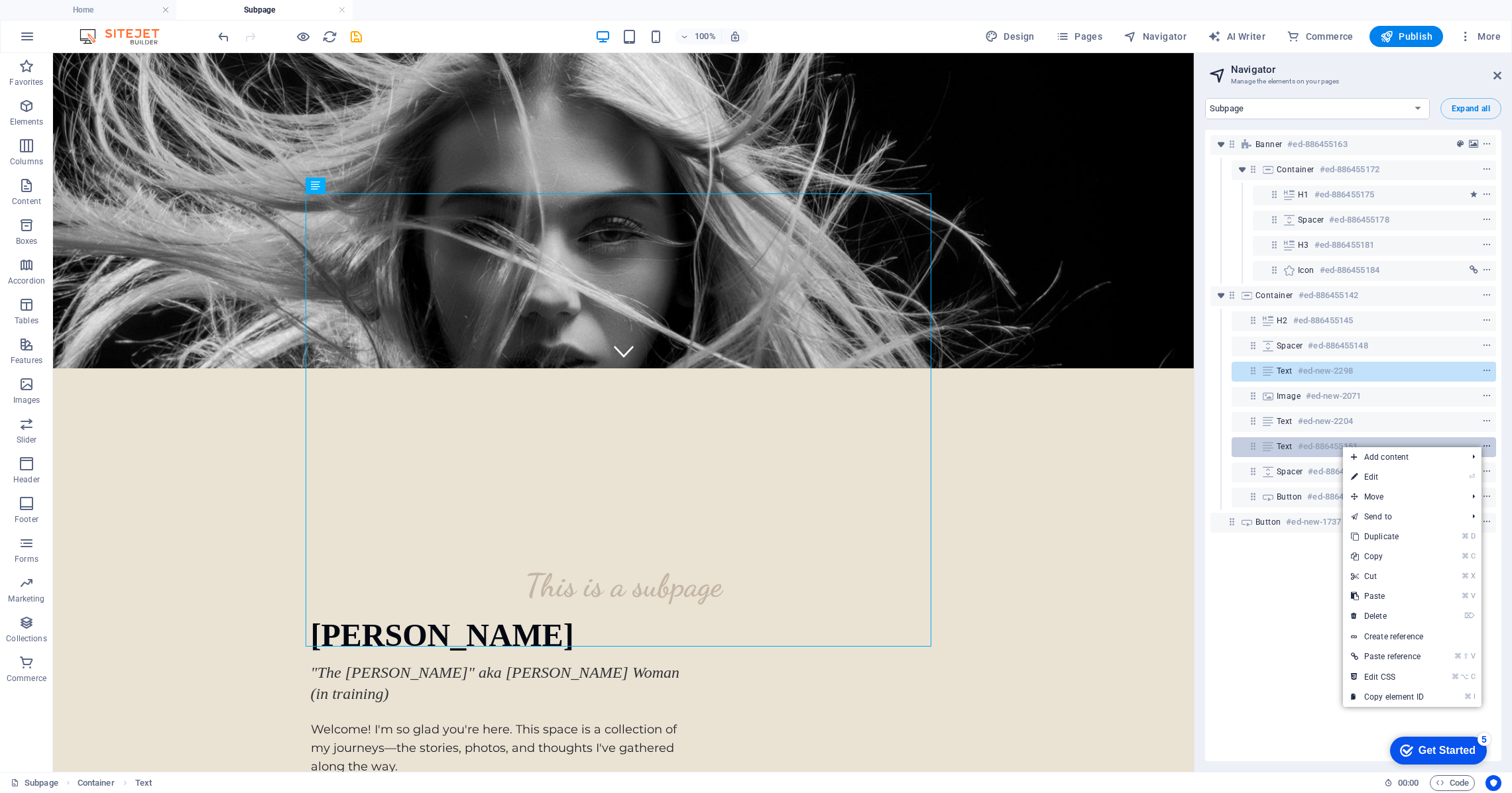
scroll to position [706, 0]
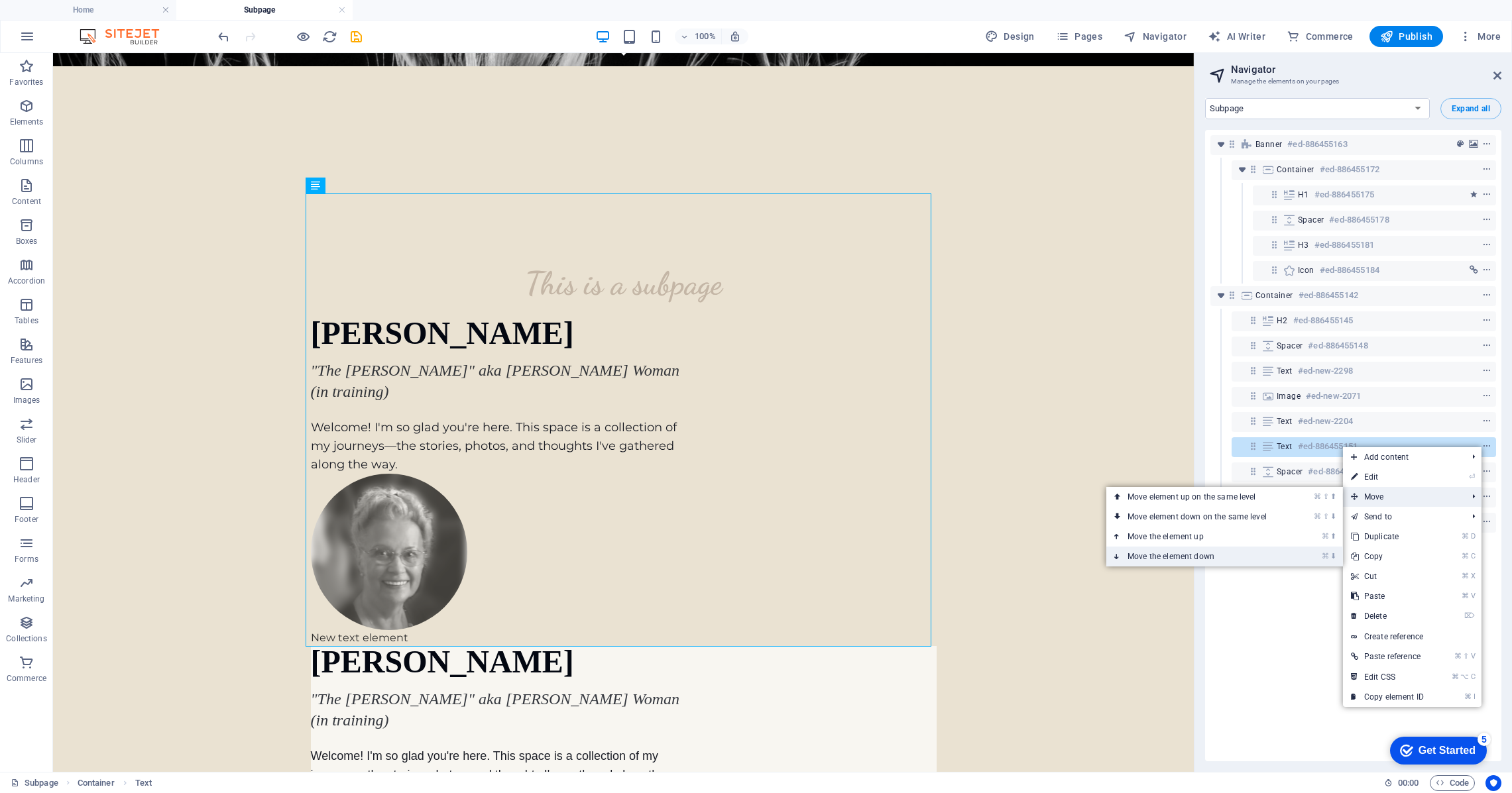
click at [1232, 556] on link "⌘ ⬇ Move the element down" at bounding box center [1199, 556] width 187 height 20
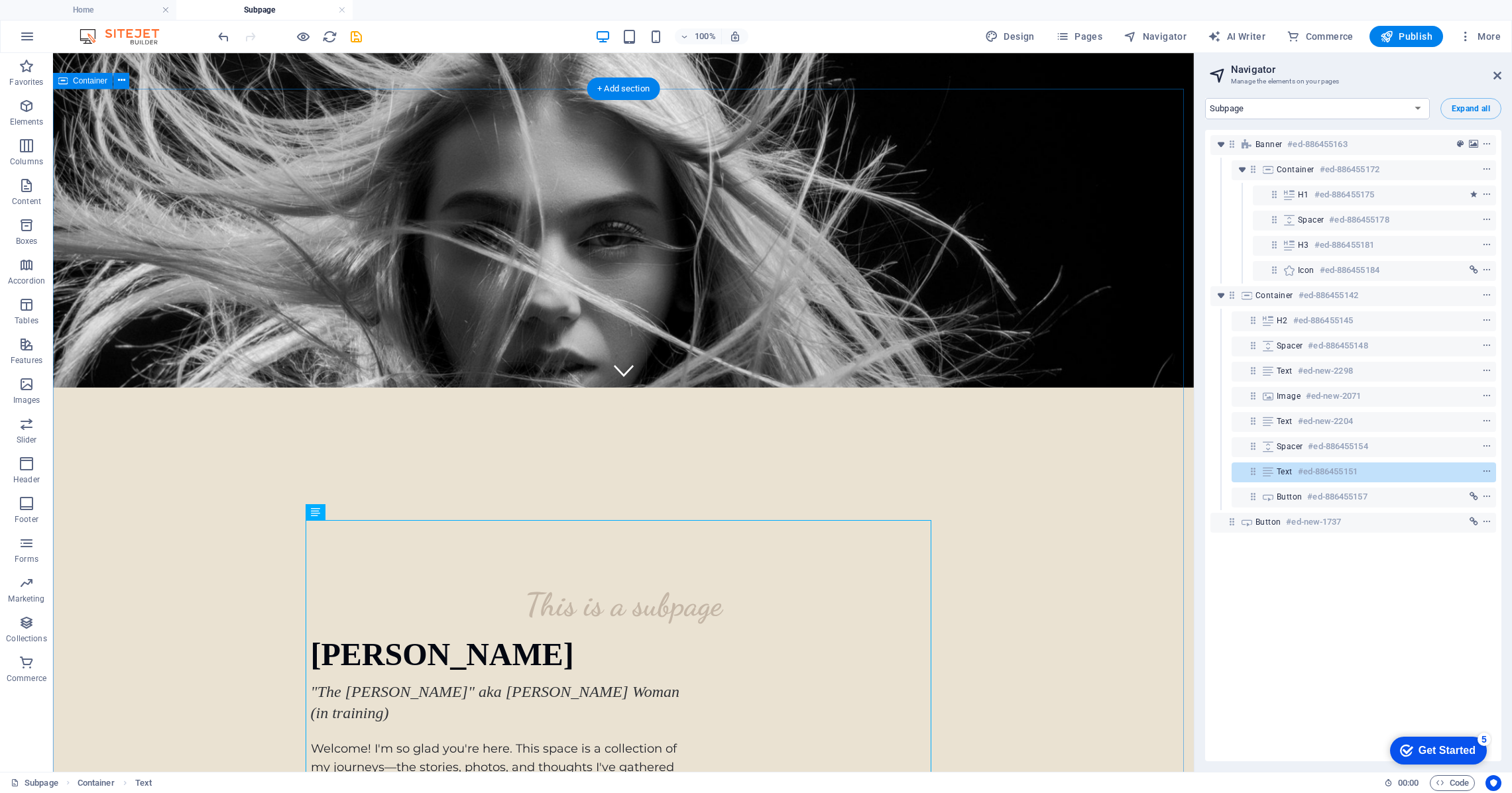
scroll to position [382, 0]
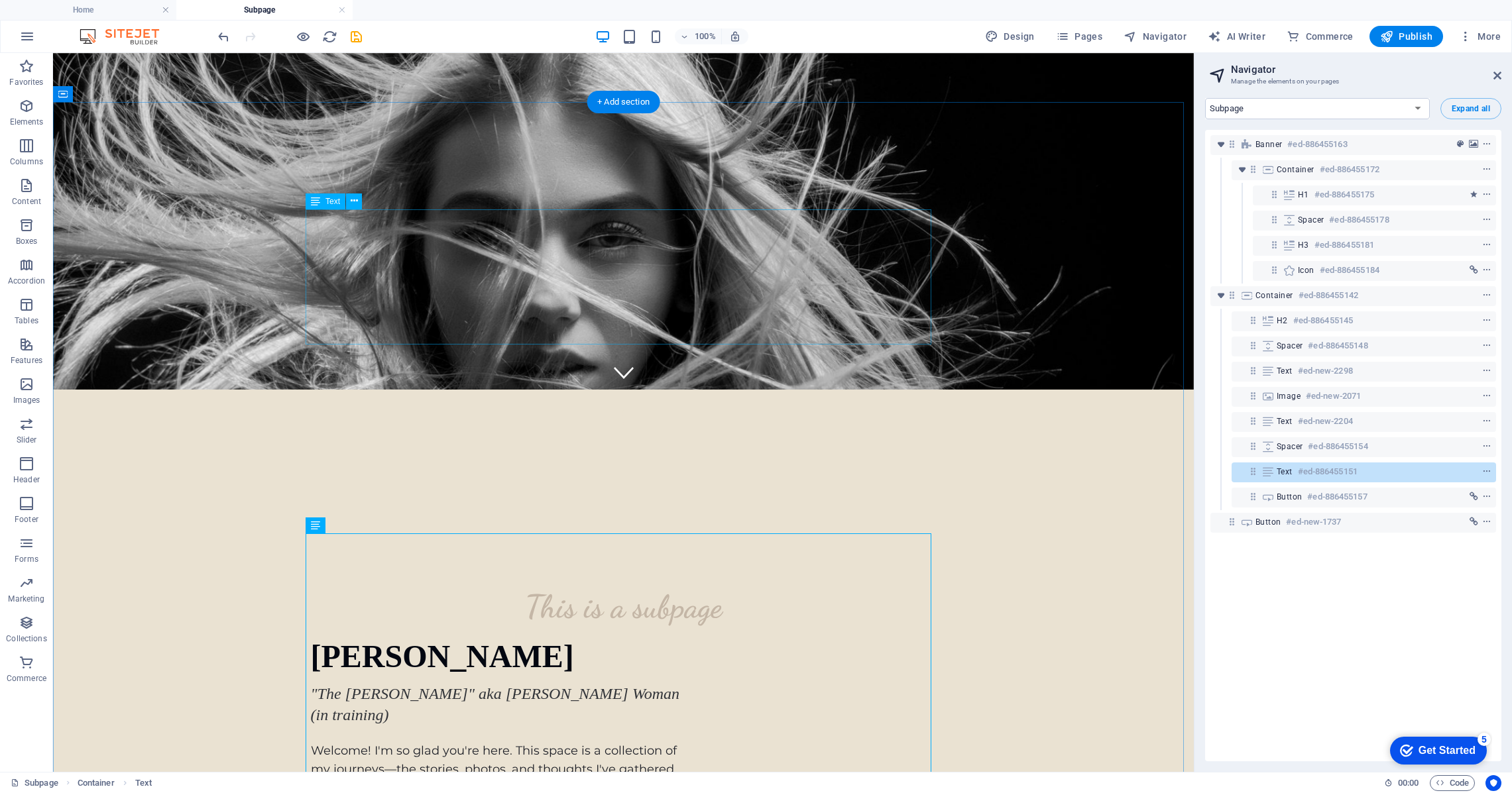
click at [429, 640] on div "[PERSON_NAME] "The [PERSON_NAME]" aka [PERSON_NAME] Woman (in training) Welcome…" at bounding box center [624, 719] width 626 height 156
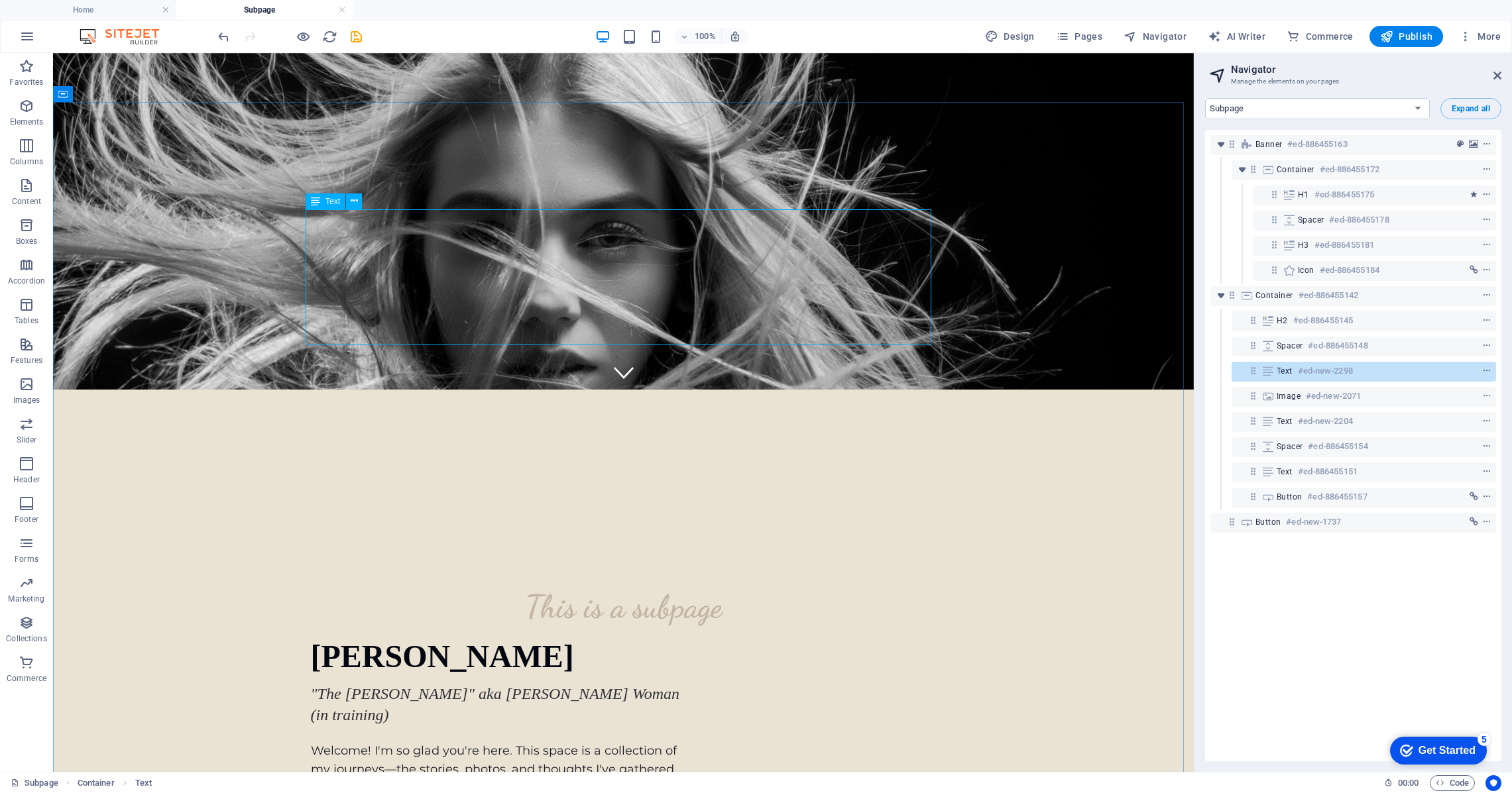
click at [316, 200] on icon at bounding box center [315, 201] width 9 height 16
click at [351, 198] on icon at bounding box center [354, 201] width 7 height 14
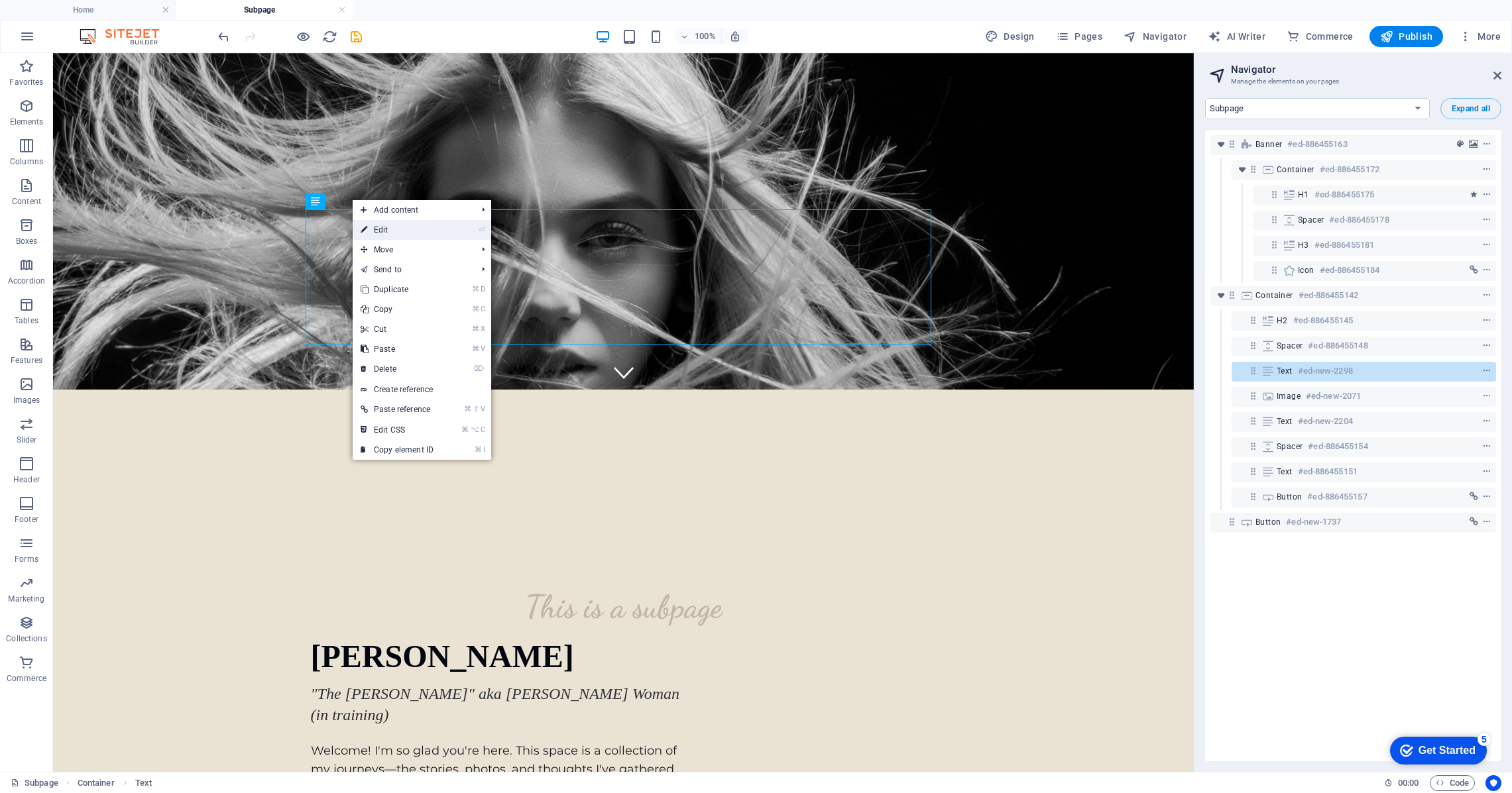
click at [381, 227] on link "⏎ Edit" at bounding box center [397, 230] width 89 height 20
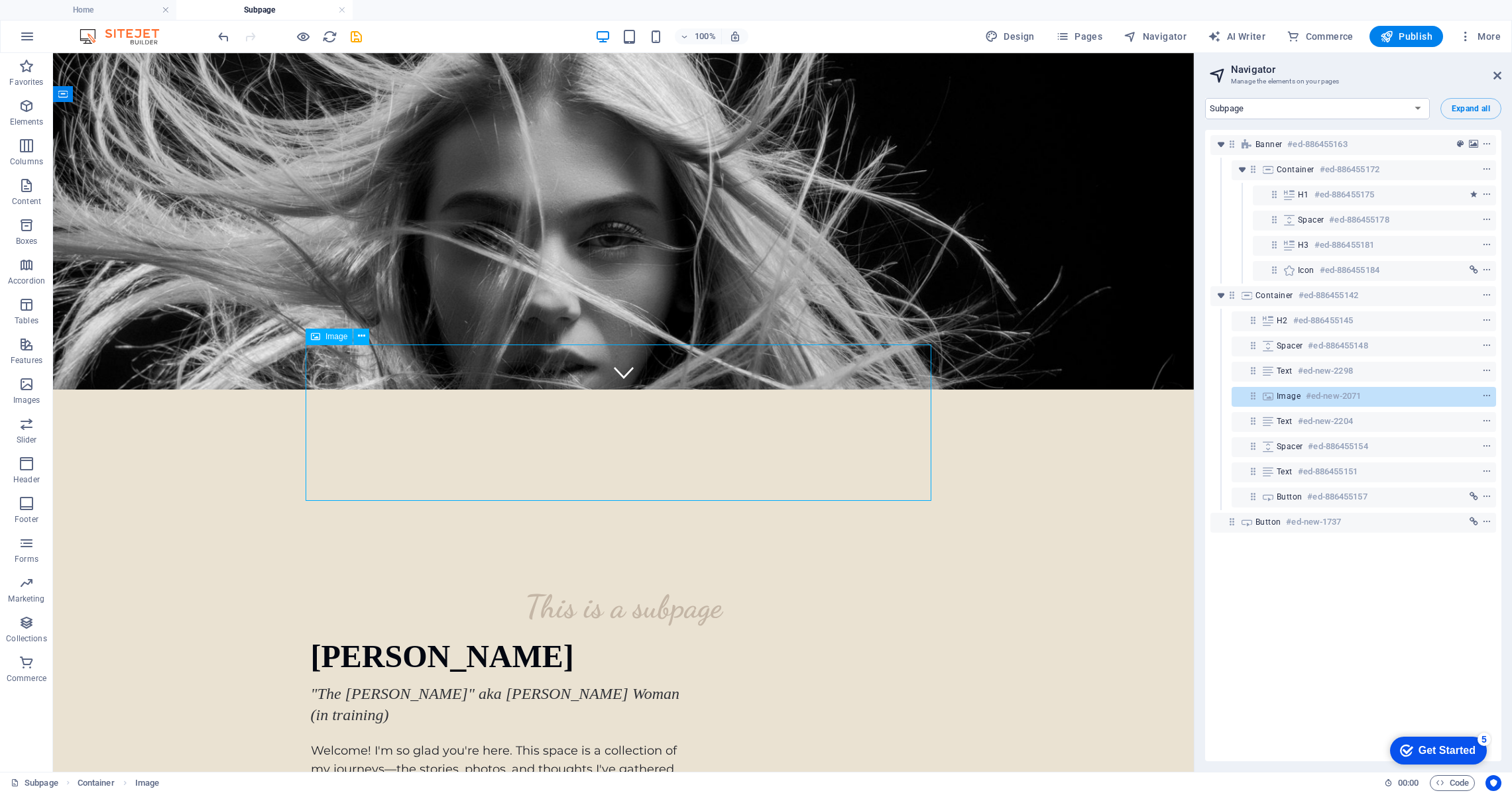
drag, startPoint x: 292, startPoint y: 404, endPoint x: 689, endPoint y: 352, distance: 400.4
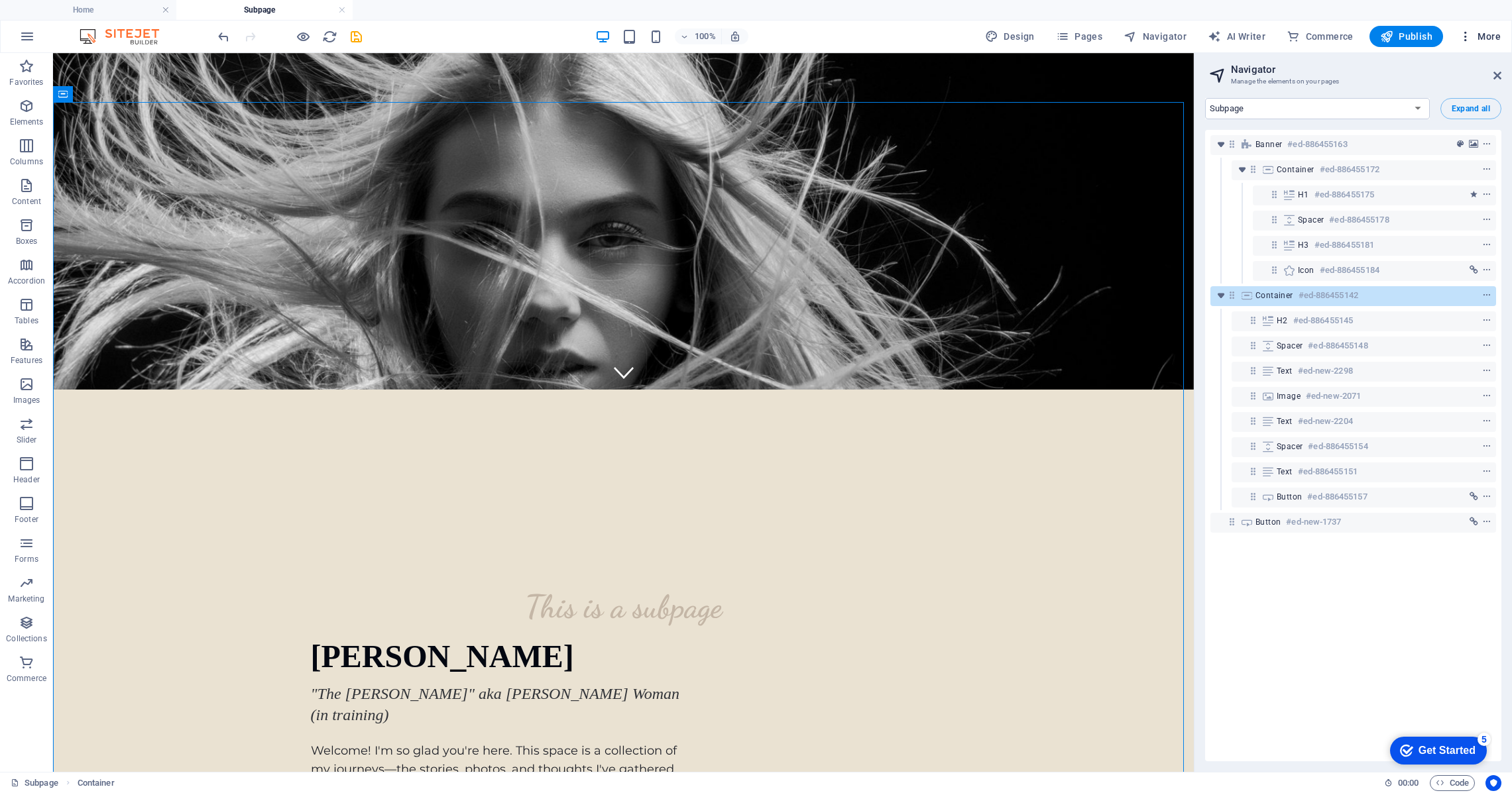
click at [1477, 36] on span "More" at bounding box center [1480, 36] width 42 height 14
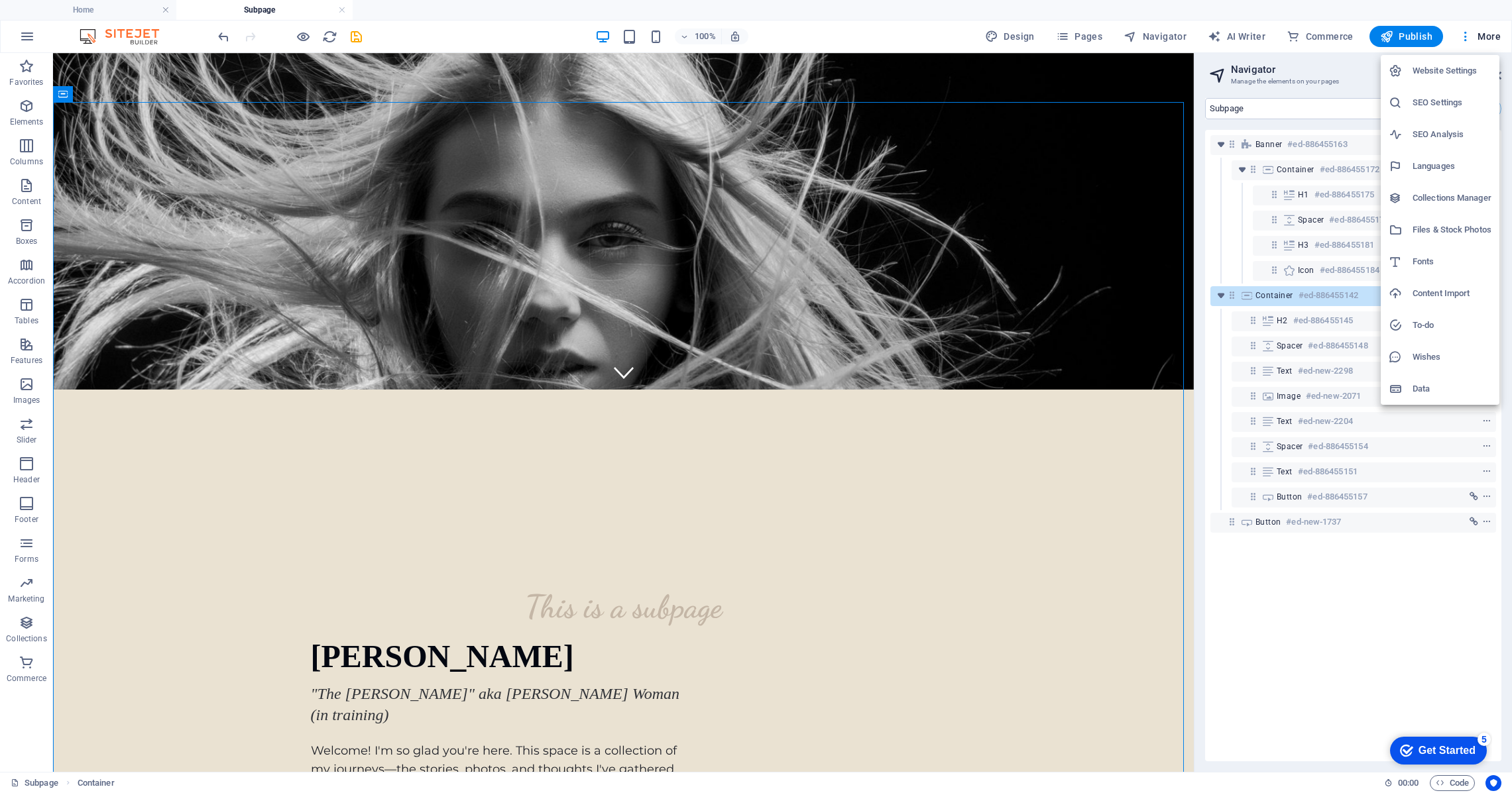
click at [358, 38] on div at bounding box center [756, 396] width 1512 height 793
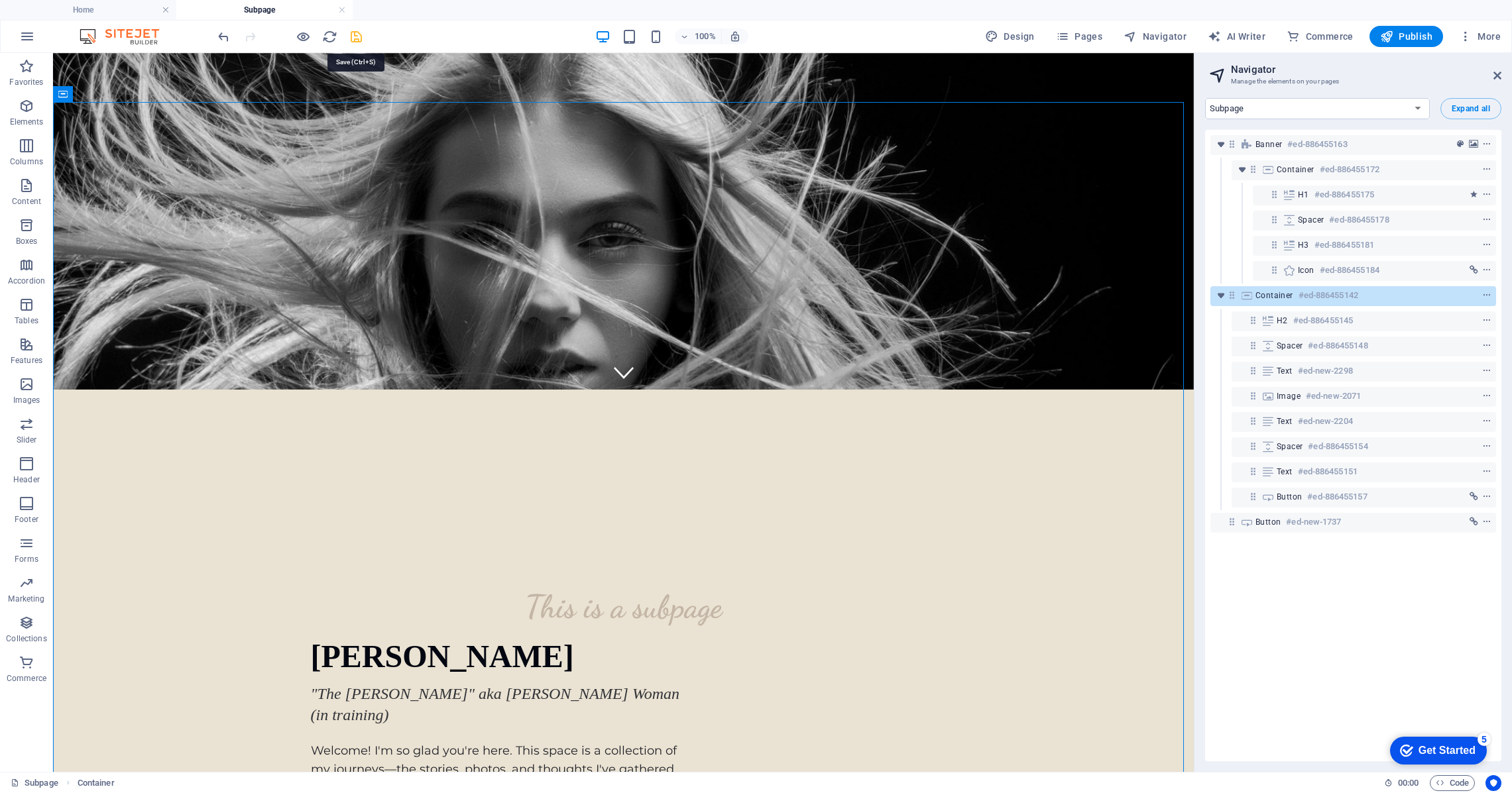
click at [359, 37] on icon "save" at bounding box center [356, 37] width 16 height 16
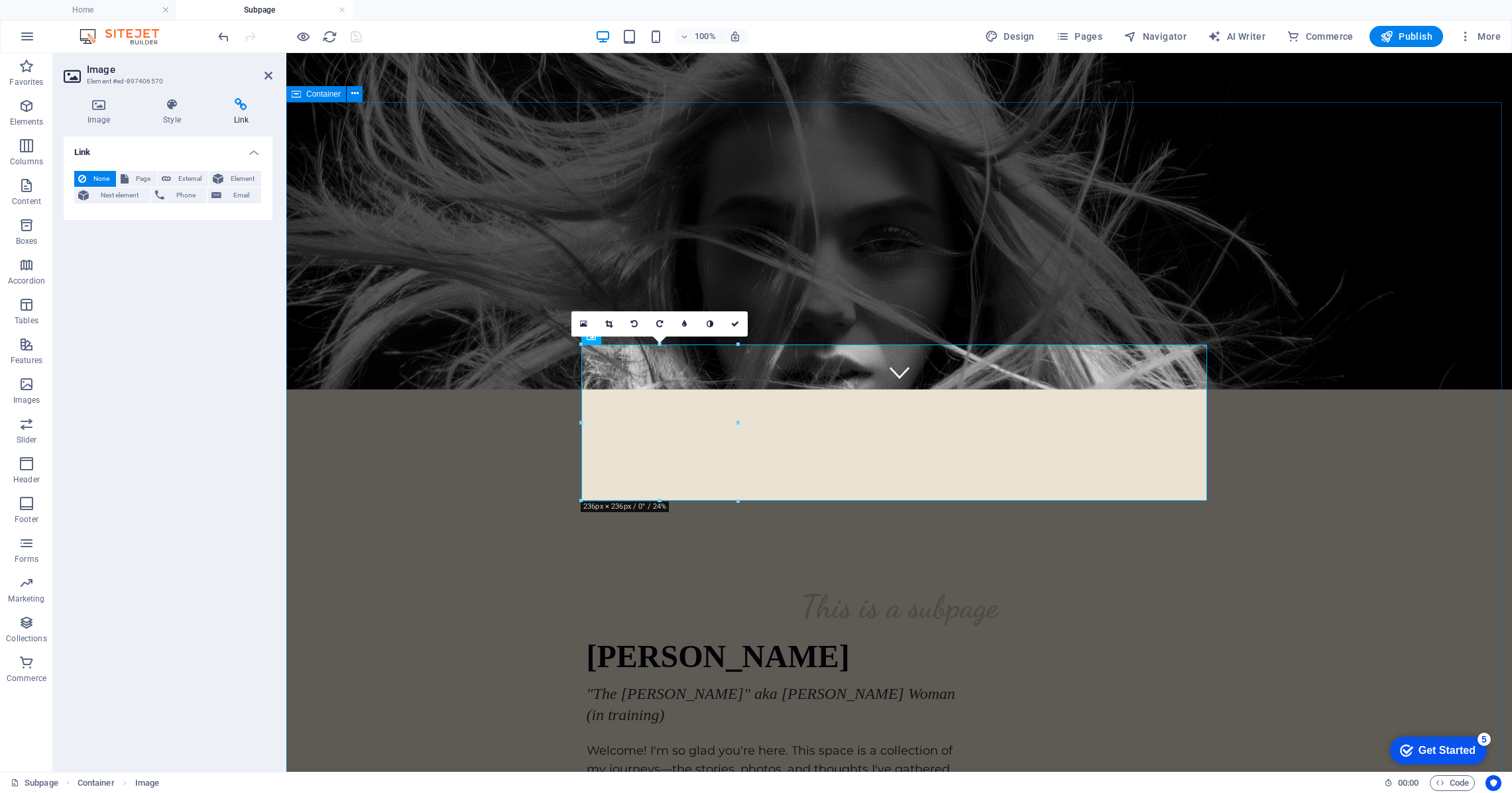
scroll to position [370, 0]
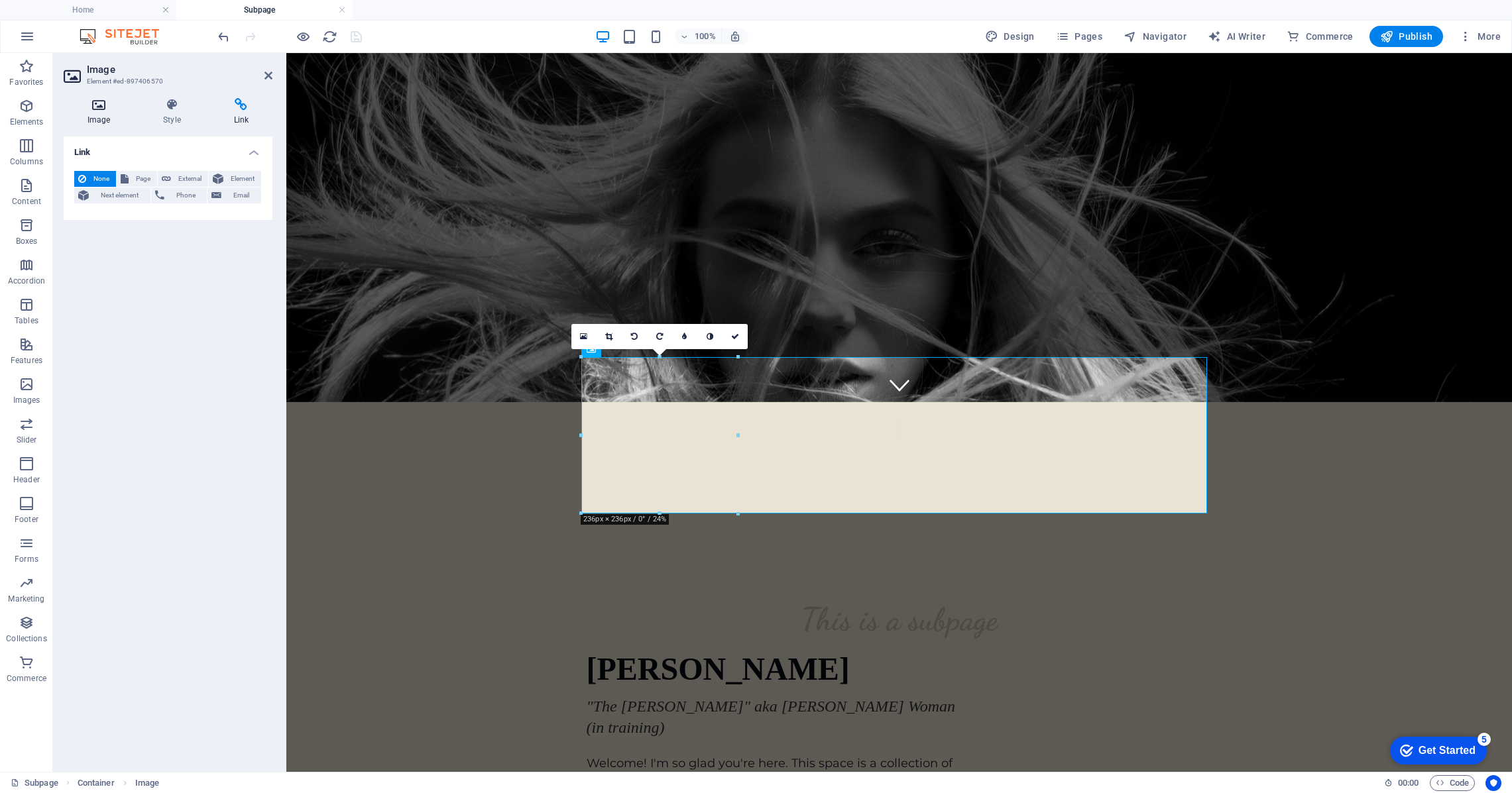
click at [104, 108] on icon at bounding box center [99, 105] width 70 height 14
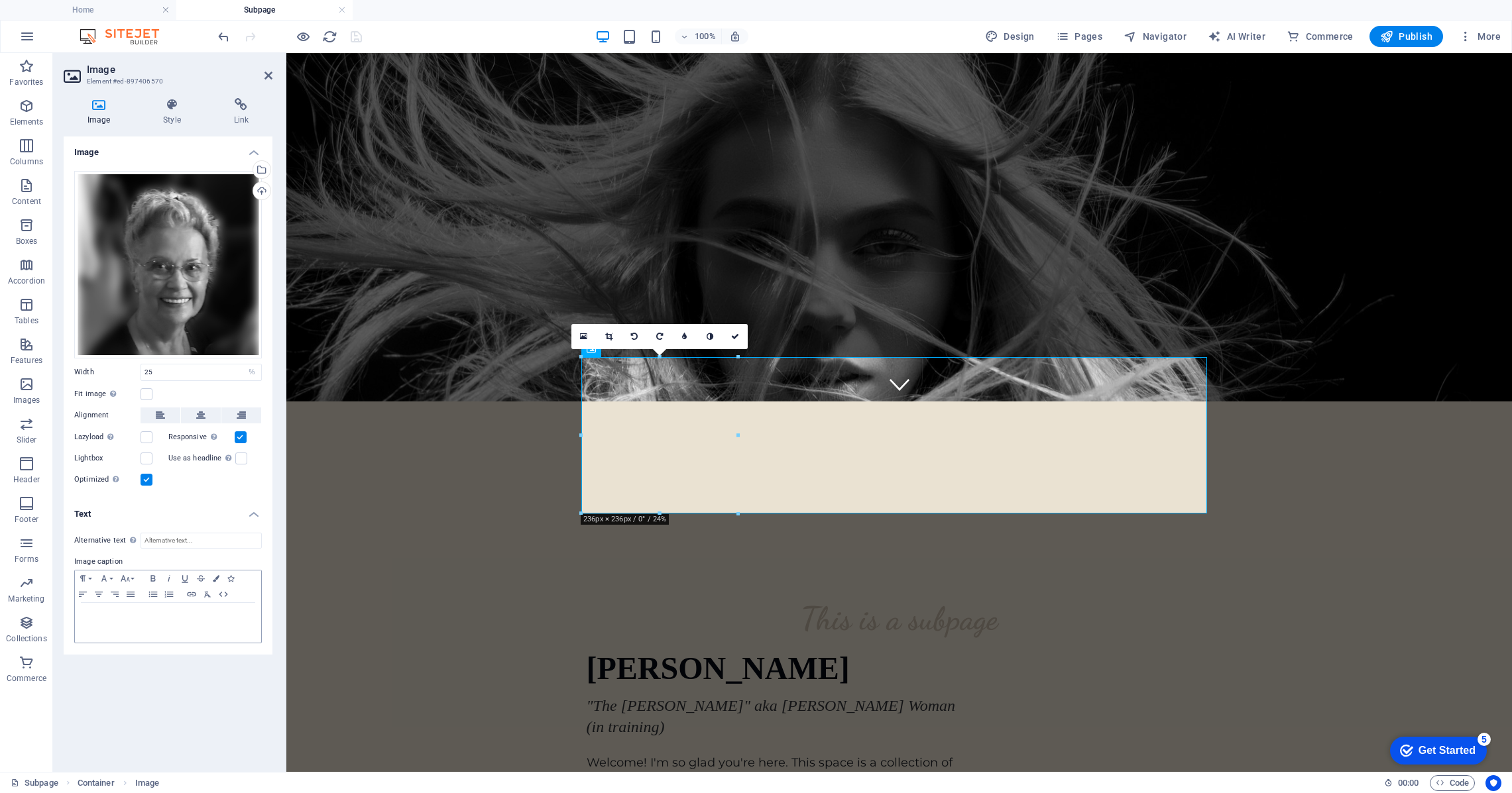
scroll to position [368, 0]
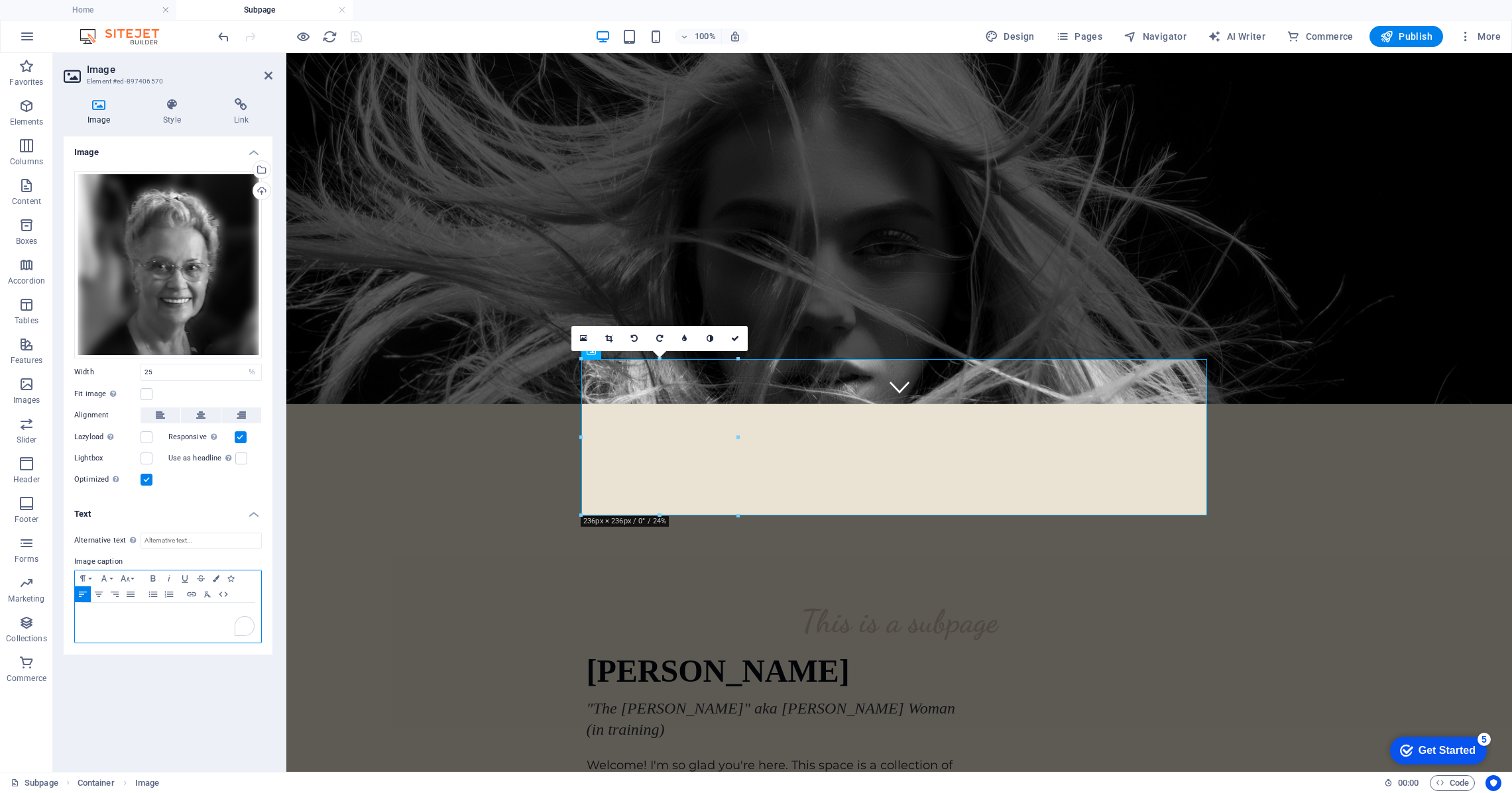
click at [134, 615] on p "To enrich screen reader interactions, please activate Accessibility in Grammarl…" at bounding box center [167, 616] width 173 height 12
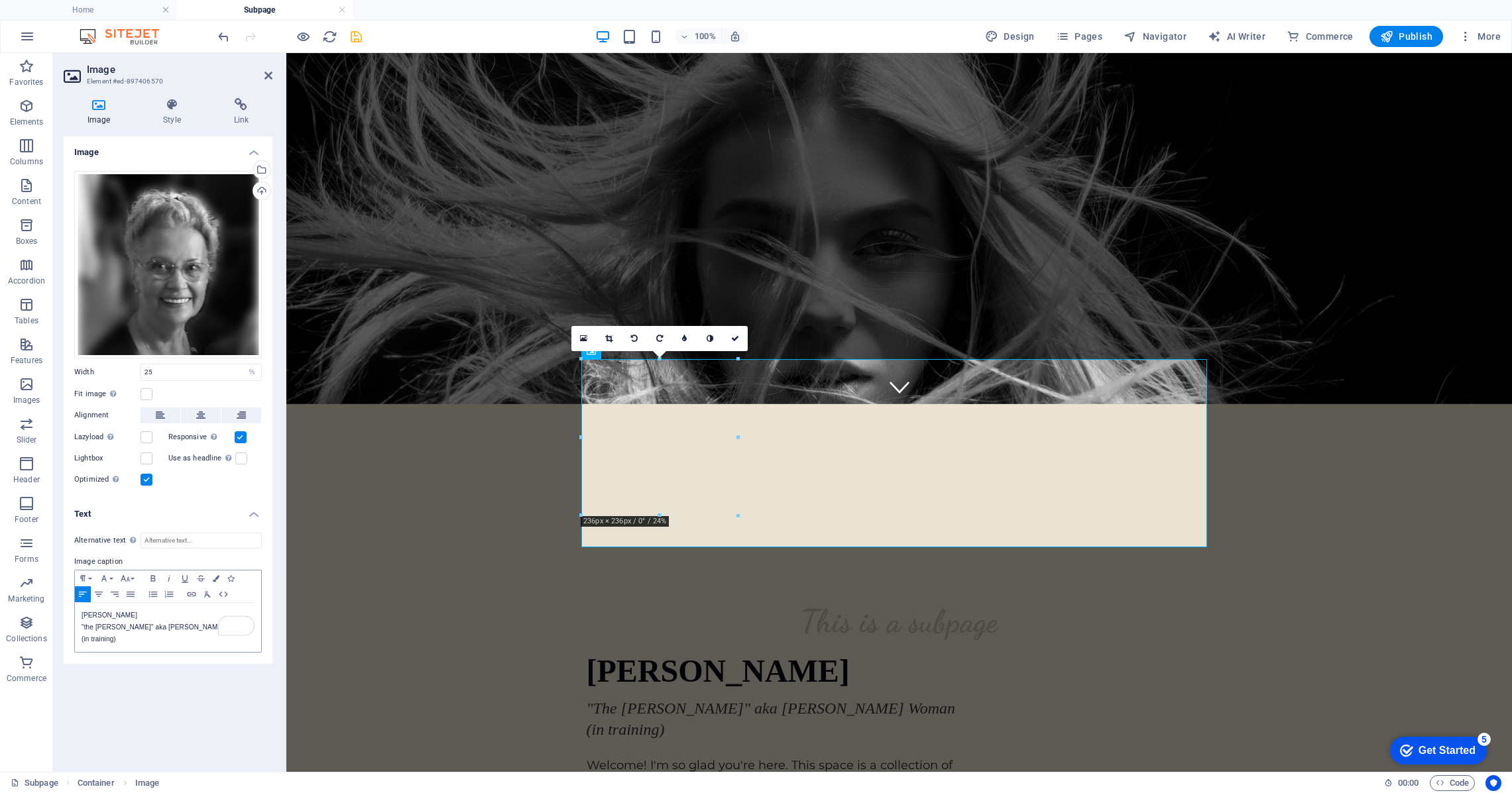
click at [173, 737] on div "Image Drag files here, click to choose files or select files from Files or our …" at bounding box center [167, 449] width 208 height 625
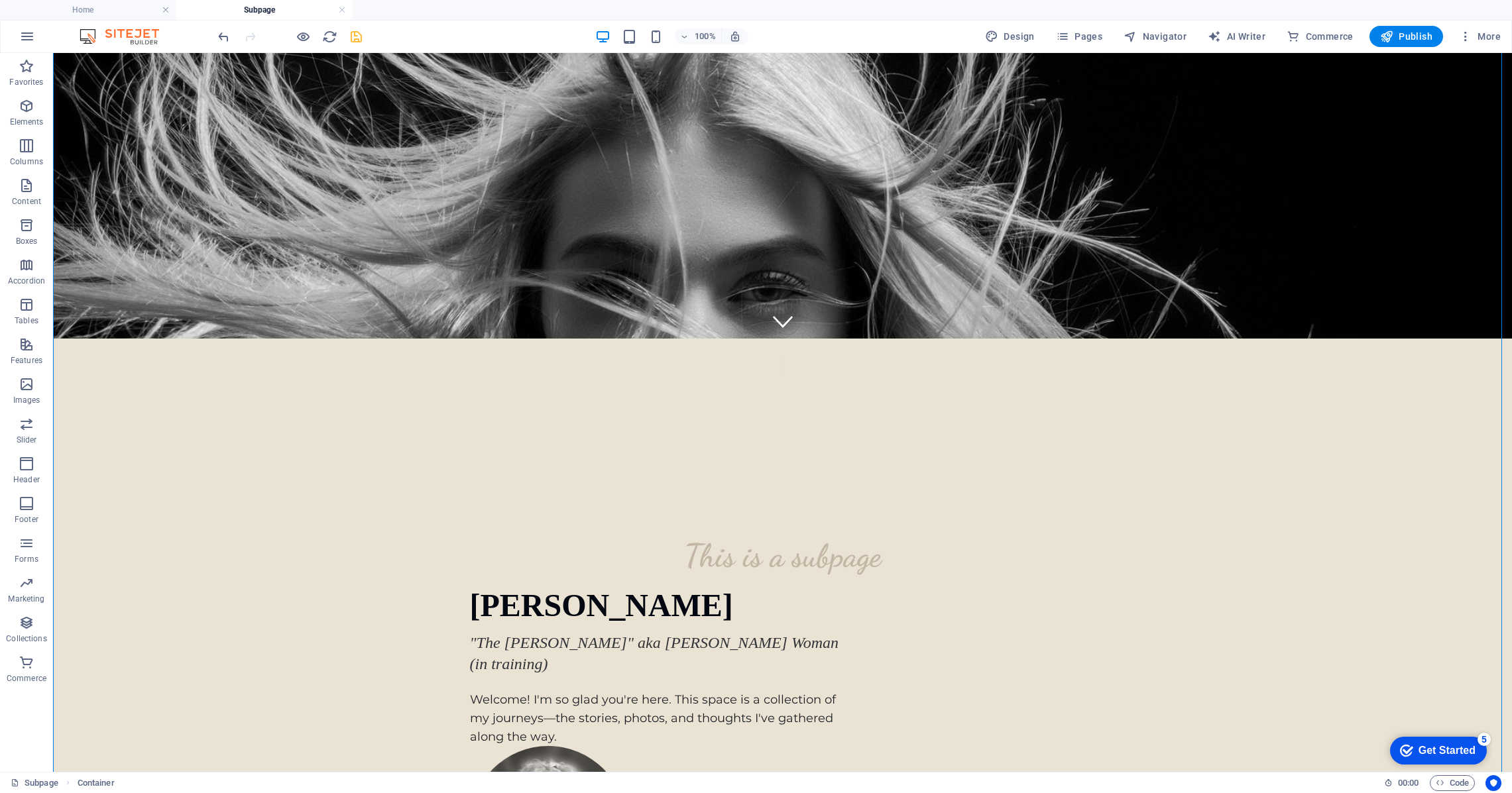
scroll to position [442, 0]
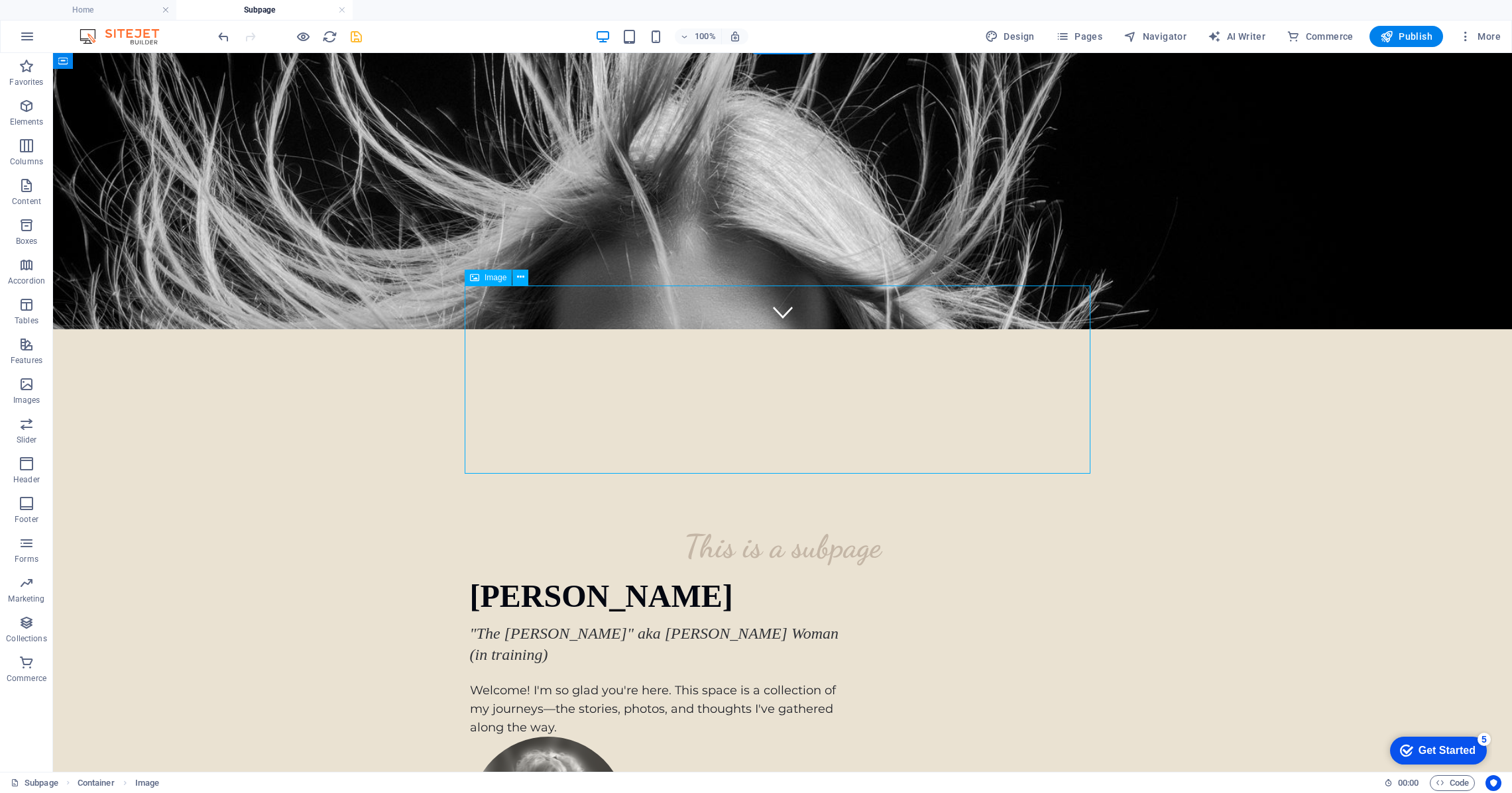
scroll to position [440, 0]
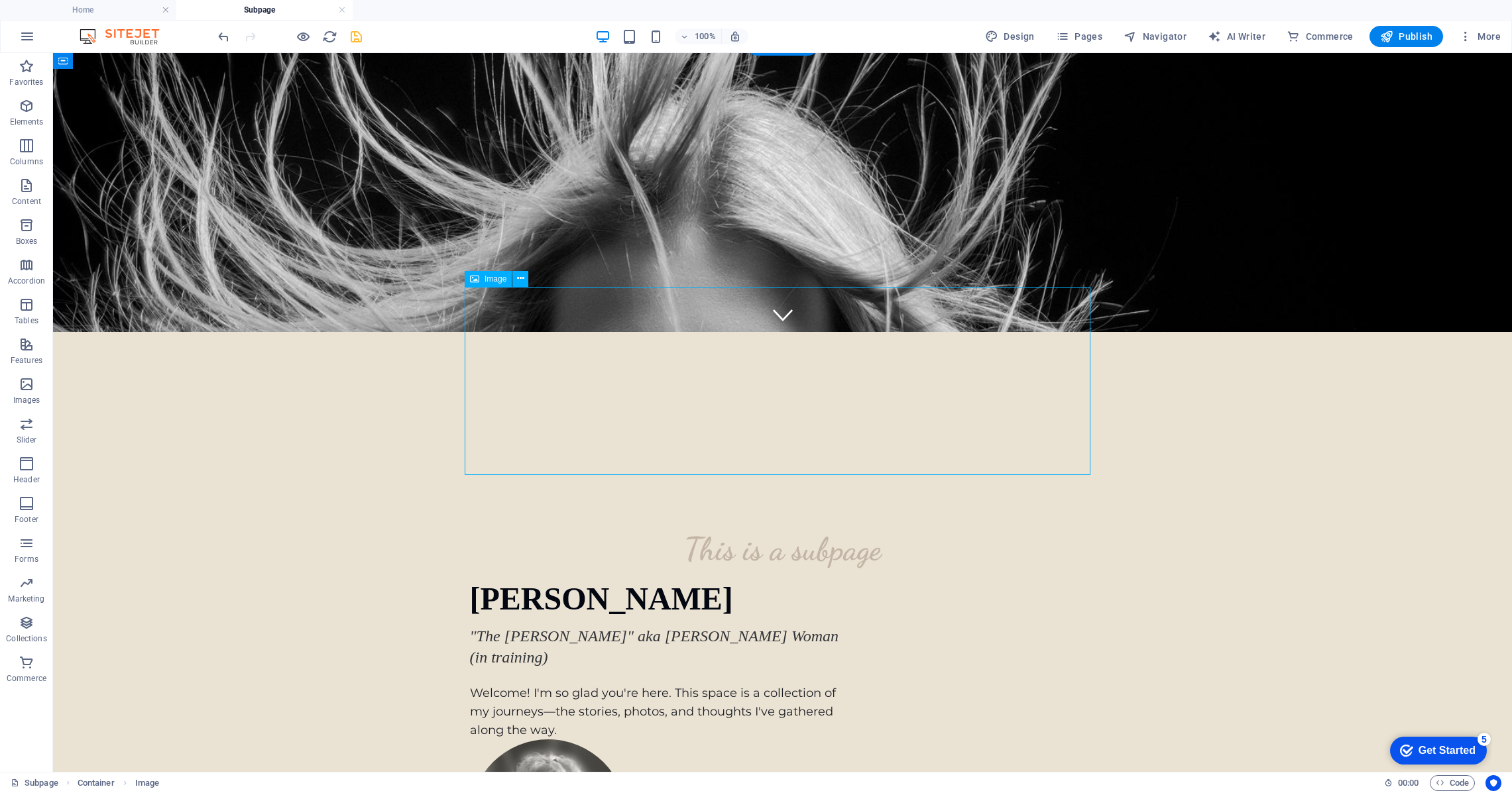
select select "%"
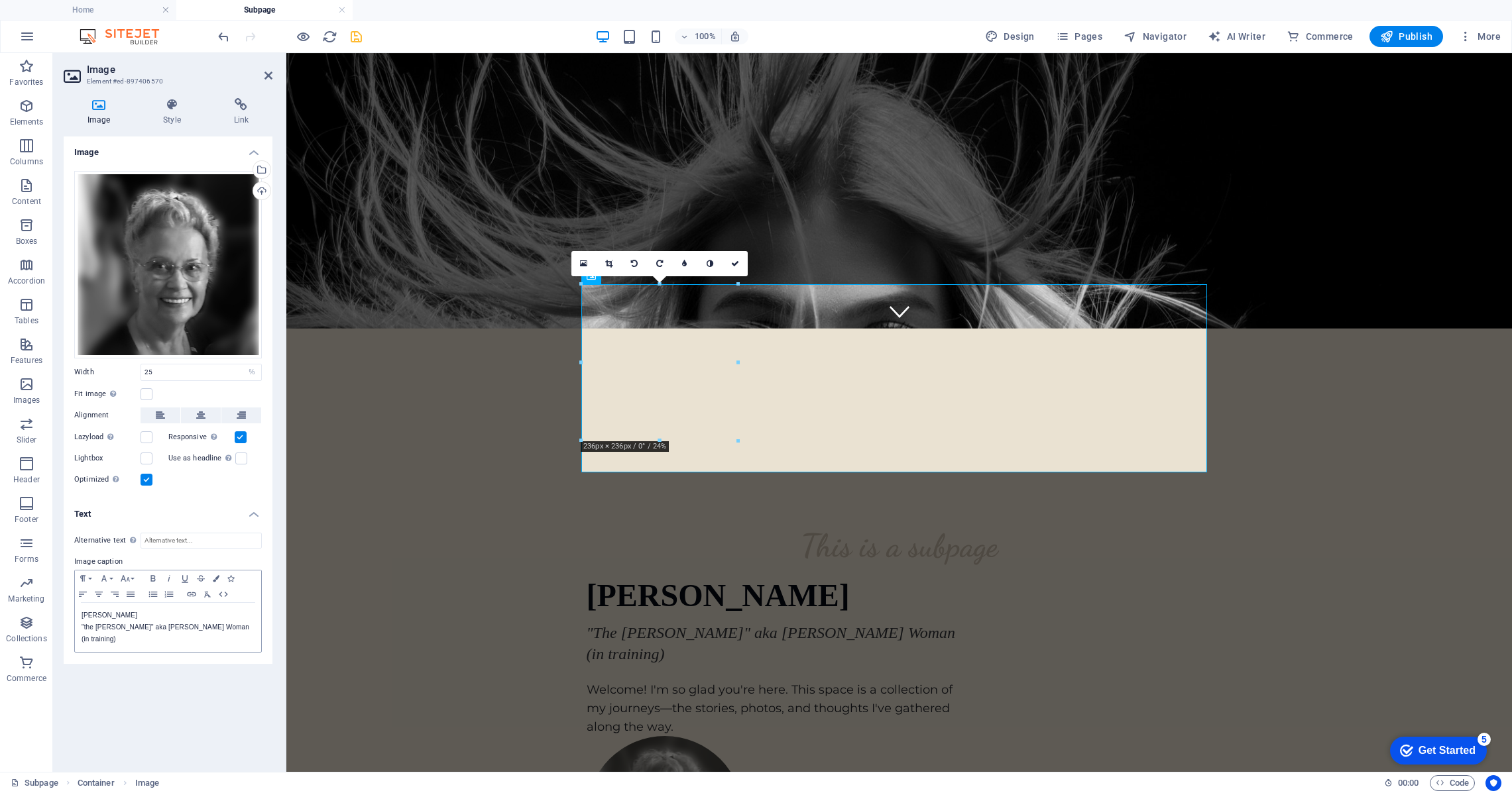
scroll to position [444, 0]
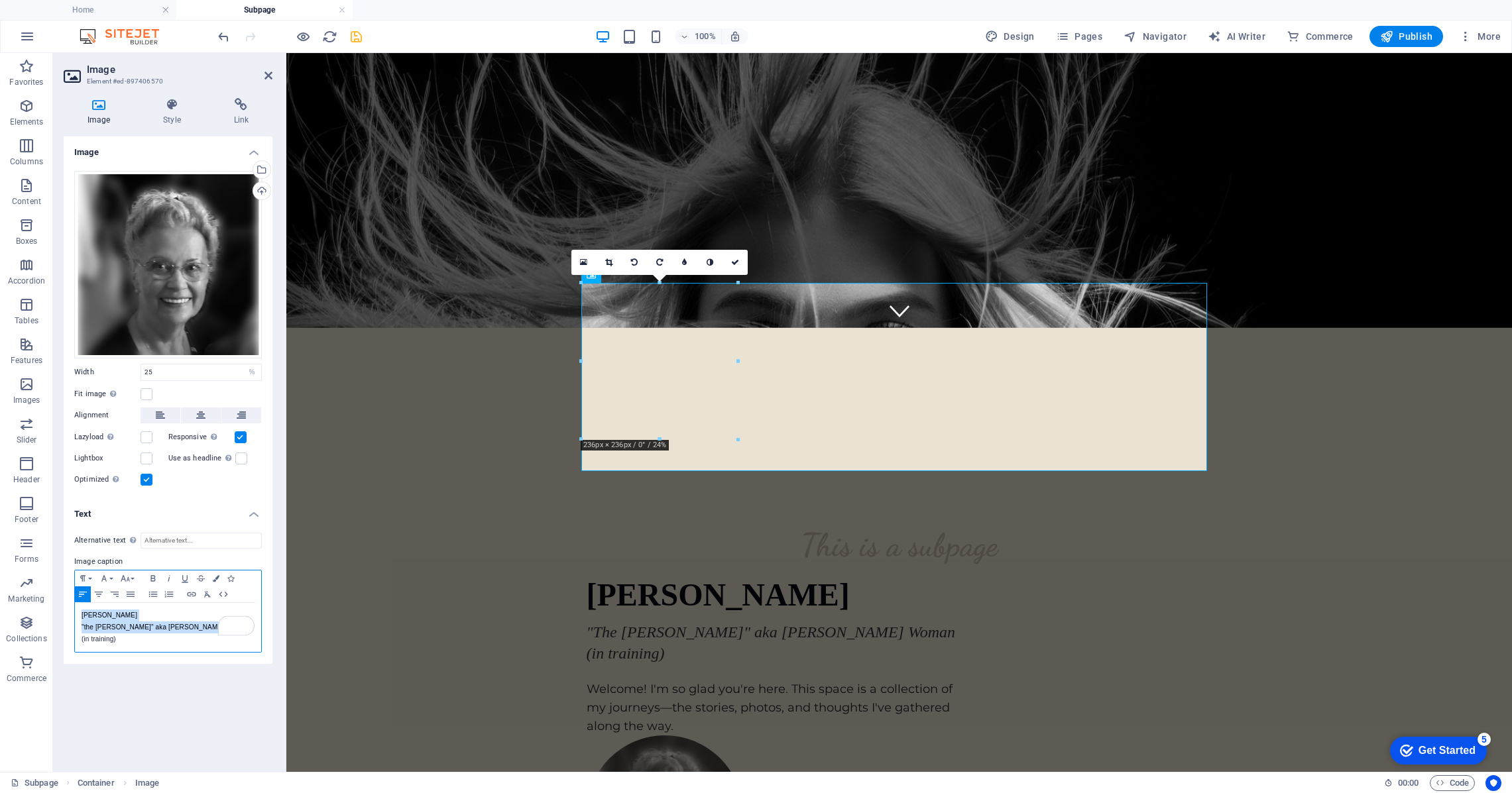
drag, startPoint x: 196, startPoint y: 633, endPoint x: 60, endPoint y: 620, distance: 136.6
click at [60, 620] on div "Image Style Link Image Drag files here, click to choose files or select files f…" at bounding box center [167, 429] width 230 height 684
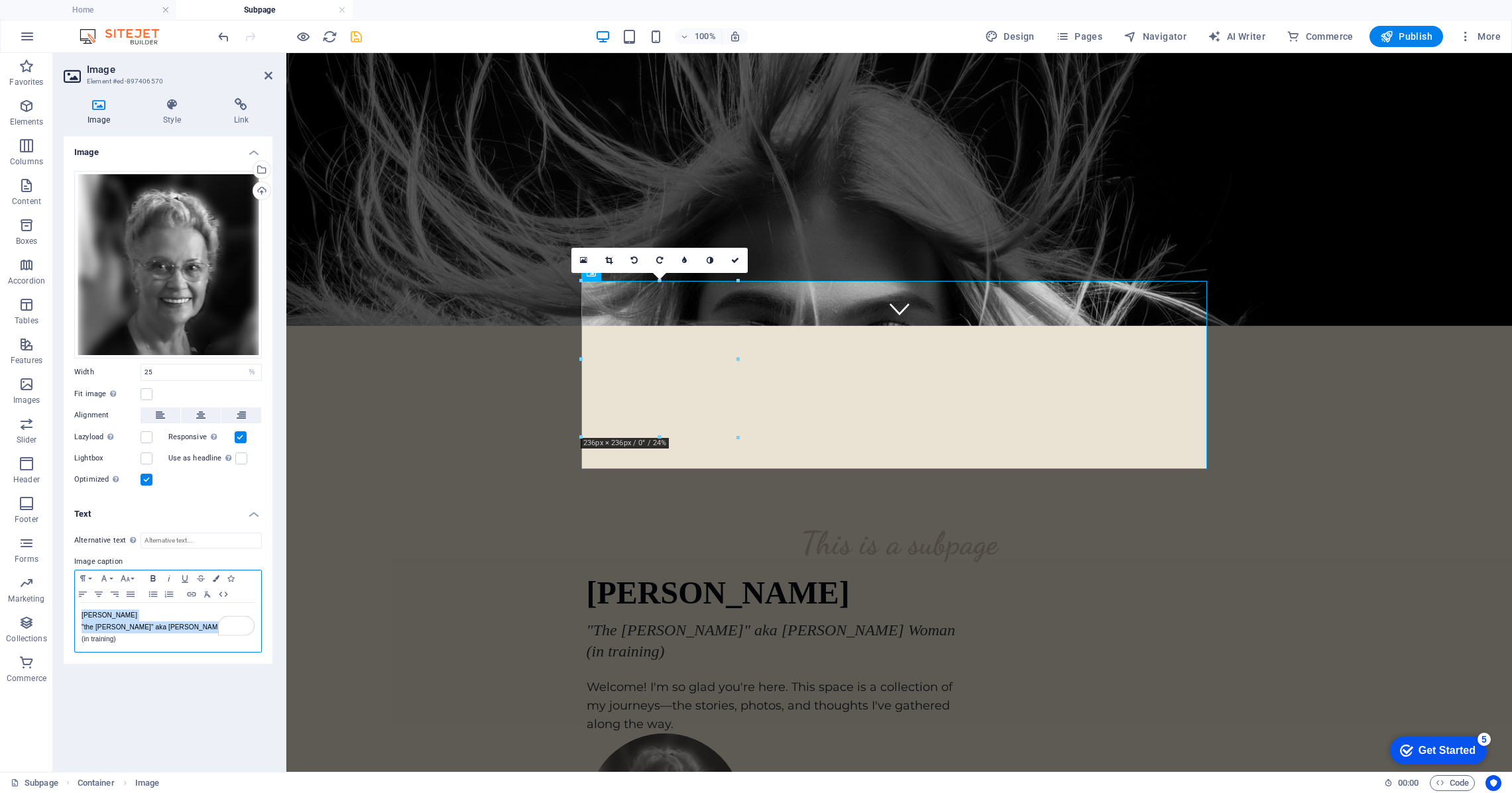
click at [152, 579] on icon "button" at bounding box center [153, 578] width 16 height 11
click at [102, 595] on icon "button" at bounding box center [99, 595] width 16 height 11
click at [80, 592] on icon "button" at bounding box center [83, 594] width 8 height 5
drag, startPoint x: 83, startPoint y: 619, endPoint x: 99, endPoint y: 615, distance: 16.5
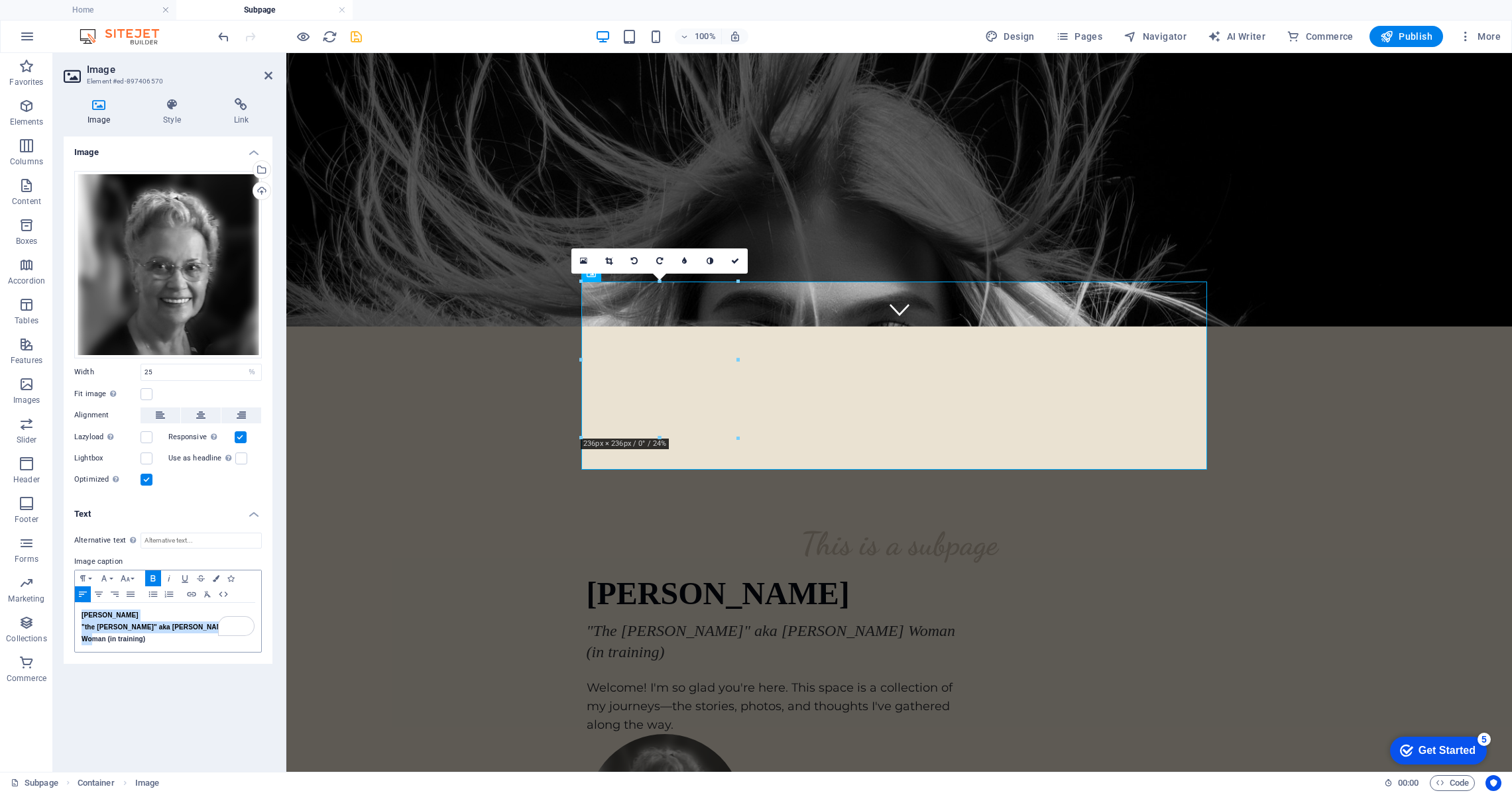
click at [83, 619] on p "[PERSON_NAME]" at bounding box center [167, 616] width 173 height 12
drag, startPoint x: 391, startPoint y: 595, endPoint x: 387, endPoint y: 558, distance: 37.2
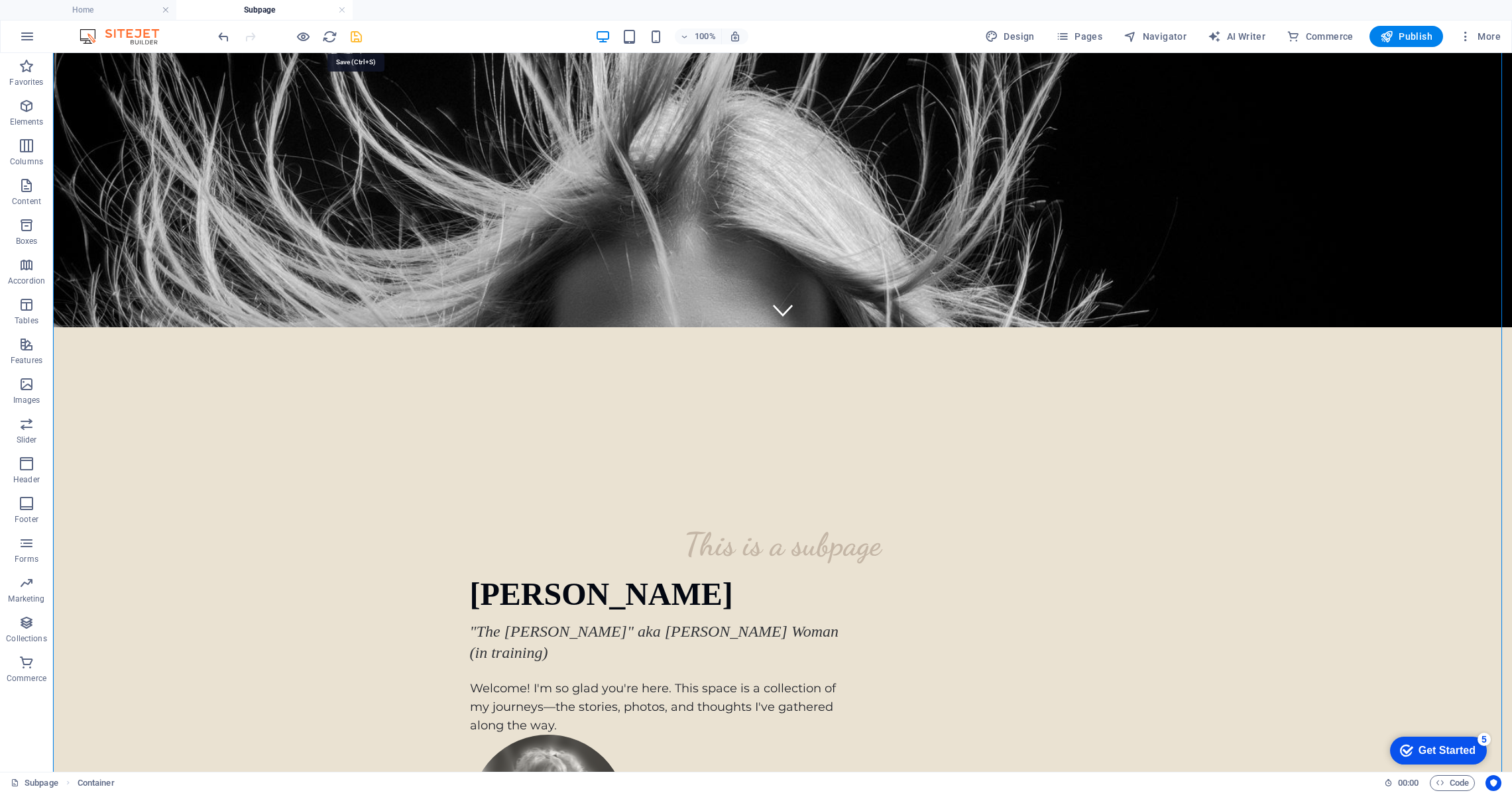
click at [355, 30] on icon "save" at bounding box center [356, 37] width 16 height 16
